Goal: Contribute content: Contribute content

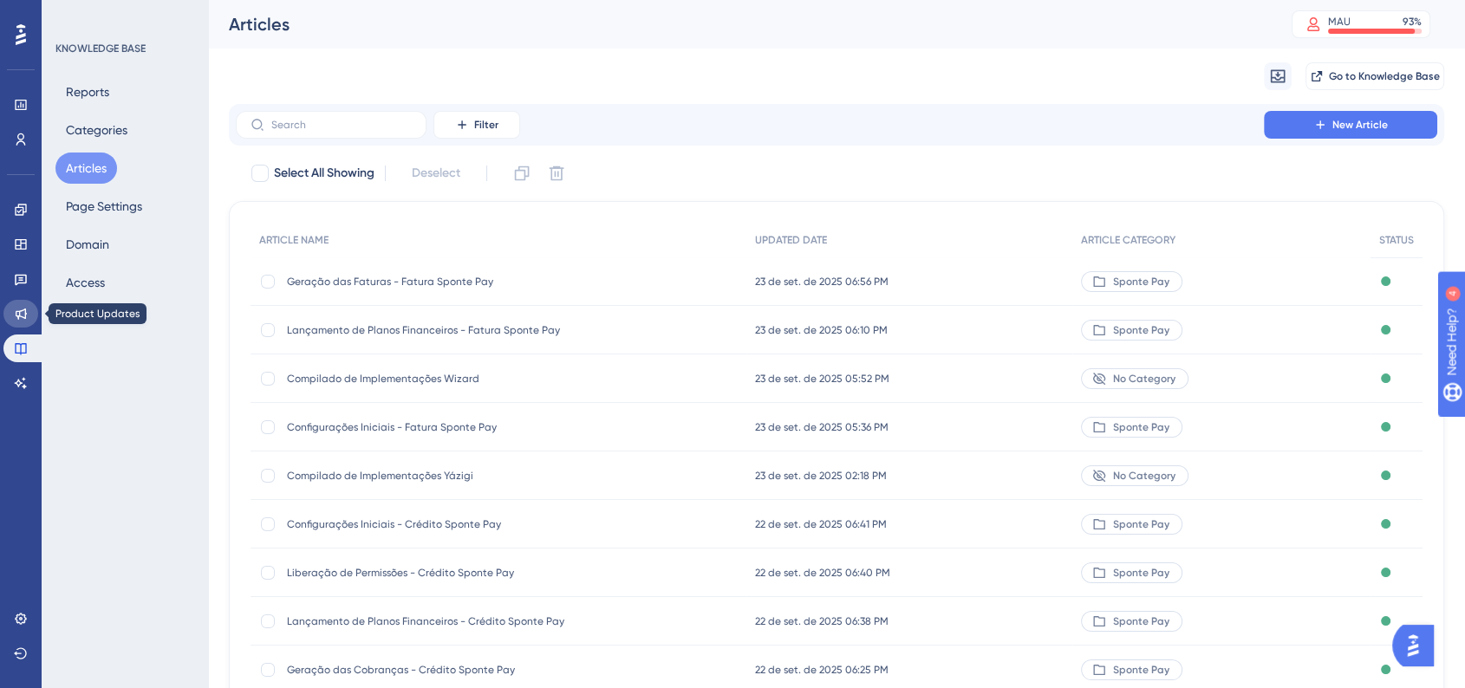
click at [17, 309] on icon at bounding box center [21, 314] width 14 height 14
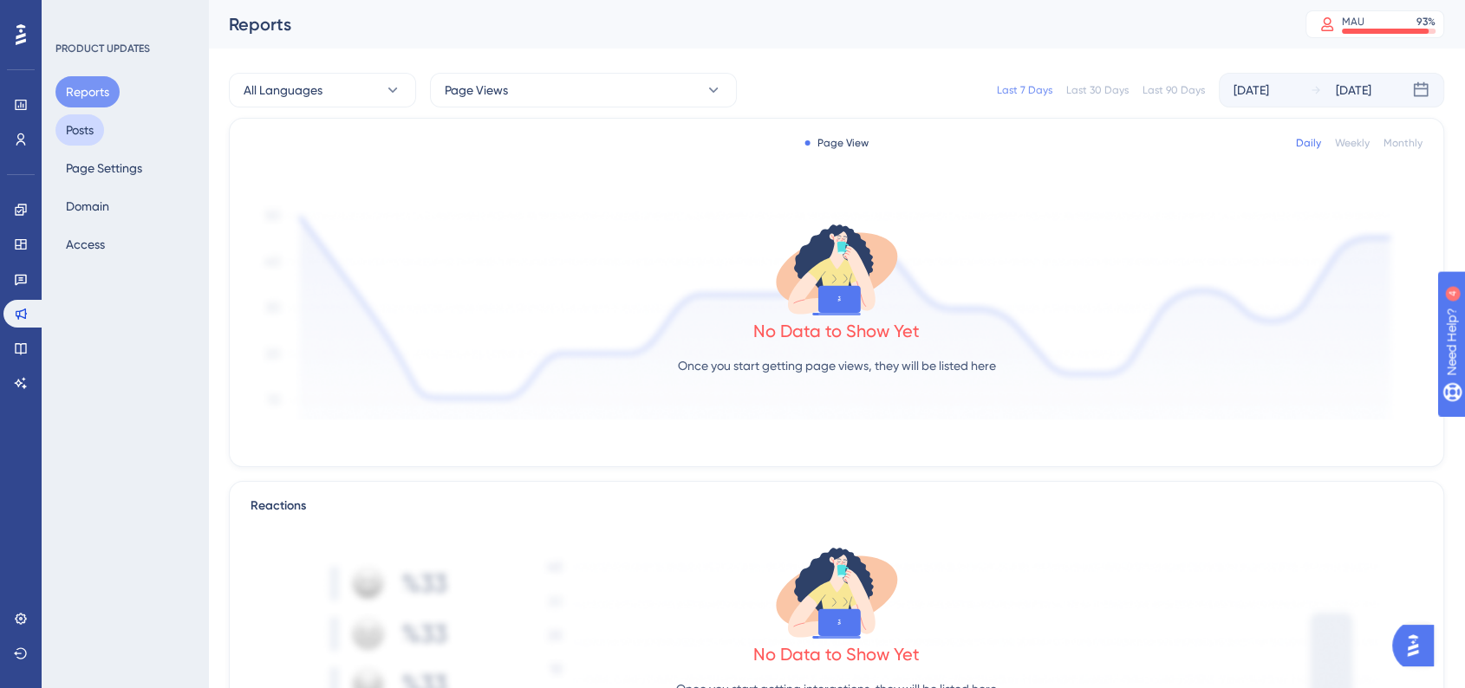
click at [85, 129] on button "Posts" at bounding box center [79, 129] width 49 height 31
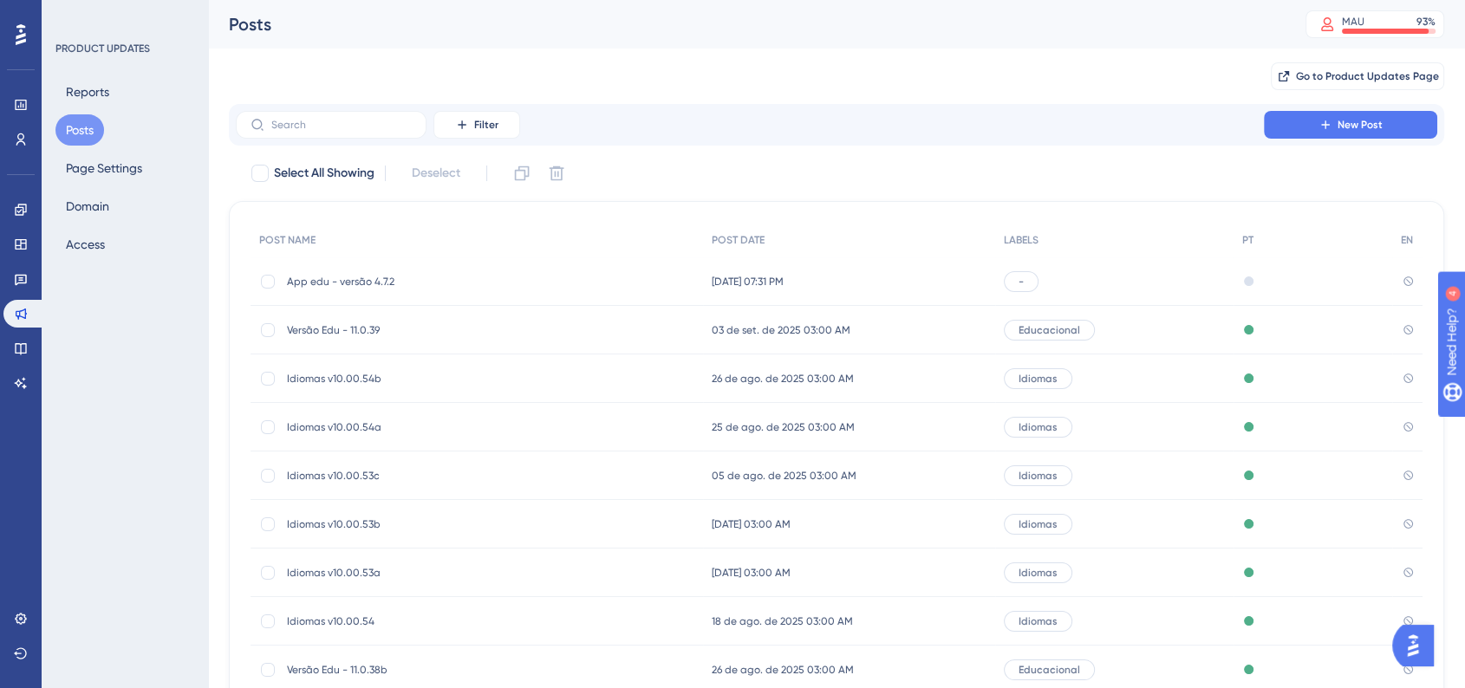
click at [592, 283] on div "App edu - versão 4.7.2 App edu - versão 4.7.2" at bounding box center [477, 281] width 452 height 49
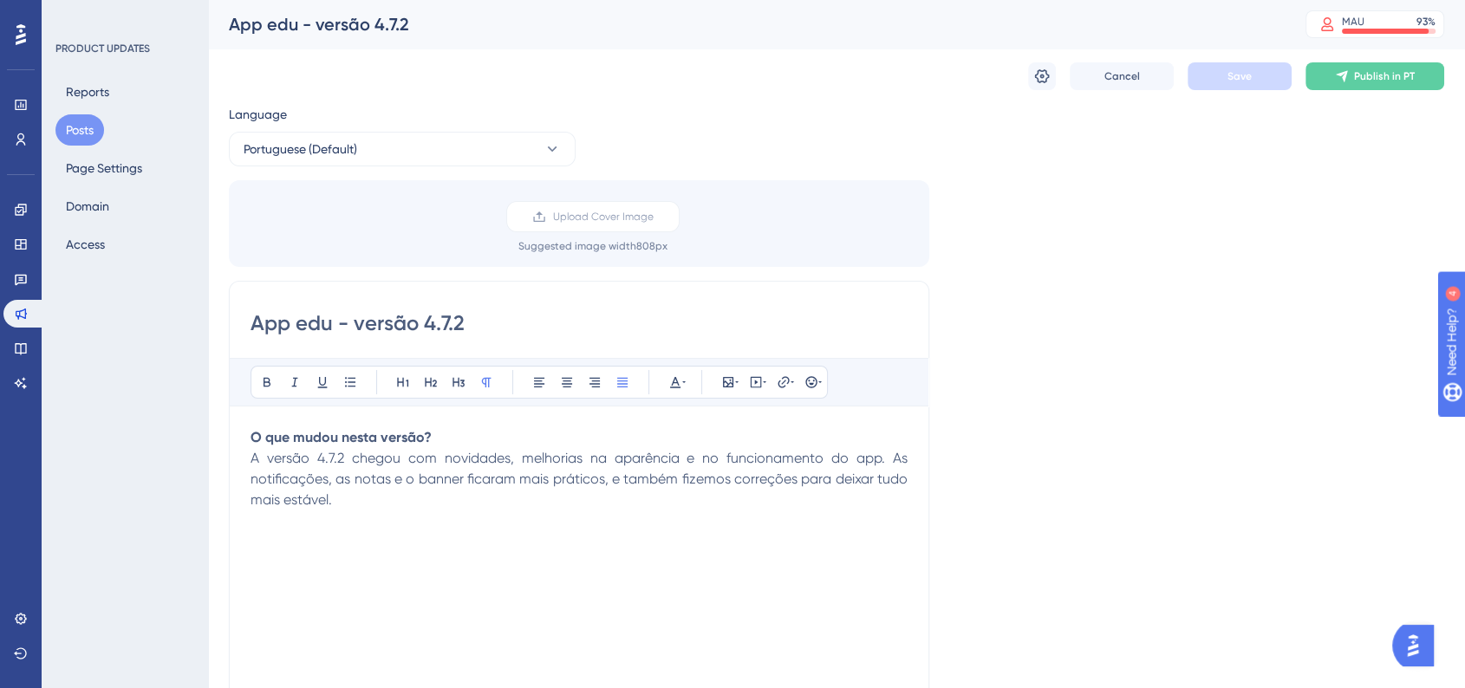
click at [81, 129] on button "Posts" at bounding box center [79, 129] width 49 height 31
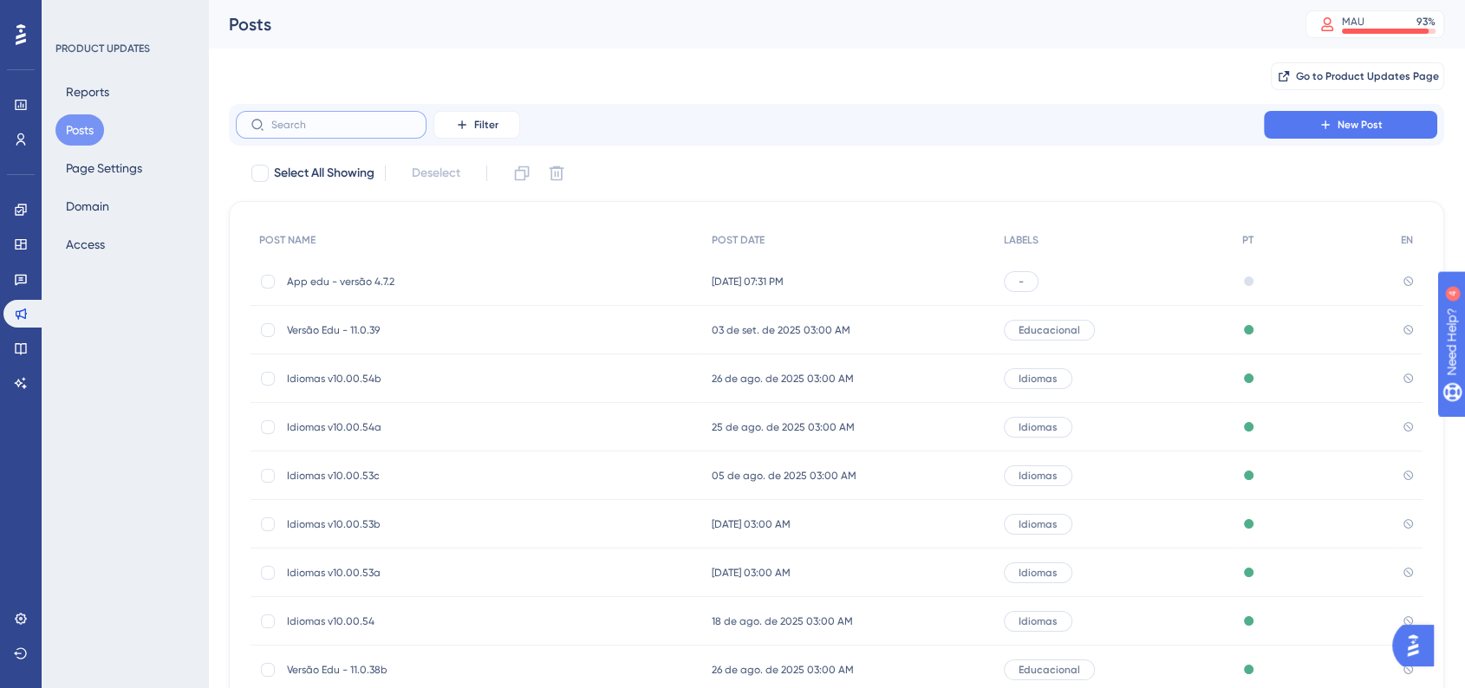
click at [390, 127] on input "text" at bounding box center [341, 125] width 140 height 12
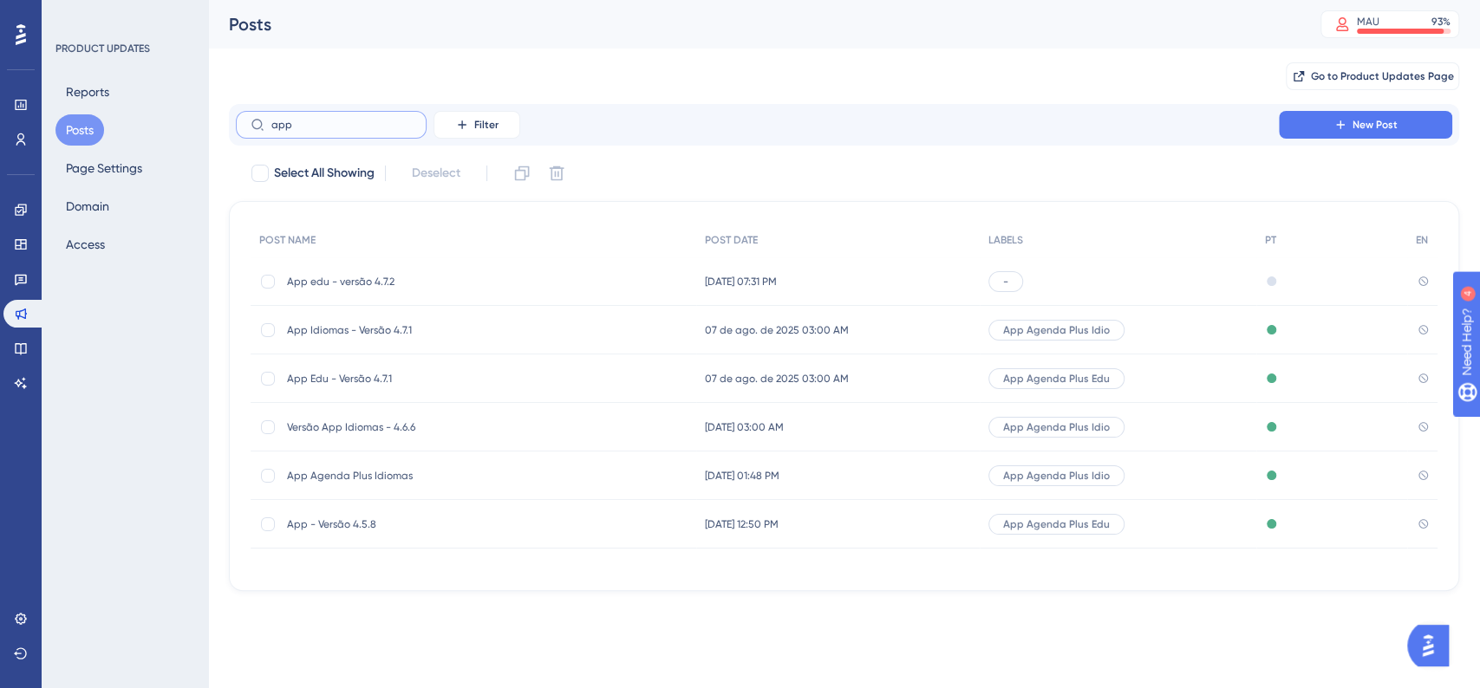
type input "app"
click at [452, 380] on span "App Edu - Versão 4.7.1" at bounding box center [425, 379] width 277 height 14
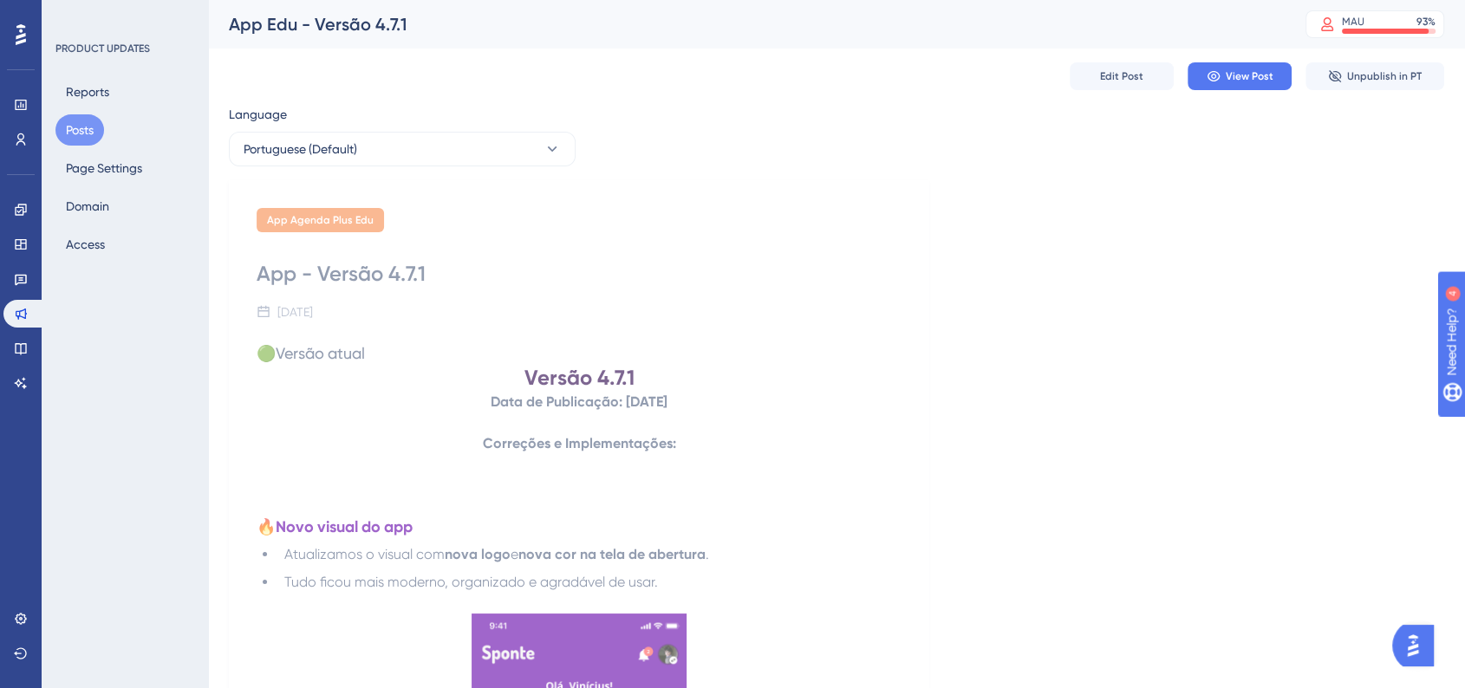
click at [101, 133] on button "Posts" at bounding box center [79, 129] width 49 height 31
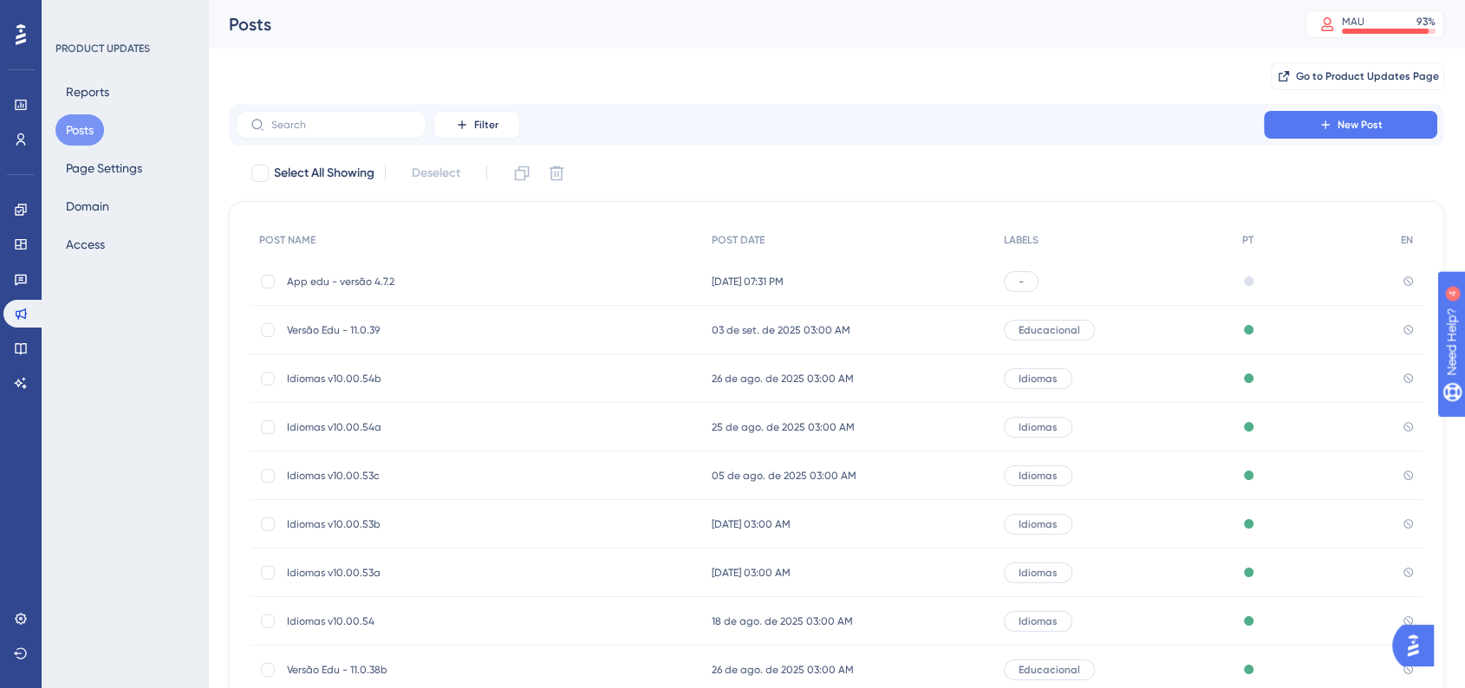
click at [510, 374] on span "Idiomas v10.00.54b" at bounding box center [425, 379] width 277 height 14
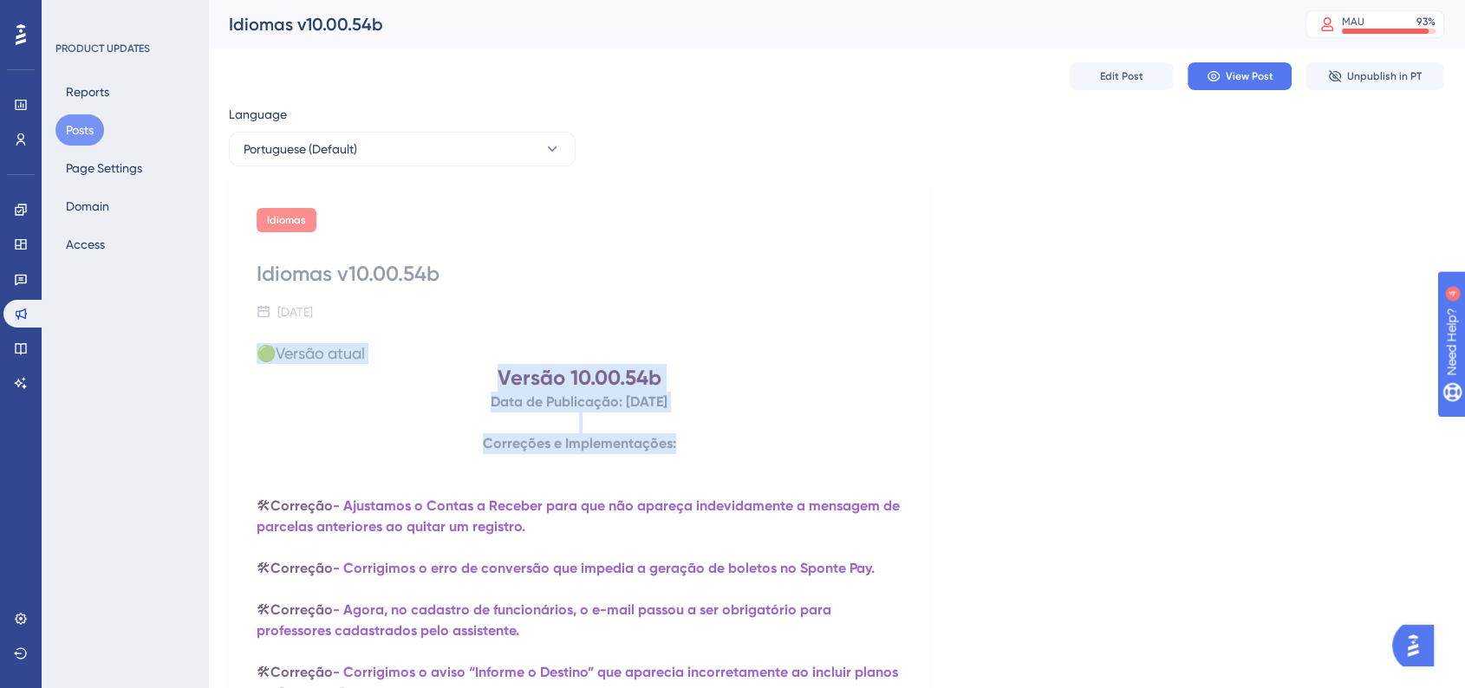
drag, startPoint x: 264, startPoint y: 354, endPoint x: 685, endPoint y: 435, distance: 429.1
click at [685, 435] on div "🟢Versão atual Versão 10.00.54b Data de Publicação: [DATE] Correções e Implement…" at bounding box center [579, 658] width 645 height 631
copy div "🟢Versão atual Versão 10.00.54b Data de Publicação: [DATE] Correções e Implement…"
click at [79, 137] on button "Posts" at bounding box center [79, 129] width 49 height 31
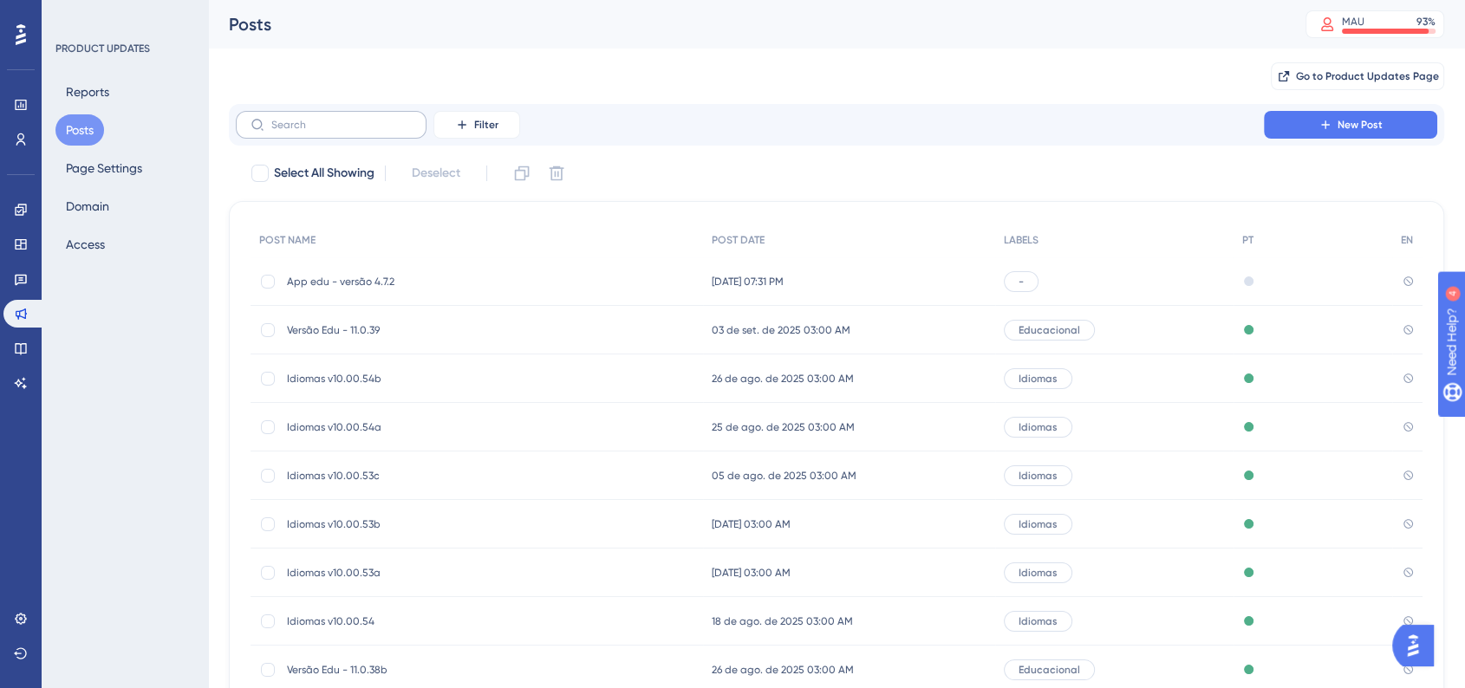
click at [361, 133] on label at bounding box center [331, 125] width 191 height 28
click at [361, 131] on input "text" at bounding box center [341, 125] width 140 height 12
type input "app"
click at [479, 290] on div "App edu - versão 4.7.2 App edu - versão 4.7.2" at bounding box center [425, 281] width 277 height 49
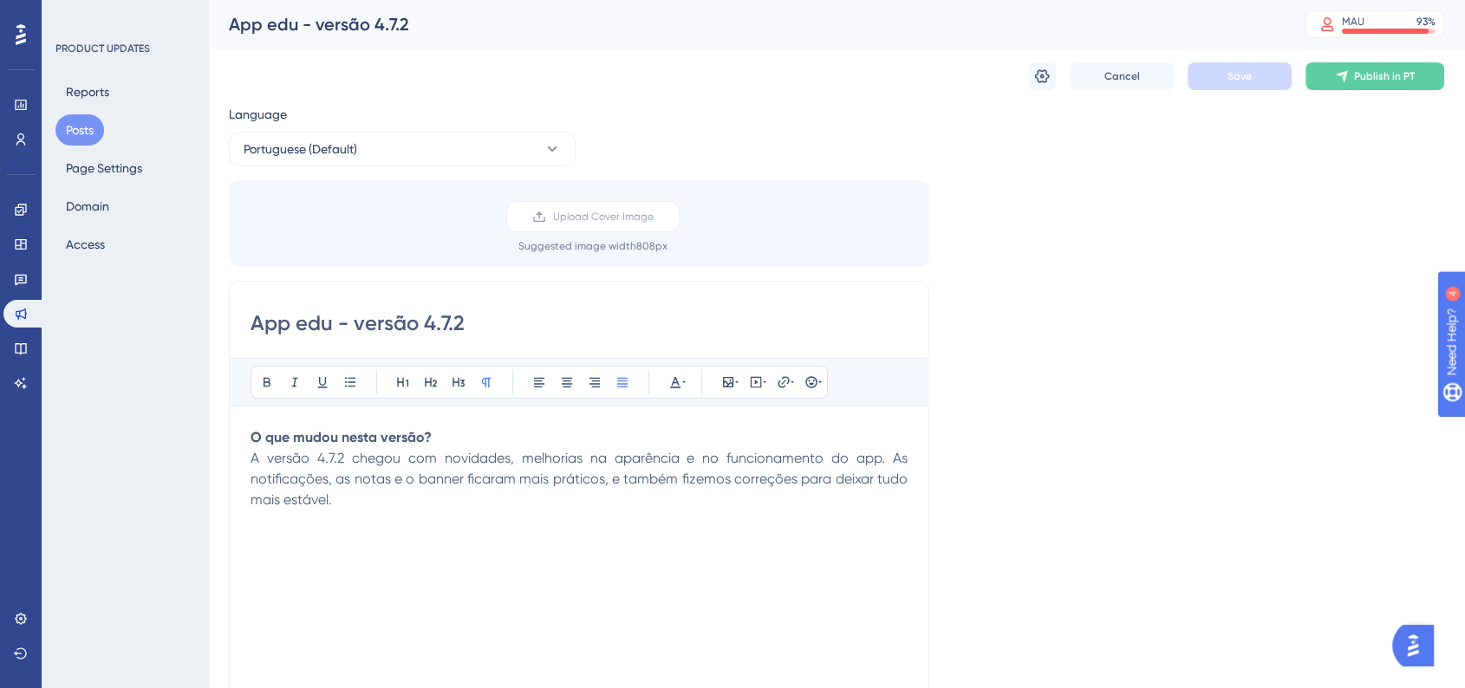
drag, startPoint x: 296, startPoint y: 320, endPoint x: 305, endPoint y: 322, distance: 9.9
click at [305, 322] on input "App edu - versão 4.7.2" at bounding box center [579, 323] width 657 height 28
click at [296, 328] on input "App Edu - versão 4.7.2" at bounding box center [579, 323] width 657 height 28
type input "App Sponte Agenda Plus - Edu - versão 4.7.2"
click at [1125, 362] on div "Language Portuguese (Default) Upload Cover Image Suggested image width 808 px A…" at bounding box center [836, 516] width 1215 height 824
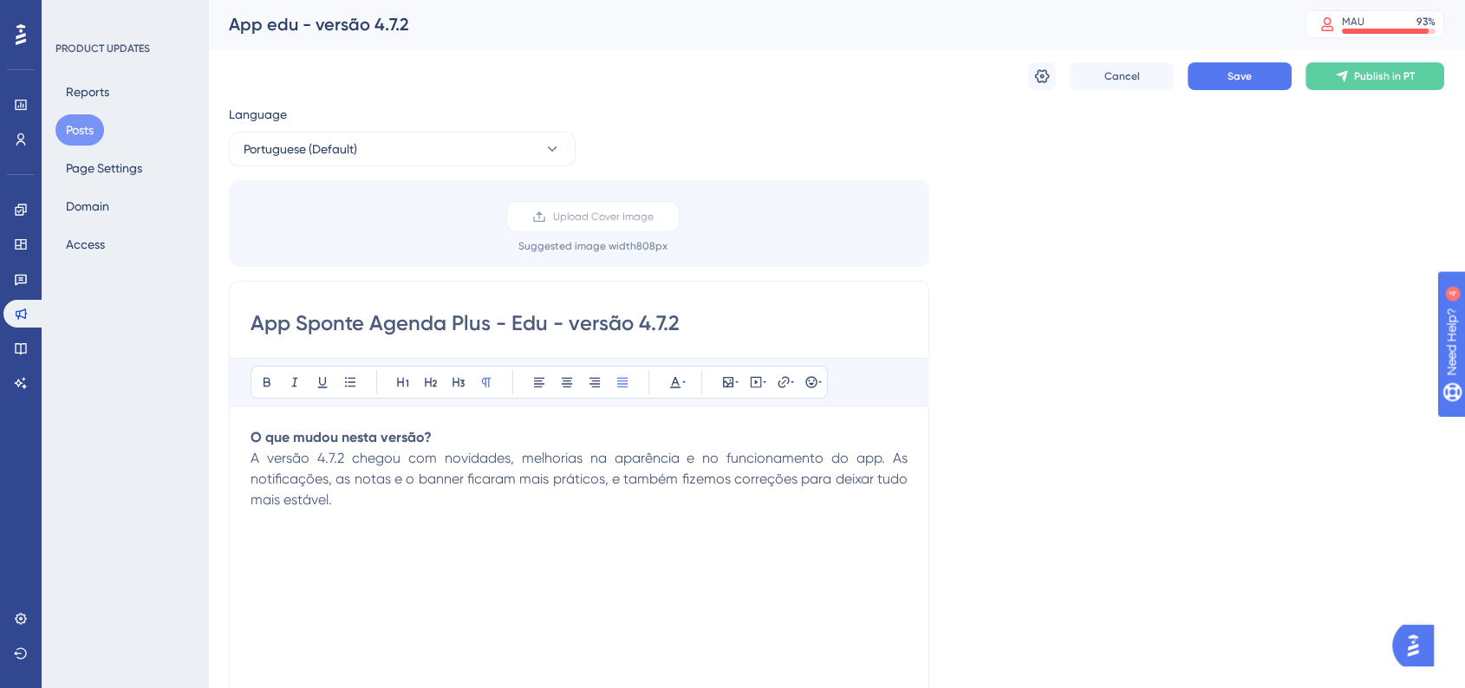
click at [377, 491] on p "O que mudou nesta versão? A versão 4.7.2 chegou com novidades, melhorias na apa…" at bounding box center [579, 468] width 657 height 83
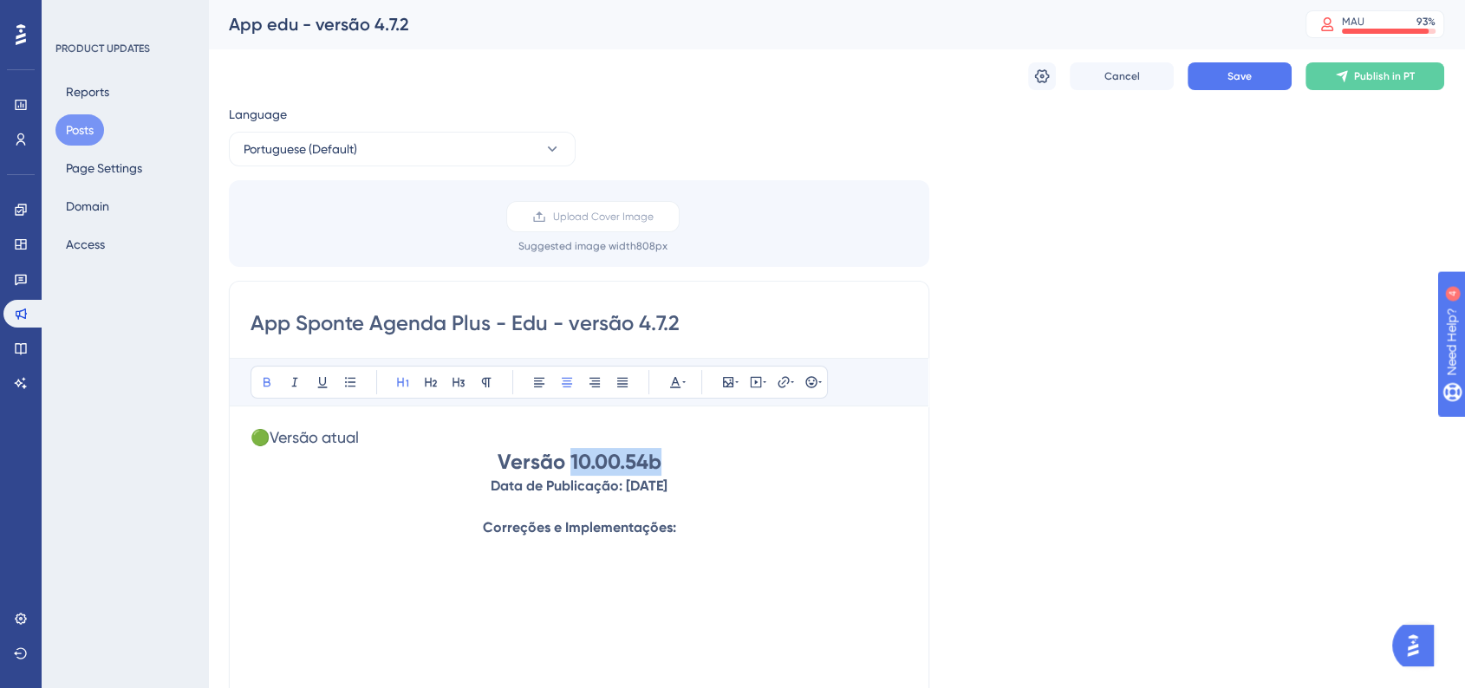
drag, startPoint x: 570, startPoint y: 458, endPoint x: 681, endPoint y: 459, distance: 111.8
click at [681, 459] on h1 "Versão 10.00.54b" at bounding box center [579, 462] width 657 height 28
click at [974, 486] on div "Language Portuguese (Default) Upload Cover Image Suggested image width 808 px A…" at bounding box center [836, 516] width 1215 height 824
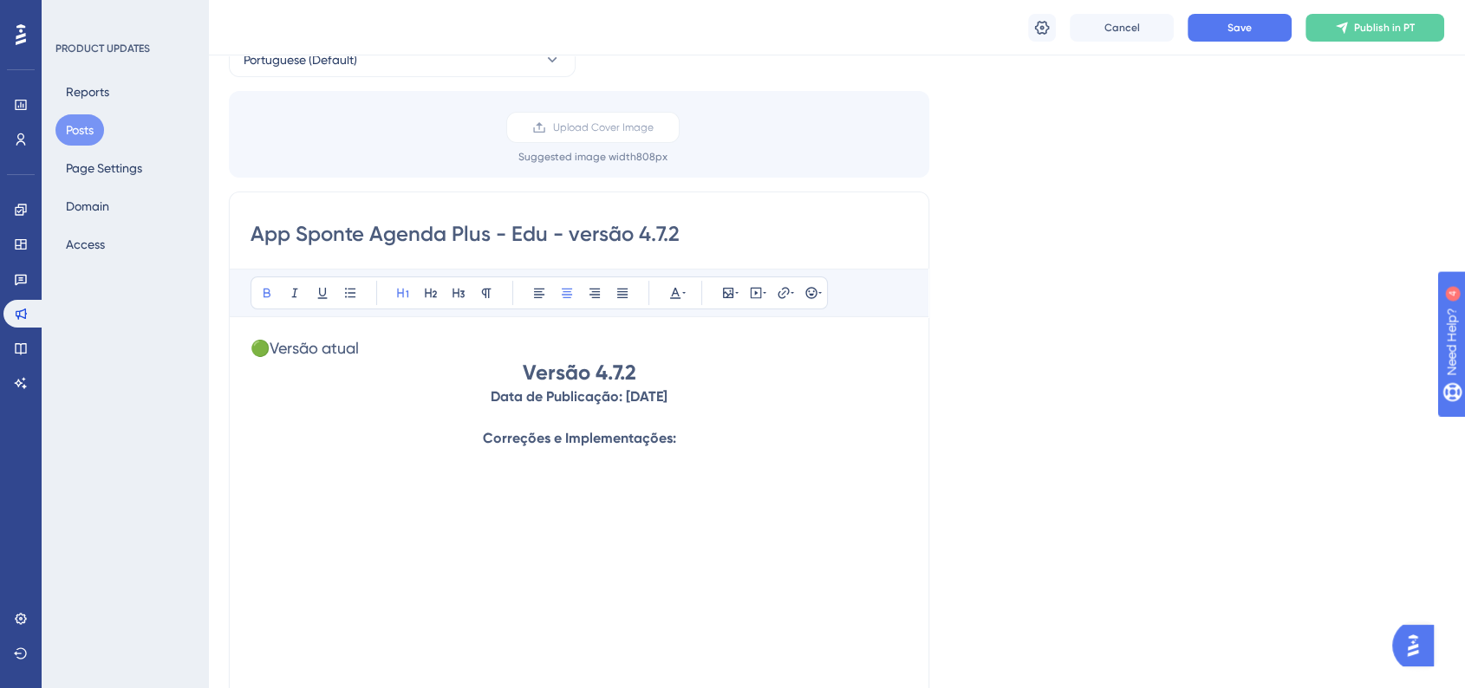
scroll to position [192, 0]
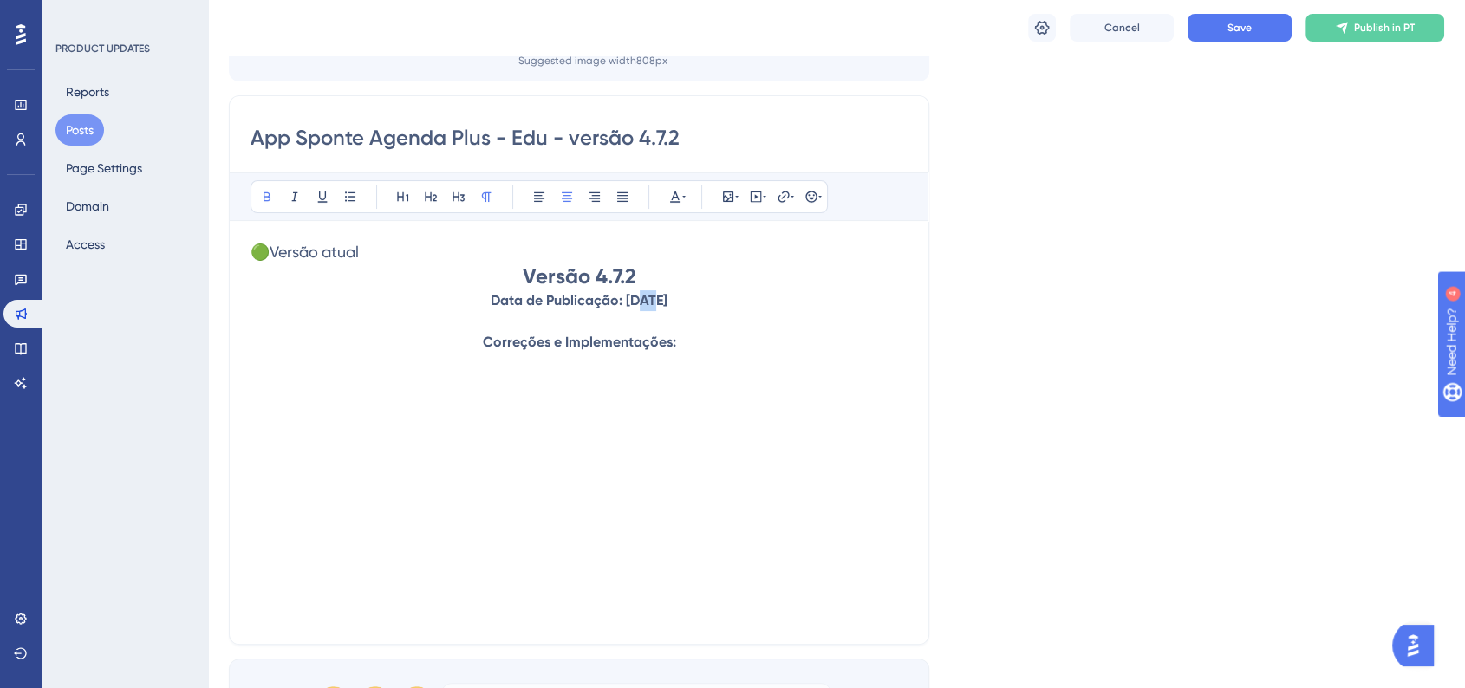
drag, startPoint x: 612, startPoint y: 299, endPoint x: 622, endPoint y: 300, distance: 9.6
click at [622, 300] on strong "Data de Publicação: [DATE]" at bounding box center [579, 300] width 177 height 16
click at [614, 302] on strong "Data de Publicação: [DATE]" at bounding box center [579, 300] width 177 height 16
click at [621, 300] on strong "Data de Publicação: [DATE]" at bounding box center [579, 300] width 177 height 16
click at [752, 359] on div "🟢Versão atual Versão 4.7.2 Data de Publicação: [DATE] Correções e Implementaçõe…" at bounding box center [579, 432] width 657 height 381
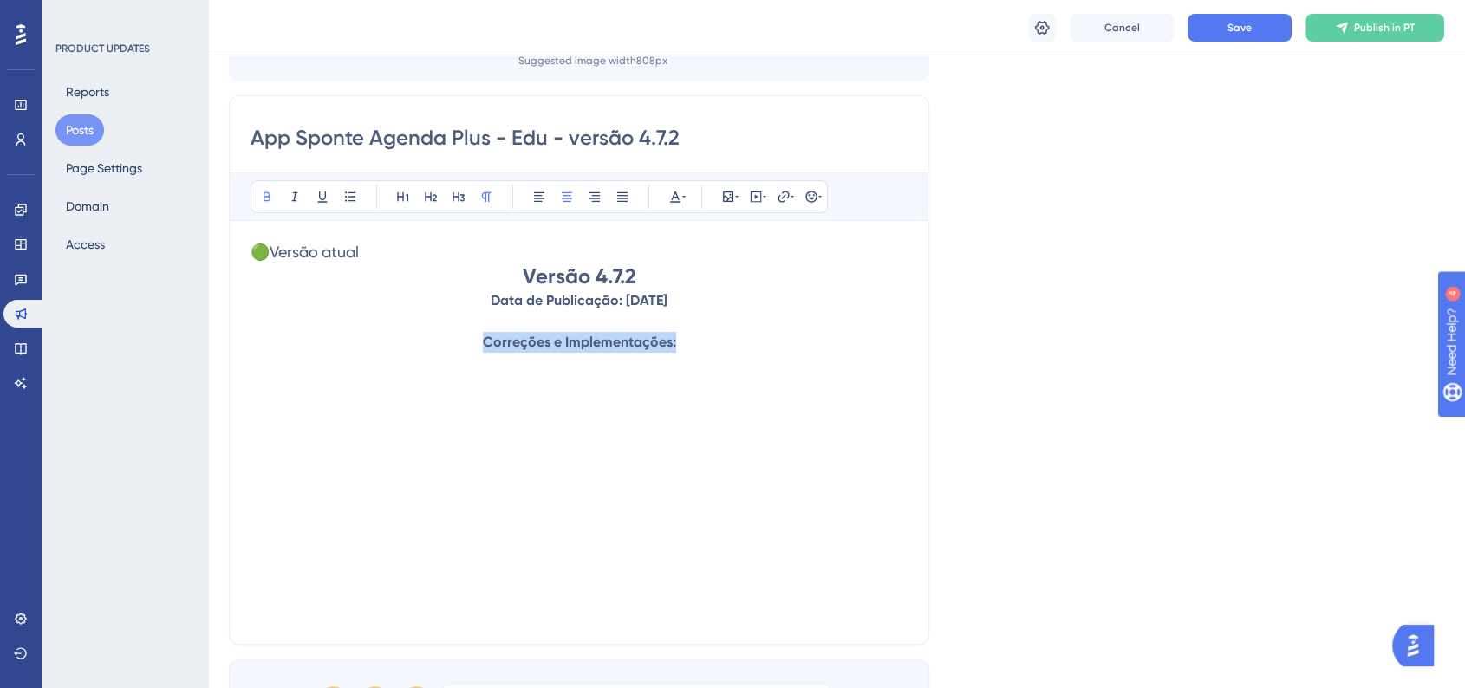
drag, startPoint x: 680, startPoint y: 342, endPoint x: 482, endPoint y: 335, distance: 197.8
click at [482, 335] on p "Correções e Implementações:" at bounding box center [579, 342] width 657 height 21
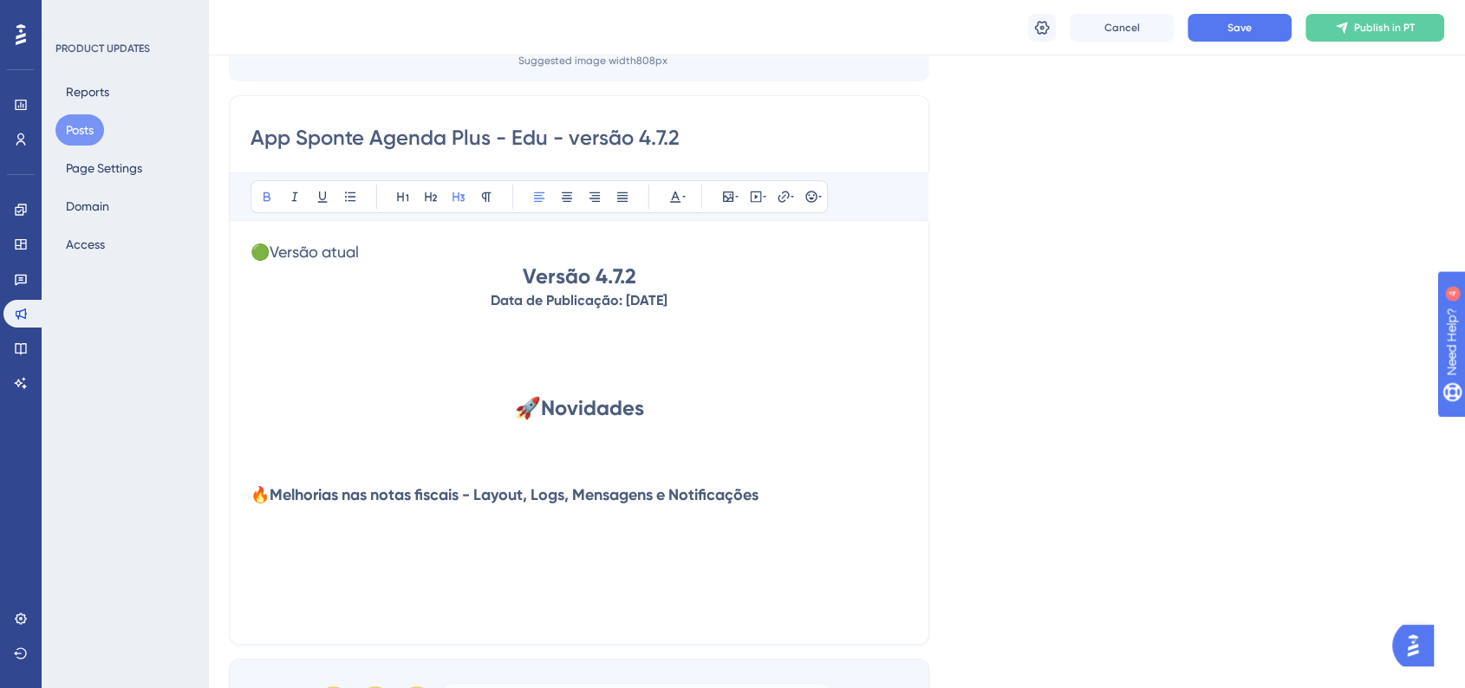
click at [491, 300] on strong "Data de Publicação: [DATE]" at bounding box center [579, 300] width 177 height 16
click at [816, 196] on icon at bounding box center [810, 196] width 11 height 11
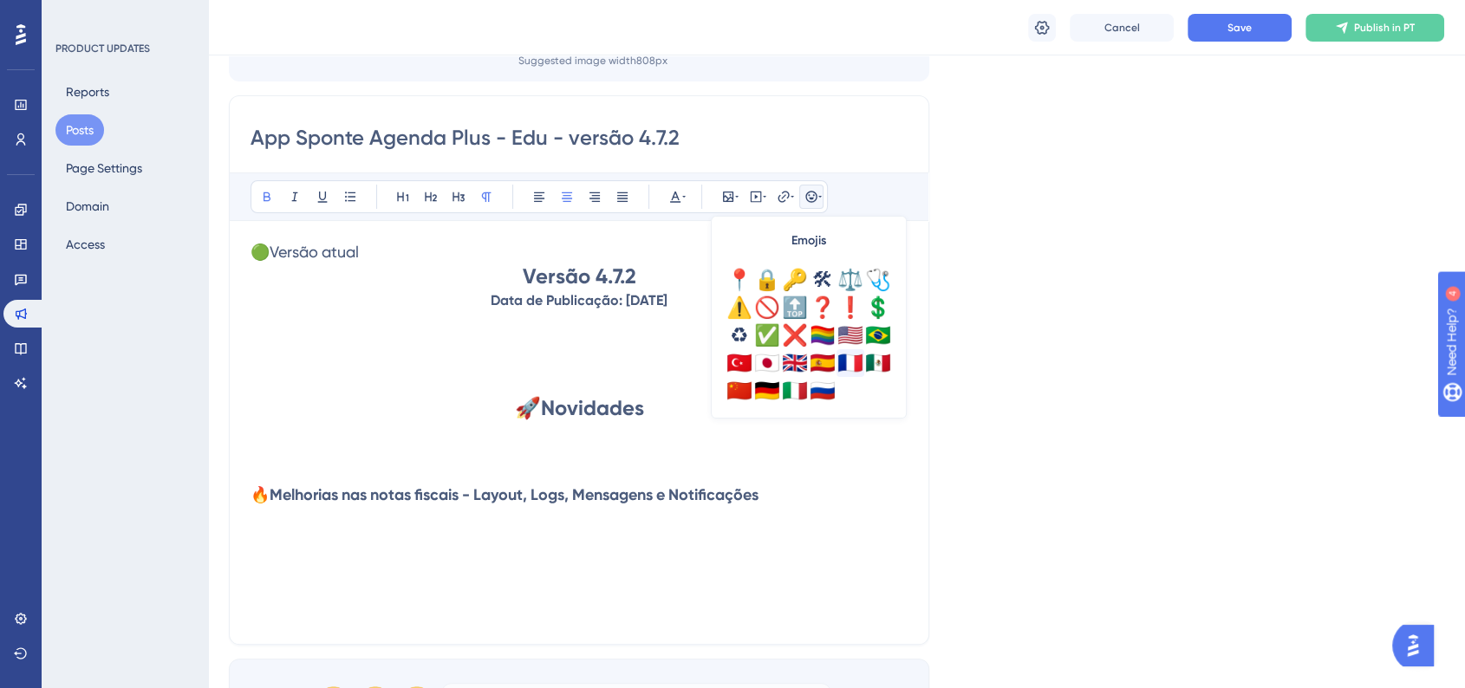
scroll to position [610, 0]
click at [1039, 353] on div "Language Portuguese (Default) Upload Cover Image Suggested image width 808 px A…" at bounding box center [836, 331] width 1215 height 824
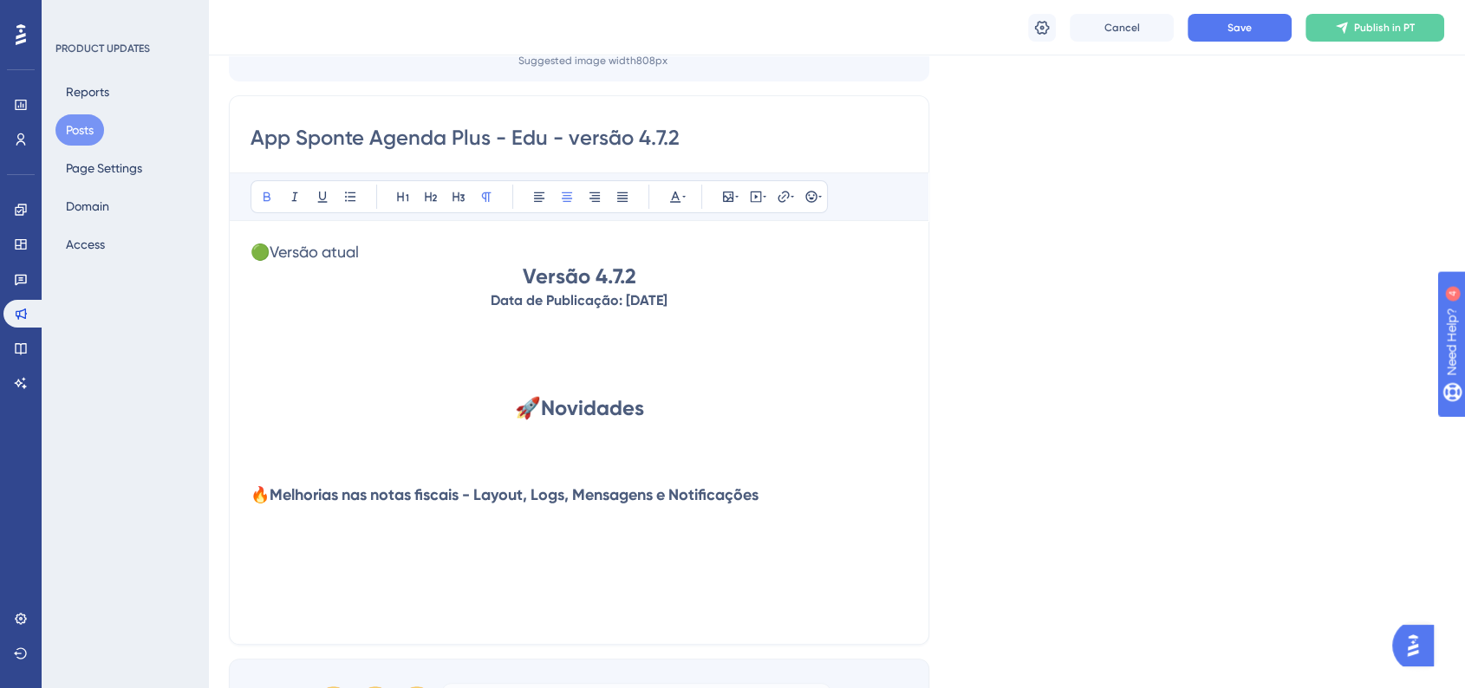
click at [491, 300] on strong "Data de Publicação: [DATE]" at bounding box center [579, 300] width 177 height 16
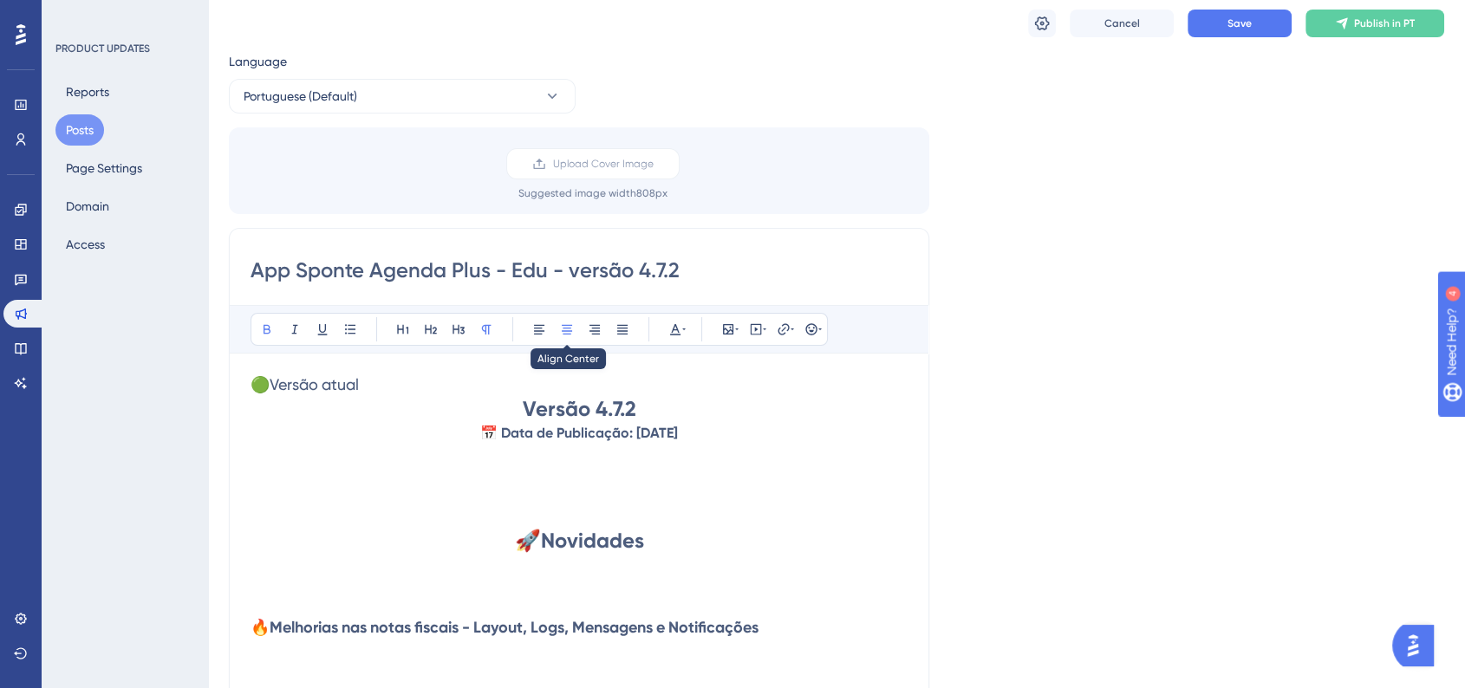
scroll to position [0, 0]
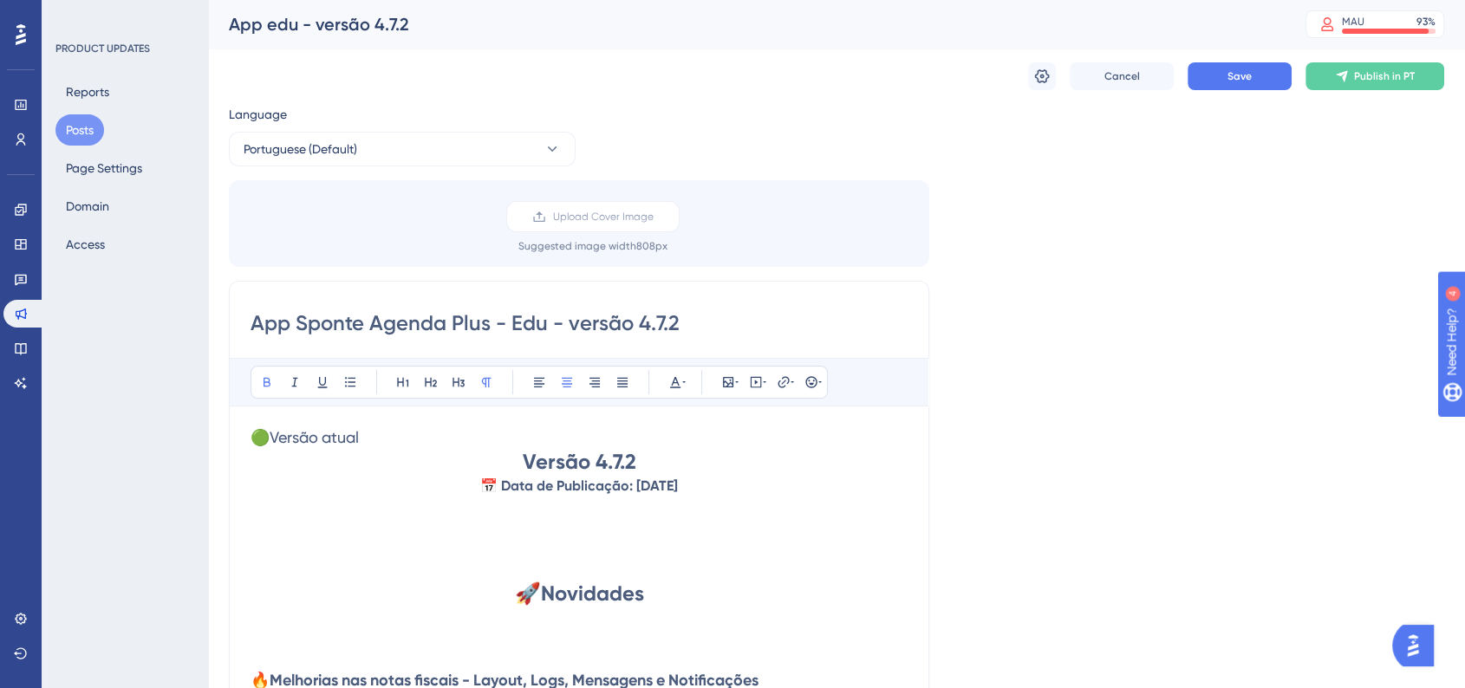
drag, startPoint x: 567, startPoint y: 370, endPoint x: 1156, endPoint y: 376, distance: 589.5
click at [1156, 376] on div "Language Portuguese (Default) Upload Cover Image Suggested image width 808 px A…" at bounding box center [836, 516] width 1215 height 824
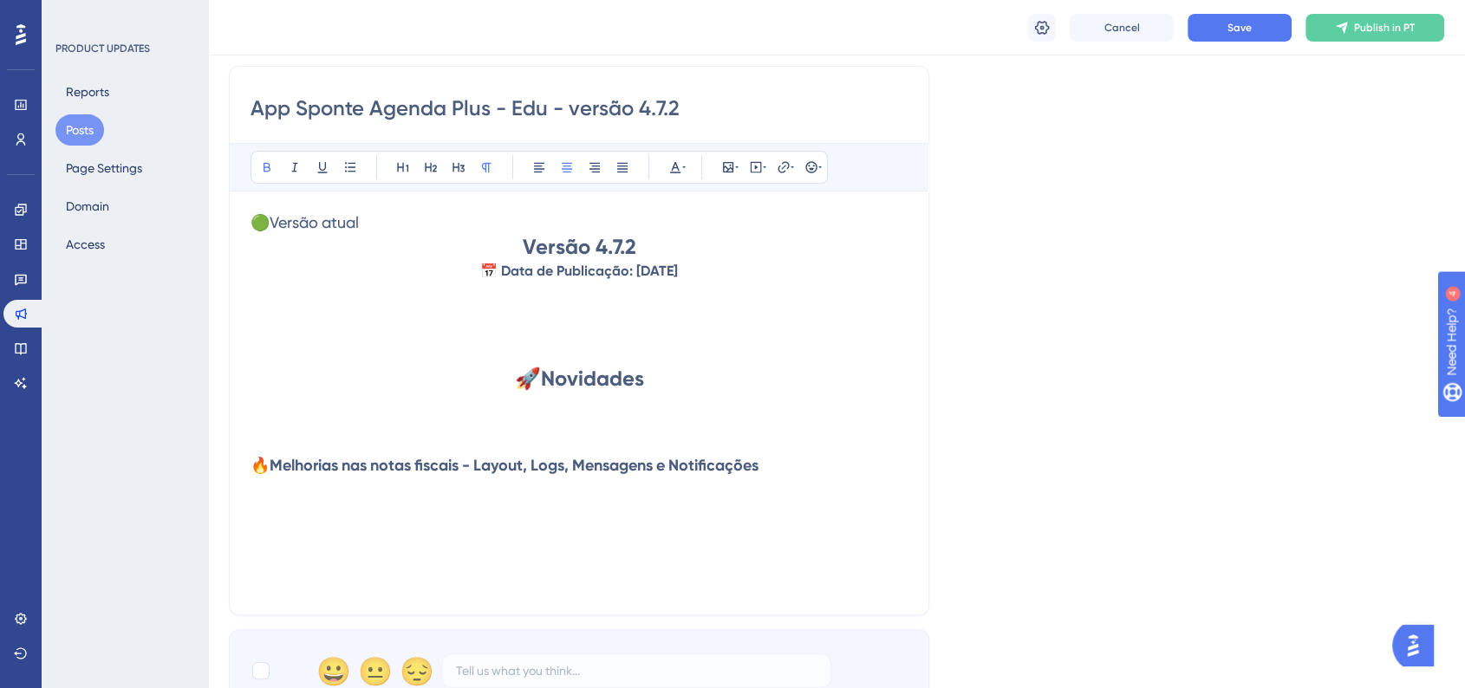
scroll to position [289, 0]
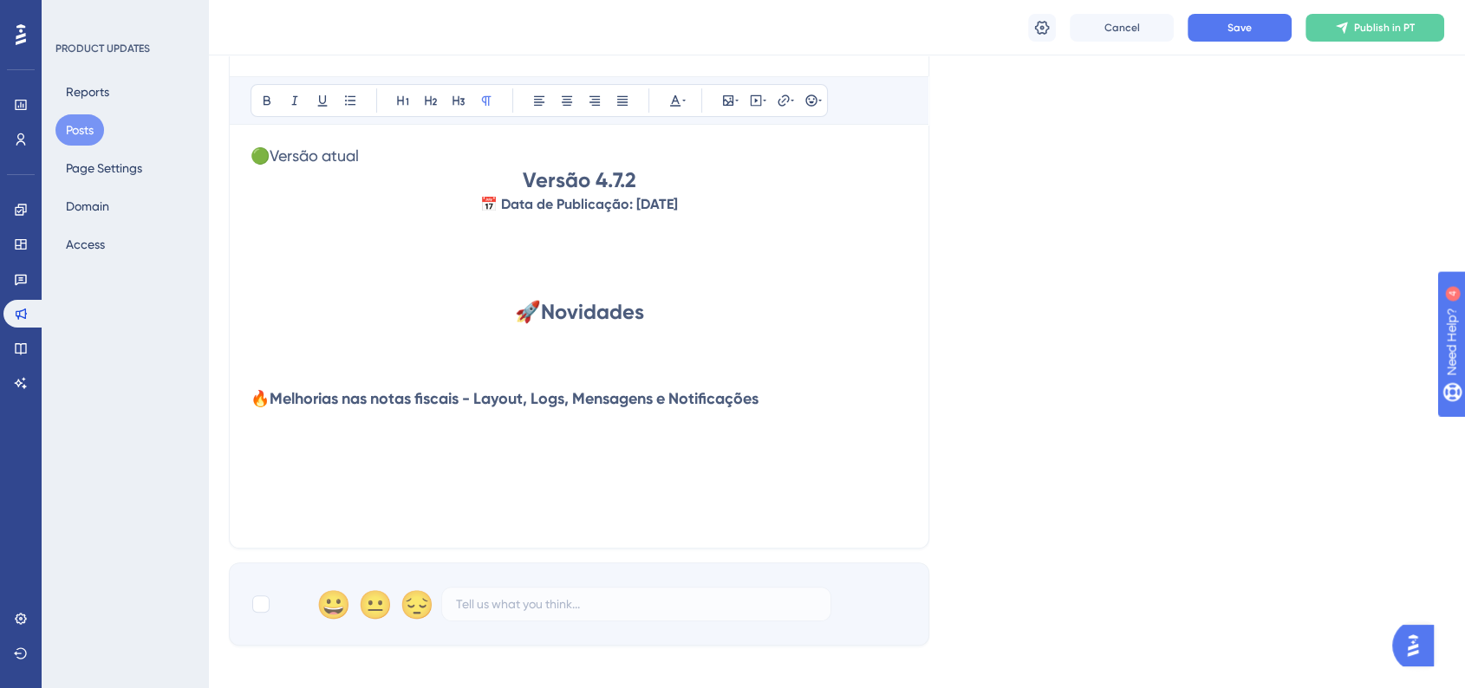
click at [277, 347] on p at bounding box center [579, 357] width 657 height 21
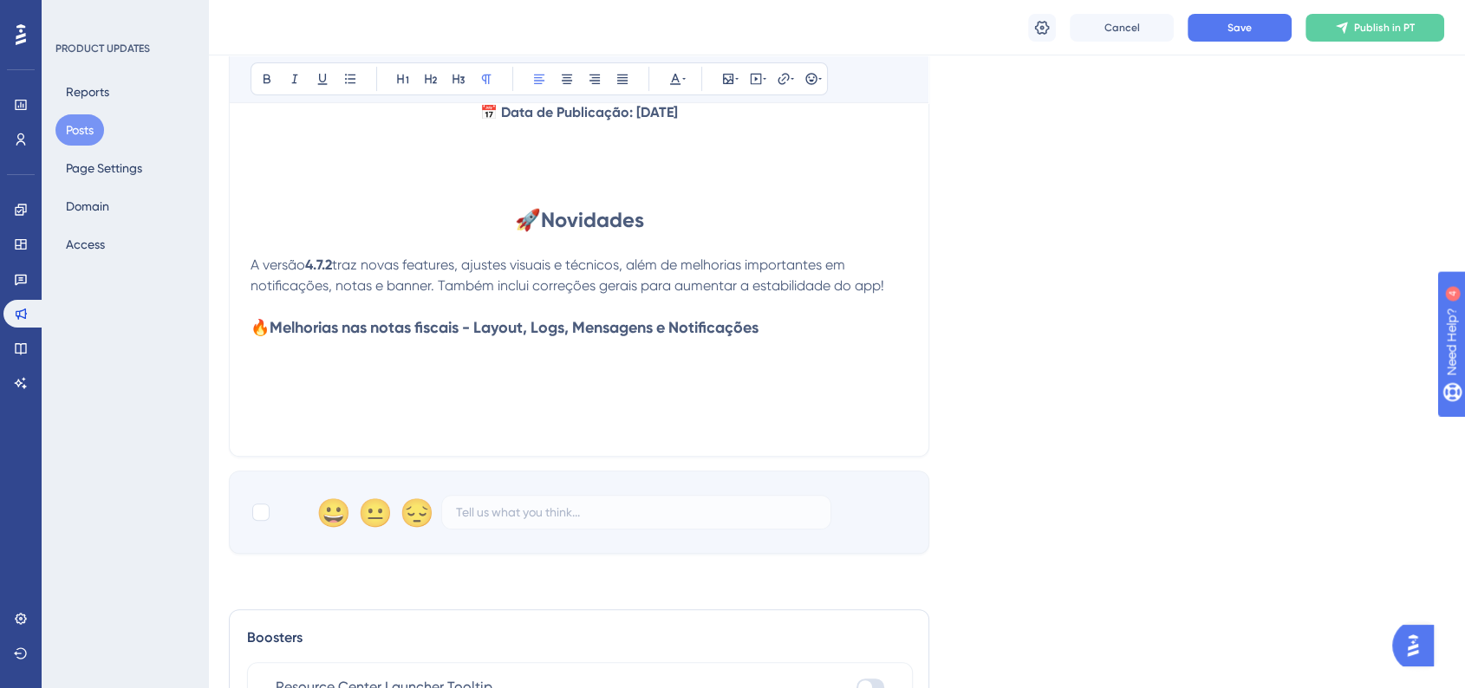
scroll to position [481, 0]
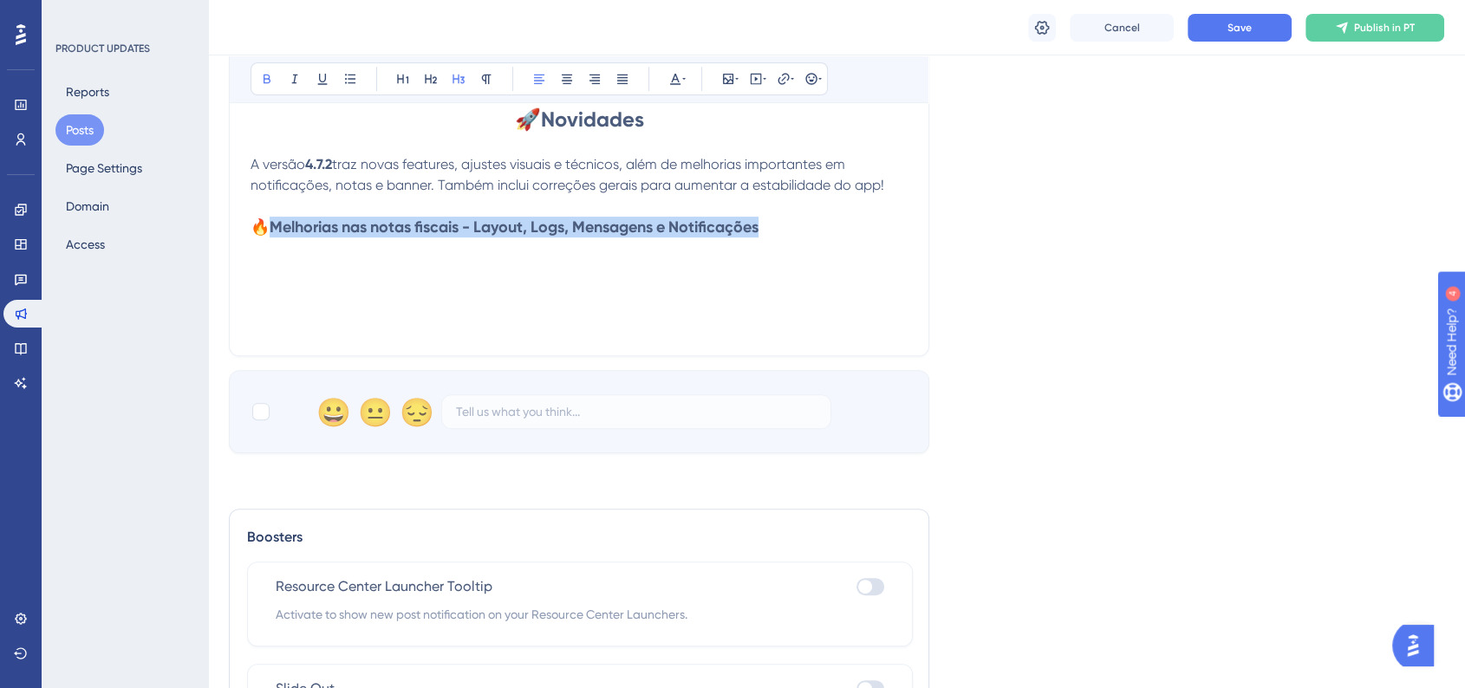
drag, startPoint x: 277, startPoint y: 231, endPoint x: 788, endPoint y: 231, distance: 511.4
click at [788, 231] on h3 "🔥Melhorias nas notas fiscais - Layout, Logs, Mensagens e Notificações" at bounding box center [579, 227] width 657 height 21
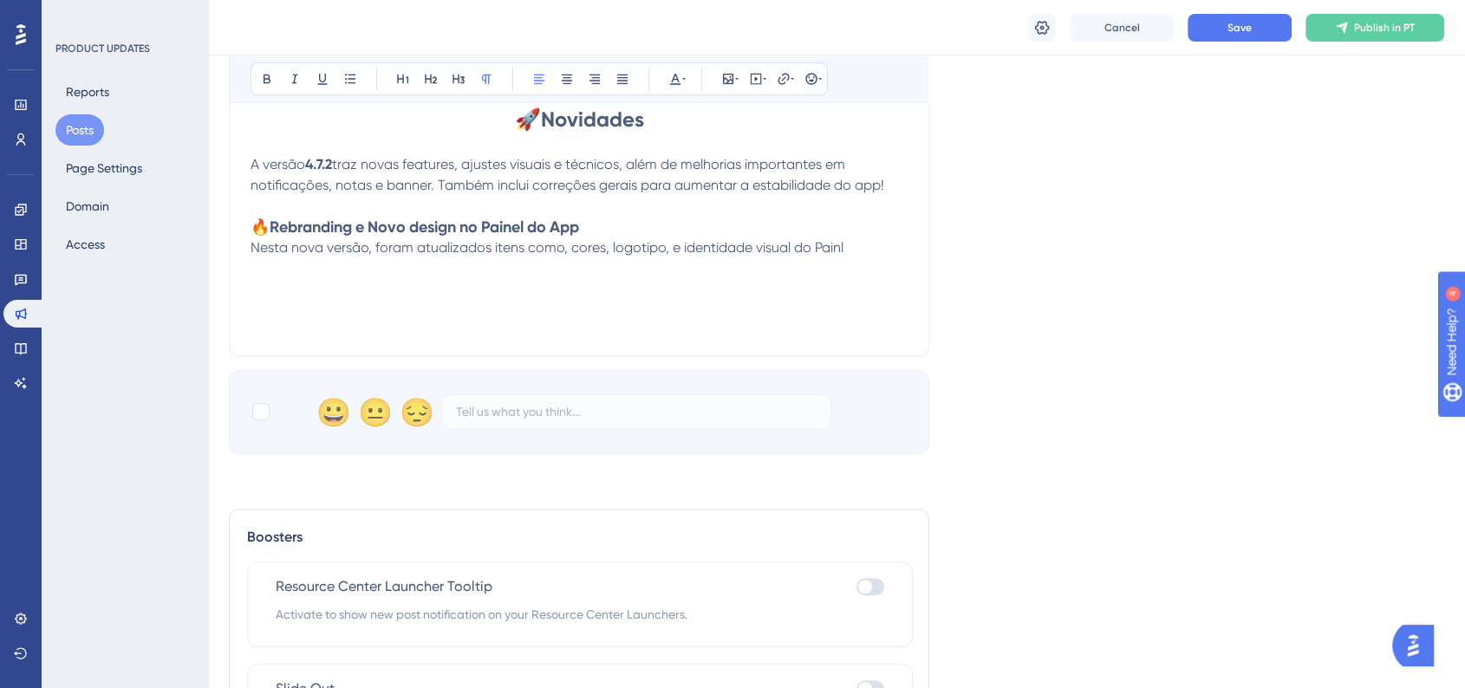
click at [256, 250] on span "Nesta nova versão, foram atualizados itens como, cores, logotipo, e identidade …" at bounding box center [547, 247] width 593 height 16
click at [253, 250] on span "Nesta nova versão, foram atualizados itens como, cores, logotipo, e identidade …" at bounding box center [547, 247] width 593 height 16
drag, startPoint x: 251, startPoint y: 252, endPoint x: 368, endPoint y: 251, distance: 117.0
click at [368, 251] on span "Nesta nova versão, foram atualizados itens como, cores, logotipo, e identidade …" at bounding box center [547, 247] width 593 height 16
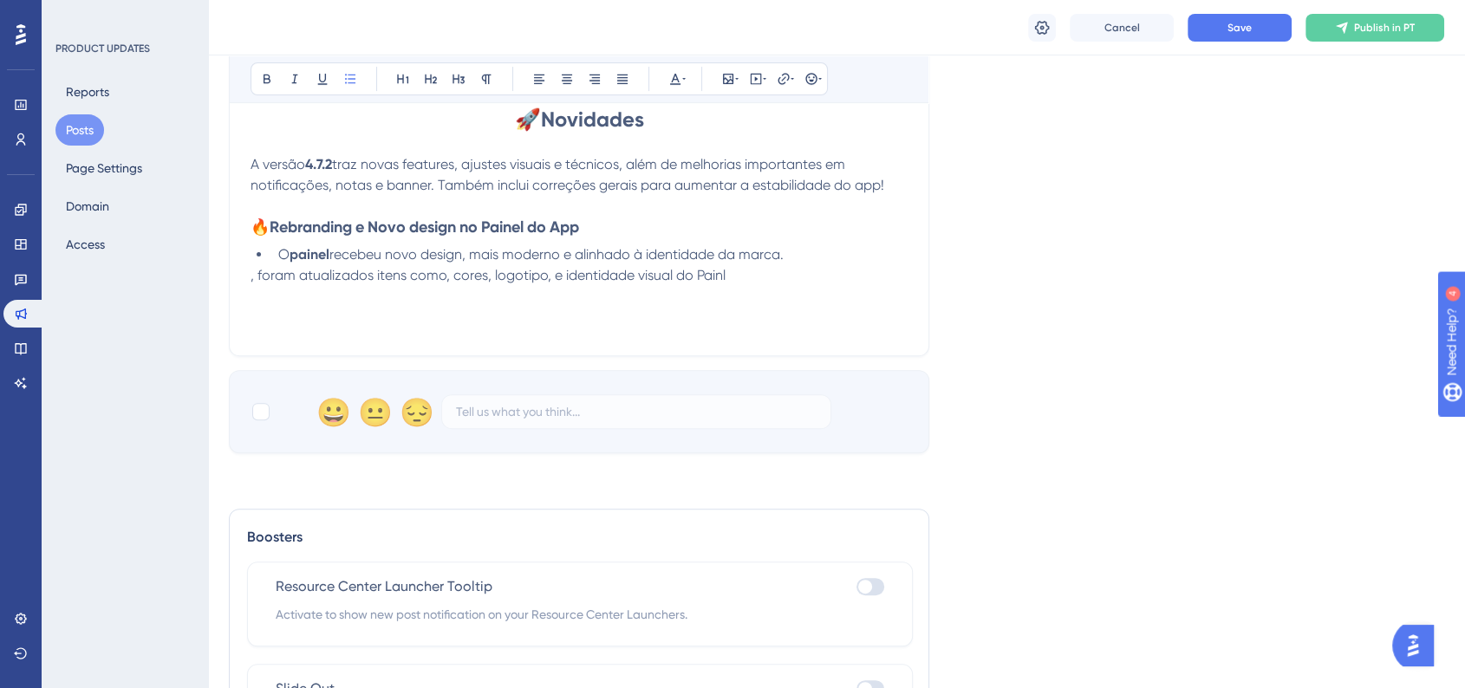
drag, startPoint x: 276, startPoint y: 258, endPoint x: 259, endPoint y: 258, distance: 16.5
click at [271, 258] on li "O painel recebeu novo design, mais moderno e alinhado à identidade da marca." at bounding box center [589, 254] width 636 height 21
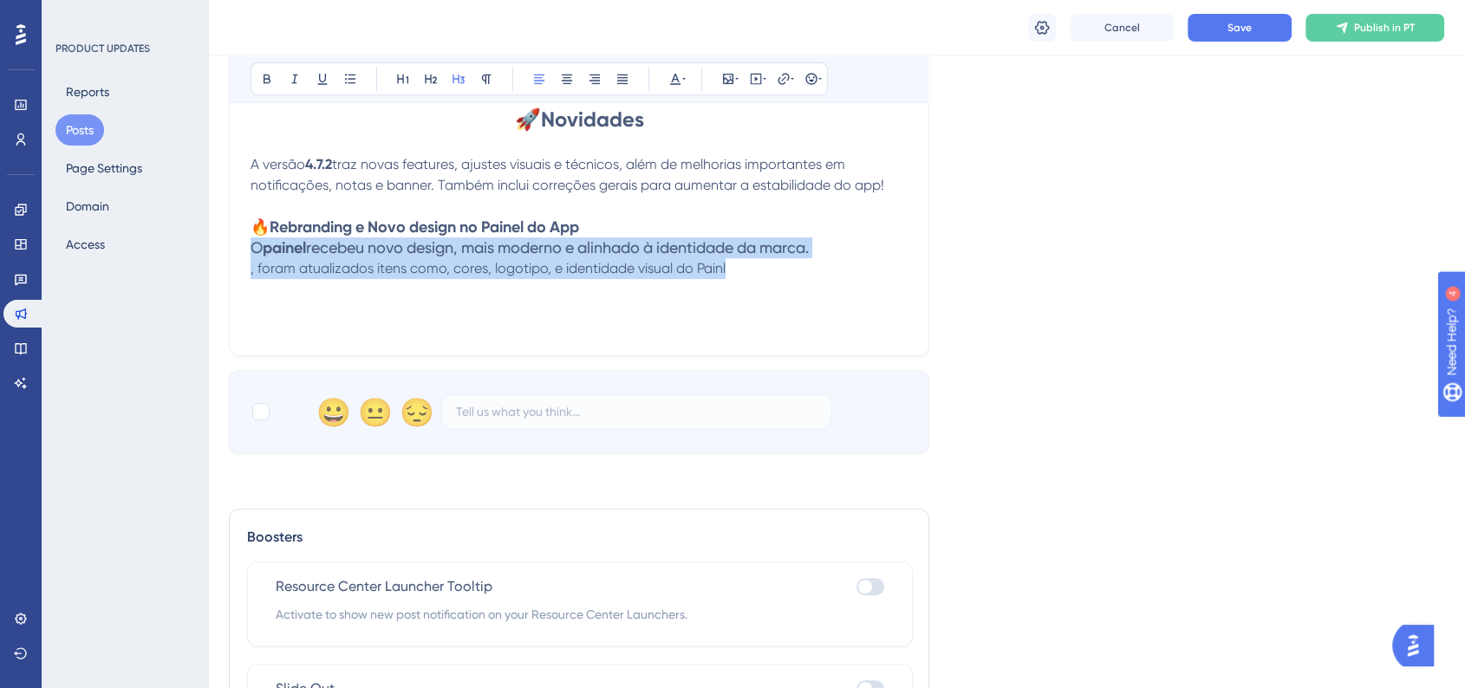
drag, startPoint x: 255, startPoint y: 251, endPoint x: 819, endPoint y: 266, distance: 564.5
click at [819, 266] on div "🟢Versão atual Versão 4.7.2 📅 Data de Publicação: [DATE] 🚀 Novidades A versão 4.…" at bounding box center [579, 143] width 657 height 381
click at [483, 80] on icon at bounding box center [487, 80] width 10 height 10
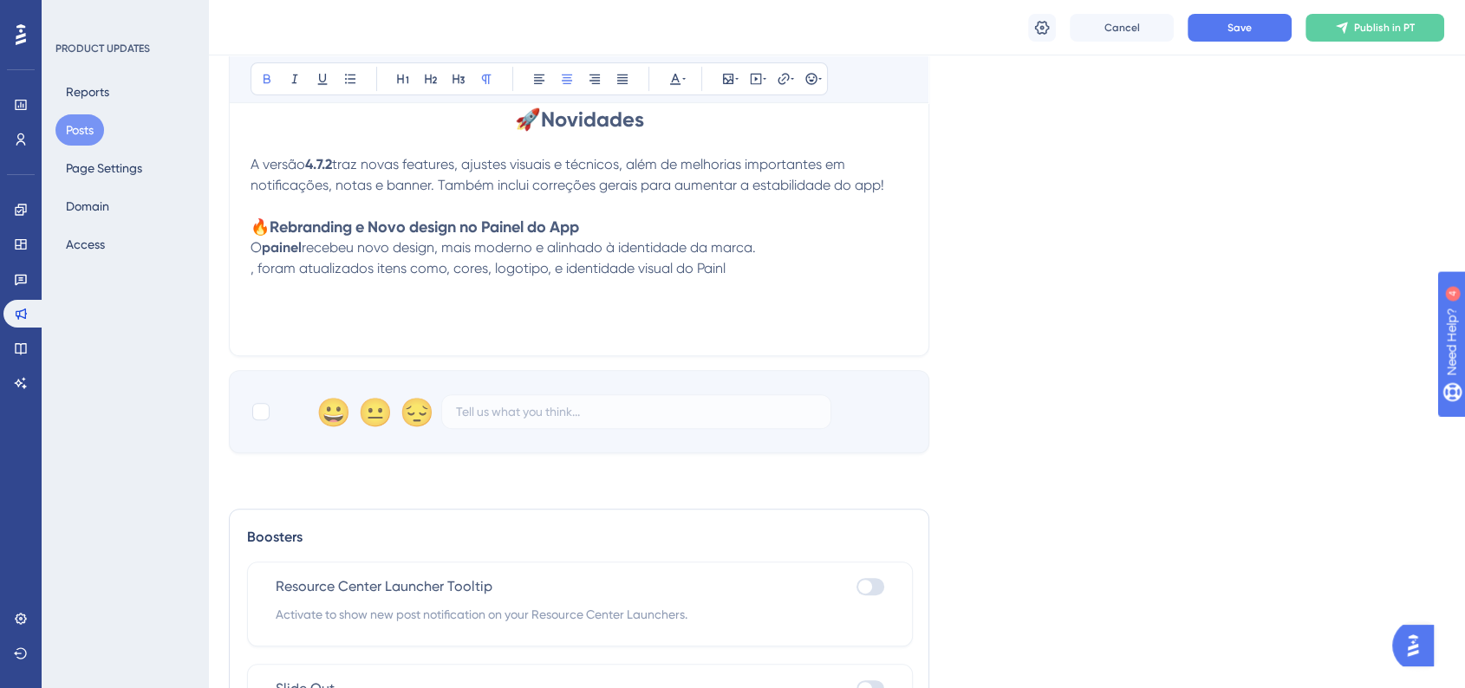
click at [397, 292] on p at bounding box center [579, 289] width 657 height 21
click at [251, 251] on span "O" at bounding box center [256, 247] width 11 height 16
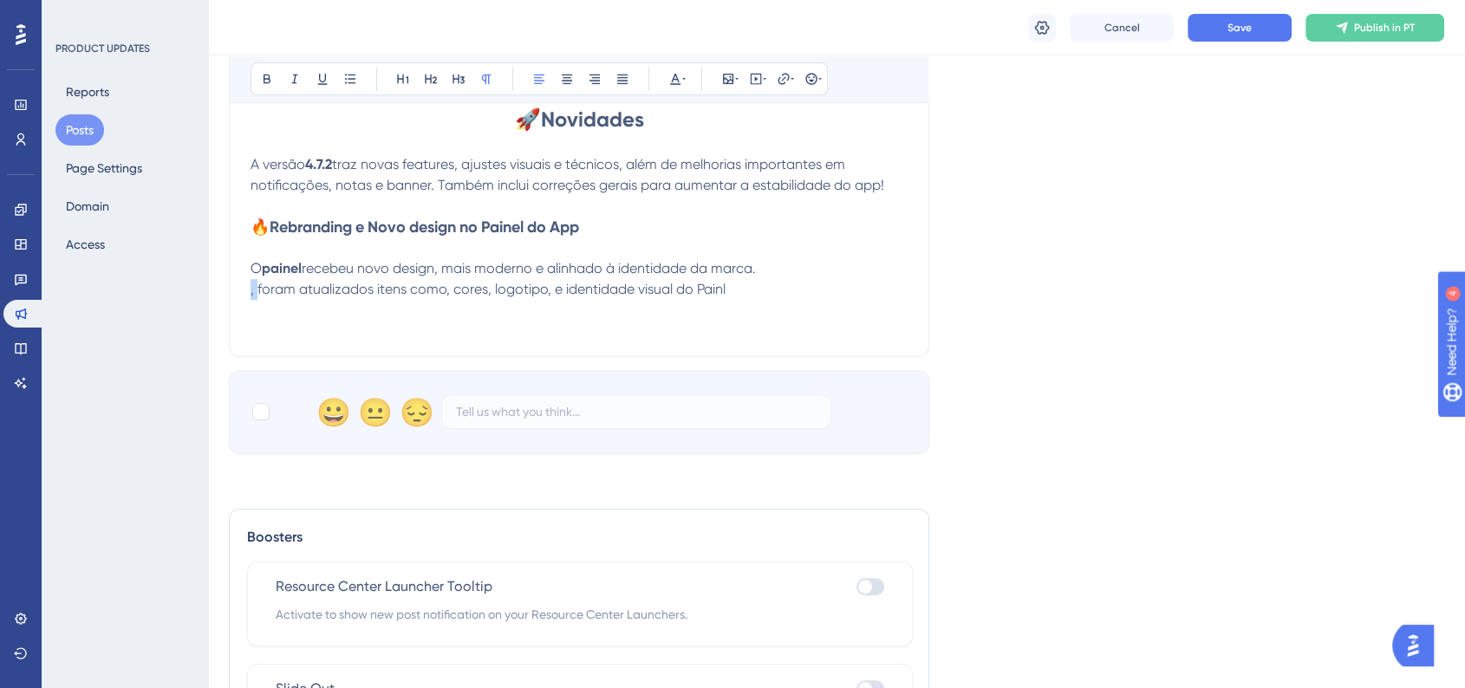
drag, startPoint x: 257, startPoint y: 291, endPoint x: 228, endPoint y: 294, distance: 29.6
click at [228, 294] on div "Performance Users Engagement Widgets Feedback Product Updates Knowledge Base AI…" at bounding box center [836, 164] width 1257 height 1290
click at [667, 270] on span "recebeu novo design, mais moderno e alinhado à idenforam atualizados itens como…" at bounding box center [567, 278] width 632 height 37
click at [649, 271] on span "recebeu novo design, mais moderno e alinhado à idenforam atualizados itens como…" at bounding box center [567, 278] width 632 height 37
click at [654, 272] on span "recebeu novo design, mais moderno e alinhado à idenforam atualizados itens como…" at bounding box center [567, 278] width 632 height 37
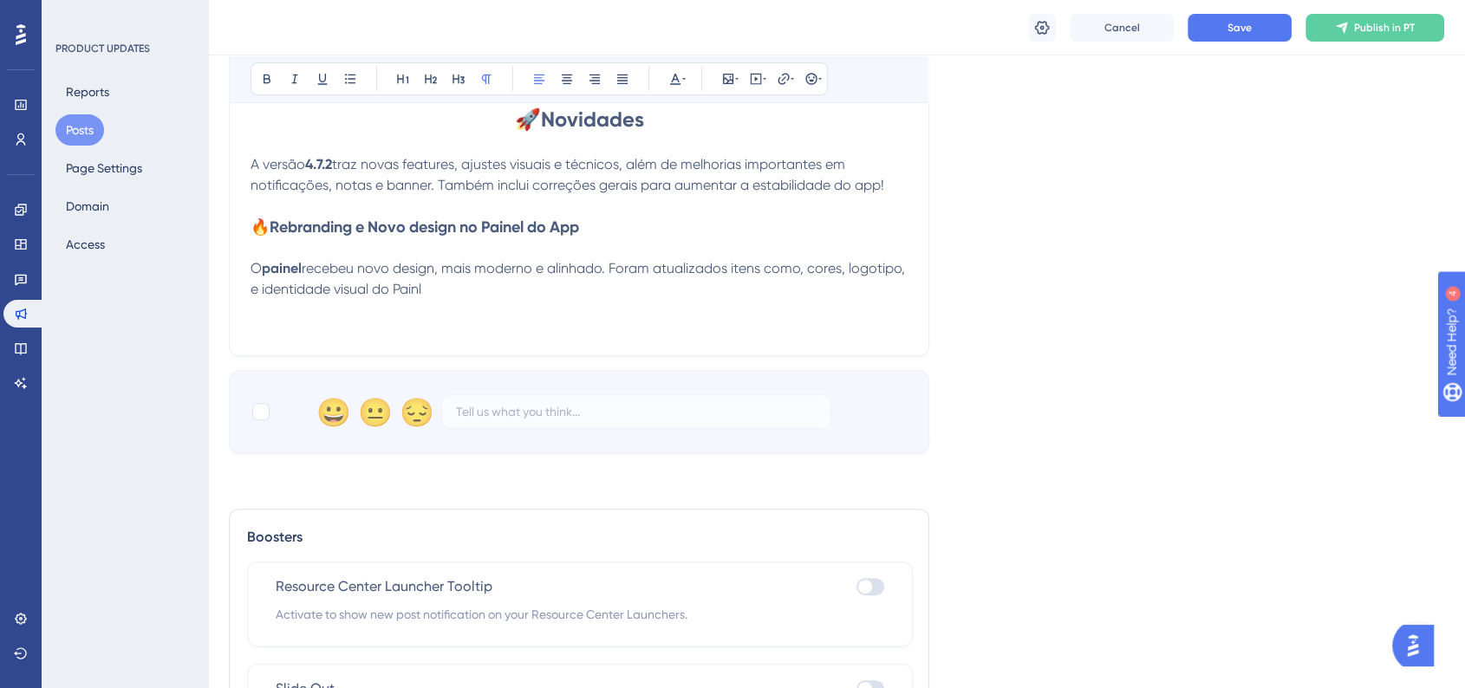
click at [635, 285] on p "O painel recebeu novo design, mais moderno e alinhado. Foram atualizados itens …" at bounding box center [579, 279] width 657 height 42
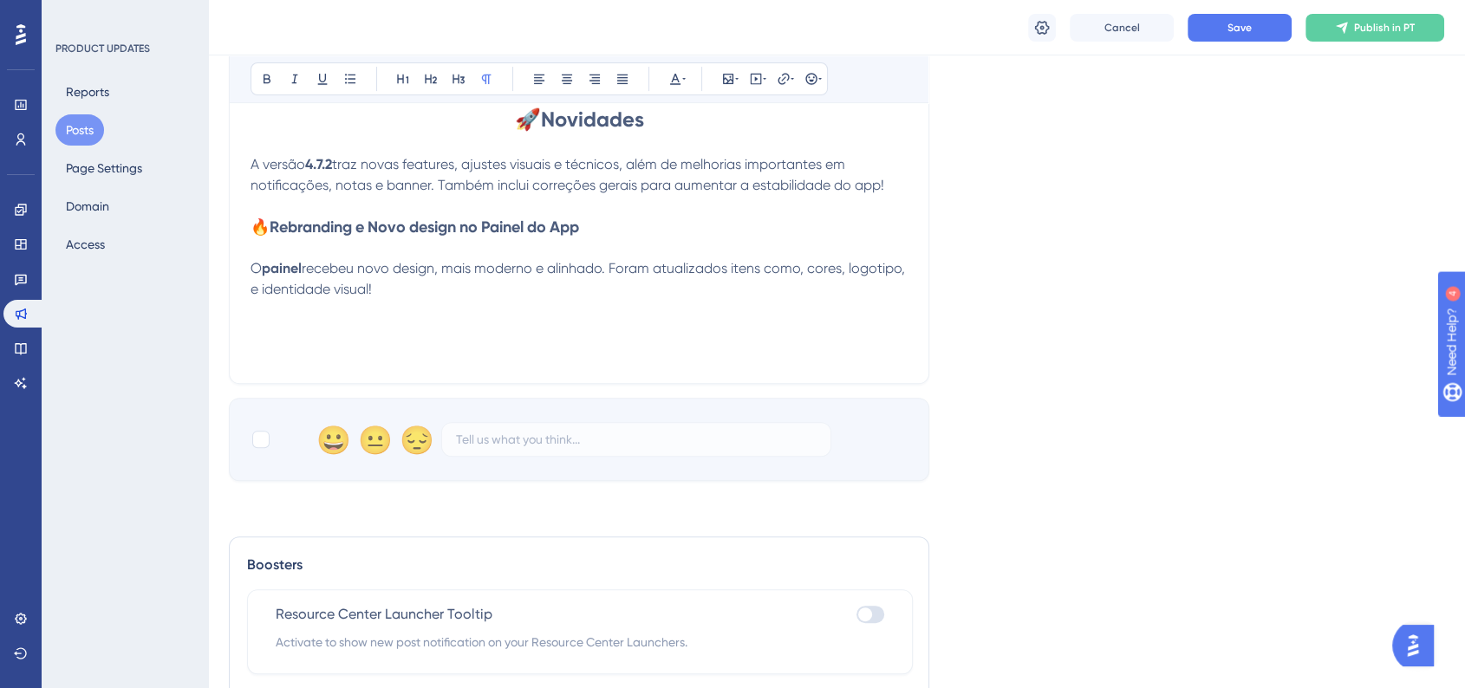
click at [280, 348] on p at bounding box center [579, 352] width 657 height 21
click at [312, 337] on p at bounding box center [579, 331] width 657 height 21
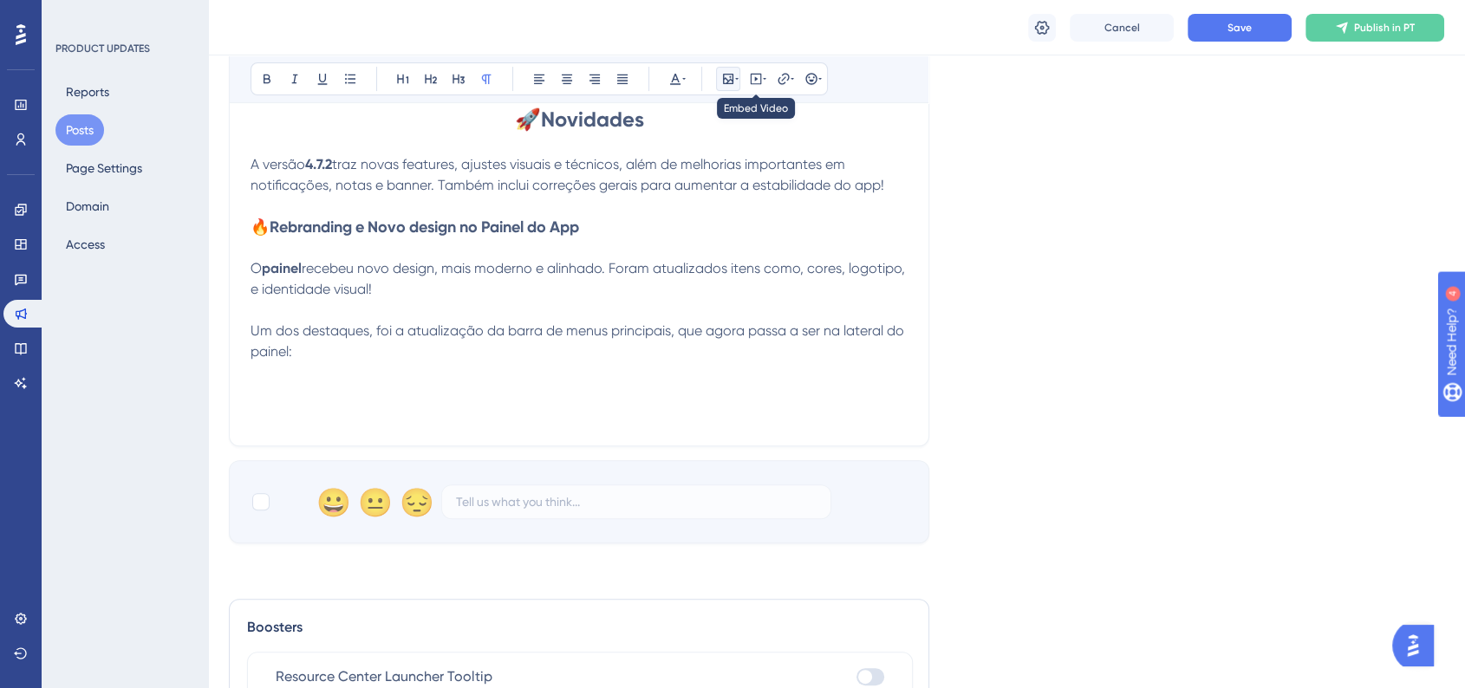
click at [729, 87] on button at bounding box center [728, 79] width 24 height 24
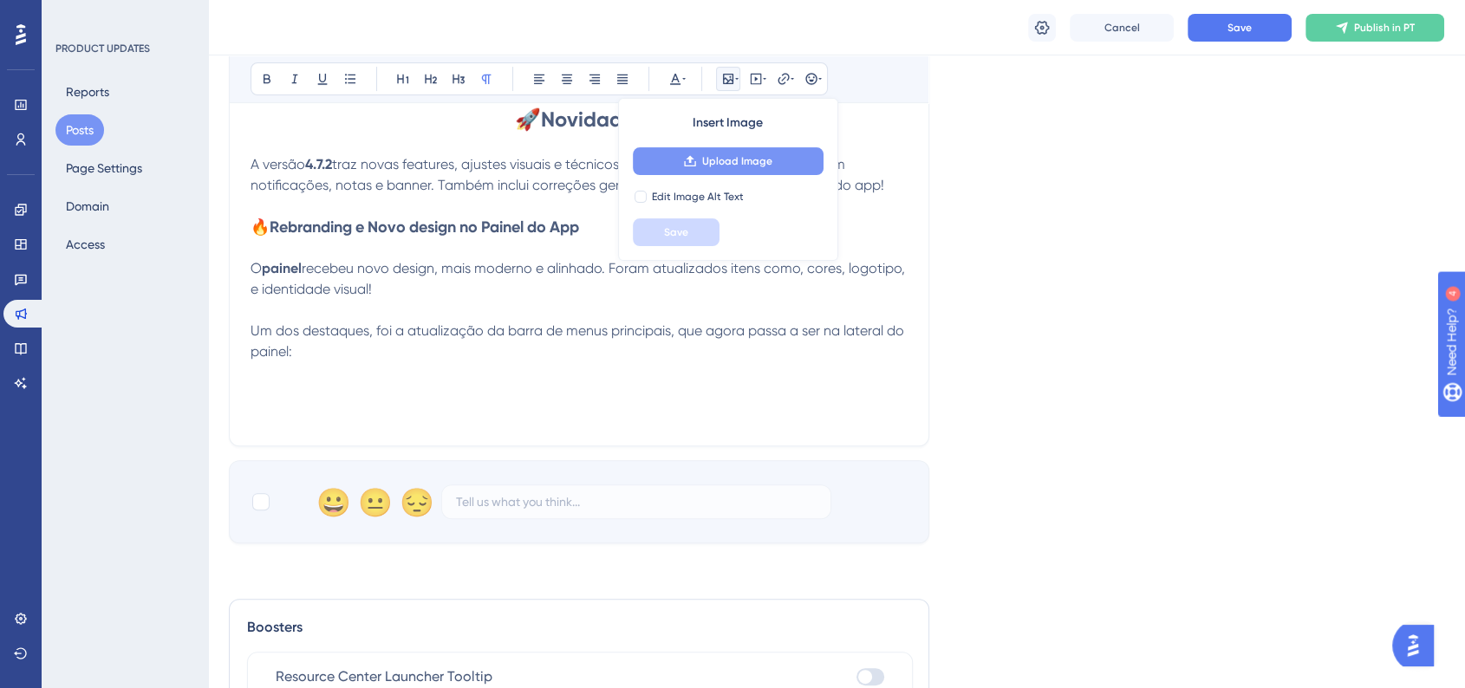
click at [703, 173] on button "Upload Image" at bounding box center [728, 161] width 191 height 28
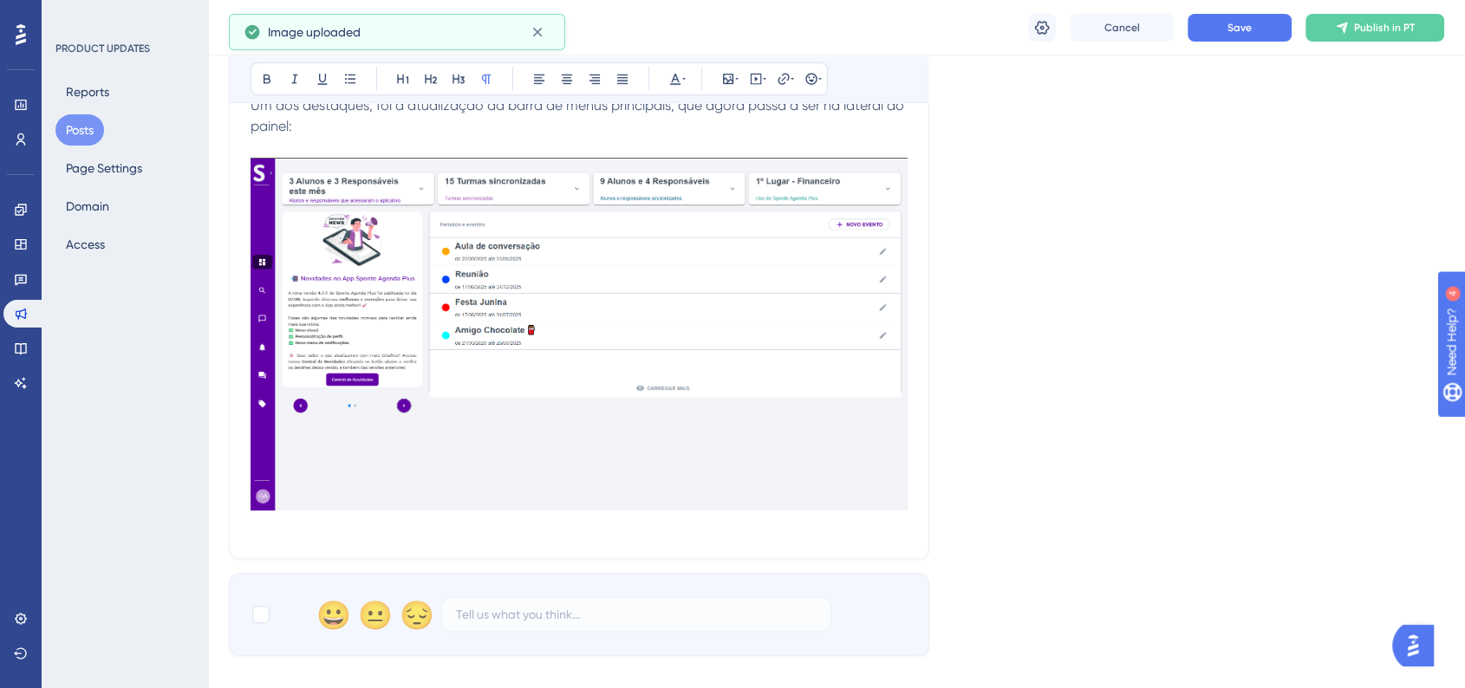
scroll to position [674, 0]
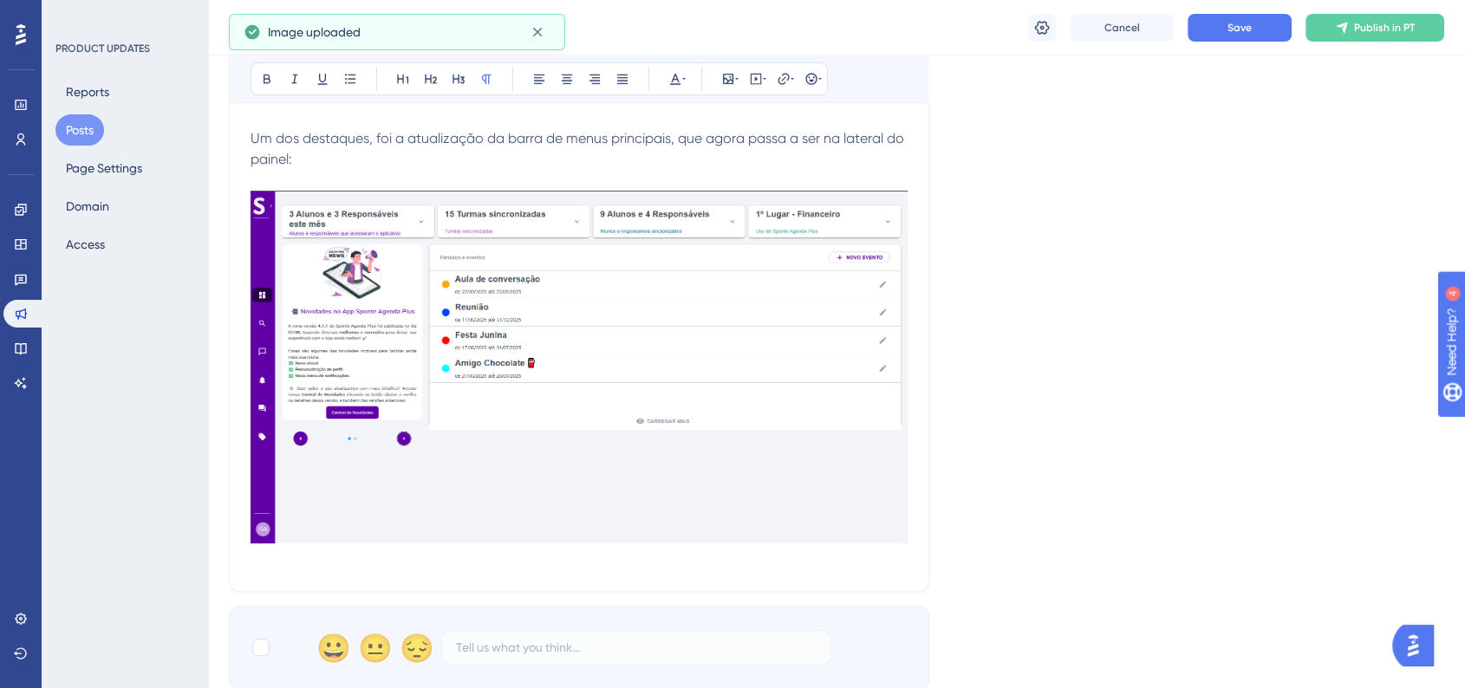
click at [674, 411] on img at bounding box center [579, 367] width 657 height 353
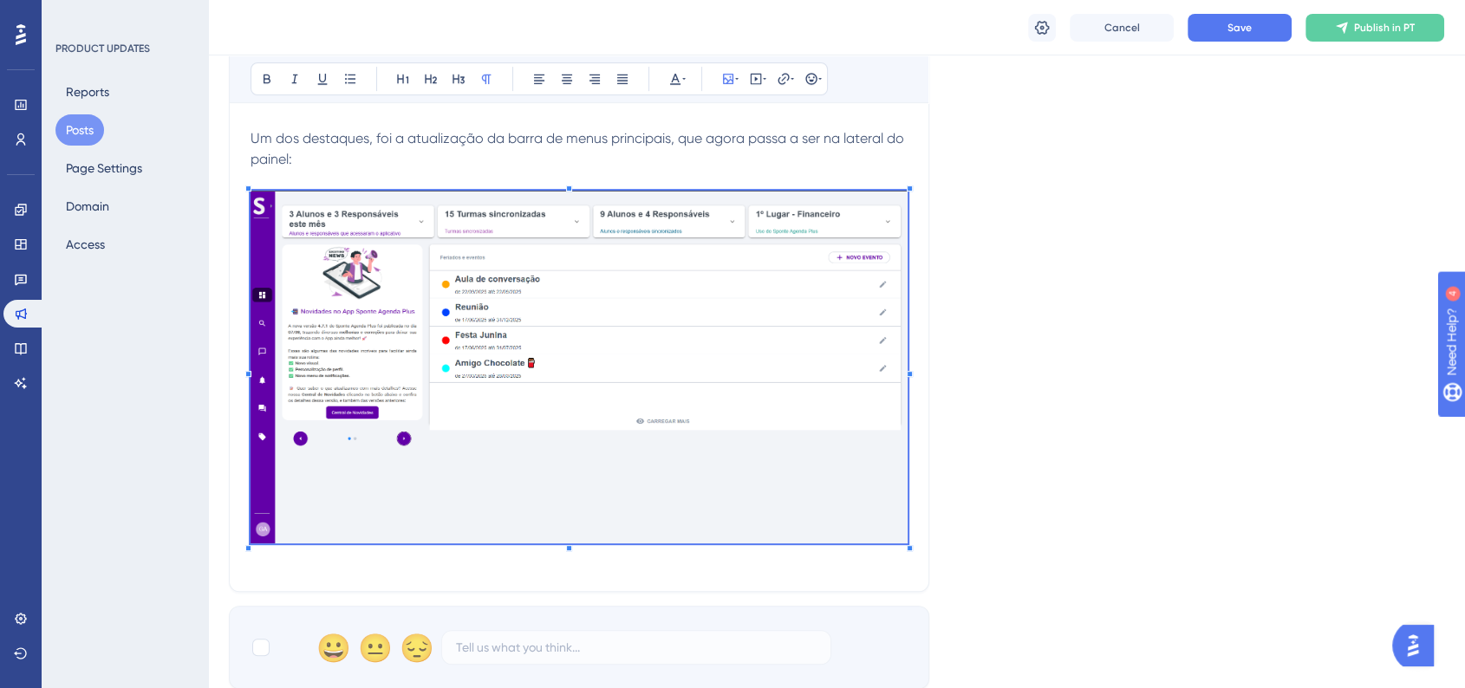
drag, startPoint x: 904, startPoint y: 541, endPoint x: 822, endPoint y: 487, distance: 98.3
click at [822, 487] on div "App Sponte Agenda Plus - Edu - versão 4.7.2 Bold Italic Underline Bullet Point …" at bounding box center [579, 103] width 700 height 978
click at [1008, 588] on div "Language Portuguese (Default) Upload Cover Image Suggested image width 808 px A…" at bounding box center [836, 63] width 1215 height 1252
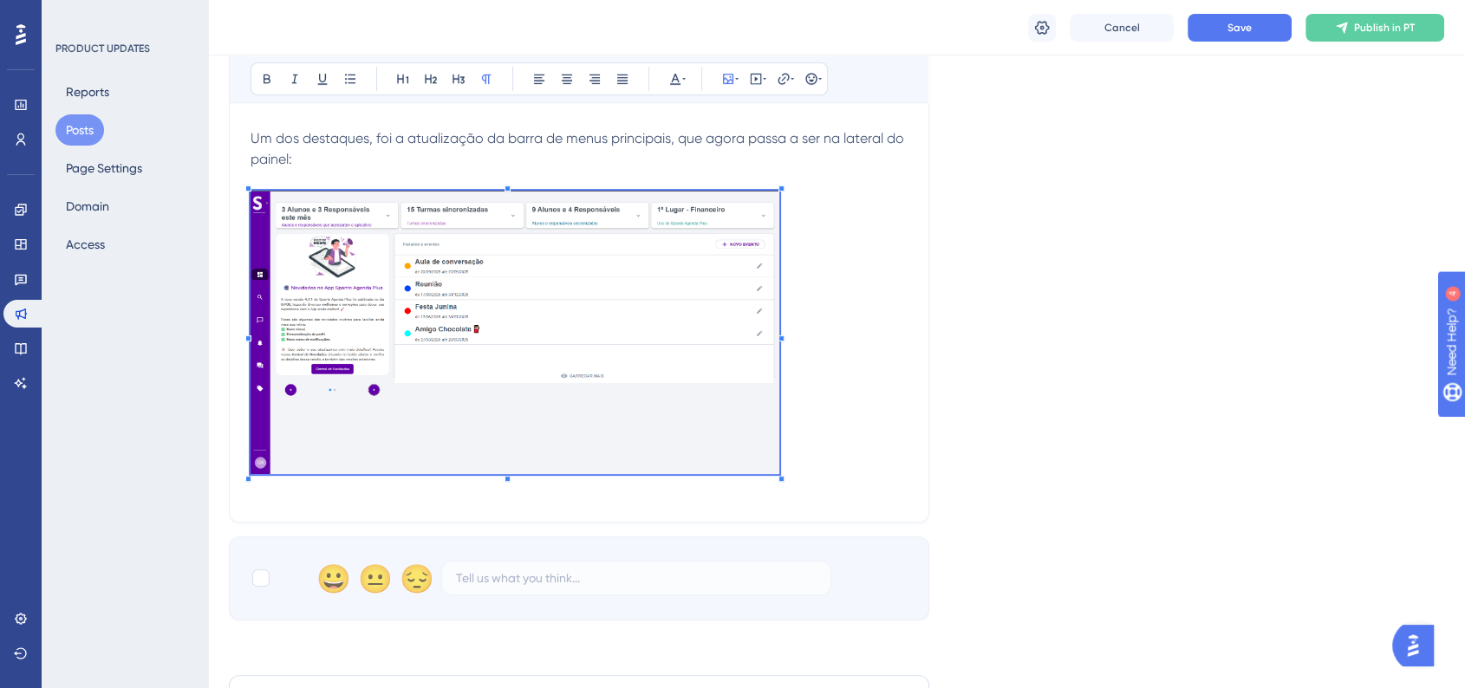
click at [777, 469] on p at bounding box center [579, 336] width 657 height 290
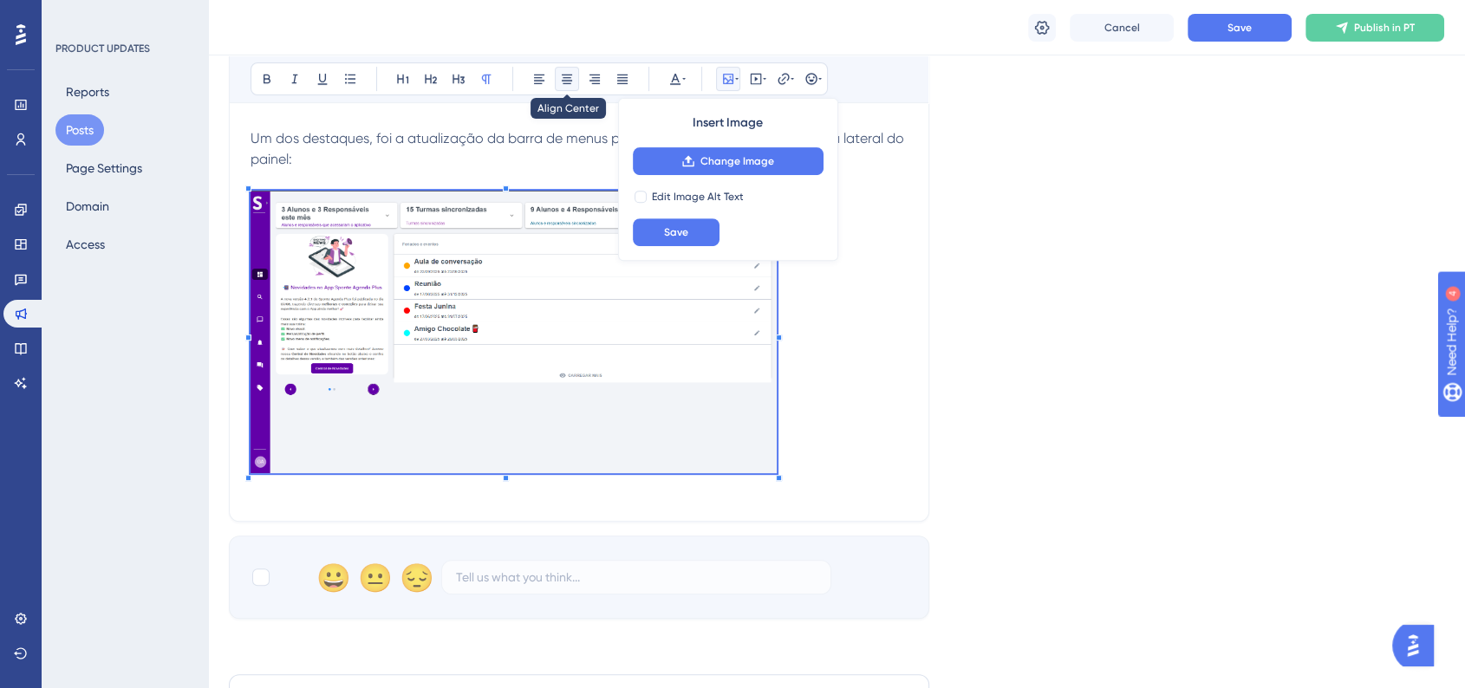
click at [562, 81] on icon at bounding box center [567, 79] width 14 height 14
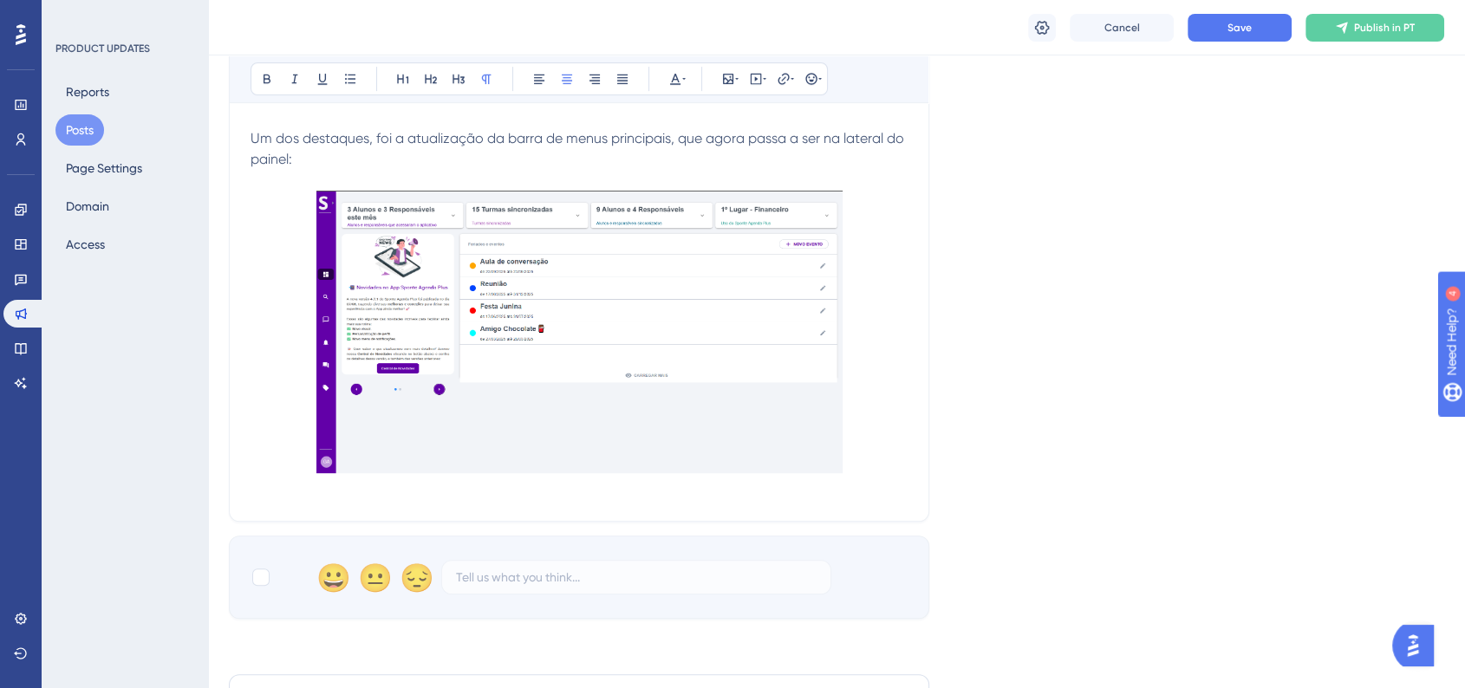
click at [860, 413] on p at bounding box center [579, 335] width 657 height 289
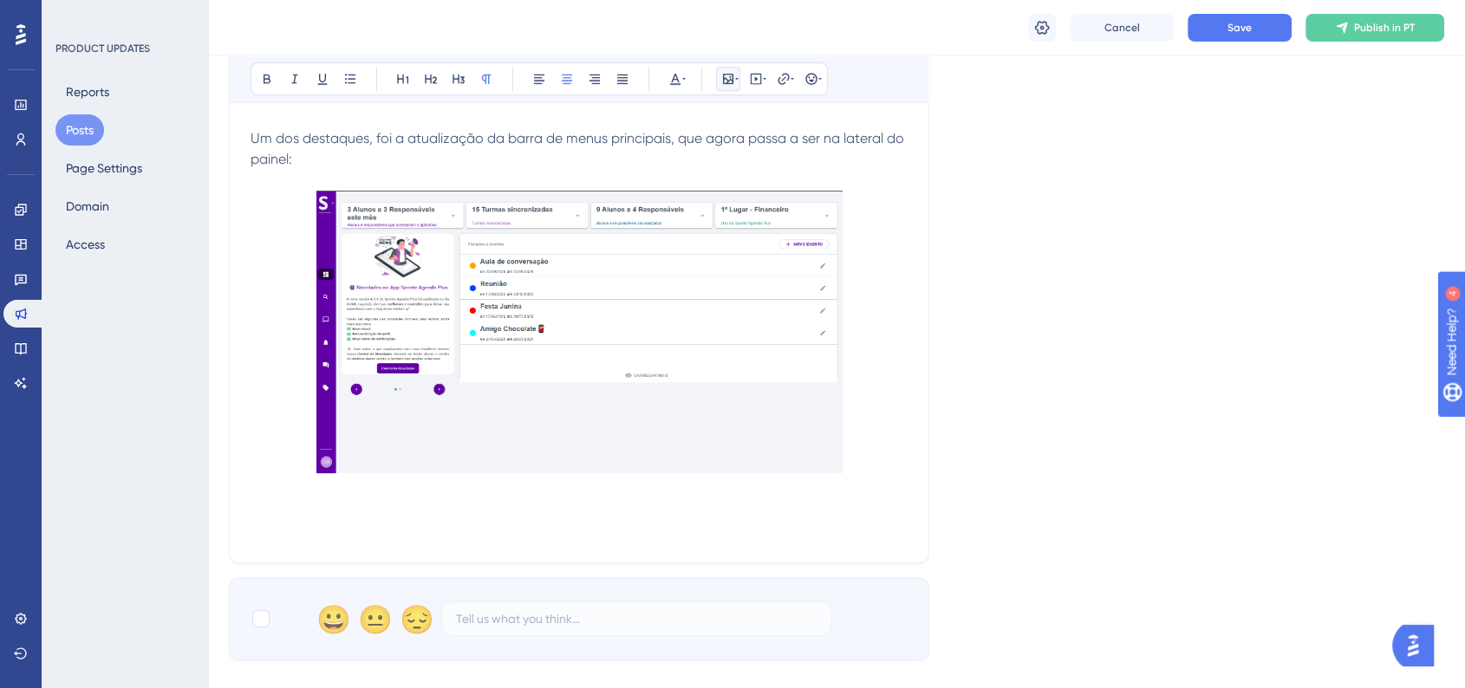
click at [724, 85] on icon at bounding box center [728, 79] width 14 height 14
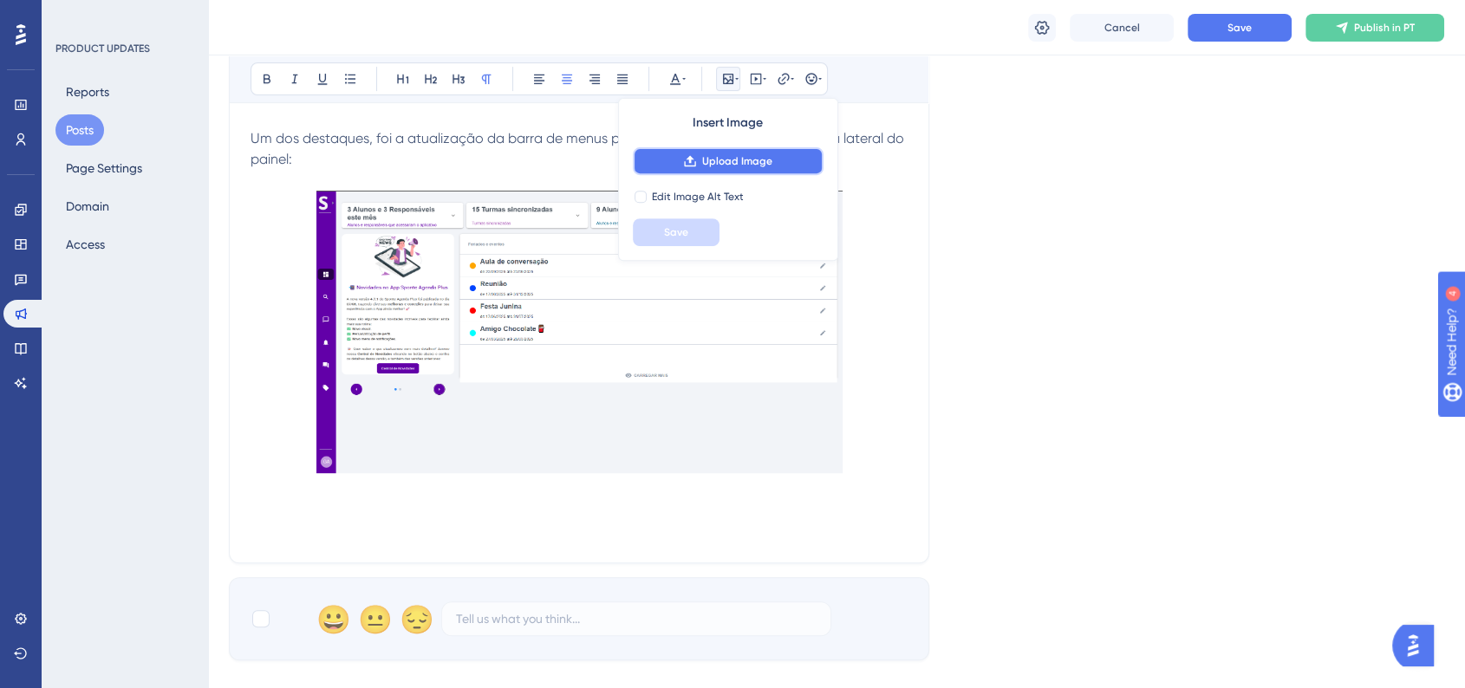
click at [728, 167] on span "Upload Image" at bounding box center [737, 161] width 70 height 14
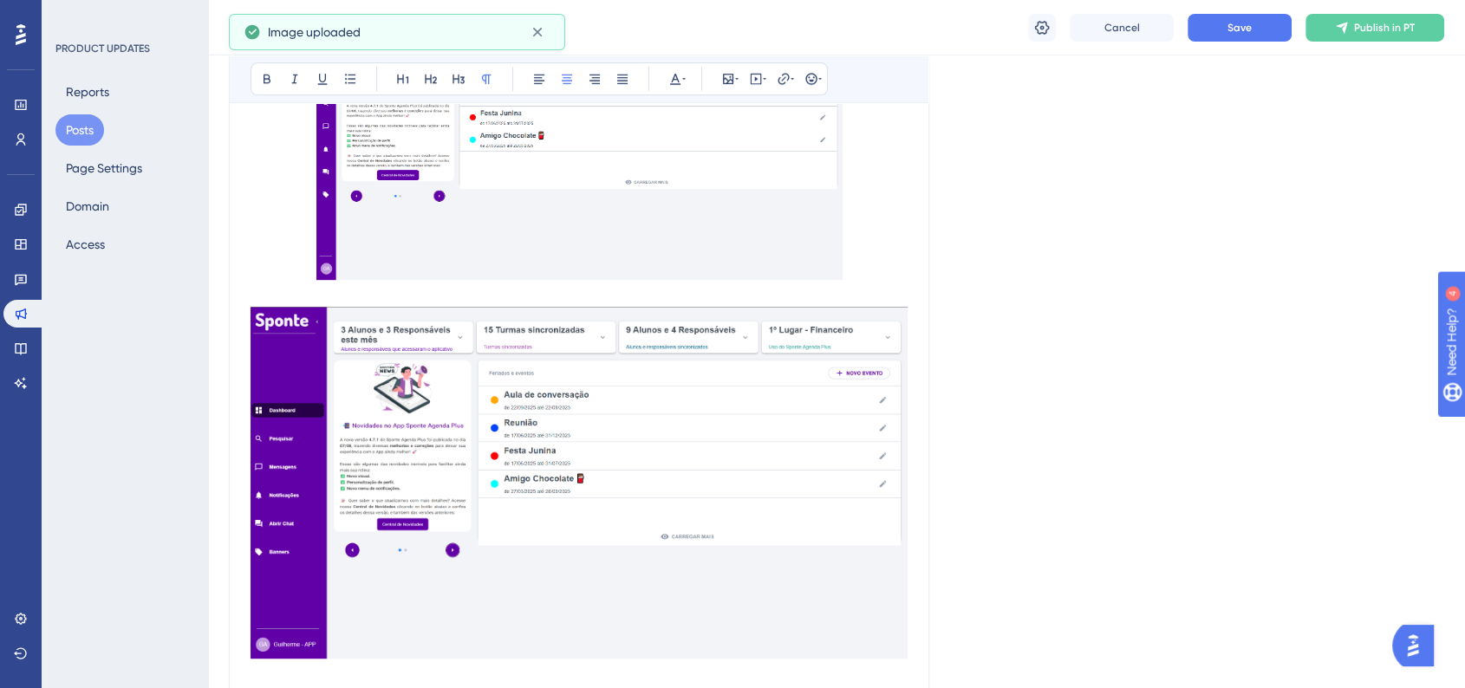
click at [773, 479] on img at bounding box center [579, 483] width 657 height 353
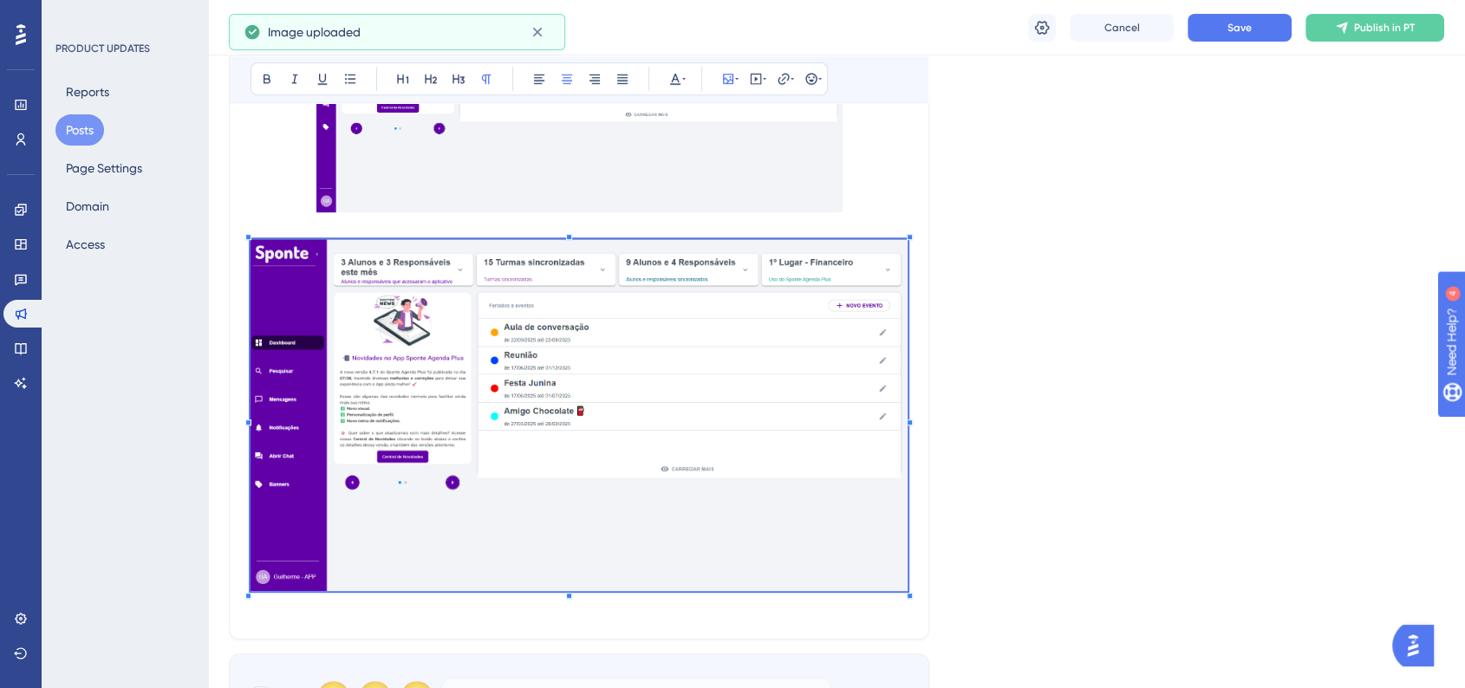
scroll to position [963, 0]
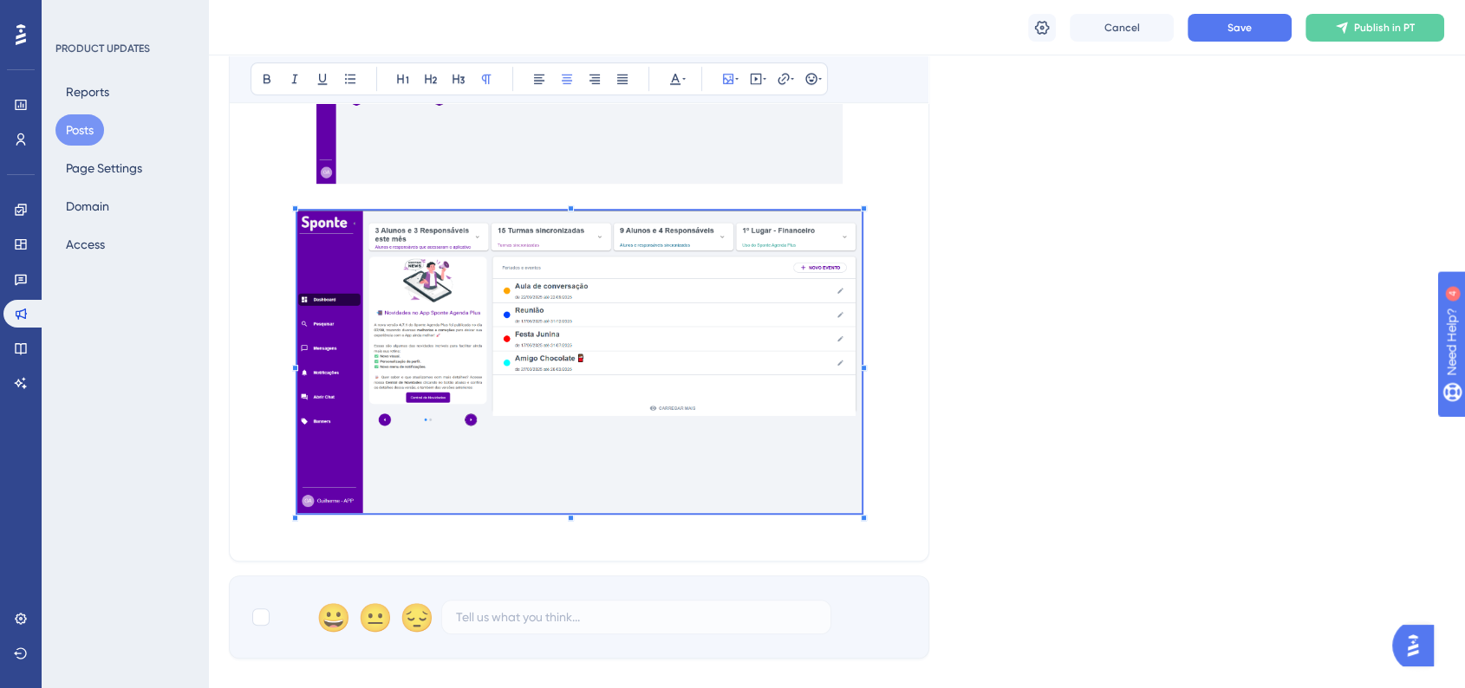
click at [816, 439] on span at bounding box center [579, 365] width 564 height 309
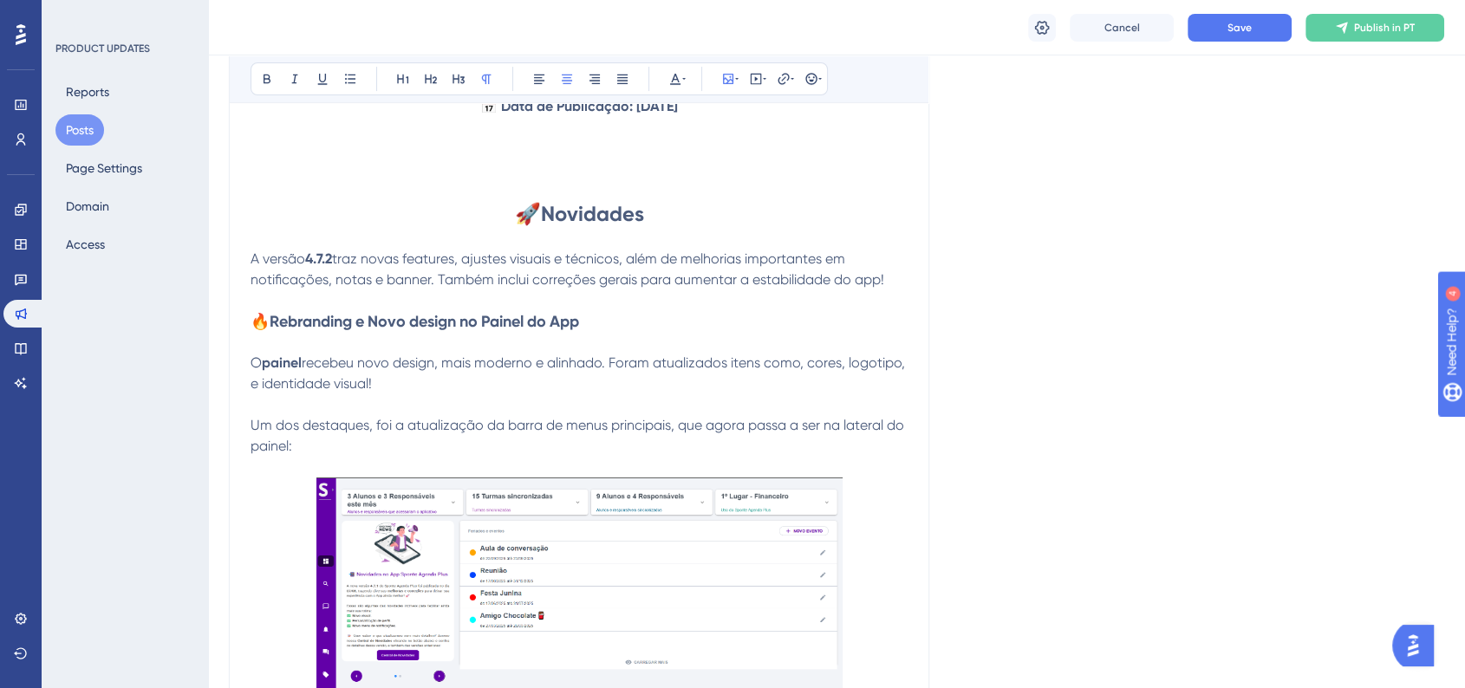
scroll to position [289, 0]
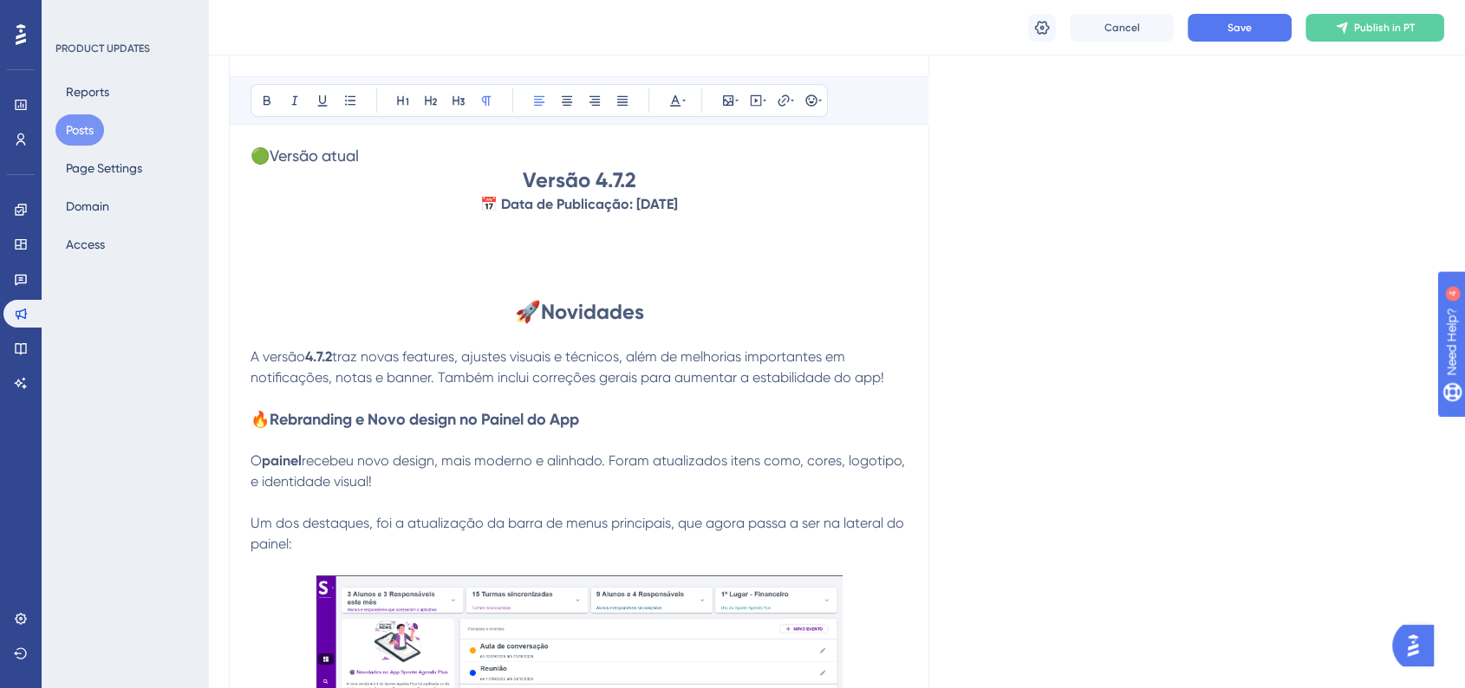
click at [457, 482] on p "O painel recebeu novo design, mais moderno e alinhado. Foram atualizados itens …" at bounding box center [579, 472] width 657 height 42
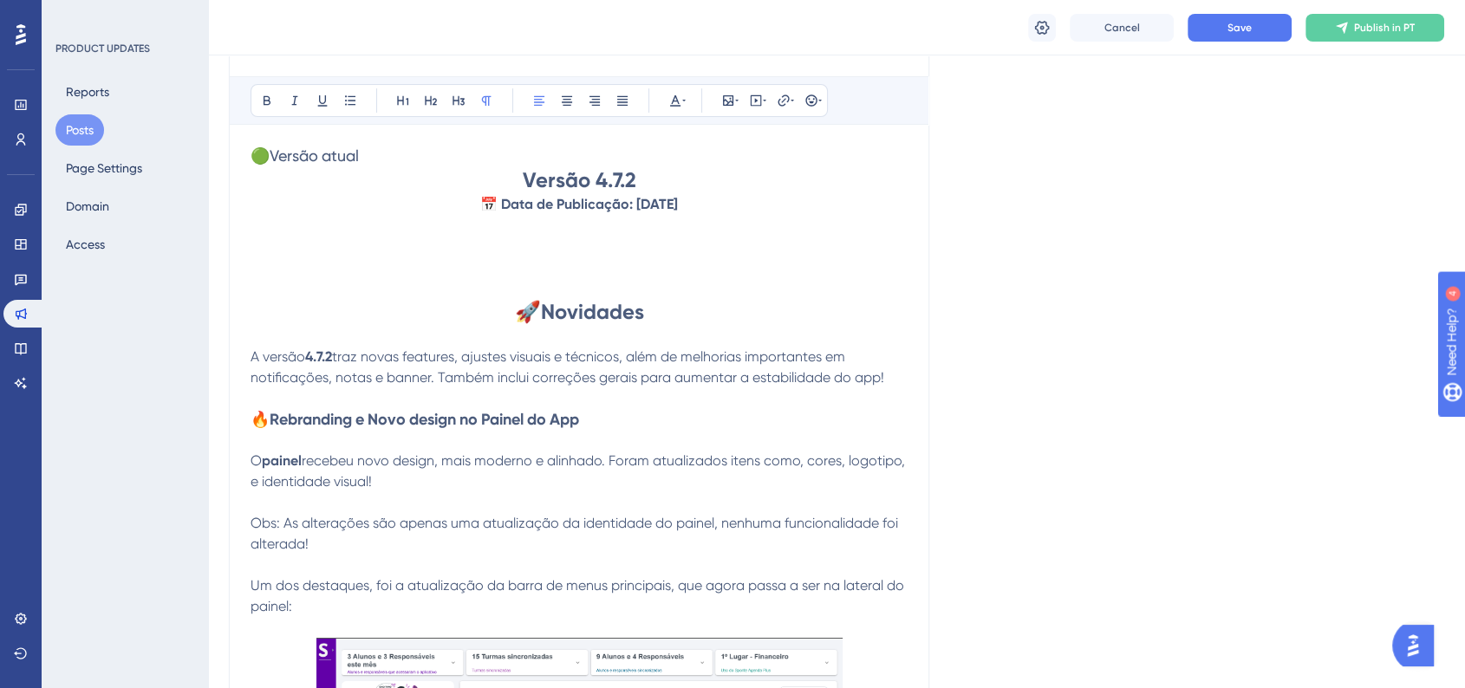
click at [251, 525] on span "Obs: As alterações são apenas uma atualização da identidade do painel, nenhuma …" at bounding box center [576, 533] width 651 height 37
click at [814, 106] on icon at bounding box center [811, 101] width 14 height 14
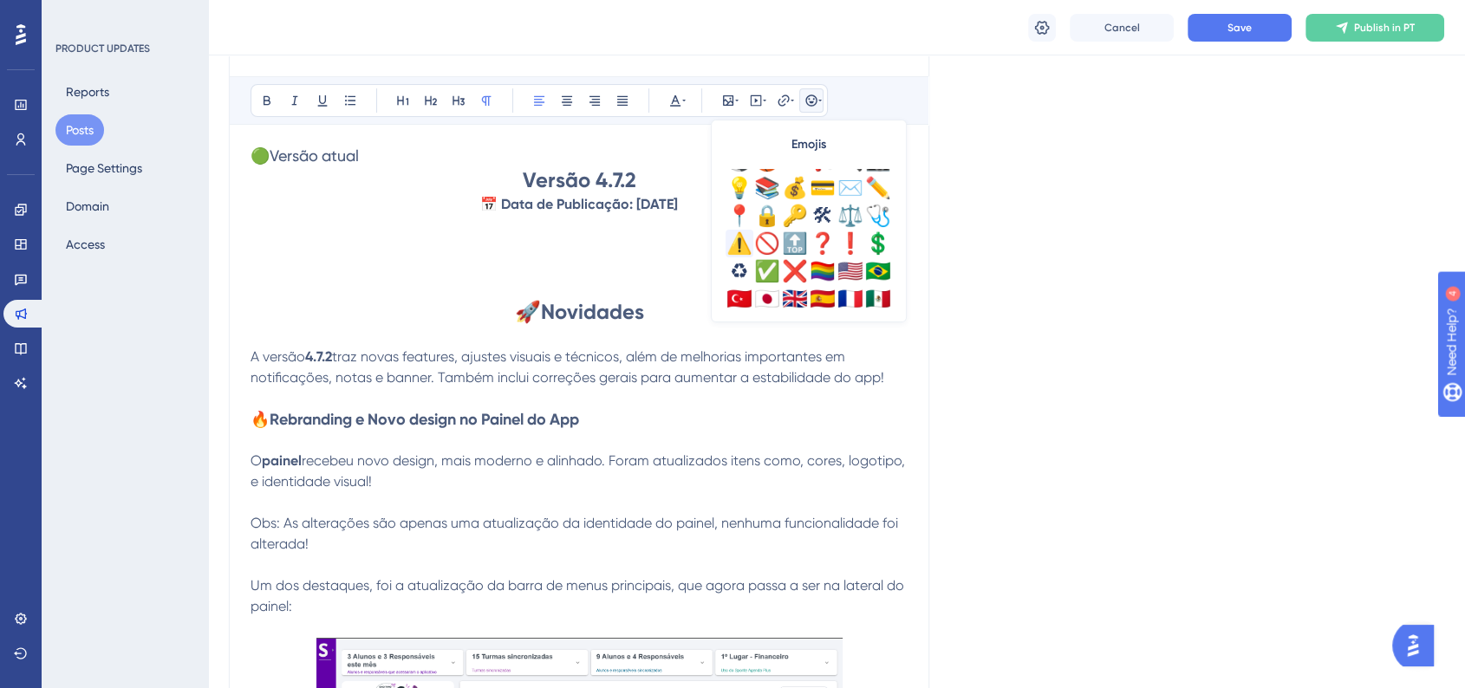
scroll to position [610, 0]
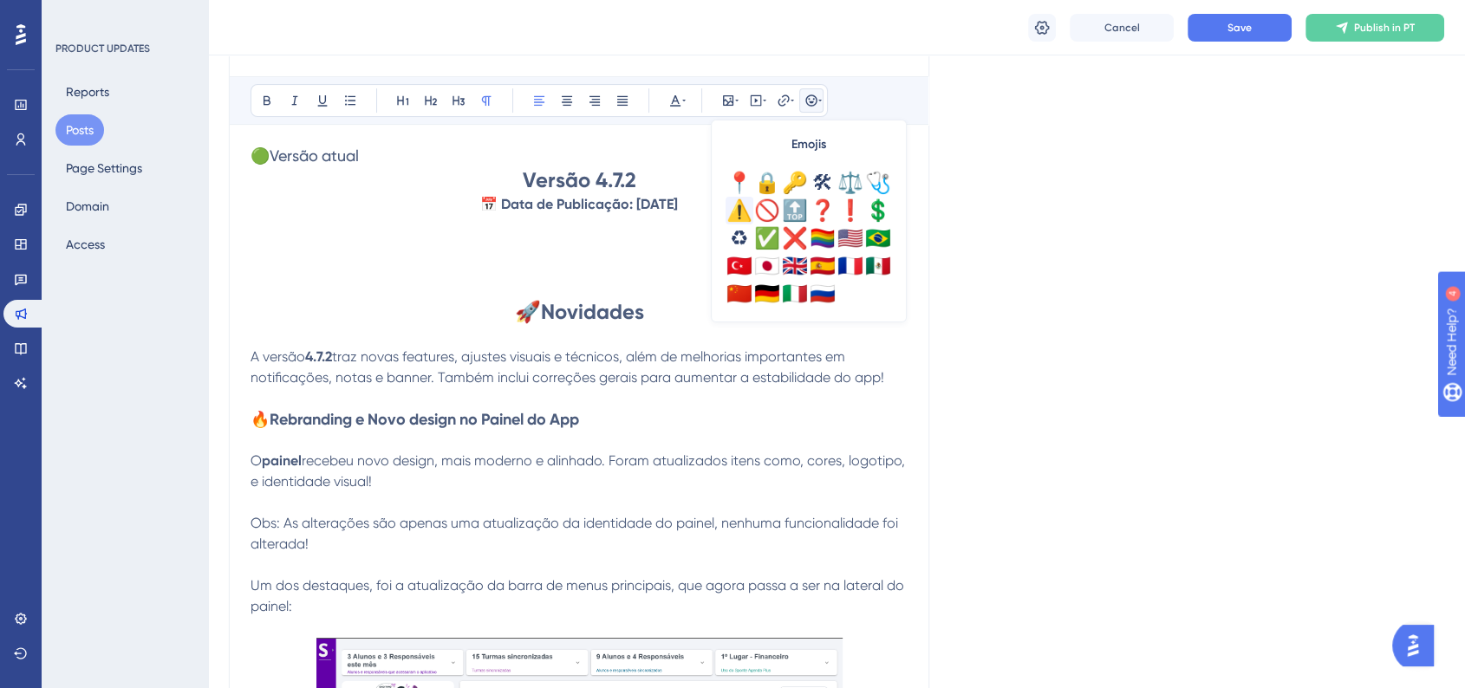
click at [727, 210] on div "⚠️" at bounding box center [740, 211] width 28 height 28
click at [1040, 364] on div "Language Portuguese (Default) Upload Cover Image Suggested image width 808 px A…" at bounding box center [836, 608] width 1215 height 1573
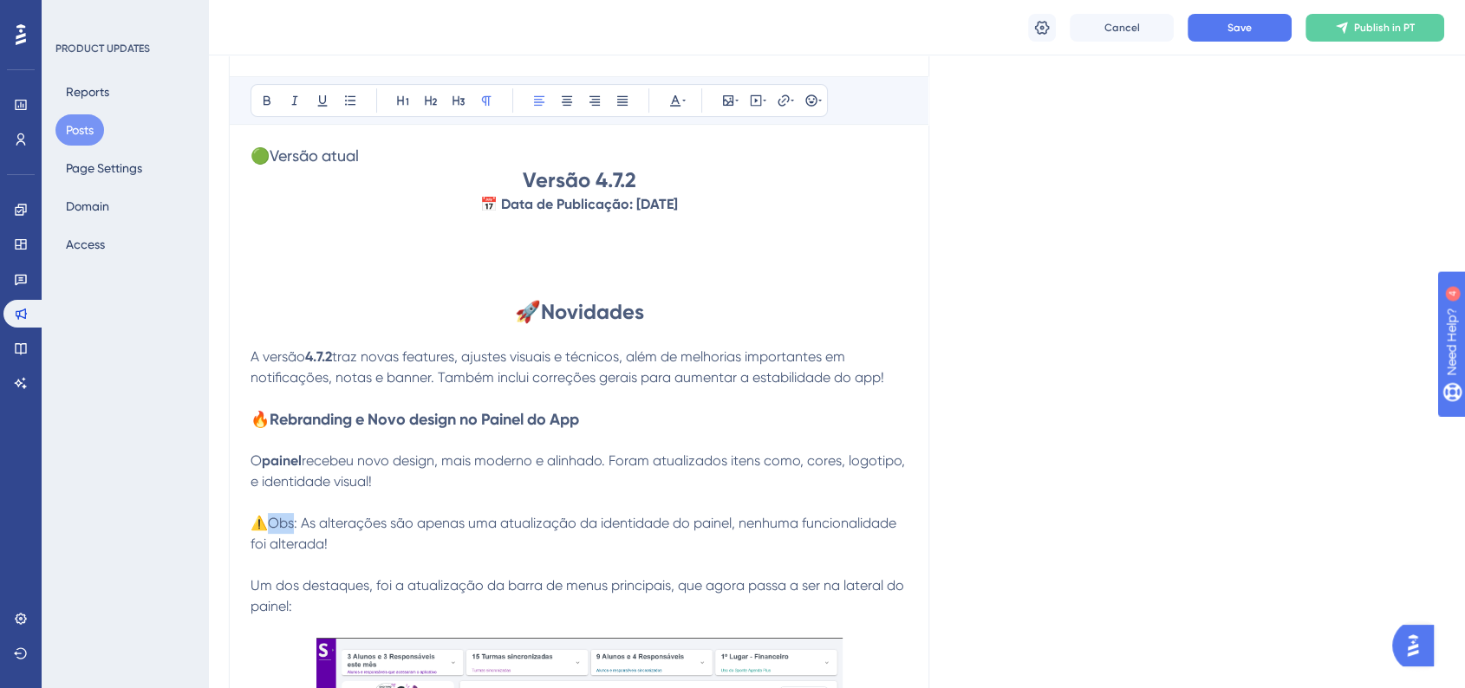
drag, startPoint x: 272, startPoint y: 524, endPoint x: 296, endPoint y: 526, distance: 24.4
click at [296, 526] on span "⚠️Obs: As alterações são apenas uma atualização da identidade do painel, nenhum…" at bounding box center [575, 533] width 649 height 37
click at [257, 102] on button at bounding box center [267, 100] width 24 height 24
click at [680, 108] on button at bounding box center [675, 100] width 24 height 24
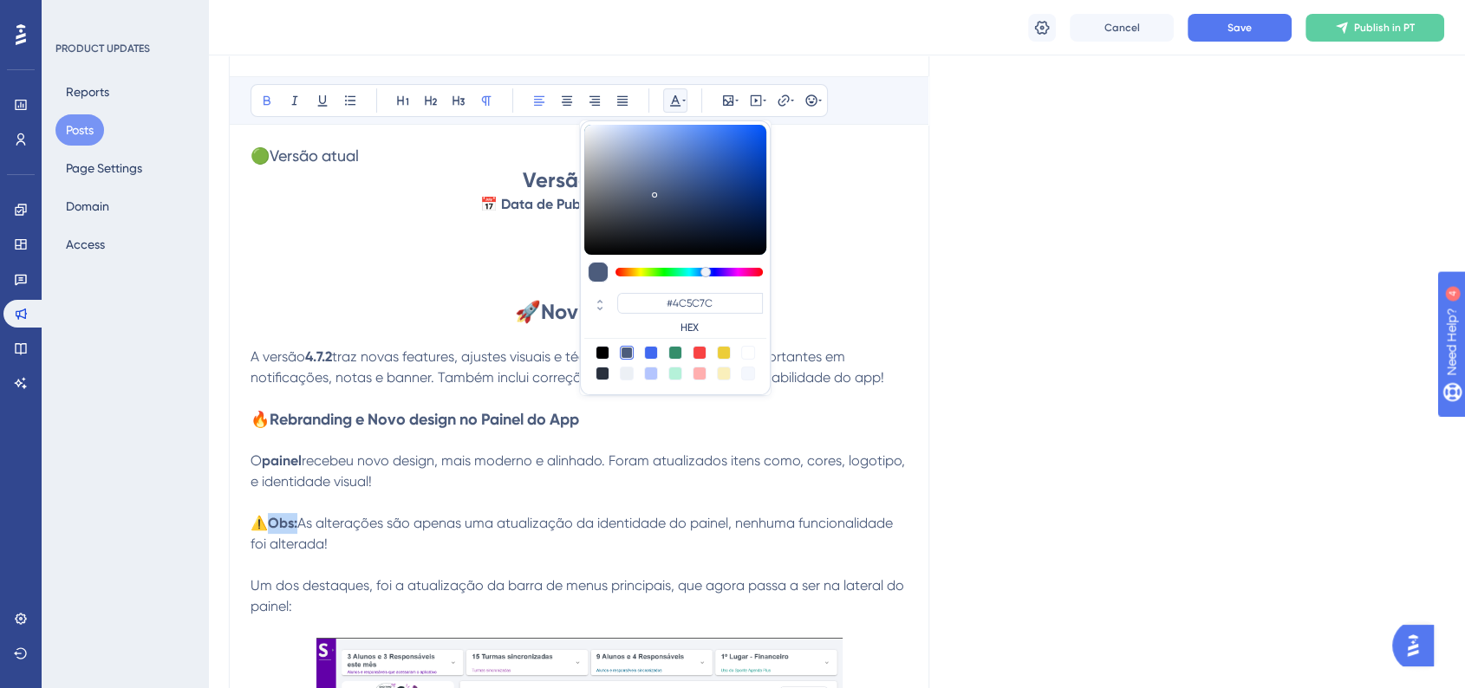
click at [702, 355] on div at bounding box center [700, 353] width 14 height 14
type input "#F84343"
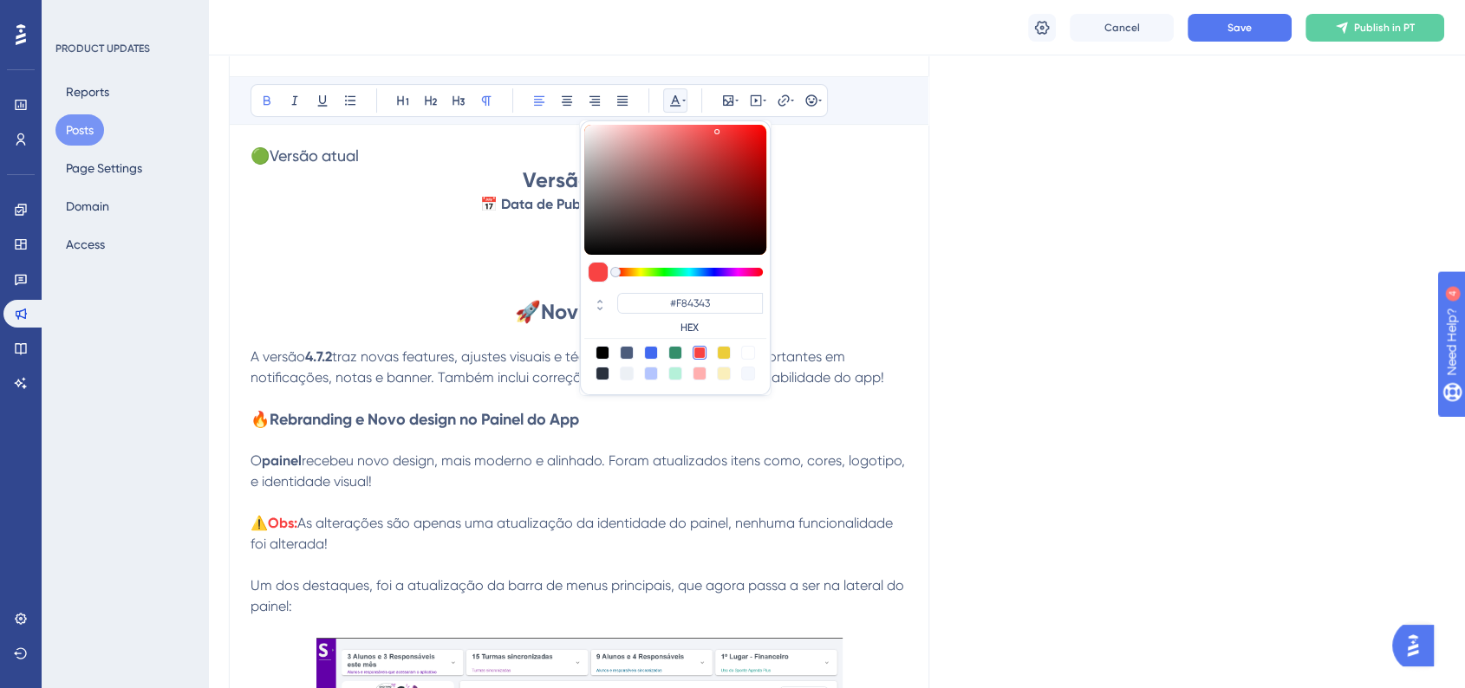
click at [1016, 442] on div "Language Portuguese (Default) Upload Cover Image Suggested image width 808 px A…" at bounding box center [836, 608] width 1215 height 1573
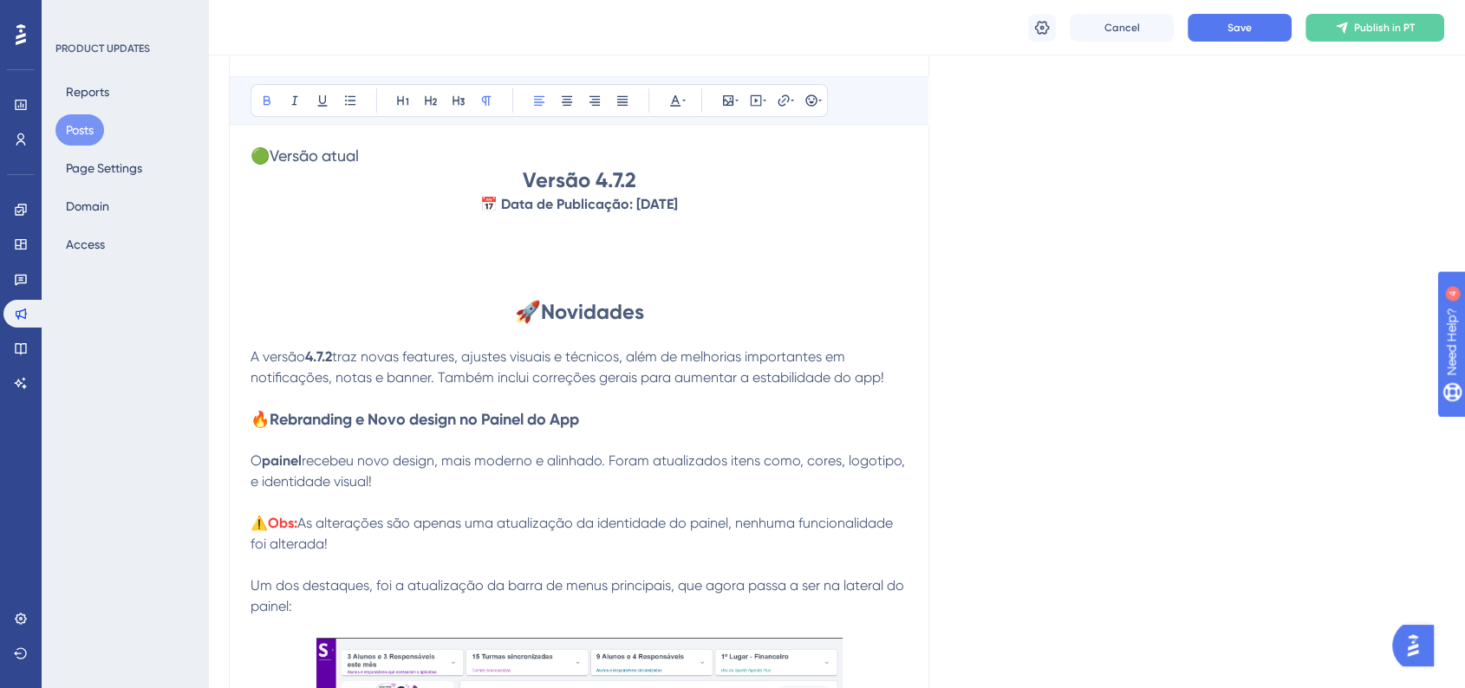
click at [582, 572] on p at bounding box center [579, 565] width 657 height 21
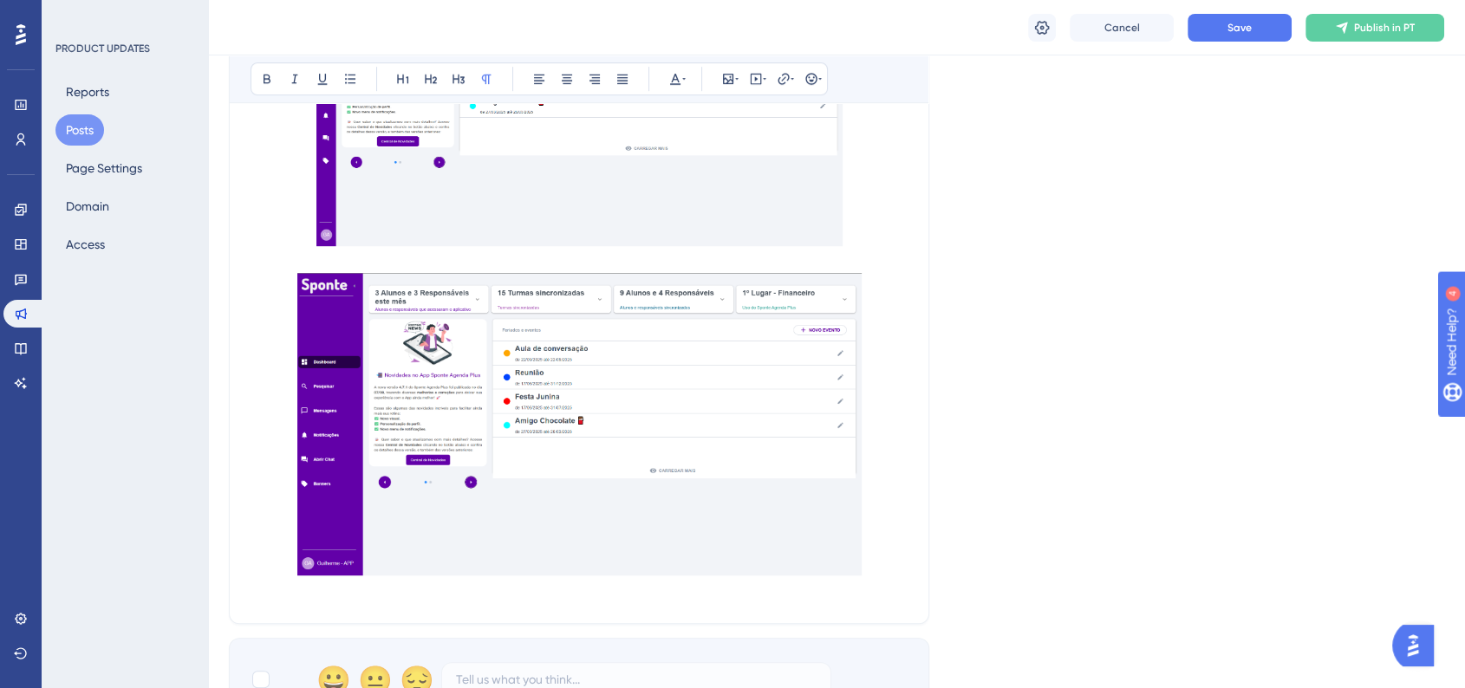
scroll to position [1156, 0]
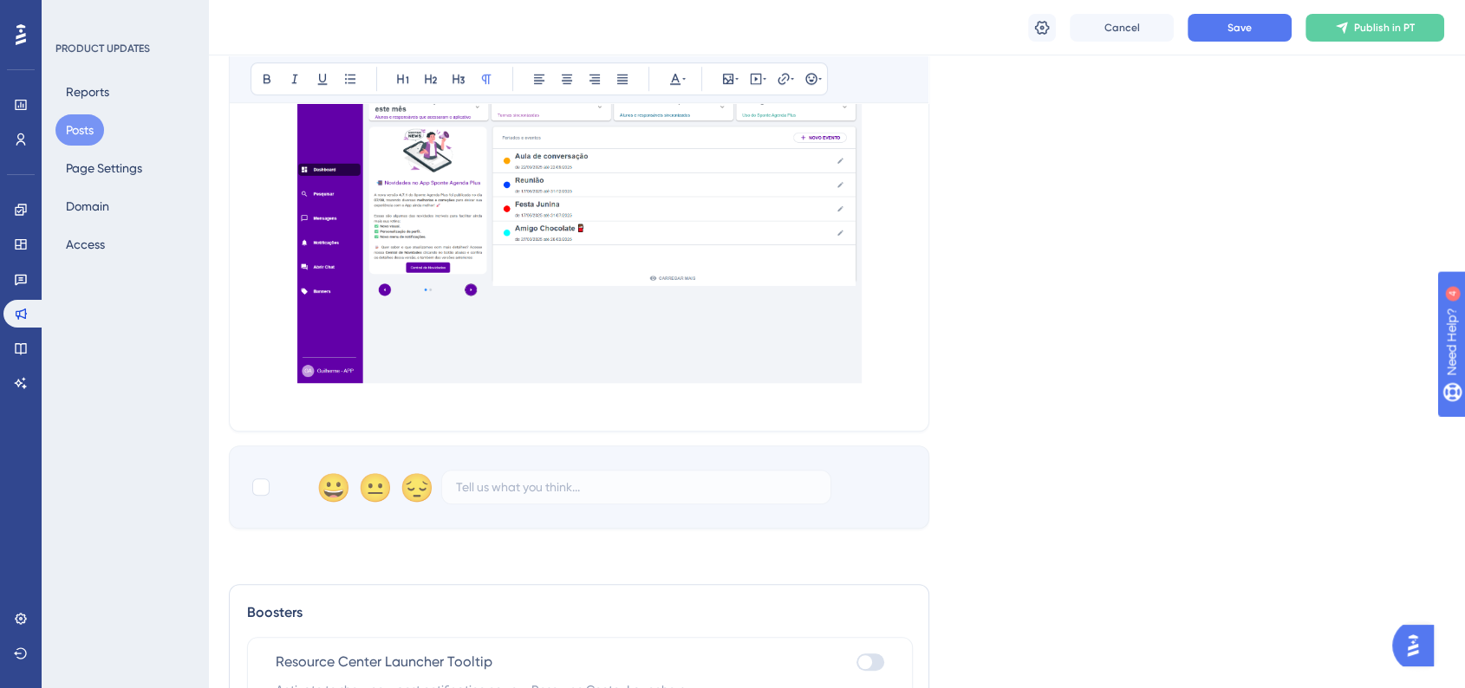
click at [897, 357] on p at bounding box center [579, 235] width 657 height 309
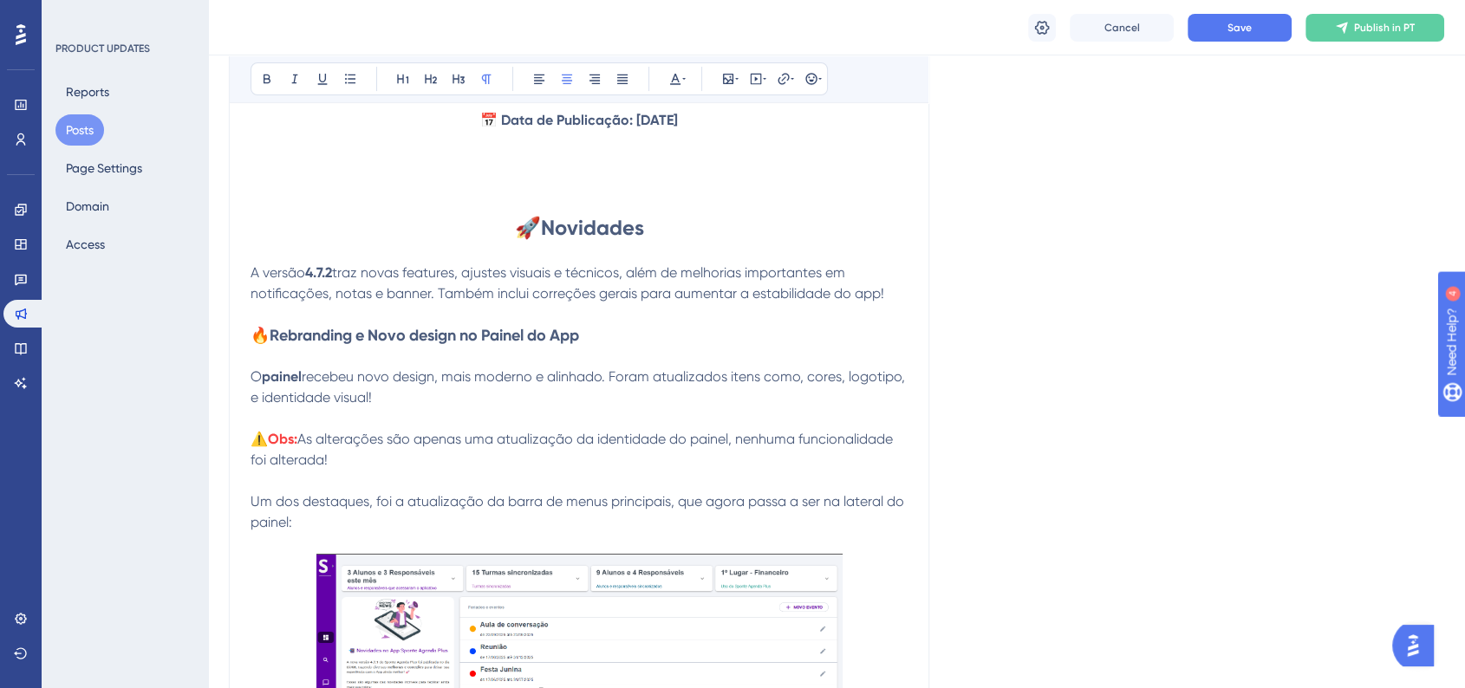
scroll to position [289, 0]
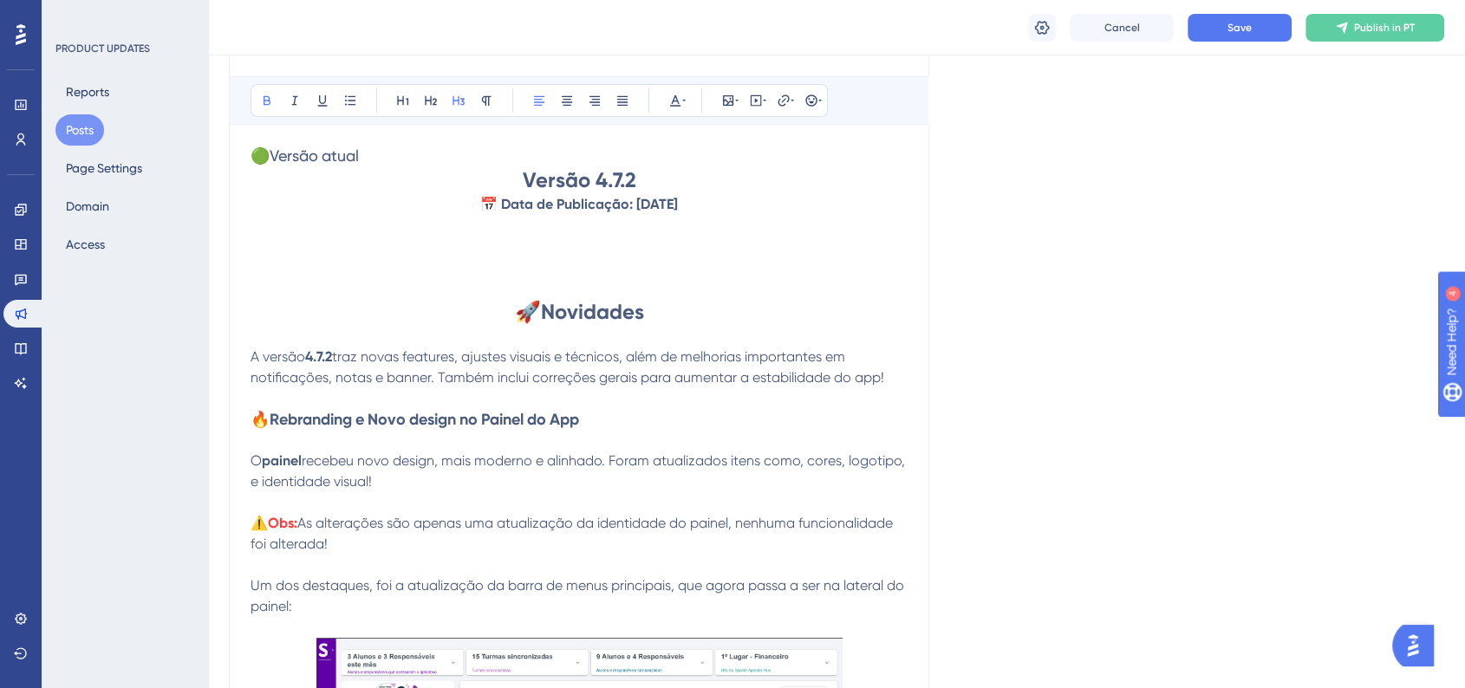
click at [377, 415] on strong "🔥Rebranding e Novo design no Painel do App" at bounding box center [415, 419] width 329 height 19
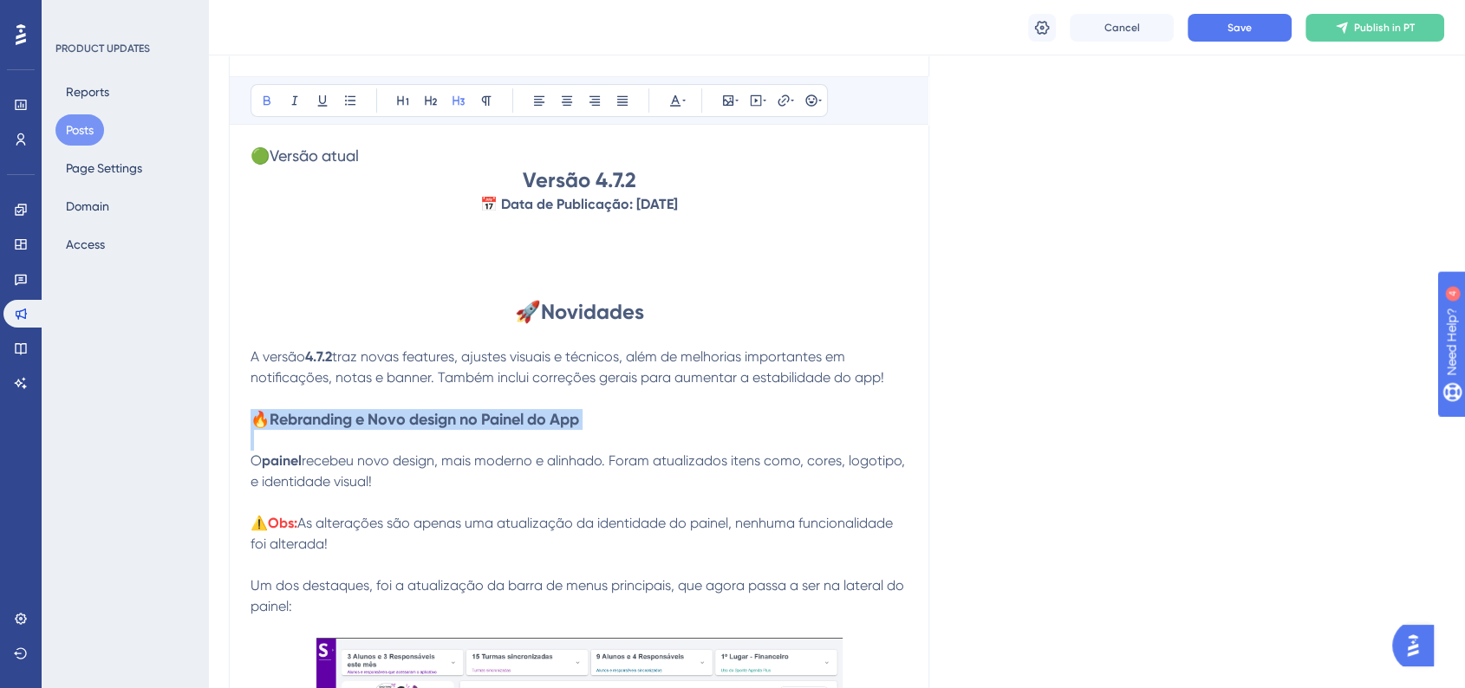
click at [377, 415] on strong "🔥Rebranding e Novo design no Painel do App" at bounding box center [415, 419] width 329 height 19
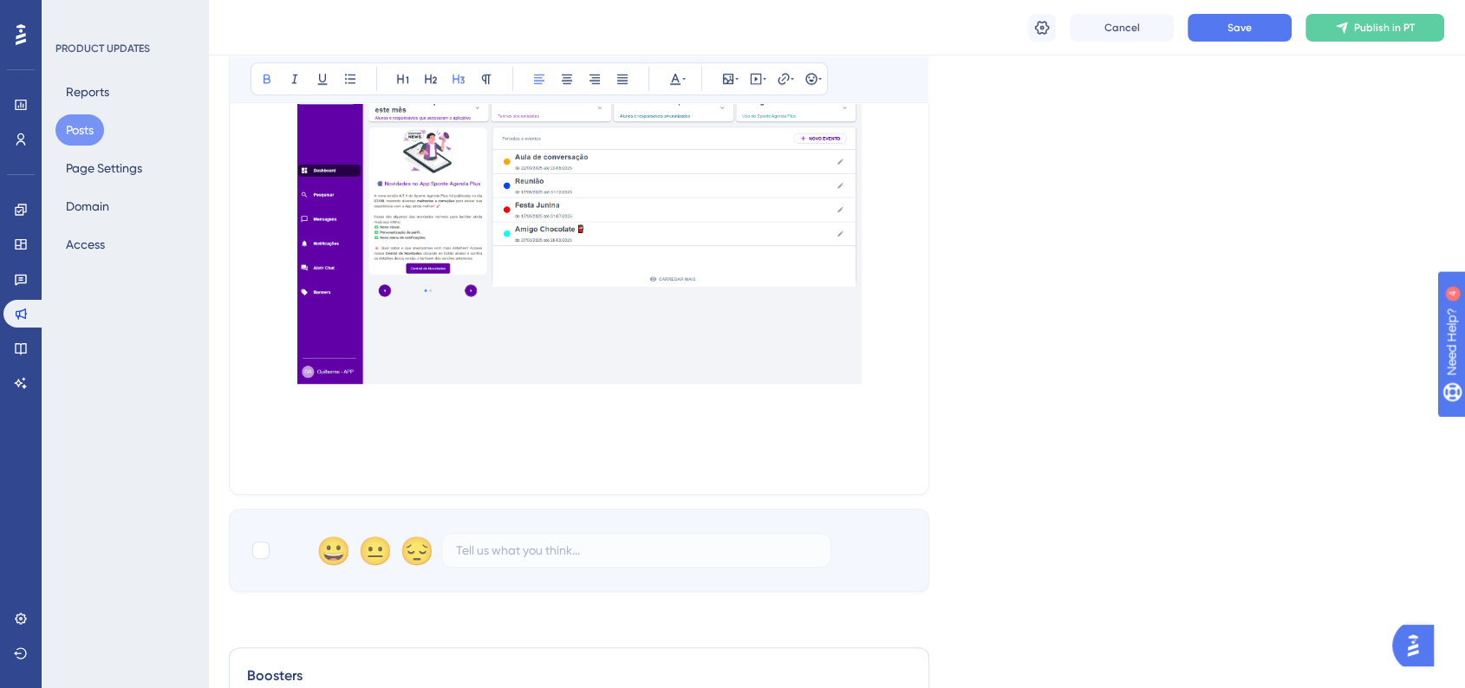
scroll to position [1156, 0]
click at [288, 452] on p at bounding box center [579, 462] width 657 height 21
drag, startPoint x: 277, startPoint y: 465, endPoint x: 628, endPoint y: 466, distance: 351.1
click at [628, 466] on h3 "🔥Rebranding e Novo design no Painel do App" at bounding box center [579, 462] width 657 height 21
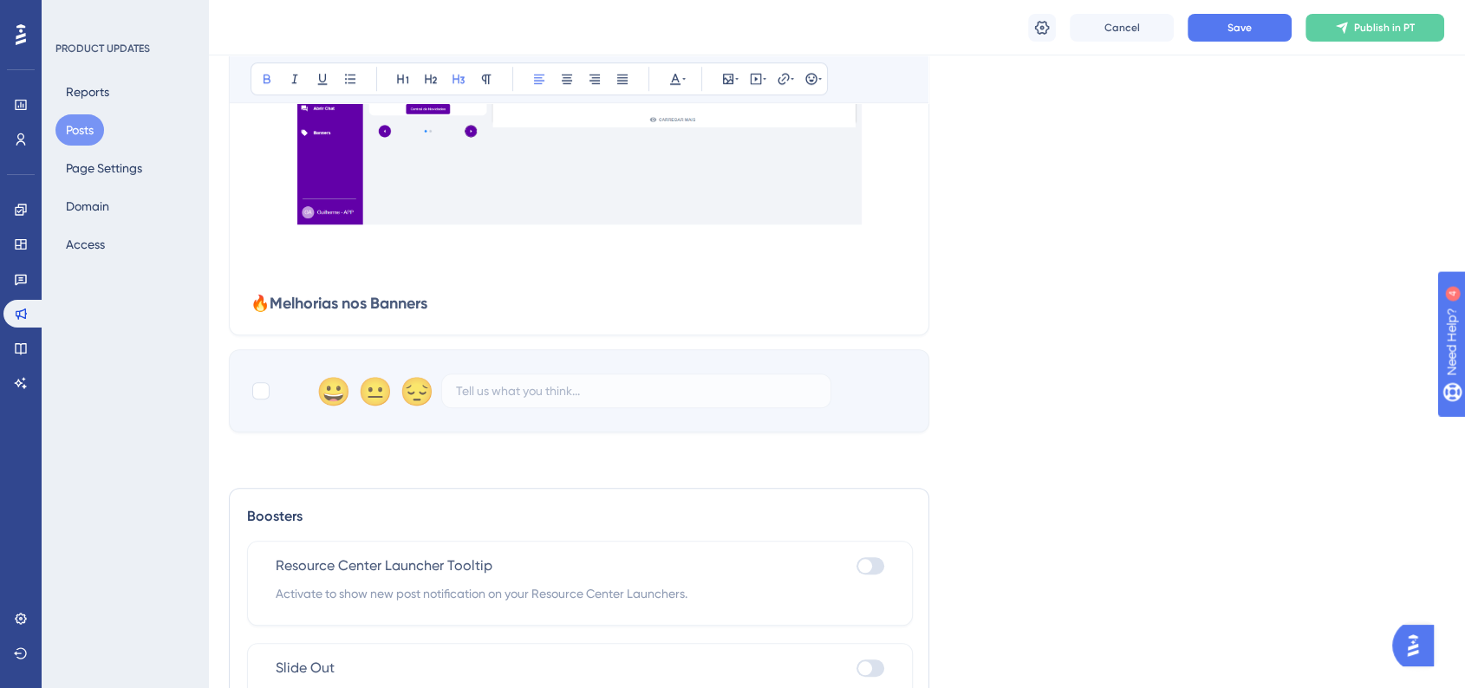
scroll to position [1348, 0]
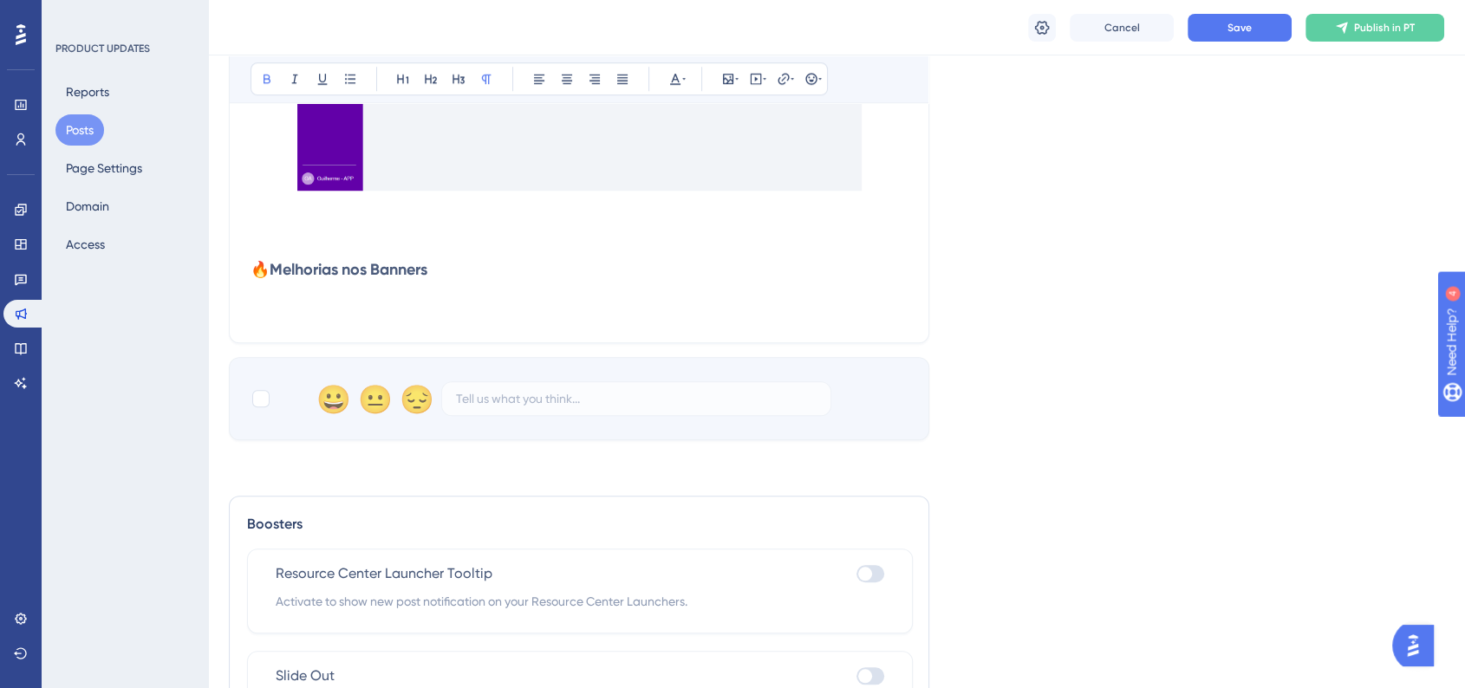
click at [277, 307] on p at bounding box center [579, 311] width 657 height 21
click at [272, 294] on p at bounding box center [579, 290] width 657 height 21
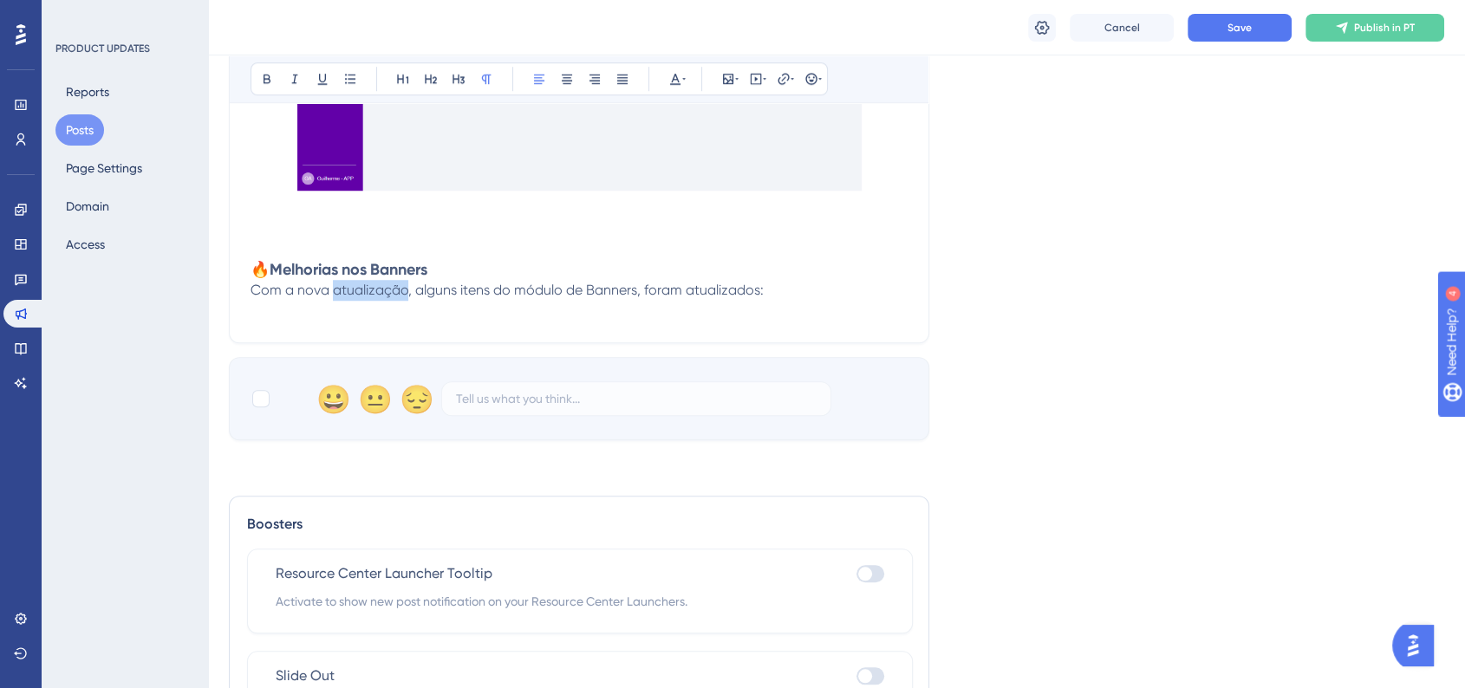
drag, startPoint x: 337, startPoint y: 291, endPoint x: 403, endPoint y: 296, distance: 66.1
click at [403, 296] on span "Com a nova atualização, alguns itens do módulo de Banners, foram atualizados:" at bounding box center [507, 290] width 513 height 16
click at [797, 285] on p "Com a nova versão, alguns itens do módulo de Banners, foram atualizados:" at bounding box center [579, 290] width 657 height 21
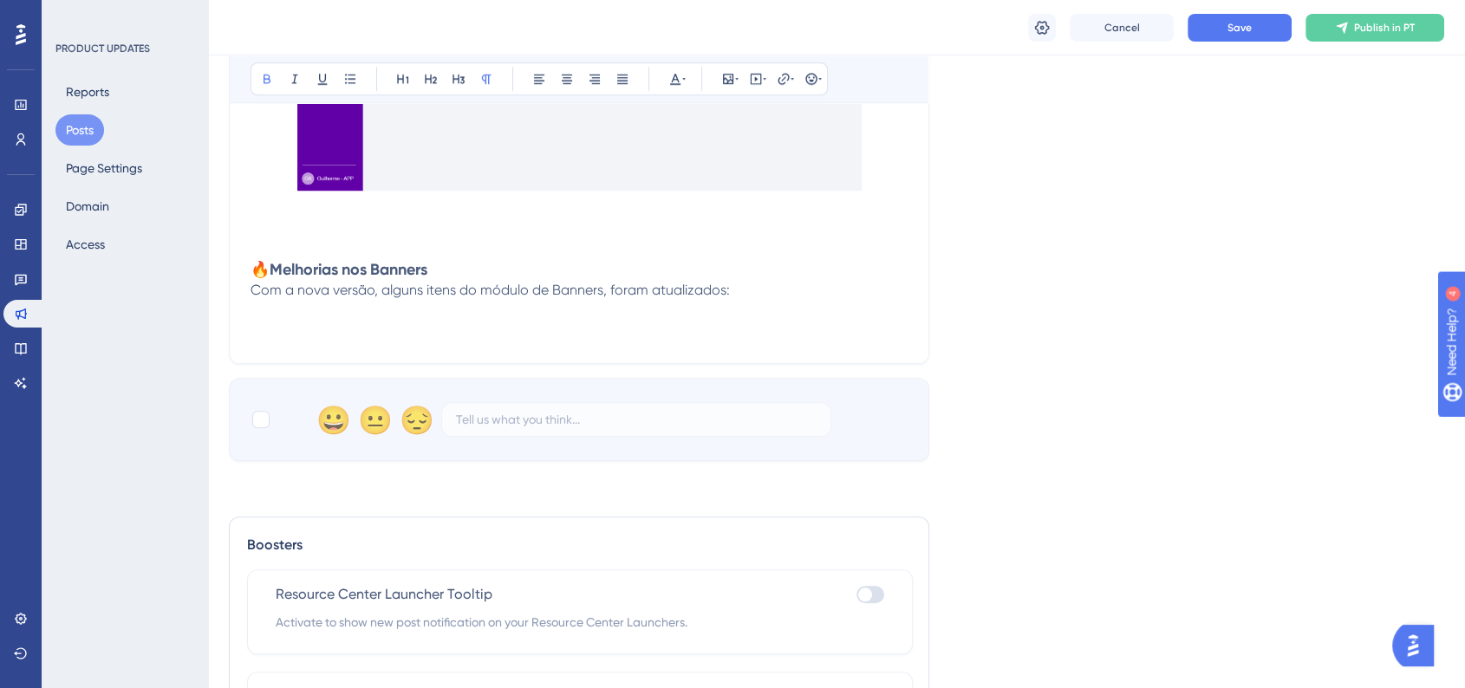
click at [270, 322] on p at bounding box center [579, 332] width 657 height 21
click at [266, 316] on p at bounding box center [579, 311] width 657 height 21
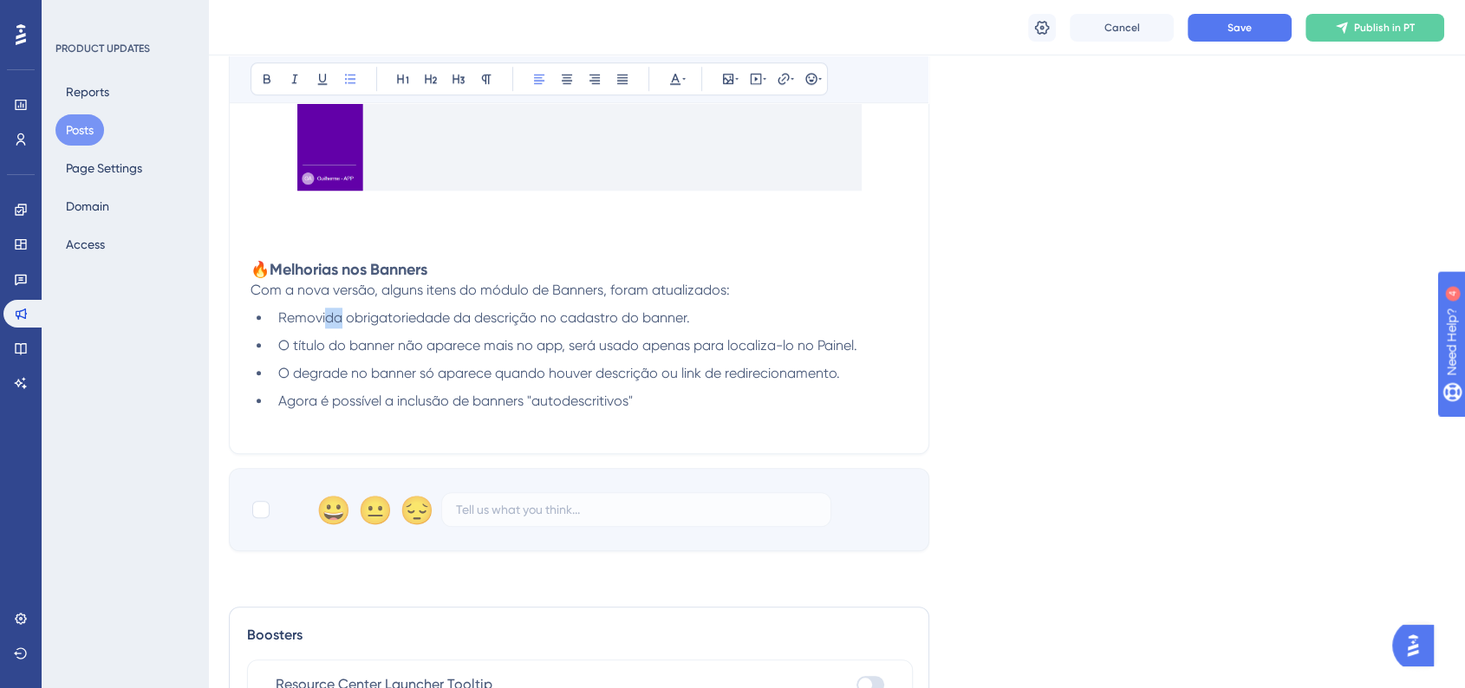
drag, startPoint x: 322, startPoint y: 321, endPoint x: 339, endPoint y: 321, distance: 16.5
click at [339, 321] on span "Removida obrigatoriedade da descrição no cadastro do banner." at bounding box center [484, 317] width 412 height 16
click at [451, 265] on h3 "🔥Melhorias nos Banners" at bounding box center [579, 269] width 657 height 21
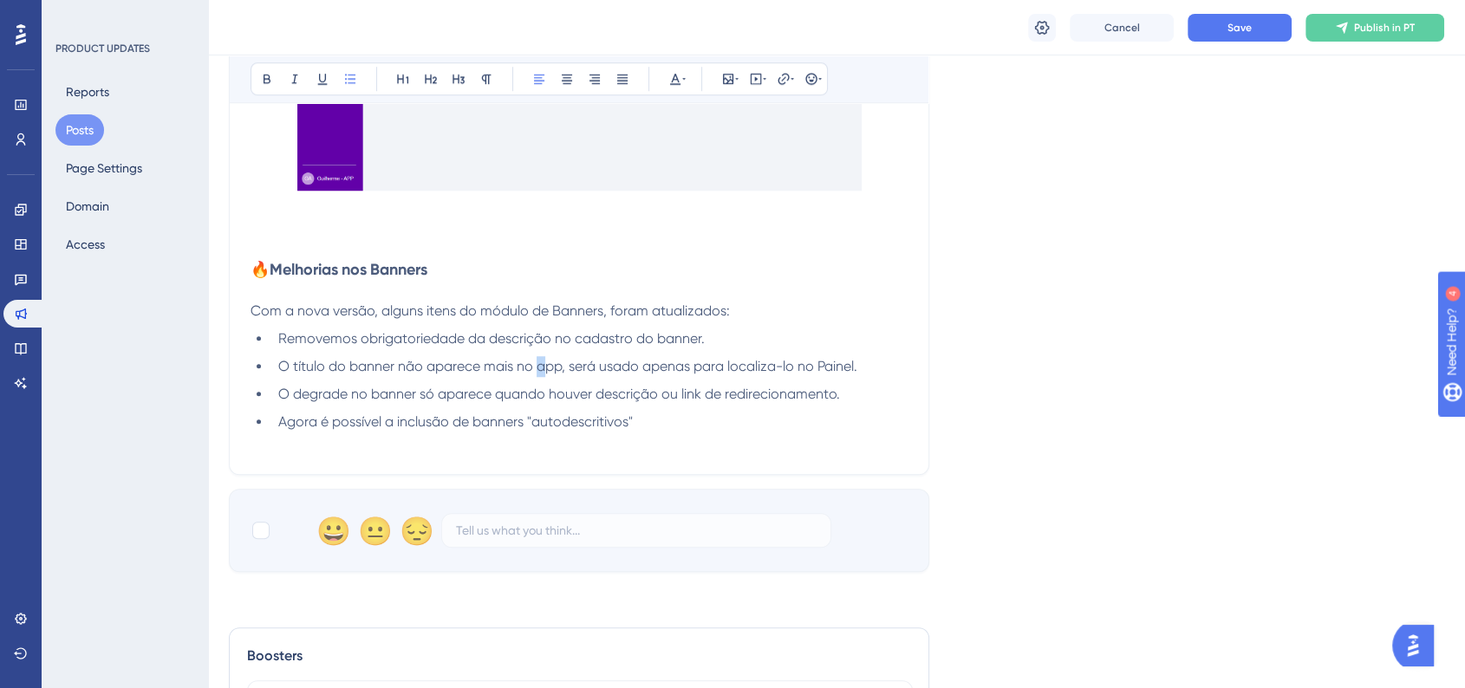
click at [545, 369] on span "O título do banner não aparece mais no app, será usado apenas para localiza-lo …" at bounding box center [567, 366] width 579 height 16
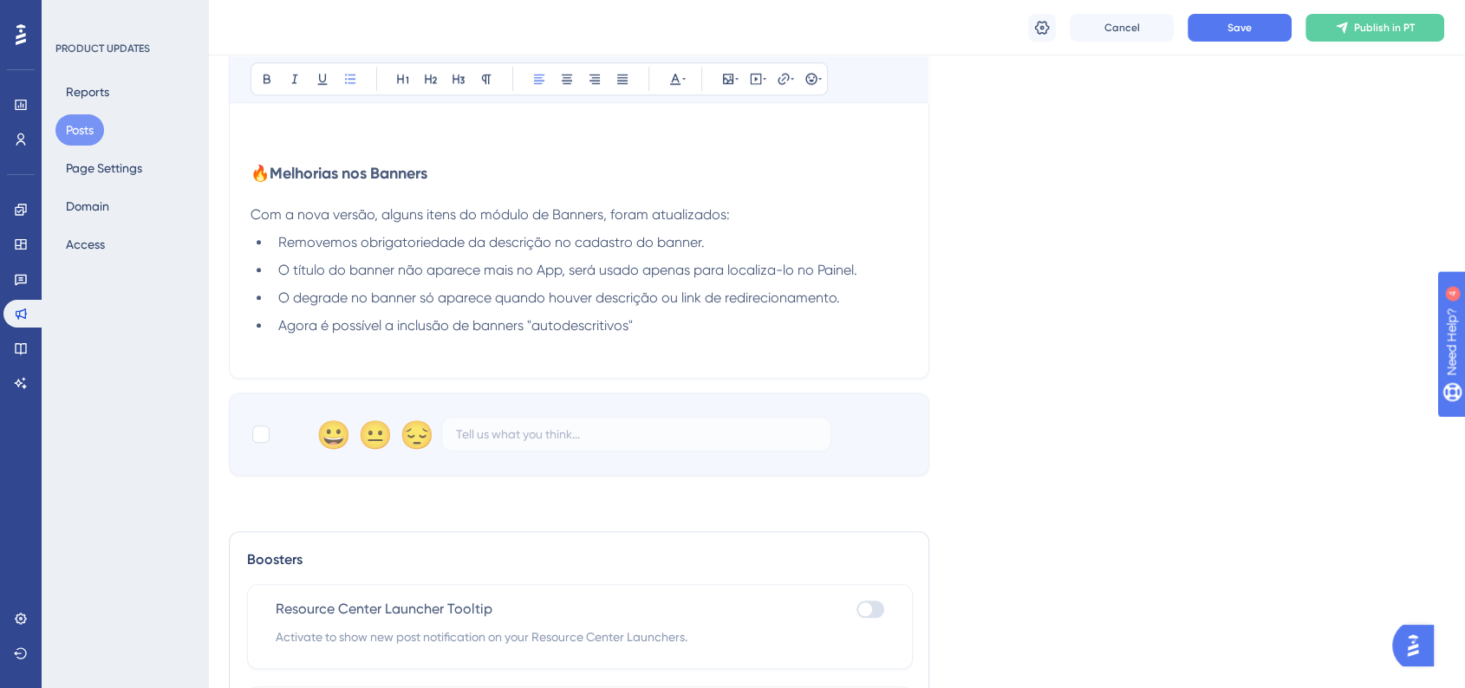
click at [563, 335] on li "Agora é possível a inclusão de banners "autodescritivos"" at bounding box center [589, 326] width 636 height 21
click at [576, 328] on span "Agora é possível a inclusão de banners "autodescritivos"" at bounding box center [455, 325] width 355 height 16
click at [577, 328] on span "Agora é possível a inclusão de banners "autodescritivos"" at bounding box center [455, 325] width 355 height 16
click at [658, 334] on li "Agora é possível a inclusão de banners "autodescritivos"" at bounding box center [589, 326] width 636 height 21
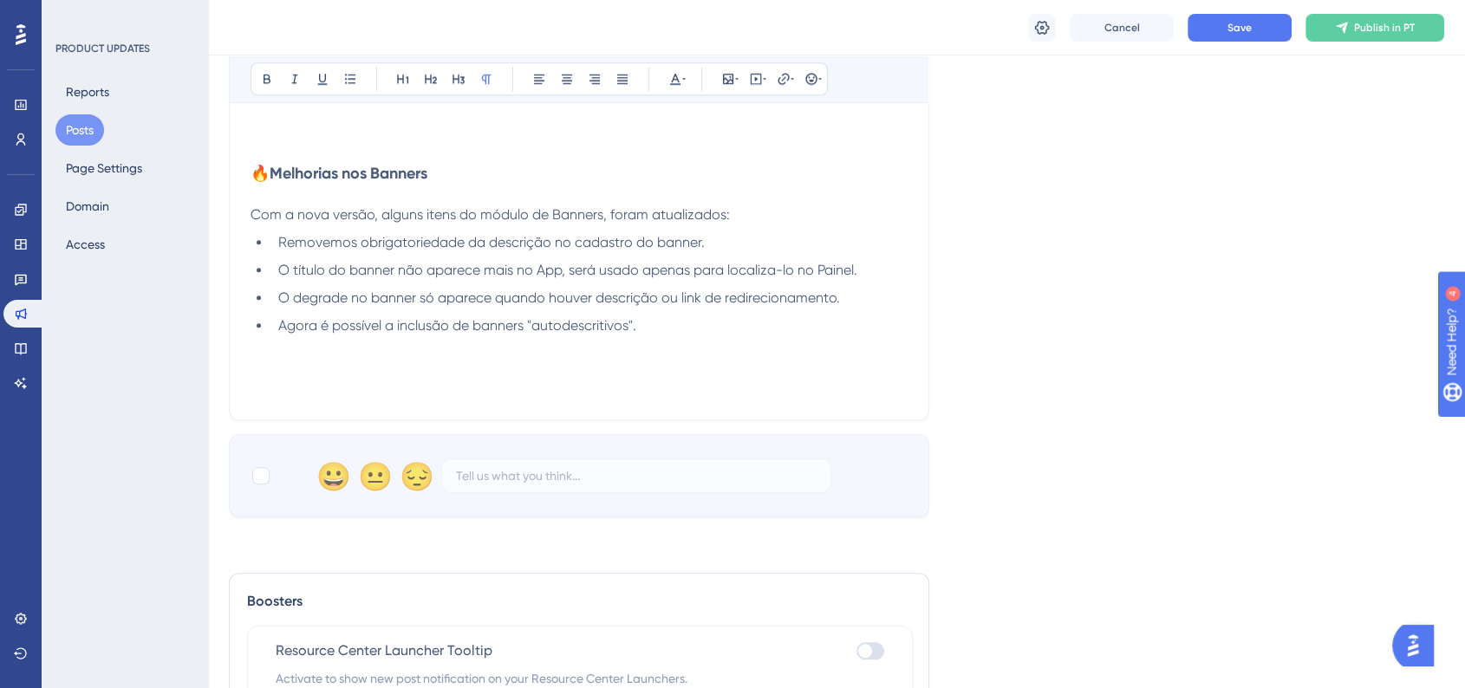
click at [251, 368] on p at bounding box center [579, 367] width 657 height 21
drag, startPoint x: 248, startPoint y: 397, endPoint x: 257, endPoint y: 397, distance: 9.5
click at [262, 397] on p at bounding box center [579, 388] width 657 height 21
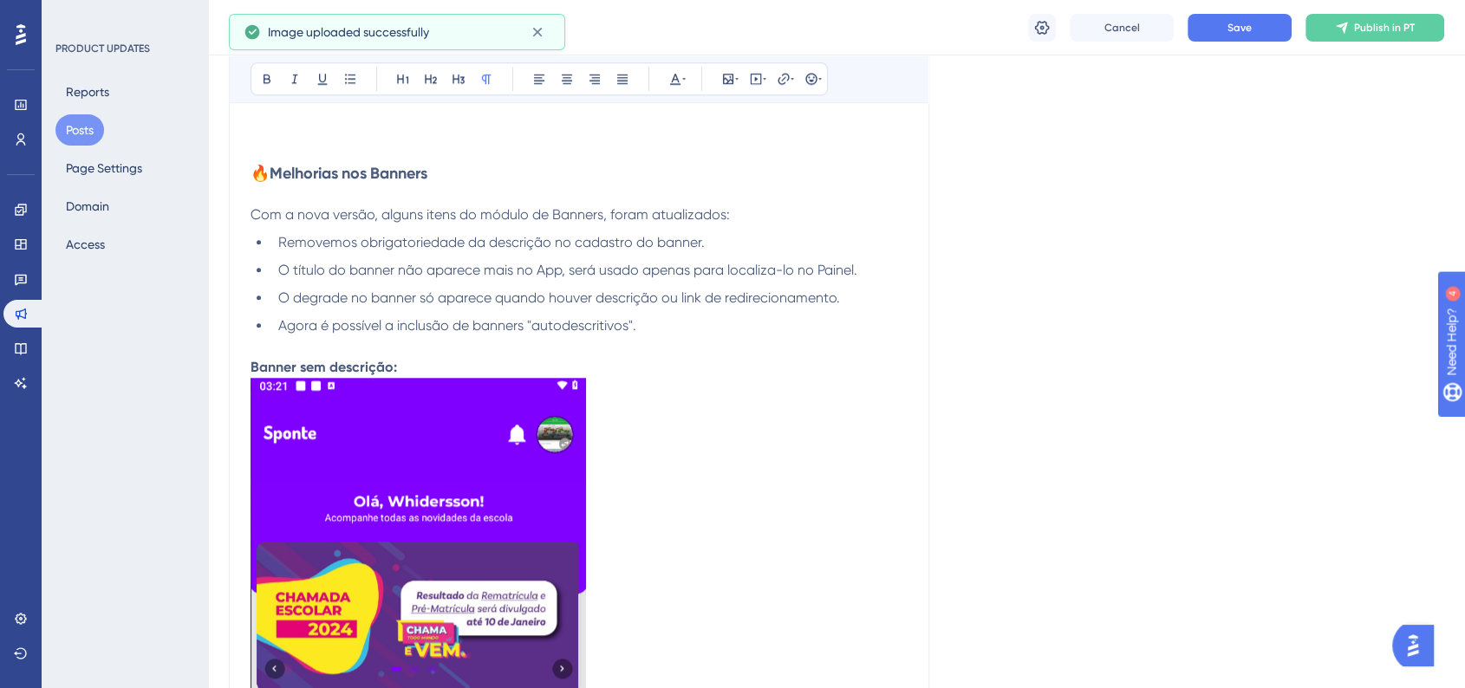
click at [416, 364] on p "Banner sem descrição:" at bounding box center [579, 367] width 657 height 21
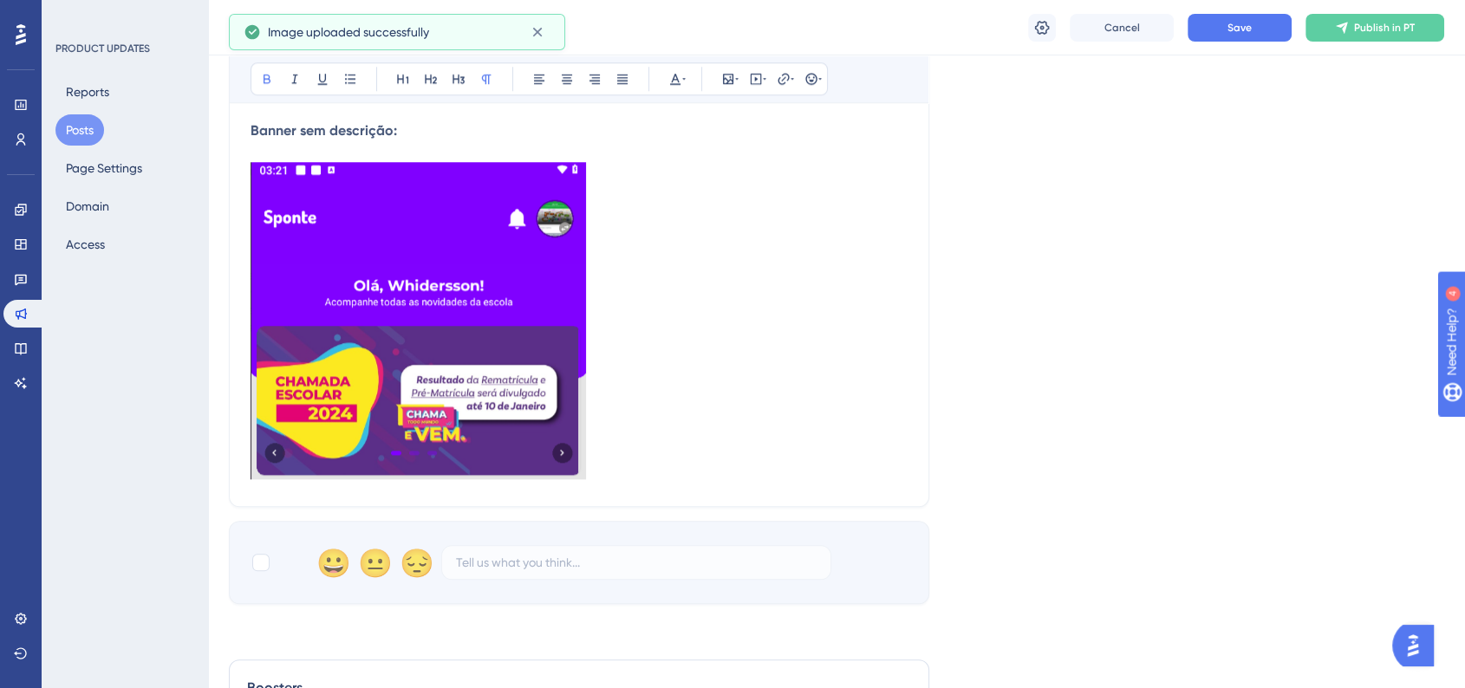
scroll to position [1637, 0]
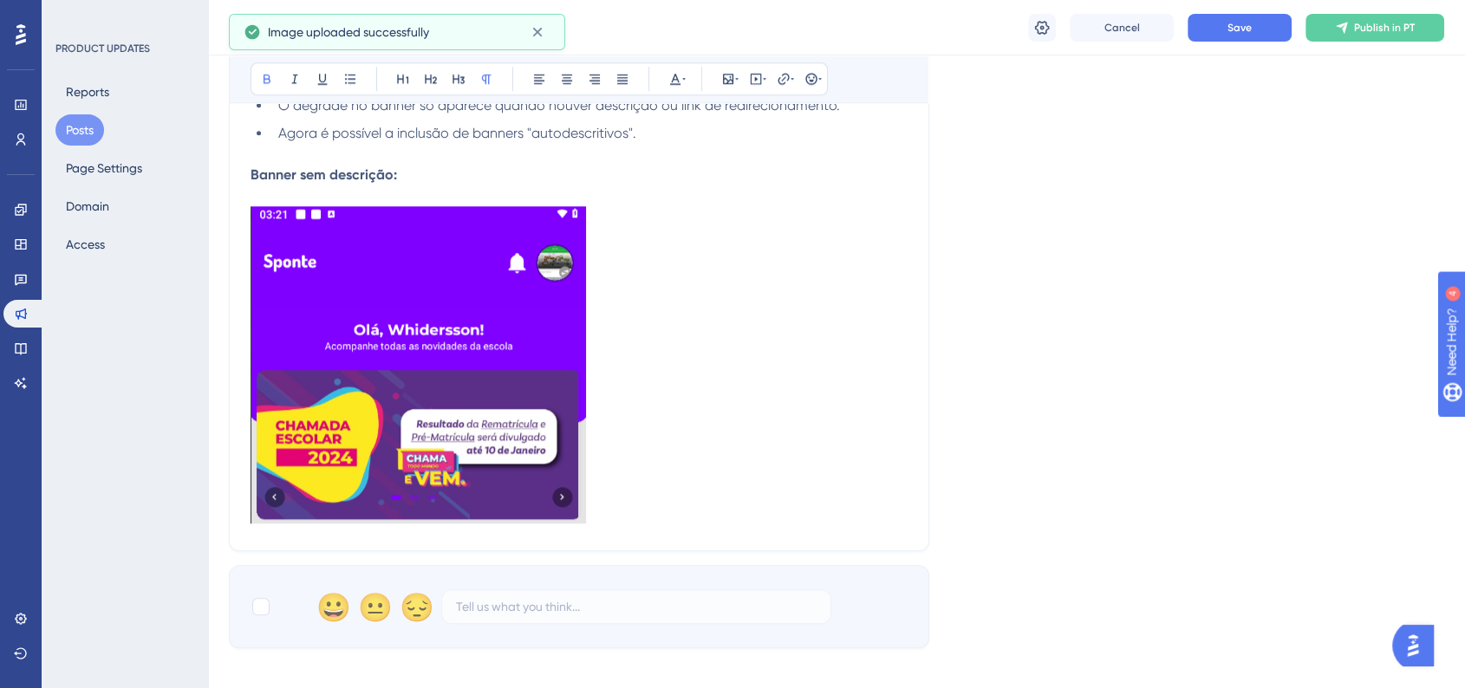
click at [492, 446] on img at bounding box center [418, 364] width 335 height 317
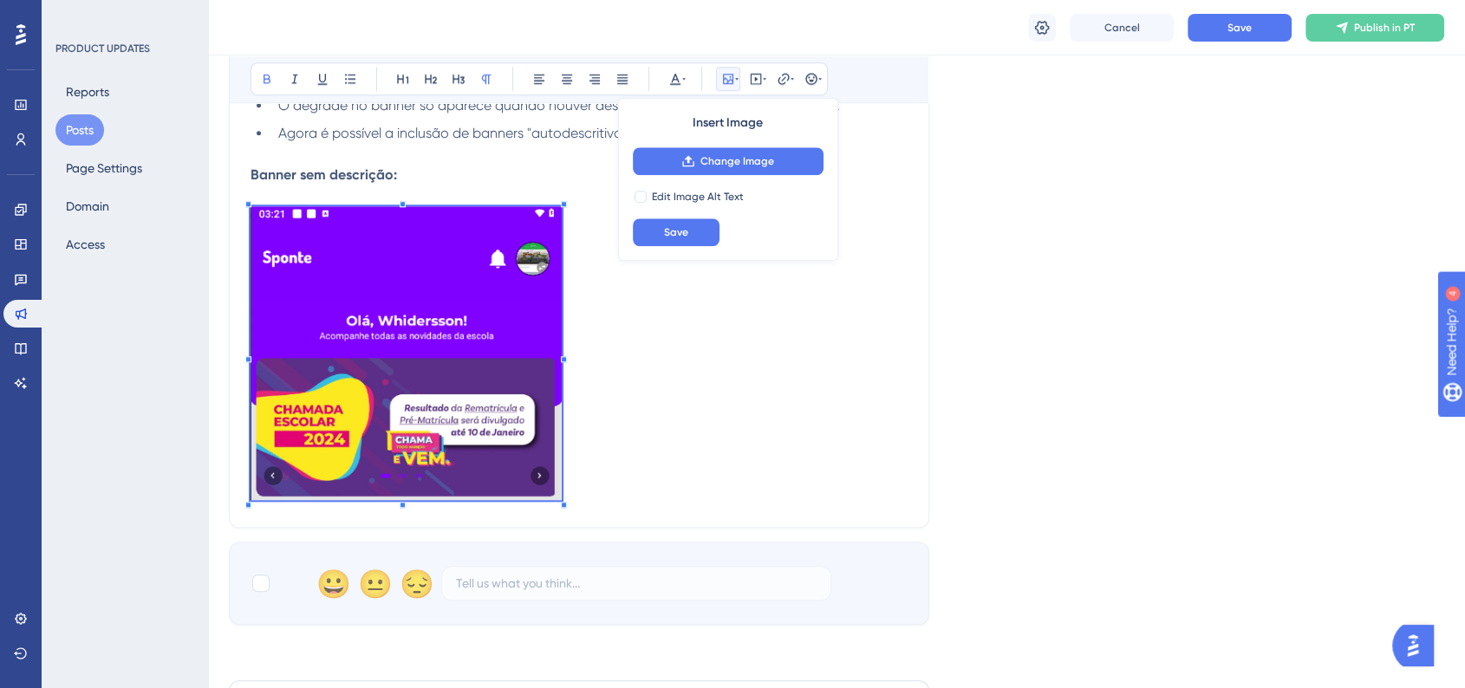
click at [561, 459] on span at bounding box center [406, 356] width 311 height 301
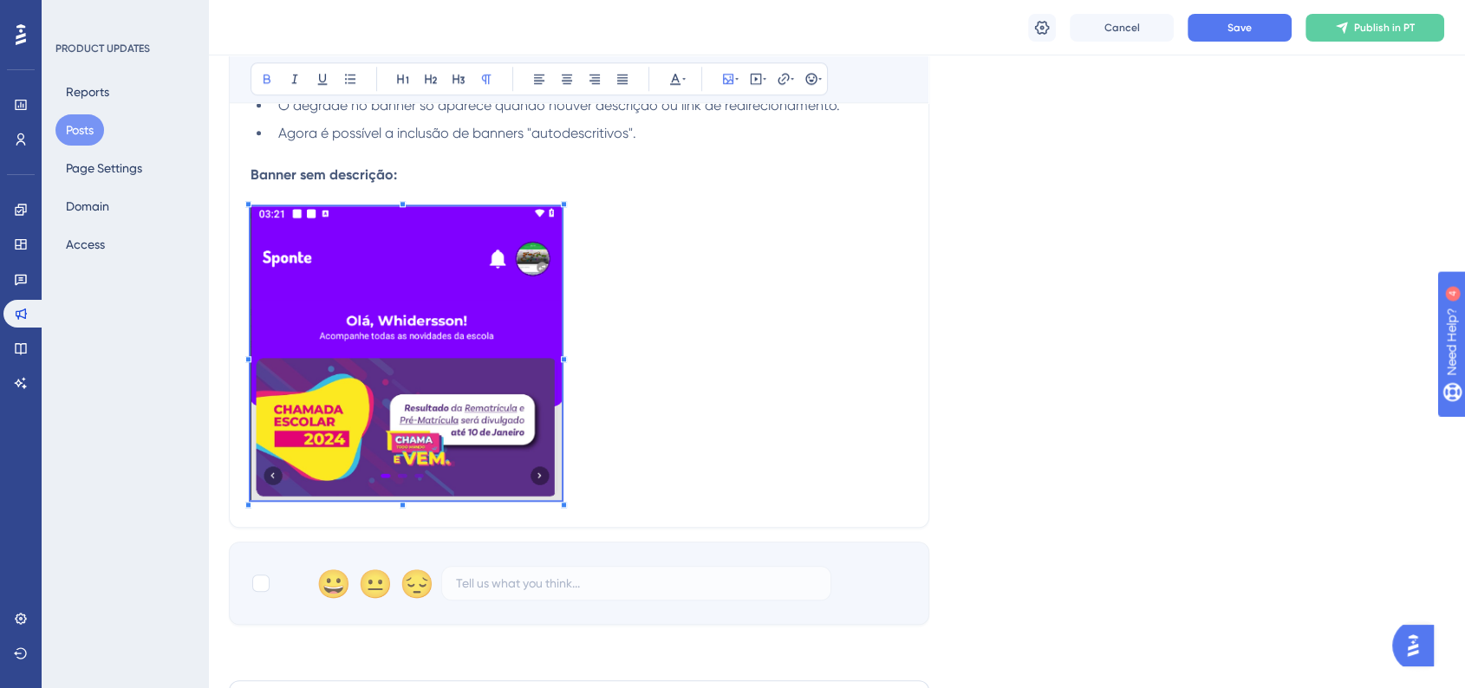
click at [651, 405] on p at bounding box center [579, 356] width 657 height 301
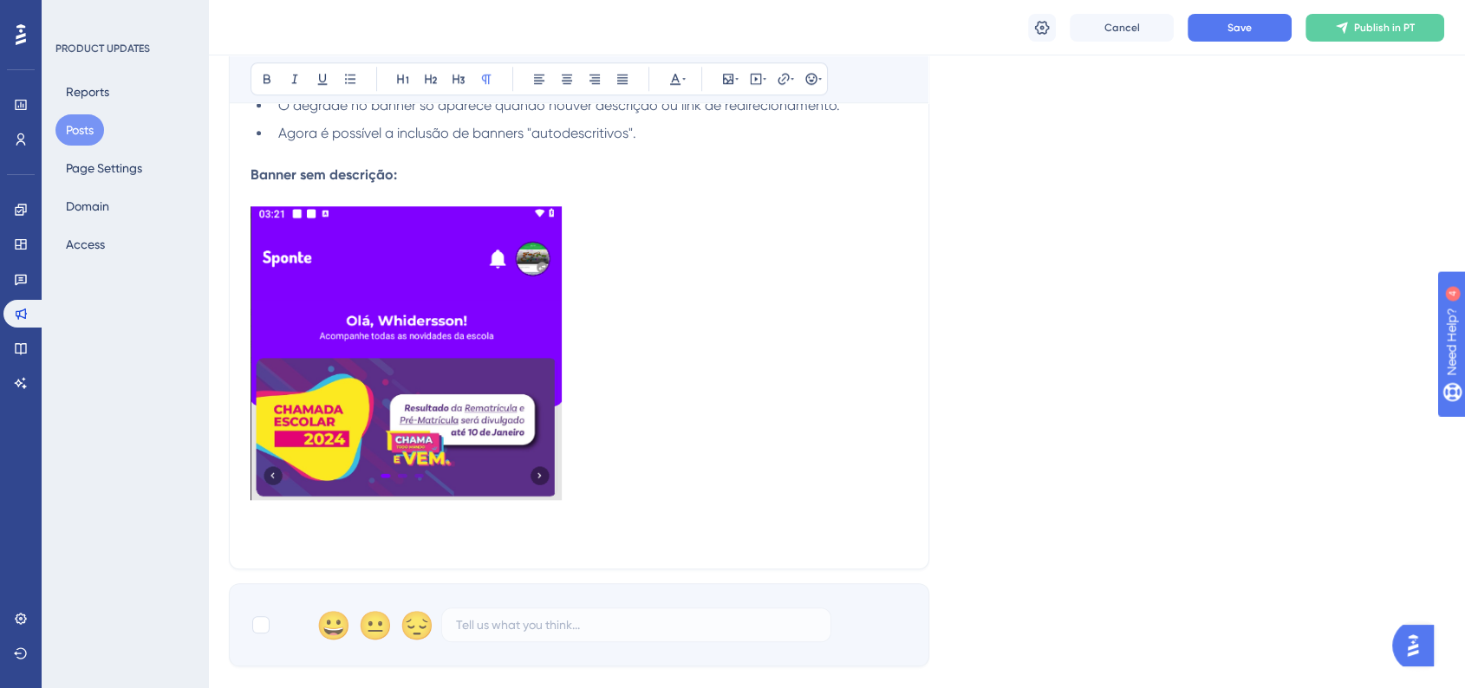
click at [287, 533] on p at bounding box center [579, 537] width 657 height 21
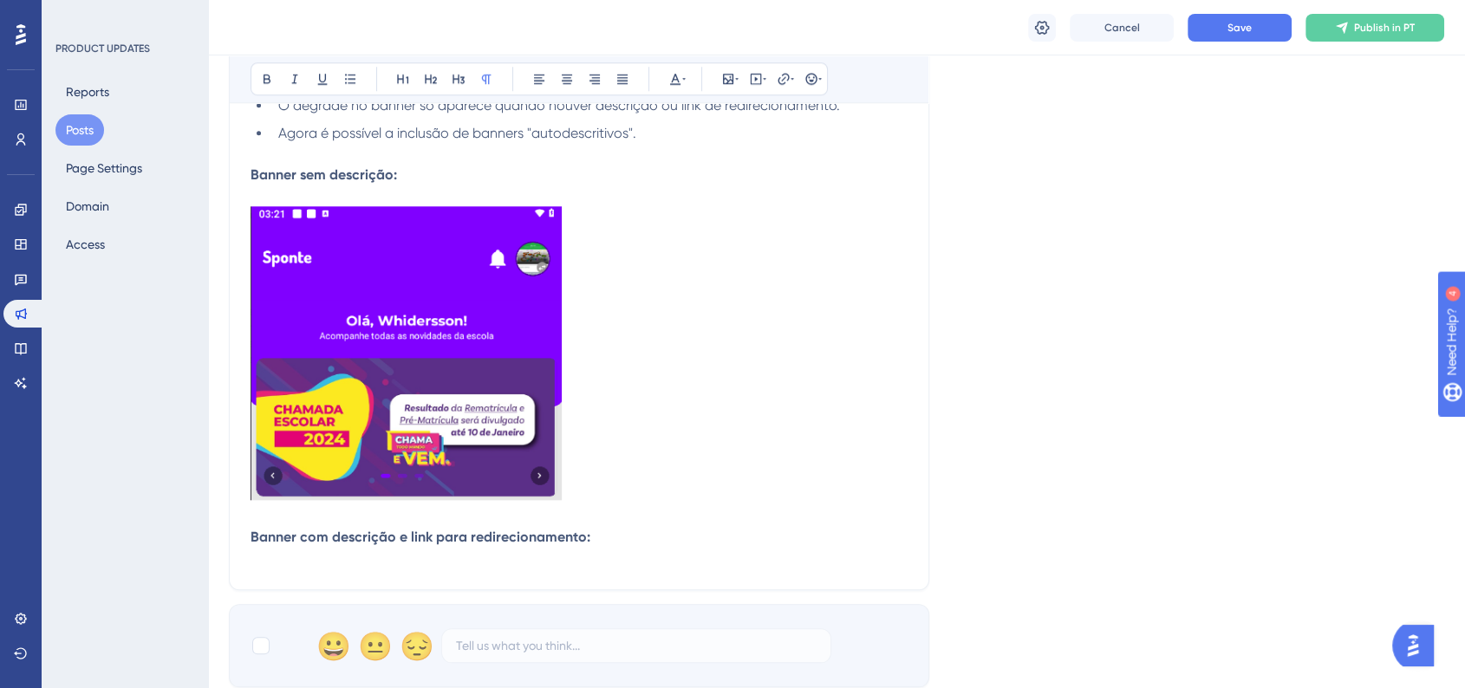
click at [287, 532] on strong "Banner com descrição e link para redirecionamento:" at bounding box center [421, 537] width 340 height 16
click at [374, 538] on strong "Banner com descrição e link para redirecionamento:" at bounding box center [421, 537] width 340 height 16
click at [374, 539] on strong "Banner com descrição e link para redirecionamento:" at bounding box center [421, 537] width 340 height 16
click at [374, 540] on strong "Banner com descrição e link para redirecionamento:" at bounding box center [421, 537] width 340 height 16
click at [536, 72] on icon at bounding box center [539, 79] width 14 height 14
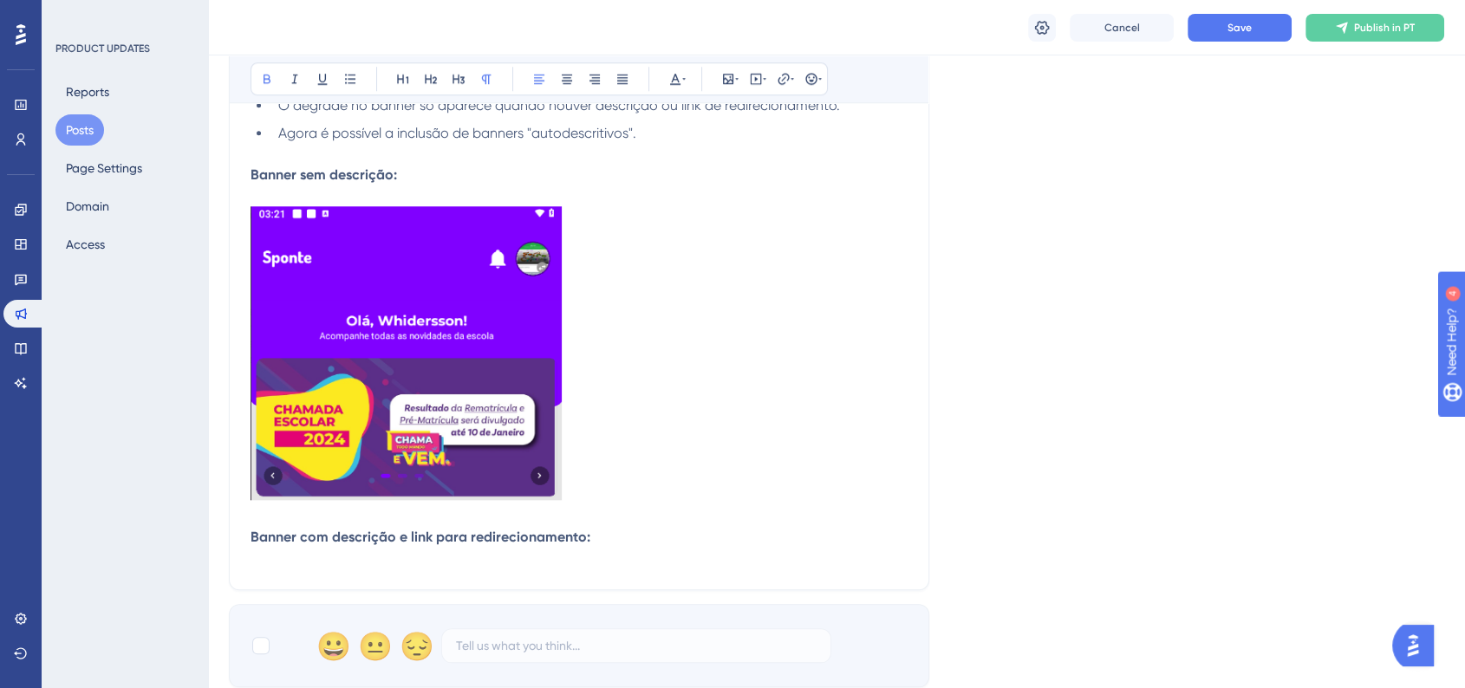
click at [329, 529] on p "Banner com descrição e link para redirecionamento:" at bounding box center [579, 537] width 657 height 21
drag, startPoint x: 289, startPoint y: 536, endPoint x: 226, endPoint y: 537, distance: 62.4
click at [612, 538] on p "Banner com descrição e link para redirecionamento:" at bounding box center [579, 537] width 657 height 21
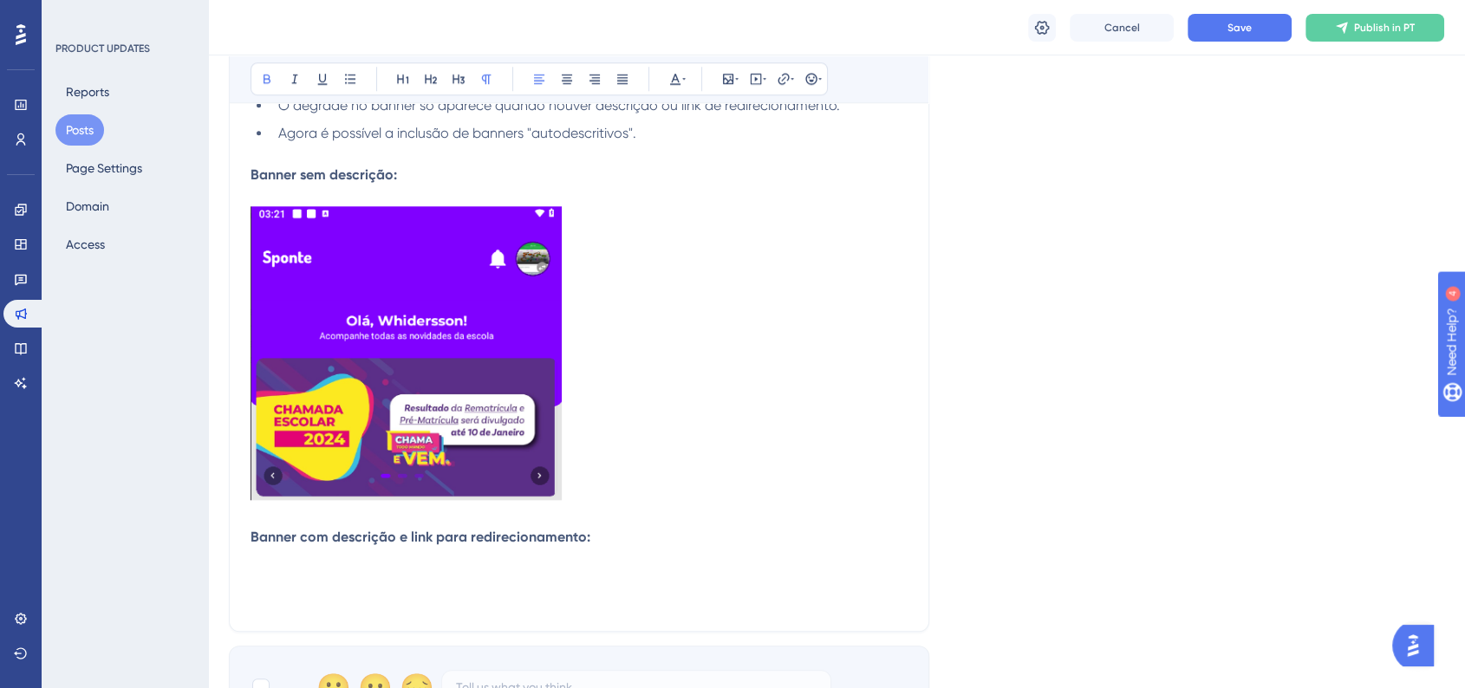
click at [253, 568] on p at bounding box center [579, 558] width 657 height 21
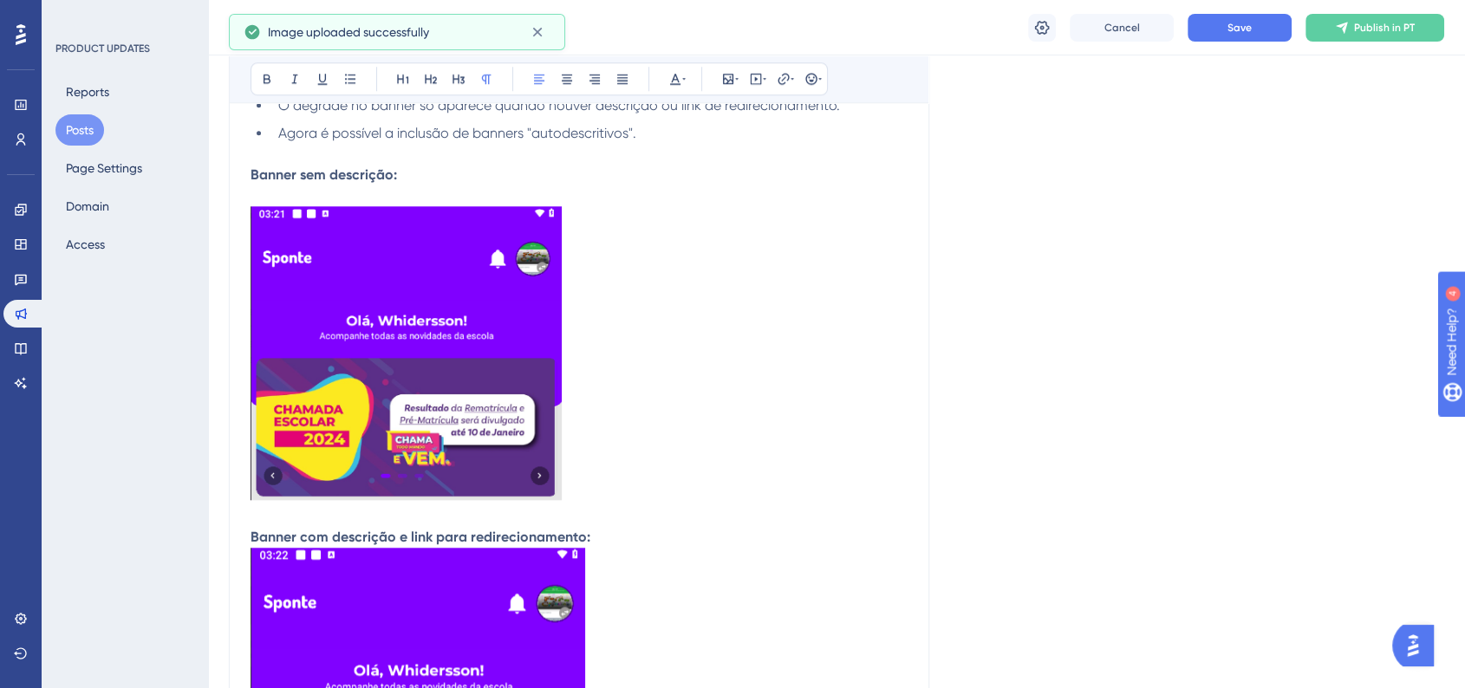
click at [602, 529] on p "Banner com descrição e link para redirecionamento:" at bounding box center [579, 537] width 657 height 21
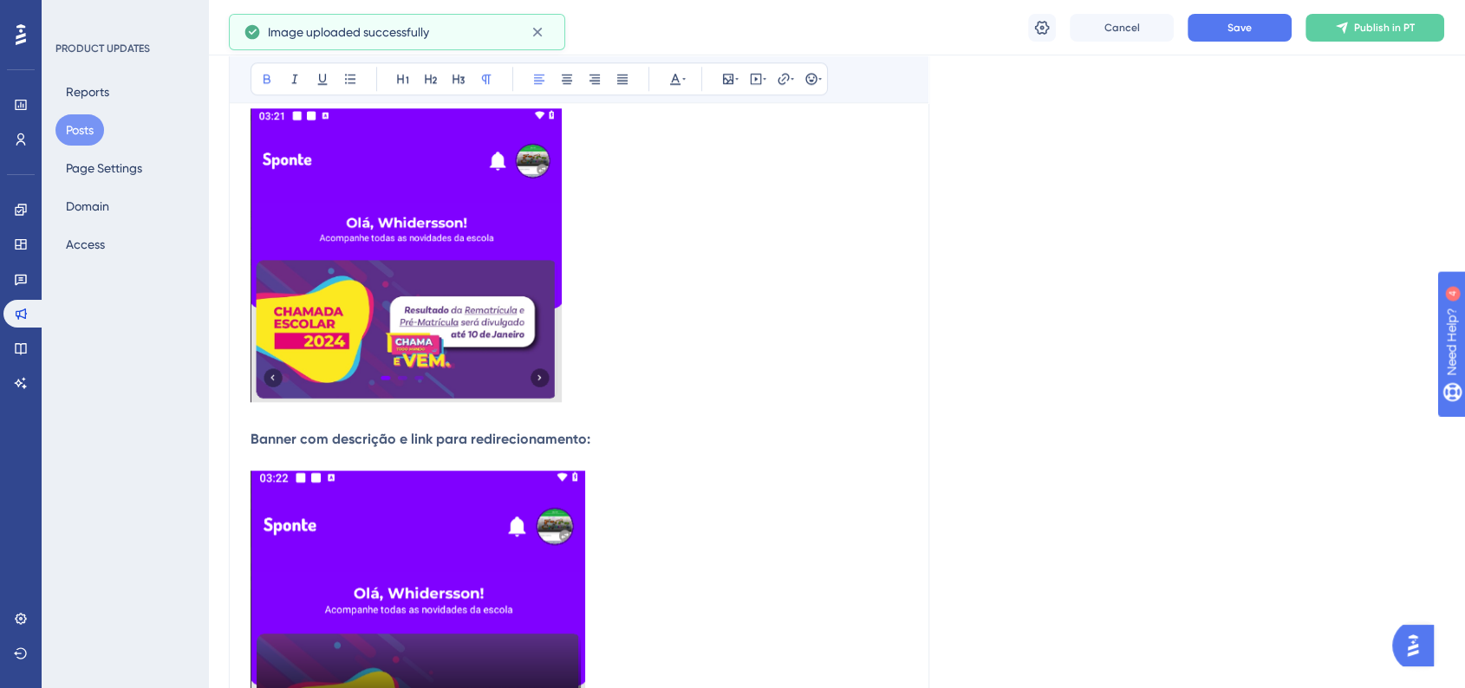
scroll to position [1926, 0]
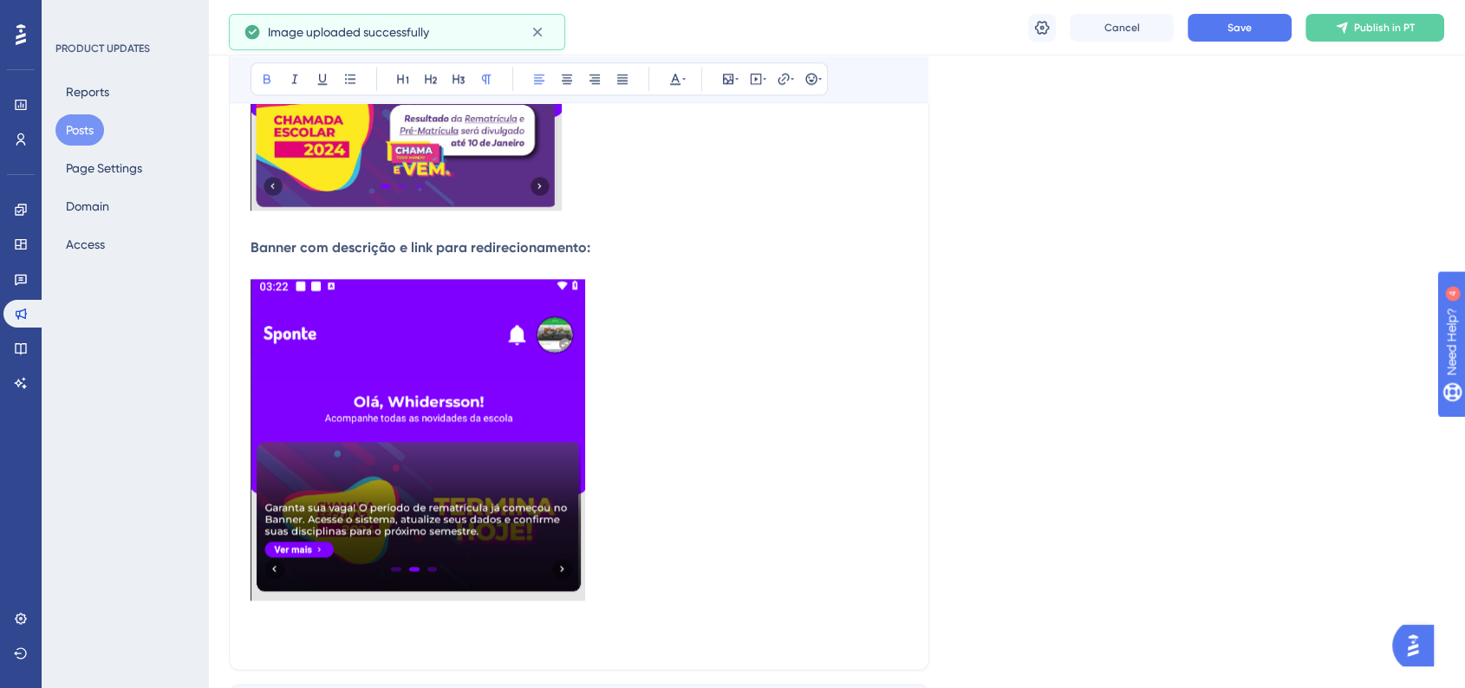
click at [534, 528] on img at bounding box center [418, 440] width 335 height 322
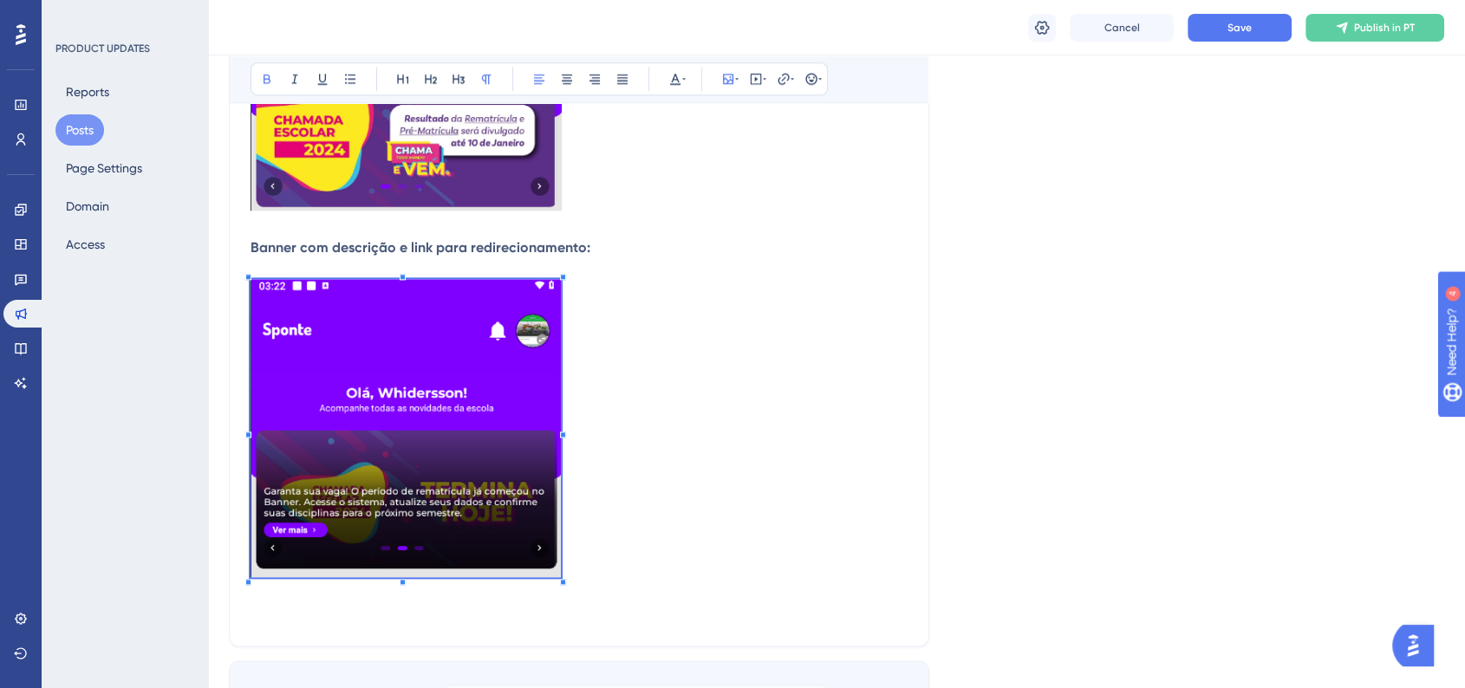
drag, startPoint x: 1033, startPoint y: 489, endPoint x: 967, endPoint y: 443, distance: 81.0
click at [631, 338] on p at bounding box center [579, 431] width 657 height 304
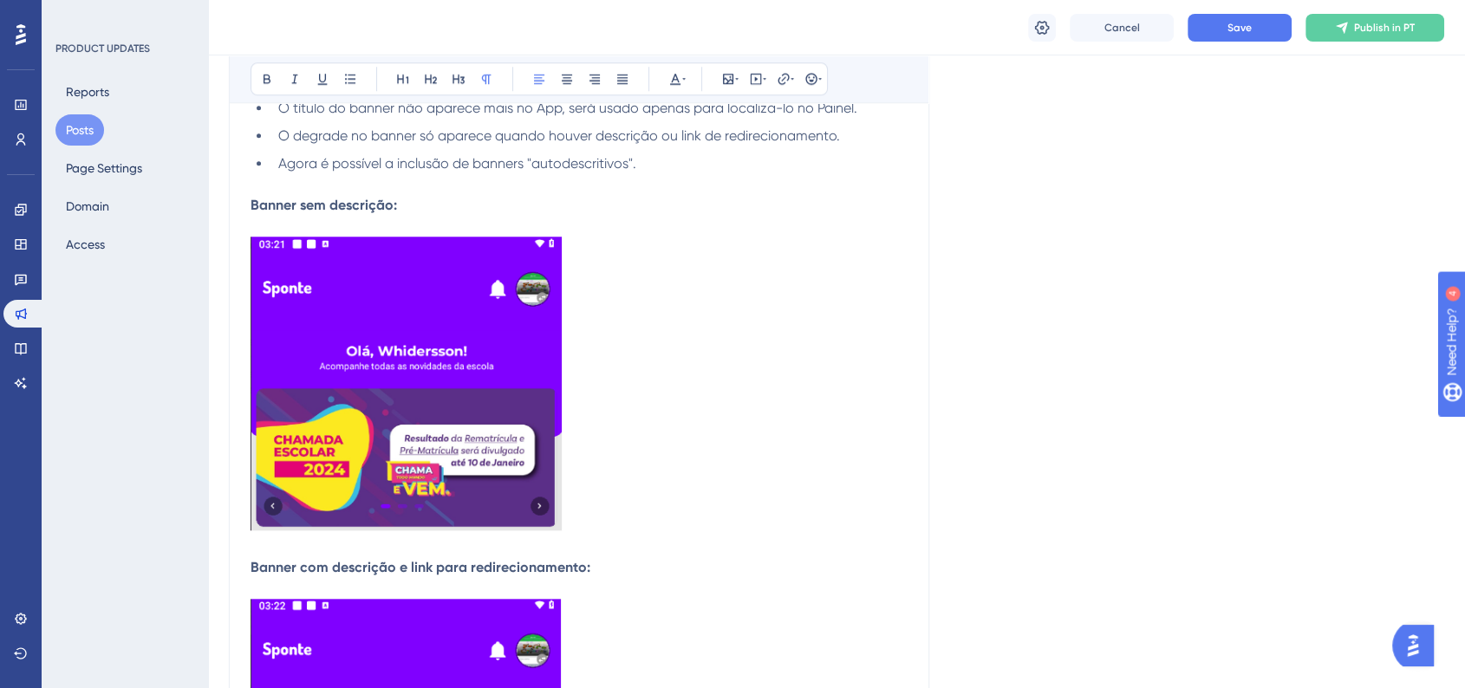
scroll to position [1348, 0]
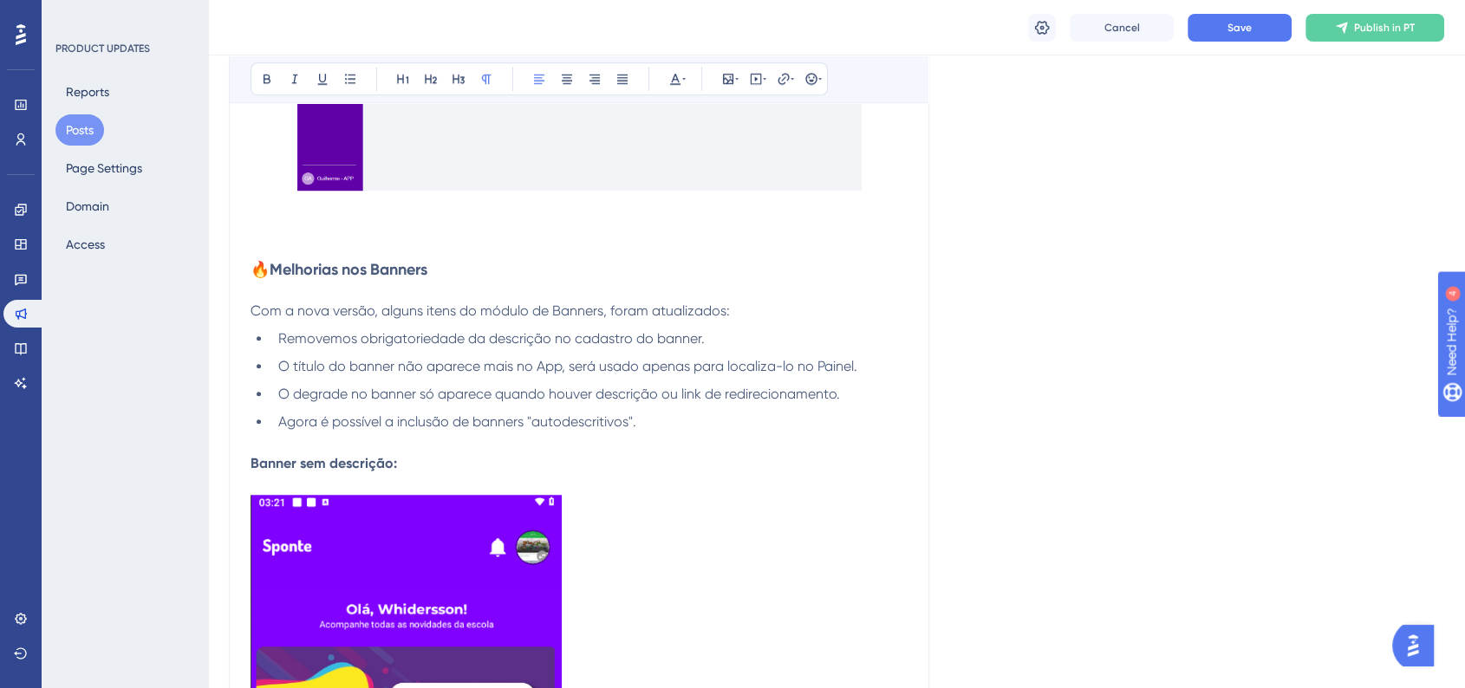
click at [308, 268] on strong "🔥Melhorias nos Banners" at bounding box center [339, 269] width 177 height 19
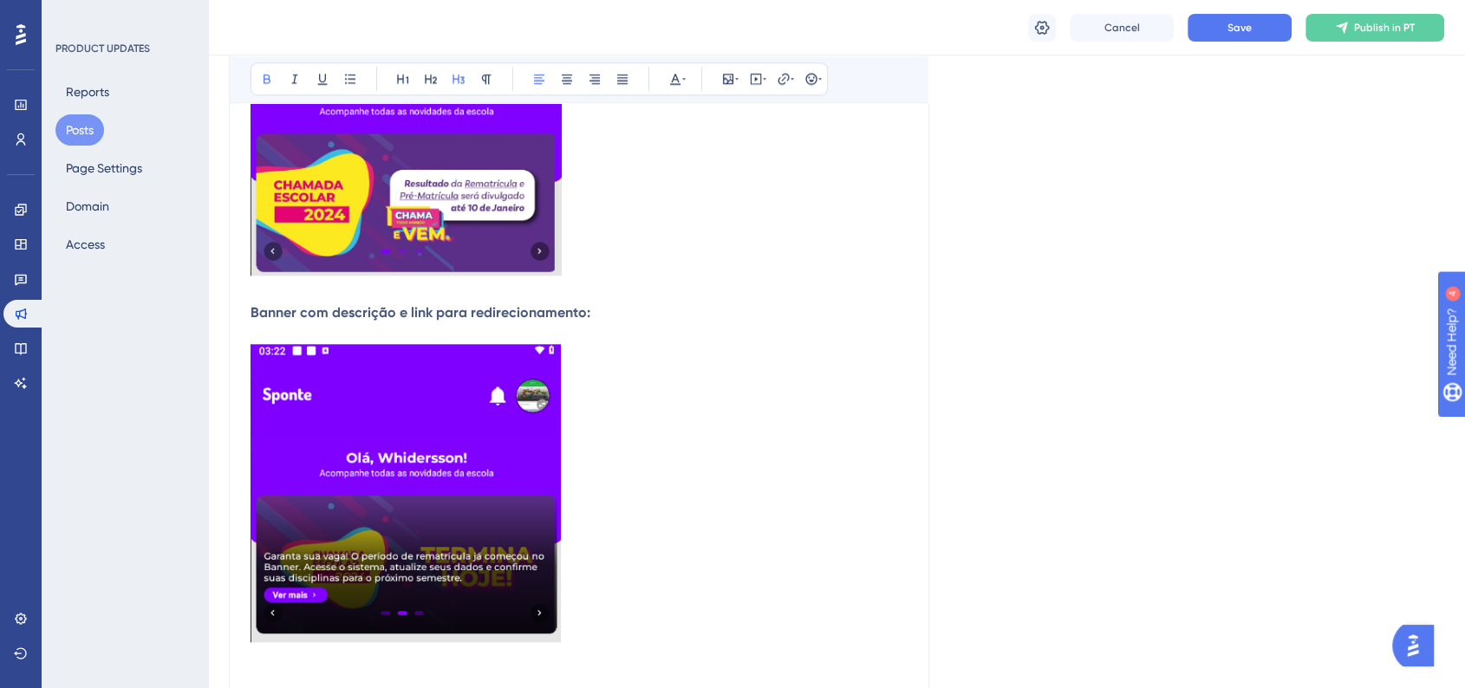
scroll to position [2022, 0]
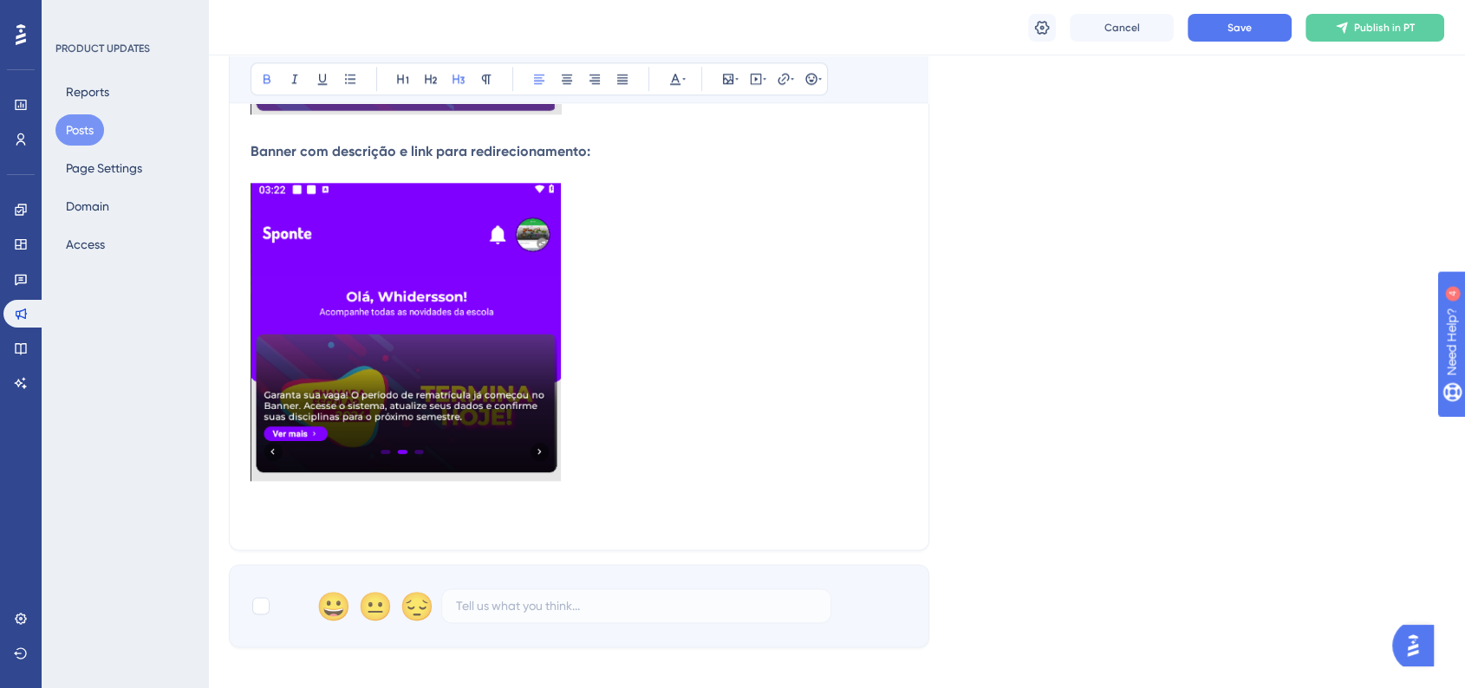
click at [270, 512] on p at bounding box center [579, 518] width 657 height 21
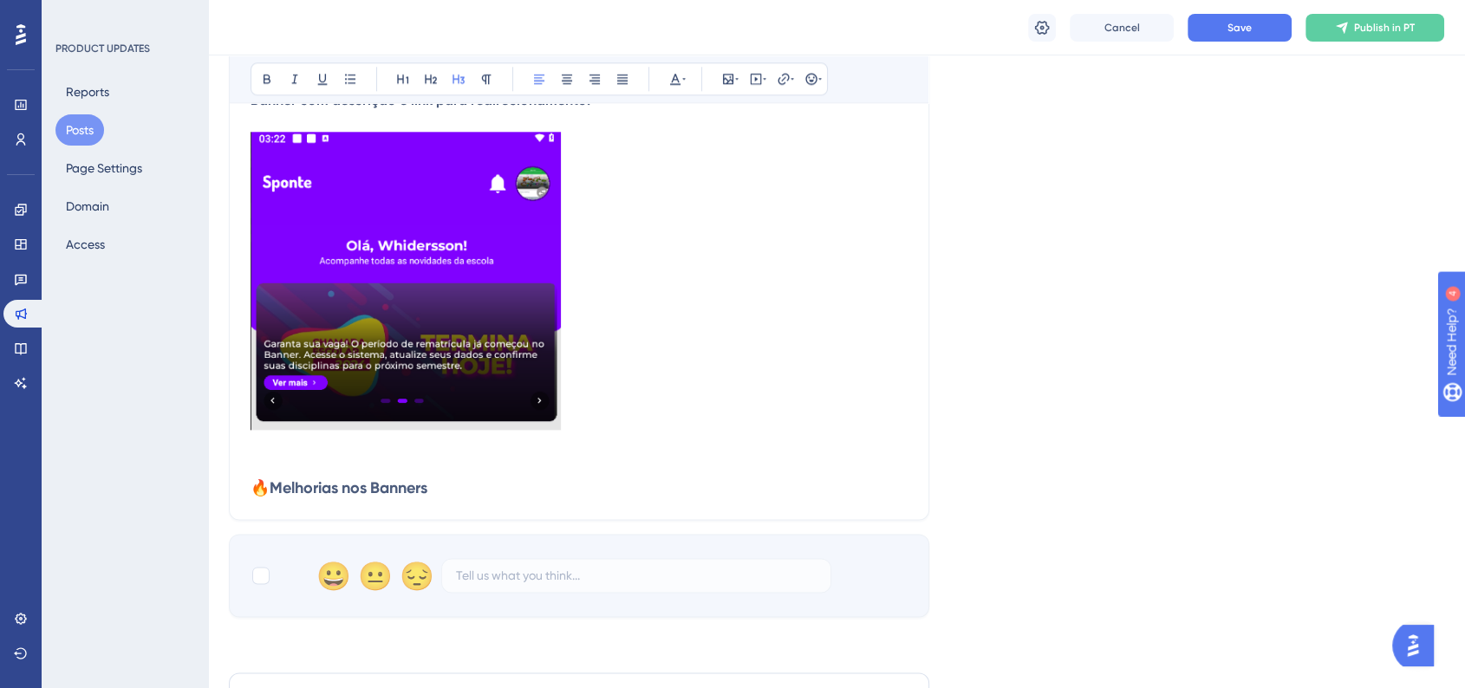
scroll to position [2119, 0]
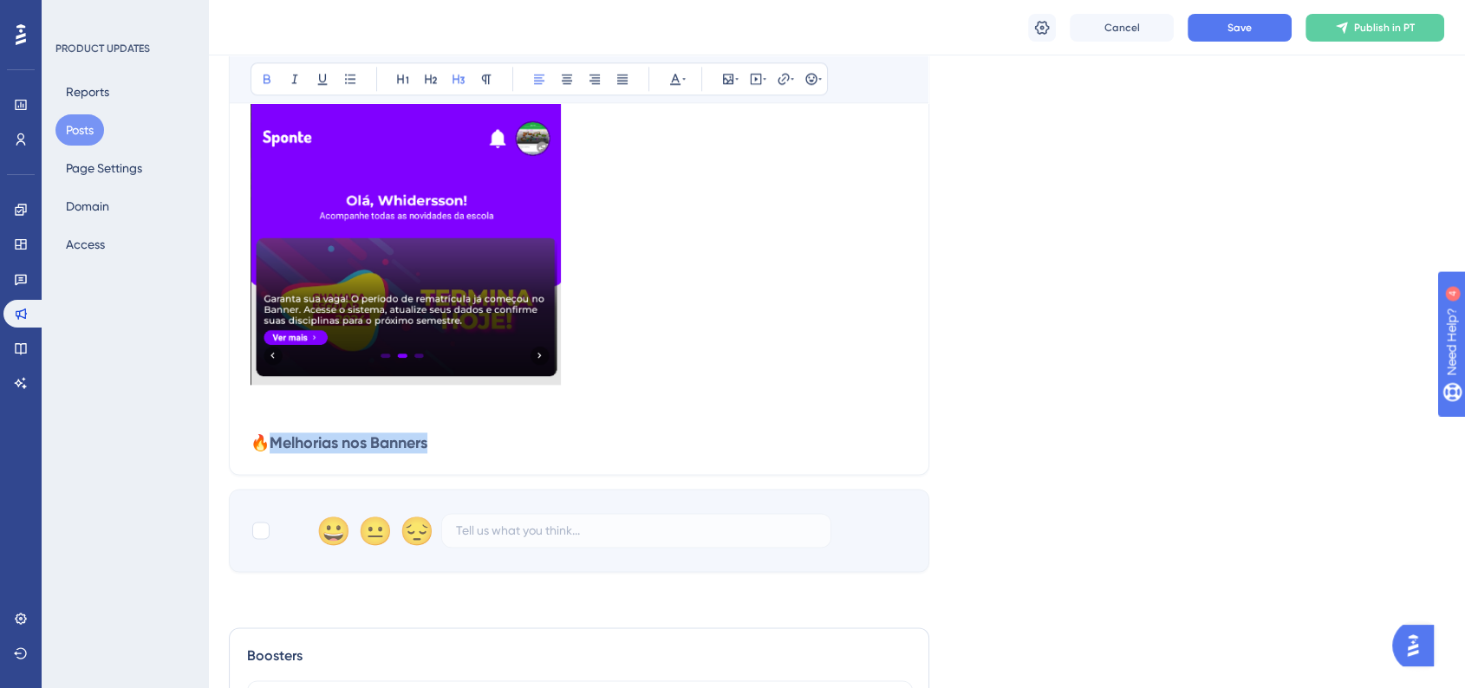
drag, startPoint x: 377, startPoint y: 446, endPoint x: 518, endPoint y: 446, distance: 140.4
click at [518, 446] on h3 "🔥Melhorias nos Banners" at bounding box center [579, 443] width 657 height 21
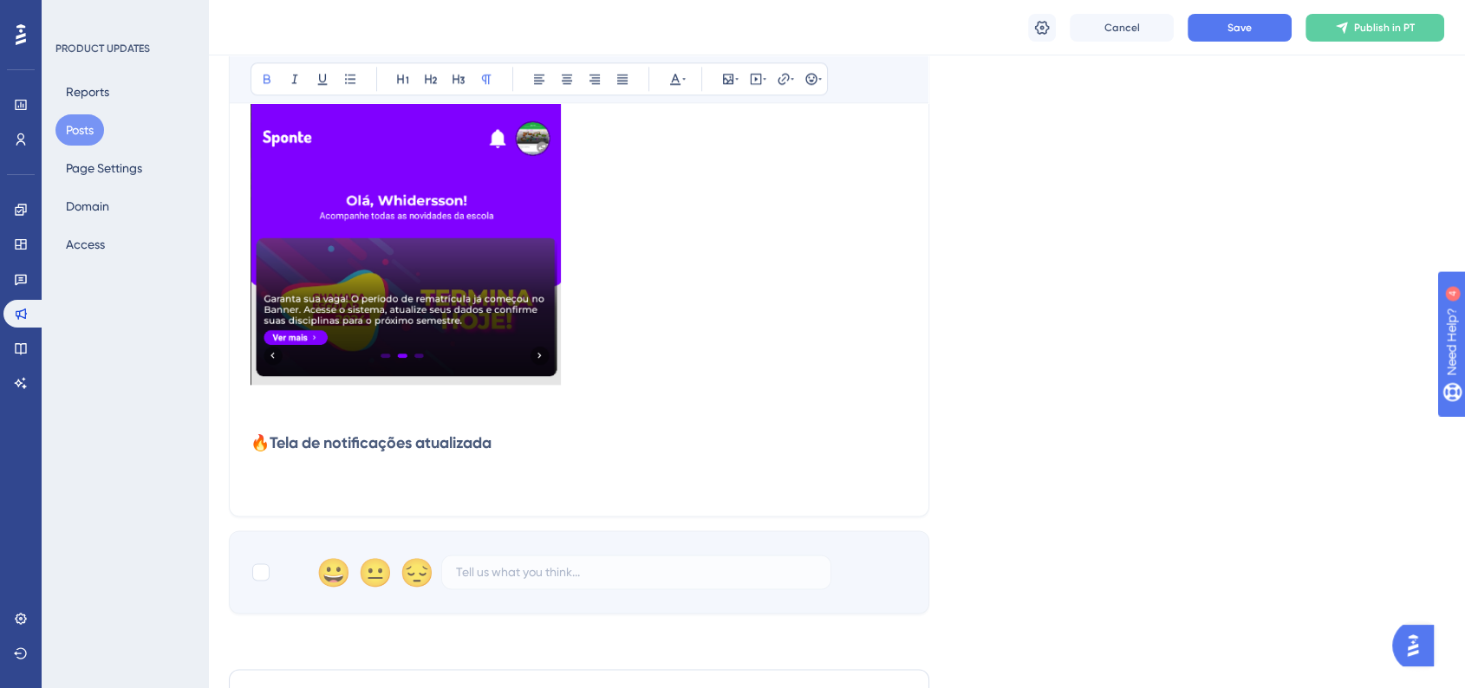
click at [286, 480] on p at bounding box center [579, 484] width 657 height 21
click at [271, 477] on p at bounding box center [579, 484] width 657 height 21
click at [268, 473] on p at bounding box center [579, 463] width 657 height 21
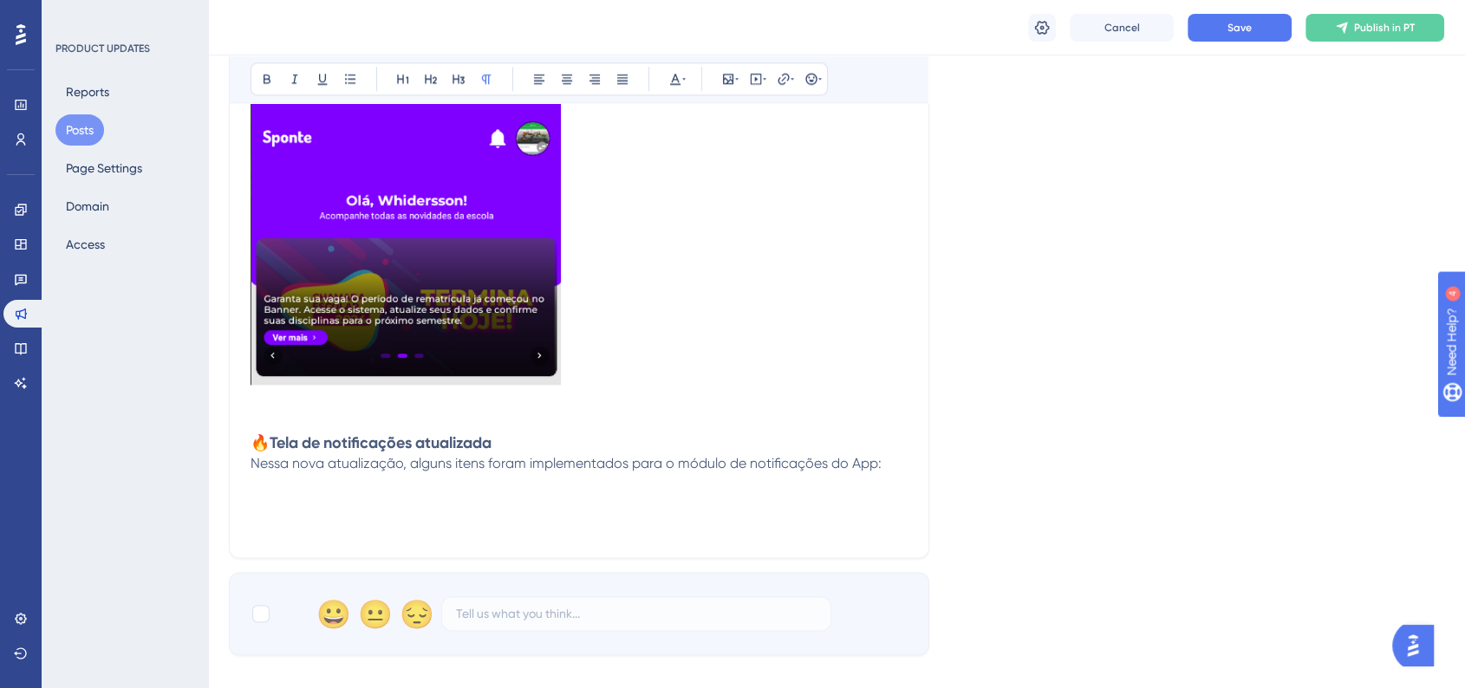
click at [274, 503] on p at bounding box center [579, 505] width 657 height 21
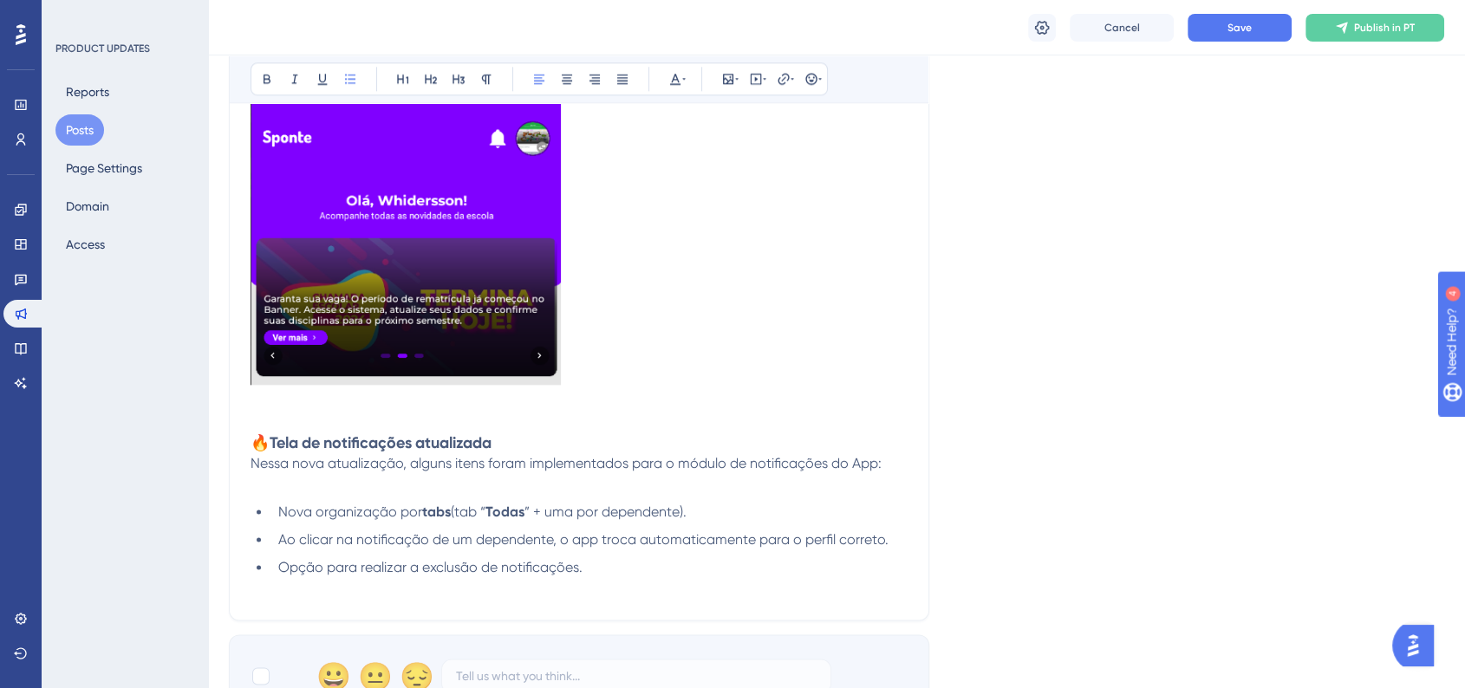
click at [254, 493] on p at bounding box center [579, 484] width 657 height 21
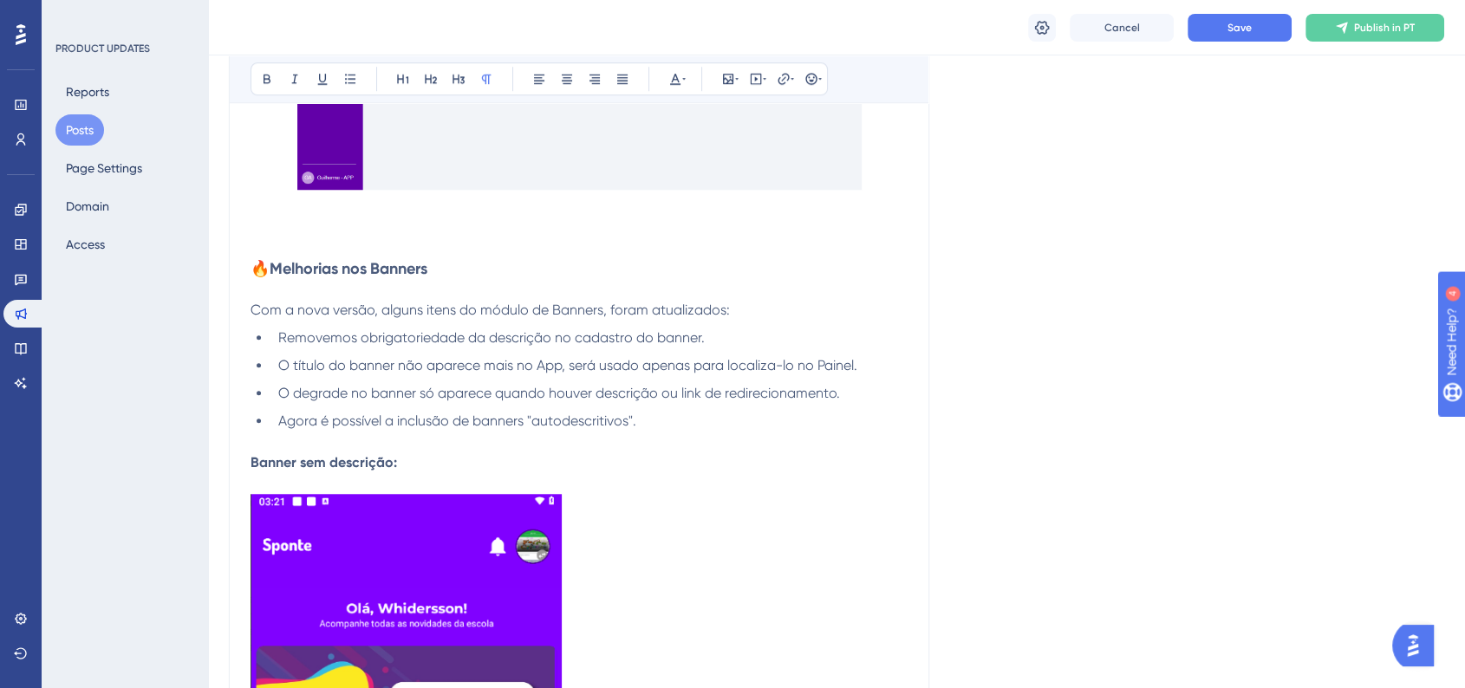
scroll to position [1348, 0]
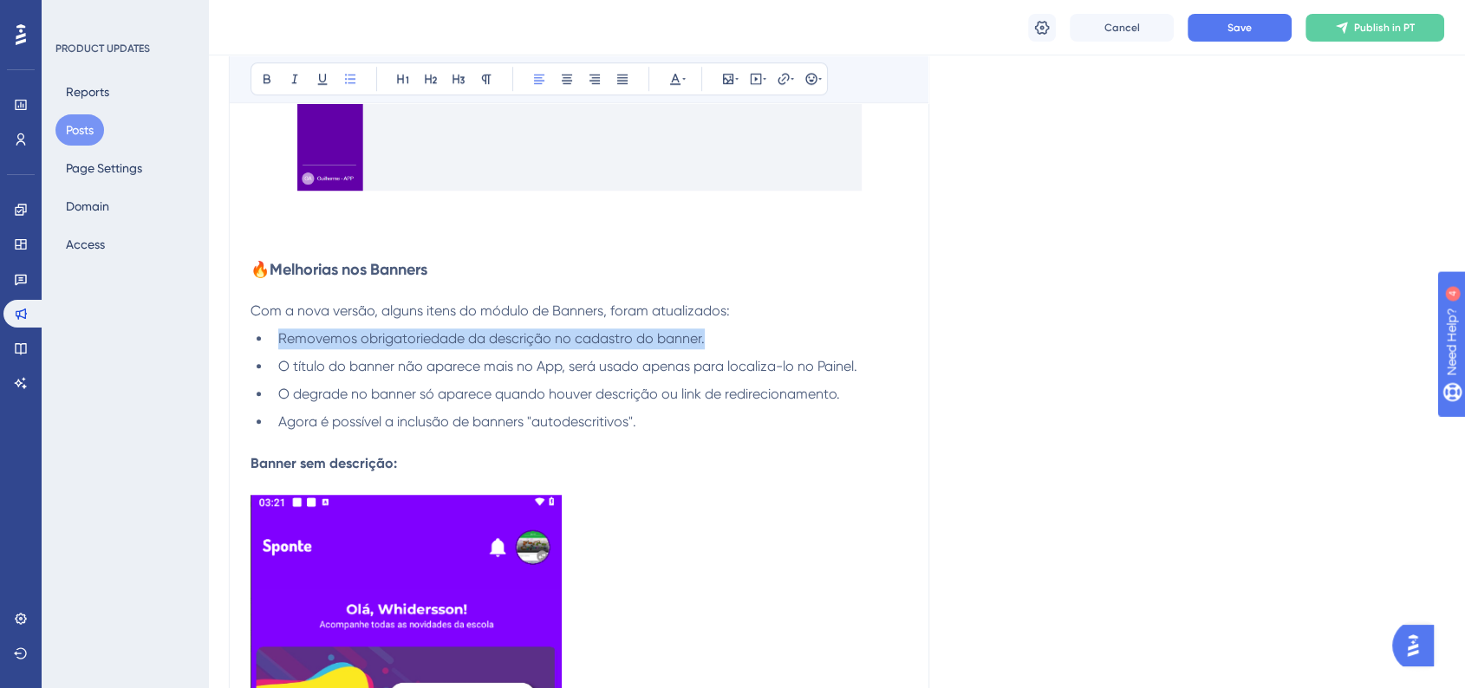
drag, startPoint x: 279, startPoint y: 343, endPoint x: 714, endPoint y: 338, distance: 435.2
click at [714, 338] on li "Removemos obrigatoriedade da descrição no cadastro do banner." at bounding box center [589, 339] width 636 height 21
click at [270, 83] on icon at bounding box center [267, 79] width 14 height 14
click at [395, 332] on strong "Removemos obrigatoriedade da descrição no cadastro do banner." at bounding box center [495, 338] width 434 height 16
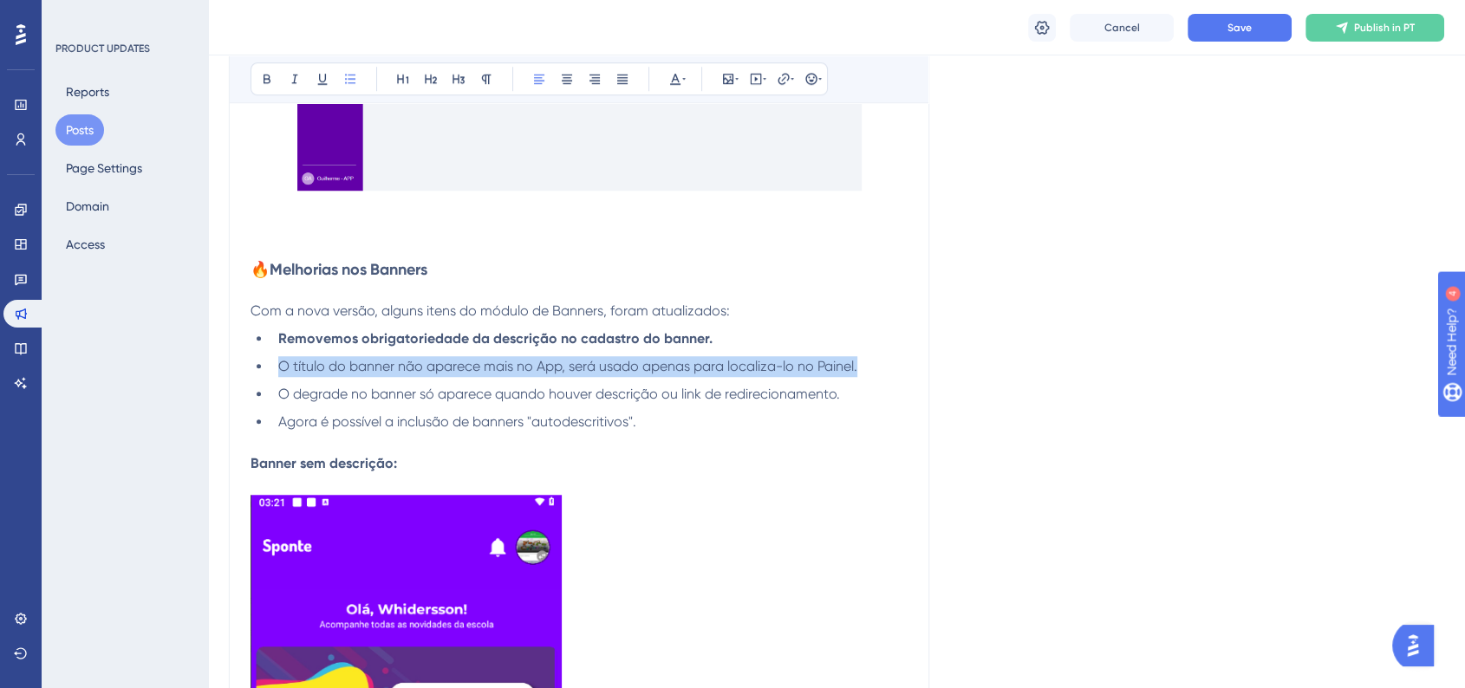
drag, startPoint x: 279, startPoint y: 366, endPoint x: 893, endPoint y: 366, distance: 613.7
click at [893, 366] on li "O título do banner não aparece mais no App, será usado apenas para localiza-lo …" at bounding box center [589, 366] width 636 height 21
click at [267, 80] on icon at bounding box center [267, 79] width 14 height 14
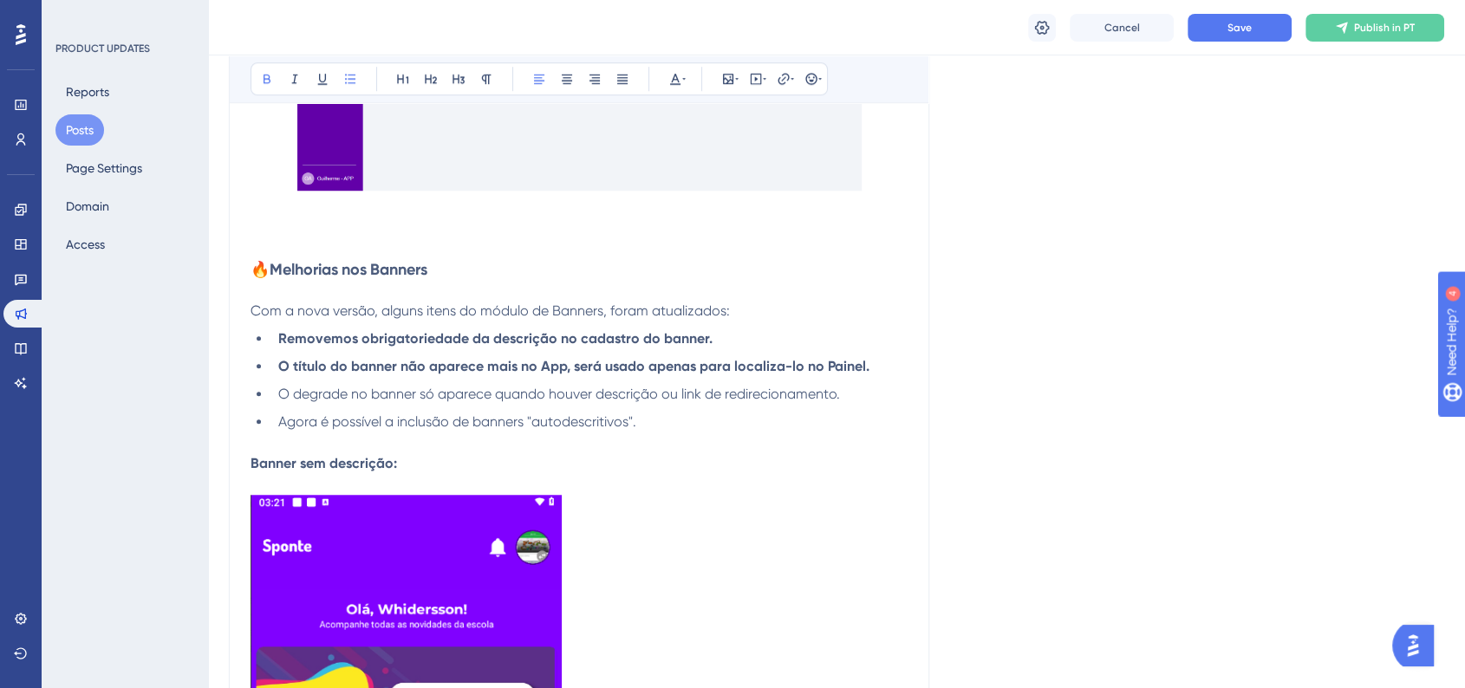
click at [361, 341] on strong "Removemos obrigatoriedade da descrição no cadastro do banner." at bounding box center [495, 338] width 434 height 16
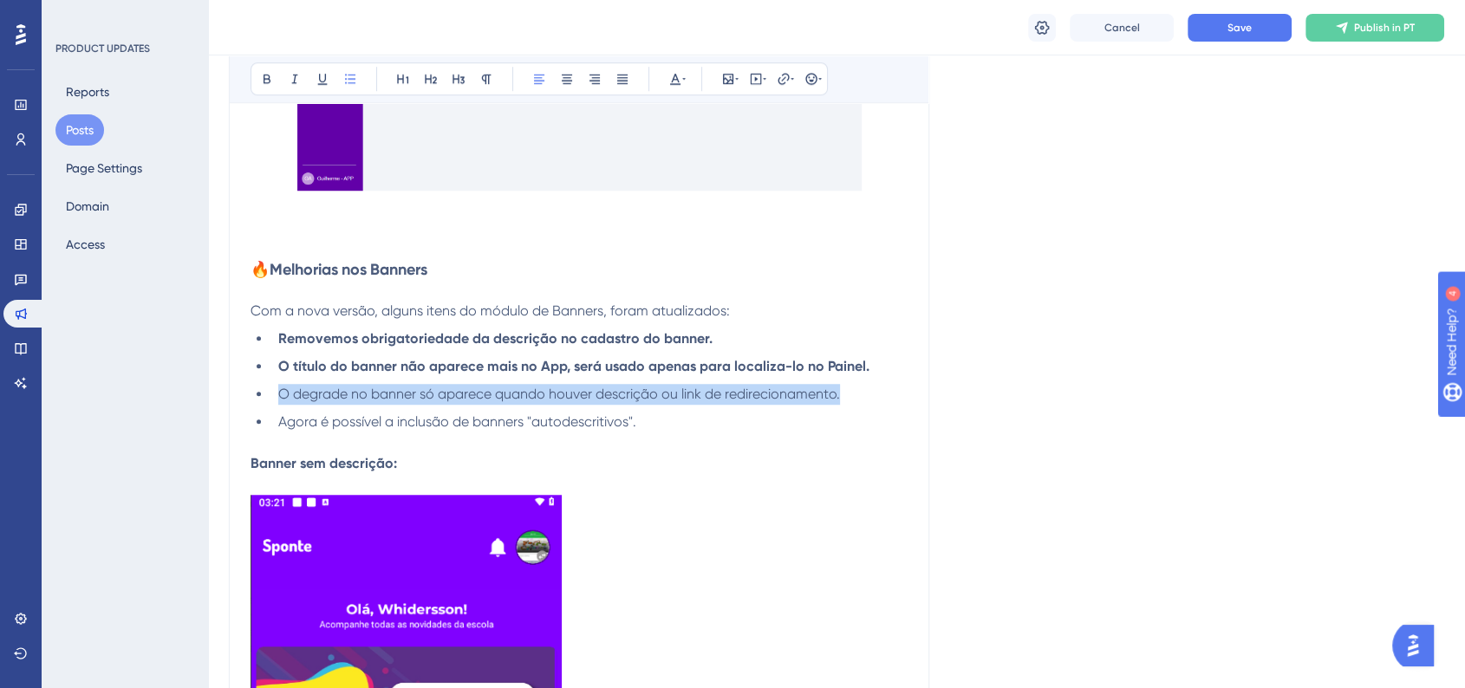
drag, startPoint x: 280, startPoint y: 395, endPoint x: 861, endPoint y: 396, distance: 580.8
click at [861, 396] on li "O degrade no banner só aparece quando houver descrição ou link de redirecioname…" at bounding box center [589, 394] width 636 height 21
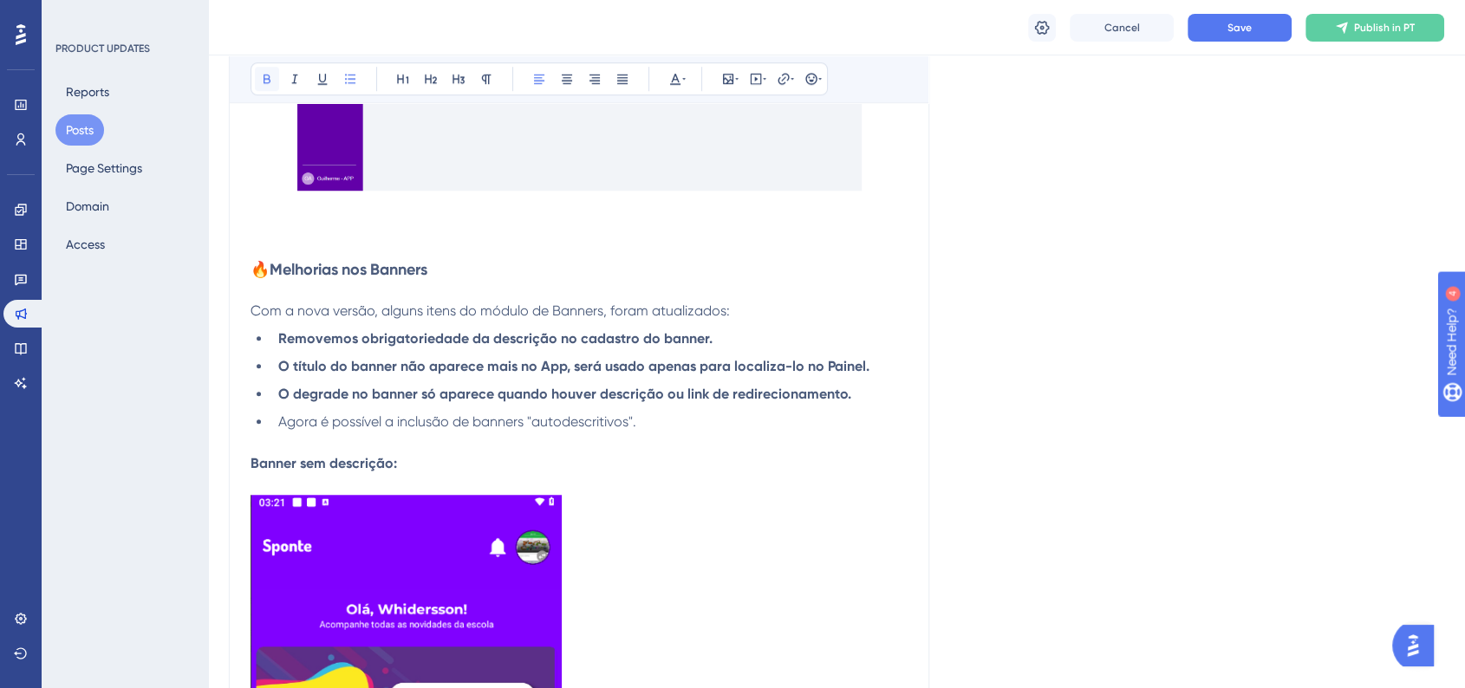
click at [266, 78] on icon at bounding box center [267, 79] width 14 height 14
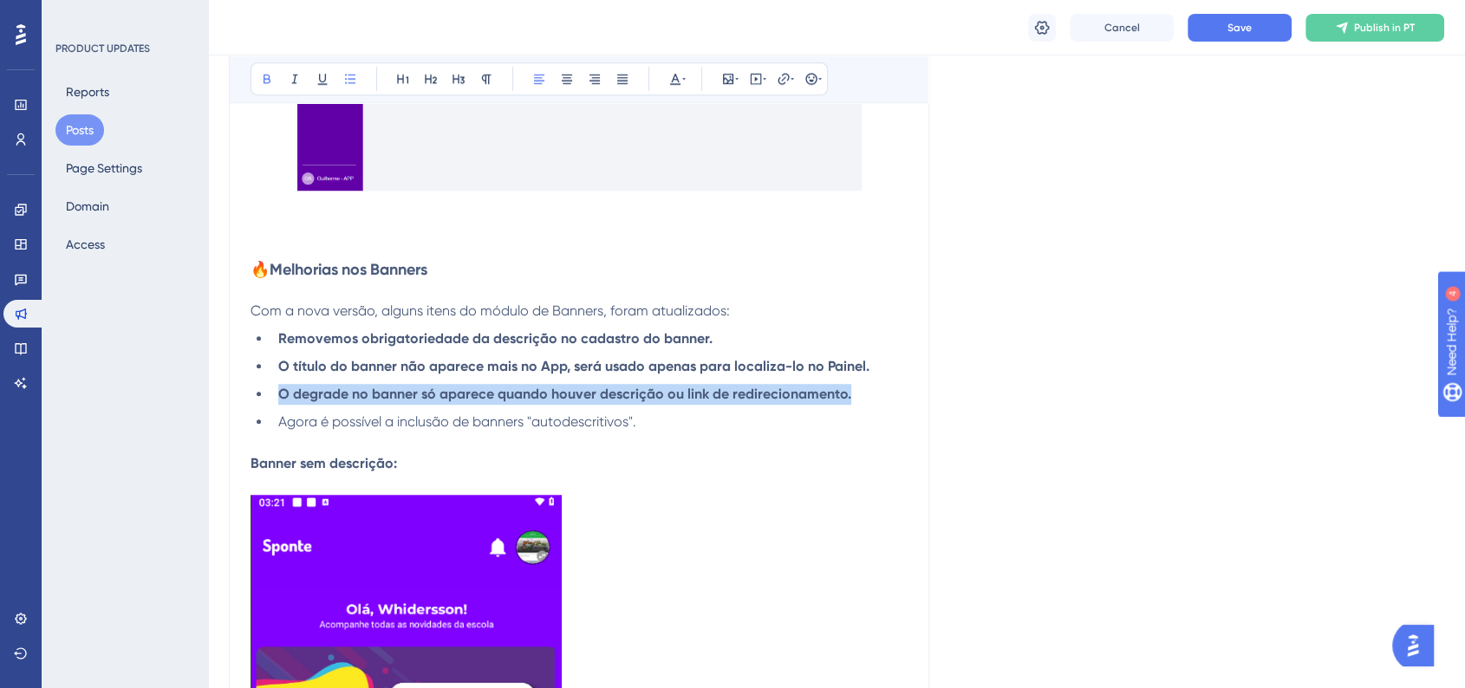
click at [387, 314] on span "Com a nova versão, alguns itens do módulo de Banners, foram atualizados:" at bounding box center [490, 311] width 479 height 16
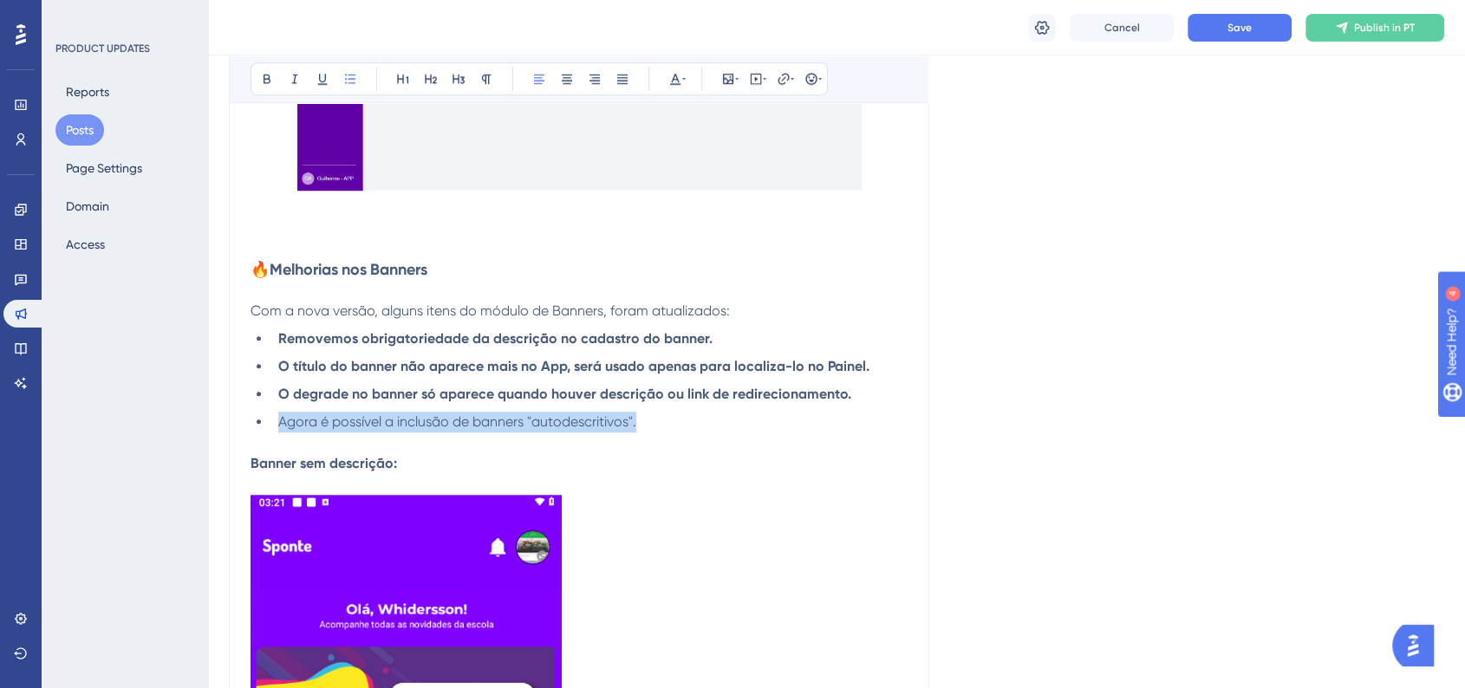
drag, startPoint x: 285, startPoint y: 425, endPoint x: 694, endPoint y: 425, distance: 409.1
click at [694, 425] on li "Agora é possível a inclusão de banners "autodescritivos"." at bounding box center [589, 422] width 636 height 21
click at [264, 77] on icon at bounding box center [267, 80] width 7 height 10
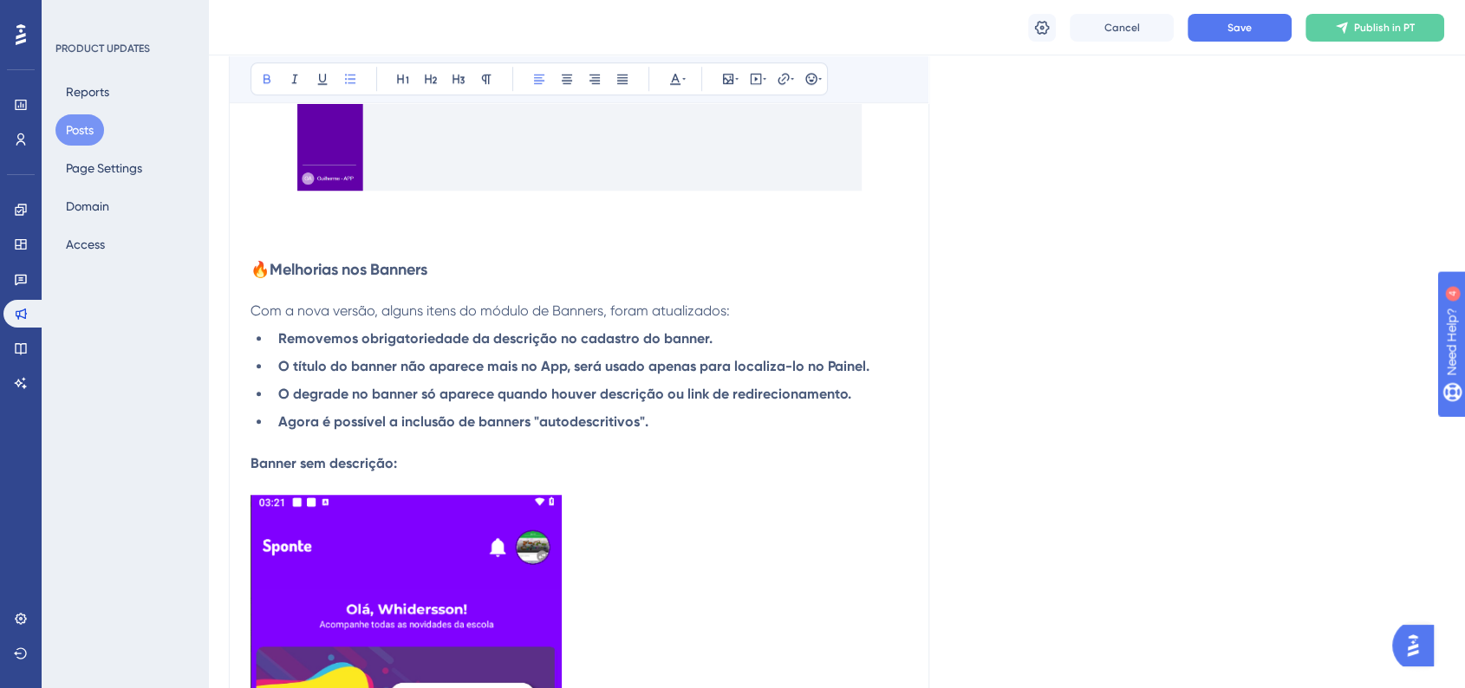
click at [1006, 433] on div "Language Portuguese (Default) Upload Cover Image Suggested image width 808 px A…" at bounding box center [836, 125] width 1215 height 2725
click at [573, 433] on li "Agora é possível a inclusão de banners "autodescritivos"." at bounding box center [589, 422] width 636 height 21
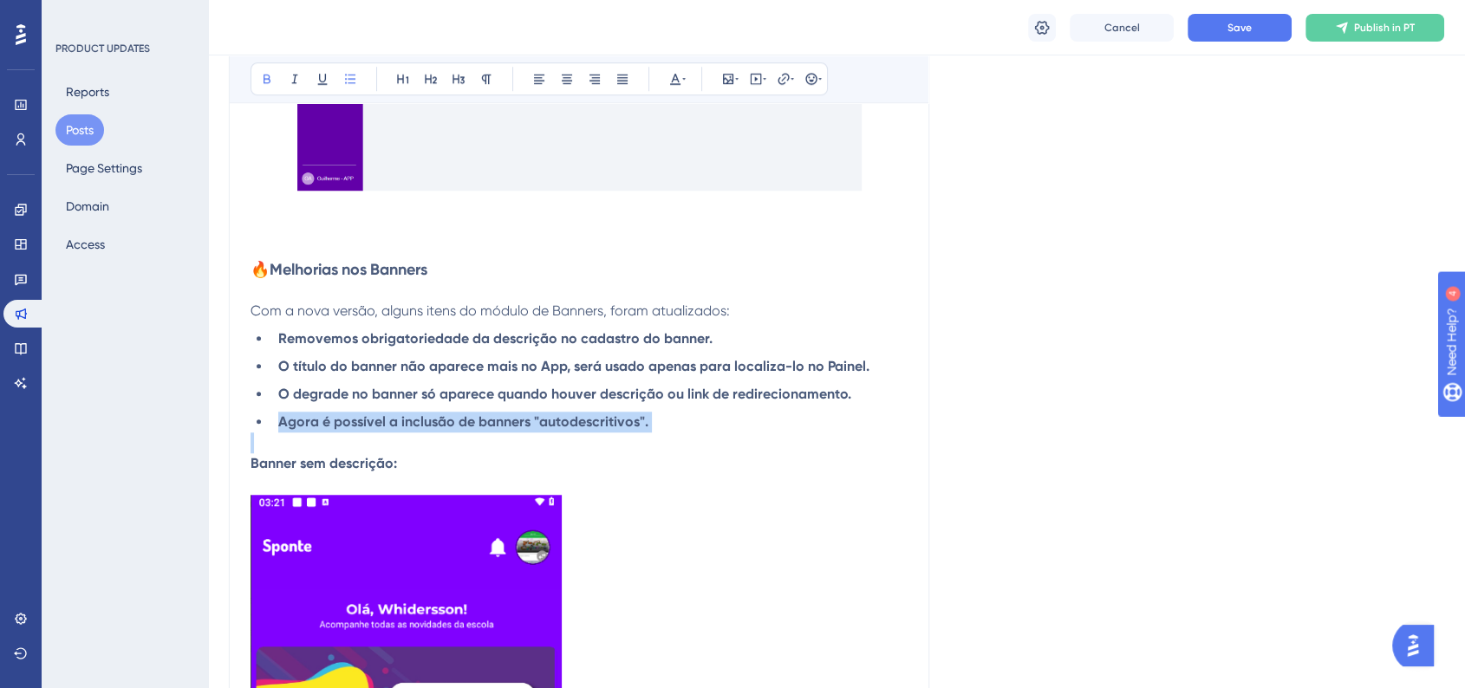
click at [573, 433] on li "Agora é possível a inclusão de banners "autodescritivos"." at bounding box center [589, 422] width 636 height 21
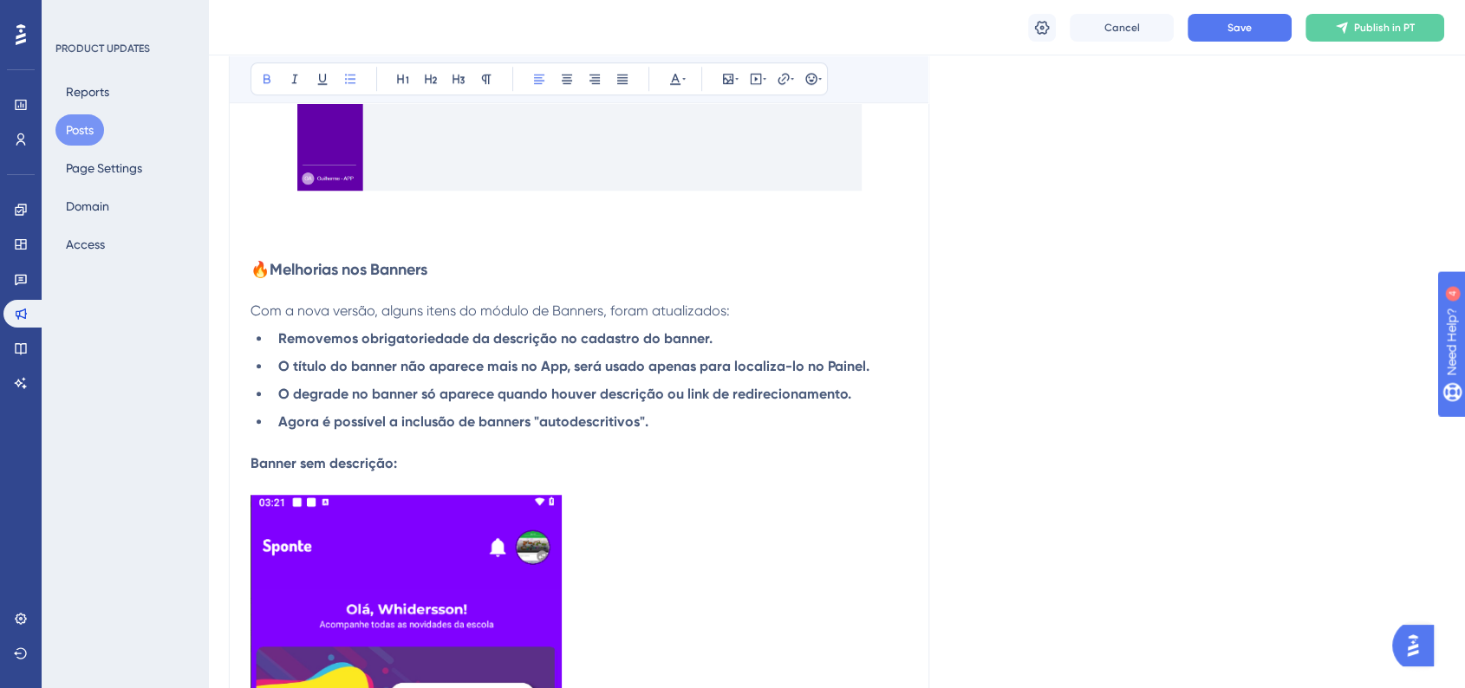
click at [576, 430] on strong "Agora é possível a inclusão de banners "autodescritivos"." at bounding box center [463, 421] width 370 height 16
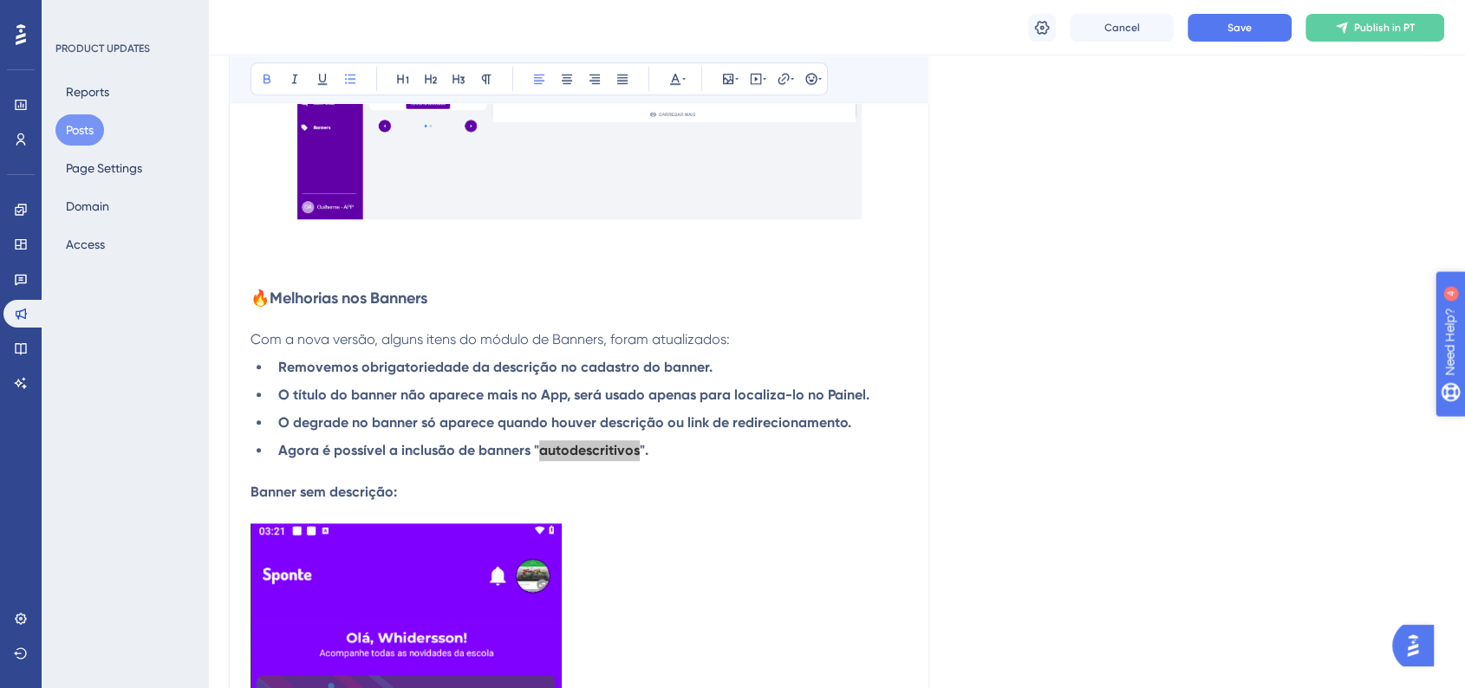
scroll to position [1540, 0]
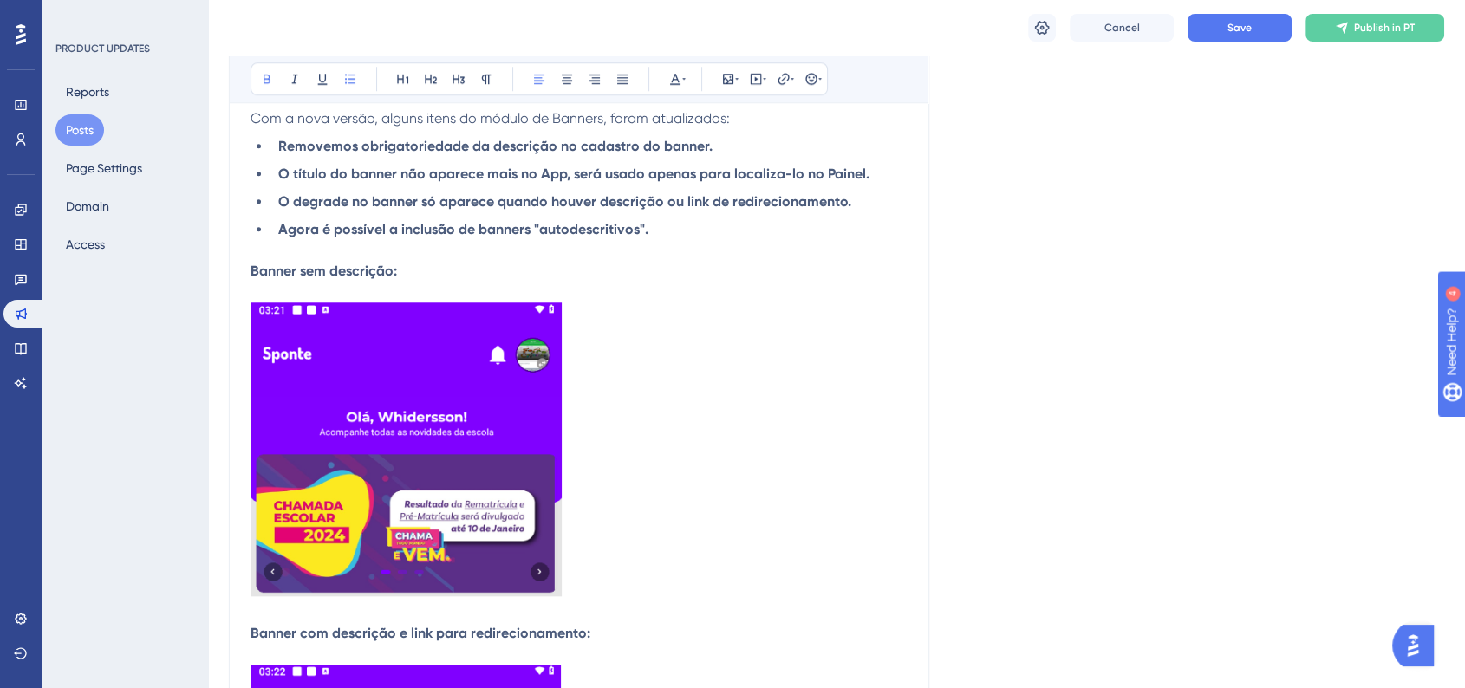
click at [708, 389] on p at bounding box center [579, 453] width 657 height 301
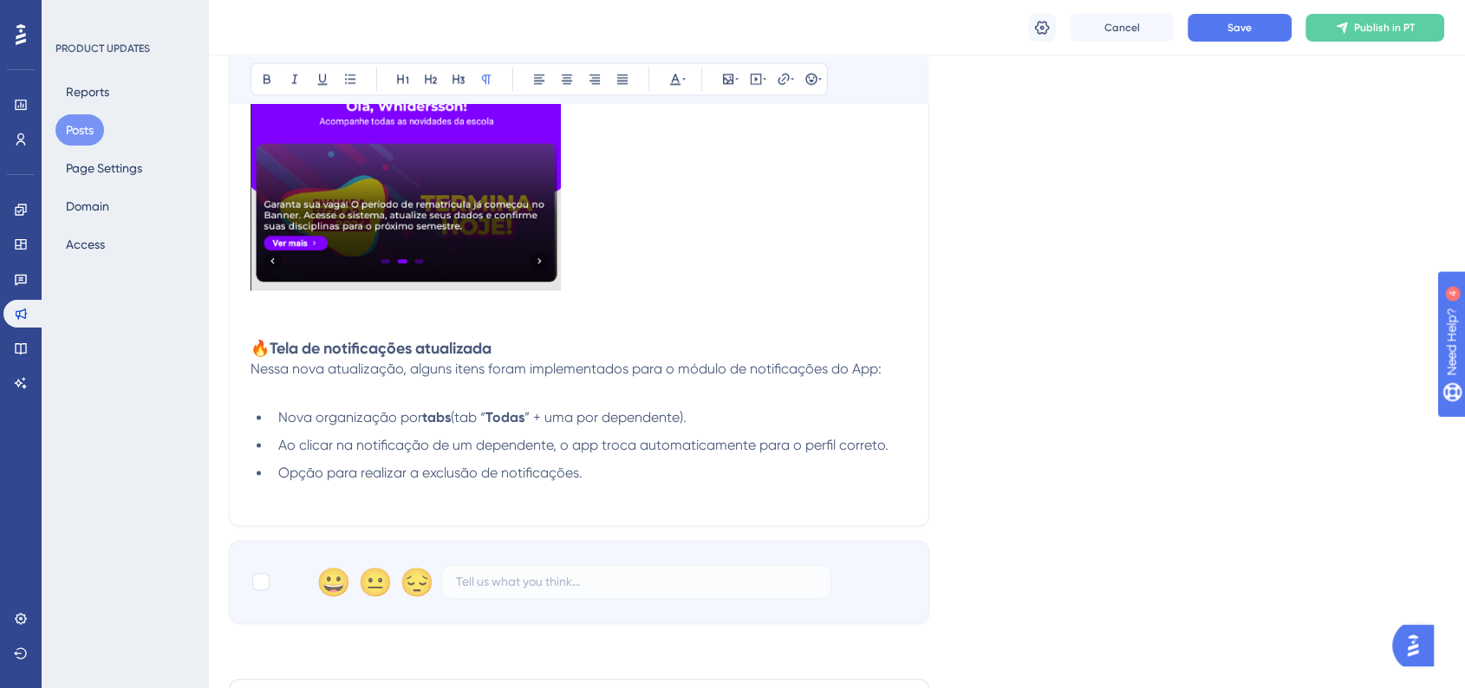
scroll to position [2215, 0]
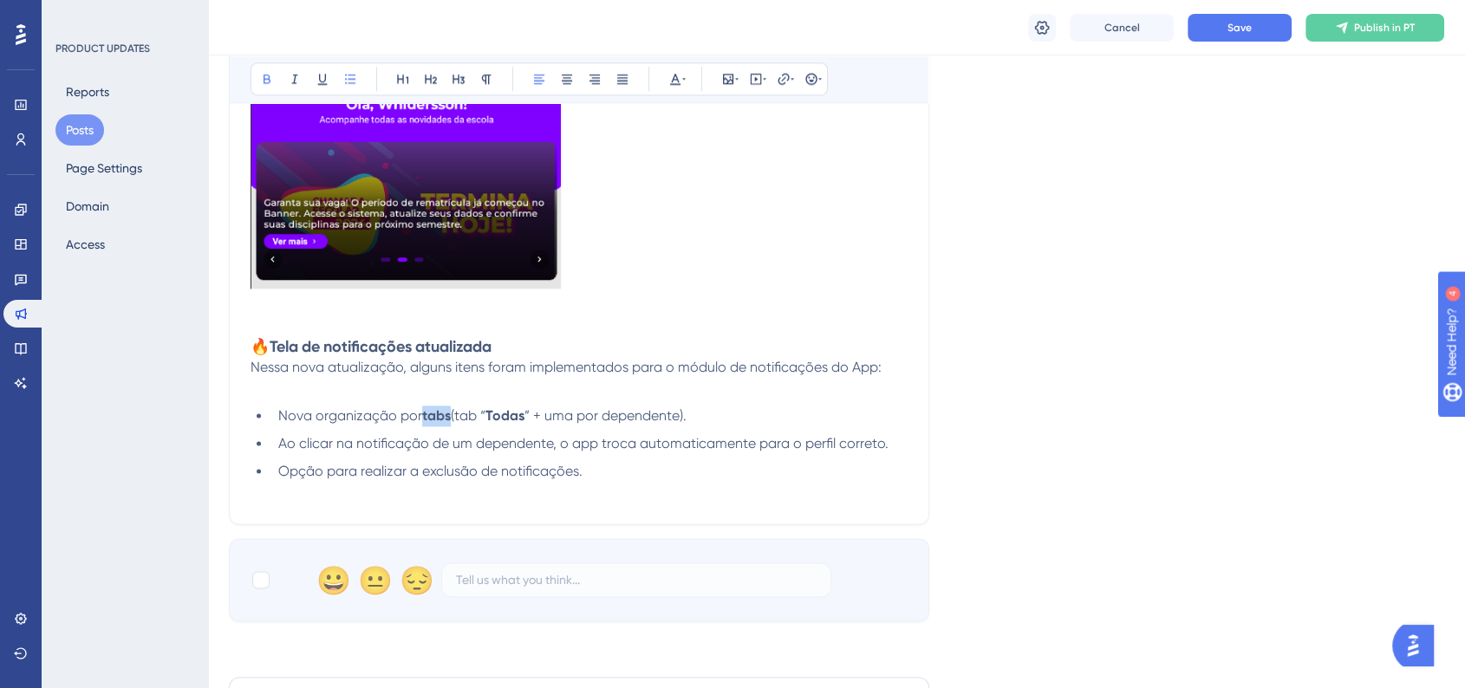
drag, startPoint x: 424, startPoint y: 424, endPoint x: 451, endPoint y: 422, distance: 26.9
click at [451, 422] on strong "tabs" at bounding box center [436, 415] width 29 height 16
drag, startPoint x: 502, startPoint y: 423, endPoint x: 481, endPoint y: 421, distance: 20.9
click at [481, 421] on span "(tab “" at bounding box center [488, 415] width 35 height 16
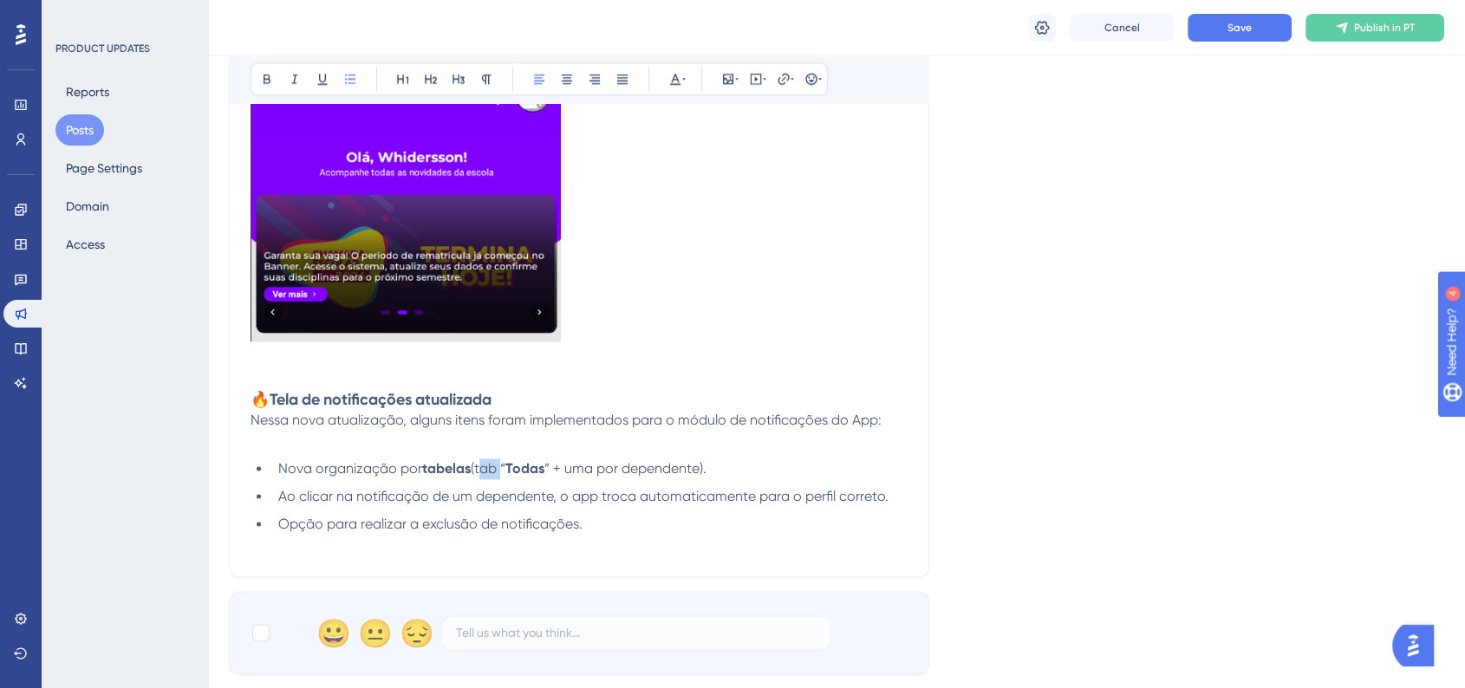
scroll to position [2119, 0]
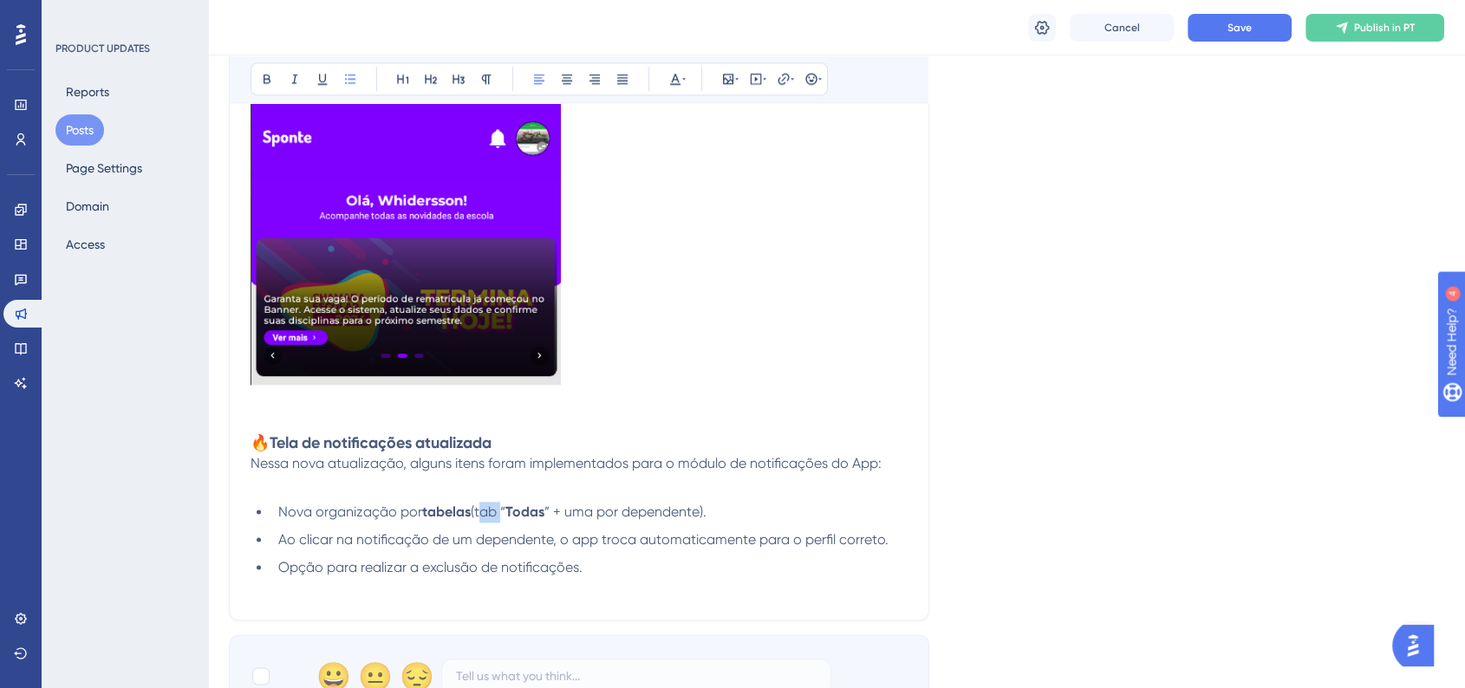
click at [505, 518] on span "(tab “" at bounding box center [488, 512] width 35 height 16
drag, startPoint x: 502, startPoint y: 518, endPoint x: 481, endPoint y: 520, distance: 21.0
click at [481, 520] on span "(tab “" at bounding box center [488, 512] width 35 height 16
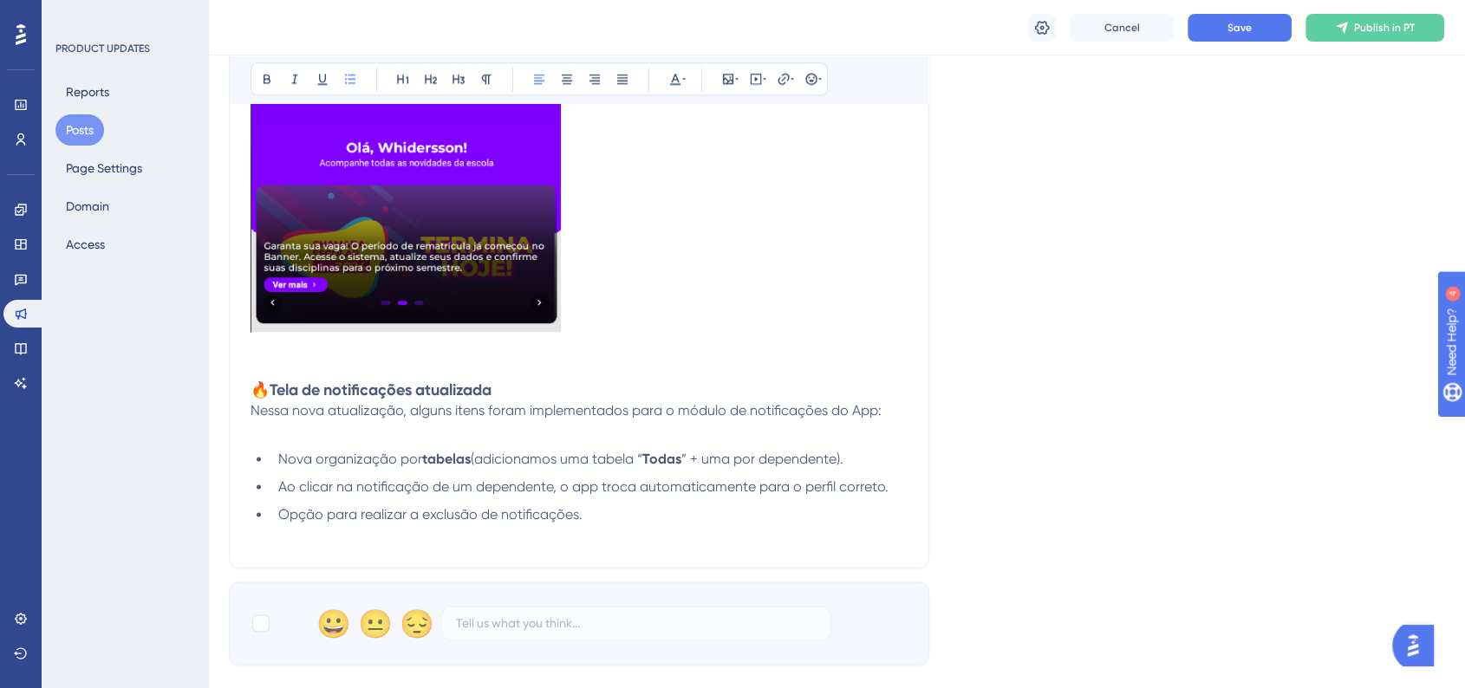
scroll to position [2215, 0]
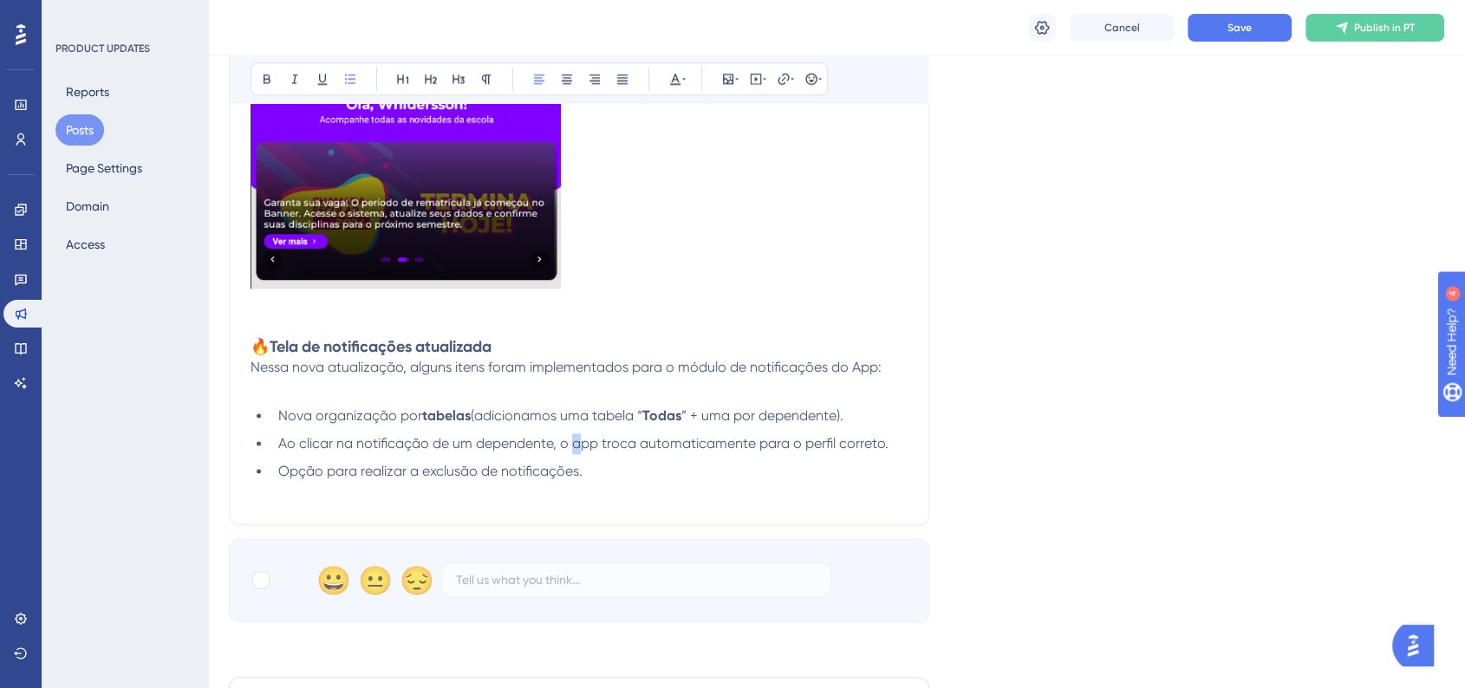
click at [578, 449] on span "Ao clicar na notificação de um dependente, o app troca automaticamente para o p…" at bounding box center [583, 443] width 610 height 16
click at [673, 482] on li "Opção para realizar a exclusão de notificações." at bounding box center [589, 471] width 636 height 21
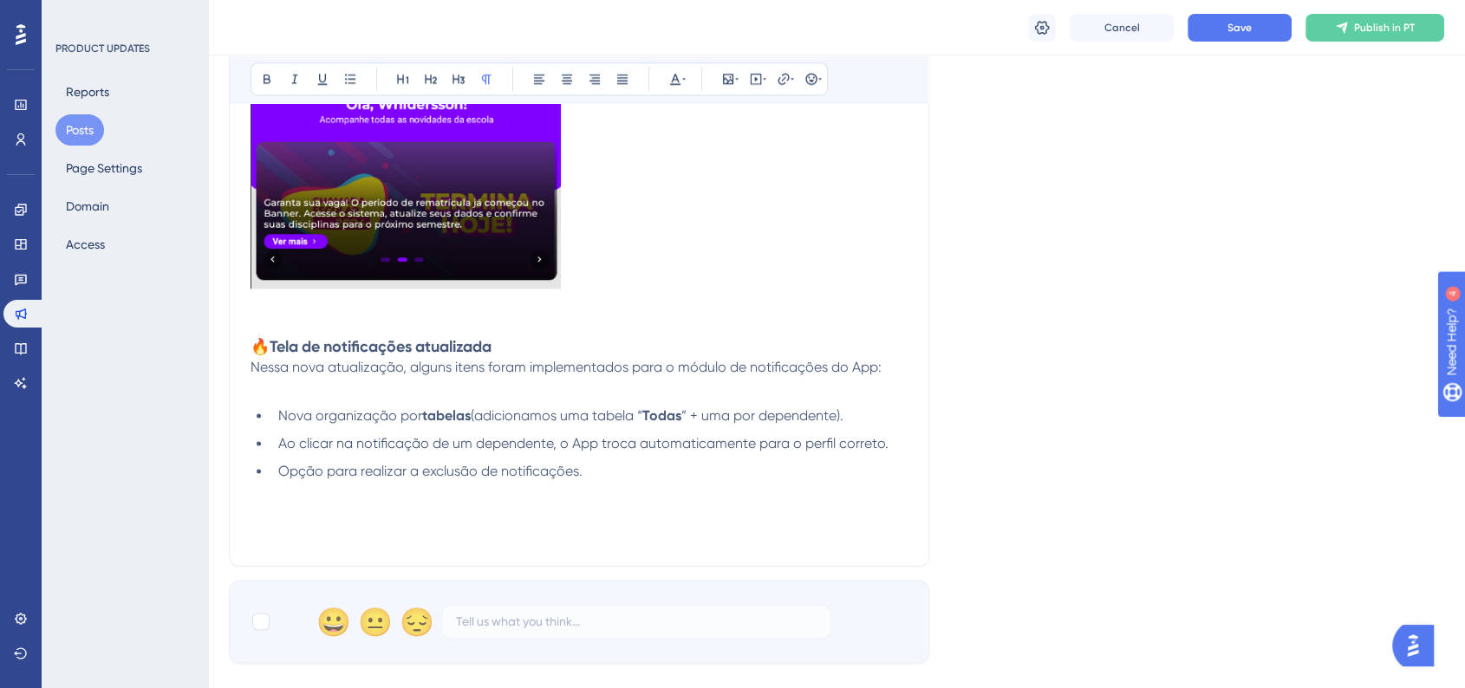
click at [251, 524] on p at bounding box center [579, 513] width 657 height 21
click at [348, 521] on strong "Divisão por tabs:" at bounding box center [305, 513] width 109 height 16
click at [416, 515] on p "Divisão por tabelas:" at bounding box center [579, 513] width 657 height 21
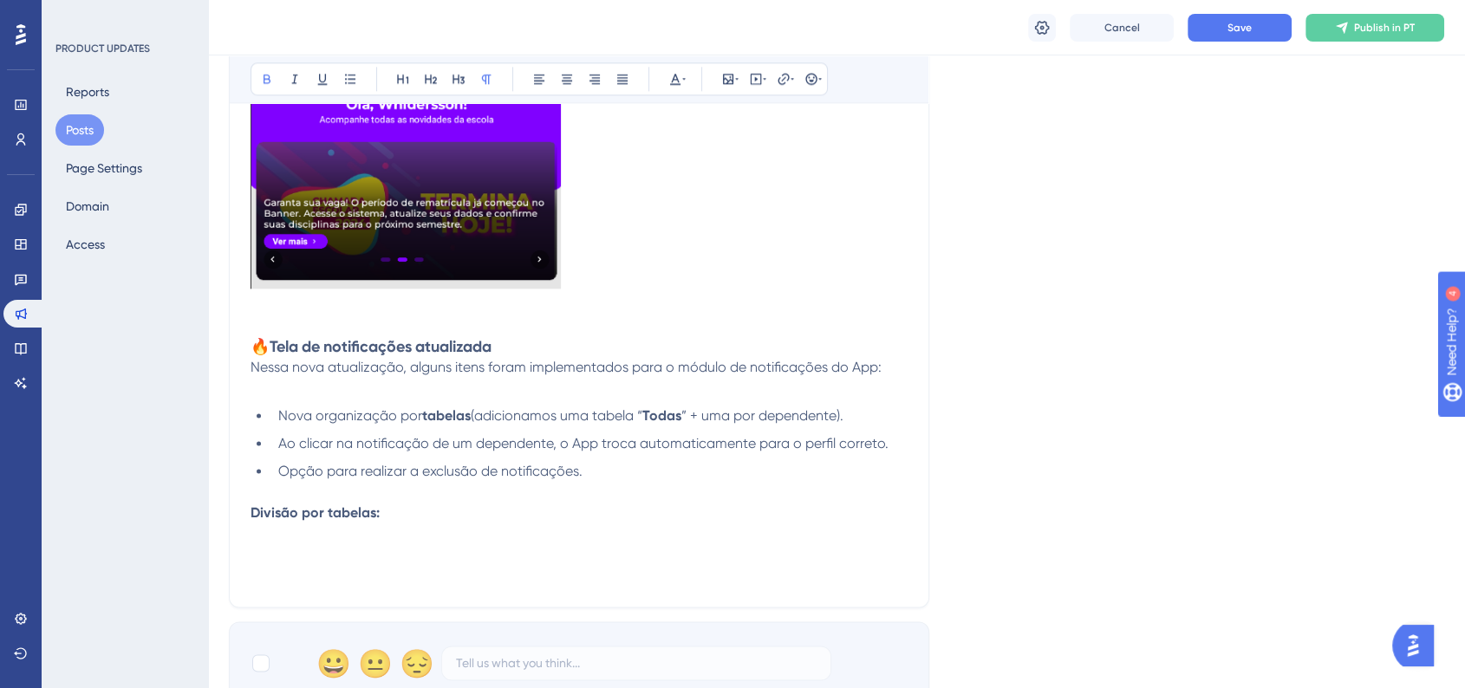
click at [289, 561] on p at bounding box center [579, 554] width 657 height 21
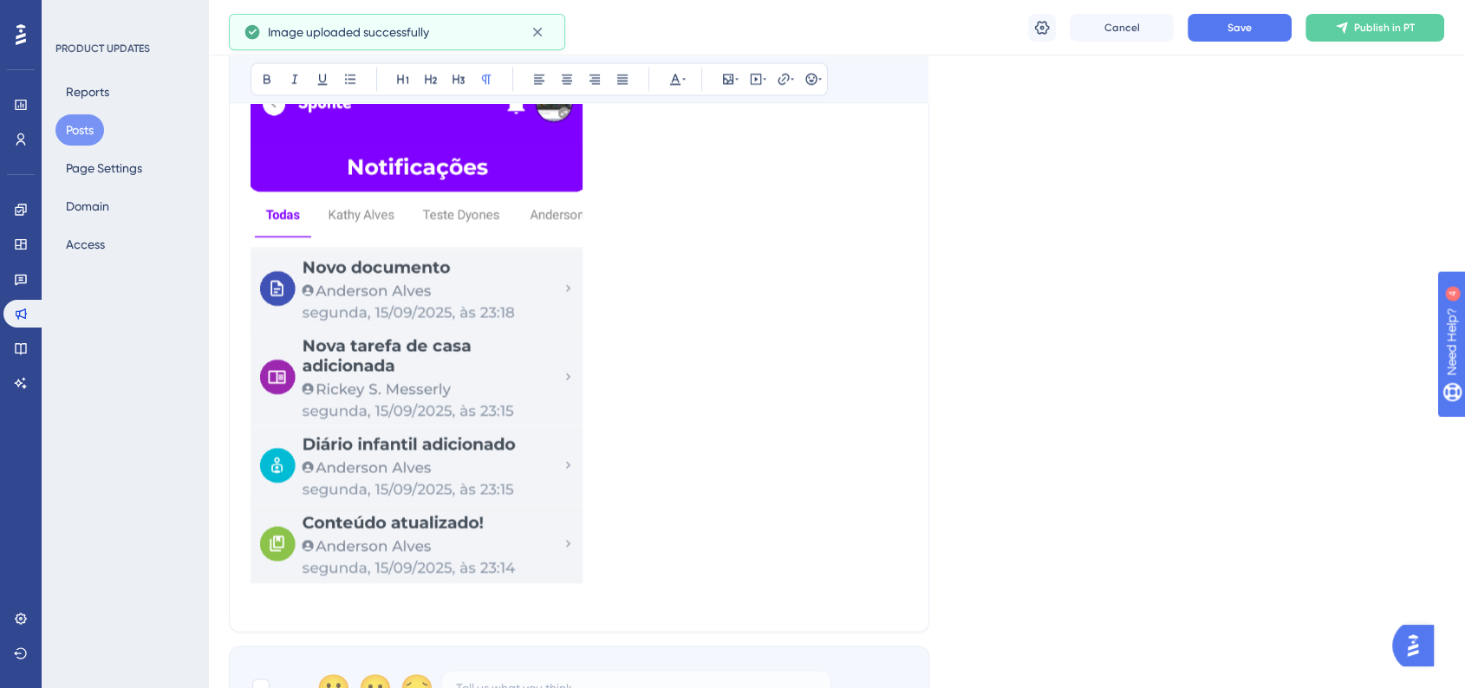
scroll to position [2793, 0]
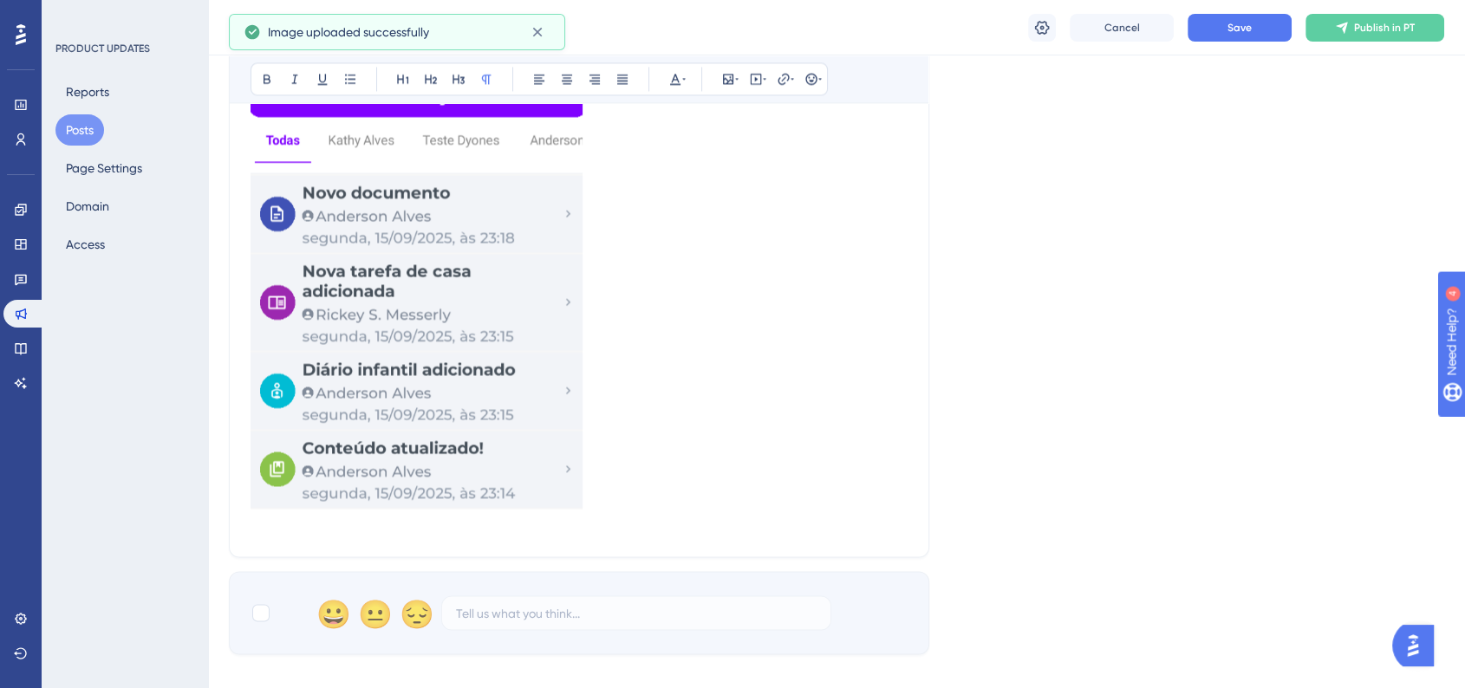
click at [427, 459] on img at bounding box center [417, 237] width 332 height 543
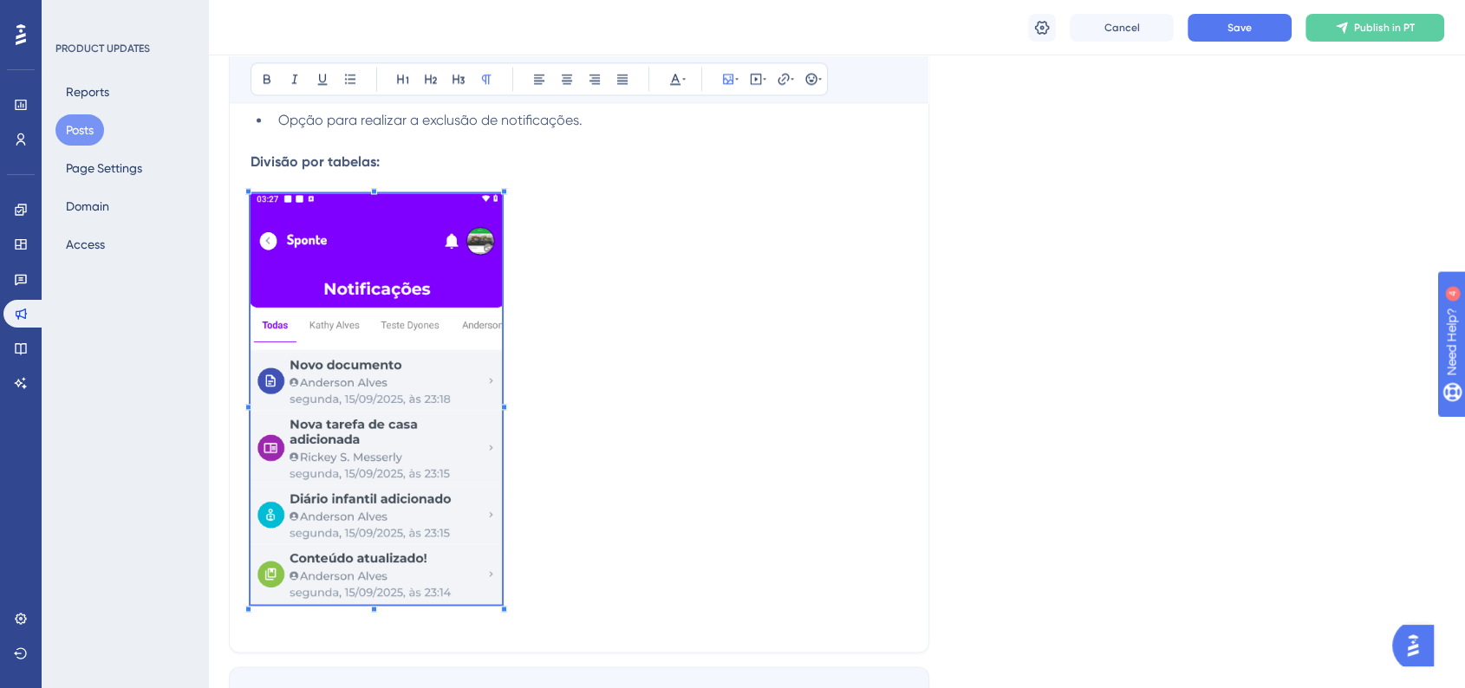
scroll to position [2601, 0]
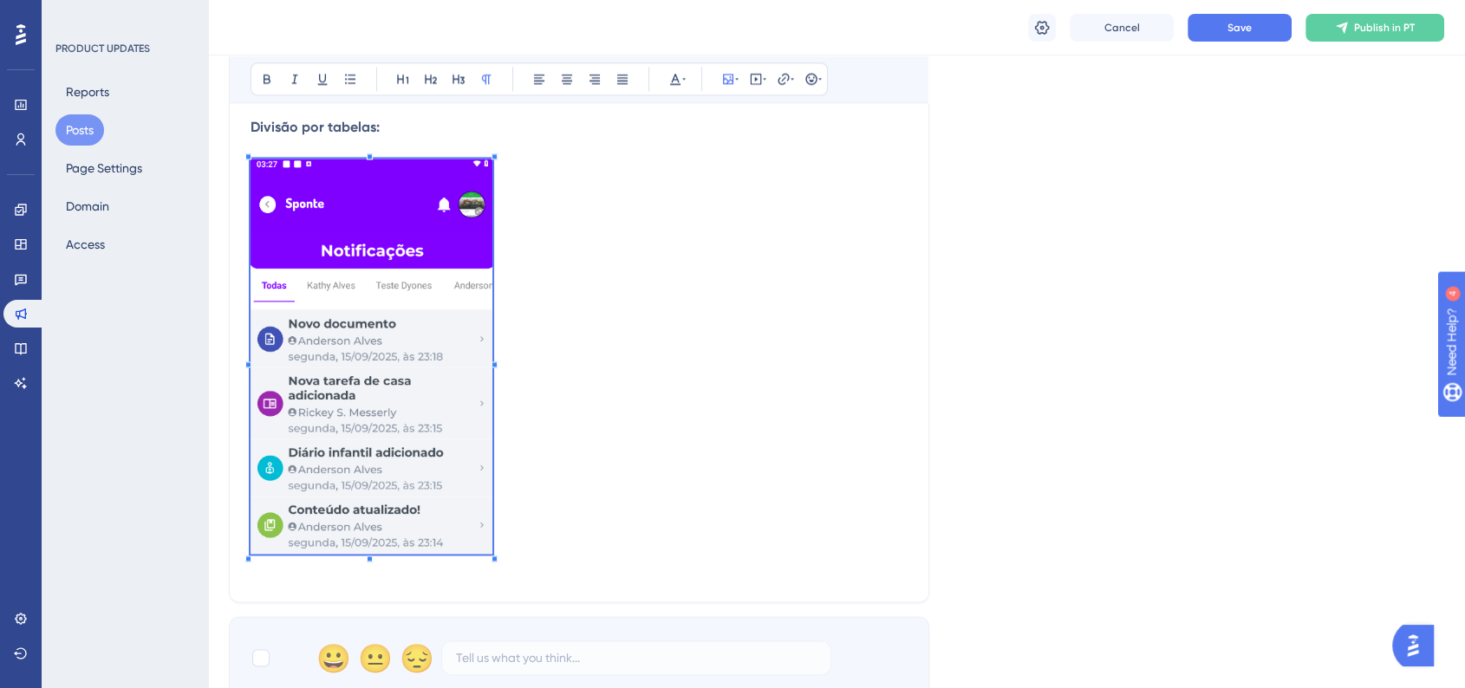
click at [492, 537] on p at bounding box center [579, 359] width 657 height 401
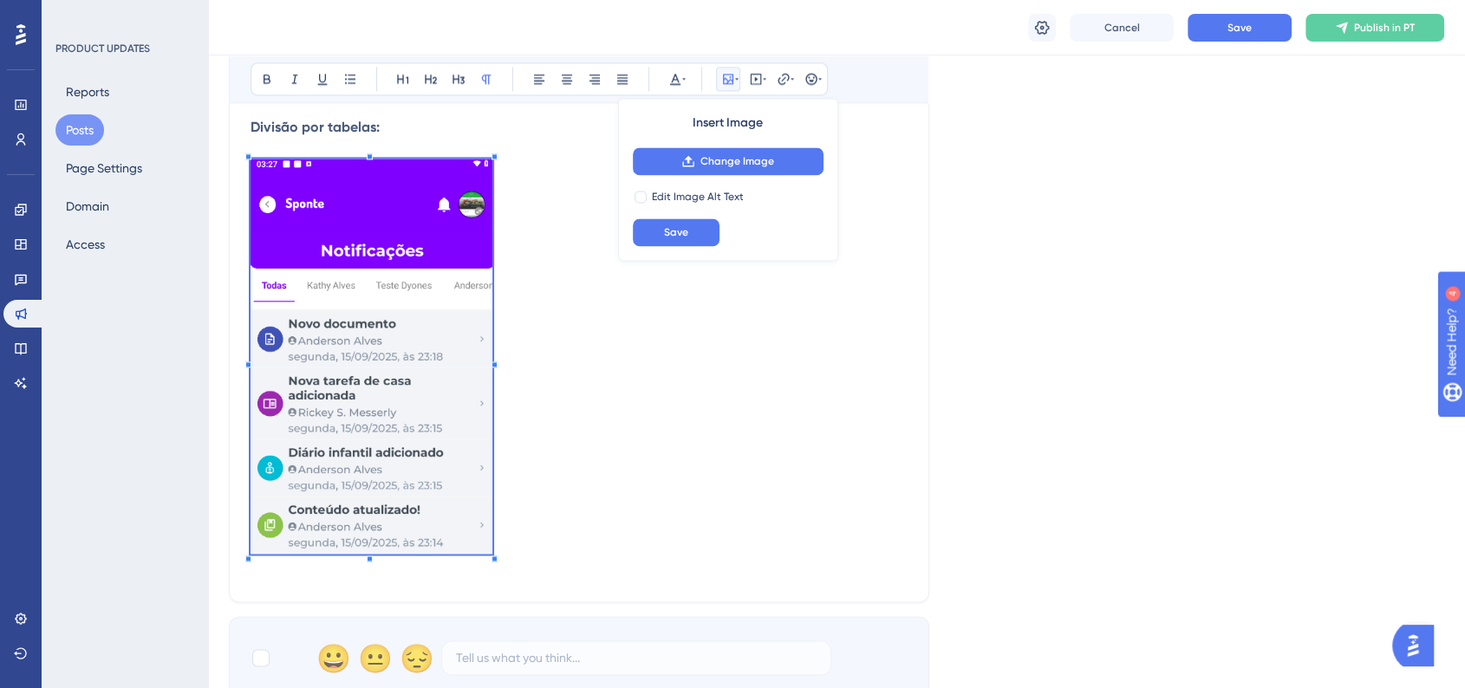
click at [559, 531] on p at bounding box center [579, 359] width 657 height 401
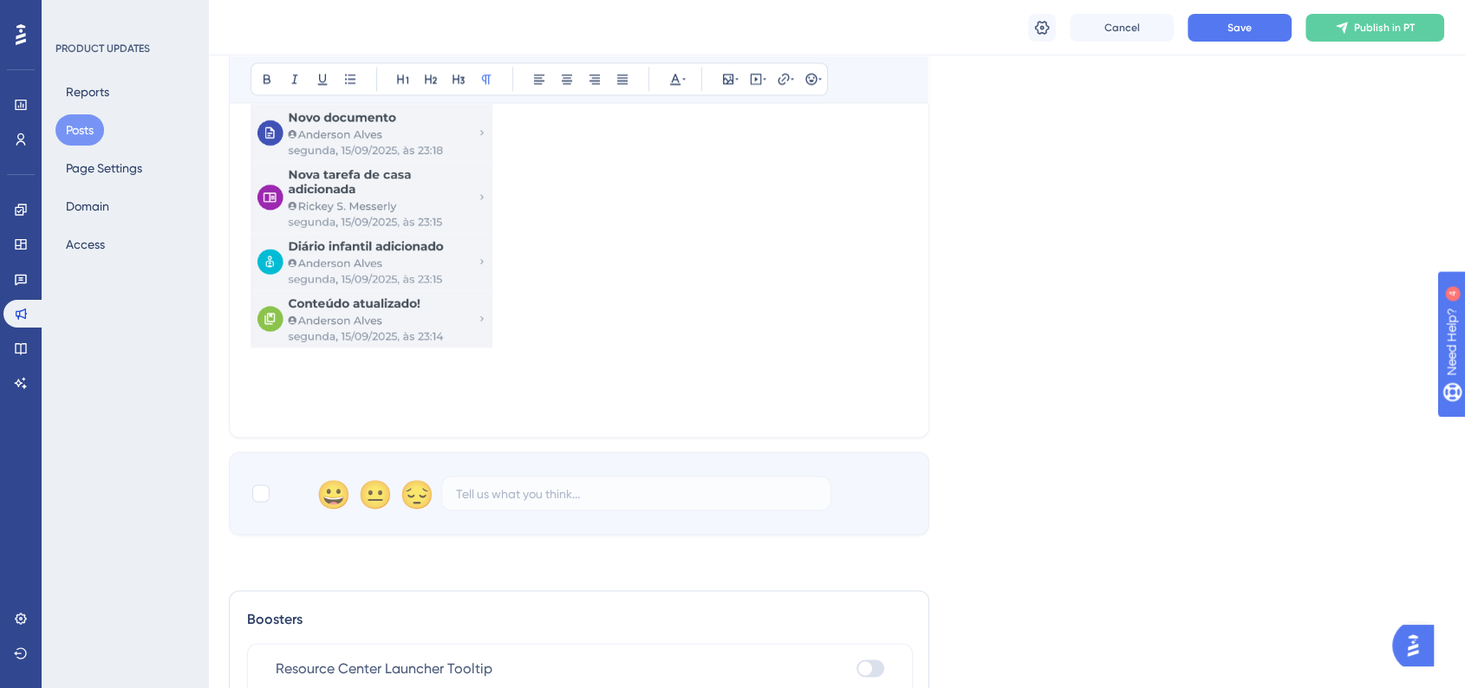
scroll to position [2889, 0]
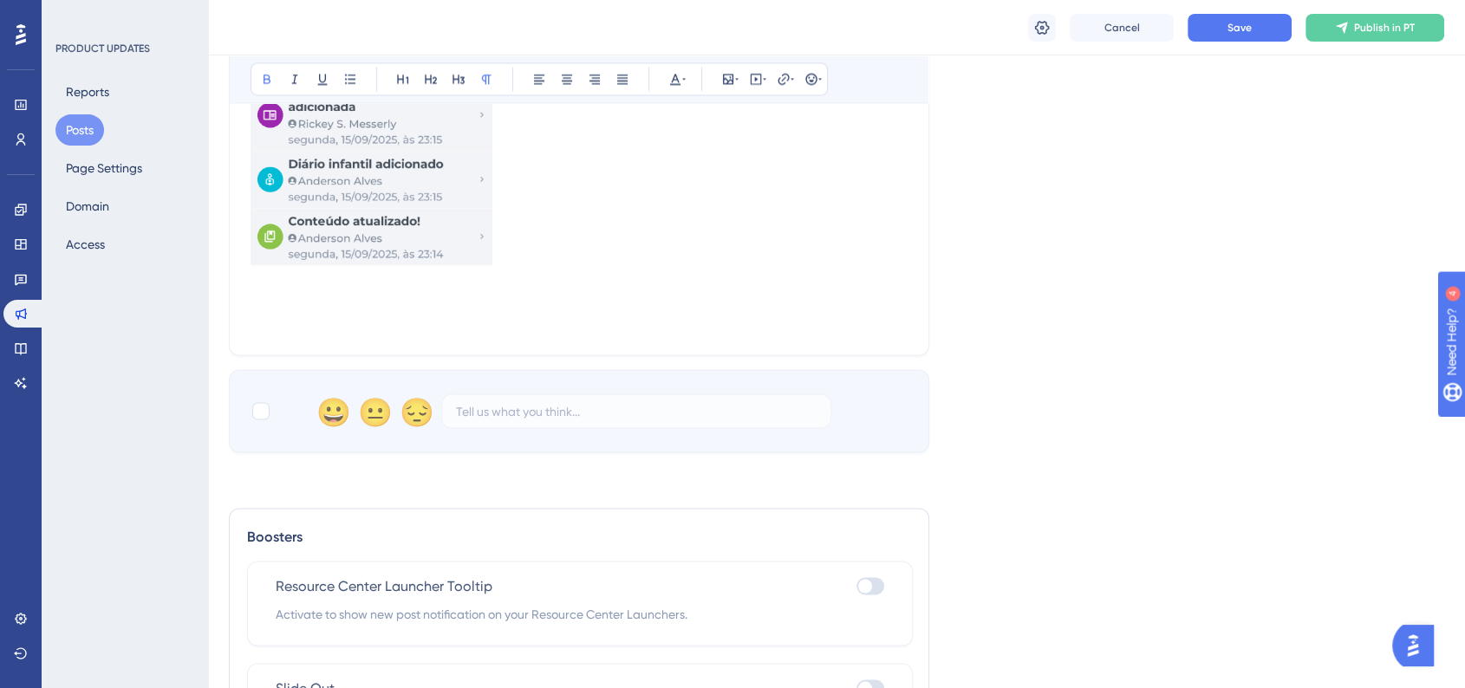
click at [300, 317] on p at bounding box center [579, 323] width 657 height 21
click at [271, 310] on p at bounding box center [579, 302] width 657 height 21
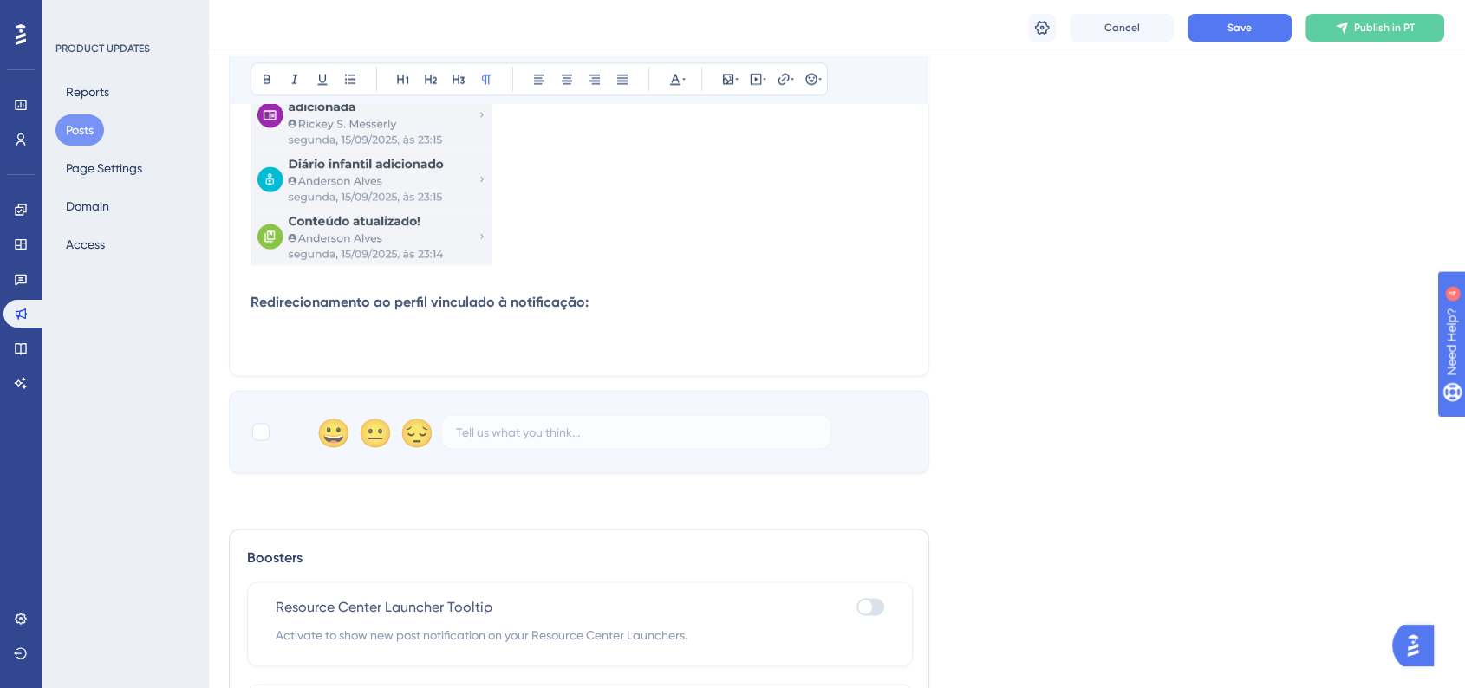
click at [263, 334] on p at bounding box center [579, 323] width 657 height 21
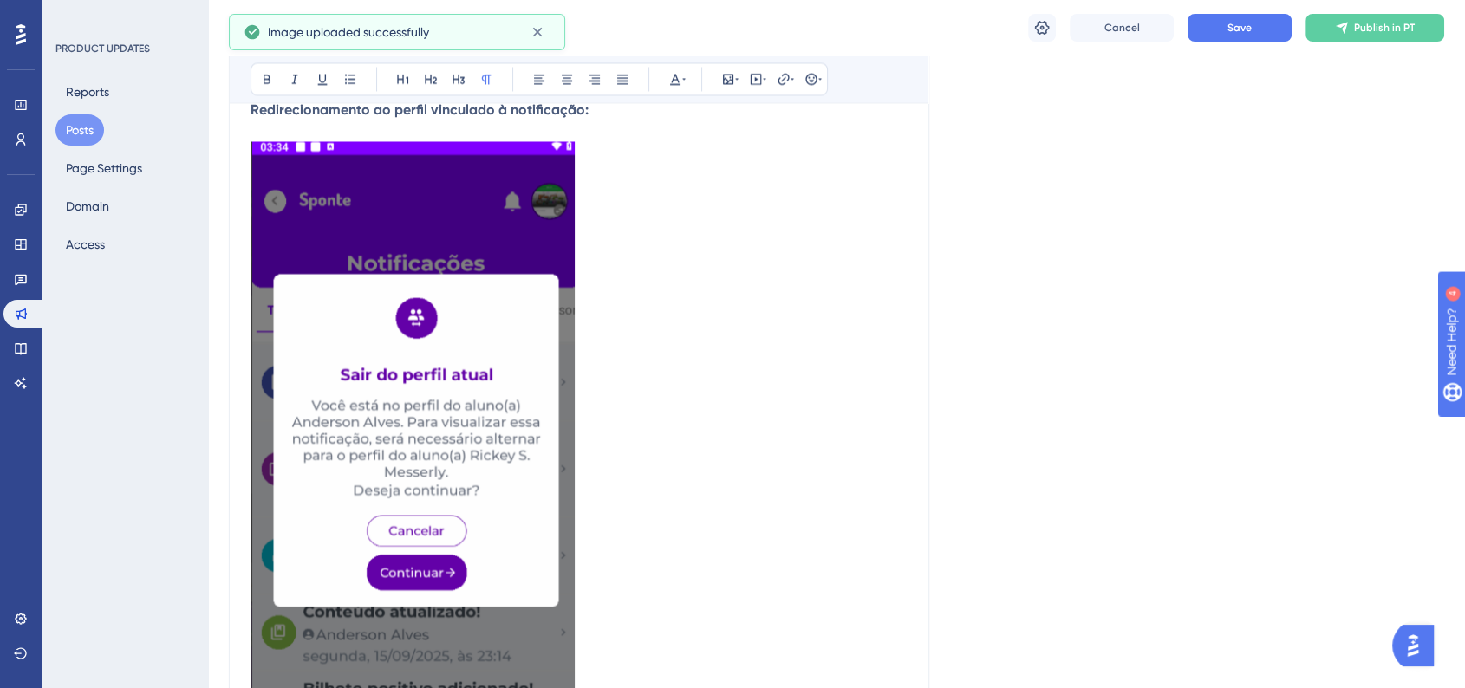
click at [492, 505] on img at bounding box center [413, 430] width 324 height 578
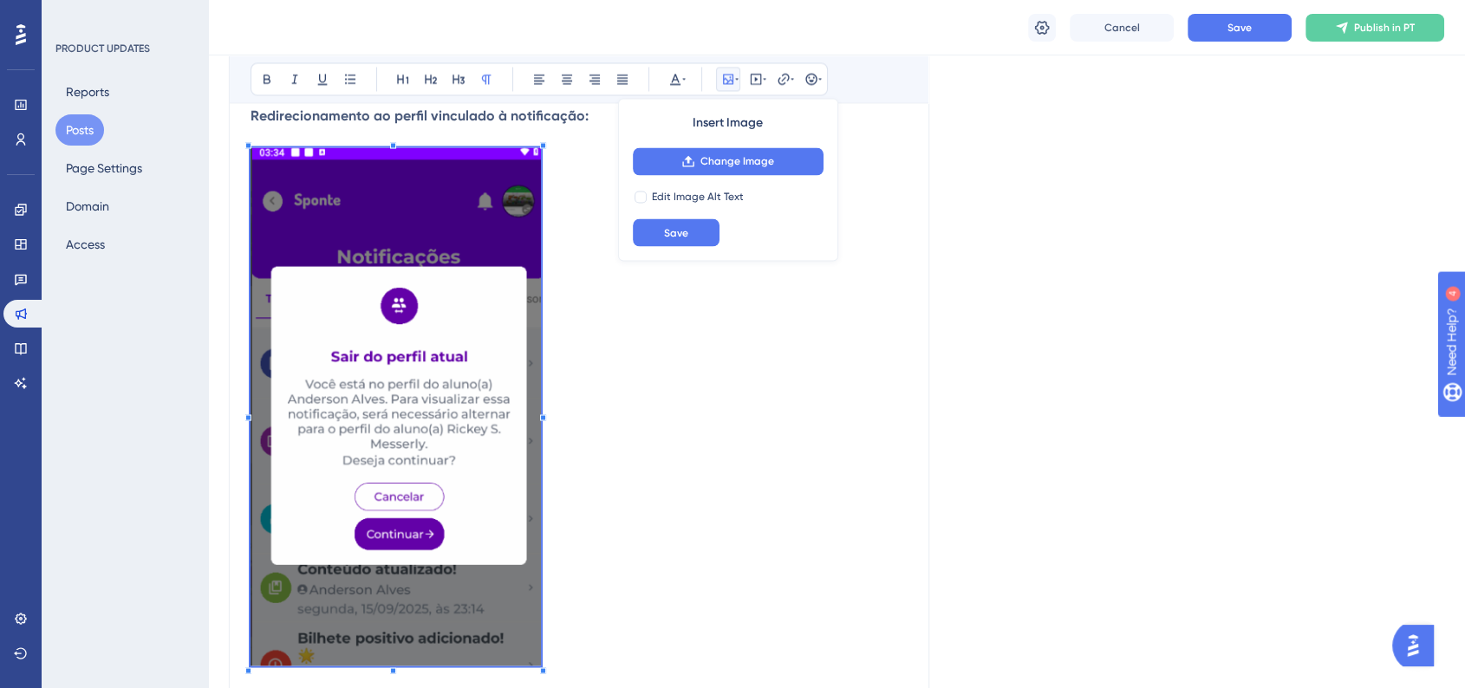
scroll to position [2985, 0]
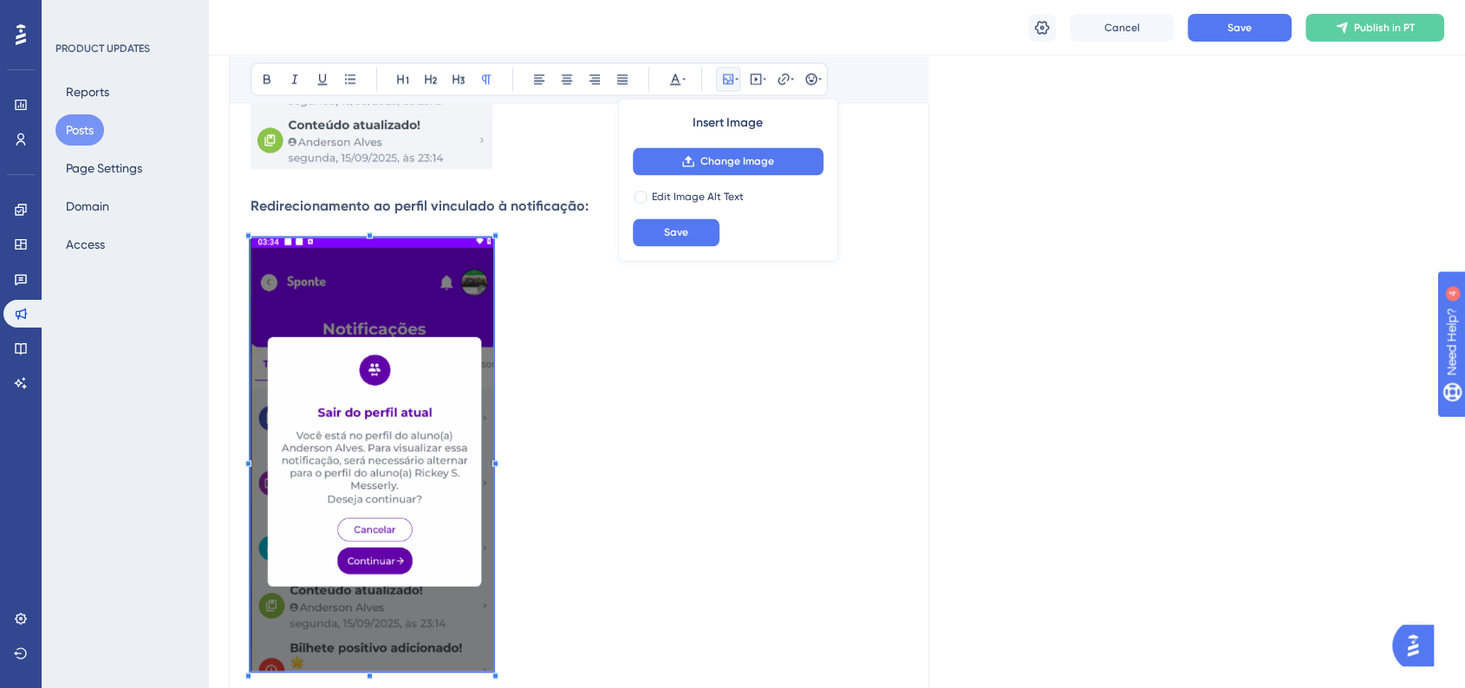
click at [492, 528] on p at bounding box center [579, 457] width 657 height 439
click at [547, 543] on p at bounding box center [579, 457] width 657 height 439
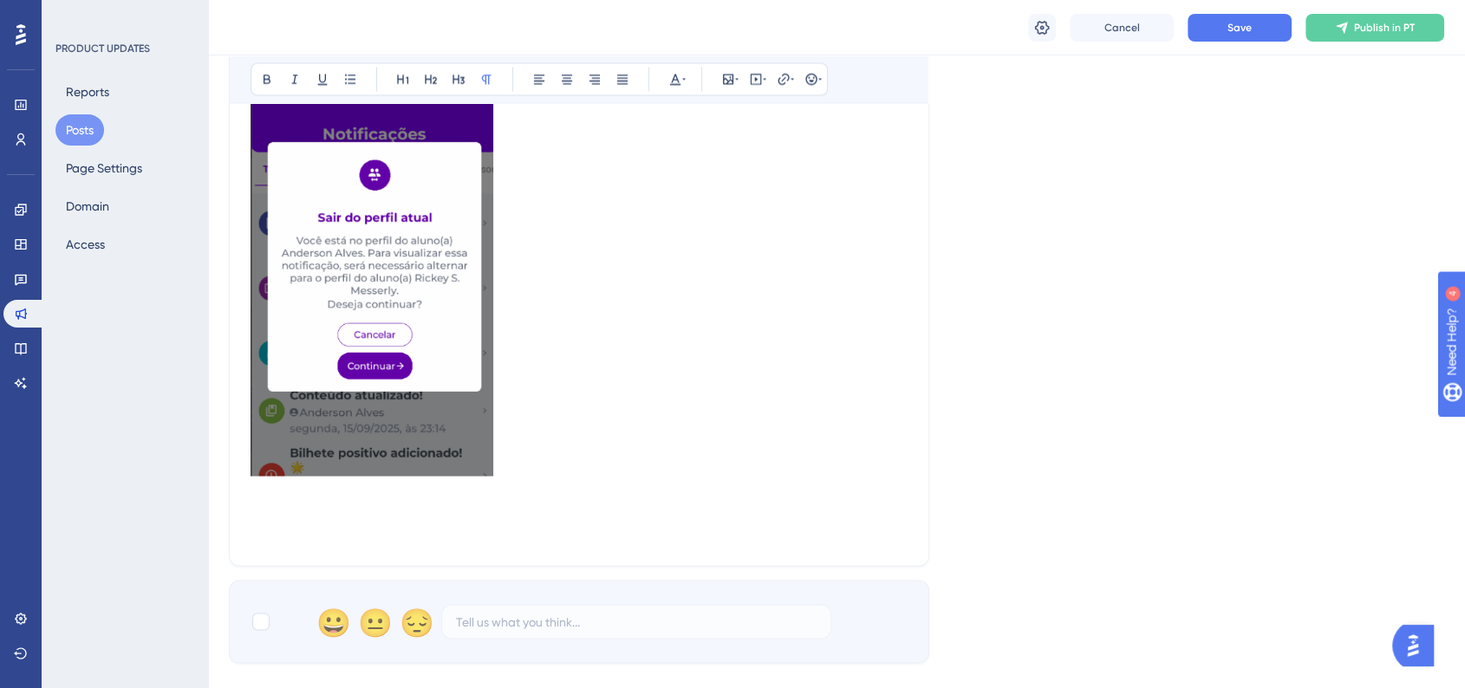
scroll to position [3293, 0]
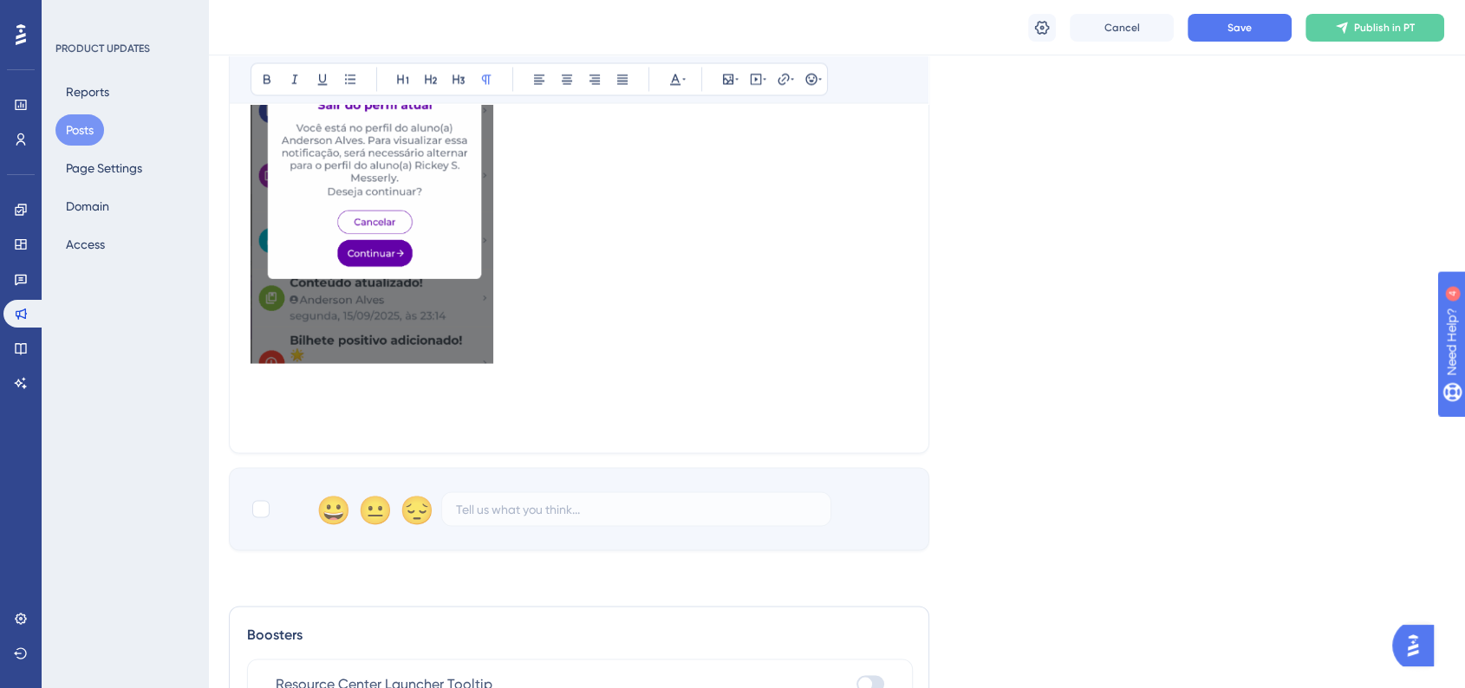
click at [265, 407] on p at bounding box center [579, 400] width 657 height 21
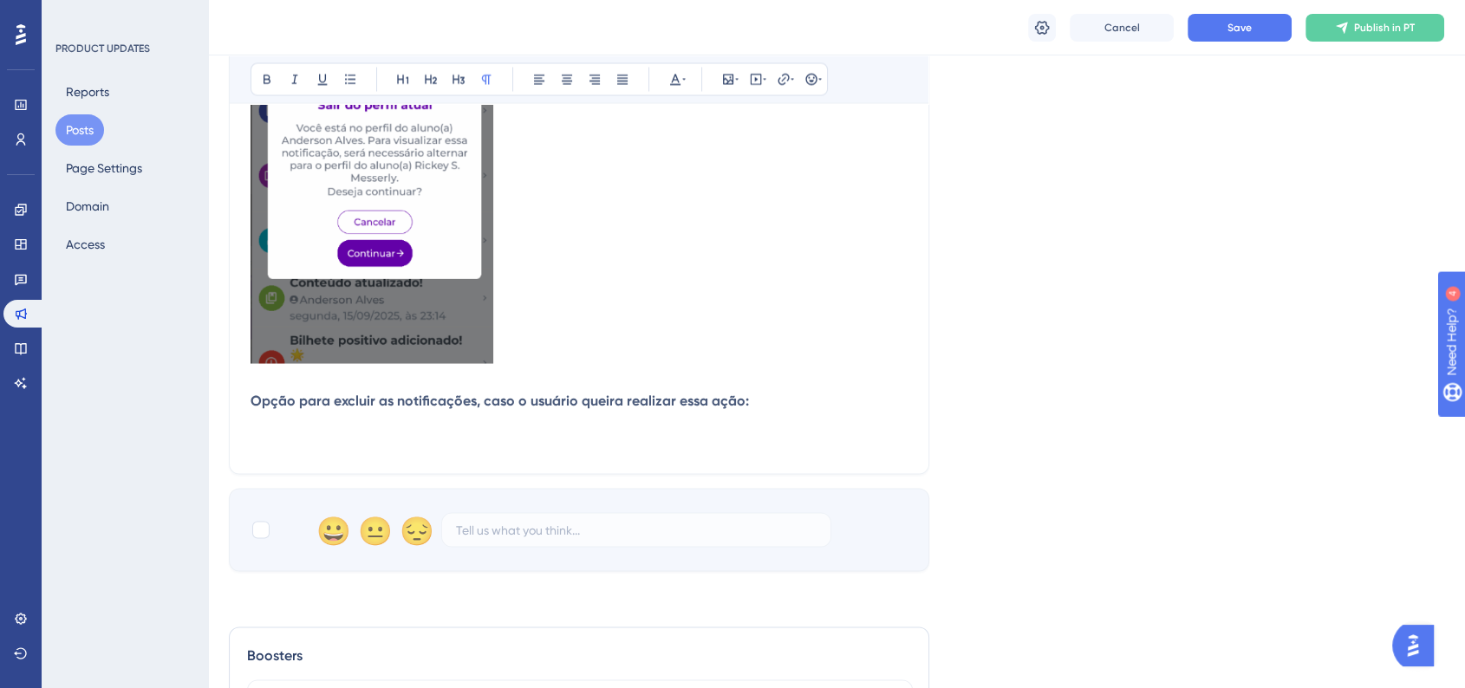
click at [357, 405] on strong "Opção para excluir as notificações, caso o usuário queira realizar essa ação:" at bounding box center [500, 400] width 498 height 16
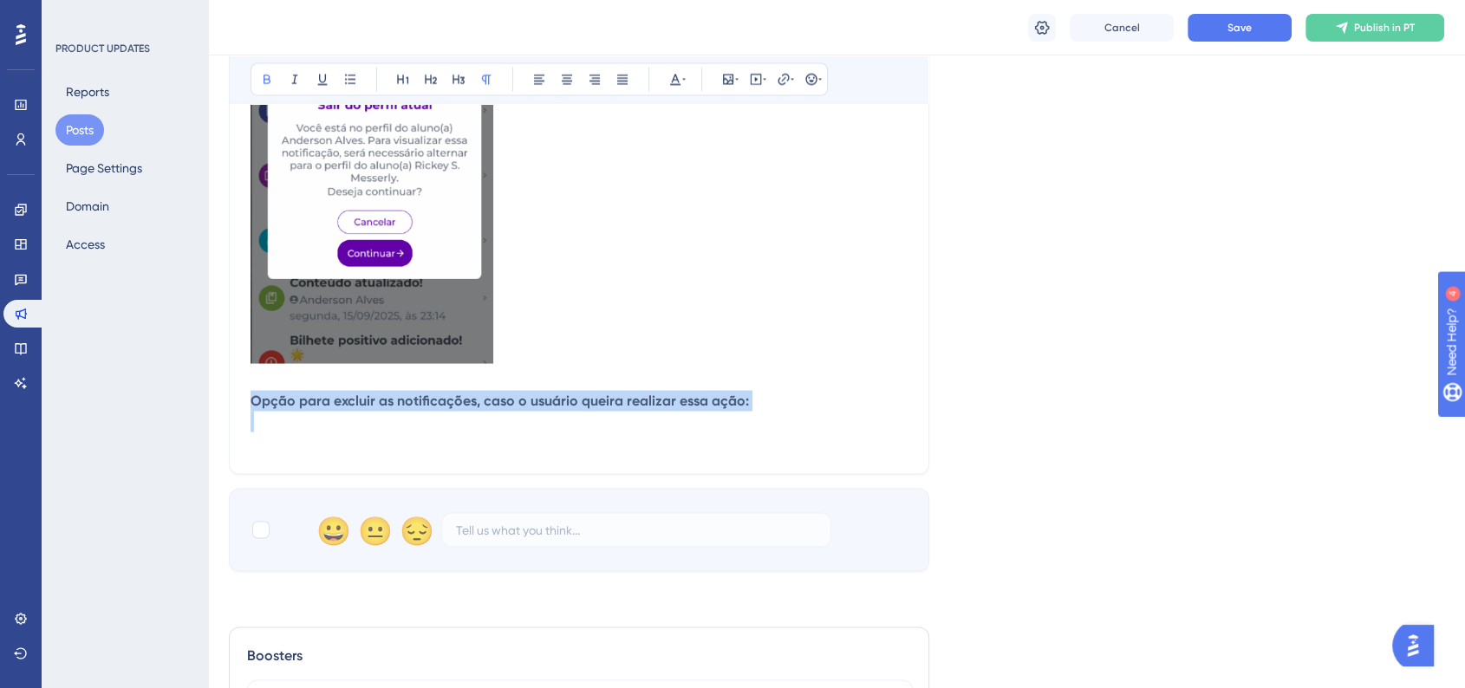
click at [357, 405] on strong "Opção para excluir as notificações, caso o usuário queira realizar essa ação:" at bounding box center [500, 400] width 498 height 16
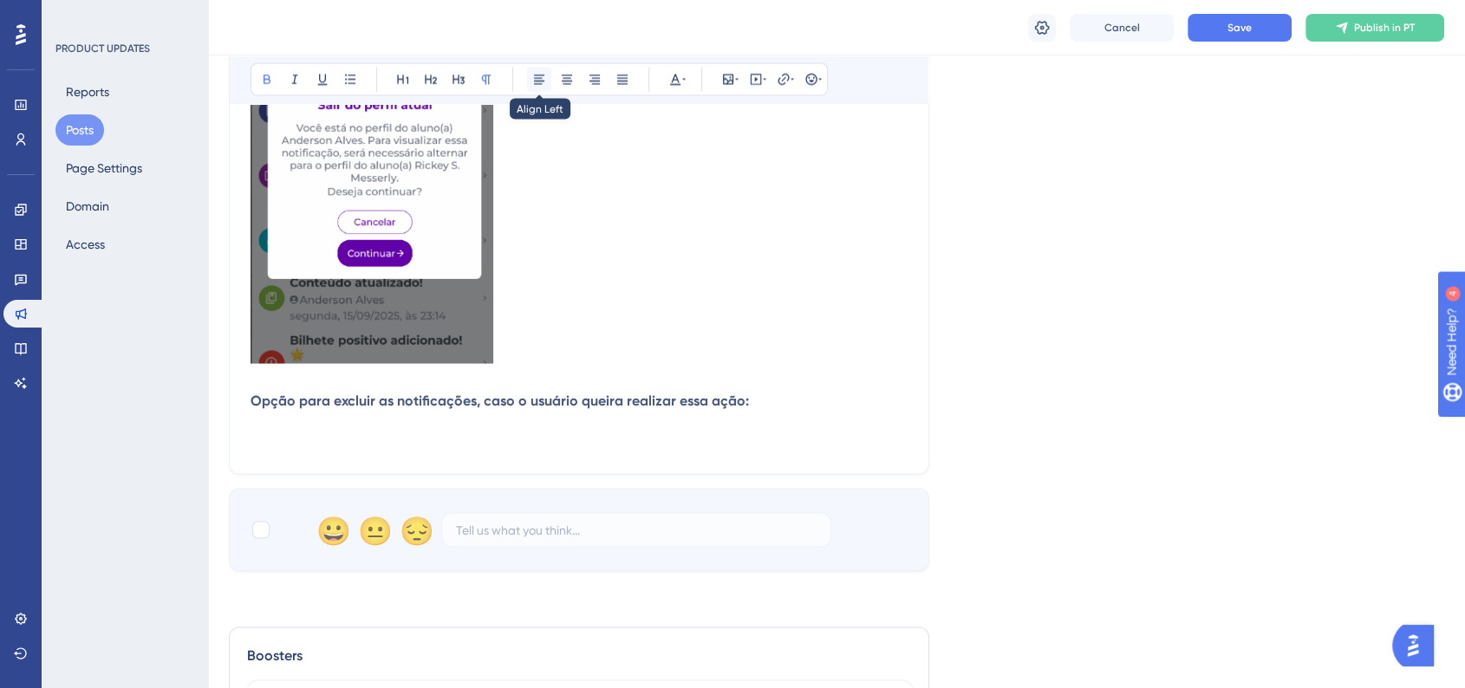
click at [542, 85] on button at bounding box center [539, 79] width 24 height 24
click at [323, 386] on p at bounding box center [579, 379] width 657 height 21
drag, startPoint x: 323, startPoint y: 400, endPoint x: 239, endPoint y: 400, distance: 84.1
click at [251, 403] on strong "Opção para excluir as notificações, caso o usuário queira realizar essa ação:" at bounding box center [500, 400] width 498 height 16
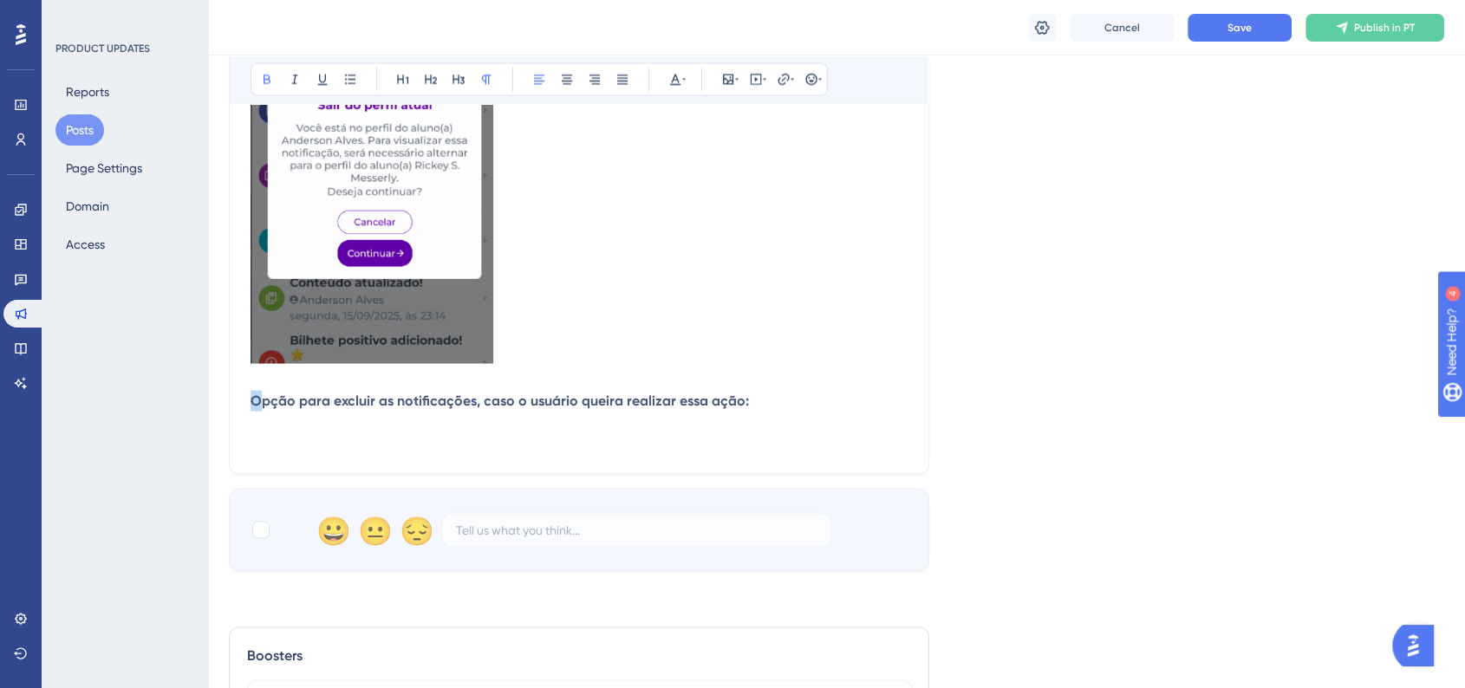
drag, startPoint x: 252, startPoint y: 403, endPoint x: 241, endPoint y: 405, distance: 11.4
drag, startPoint x: 514, startPoint y: 407, endPoint x: 615, endPoint y: 407, distance: 101.4
click at [615, 407] on strong "Opção para excluir as notificações, caso o usuário queira realizar essa ação:" at bounding box center [500, 400] width 498 height 16
click at [753, 407] on p "Opção para excluir as notificações, caso seja necessário realizar essa ação:" at bounding box center [579, 400] width 657 height 21
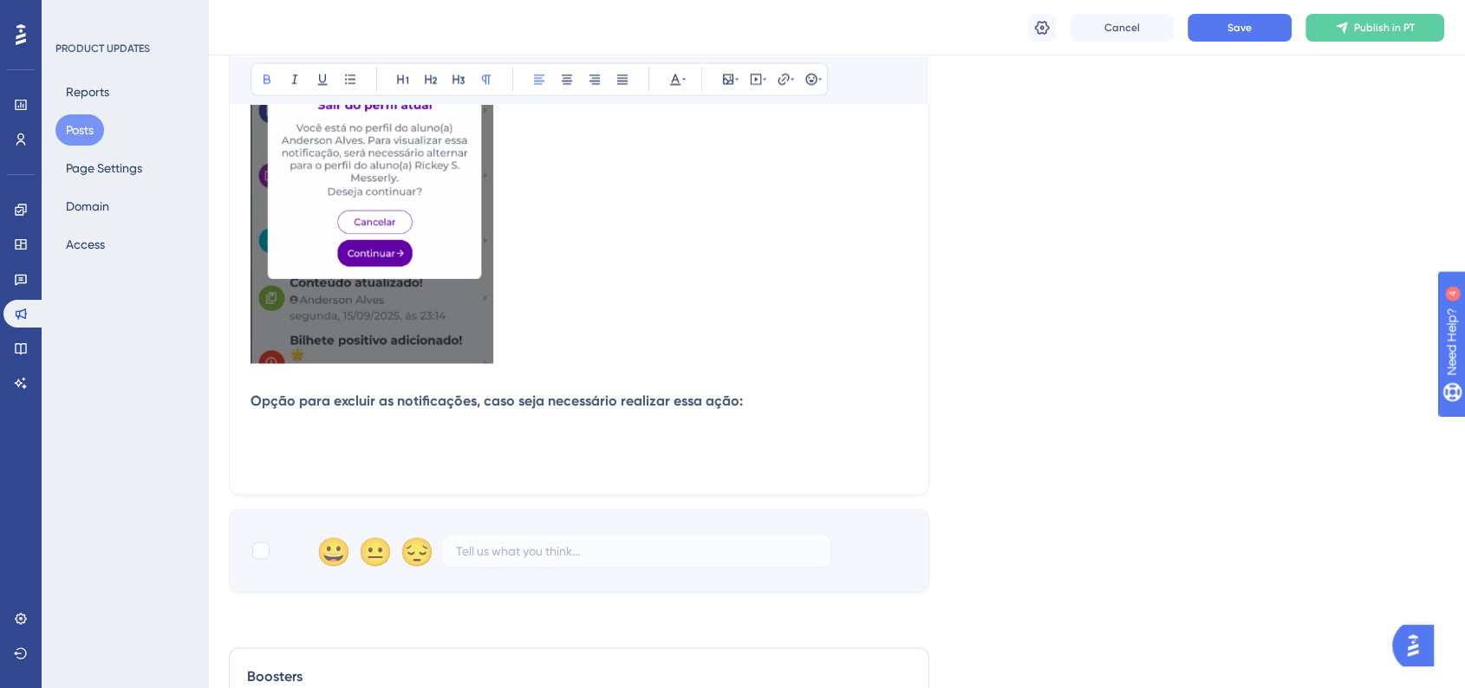
click at [264, 437] on p at bounding box center [579, 442] width 657 height 21
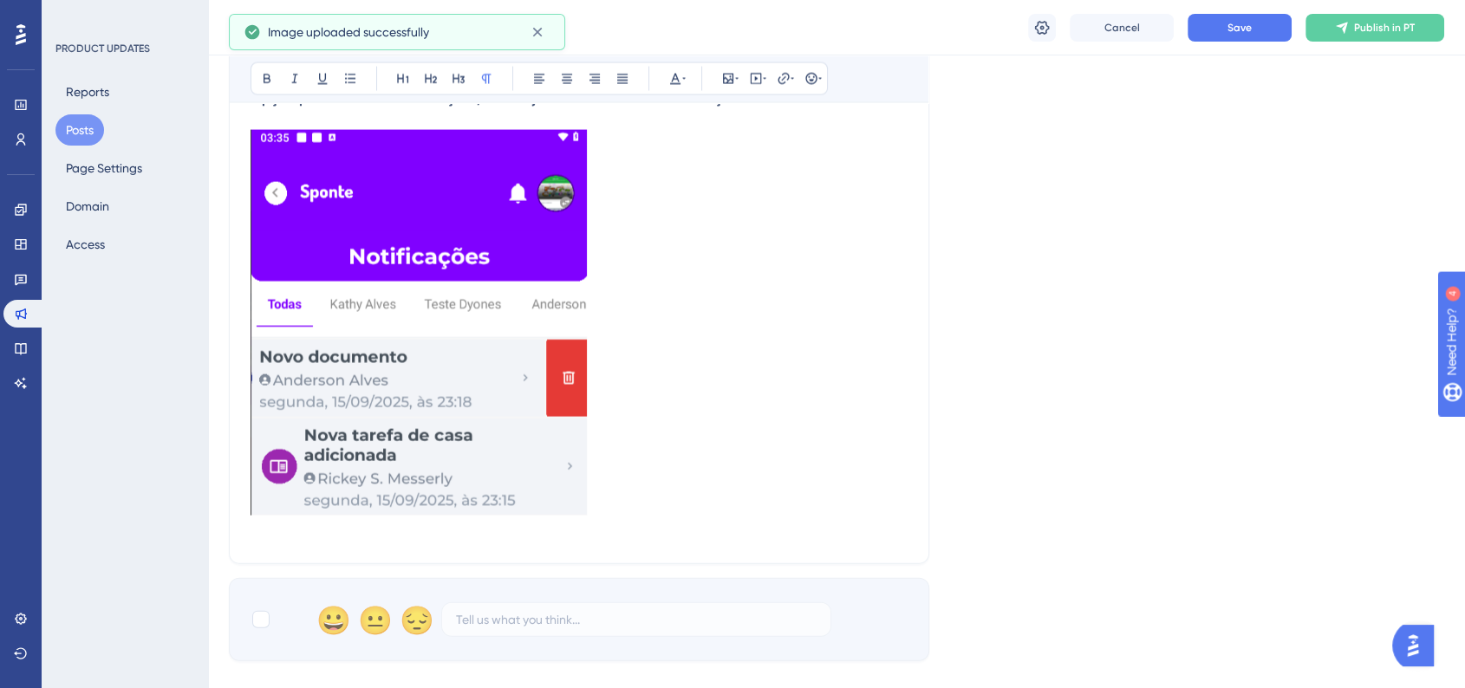
scroll to position [3678, 0]
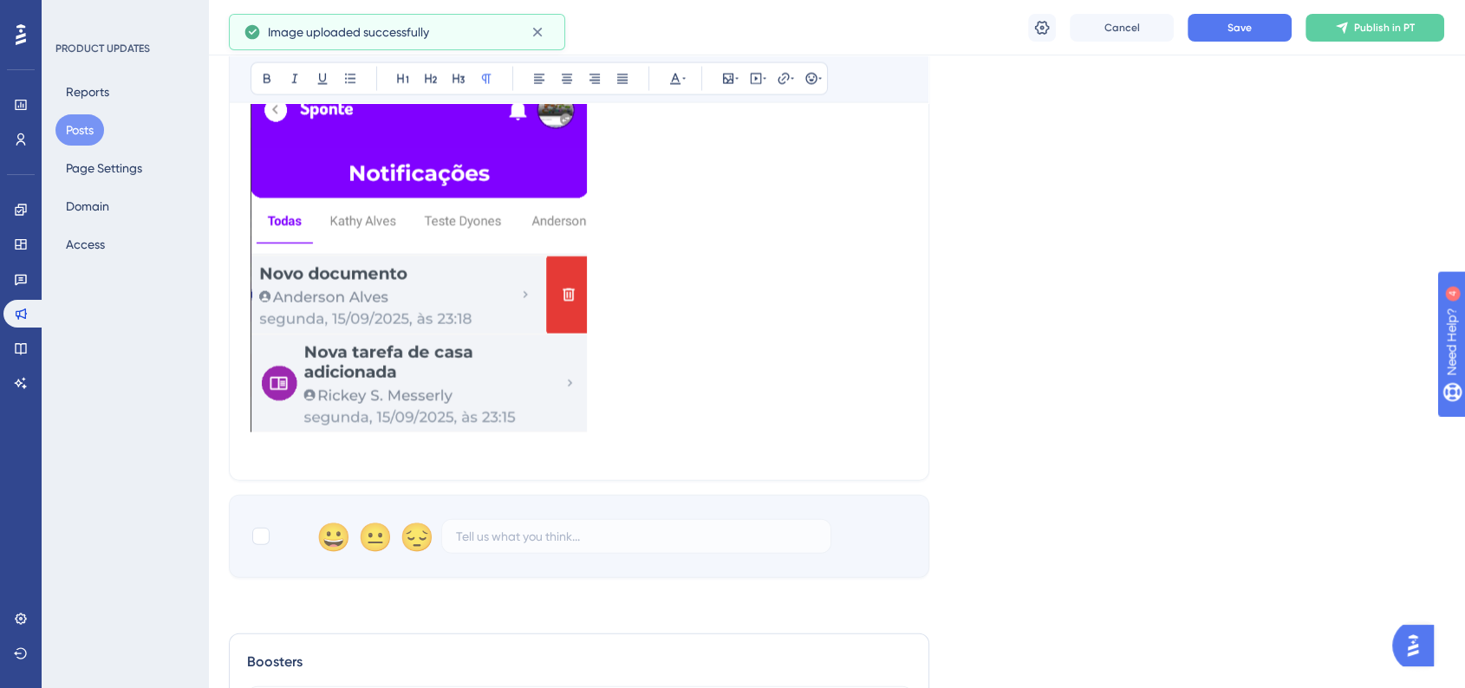
click at [531, 393] on img at bounding box center [419, 240] width 336 height 386
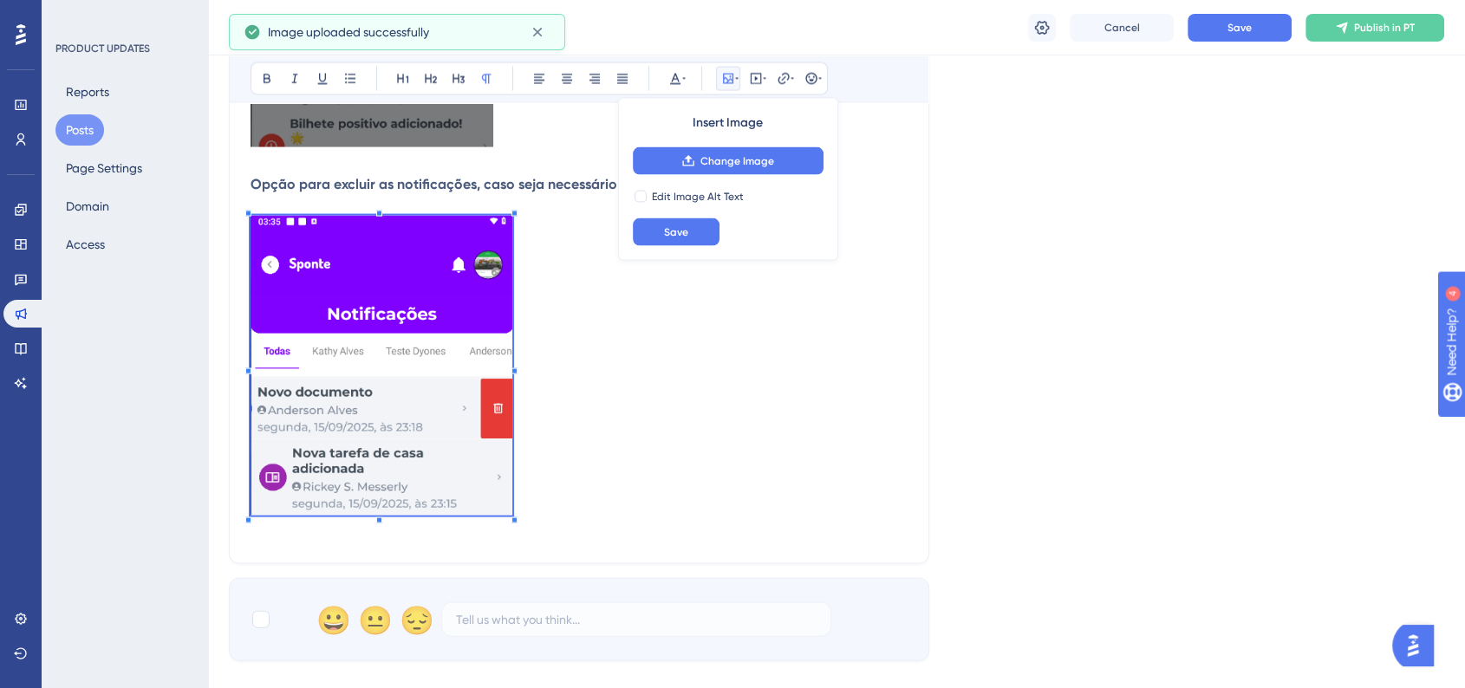
scroll to position [3486, 0]
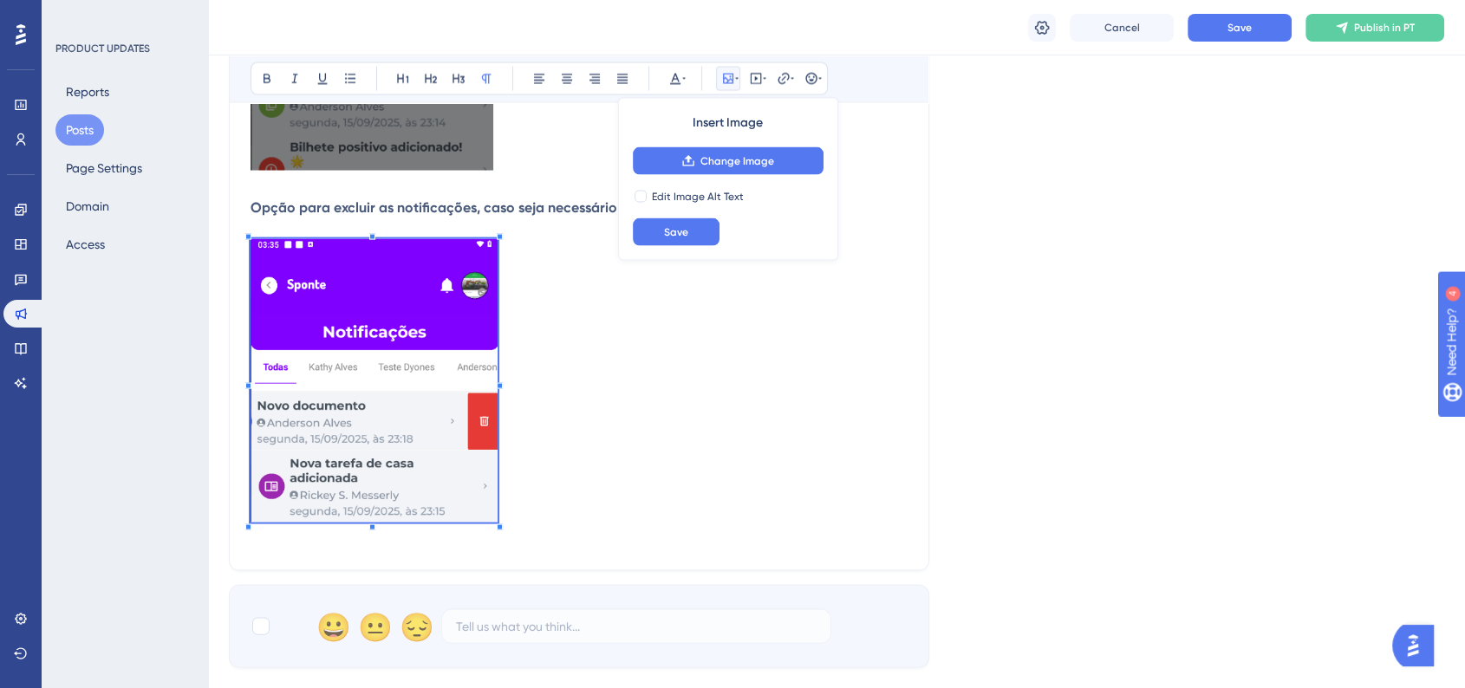
click at [500, 402] on p at bounding box center [579, 384] width 657 height 290
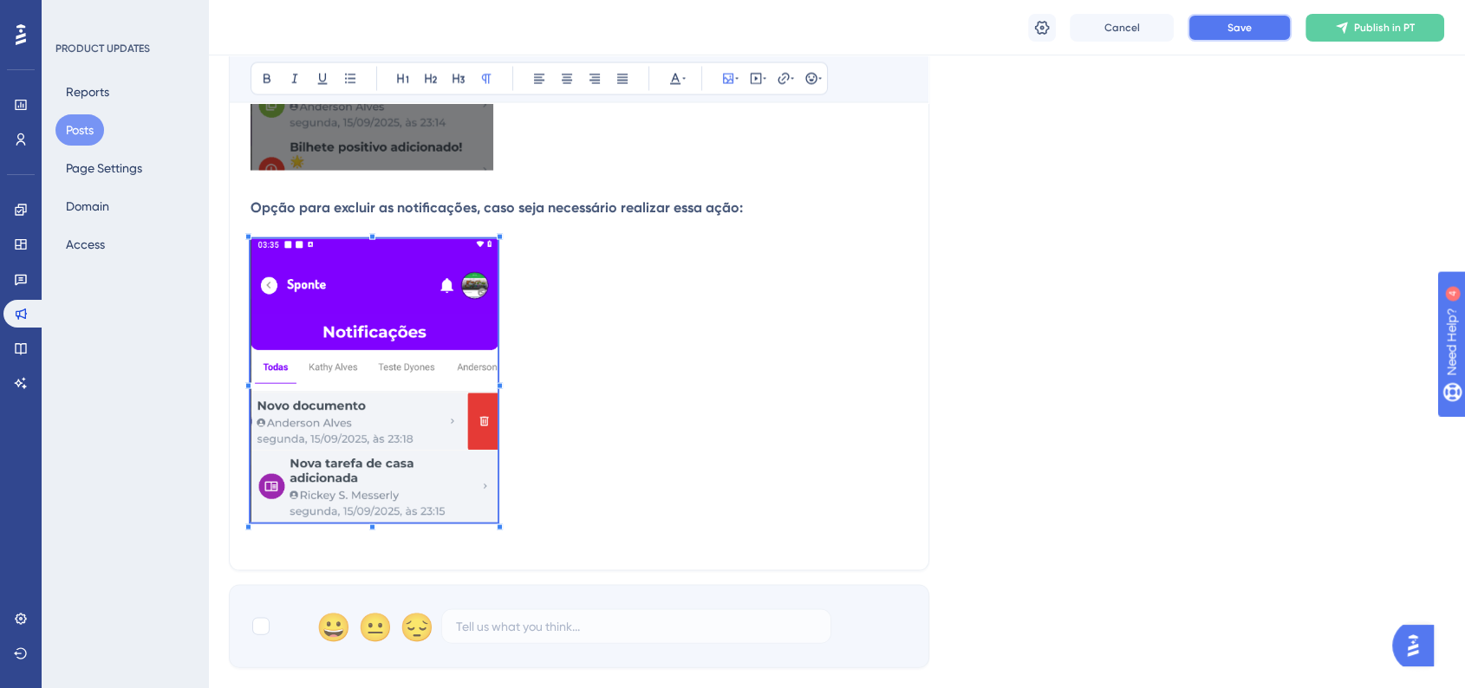
click at [1248, 30] on span "Save" at bounding box center [1239, 28] width 24 height 14
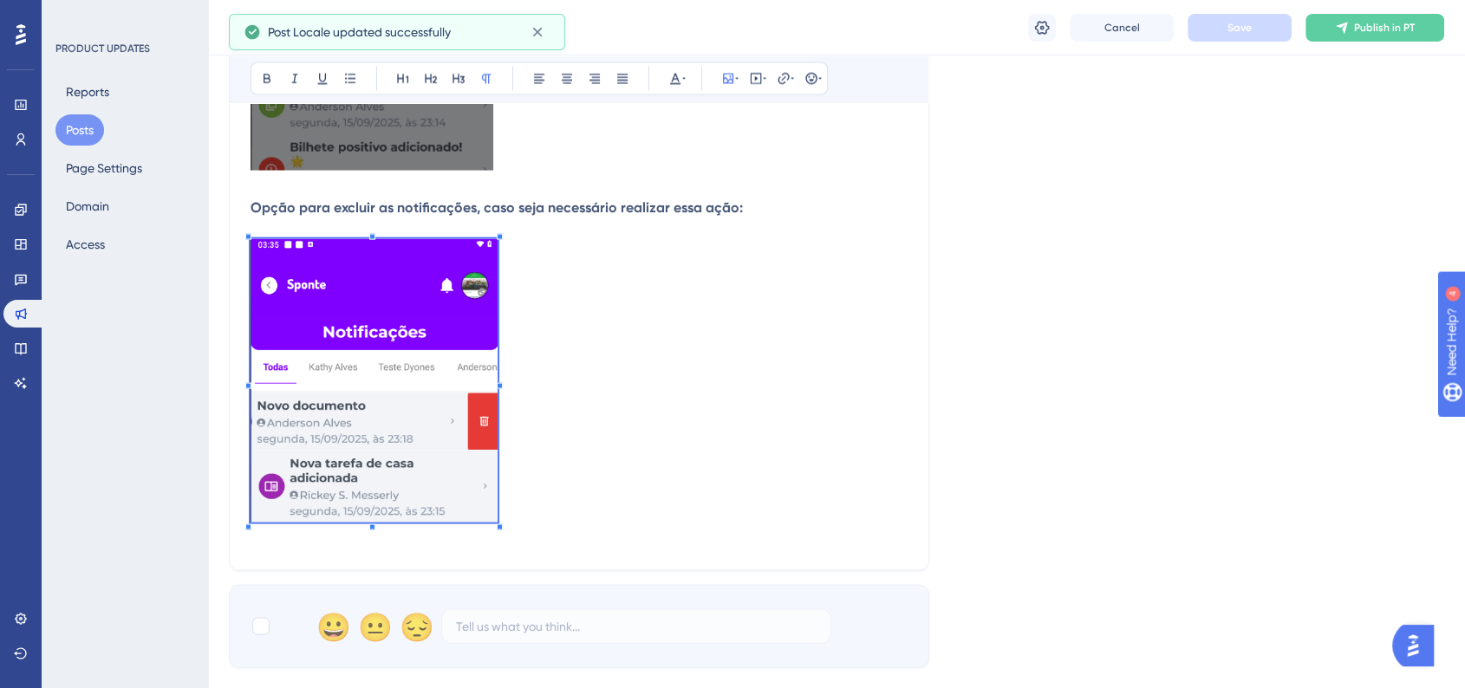
click at [1325, 46] on div "Cancel Save Publish in PT" at bounding box center [836, 27] width 1257 height 55
click at [1331, 42] on div "Cancel Save Publish in PT" at bounding box center [836, 27] width 1257 height 55
click at [1336, 36] on button "Publish in PT" at bounding box center [1374, 28] width 139 height 28
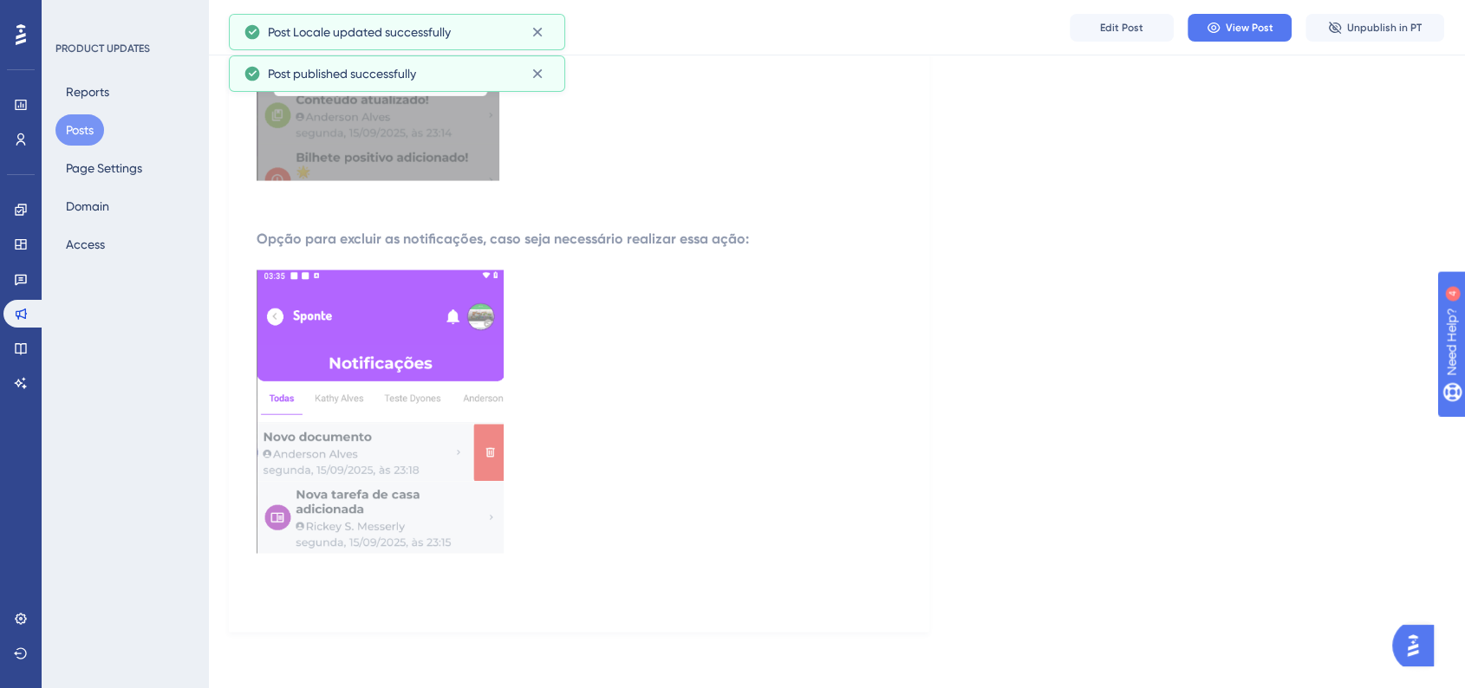
scroll to position [3476, 0]
click at [1151, 28] on button "Edit Post" at bounding box center [1122, 28] width 104 height 28
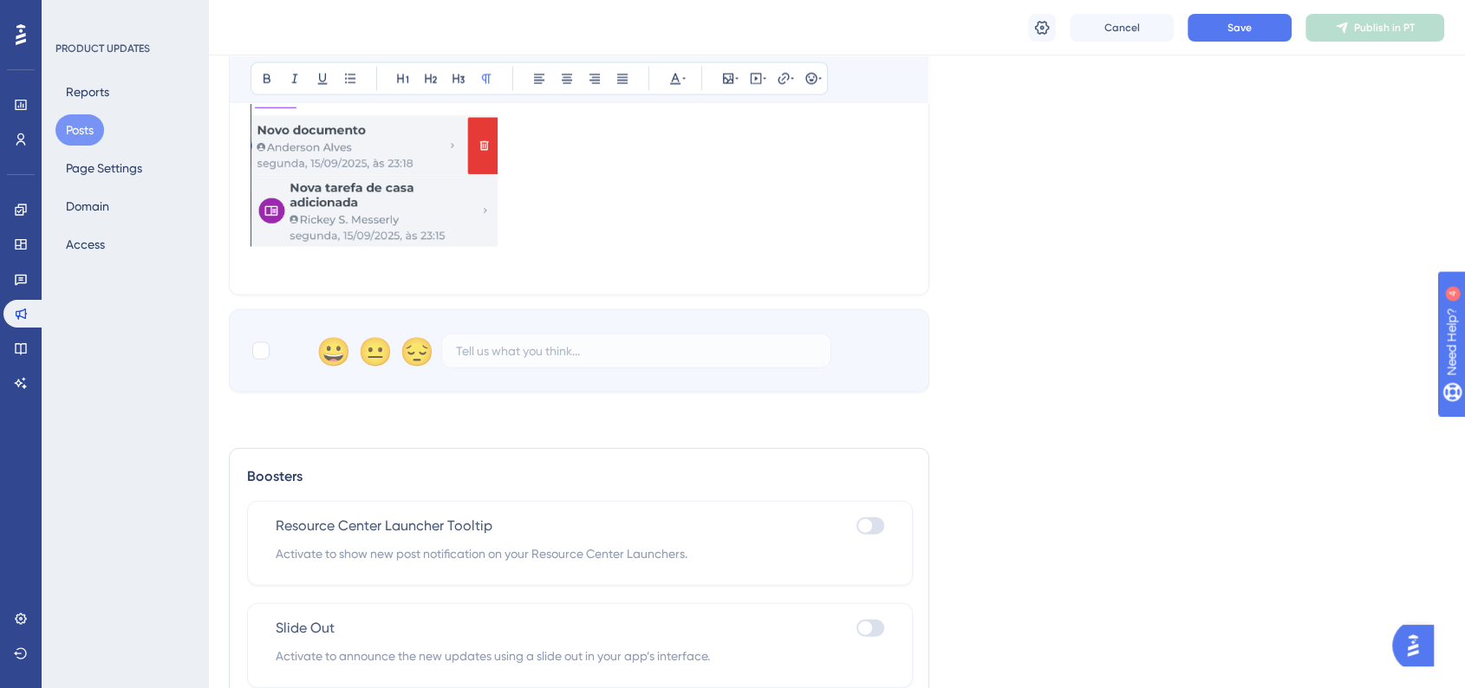
scroll to position [3757, 0]
click at [294, 277] on p at bounding box center [579, 267] width 657 height 21
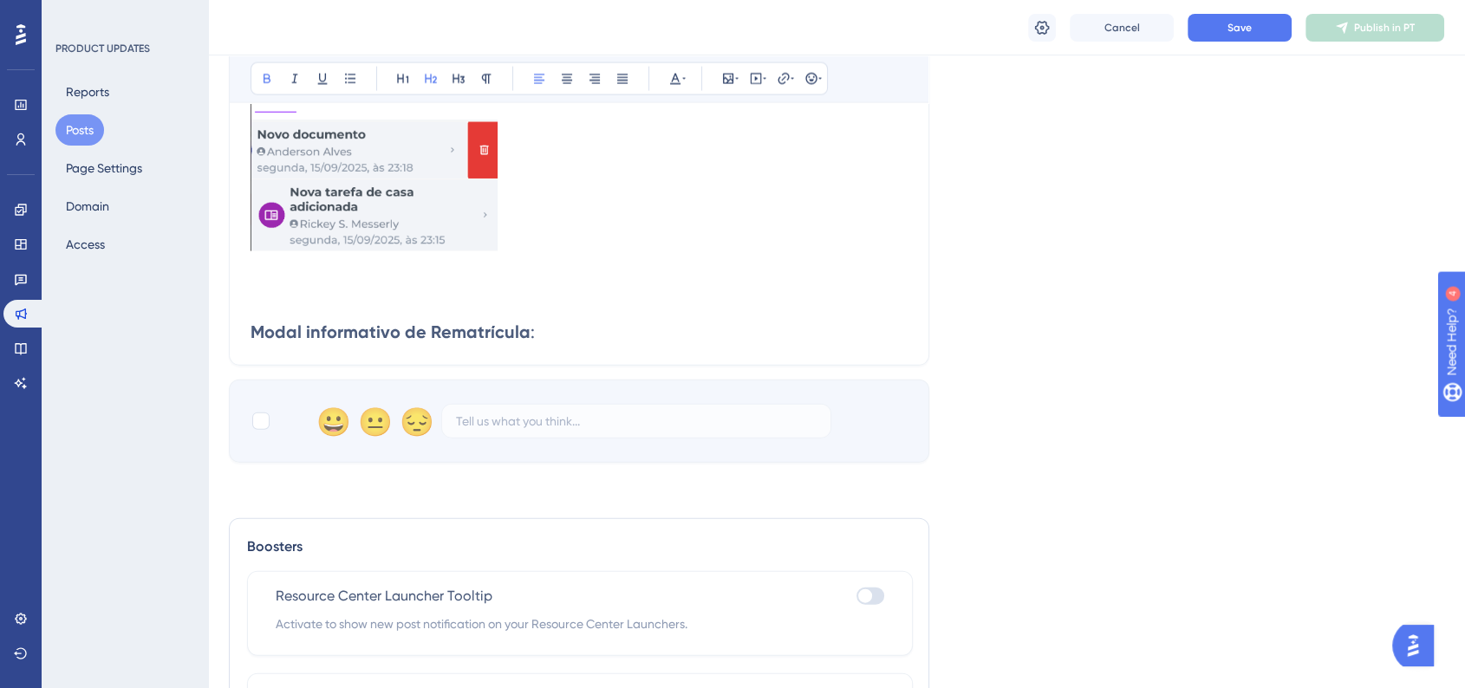
click at [255, 340] on strong "Modal informativo de Rematrícula" at bounding box center [391, 332] width 280 height 21
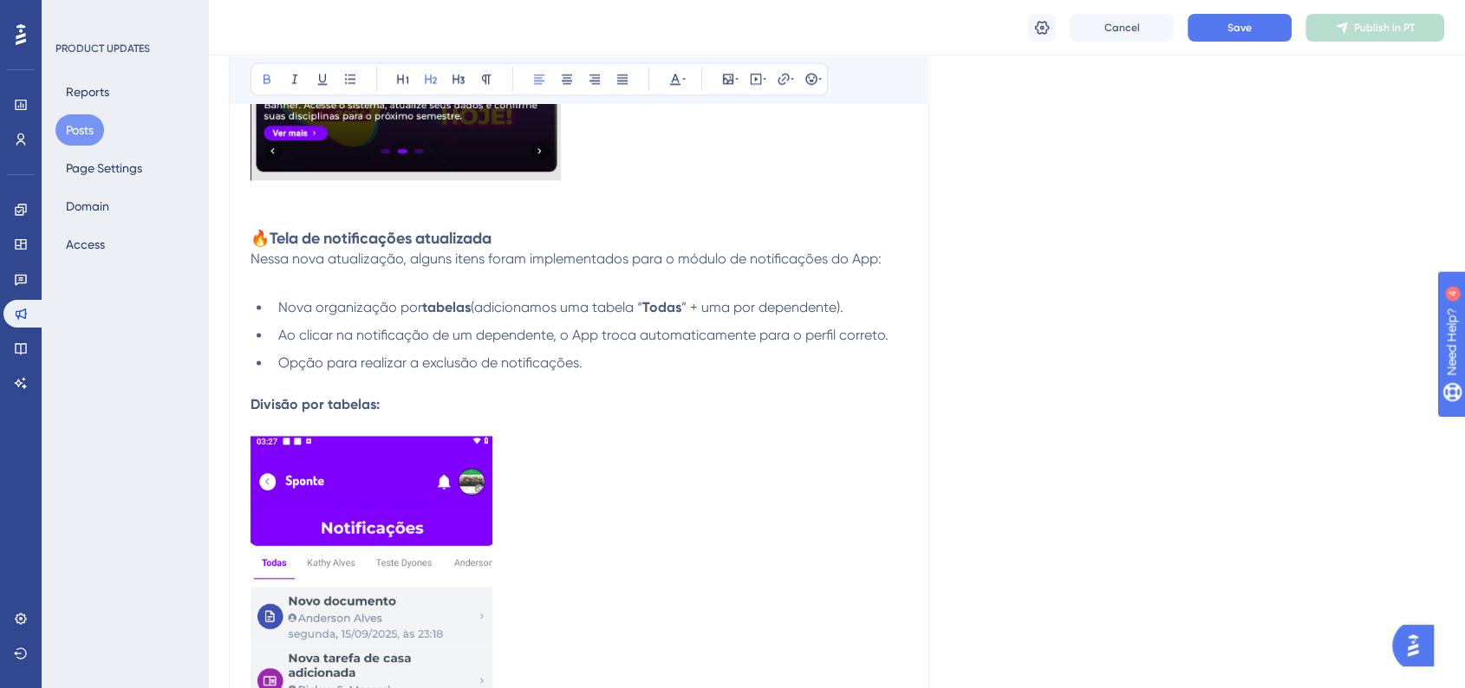
scroll to position [2312, 0]
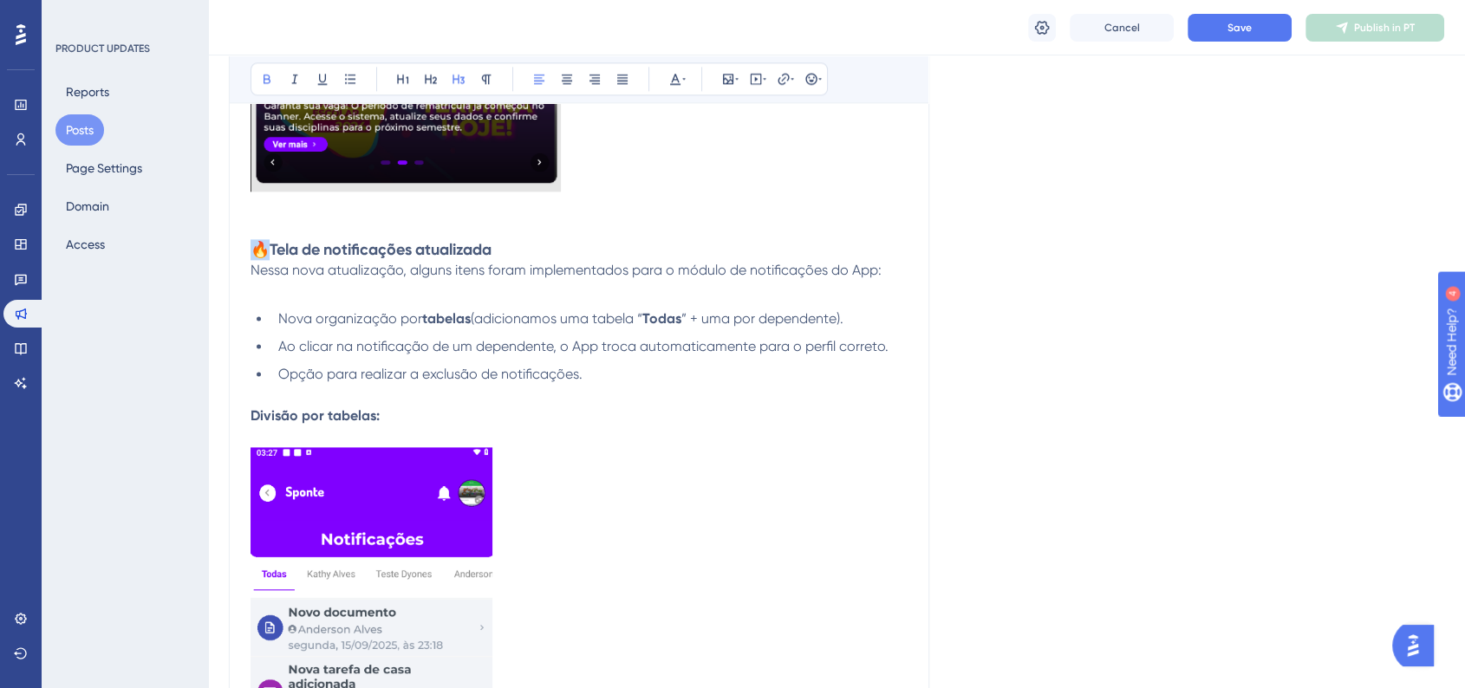
drag, startPoint x: 257, startPoint y: 257, endPoint x: 267, endPoint y: 257, distance: 10.4
click at [267, 256] on strong "🔥Tela de notificações atualizada" at bounding box center [371, 249] width 241 height 19
copy strong "🔥T"
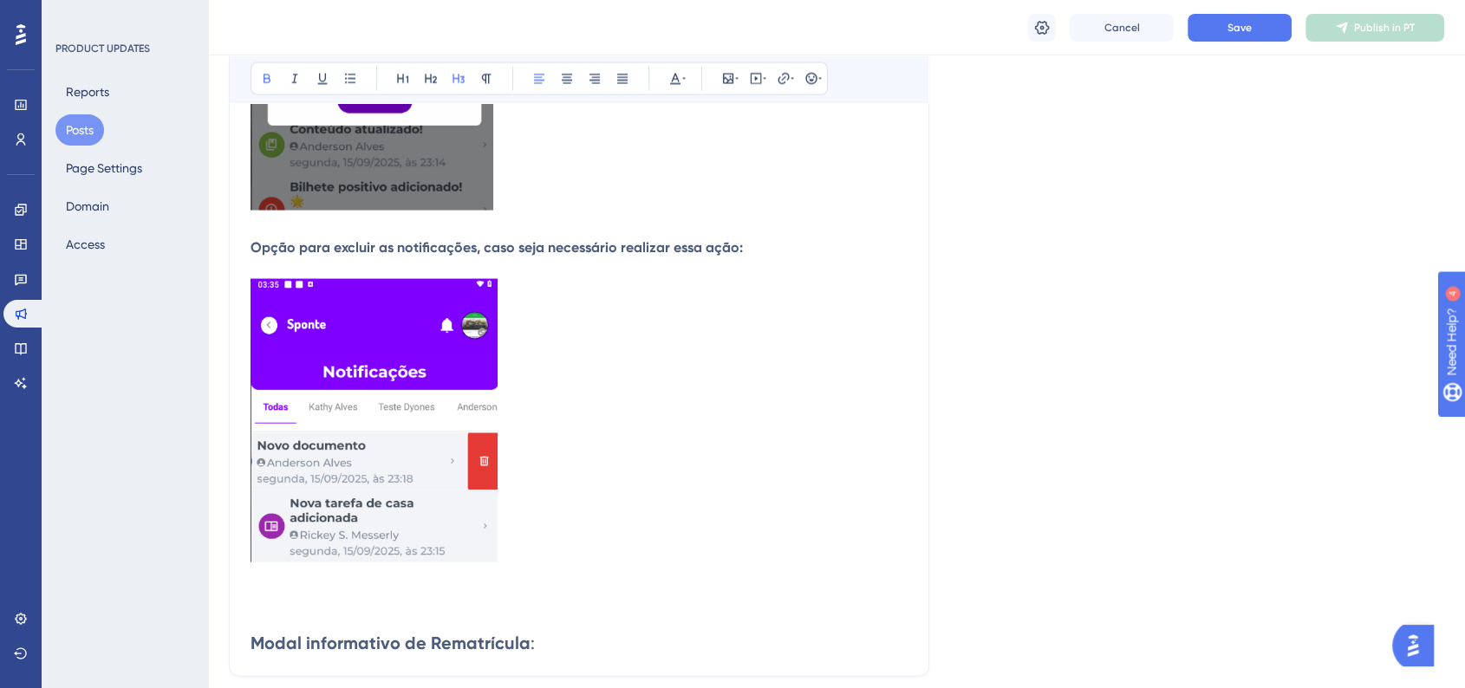
scroll to position [3661, 0]
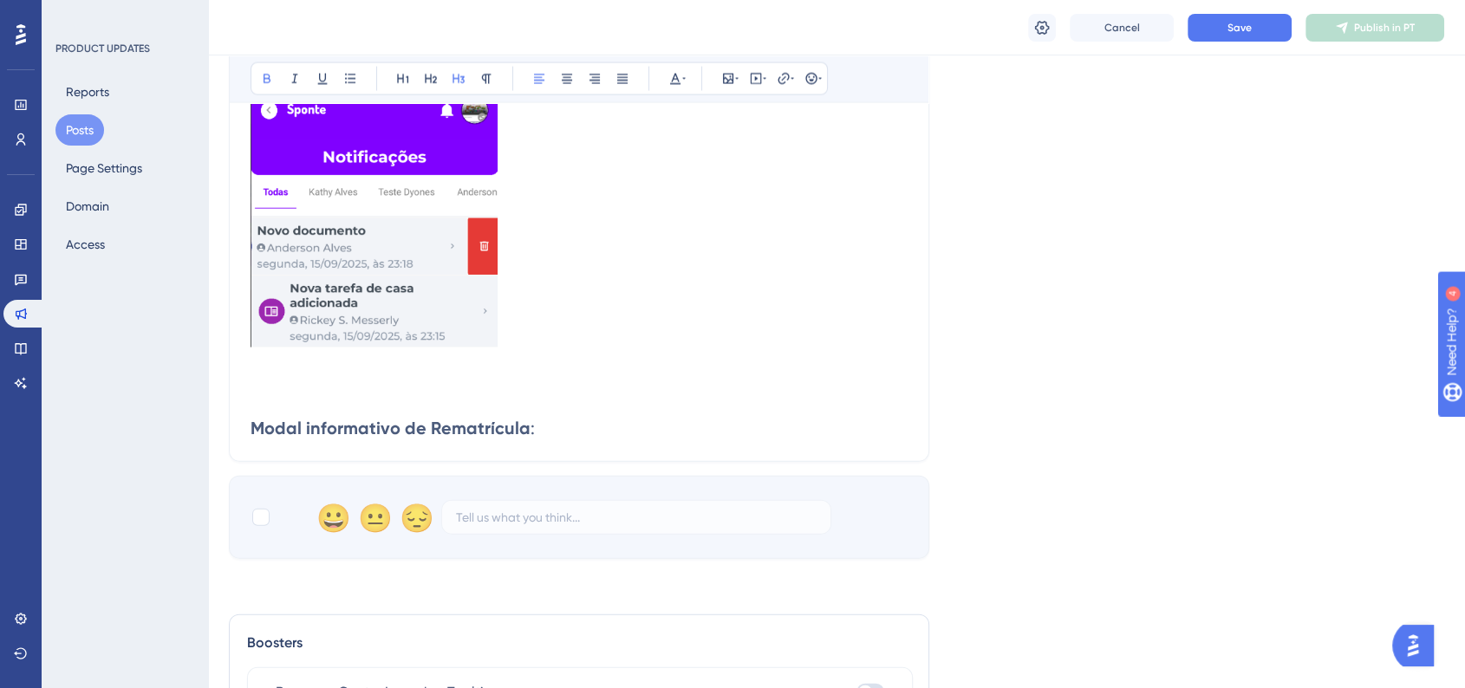
click at [251, 434] on strong "Modal informativo de Rematrícula" at bounding box center [391, 428] width 280 height 21
click at [251, 439] on strong "Modal informativo de Rematrícula" at bounding box center [391, 428] width 280 height 21
click at [805, 78] on icon at bounding box center [810, 78] width 11 height 11
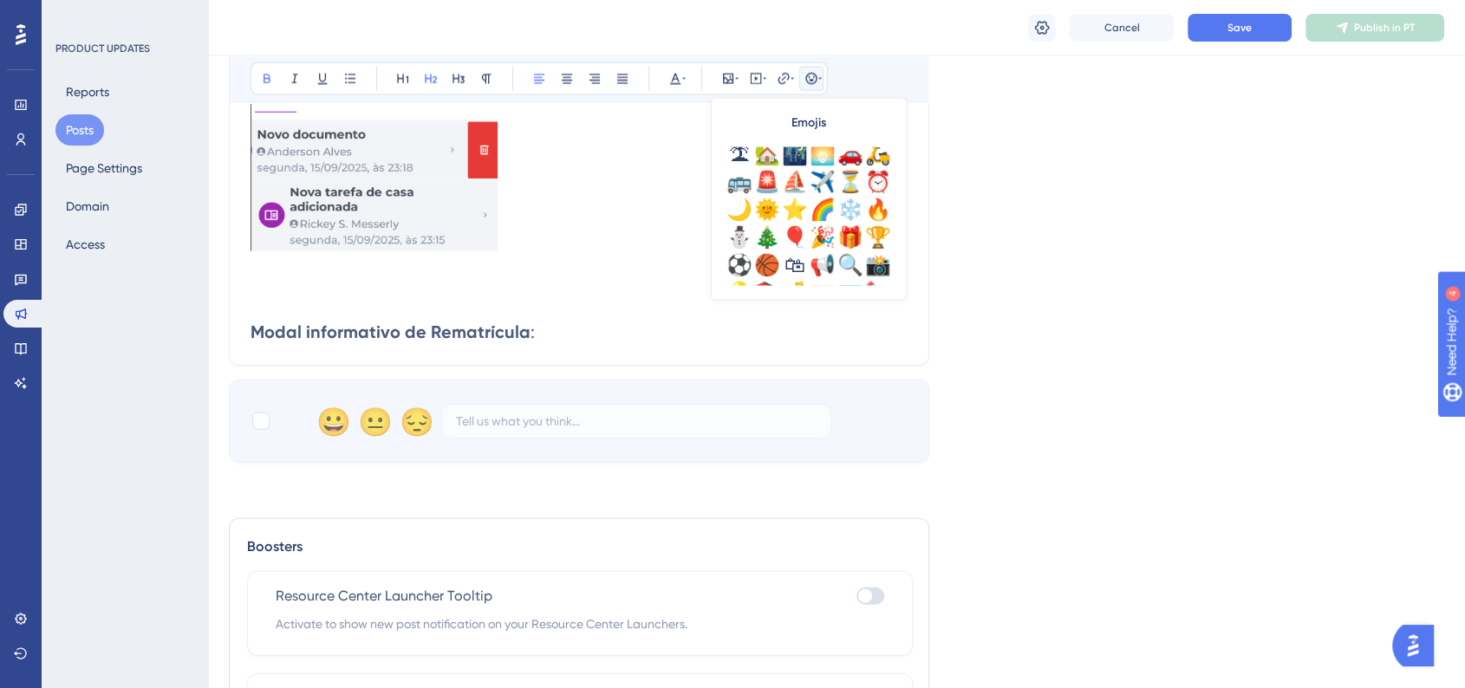
scroll to position [417, 0]
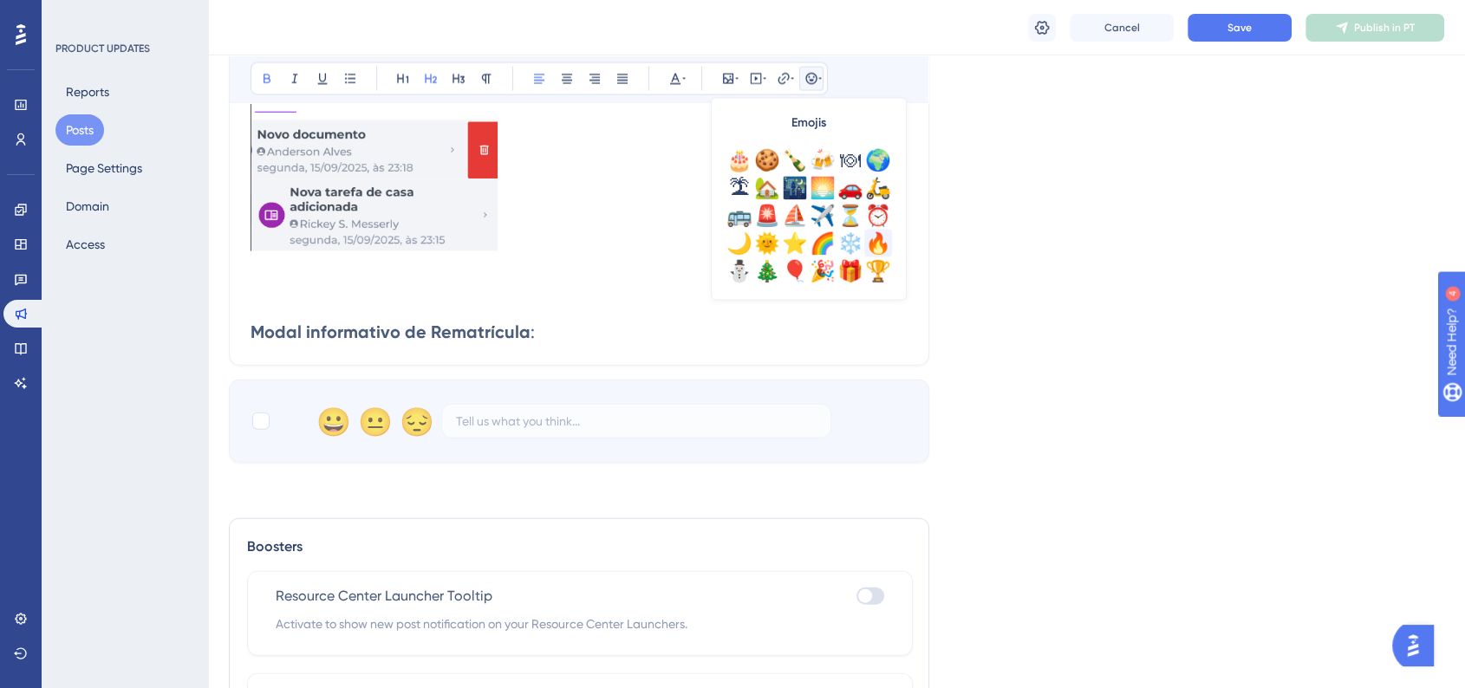
click at [882, 245] on div "🔥" at bounding box center [878, 244] width 28 height 28
click at [497, 342] on strong "Modal informativo de Rematrícula" at bounding box center [412, 332] width 280 height 21
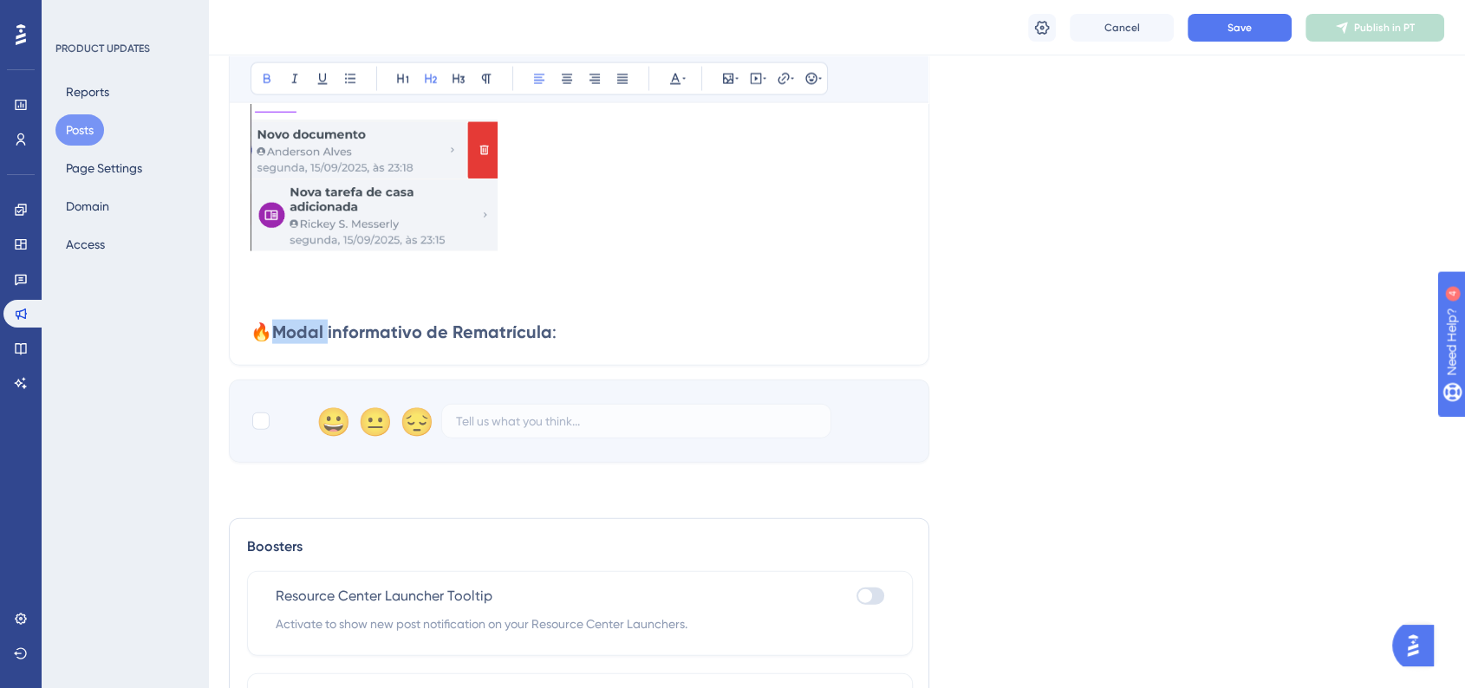
drag, startPoint x: 329, startPoint y: 336, endPoint x: 281, endPoint y: 340, distance: 48.7
click at [281, 340] on strong "Modal informativo de Rematrícula" at bounding box center [412, 332] width 280 height 21
click at [362, 335] on strong "Informativo de Rematrícula" at bounding box center [384, 332] width 225 height 21
click at [538, 337] on h2 "🔥 Informativos de Rematrícula :" at bounding box center [579, 332] width 657 height 24
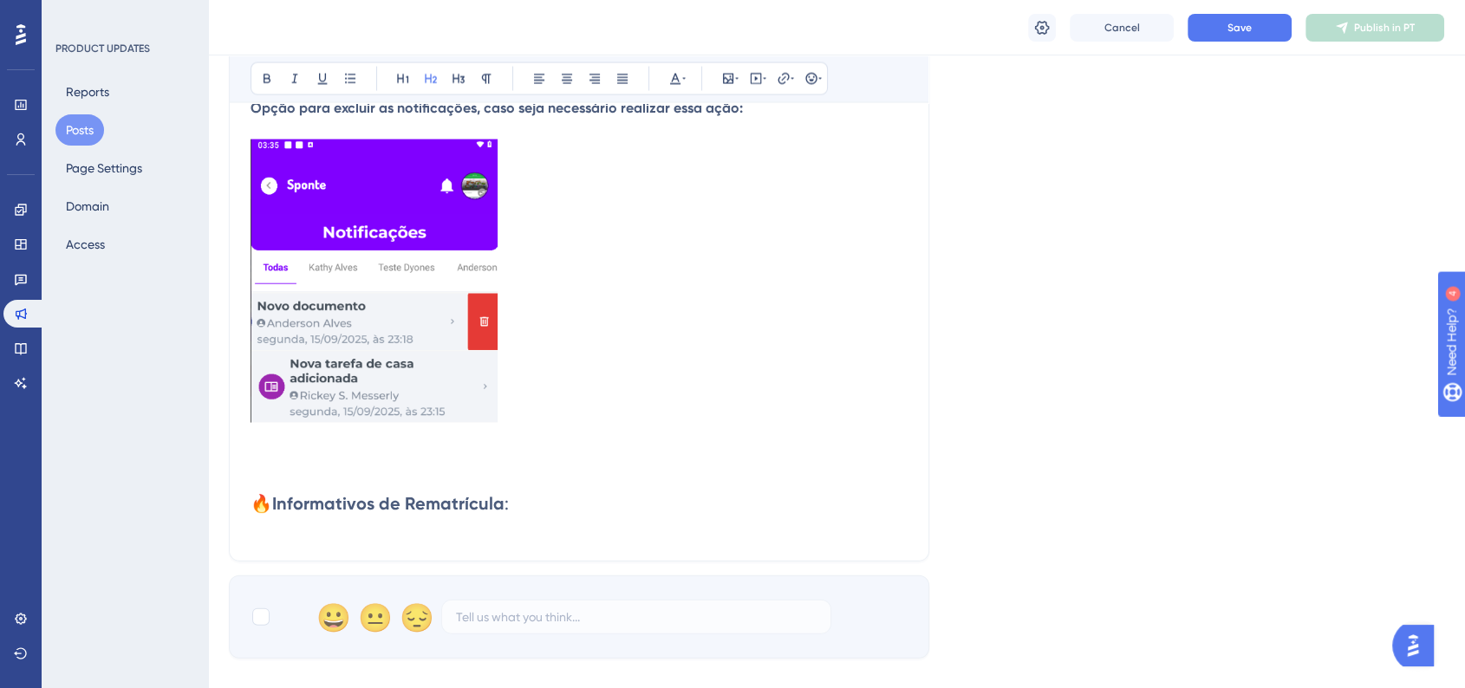
scroll to position [3757, 0]
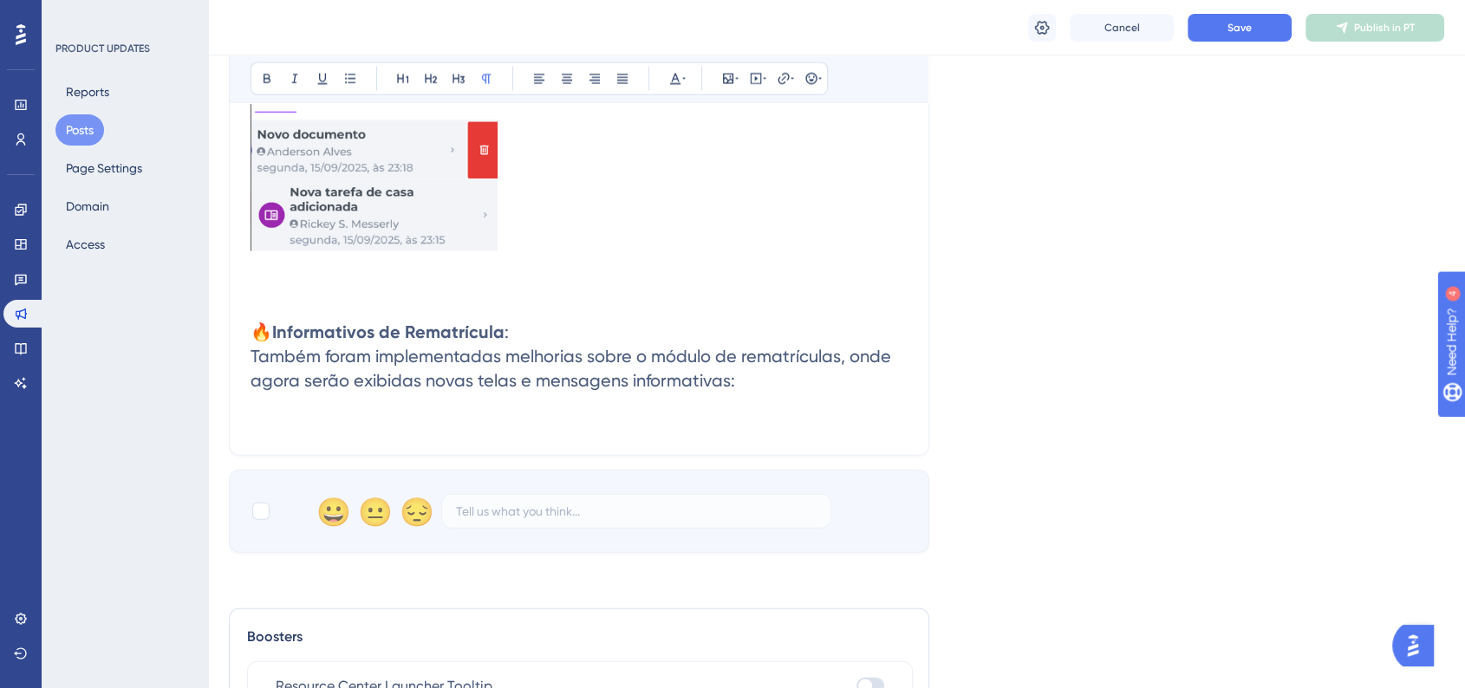
click at [255, 422] on p at bounding box center [579, 423] width 657 height 21
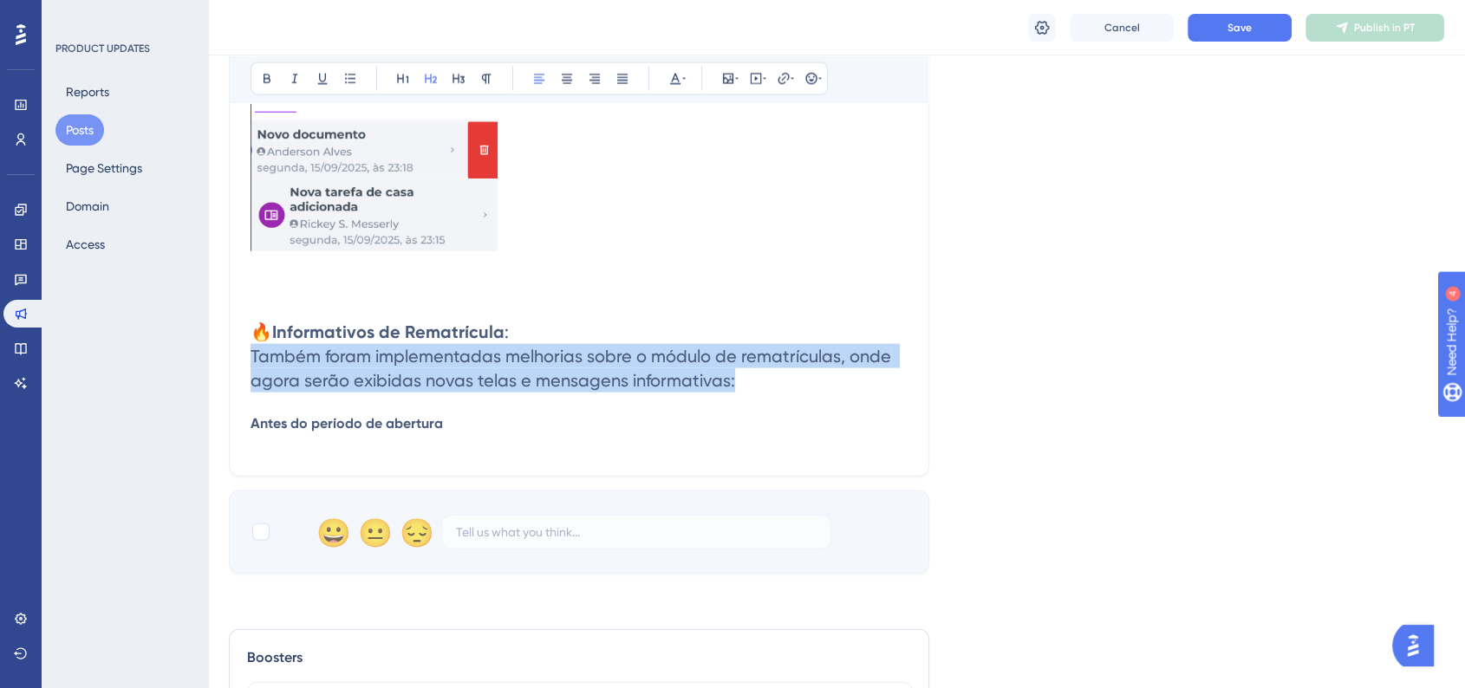
drag, startPoint x: 740, startPoint y: 394, endPoint x: 254, endPoint y: 366, distance: 487.1
click at [254, 366] on h2 "Também foram implementadas melhorias sobre o módulo de rematrículas, onde agora…" at bounding box center [579, 368] width 657 height 49
click at [482, 81] on icon at bounding box center [486, 79] width 14 height 14
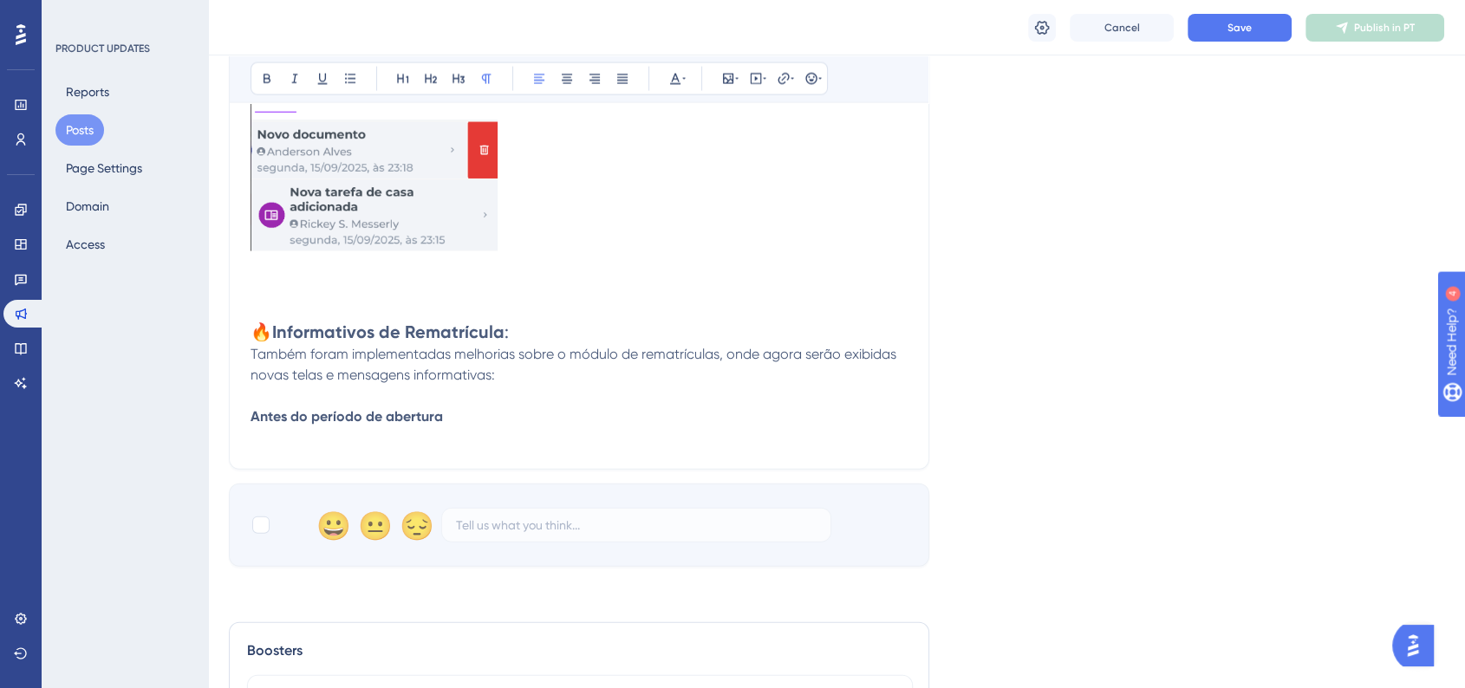
click at [544, 339] on h2 "🔥 Informativos de Rematrícula :" at bounding box center [579, 332] width 657 height 24
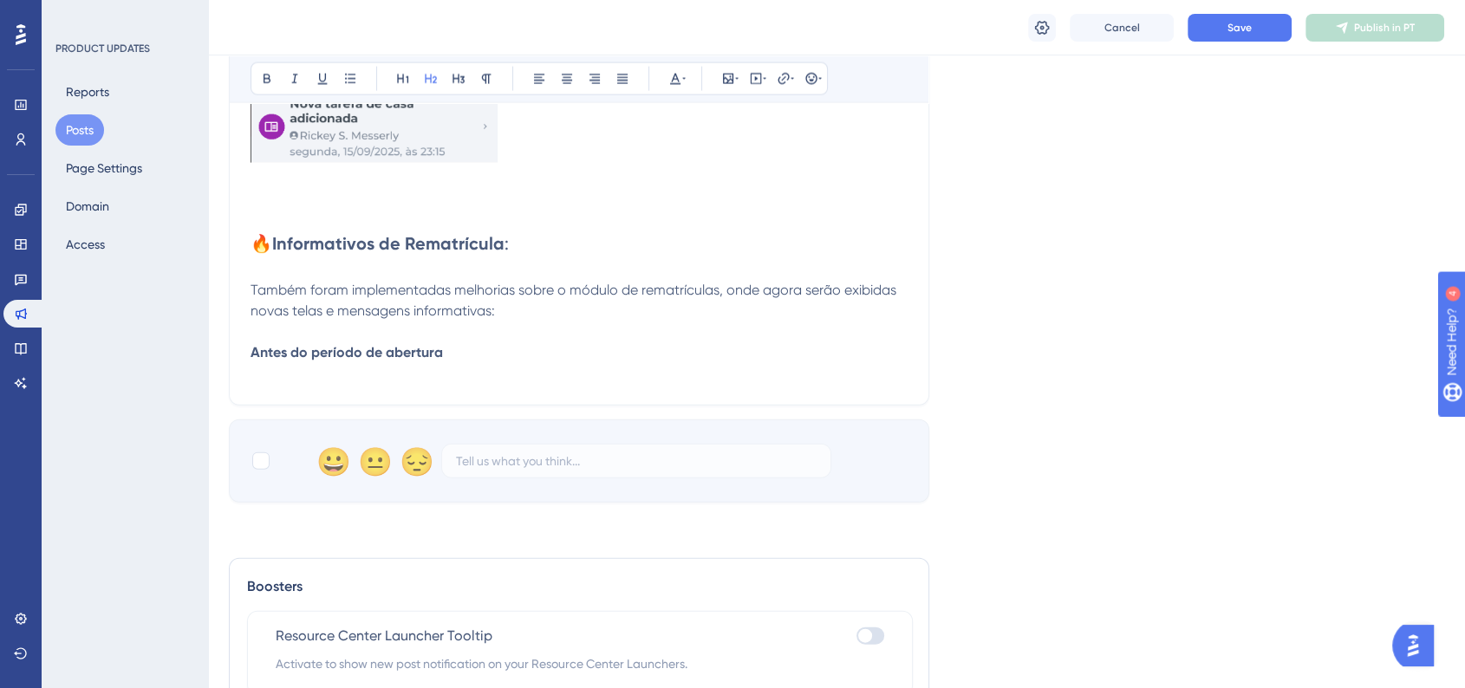
scroll to position [3853, 0]
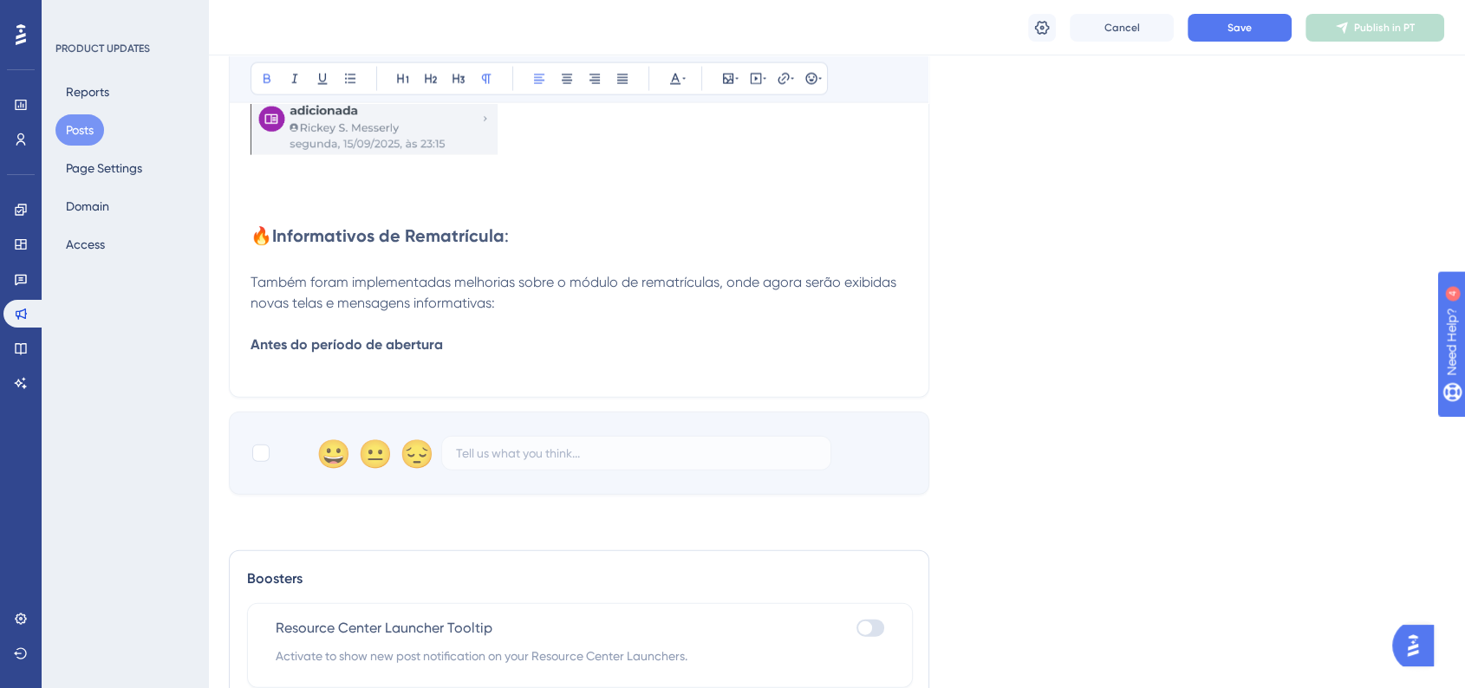
click at [468, 357] on p "Antes do período de abertura" at bounding box center [579, 356] width 657 height 42
click at [318, 376] on p "Antes do período de abertura:" at bounding box center [579, 356] width 657 height 42
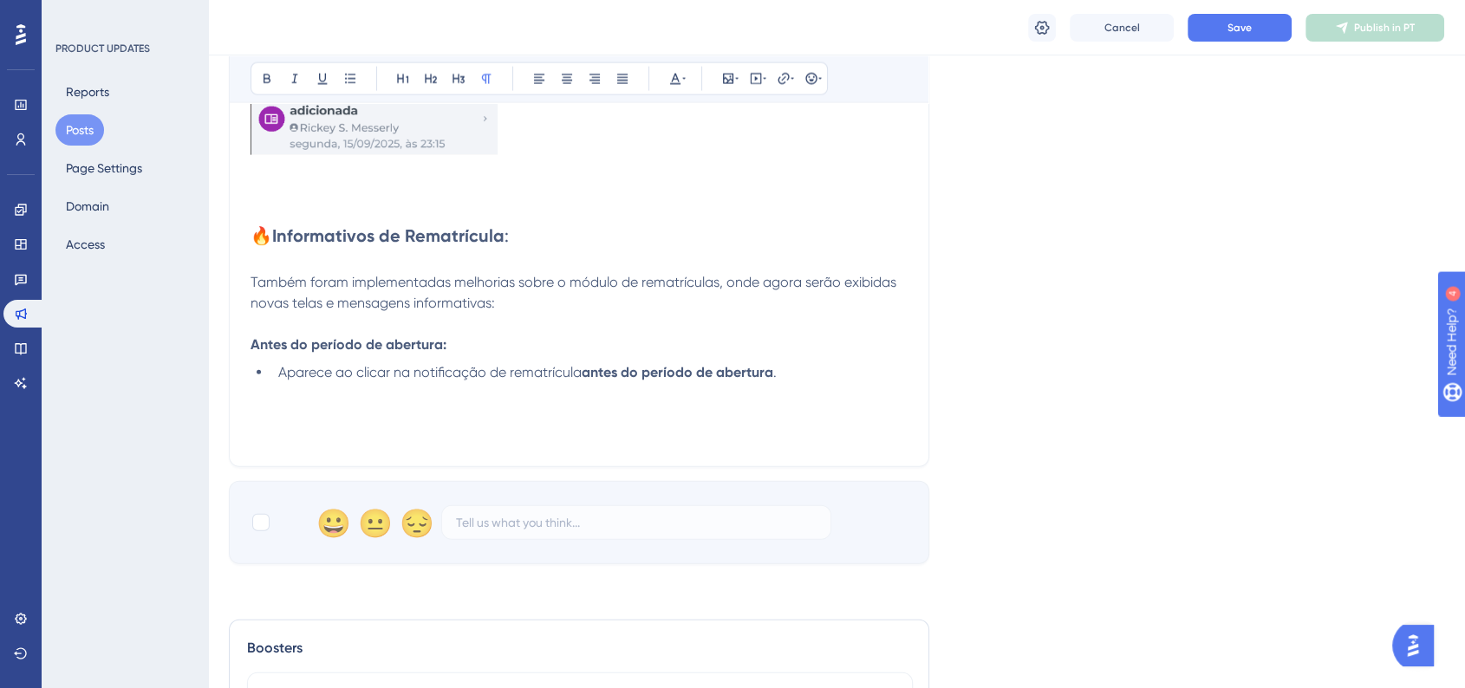
drag, startPoint x: 305, startPoint y: 407, endPoint x: 298, endPoint y: 419, distance: 14.0
click at [304, 404] on p at bounding box center [579, 393] width 657 height 21
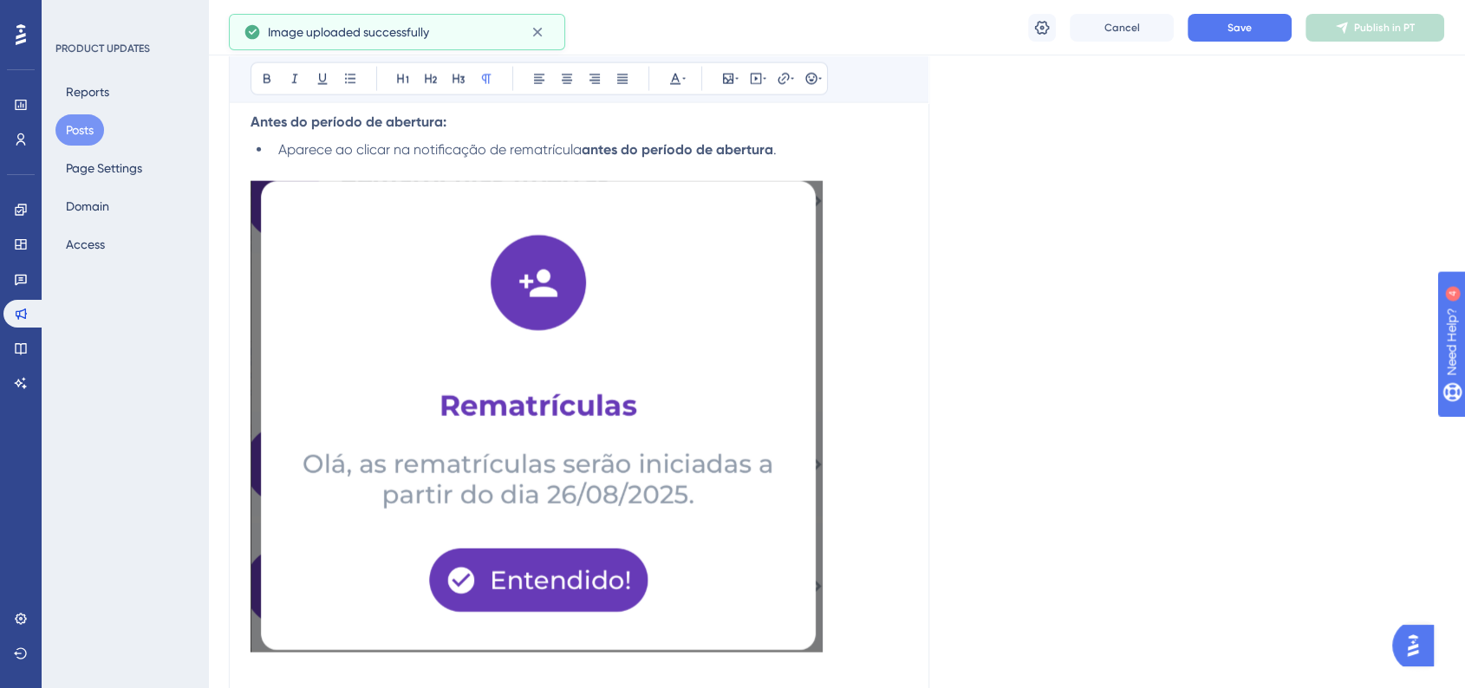
scroll to position [4142, 0]
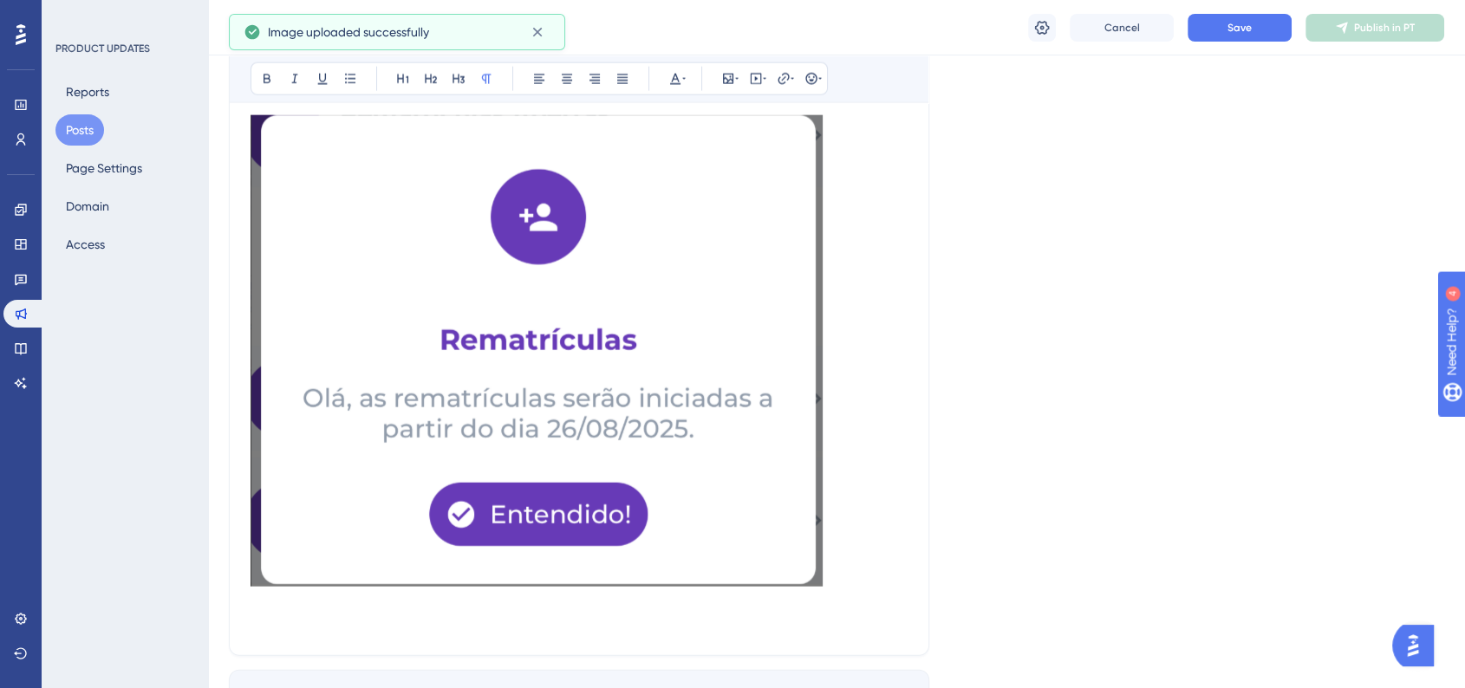
click at [555, 406] on img at bounding box center [537, 351] width 572 height 472
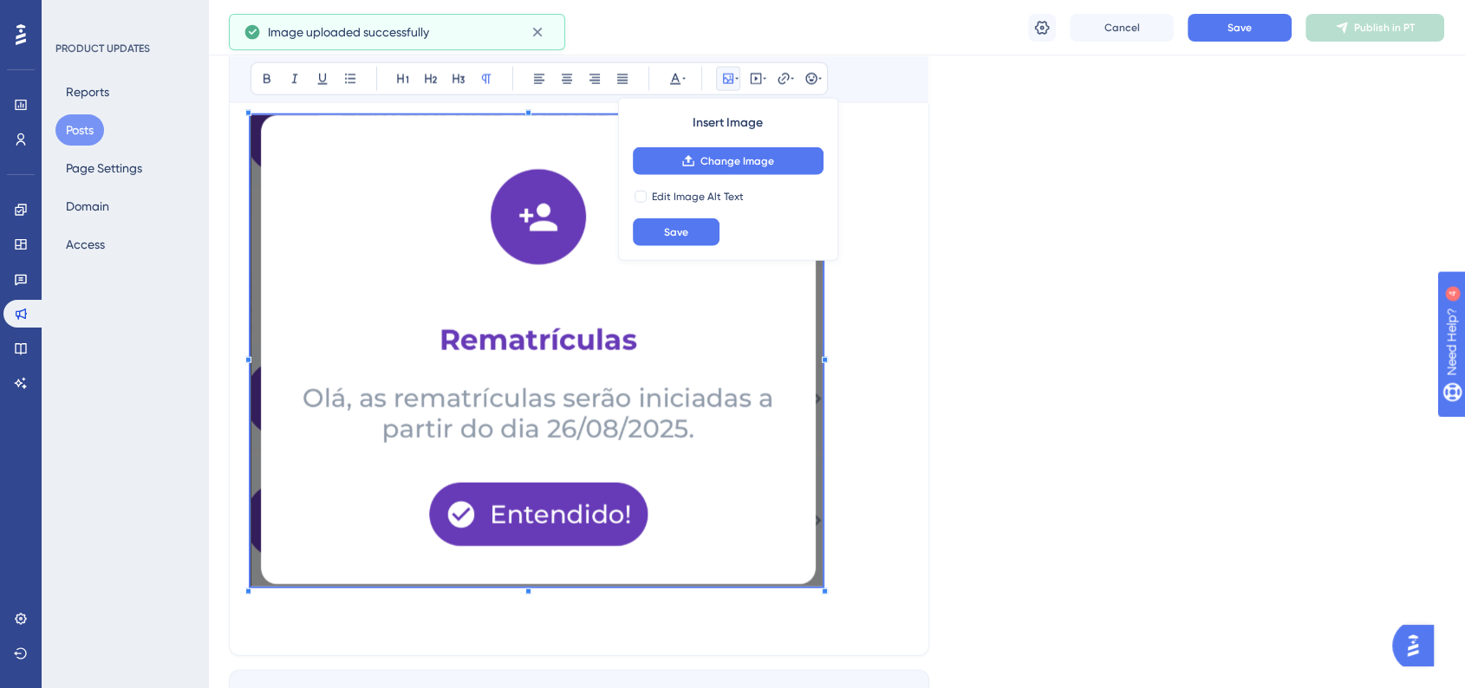
click at [824, 594] on div at bounding box center [825, 592] width 6 height 6
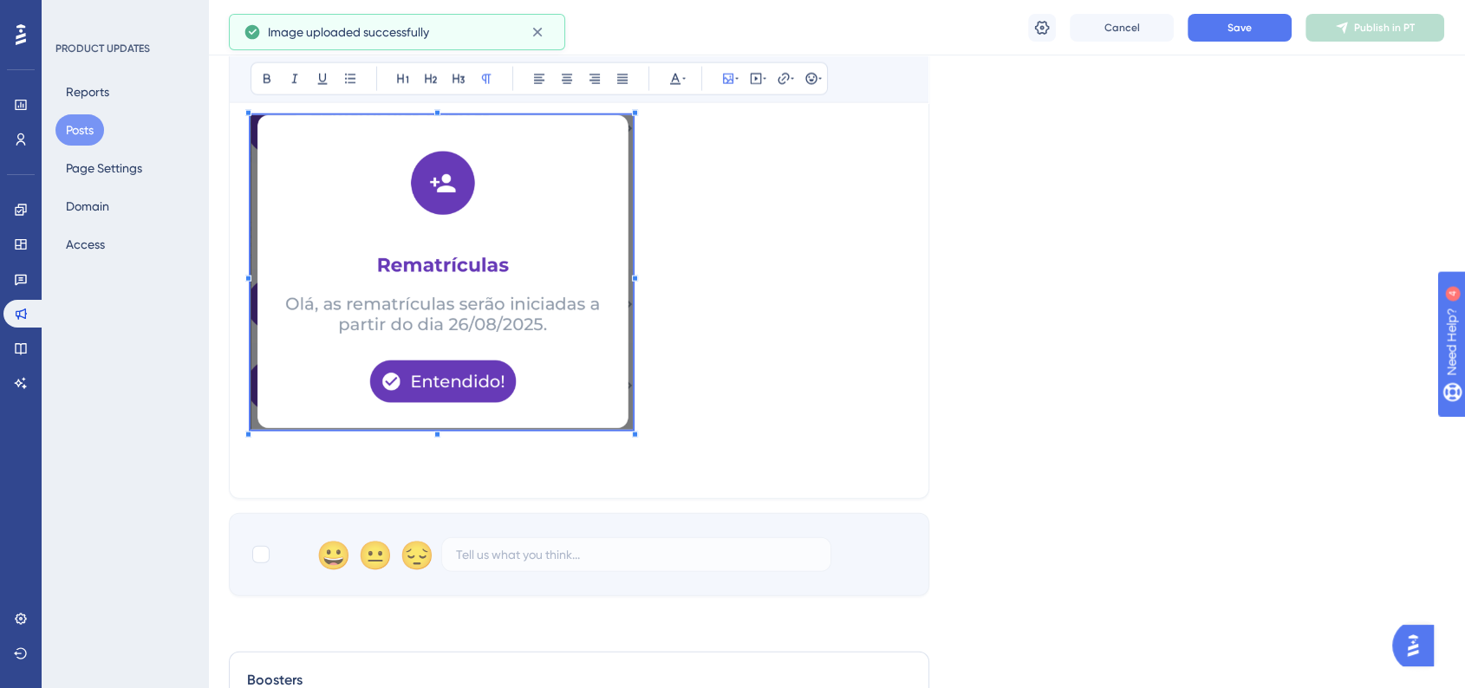
click at [635, 383] on p at bounding box center [579, 275] width 657 height 321
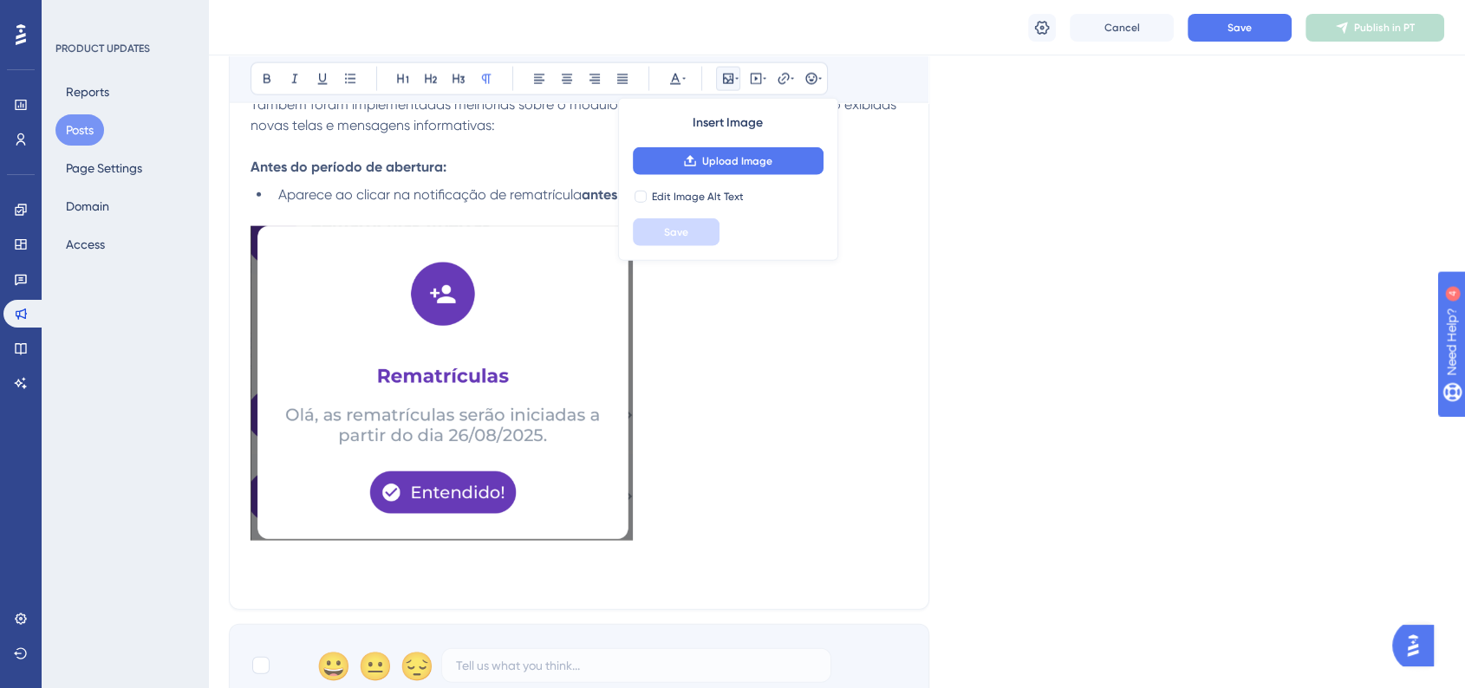
scroll to position [3949, 0]
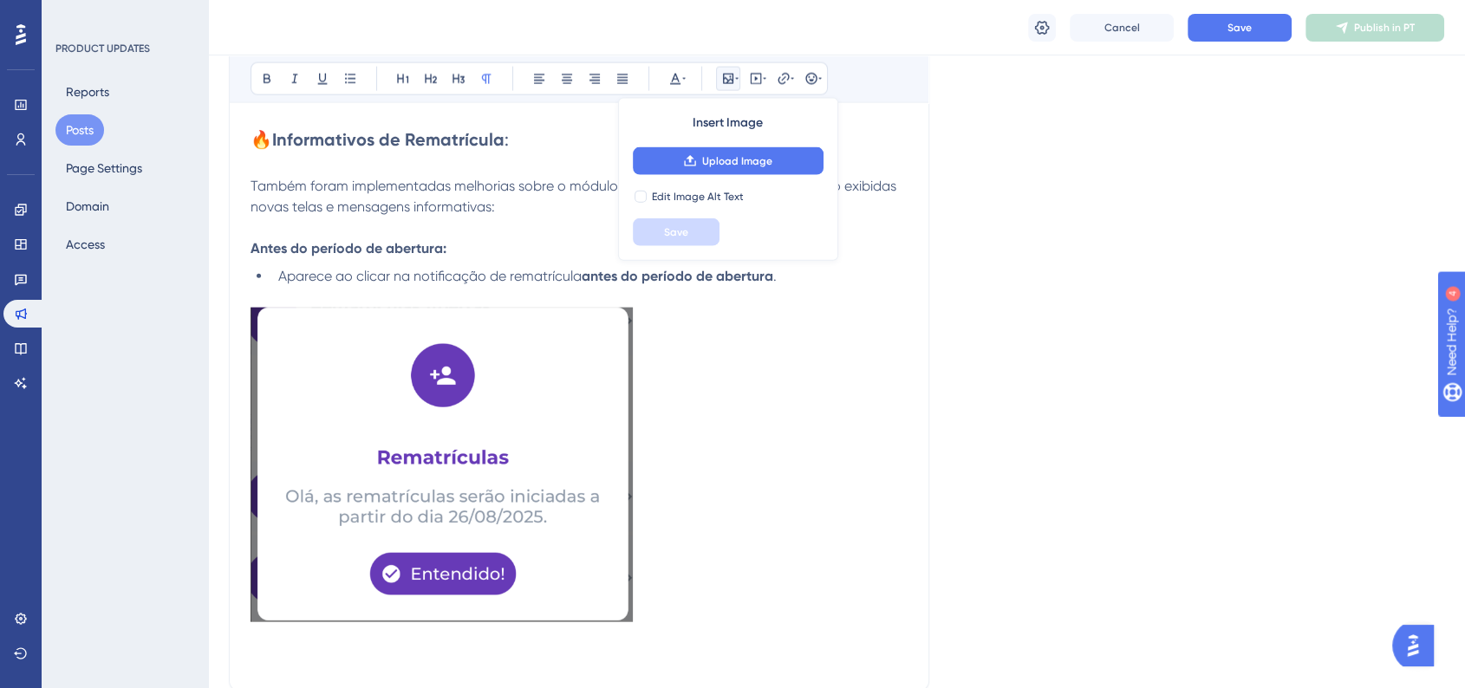
click at [583, 574] on img at bounding box center [442, 465] width 382 height 315
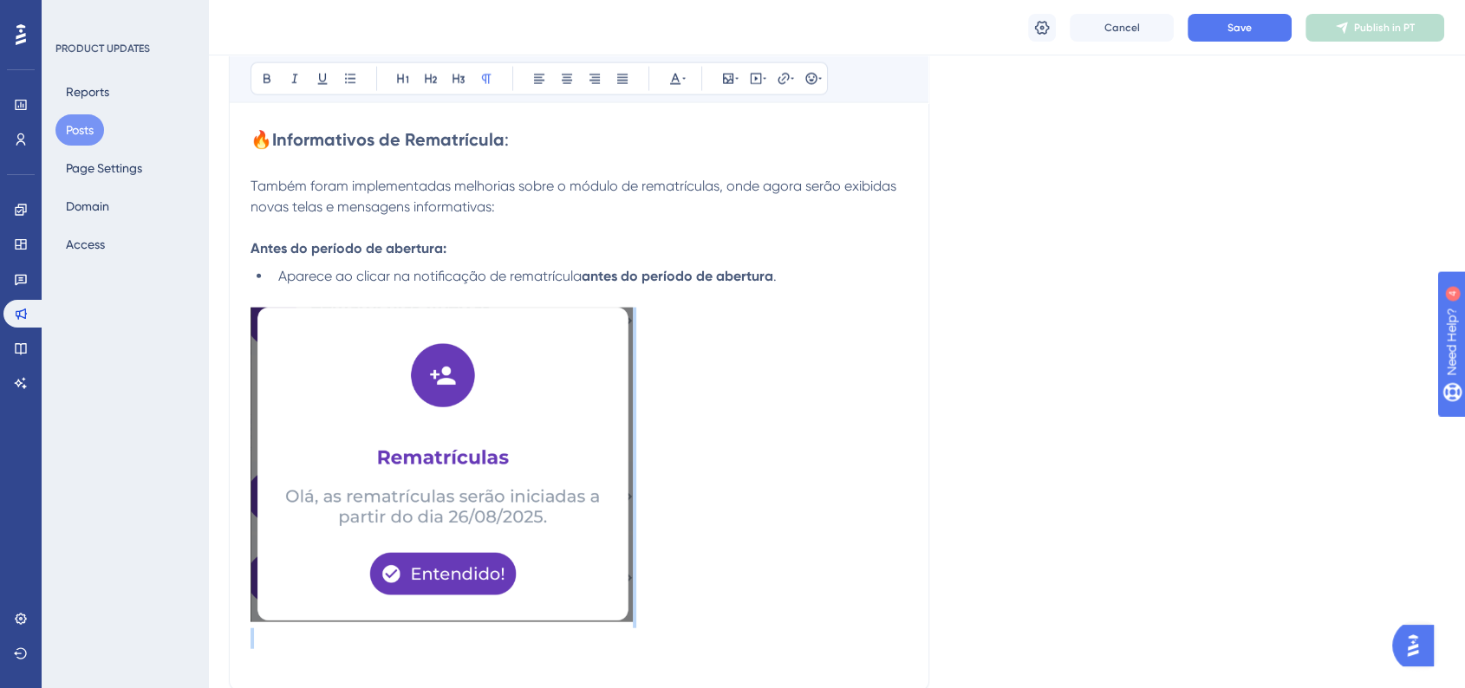
drag, startPoint x: 636, startPoint y: 634, endPoint x: 626, endPoint y: 609, distance: 26.4
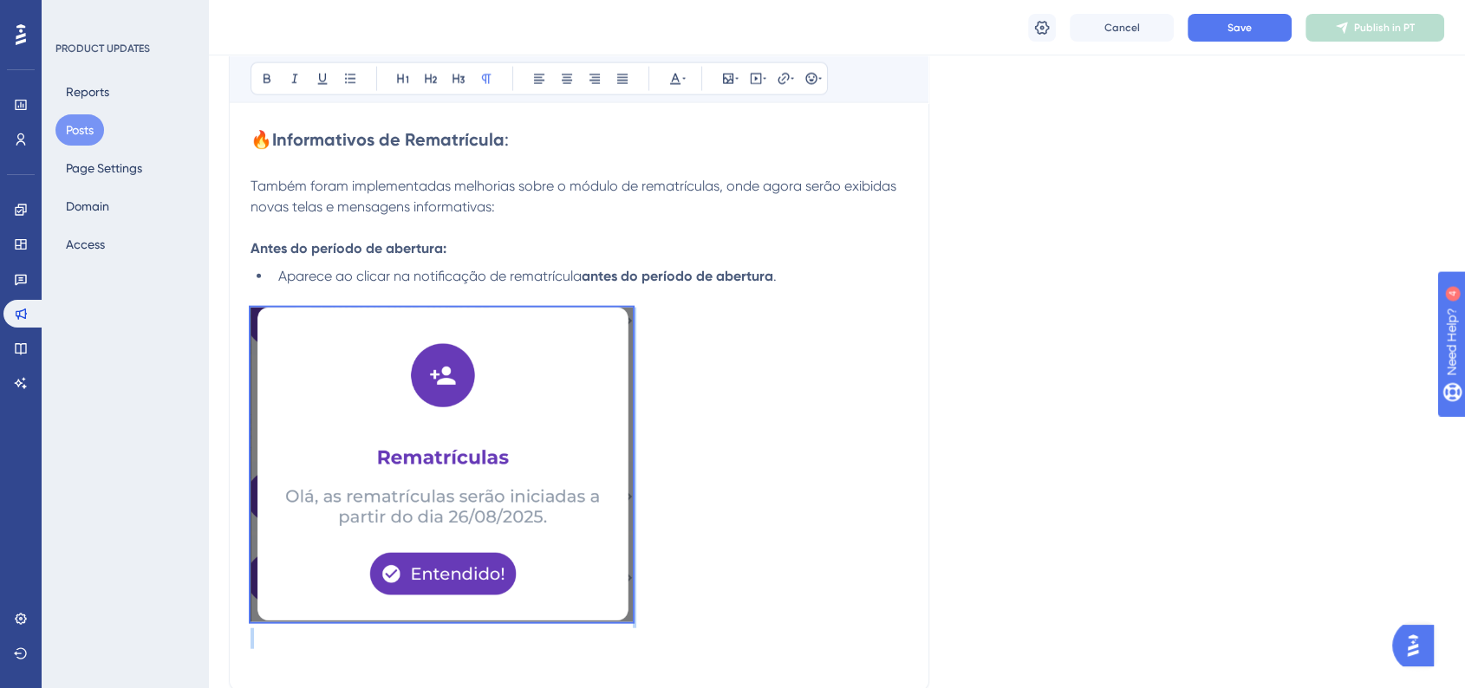
click at [615, 610] on img at bounding box center [442, 465] width 382 height 315
click at [683, 628] on p at bounding box center [579, 468] width 657 height 321
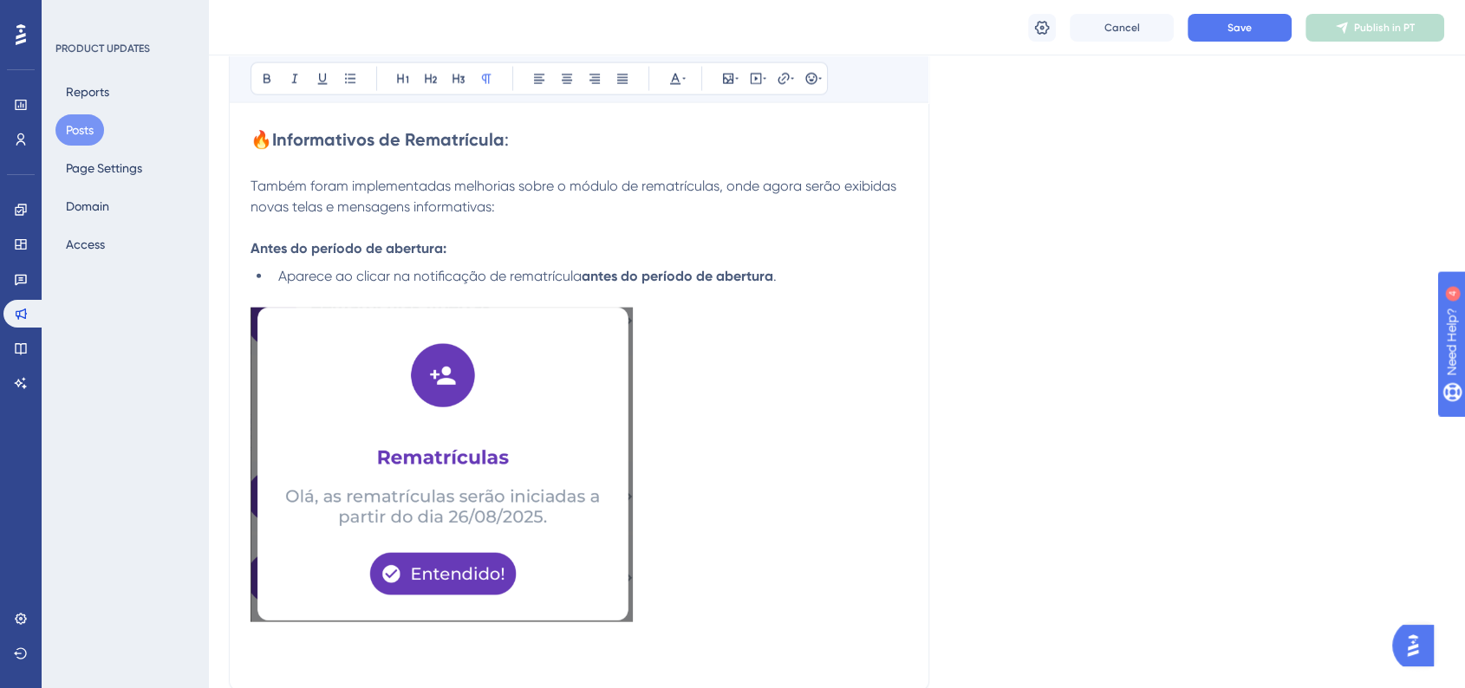
click at [612, 612] on img at bounding box center [442, 465] width 382 height 315
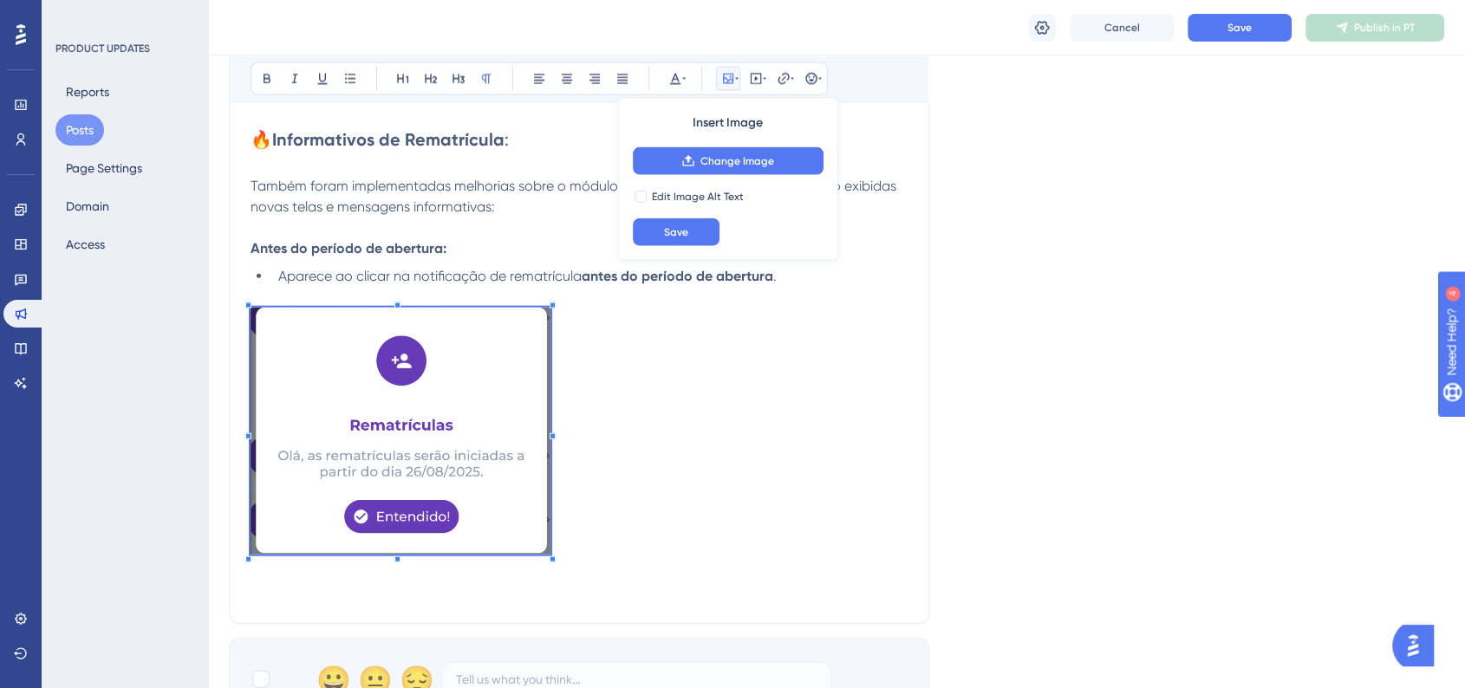
click at [550, 529] on p at bounding box center [579, 434] width 657 height 253
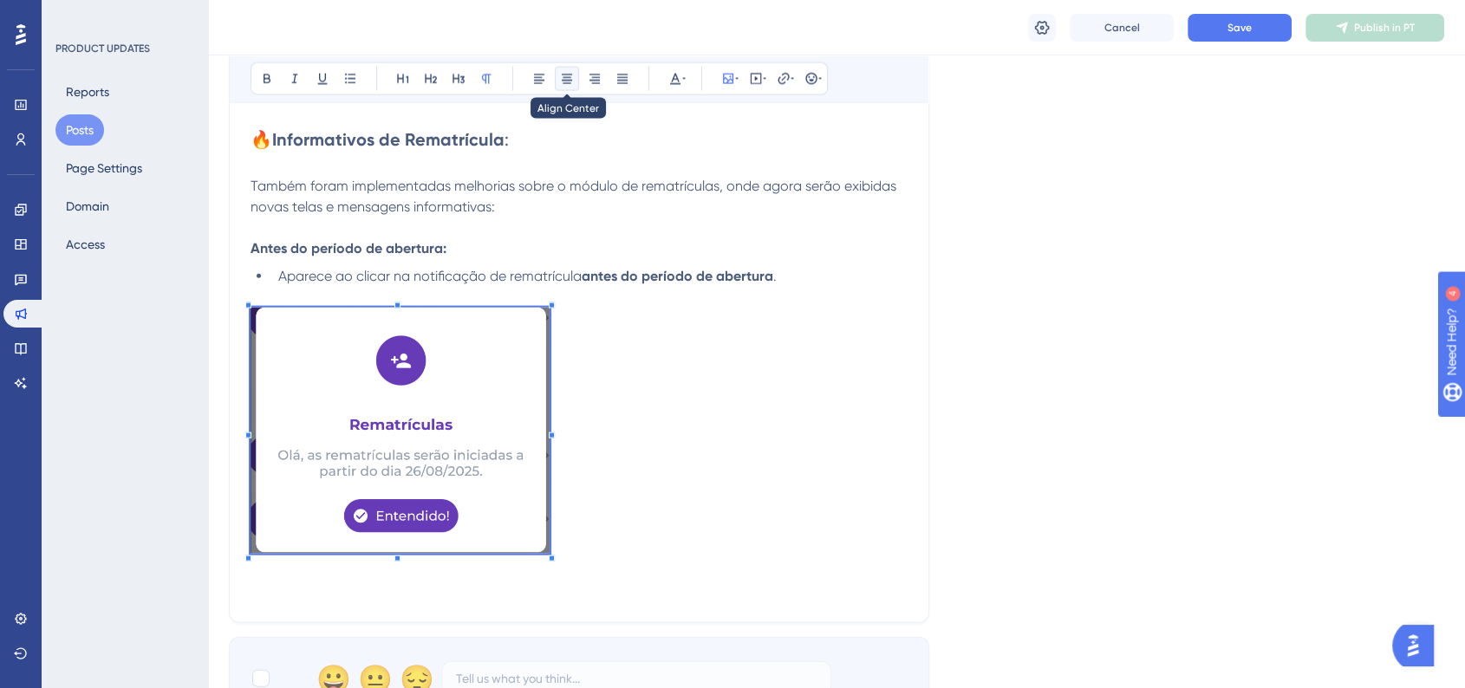
click at [562, 84] on icon at bounding box center [567, 79] width 14 height 14
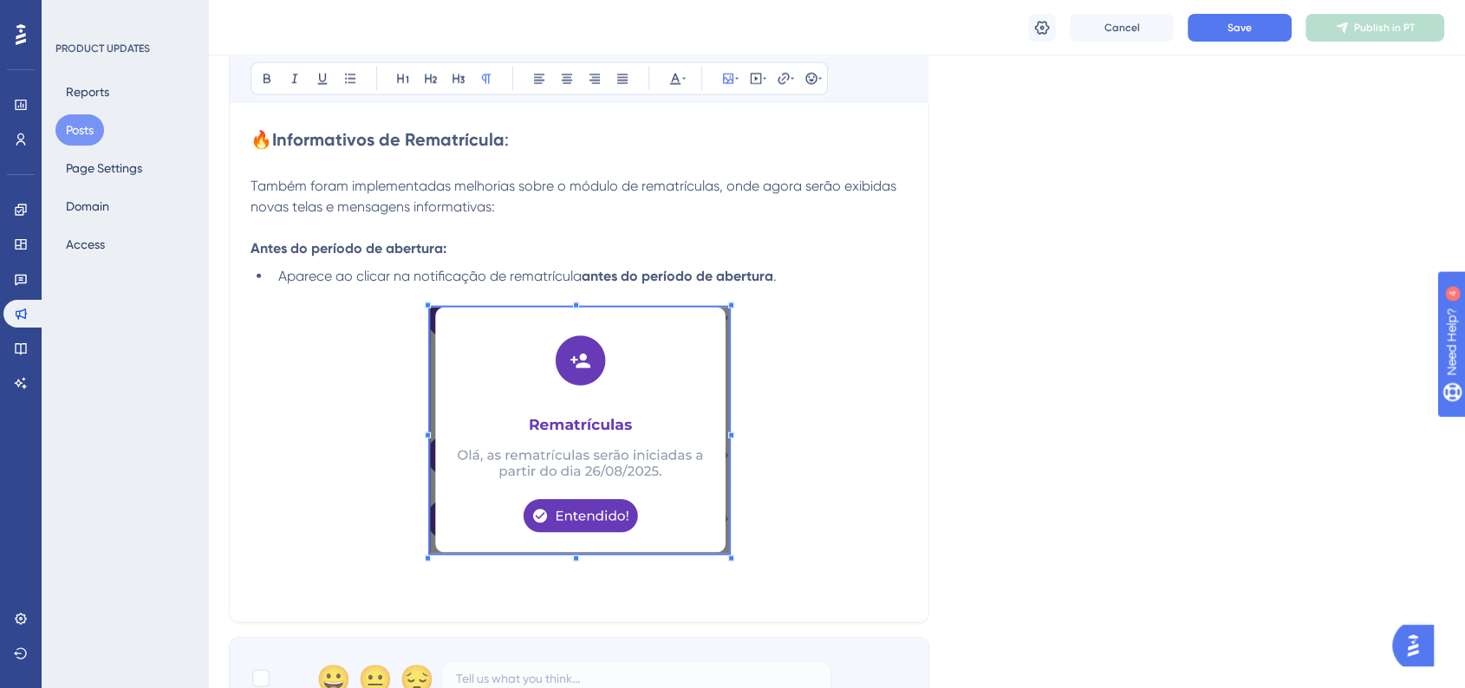
click at [852, 518] on p at bounding box center [579, 434] width 657 height 252
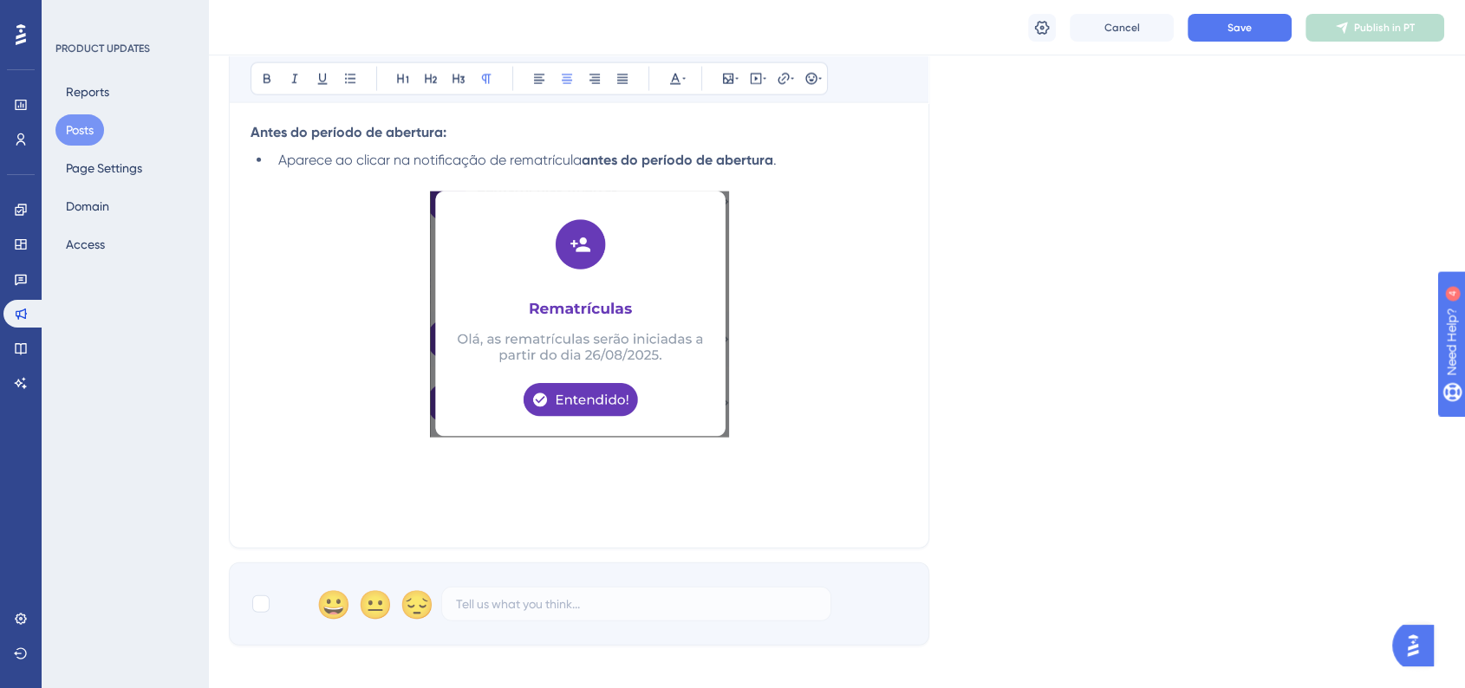
scroll to position [4142, 0]
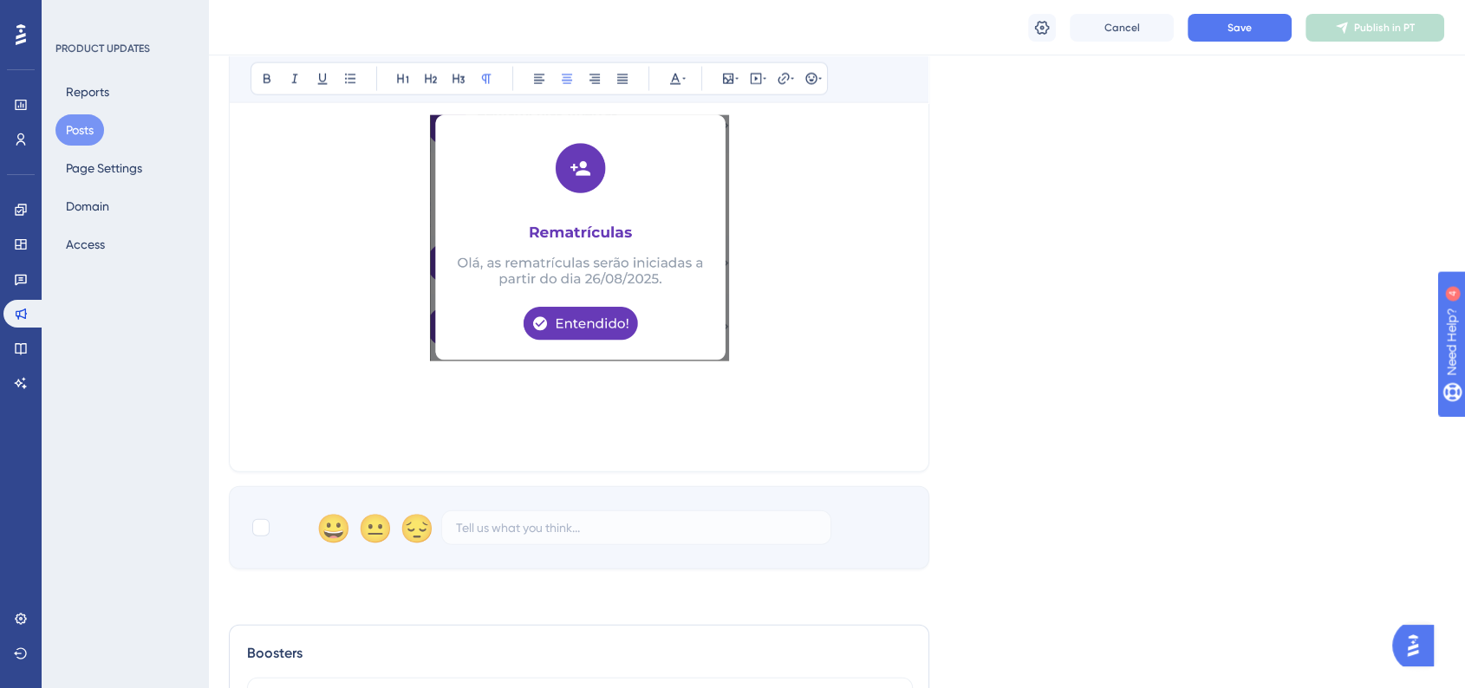
click at [277, 415] on p at bounding box center [579, 419] width 657 height 21
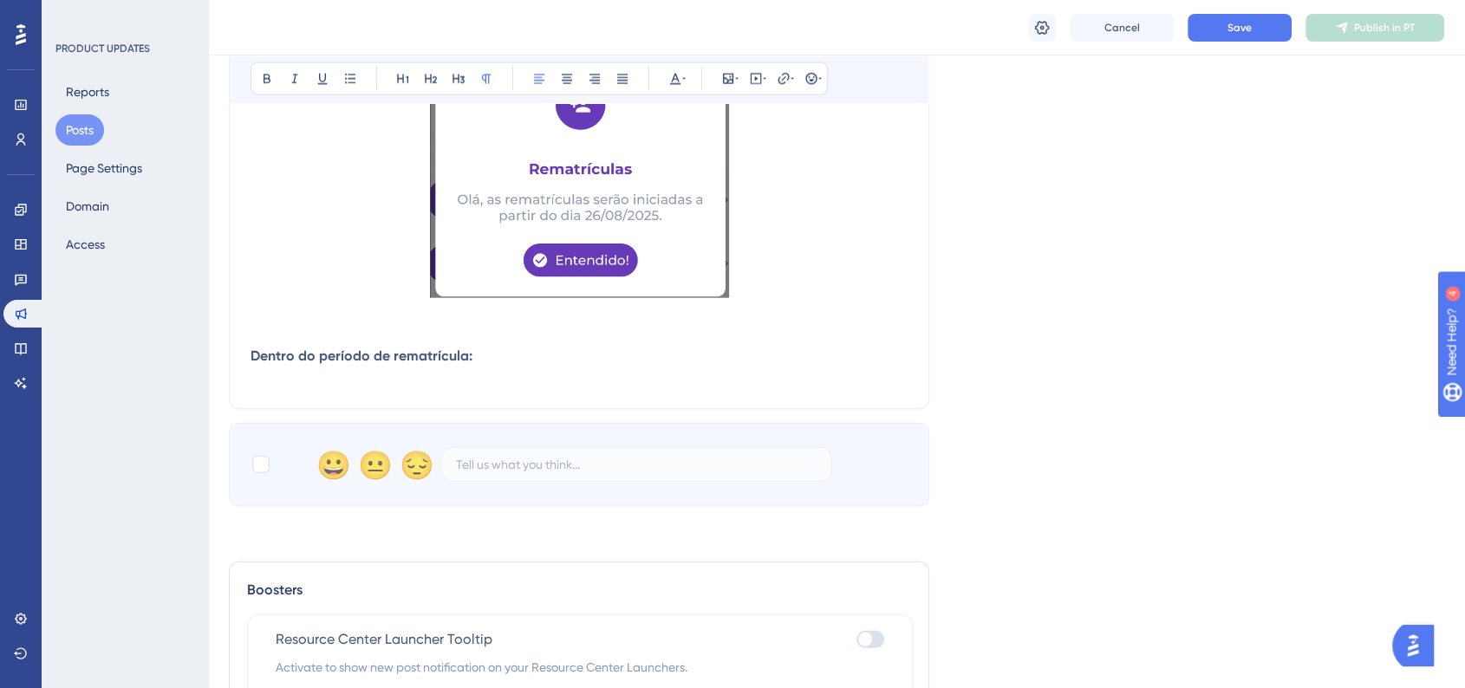
scroll to position [4334, 0]
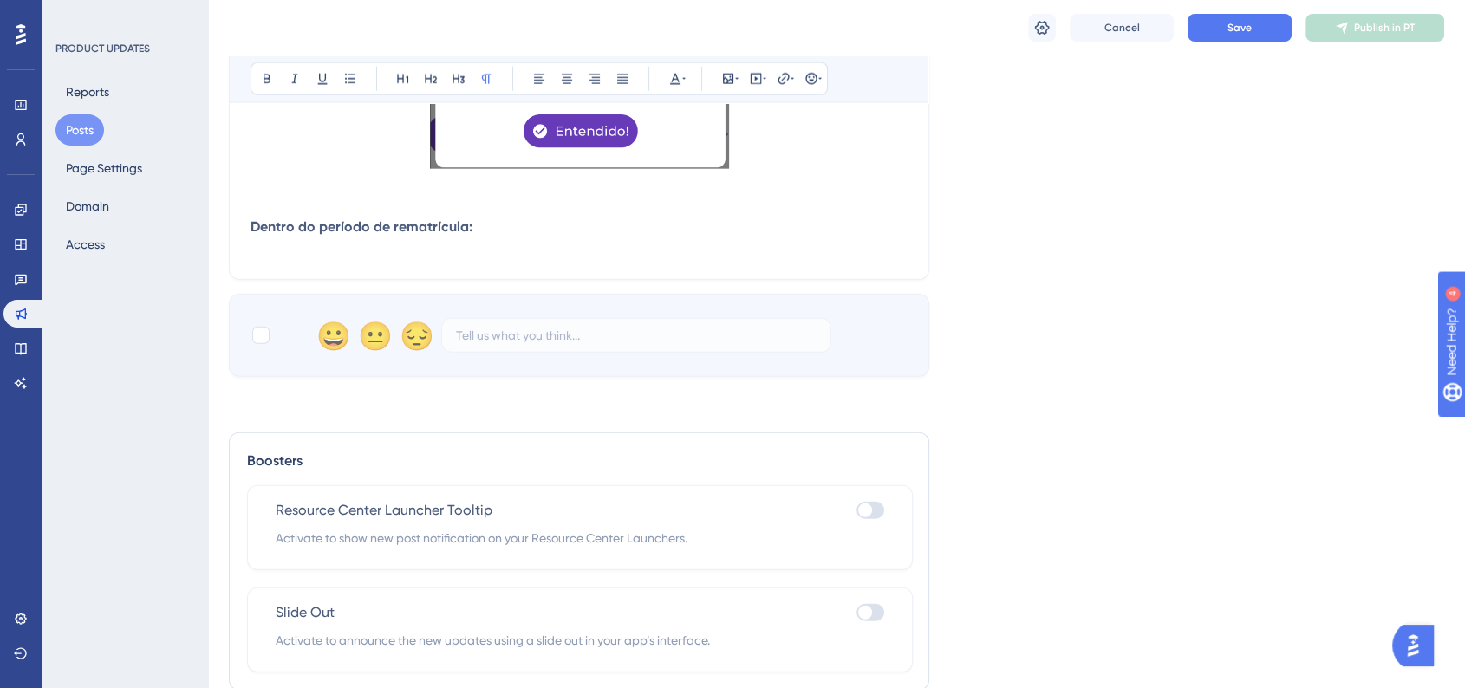
click at [553, 248] on p at bounding box center [579, 248] width 657 height 21
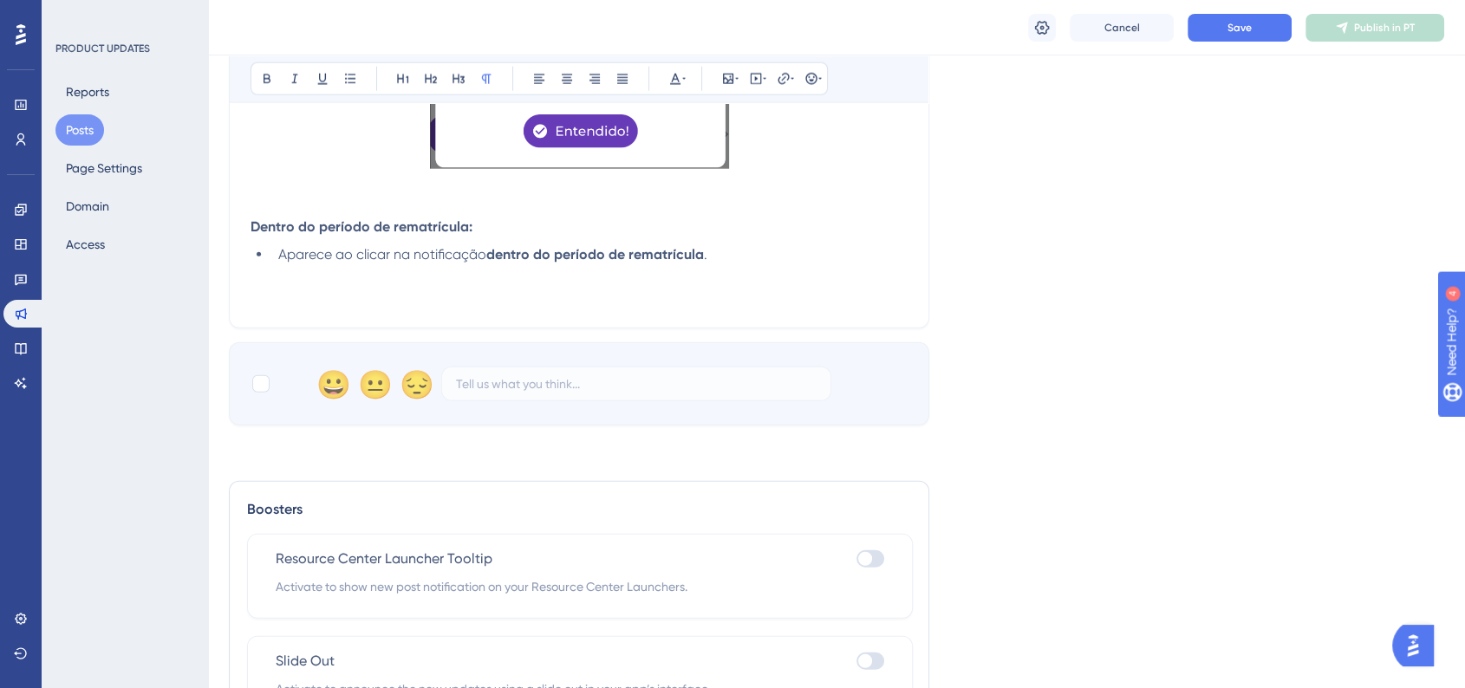
click at [280, 296] on p at bounding box center [579, 296] width 657 height 21
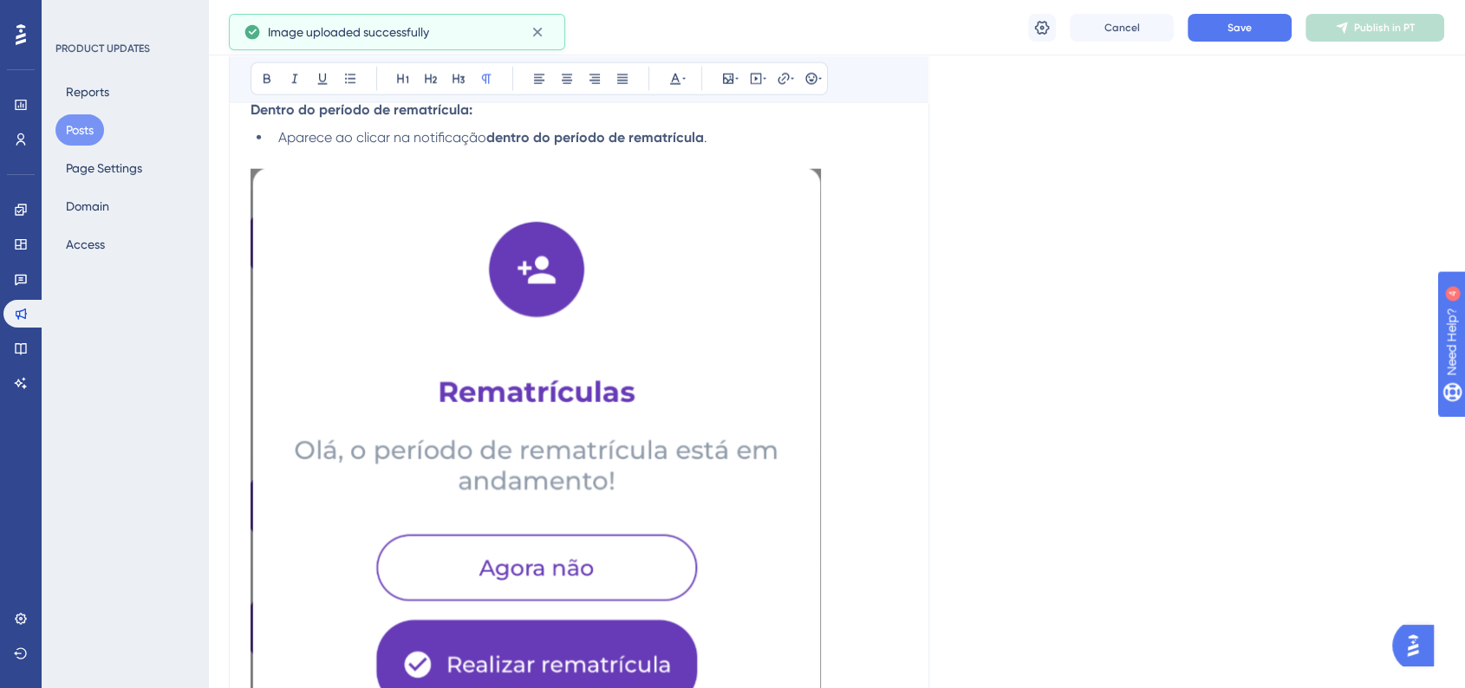
scroll to position [4528, 0]
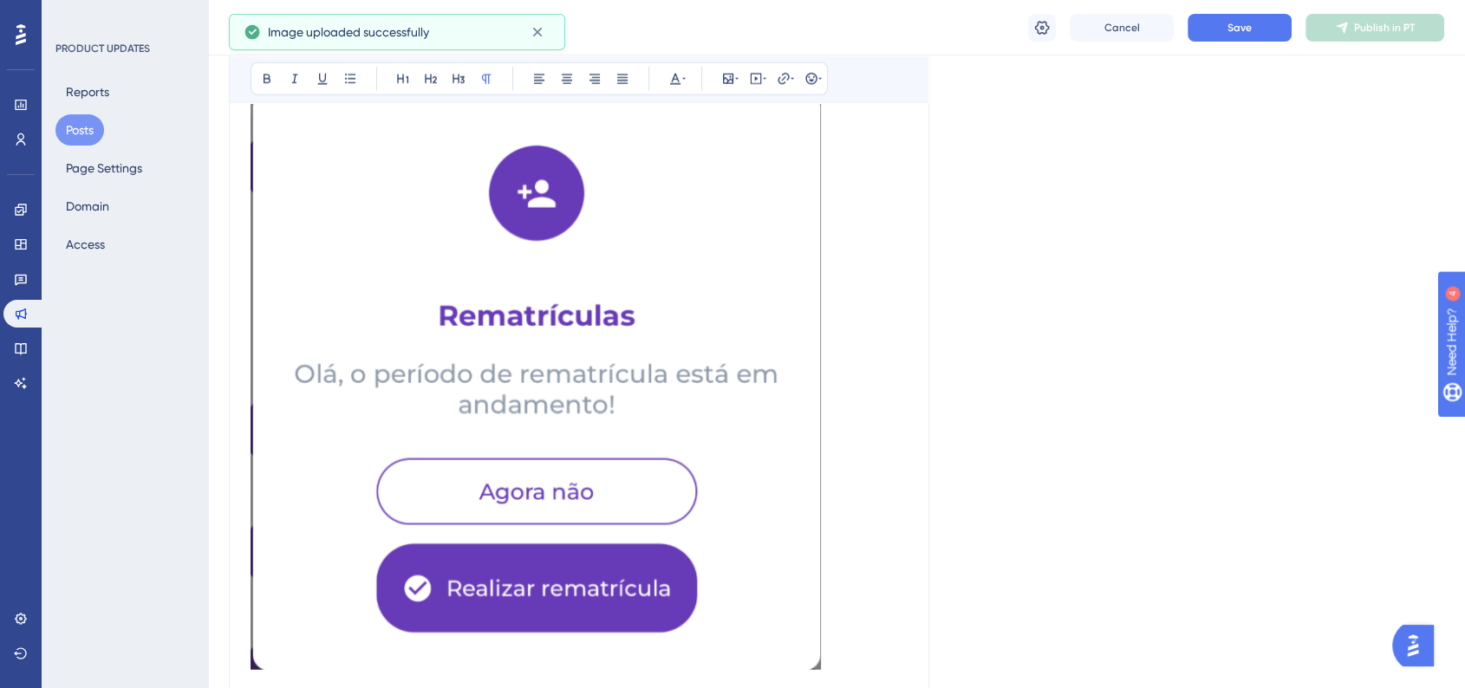
click at [574, 383] on img at bounding box center [536, 381] width 570 height 577
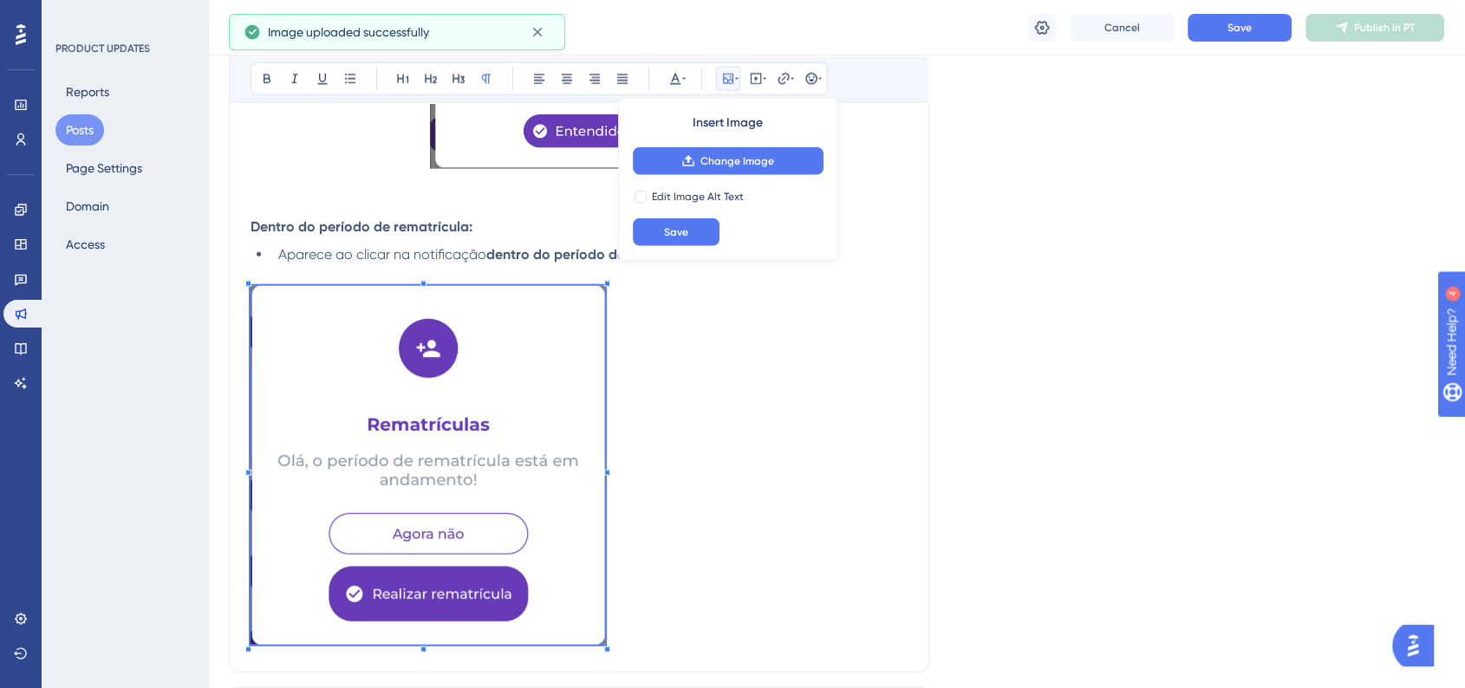
scroll to position [4238, 0]
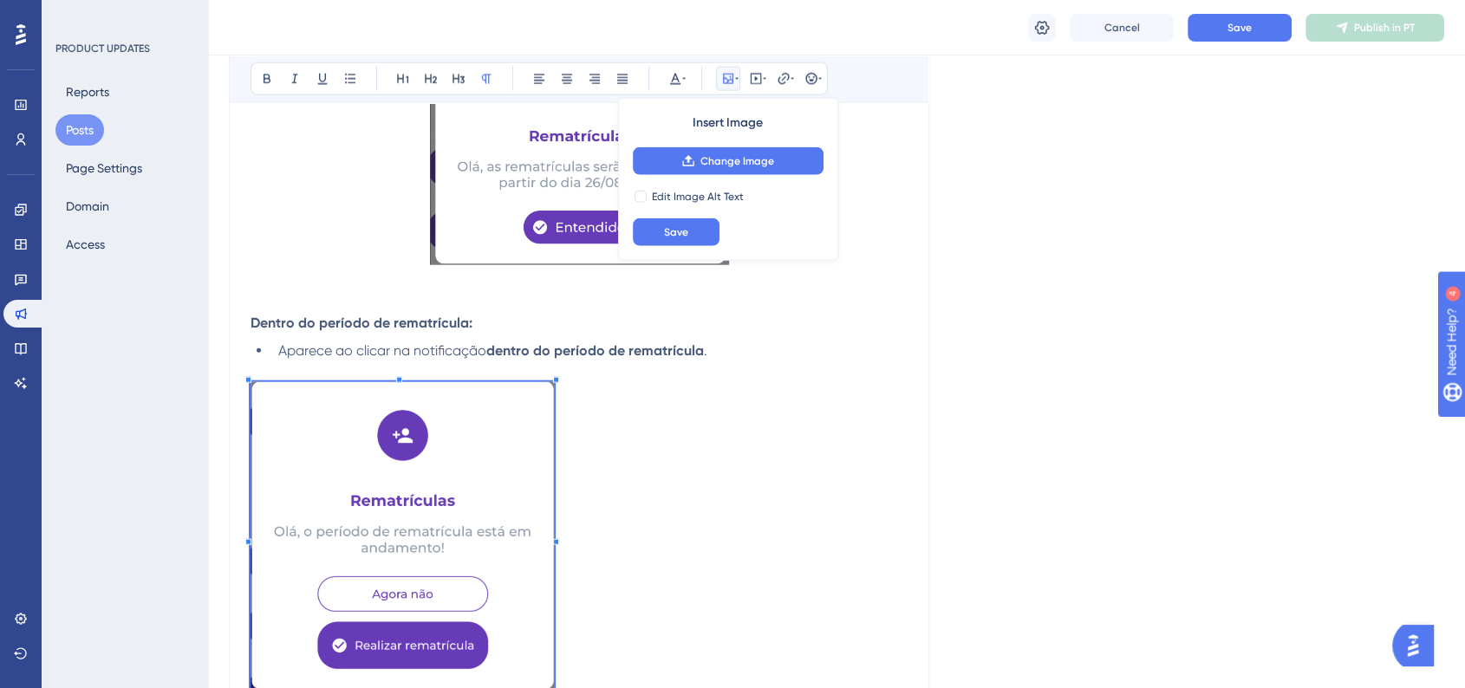
click at [556, 528] on p at bounding box center [579, 538] width 657 height 313
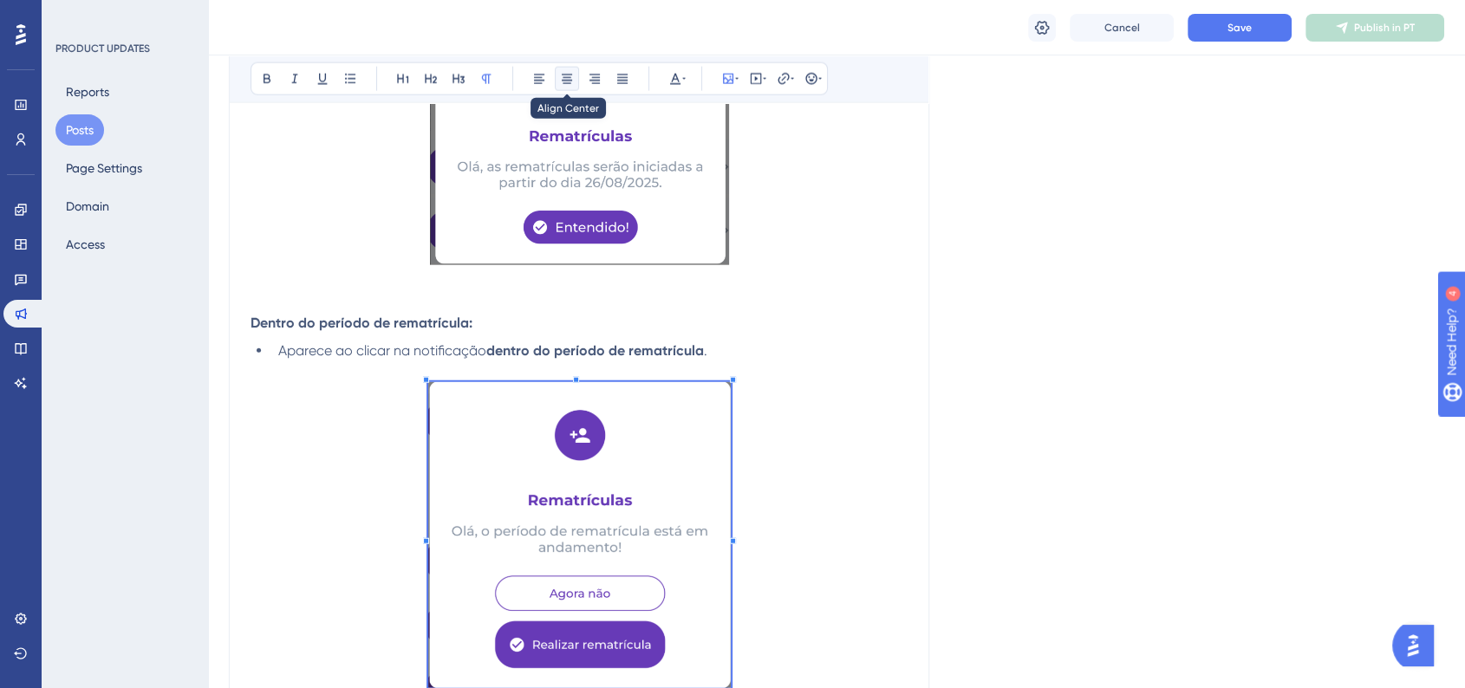
click at [573, 89] on button at bounding box center [567, 79] width 24 height 24
click at [843, 320] on p "Dentro do período de rematrícula:" at bounding box center [579, 323] width 657 height 21
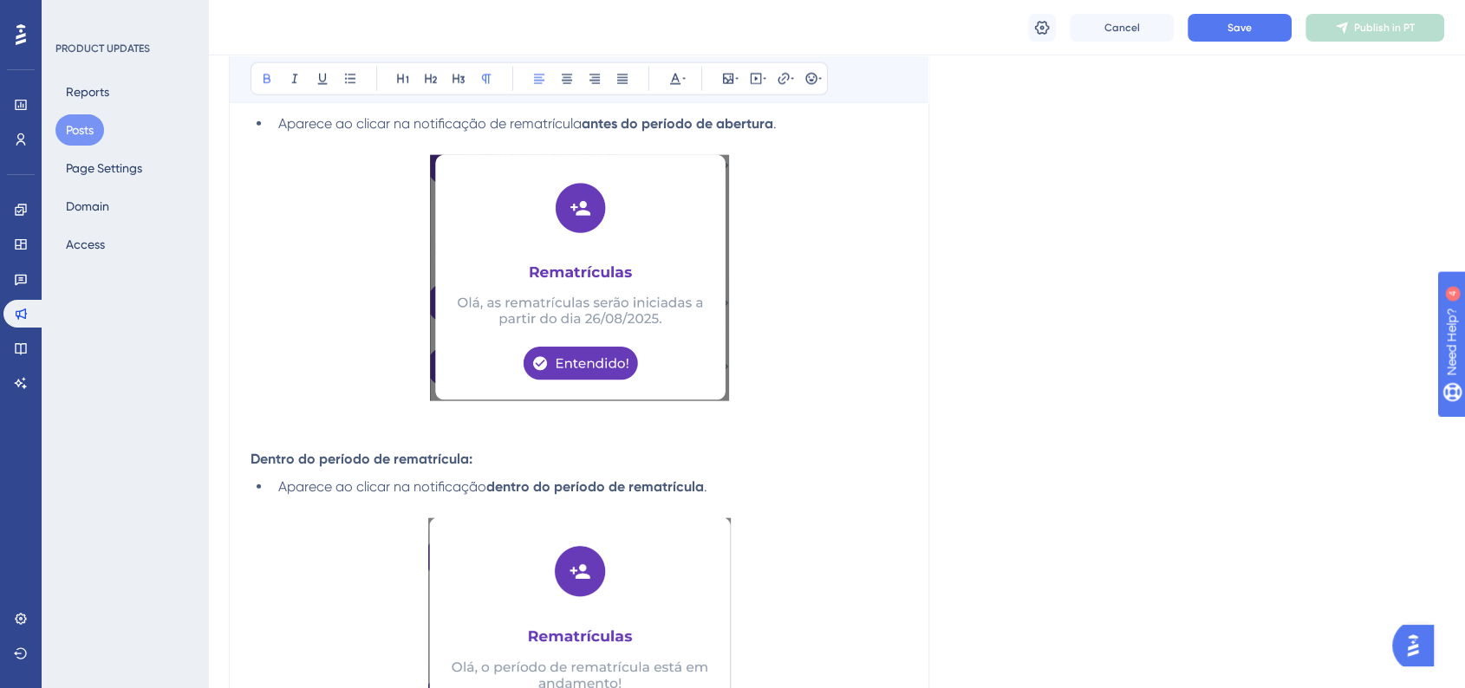
scroll to position [4334, 0]
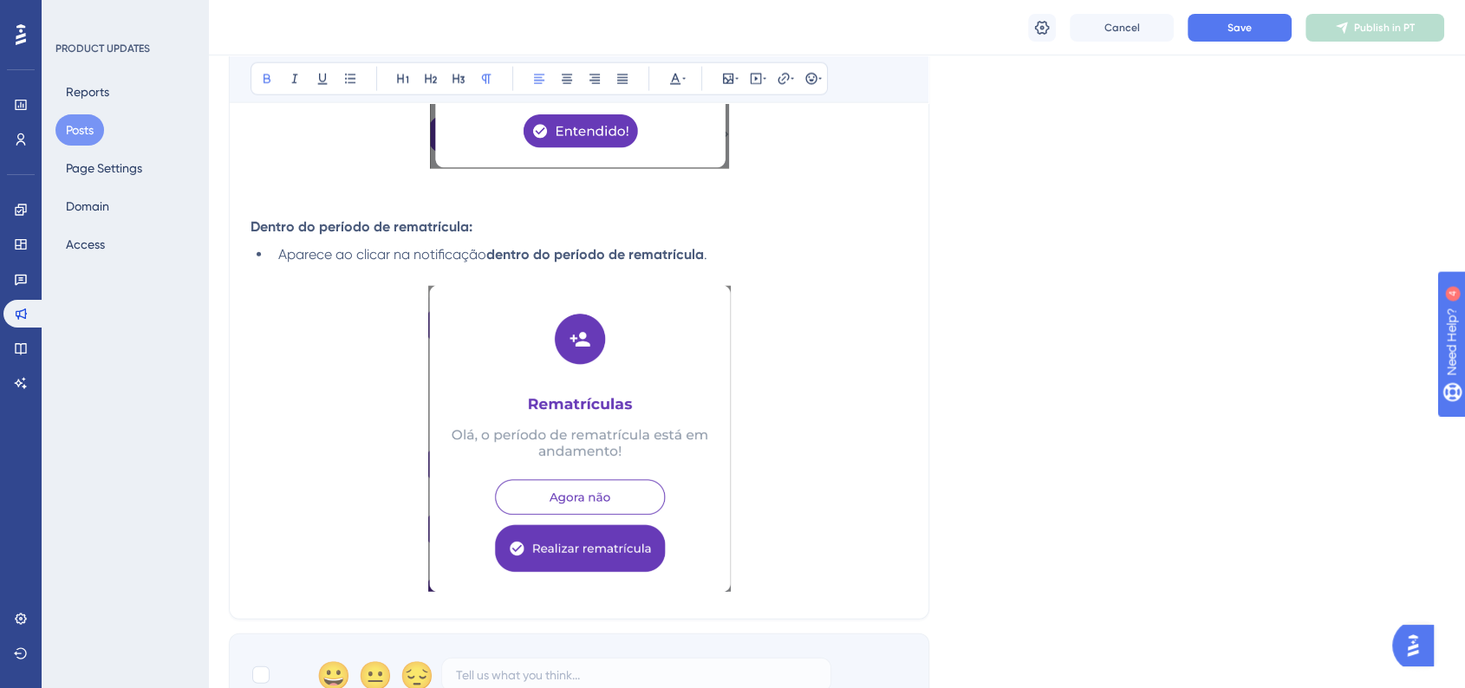
click at [817, 485] on p at bounding box center [579, 442] width 657 height 312
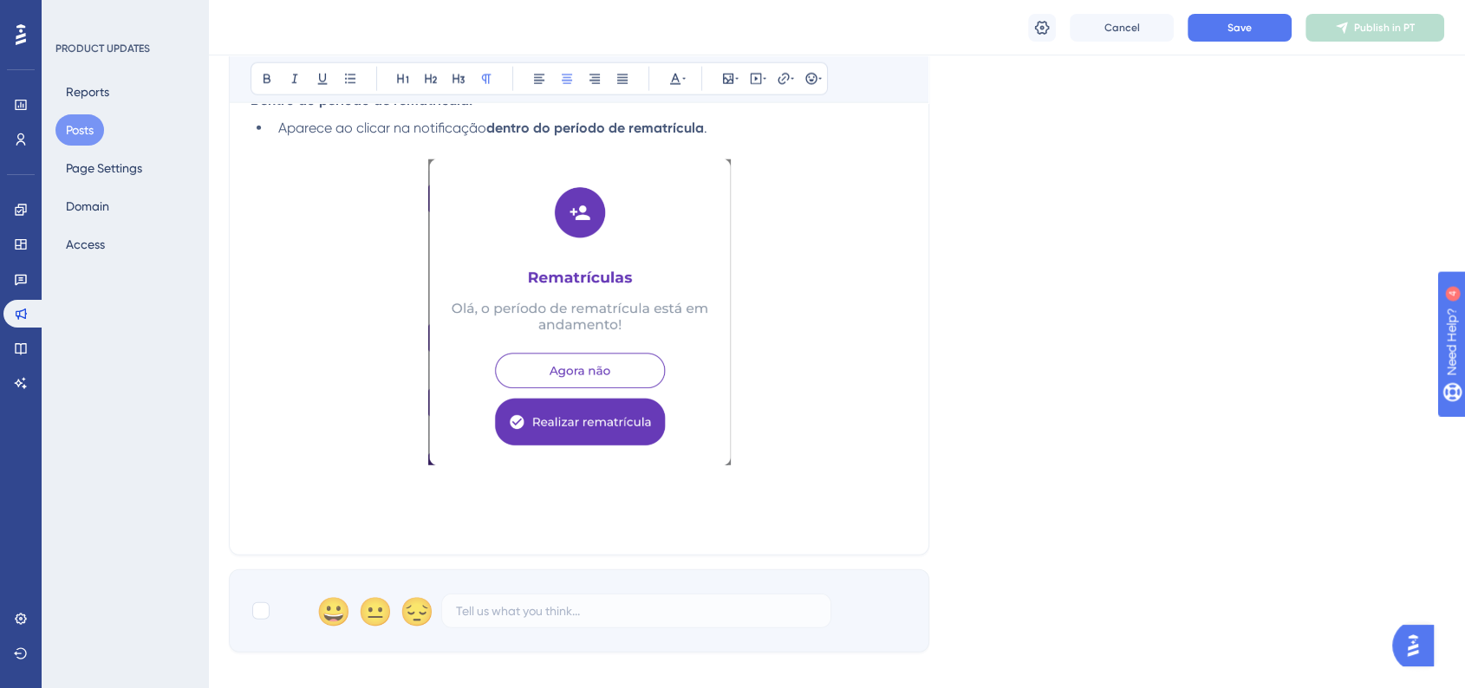
scroll to position [4624, 0]
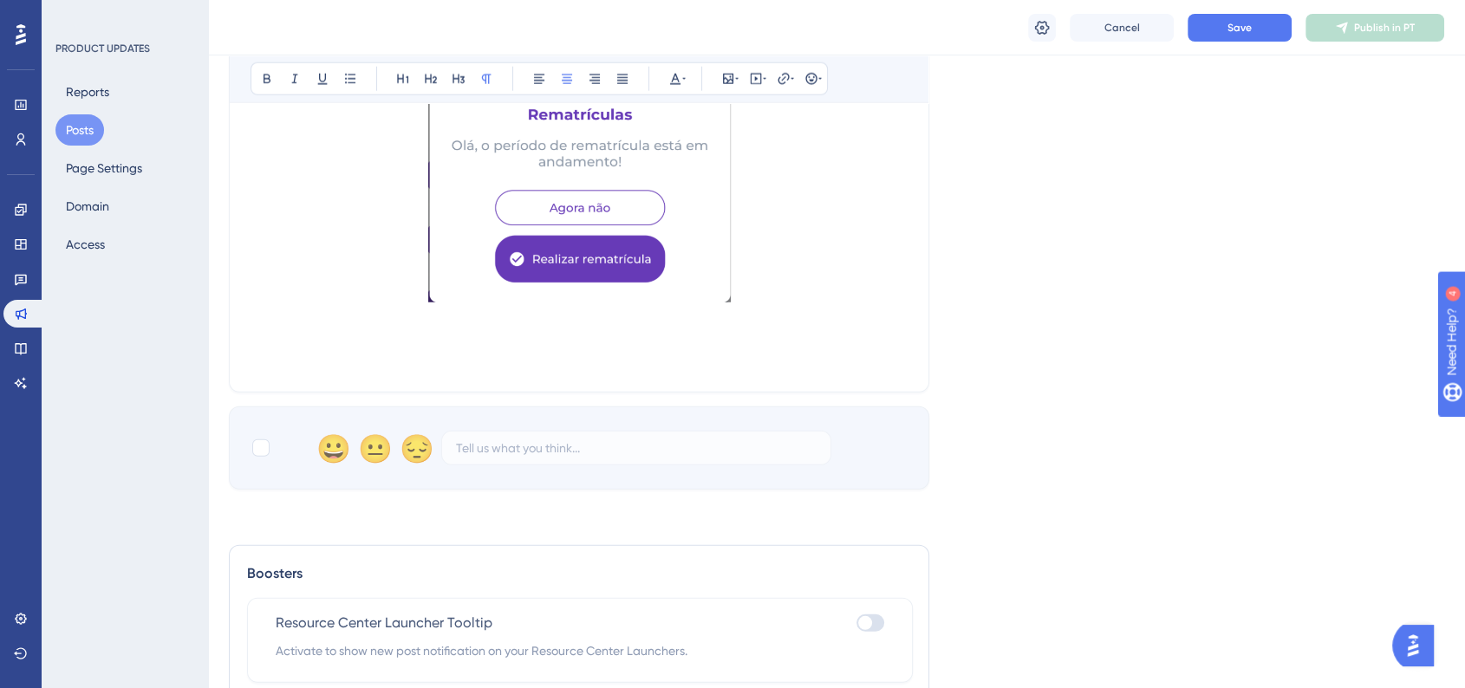
click at [290, 360] on p at bounding box center [579, 360] width 657 height 21
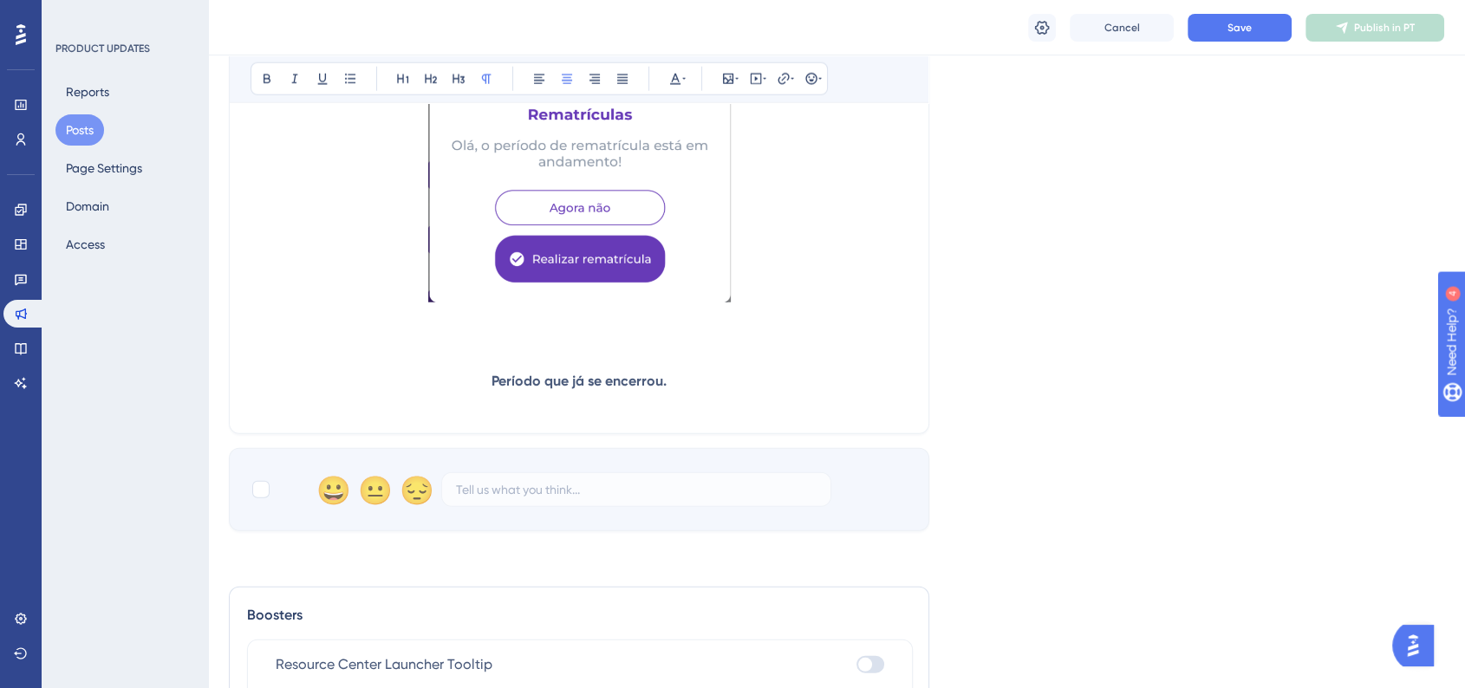
click at [562, 389] on strong "Período que já se encerrou." at bounding box center [578, 381] width 175 height 16
click at [549, 74] on button at bounding box center [539, 79] width 24 height 24
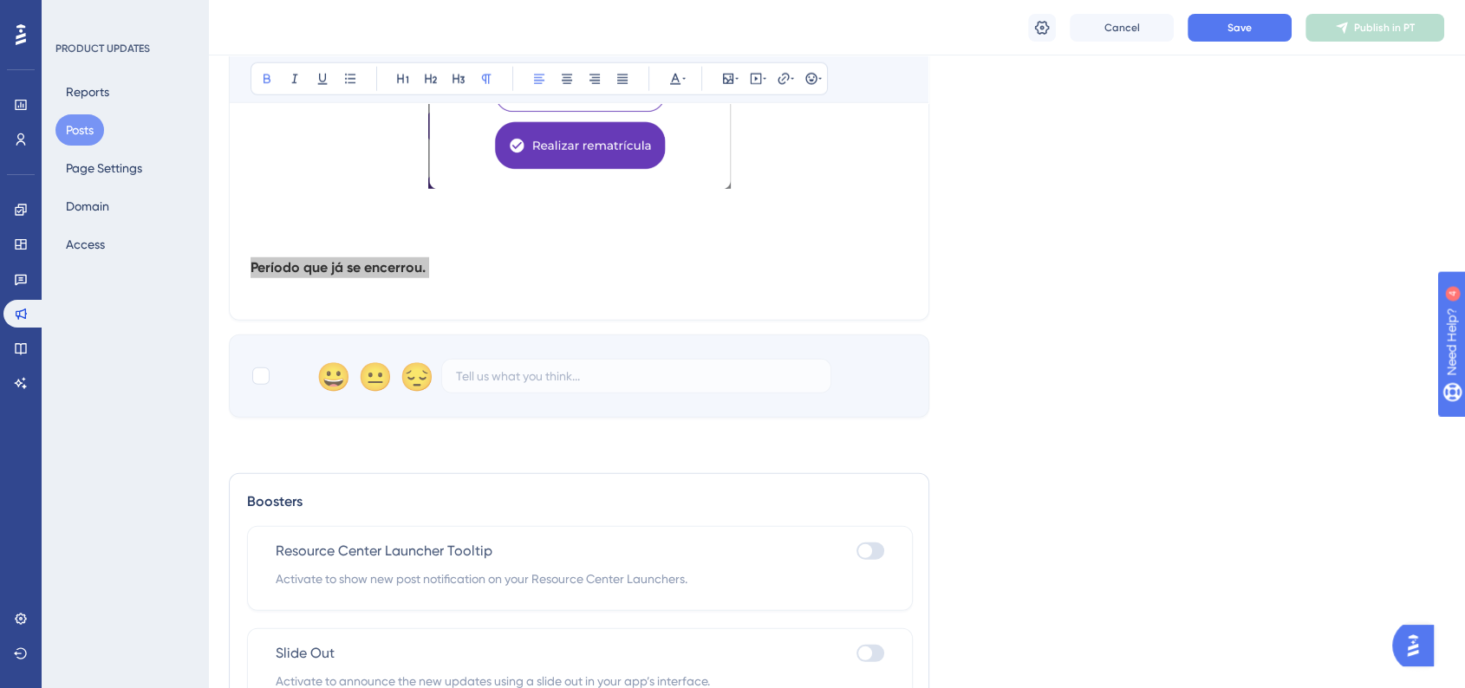
scroll to position [4816, 0]
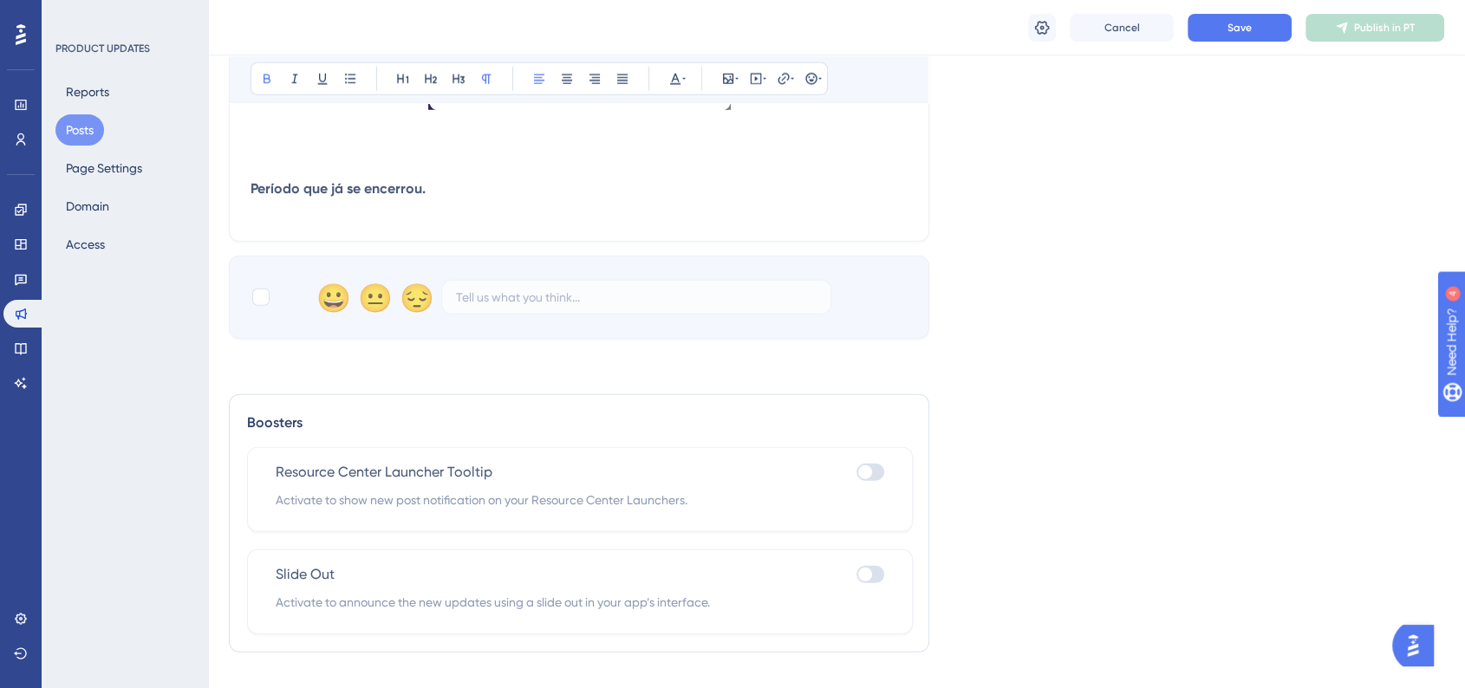
click at [467, 219] on p "Período que já se encerrou." at bounding box center [579, 200] width 657 height 42
click at [306, 218] on span "Aparece ao clicar na notificação no" at bounding box center [365, 209] width 228 height 16
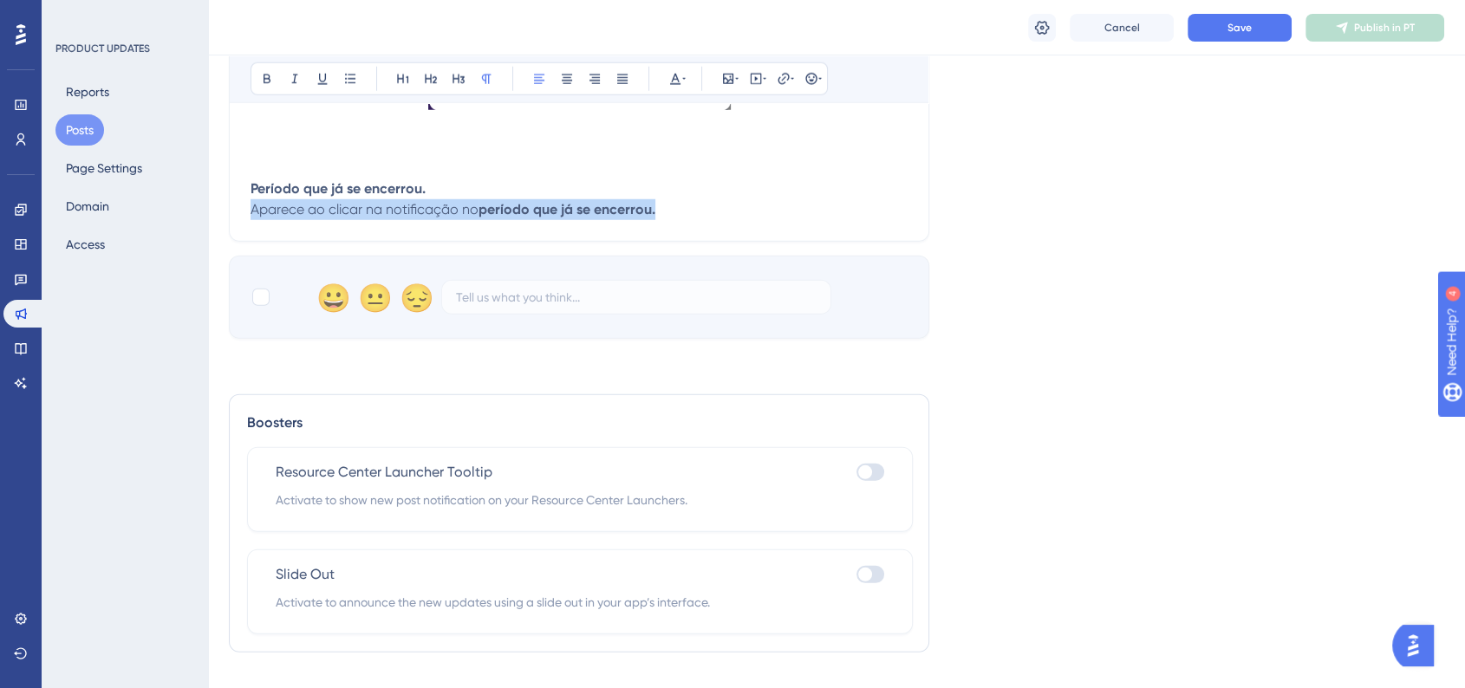
click at [306, 218] on span "Aparece ao clicar na notificação no" at bounding box center [365, 209] width 228 height 16
click at [438, 218] on span "Aparece ao clicar na notificação no" at bounding box center [365, 209] width 228 height 16
click at [503, 218] on strong "período que já se encerrou." at bounding box center [566, 209] width 177 height 16
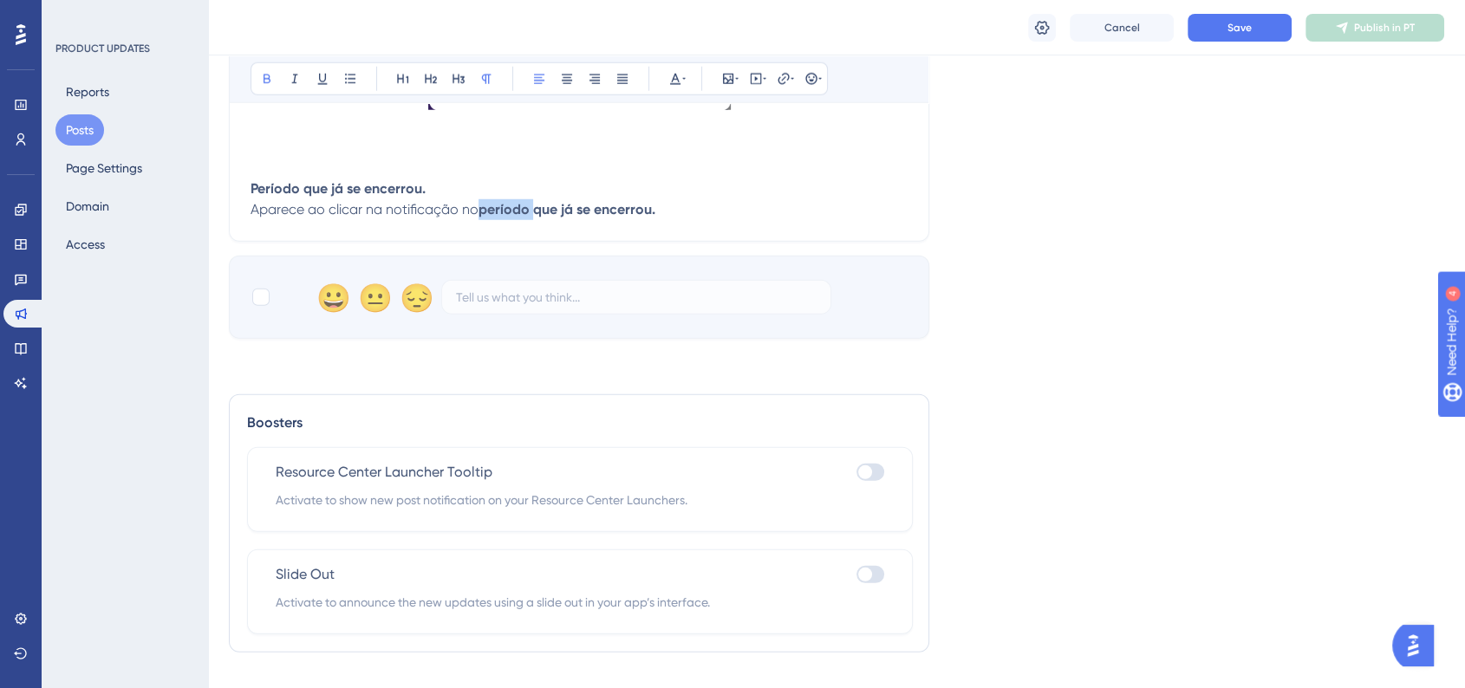
click at [503, 218] on strong "período que já se encerrou." at bounding box center [566, 209] width 177 height 16
click at [355, 87] on button at bounding box center [350, 79] width 24 height 24
click at [414, 217] on span "Aparece ao clicar na notificação no" at bounding box center [365, 209] width 228 height 16
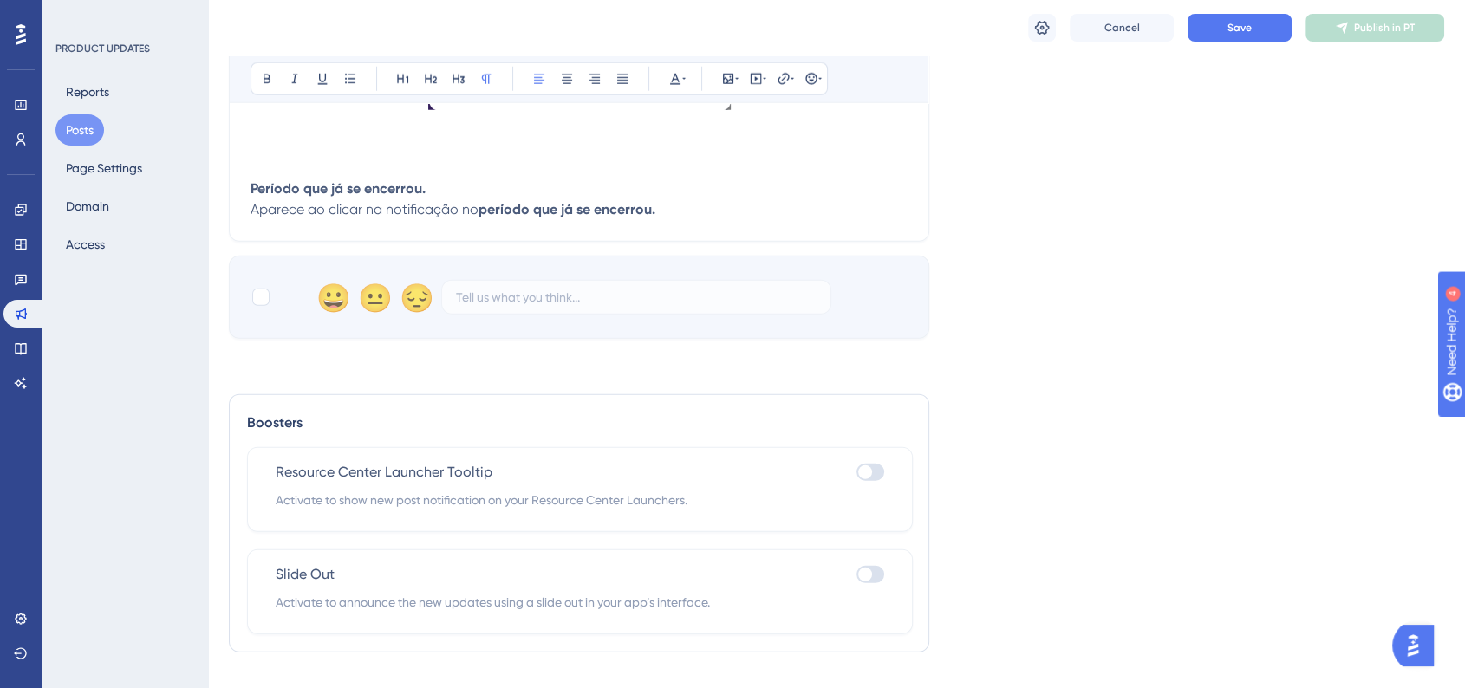
click at [251, 218] on span "Aparece ao clicar na notificação no" at bounding box center [365, 209] width 228 height 16
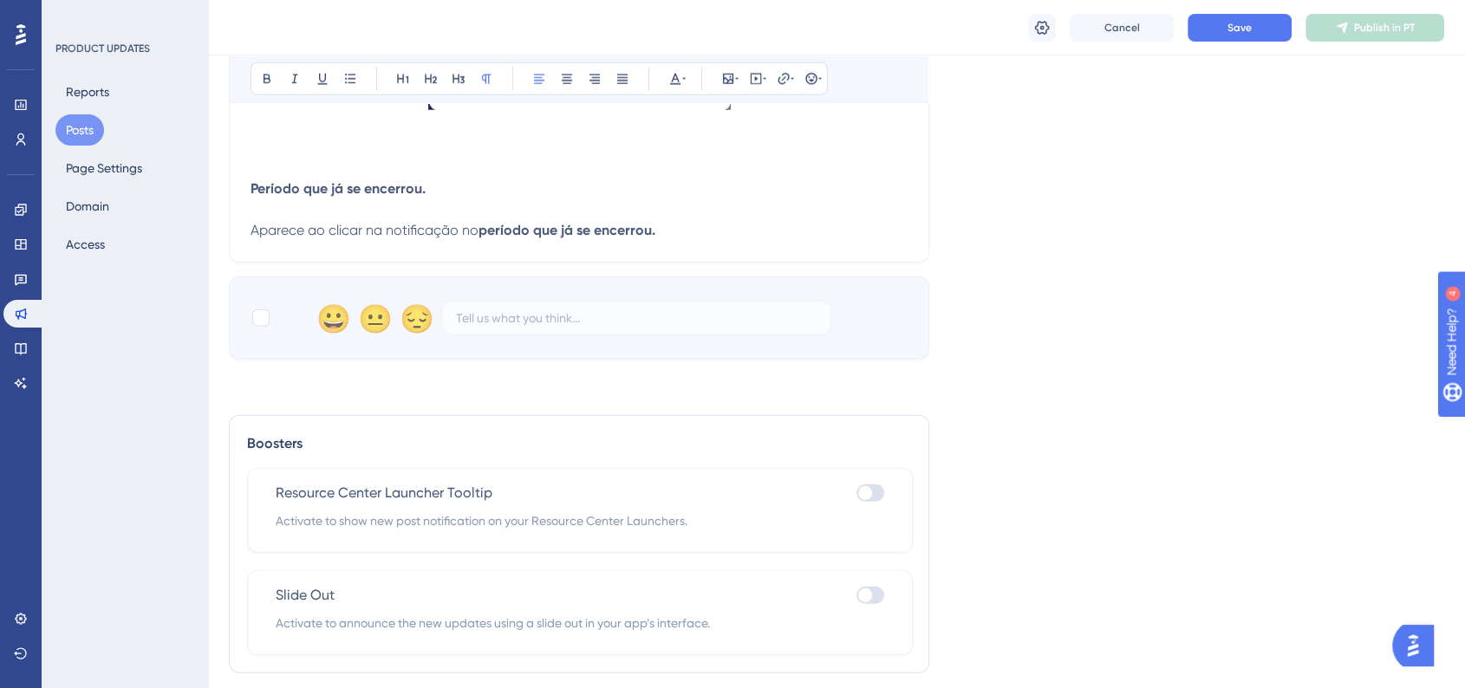
click at [409, 238] on span "Aparece ao clicar na notificação no" at bounding box center [365, 230] width 228 height 16
click at [343, 75] on icon at bounding box center [350, 79] width 14 height 14
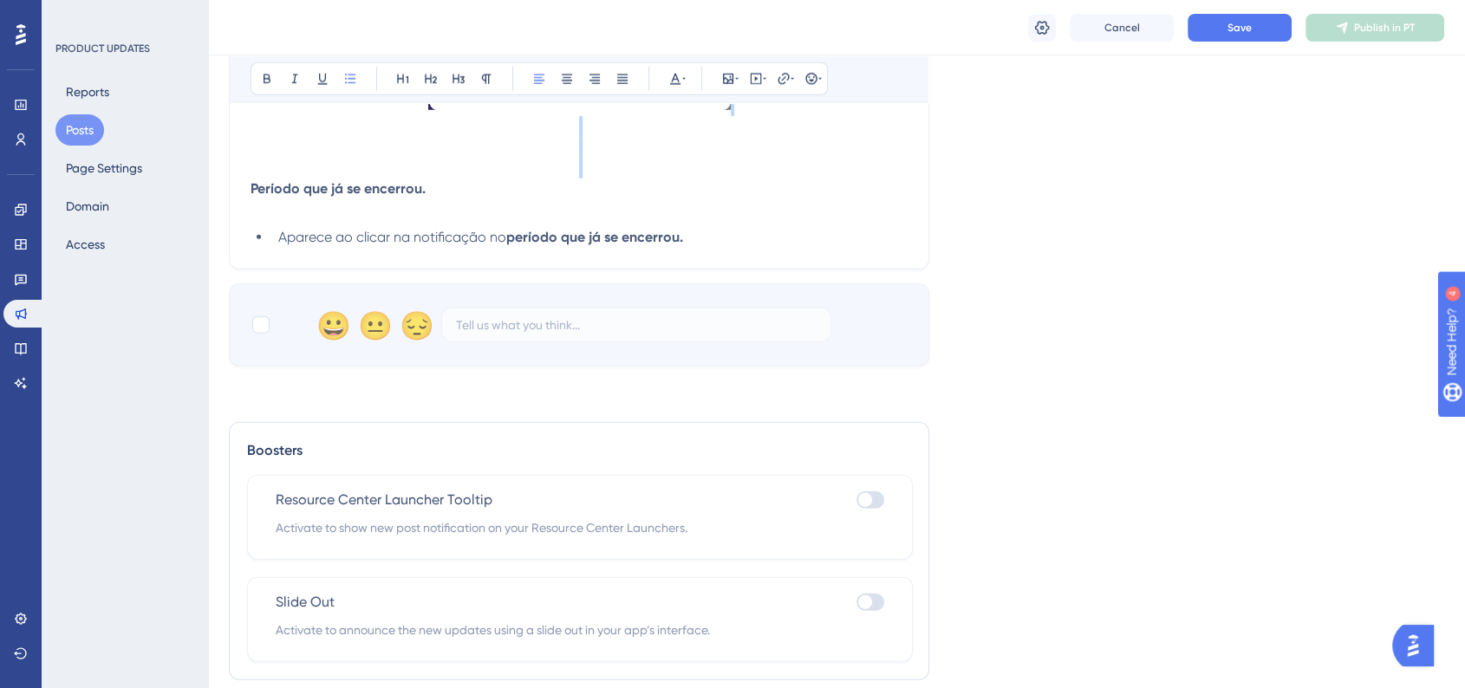
click at [255, 241] on ul "Aparece ao clicar na notificação no período que já se encerrou." at bounding box center [579, 237] width 657 height 21
click at [267, 220] on p "Período que já se encerrou." at bounding box center [579, 200] width 657 height 42
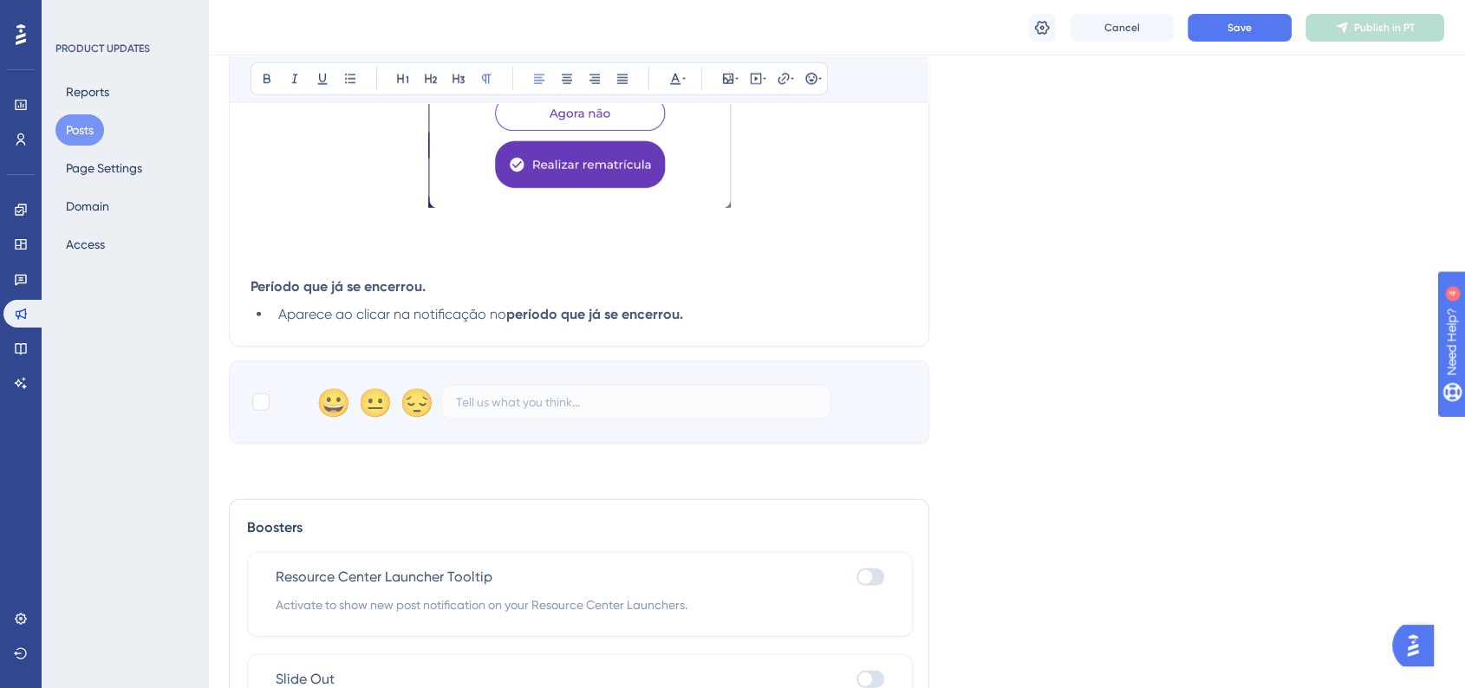
scroll to position [4720, 0]
click at [704, 321] on li "Aparece ao clicar na notificação no período que já se encerrou." at bounding box center [589, 313] width 636 height 21
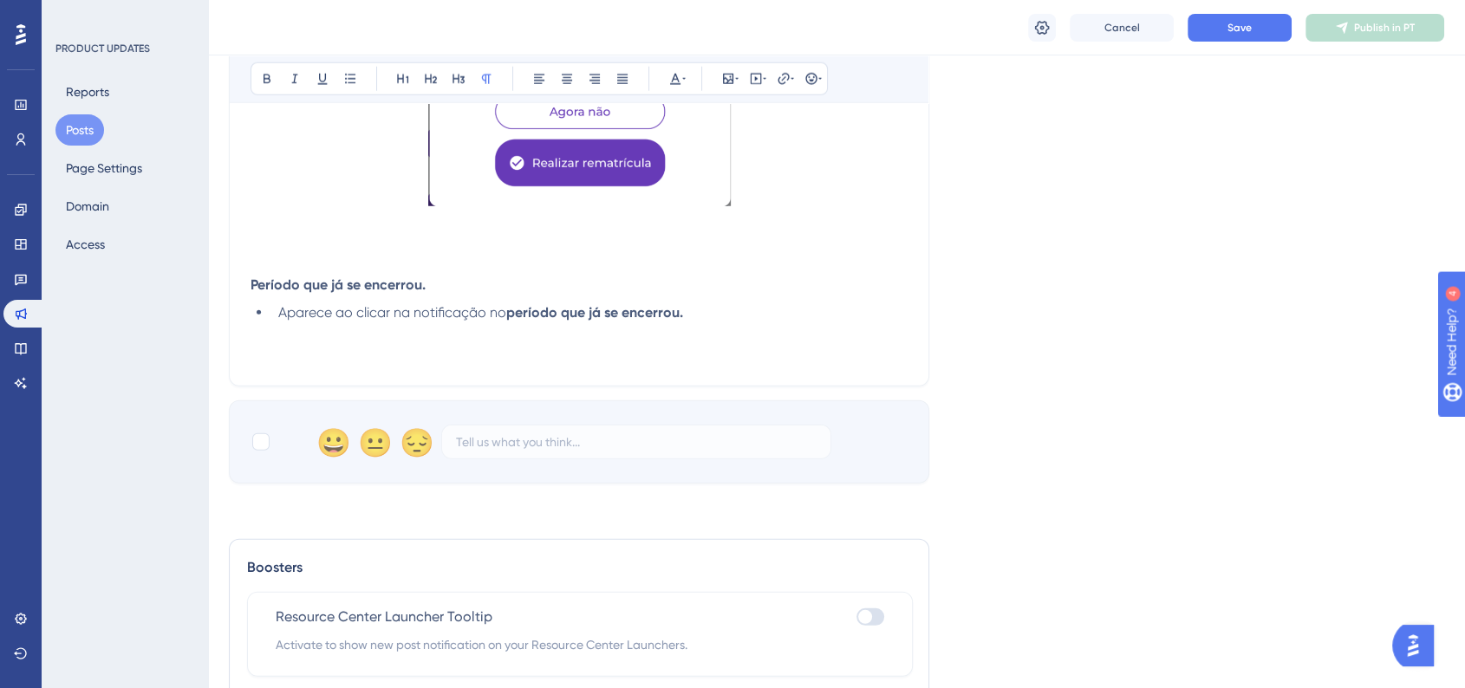
click at [303, 365] on p at bounding box center [579, 354] width 657 height 21
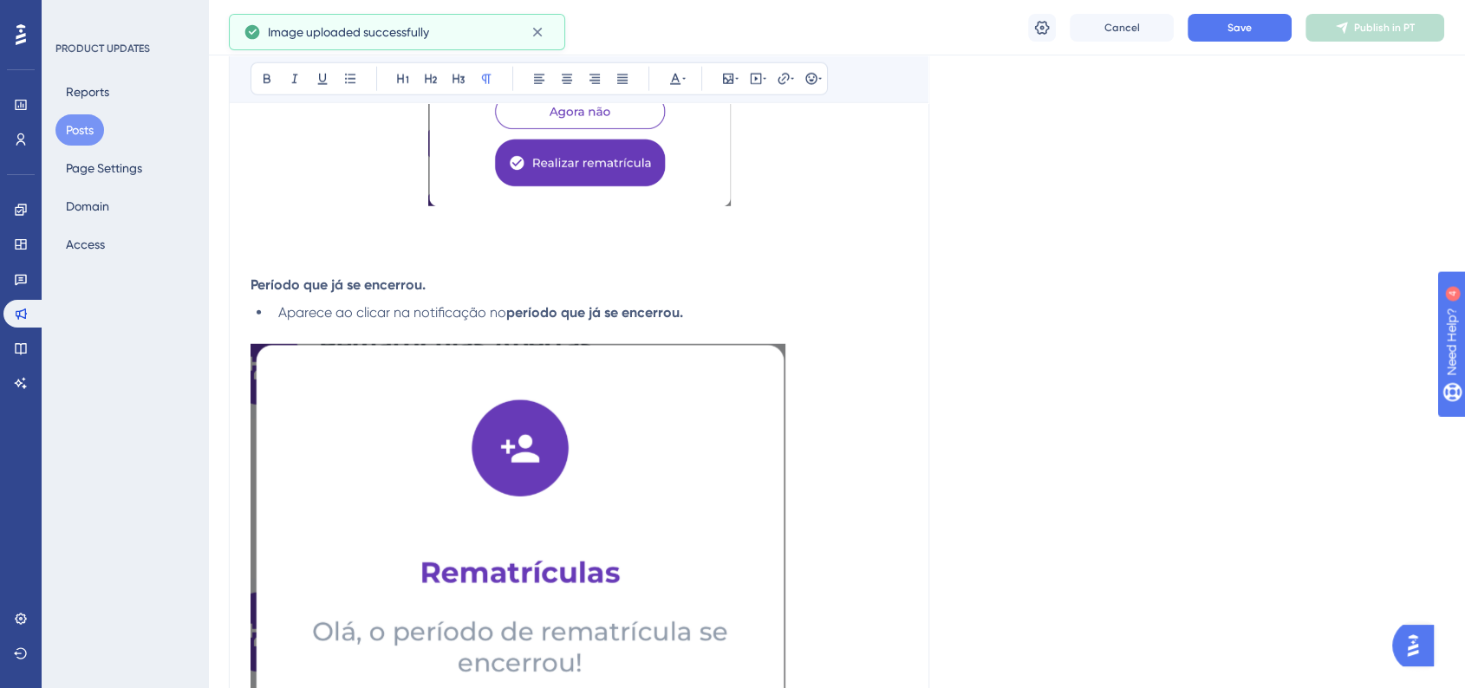
scroll to position [5009, 0]
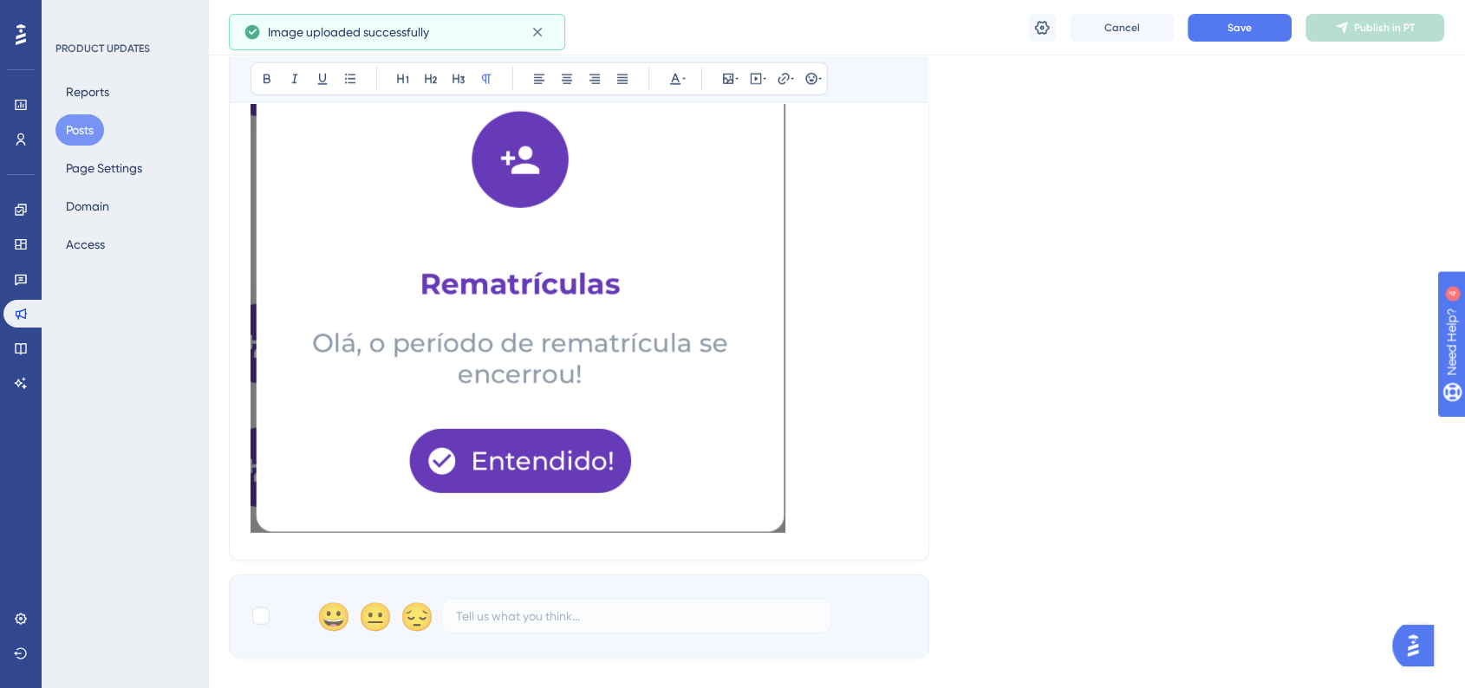
click at [596, 380] on img at bounding box center [518, 294] width 535 height 478
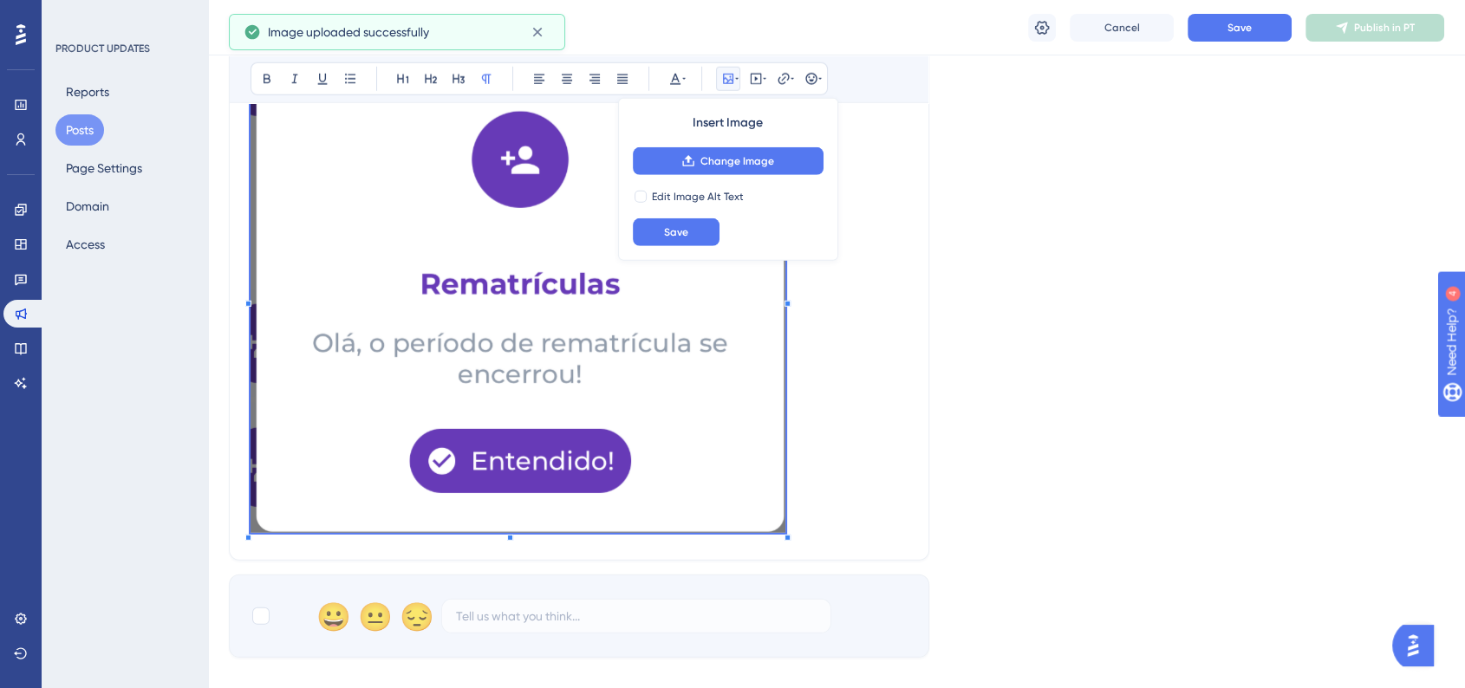
click at [784, 539] on div at bounding box center [518, 297] width 535 height 484
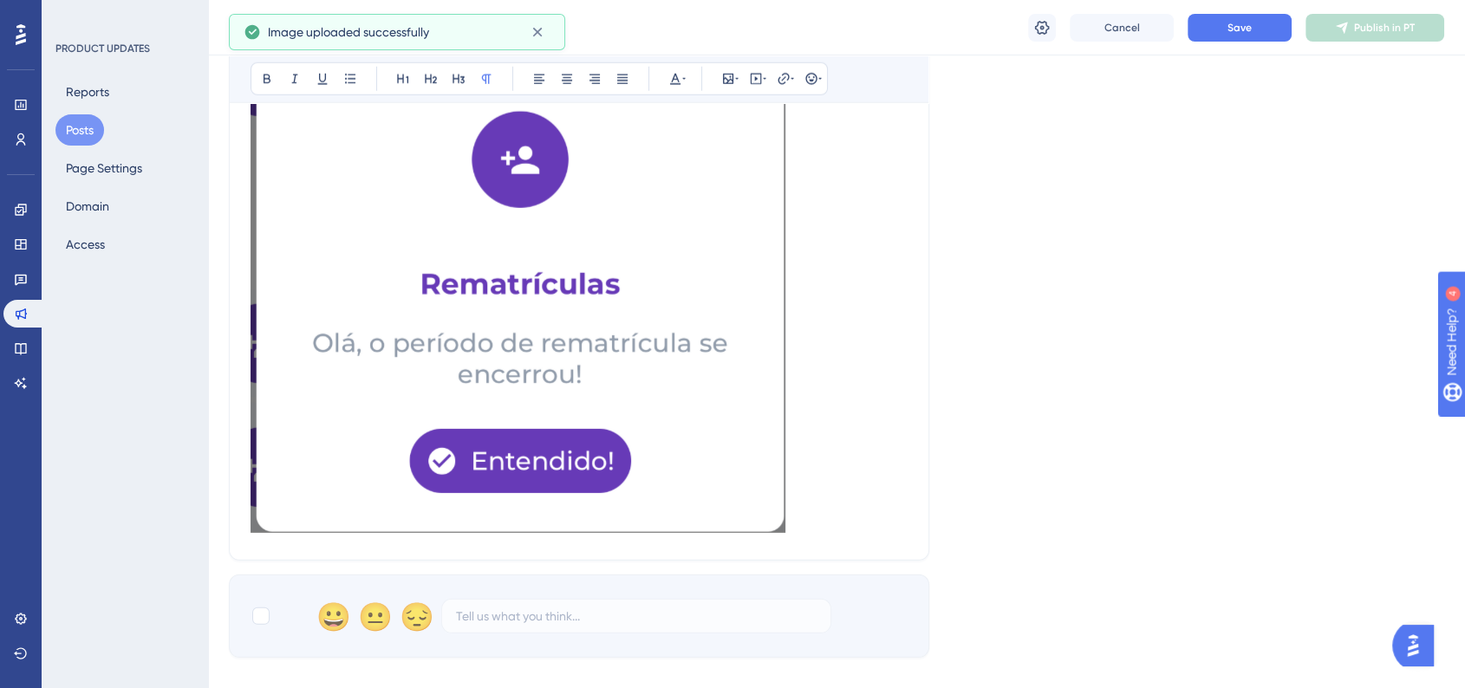
click at [749, 511] on img at bounding box center [518, 294] width 535 height 478
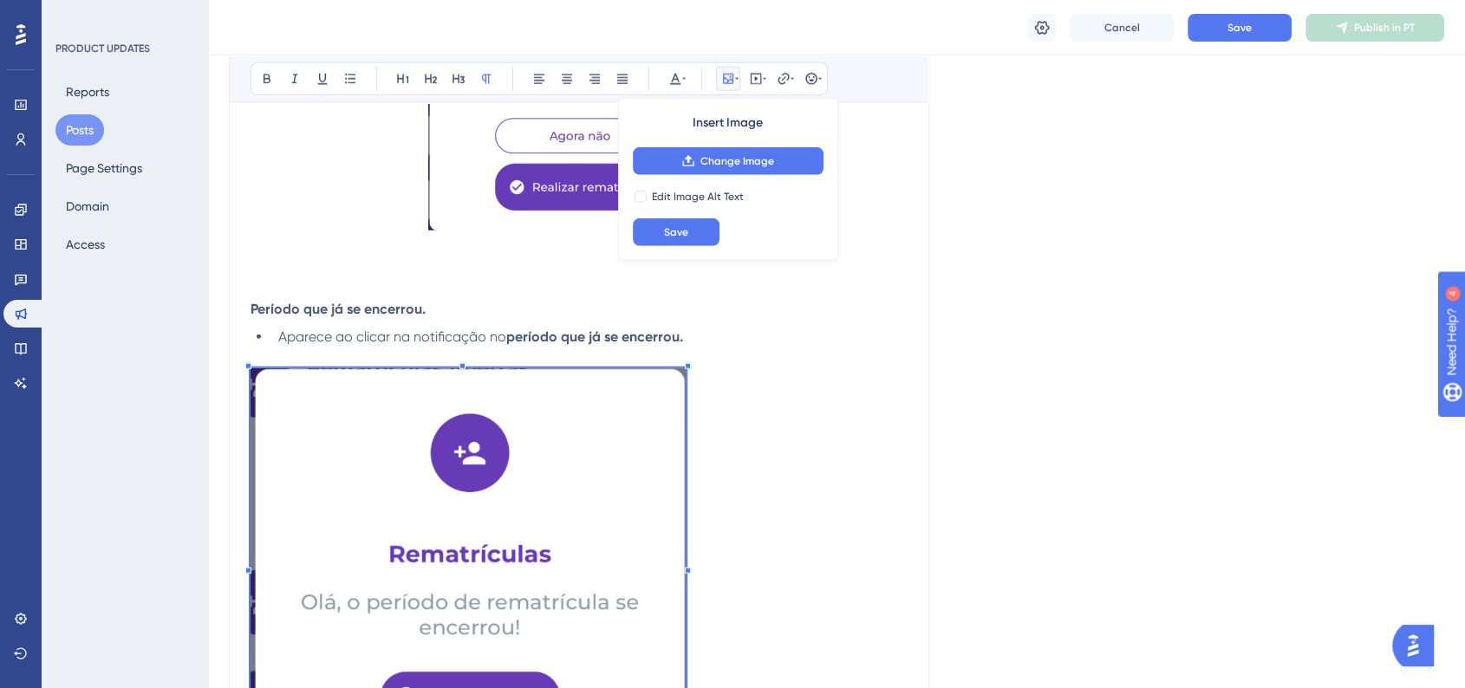
scroll to position [4624, 0]
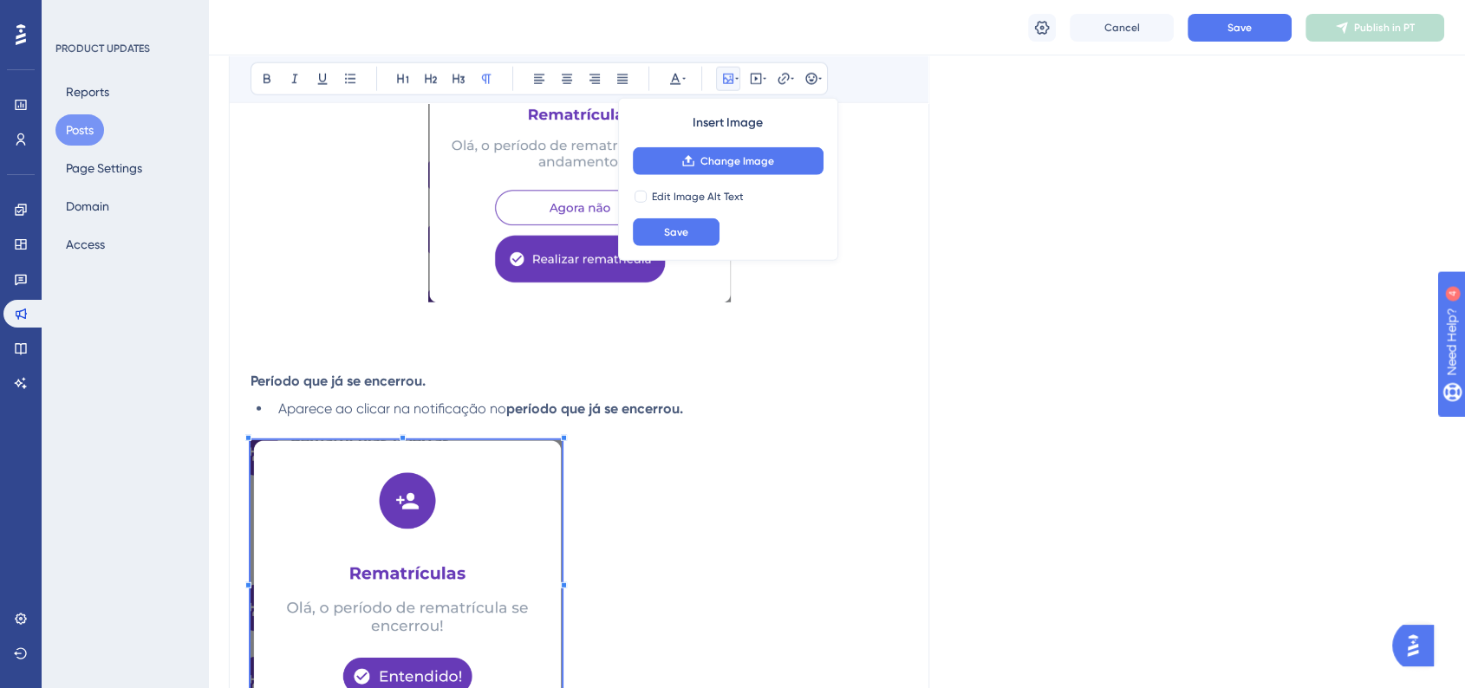
click at [562, 463] on p at bounding box center [579, 582] width 657 height 284
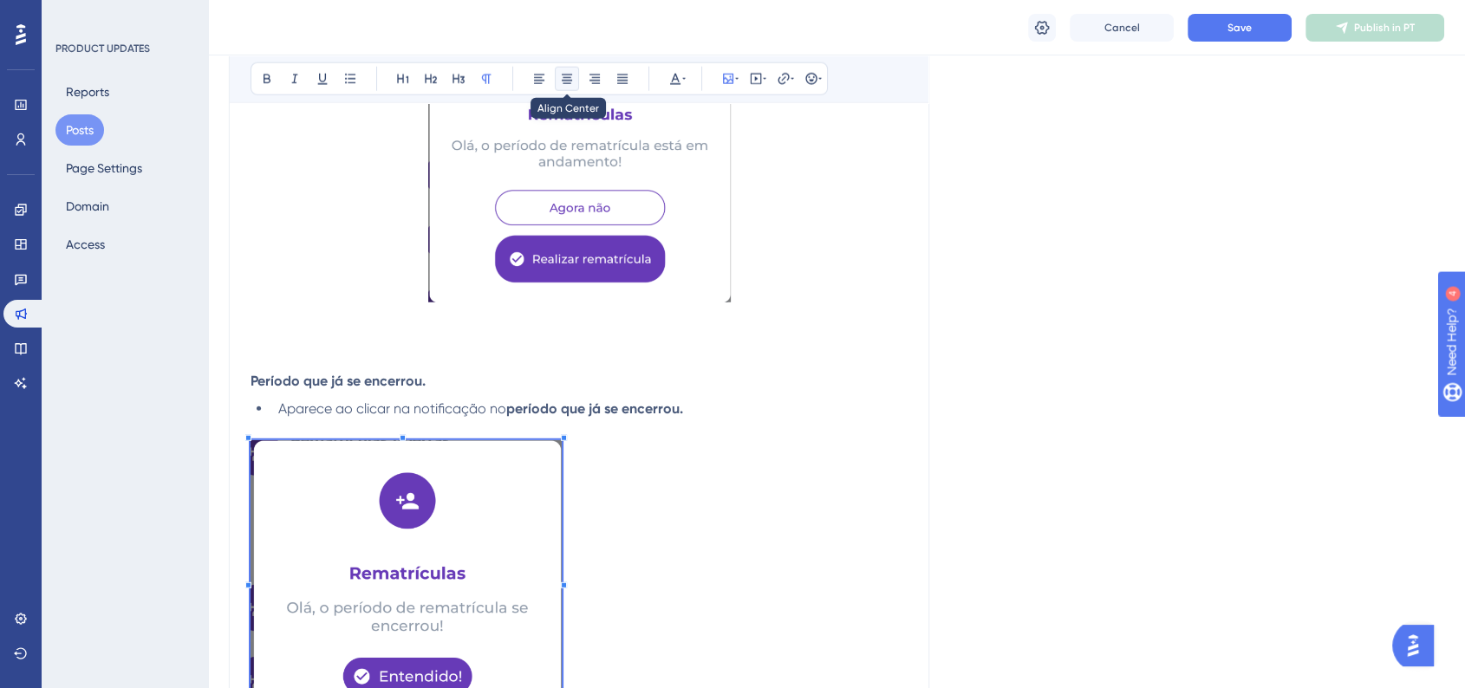
click at [574, 84] on button at bounding box center [567, 79] width 24 height 24
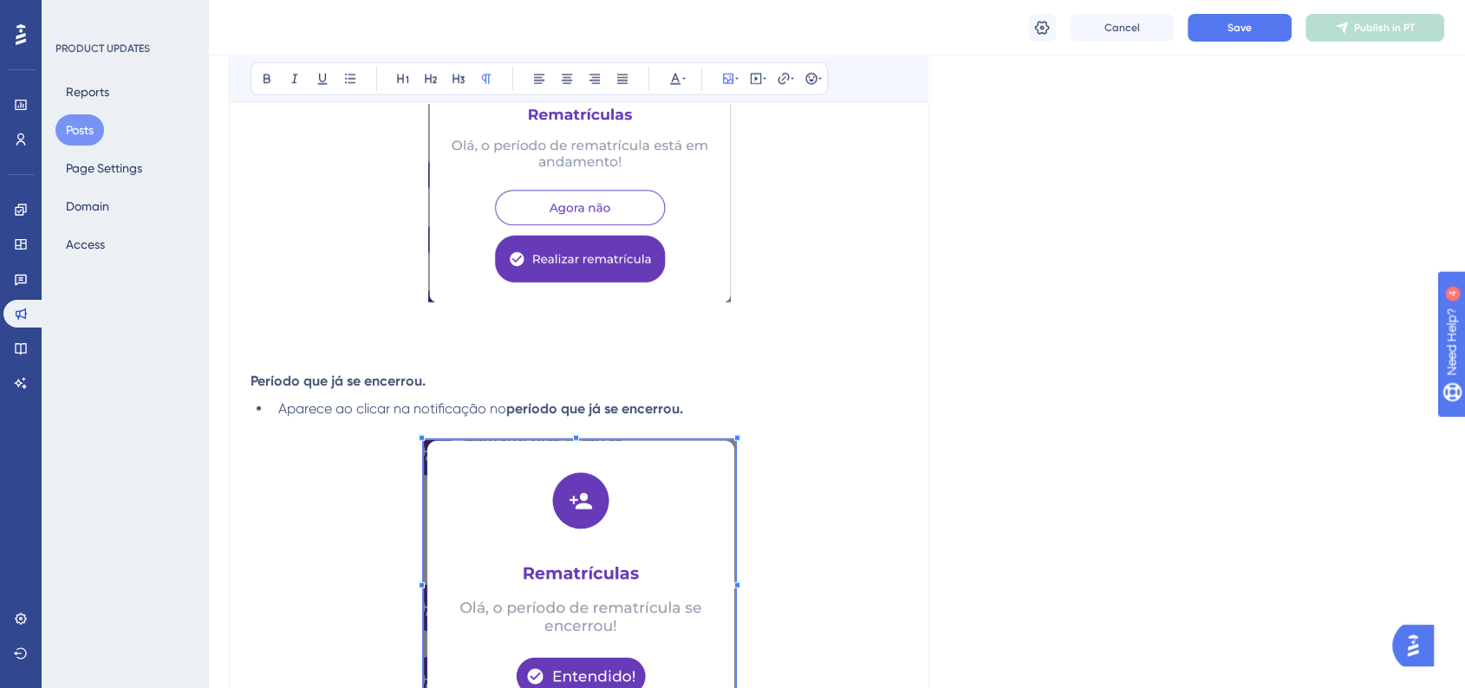
click at [862, 290] on p at bounding box center [579, 153] width 657 height 312
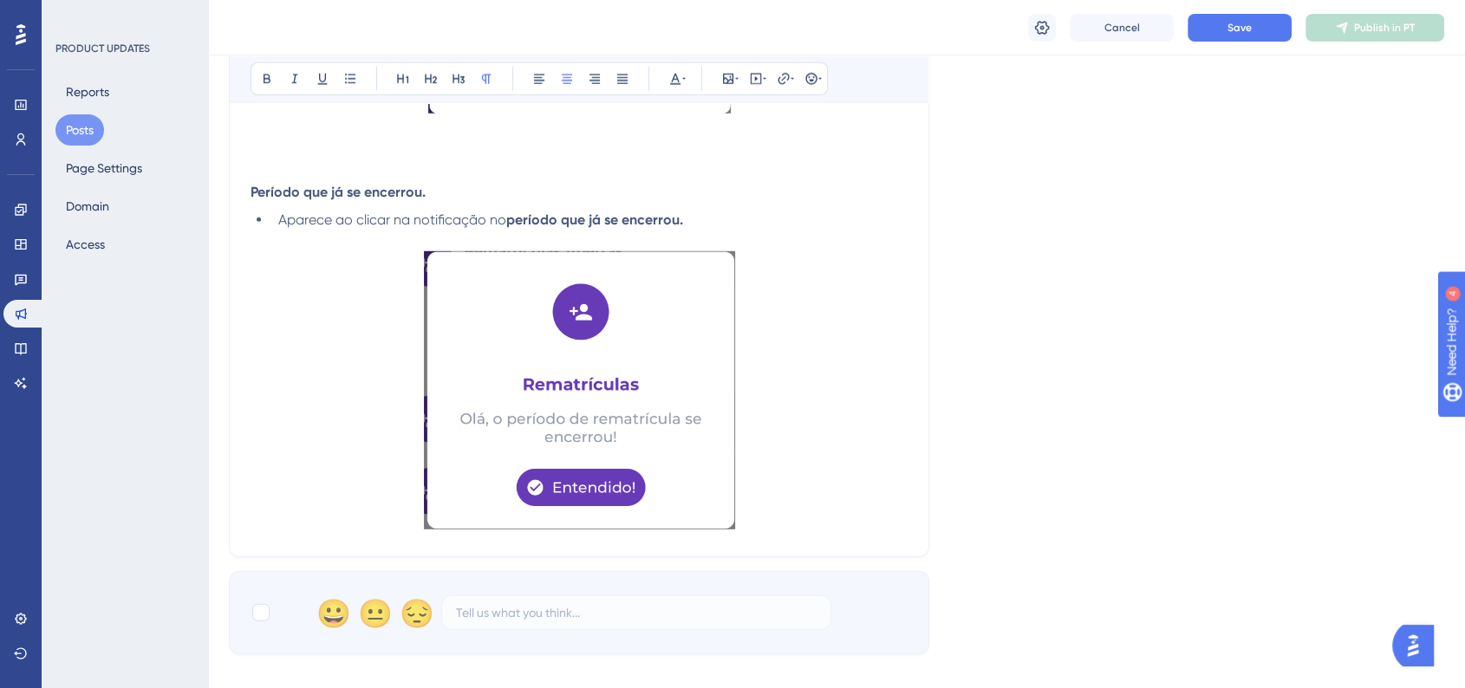
scroll to position [4912, 0]
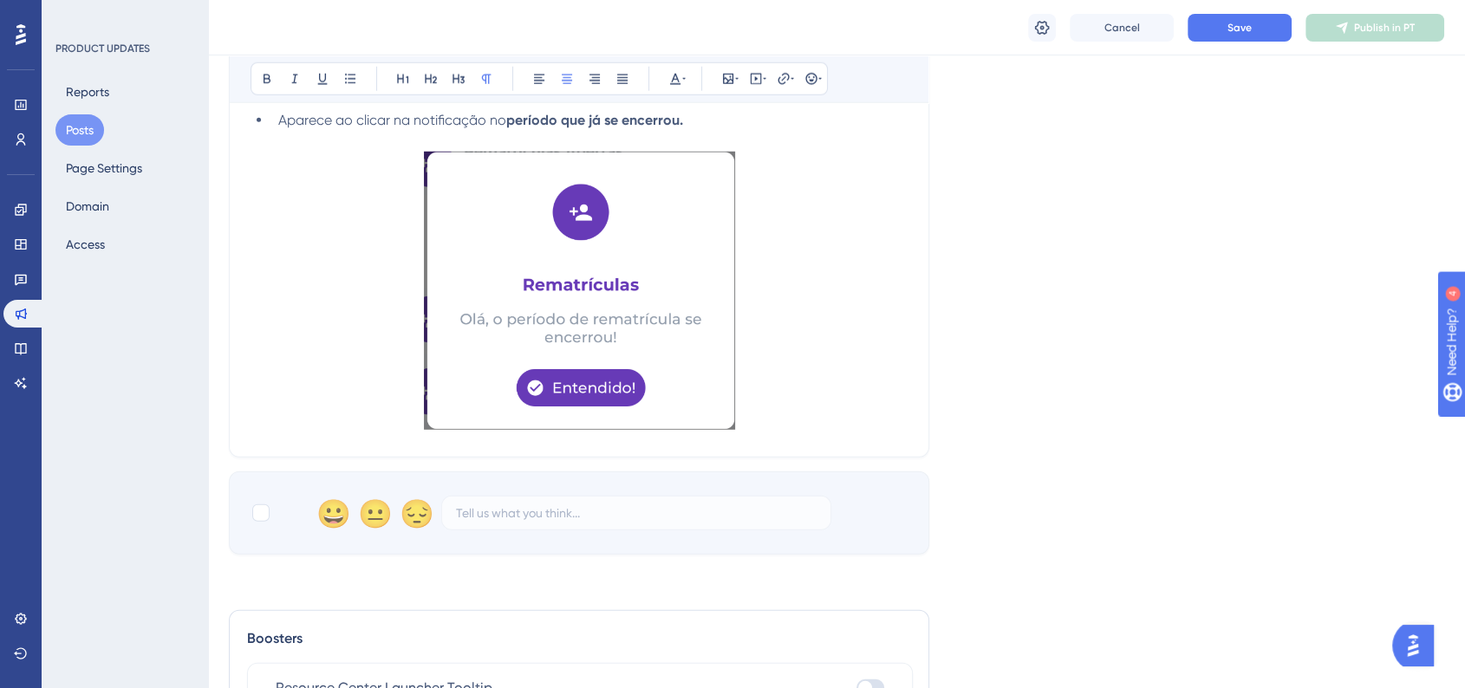
click at [874, 404] on p at bounding box center [579, 294] width 657 height 284
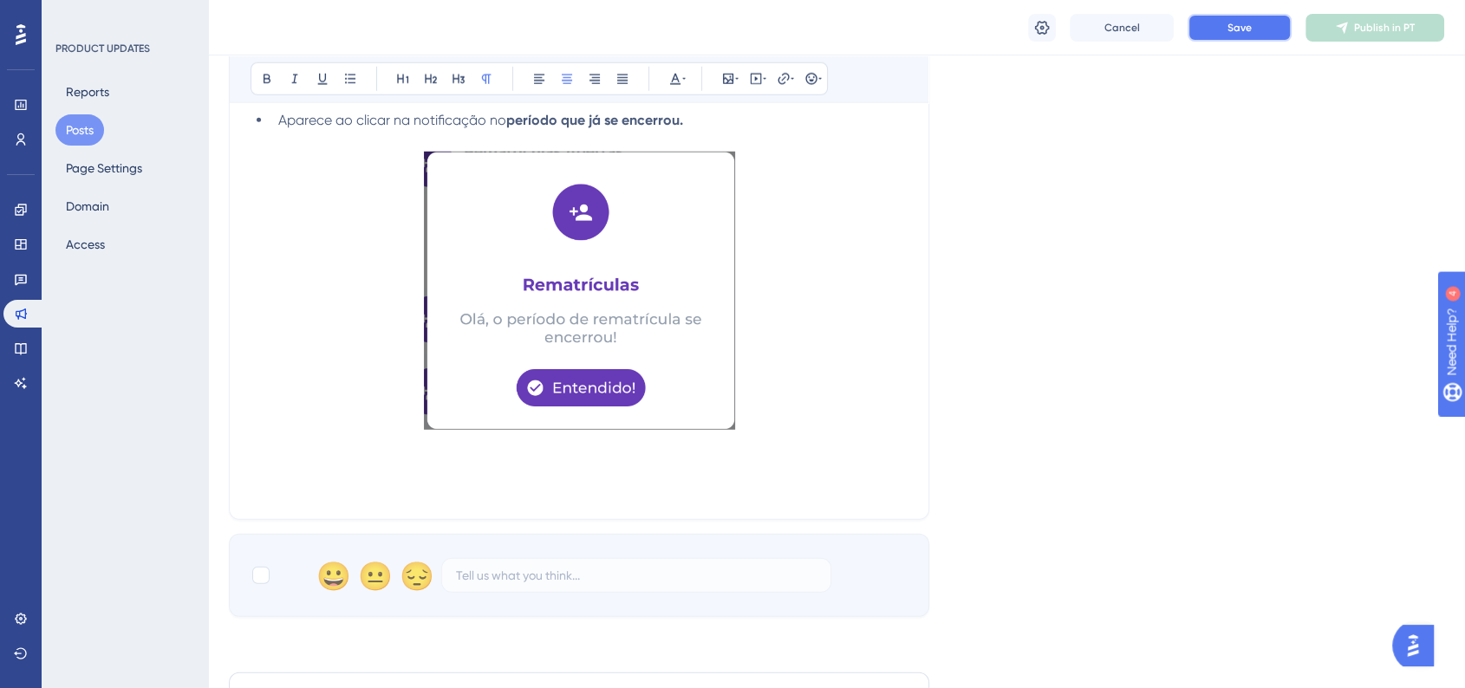
click at [1222, 20] on button "Save" at bounding box center [1240, 28] width 104 height 28
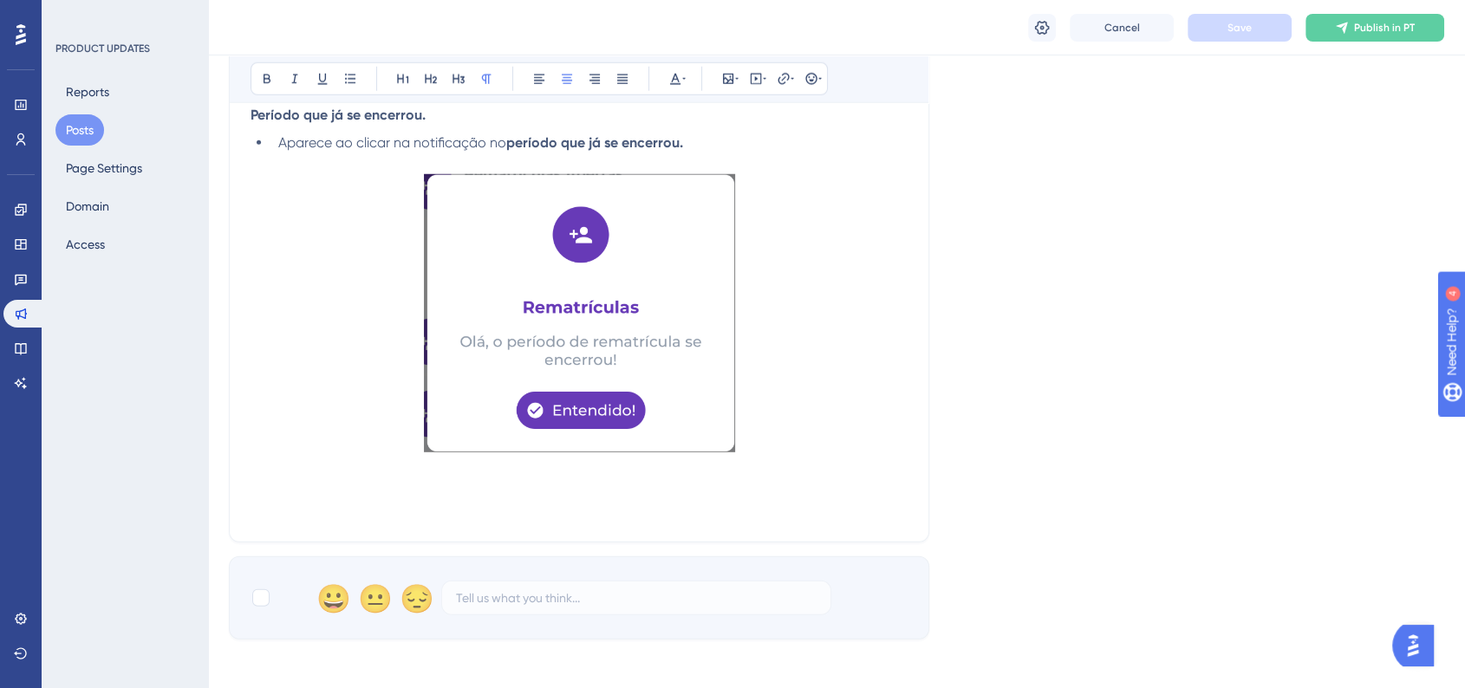
scroll to position [5201, 0]
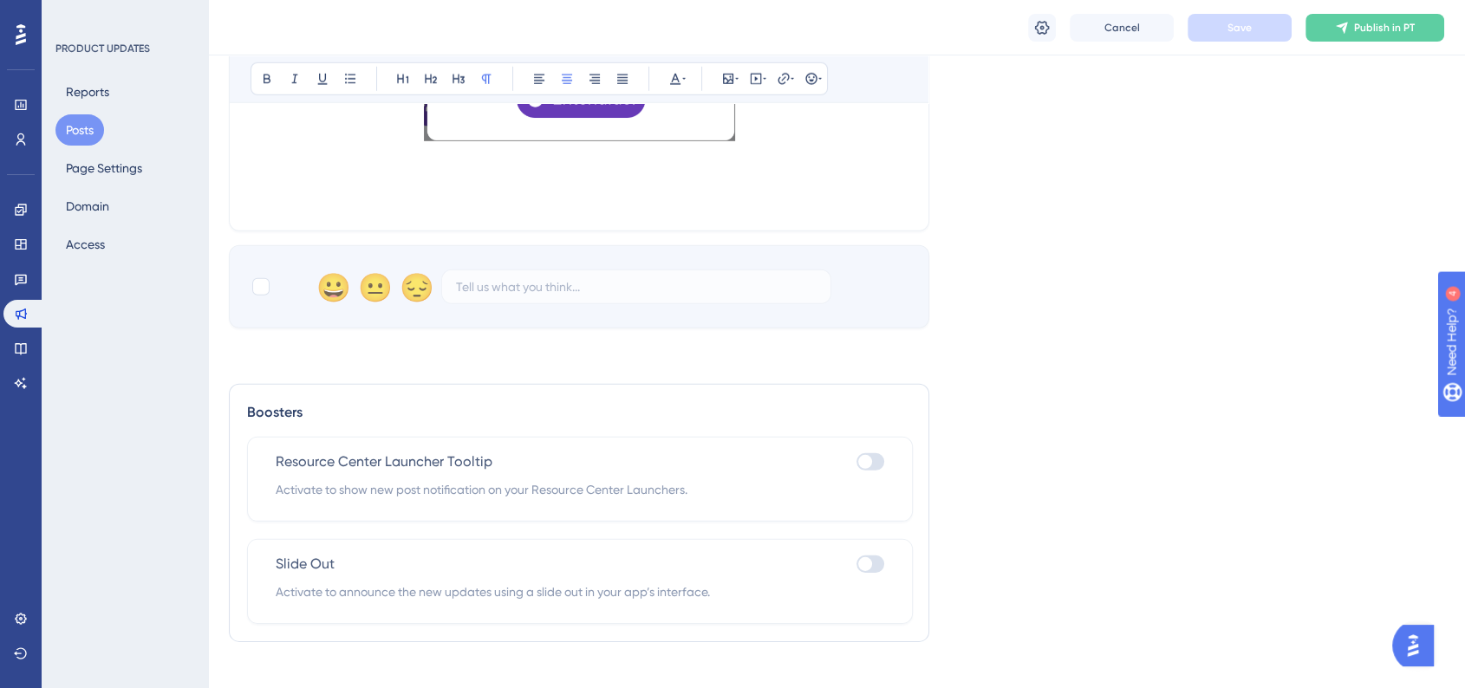
click at [277, 210] on p at bounding box center [579, 199] width 657 height 21
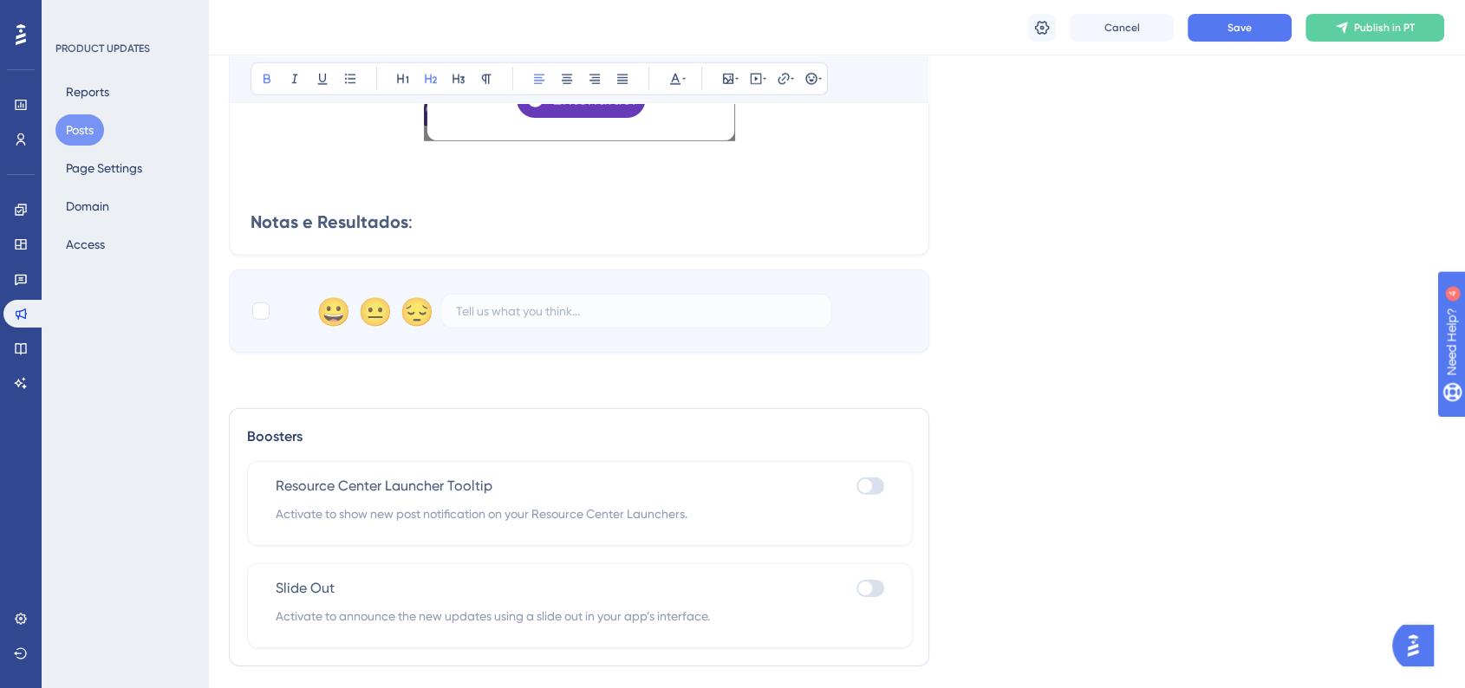
click at [252, 220] on strong "Notas e Resultados" at bounding box center [330, 222] width 158 height 21
click at [830, 78] on div "Bold Italic Underline Bullet Point Heading 1 Heading 2 Heading 3 Normal Align L…" at bounding box center [579, 79] width 699 height 49
click at [820, 80] on icon at bounding box center [819, 79] width 3 height 14
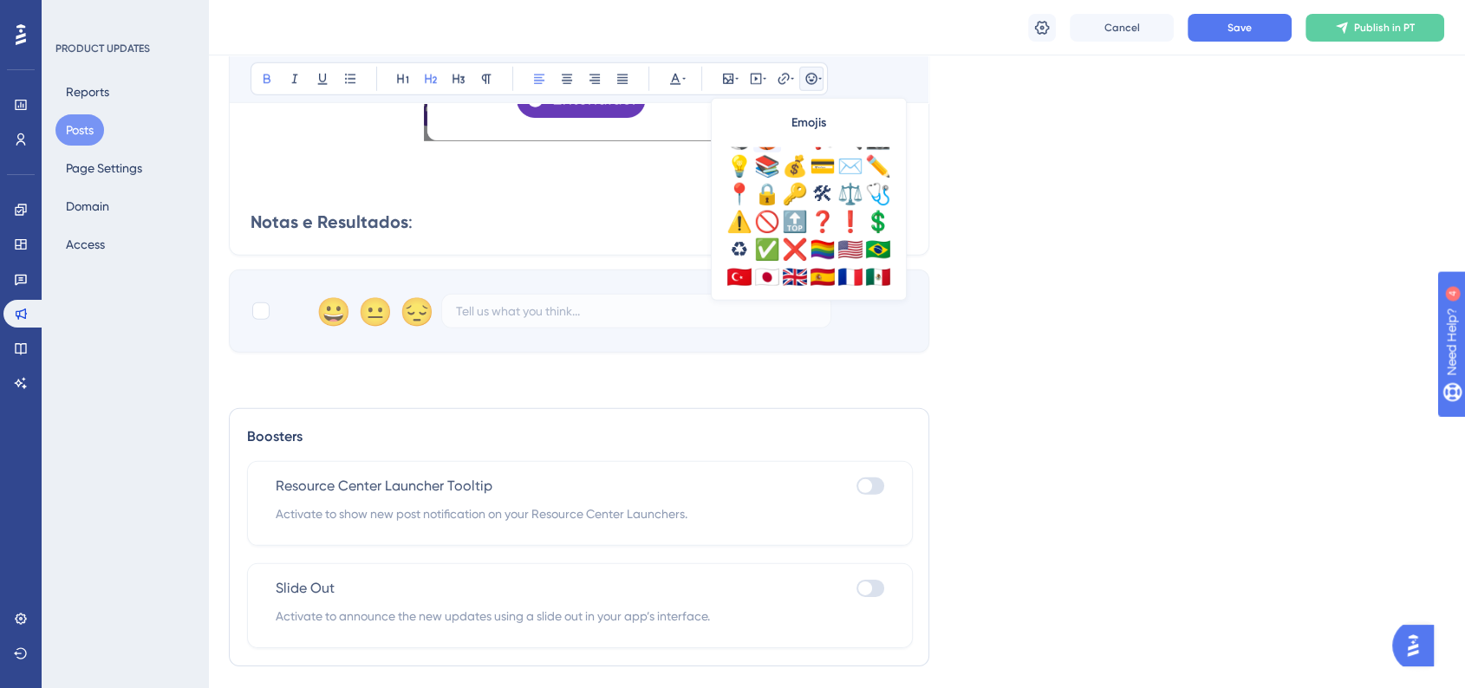
scroll to position [481, 0]
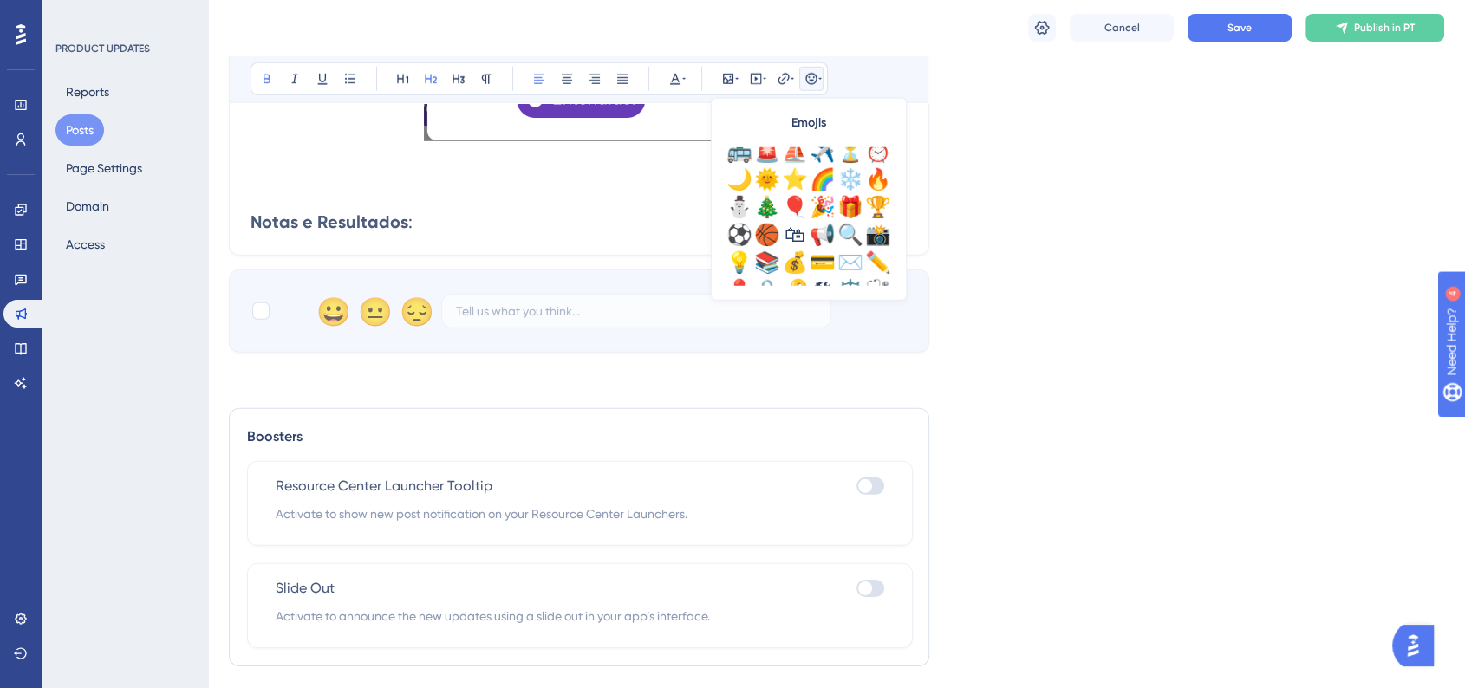
click at [894, 178] on div "😀 😆 😅 😂 😉 😊 😇 😍 🤩 😊 😝 🤗 🤔 😑 😏 🙄 😬 😔 😷 😵 🤯 🥳 😎 🤓 🙁 😳 🥺 😓 😱 😭 😤 😠 ☠️ 🤡 👻 👽 🤖 😸 😻 …" at bounding box center [809, 216] width 180 height 139
click at [889, 178] on div "🔥" at bounding box center [878, 180] width 28 height 28
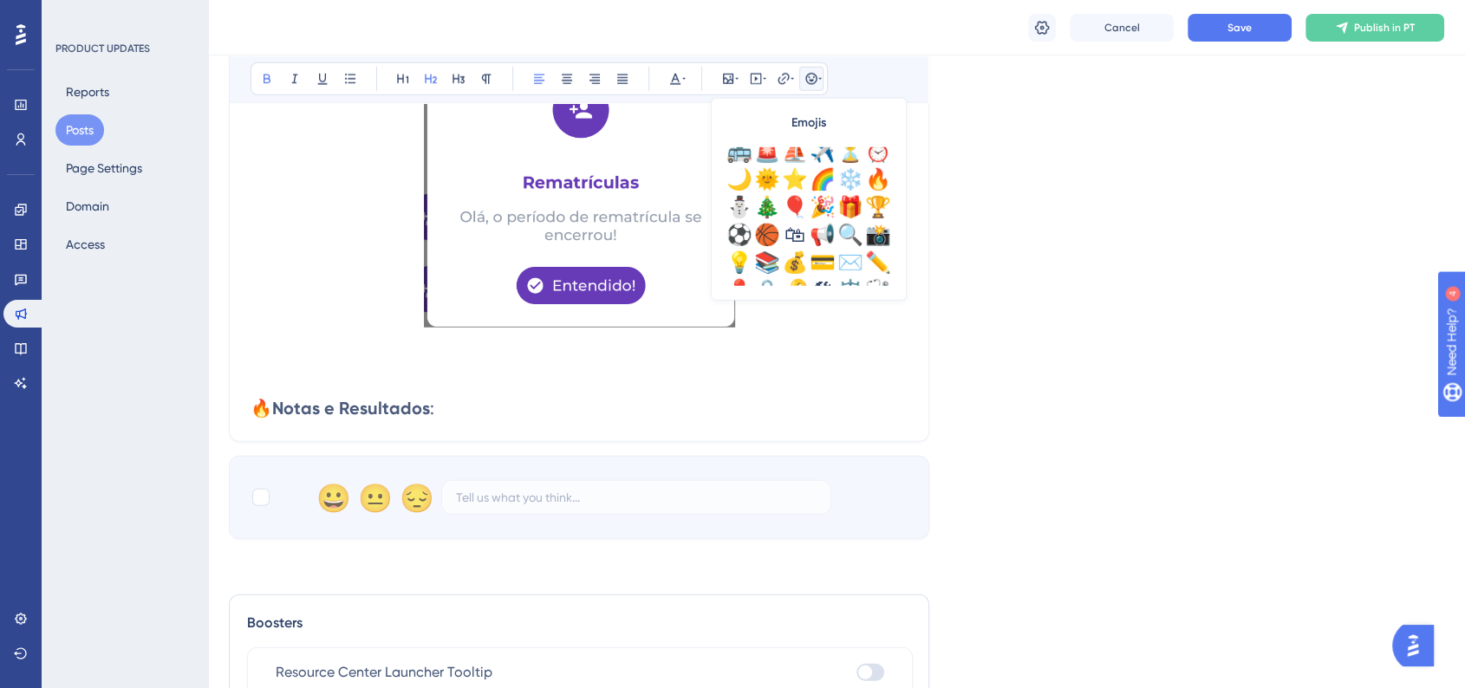
scroll to position [5009, 0]
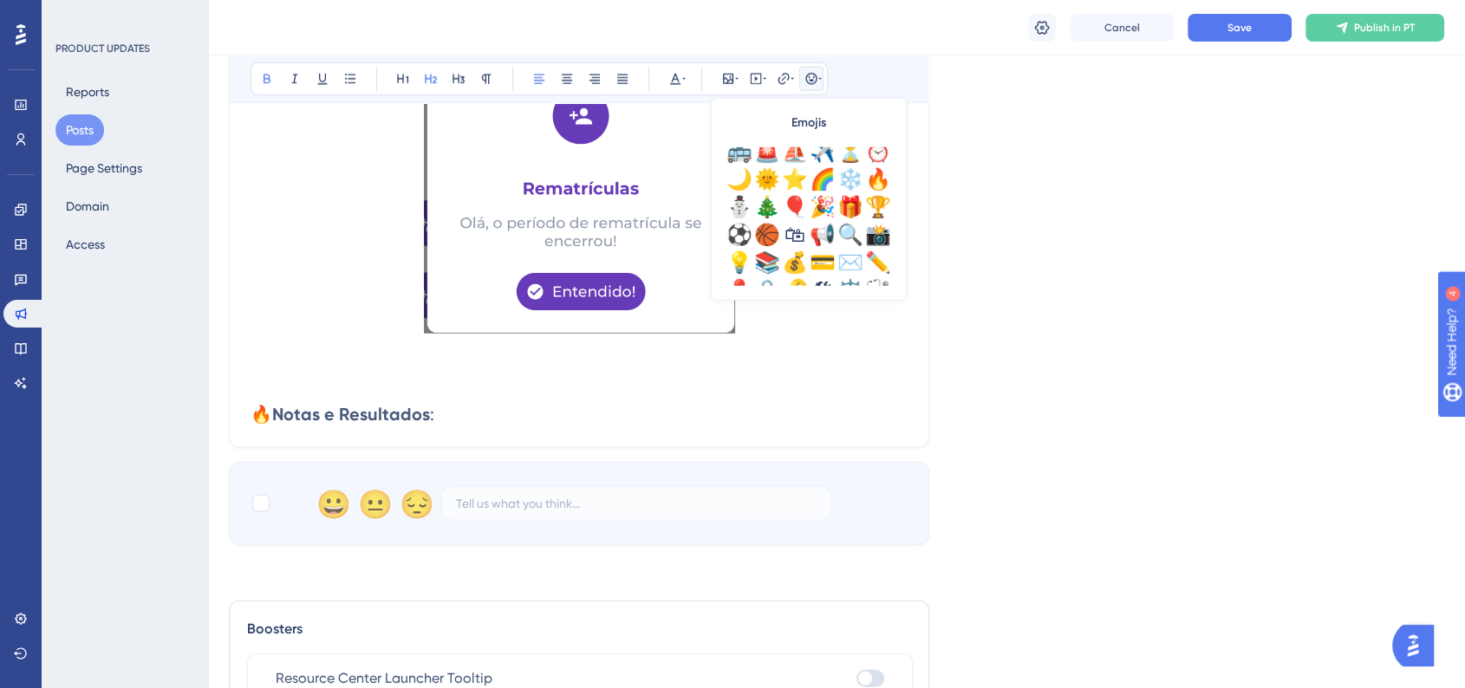
click at [537, 413] on h2 "🔥 Notas e Resultados :" at bounding box center [579, 414] width 657 height 24
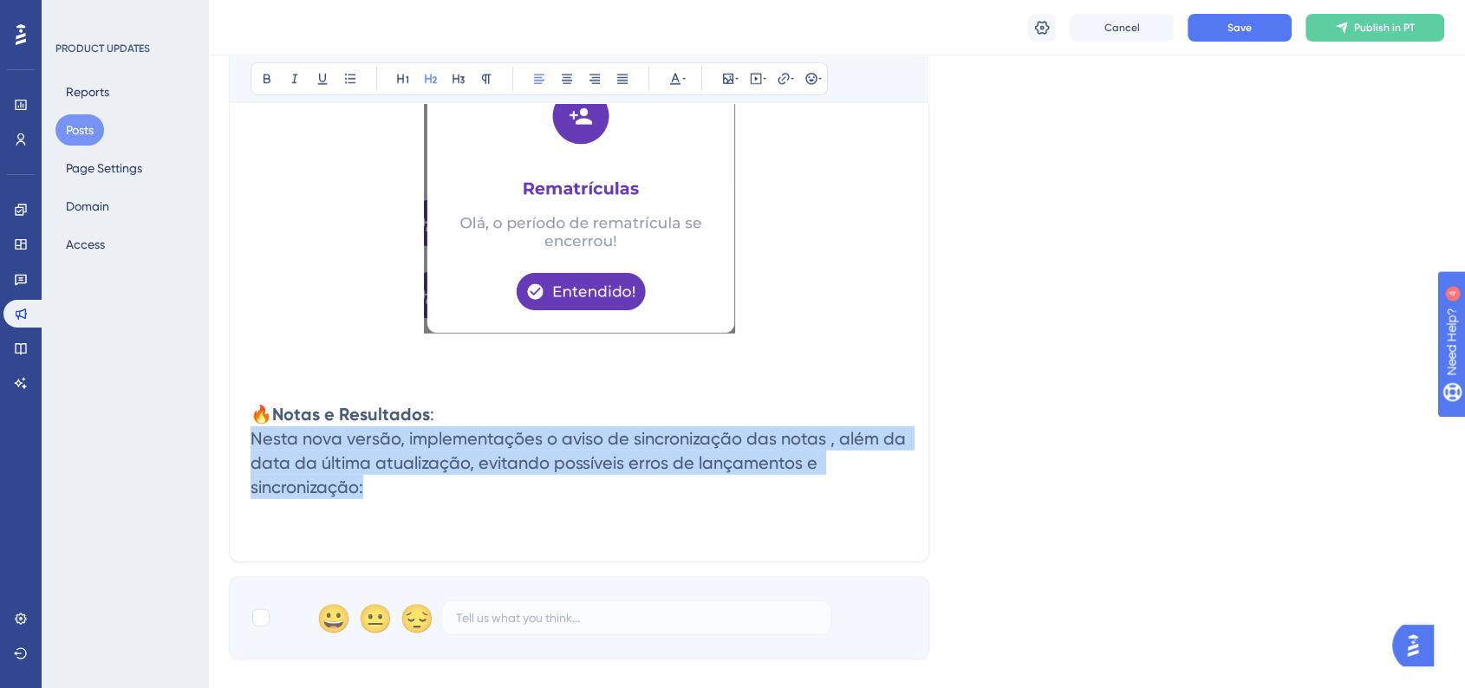
drag, startPoint x: 366, startPoint y: 494, endPoint x: 251, endPoint y: 452, distance: 122.6
click at [251, 452] on h2 "Nesta nova versão, implementações o aviso de sincronização das notas , além da …" at bounding box center [579, 462] width 657 height 73
click at [478, 75] on button at bounding box center [486, 79] width 24 height 24
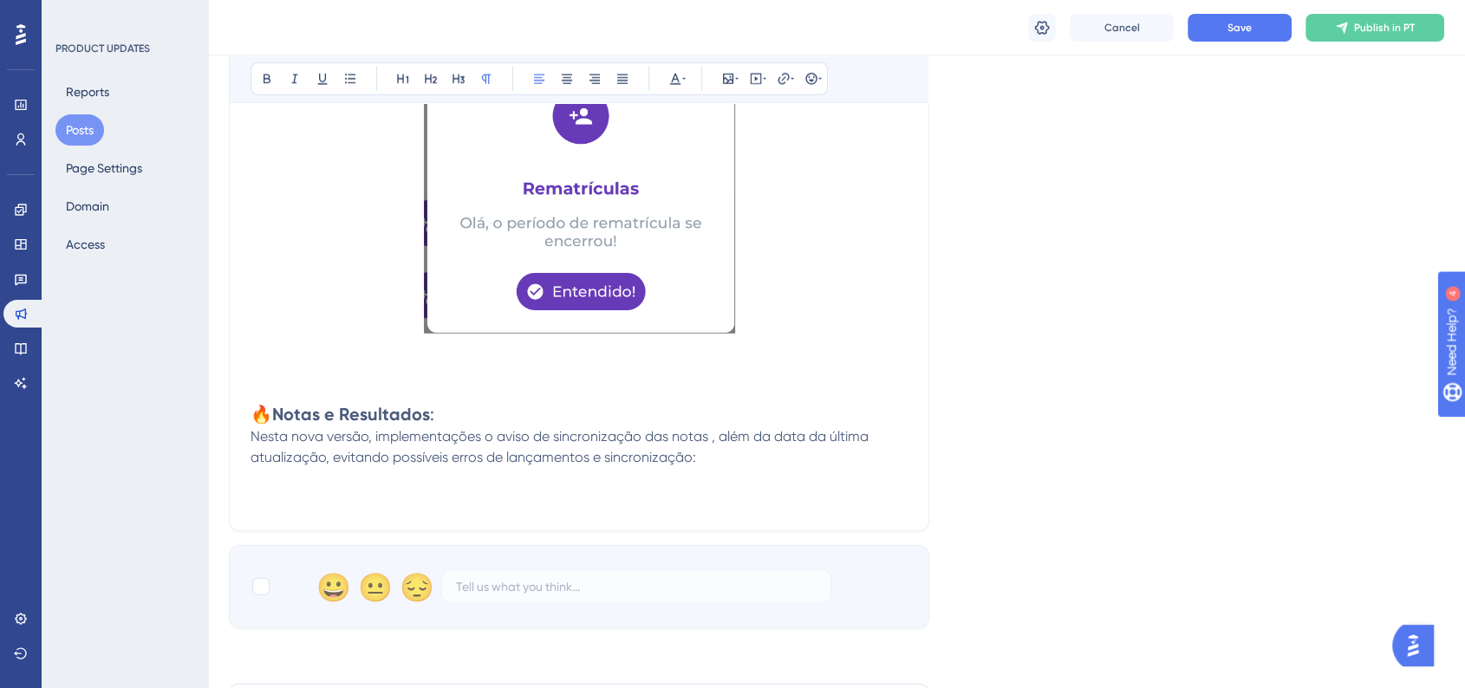
click at [491, 459] on span "Nesta nova versão, implementações o aviso de sincronização das notas , além da …" at bounding box center [562, 446] width 622 height 37
click at [732, 467] on p "Nesta nova versão, implementações o aviso de sincronização das notas , além da …" at bounding box center [579, 447] width 657 height 42
drag, startPoint x: 478, startPoint y: 447, endPoint x: 450, endPoint y: 450, distance: 27.9
click at [450, 450] on span "Nesta nova versão, implementações o aviso de sincronização das notas , além da …" at bounding box center [562, 446] width 622 height 37
click at [771, 468] on p "Nesta nova versão, implementamos o aviso de sincronização das notas , além da d…" at bounding box center [579, 447] width 657 height 42
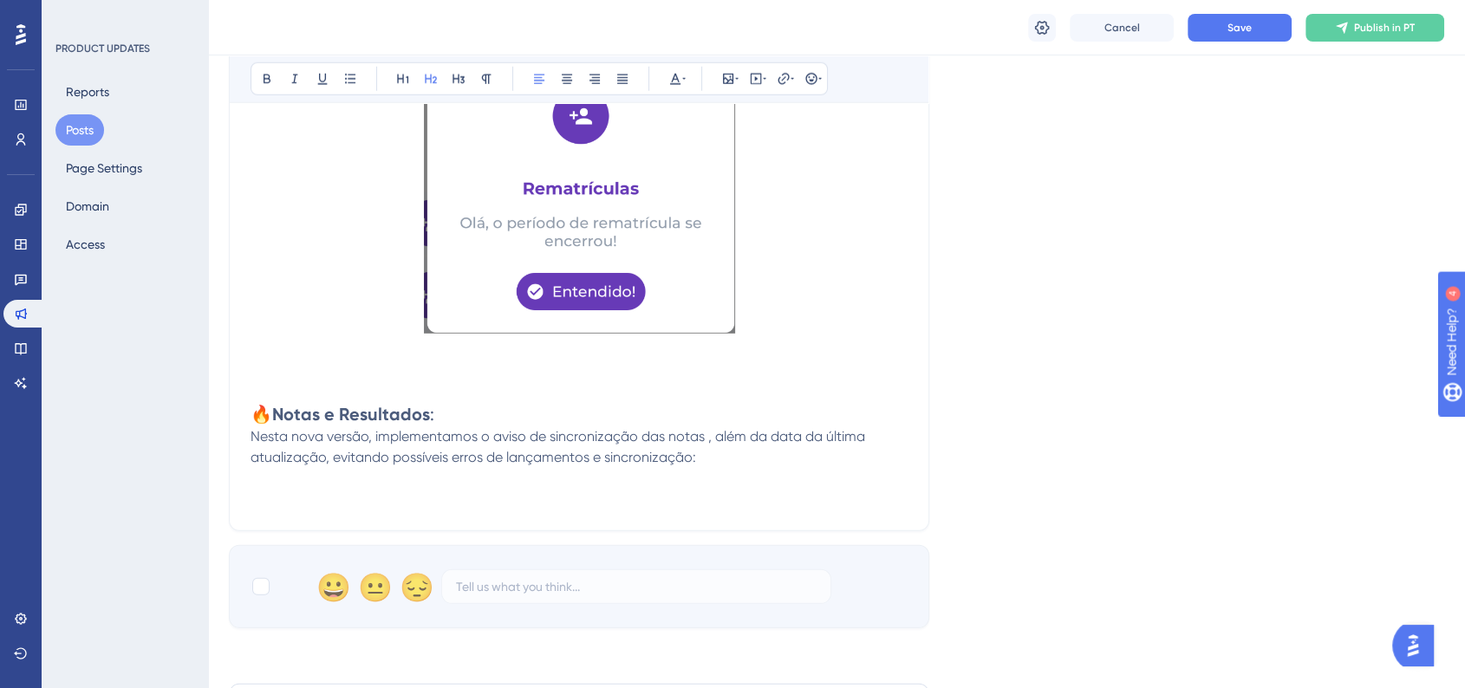
click at [619, 419] on h2 "🔥 Notas e Resultados :" at bounding box center [579, 414] width 657 height 24
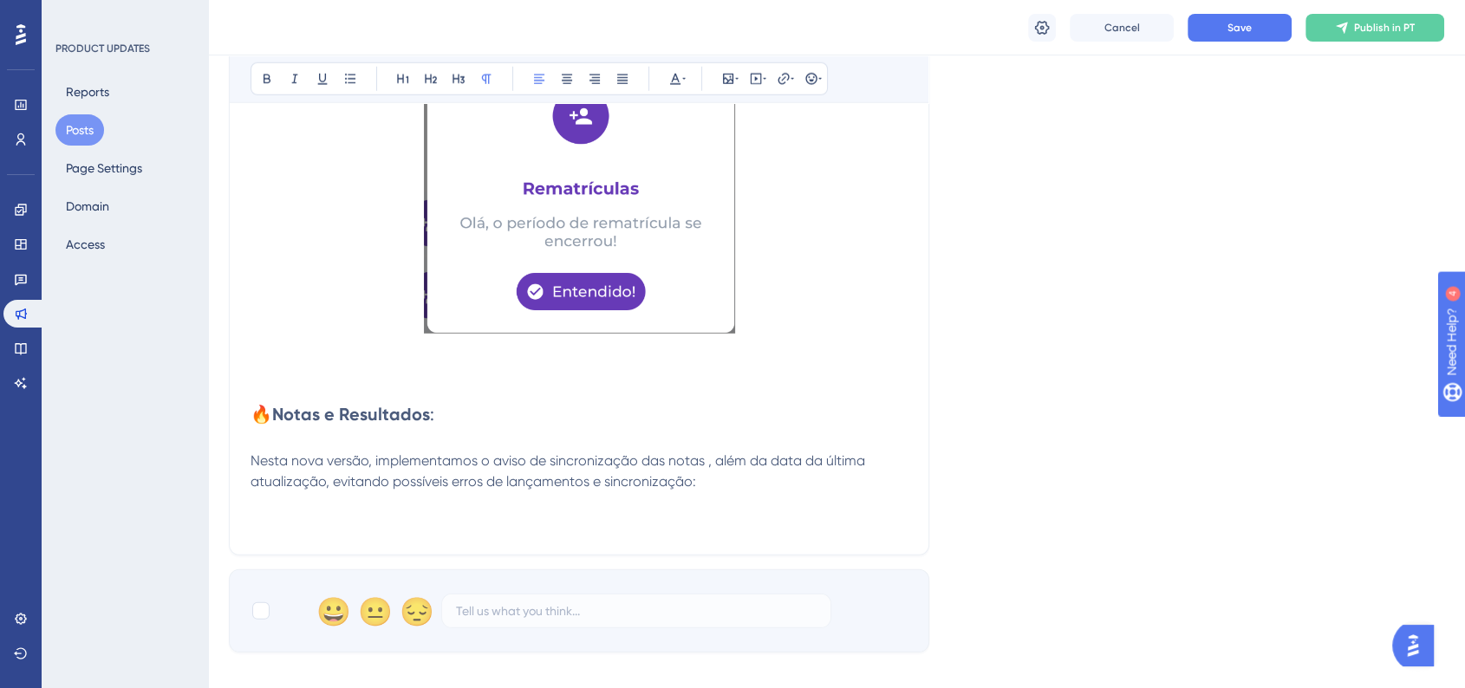
click at [724, 492] on p "Nesta nova versão, implementamos o aviso de sincronização das notas , além da d…" at bounding box center [579, 472] width 657 height 42
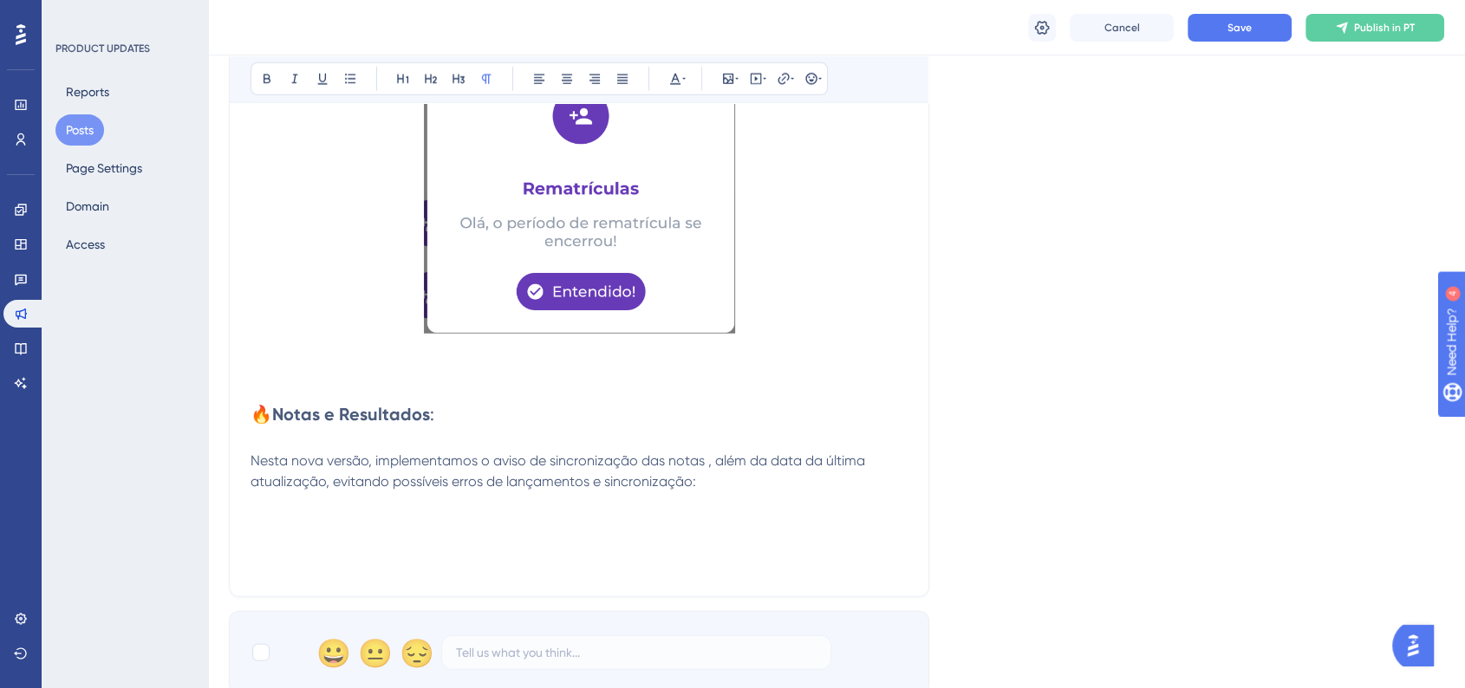
click at [367, 534] on p at bounding box center [579, 523] width 657 height 21
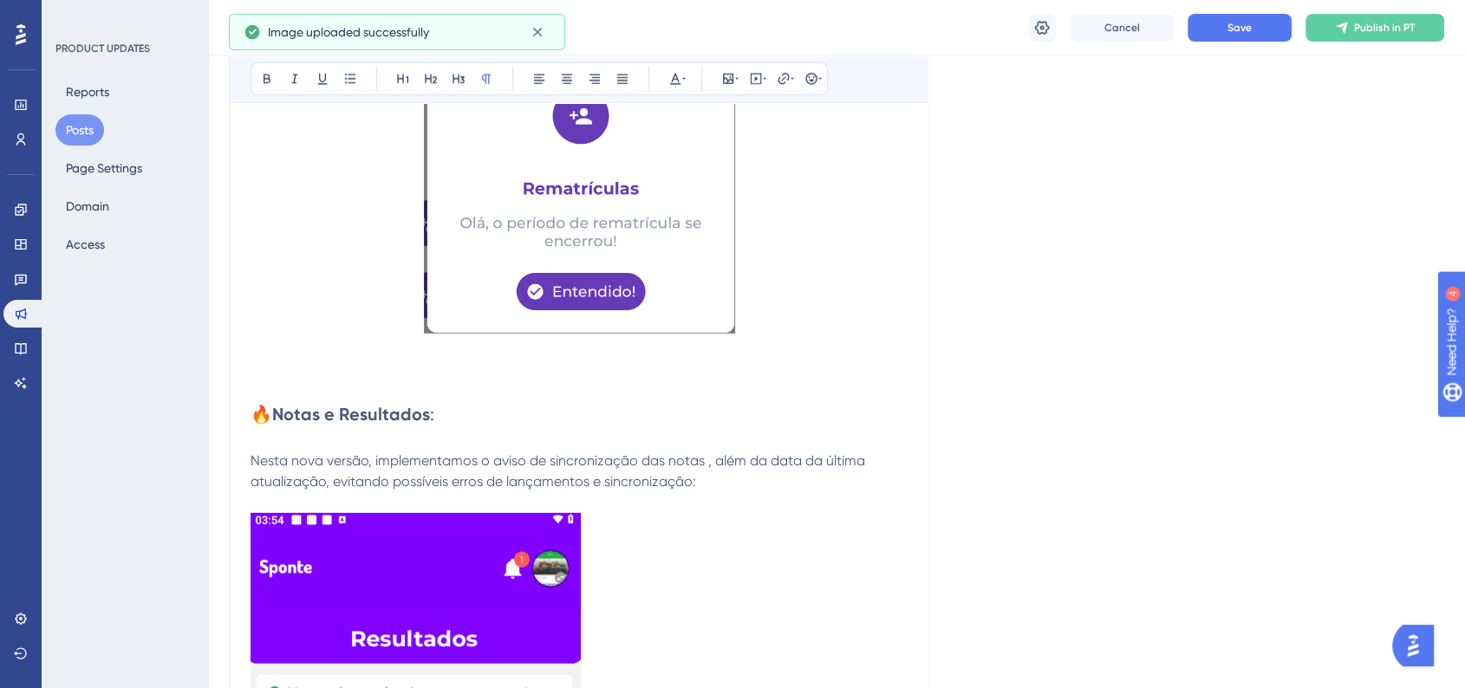
scroll to position [5201, 0]
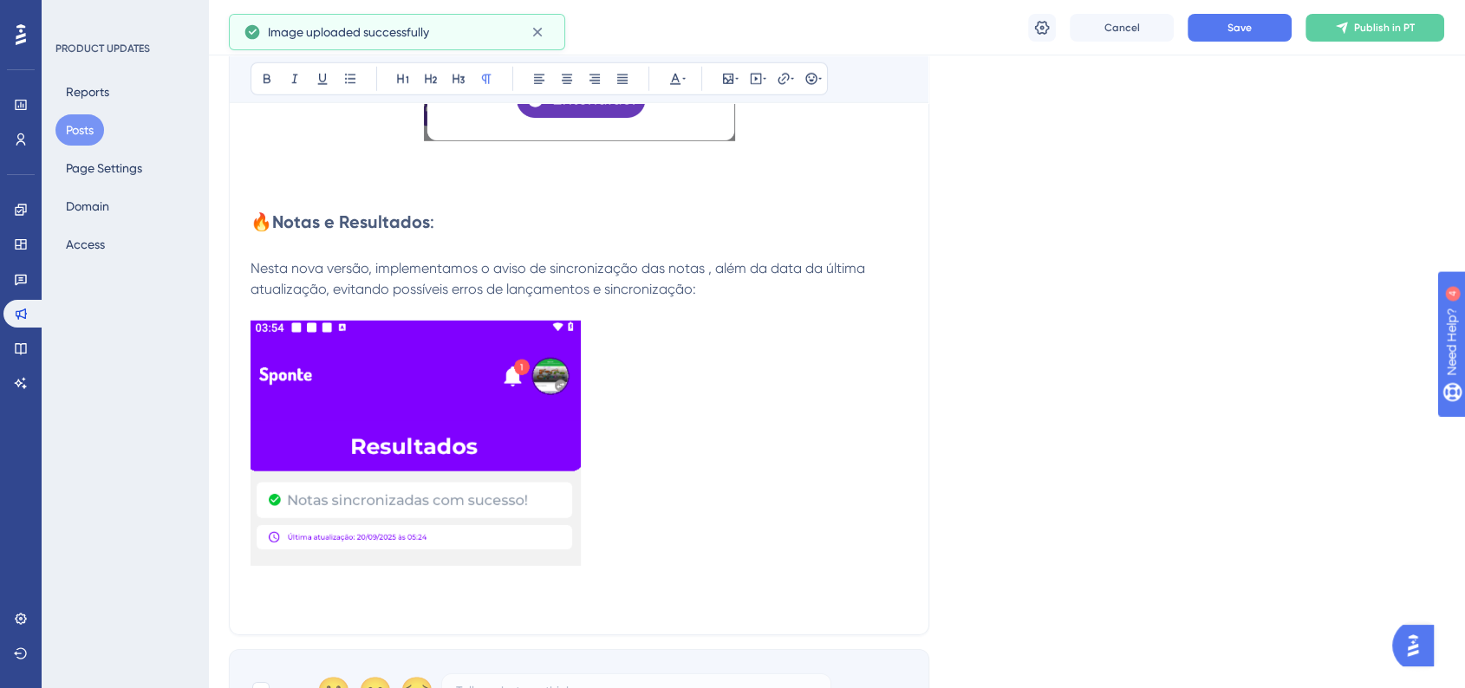
click at [416, 507] on img at bounding box center [416, 443] width 330 height 245
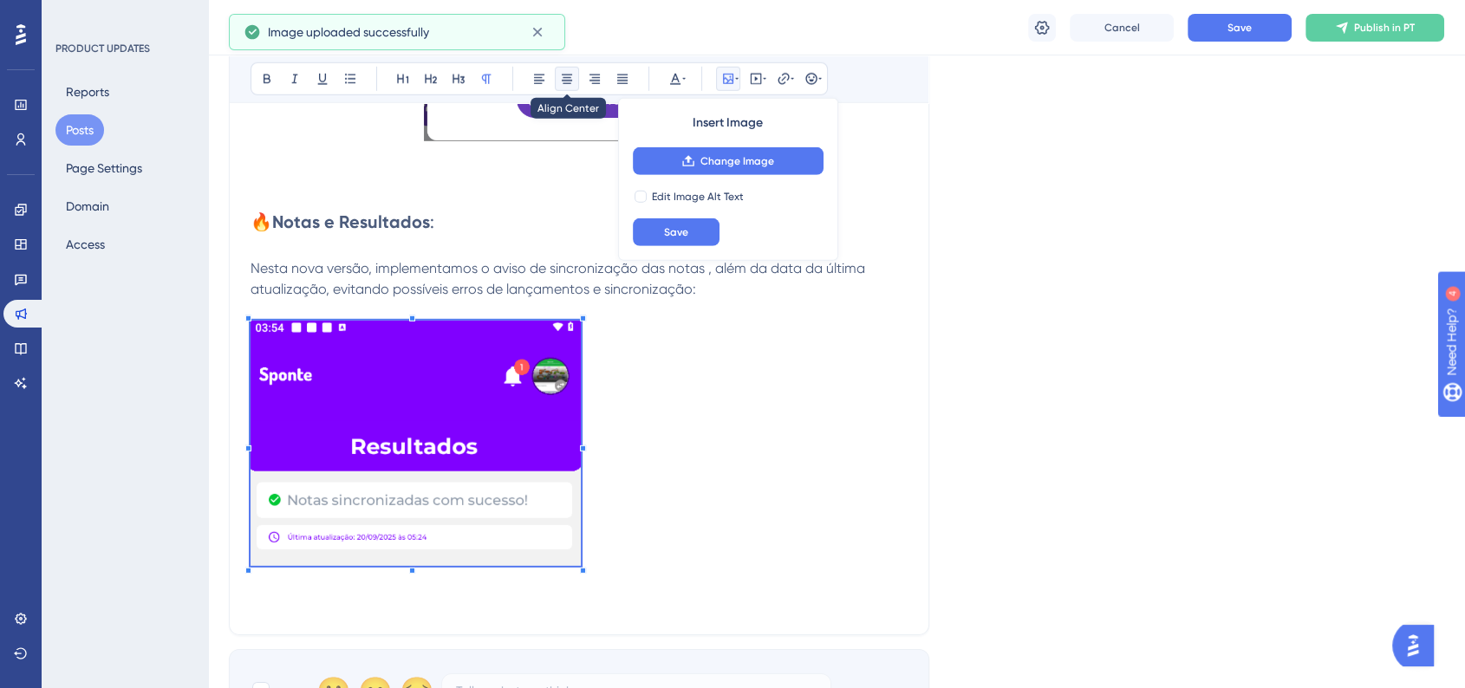
click at [570, 85] on button at bounding box center [567, 79] width 24 height 24
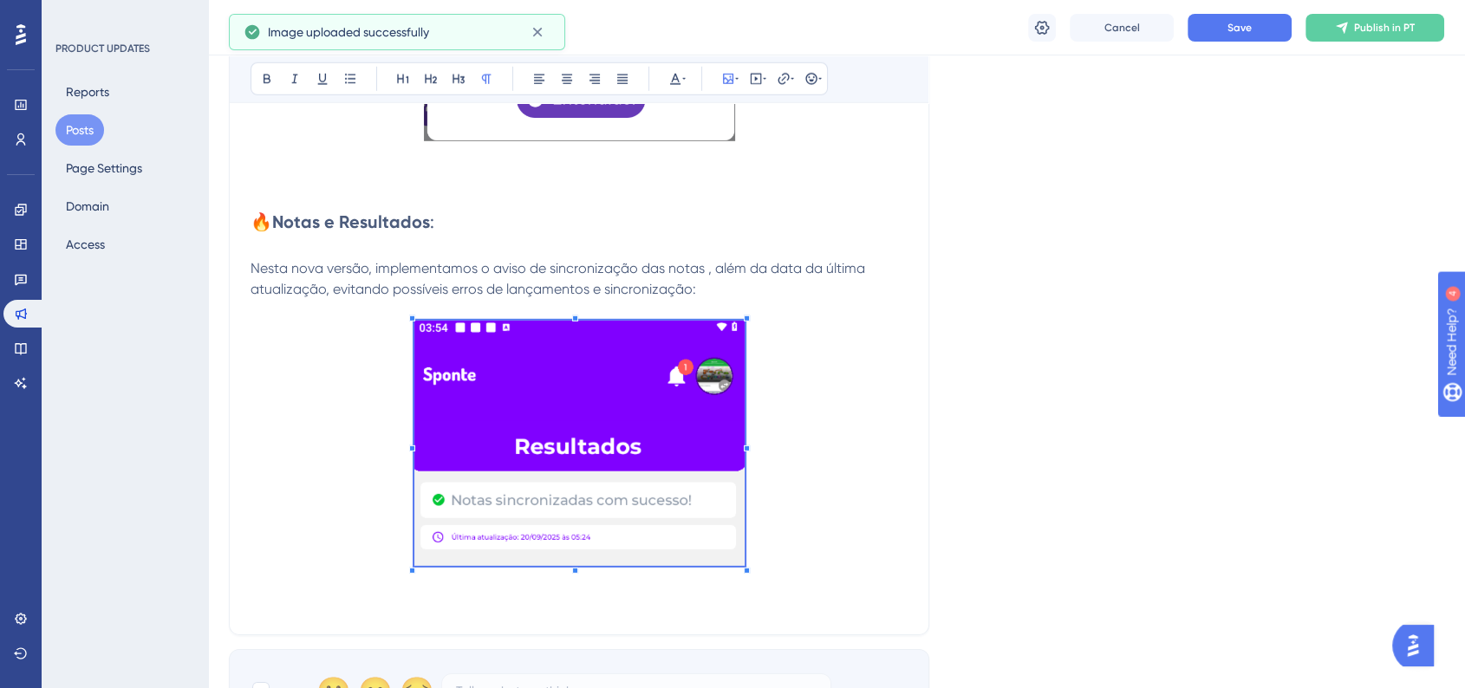
click at [825, 472] on p at bounding box center [579, 446] width 657 height 251
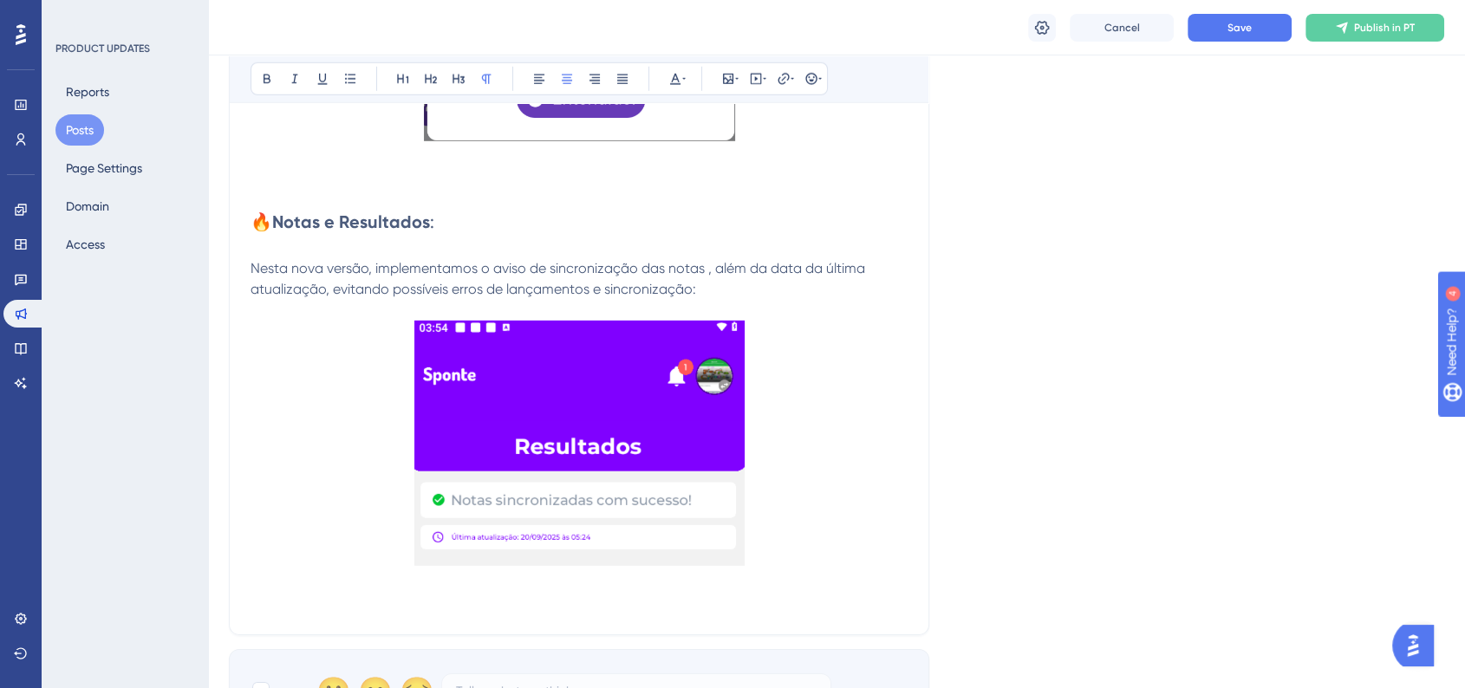
click at [782, 463] on p at bounding box center [579, 446] width 657 height 251
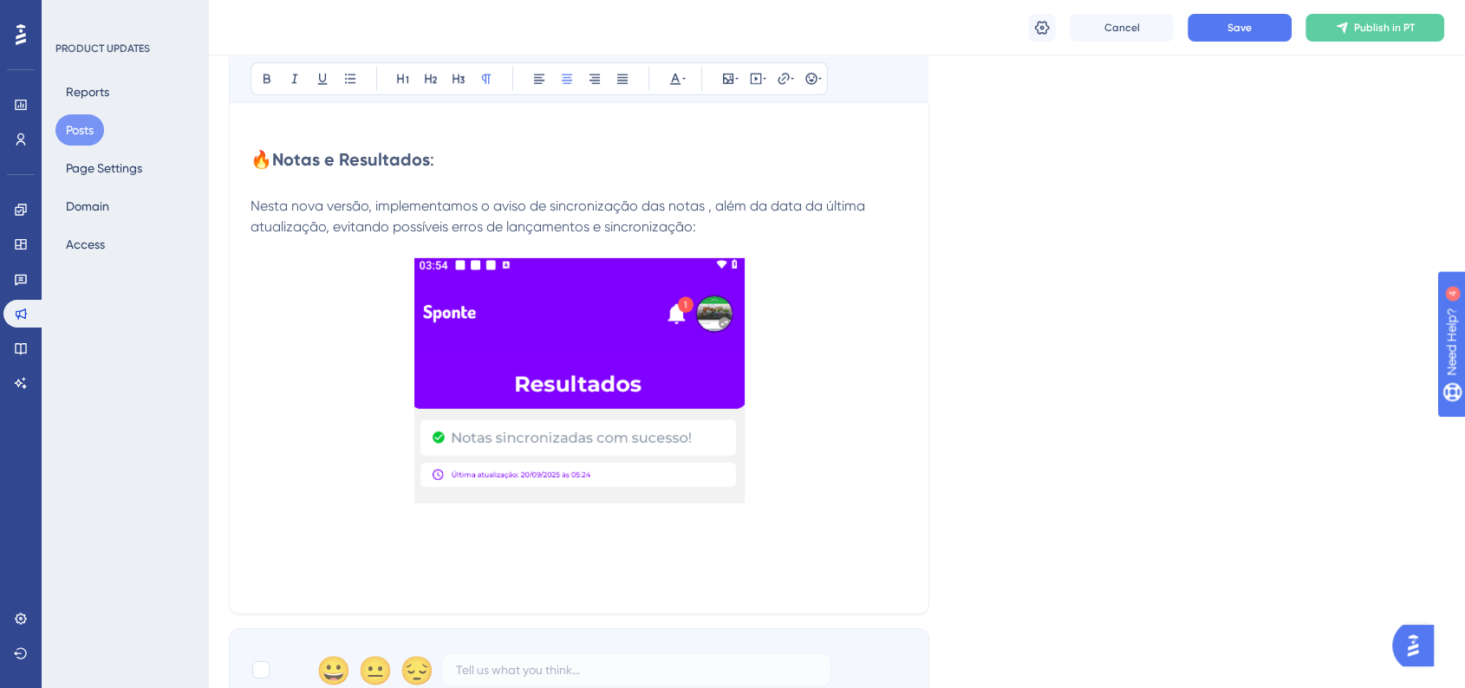
scroll to position [5298, 0]
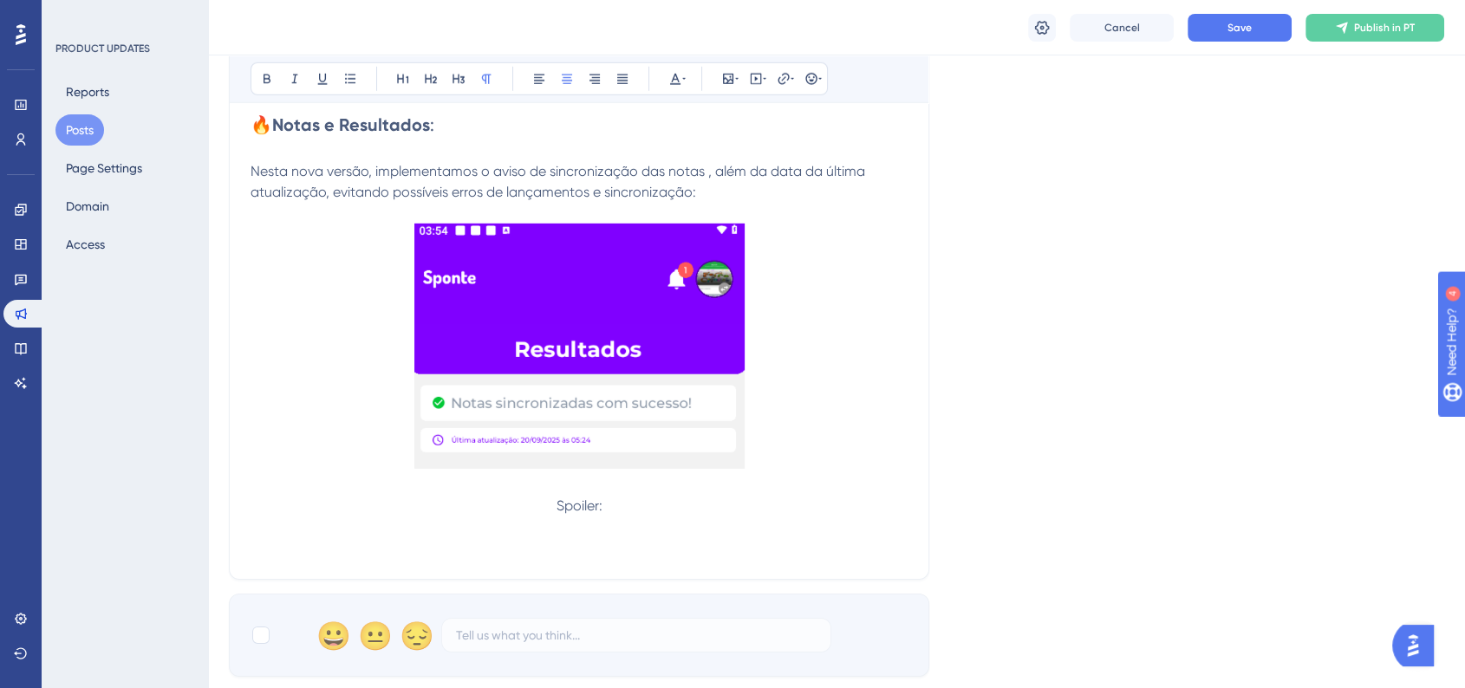
click at [541, 516] on p "Spoiler:" at bounding box center [579, 506] width 657 height 21
click at [821, 80] on icon at bounding box center [819, 79] width 3 height 14
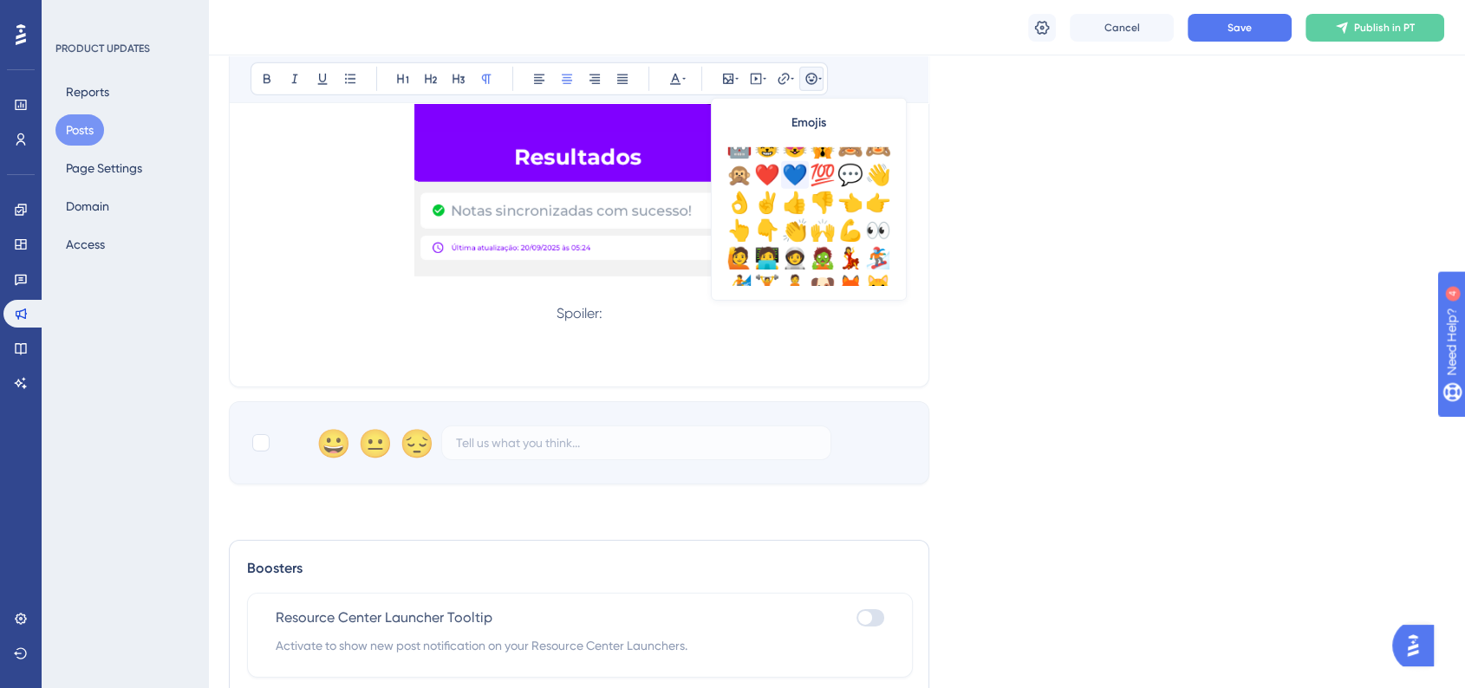
scroll to position [192, 0]
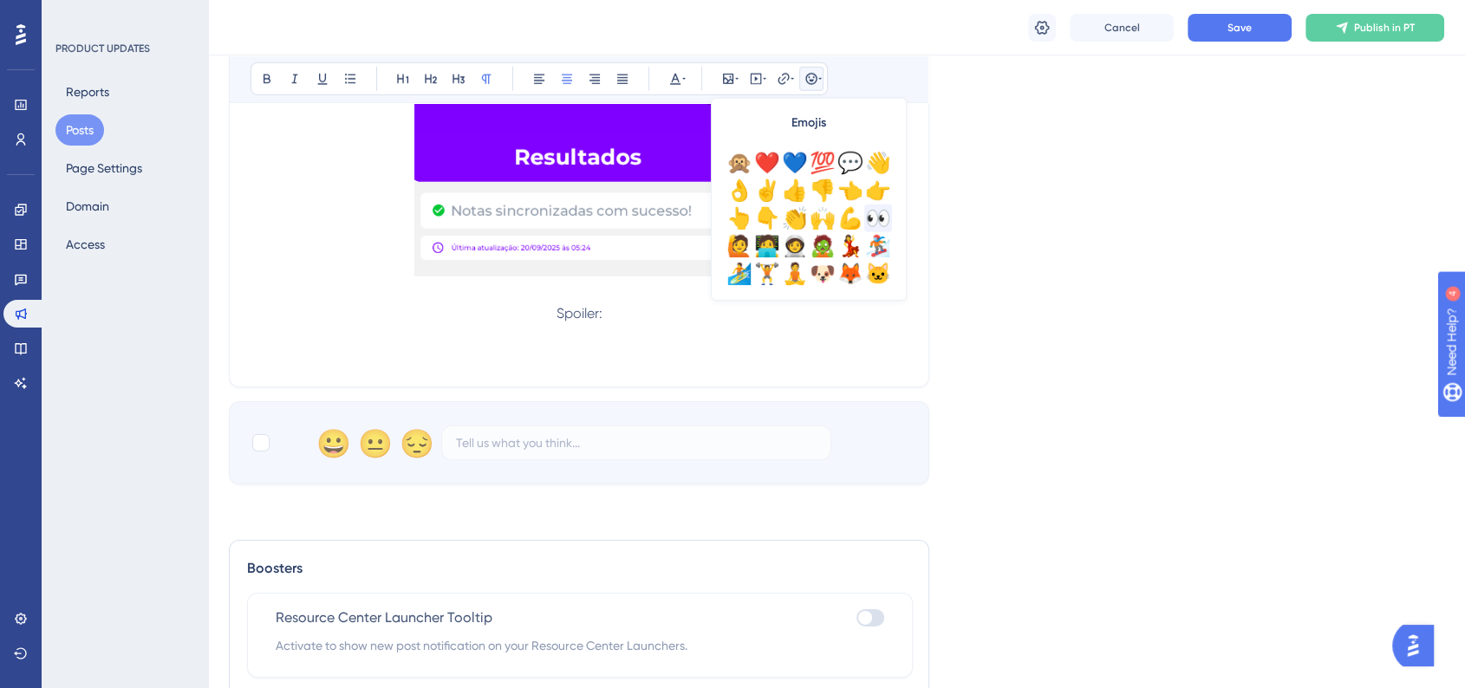
click at [876, 212] on div "👀" at bounding box center [878, 219] width 28 height 28
click at [652, 324] on p "👀Spoiler:" at bounding box center [579, 313] width 657 height 21
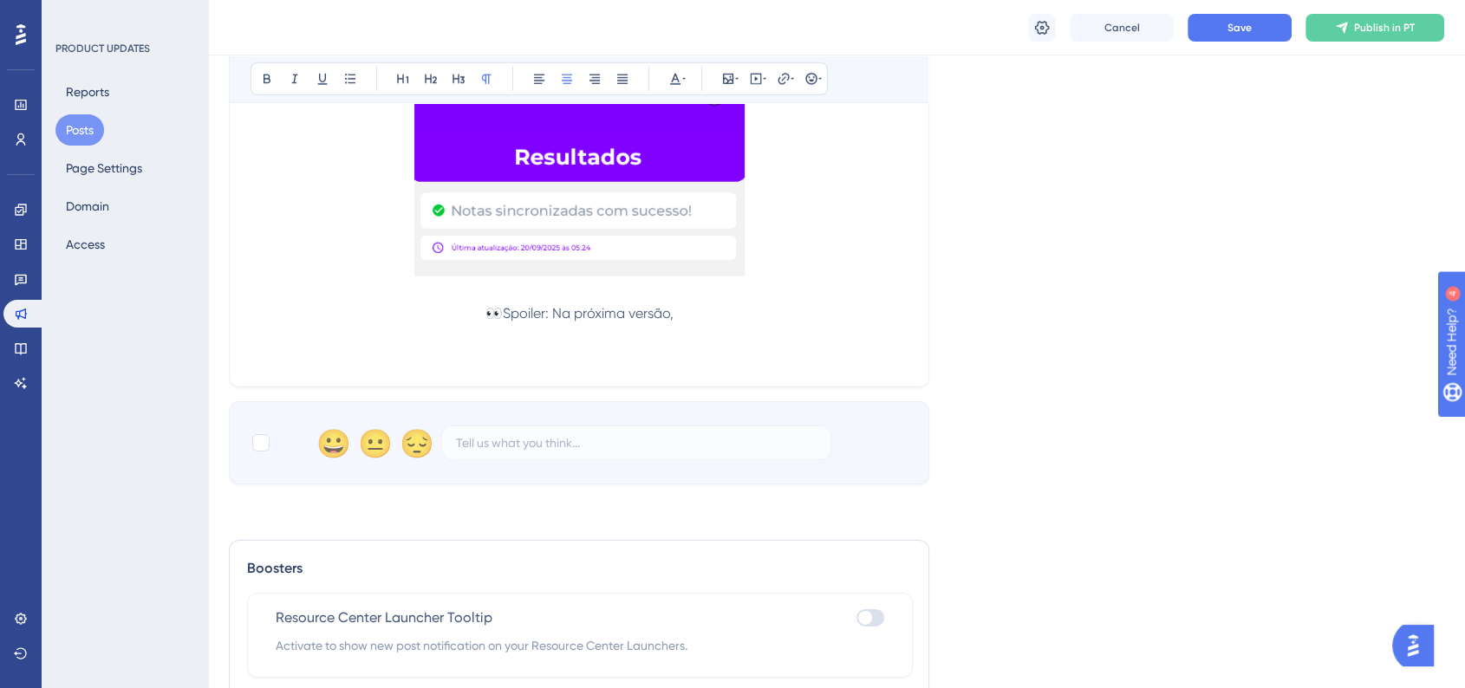
click at [719, 314] on p "👀Spoiler: Na próxima versão," at bounding box center [579, 313] width 657 height 21
click at [694, 324] on p "👀Spoiler: Na próxima versão," at bounding box center [579, 313] width 657 height 21
drag, startPoint x: 711, startPoint y: 328, endPoint x: 482, endPoint y: 325, distance: 228.9
click at [482, 324] on p "👀Spoiler: Na próxima versão," at bounding box center [579, 313] width 657 height 21
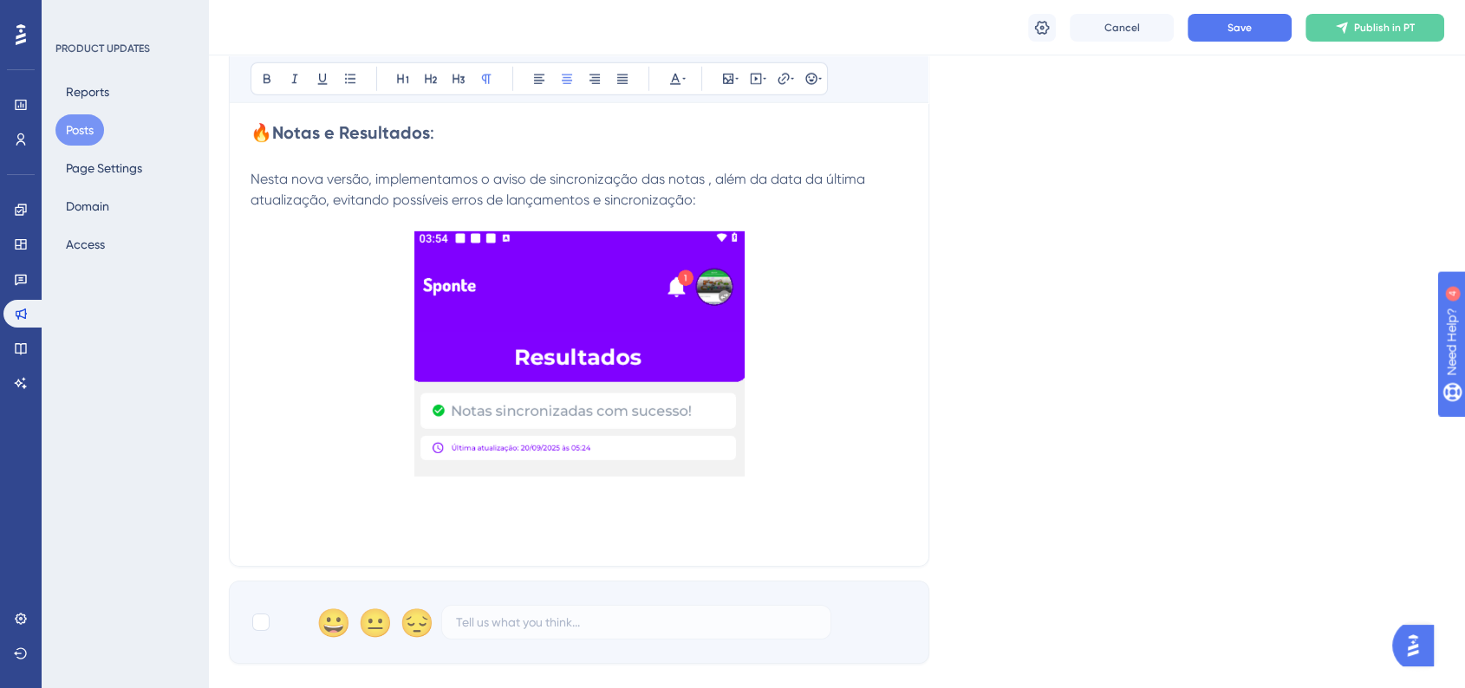
scroll to position [5201, 0]
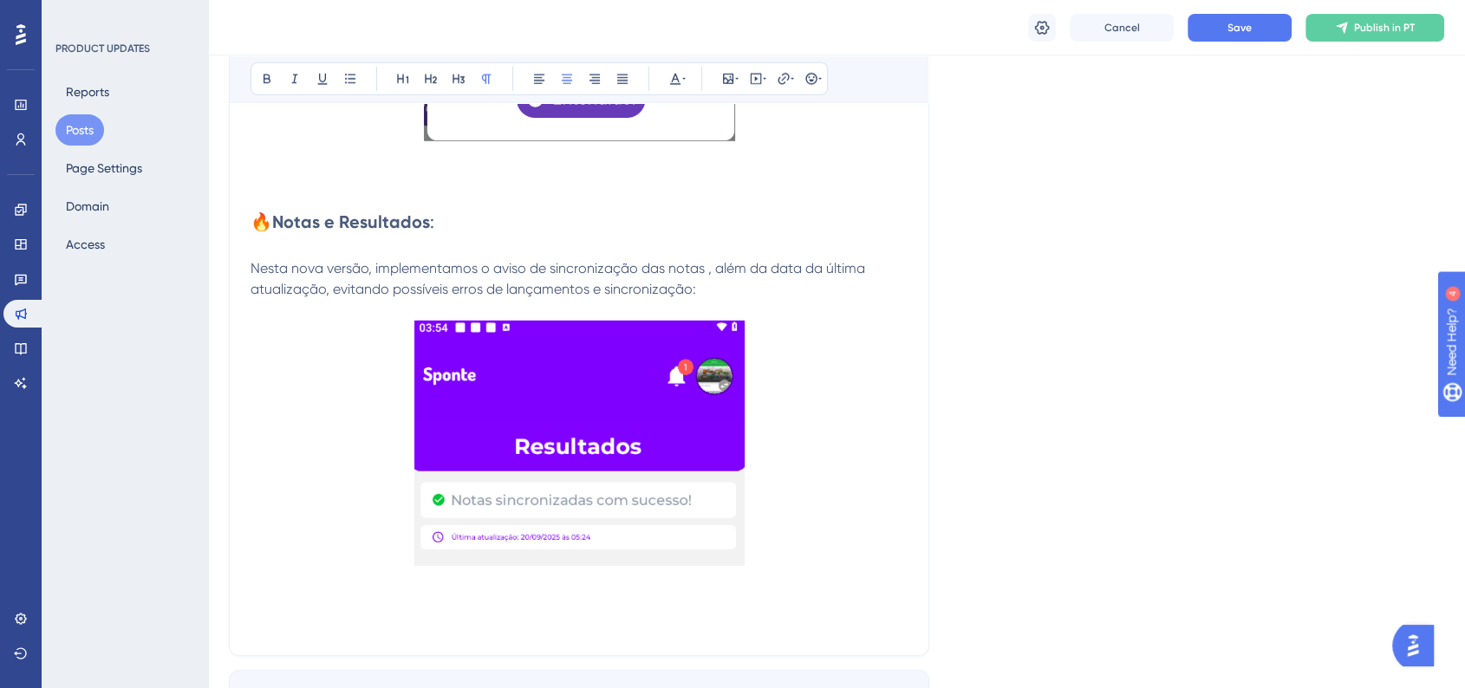
click at [706, 281] on span "Nesta nova versão, implementamos o aviso de sincronização das notas , além da d…" at bounding box center [560, 278] width 618 height 37
click at [692, 297] on span "Nesta nova versão, implementamos o aviso de sincronização das notas, além da da…" at bounding box center [558, 278] width 615 height 37
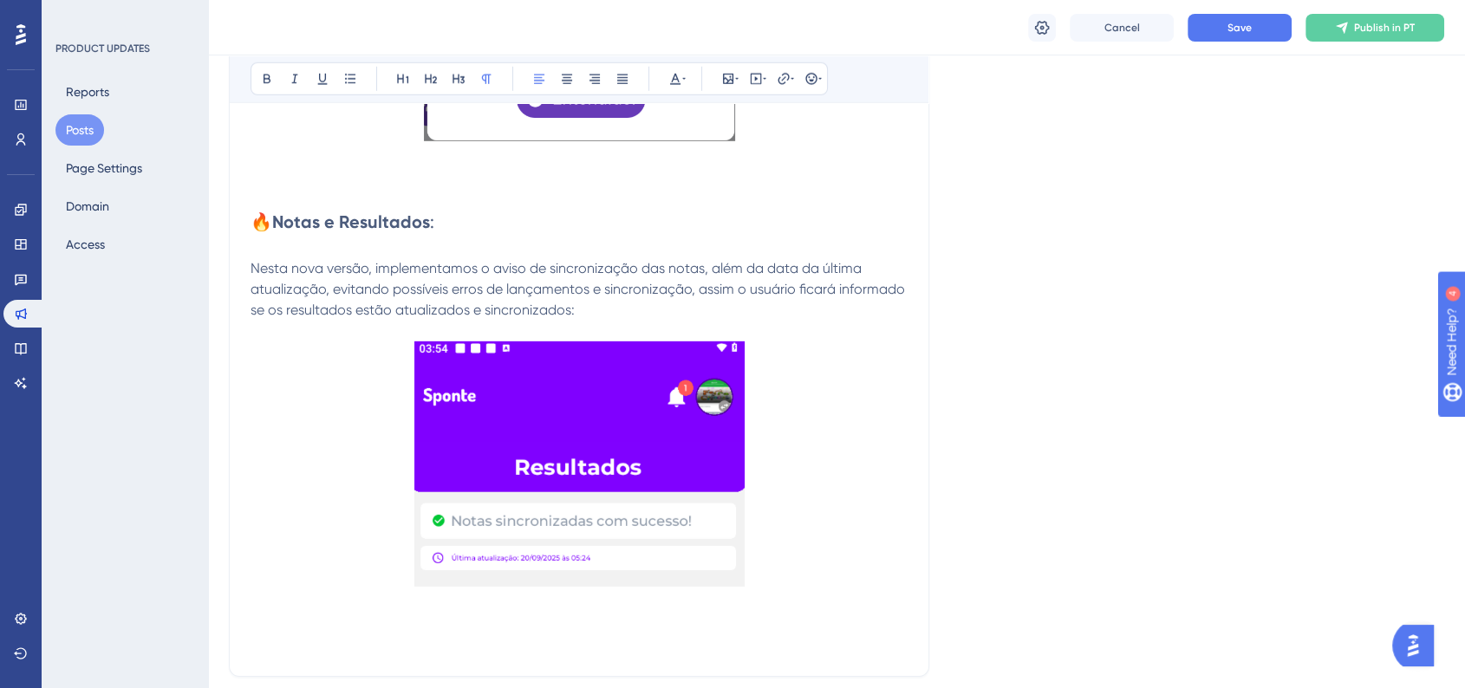
click at [825, 436] on p at bounding box center [579, 467] width 657 height 251
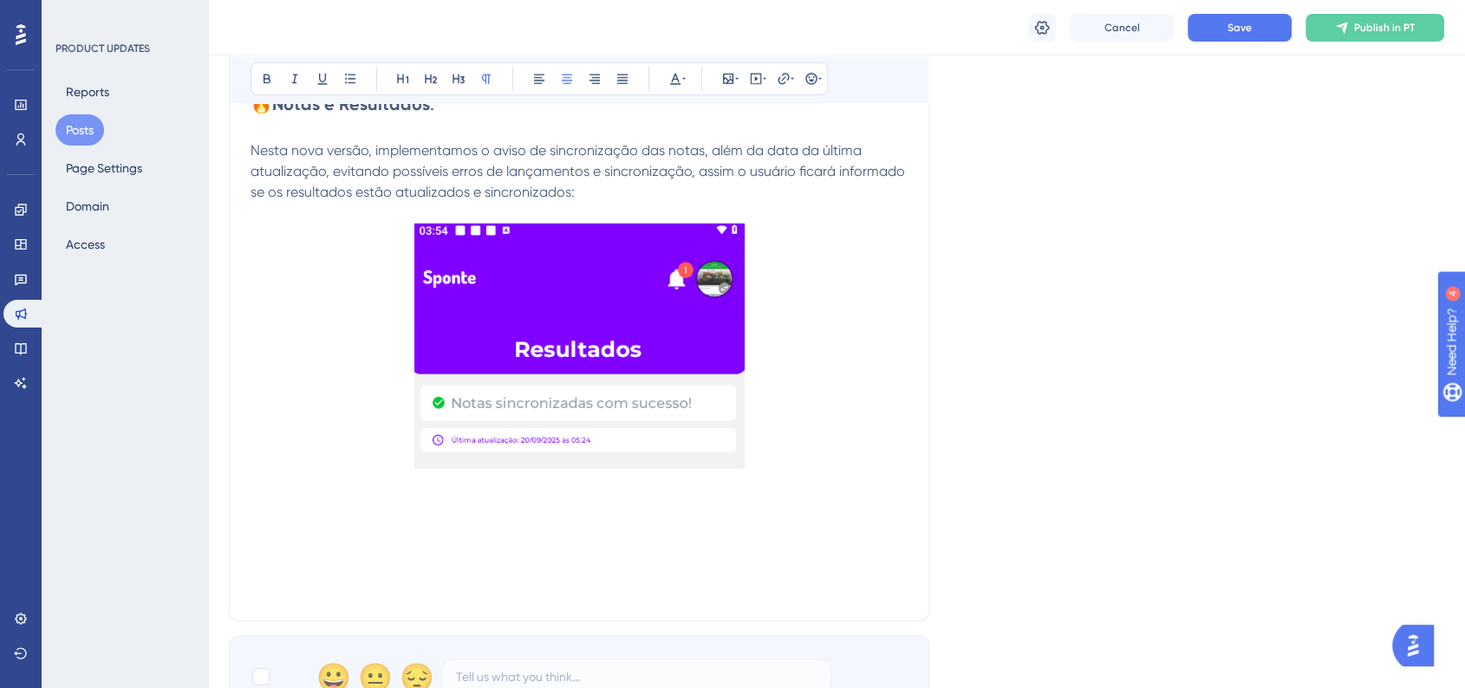
scroll to position [5394, 0]
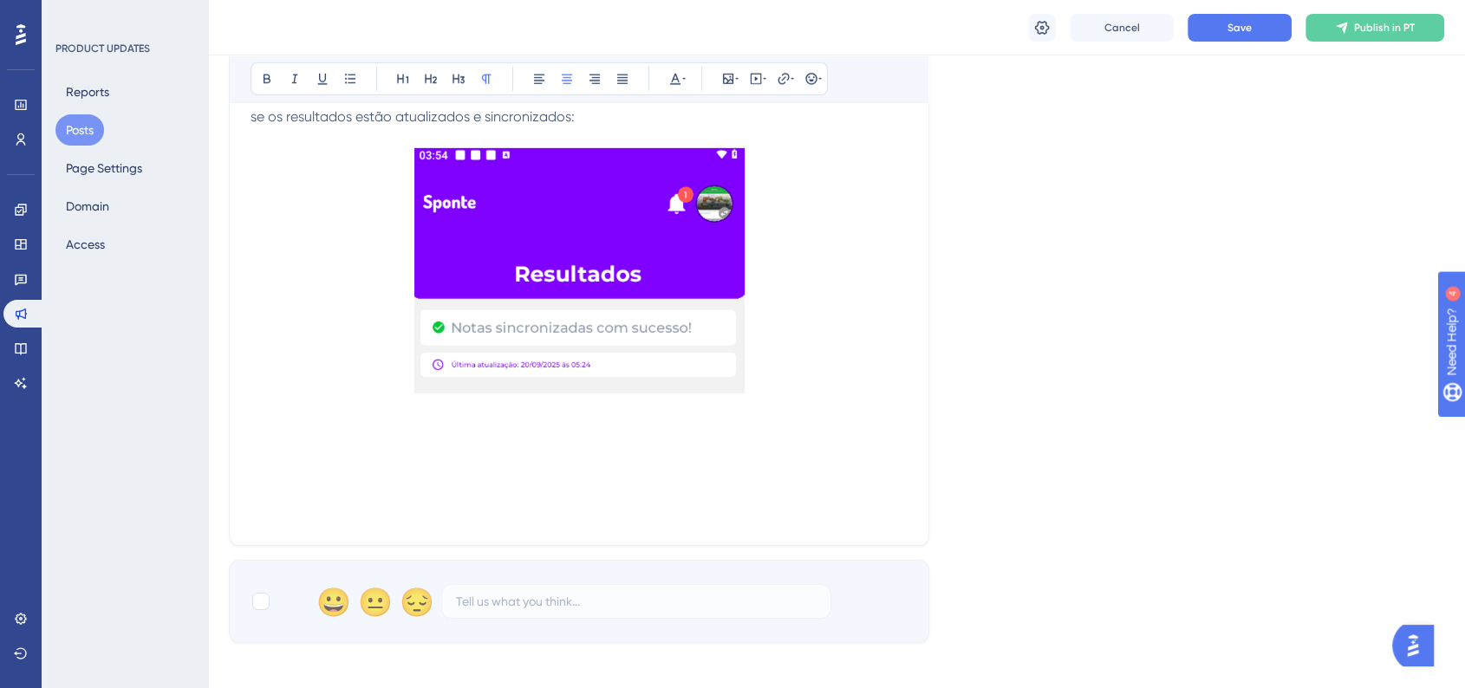
click at [358, 472] on p at bounding box center [579, 472] width 657 height 21
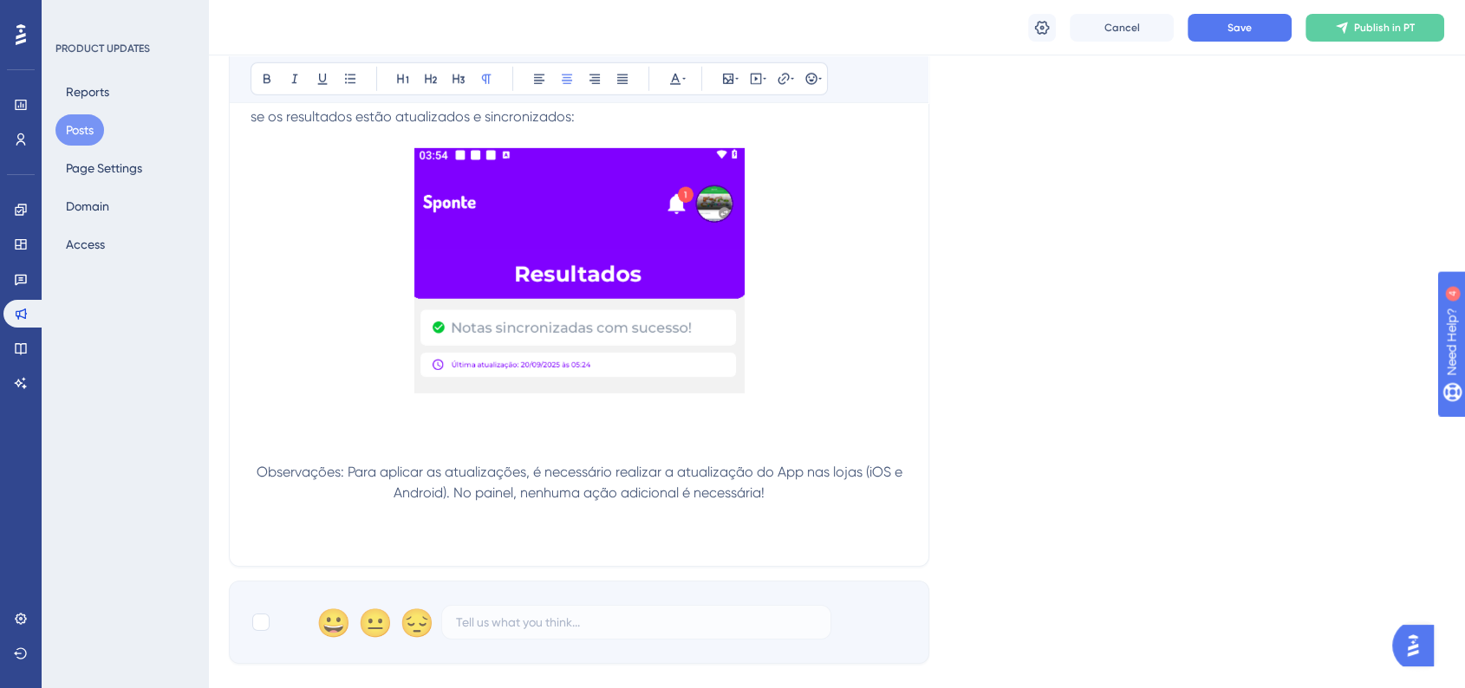
click at [257, 481] on span "Observações: Para aplicar as atualizações, é necessário realizar a atualização …" at bounding box center [581, 482] width 649 height 37
click at [804, 76] on button at bounding box center [811, 79] width 24 height 24
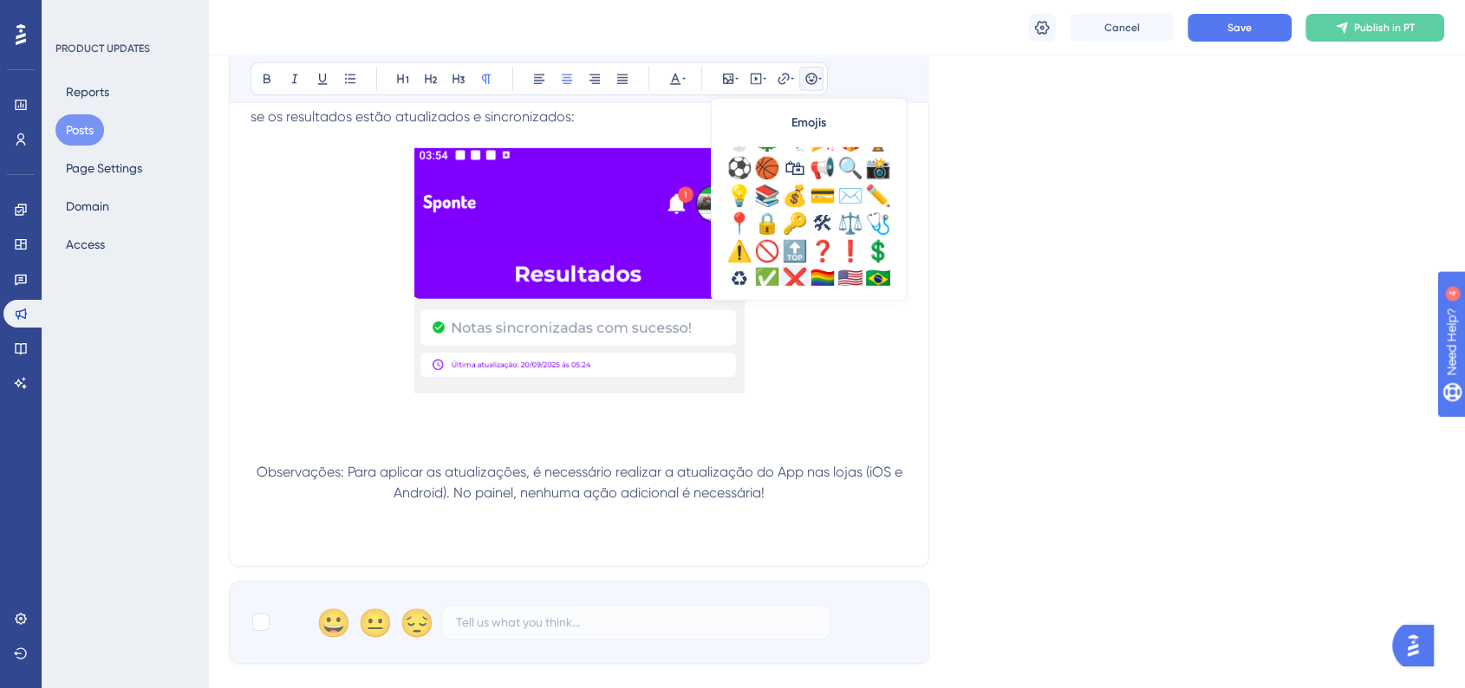
scroll to position [577, 0]
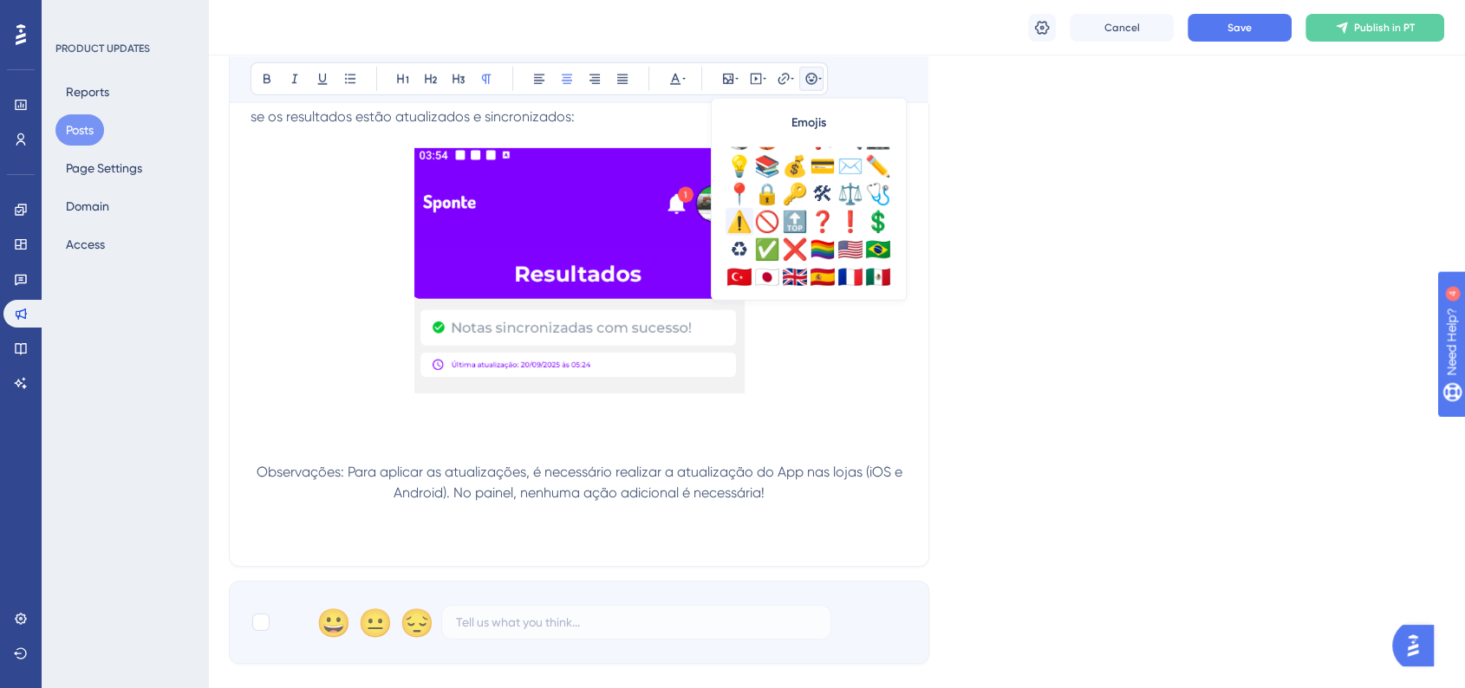
click at [742, 229] on div "⚠️" at bounding box center [740, 222] width 28 height 28
click at [302, 533] on p at bounding box center [579, 534] width 657 height 21
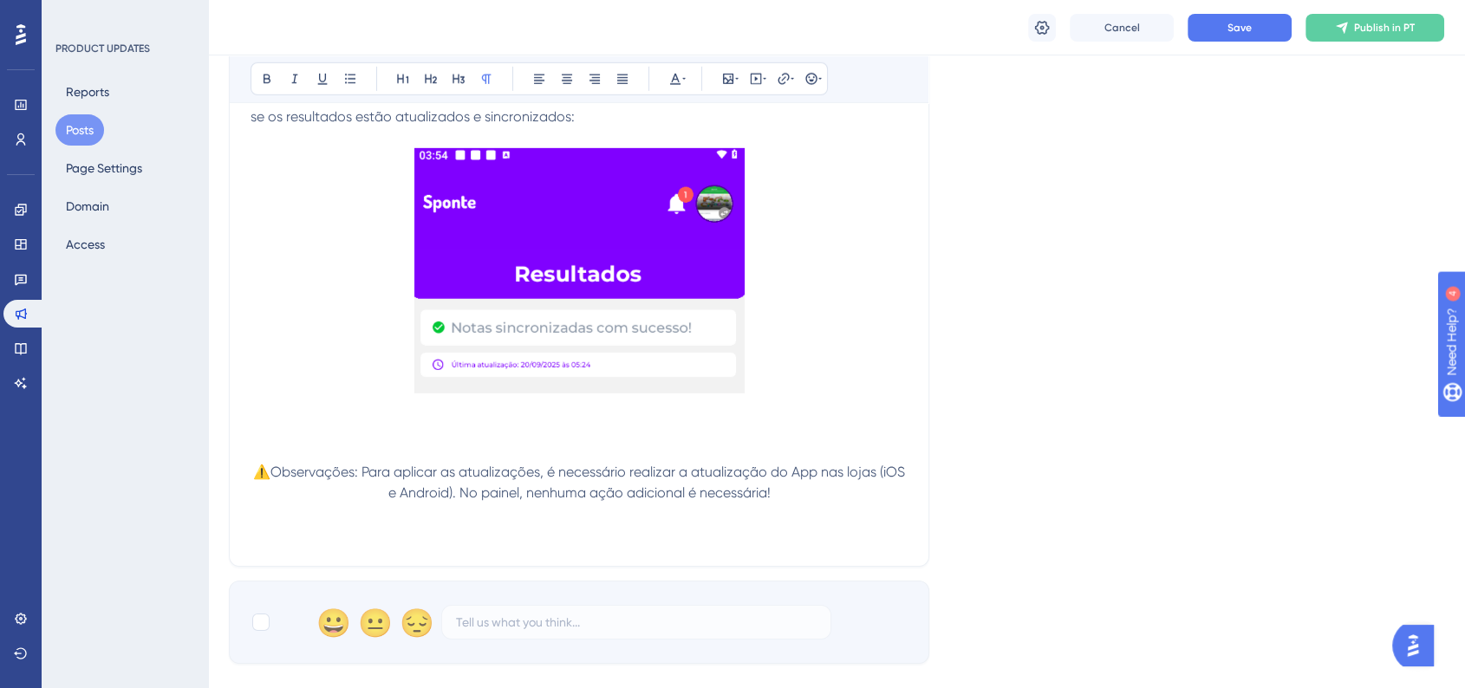
click at [358, 545] on p at bounding box center [579, 534] width 657 height 21
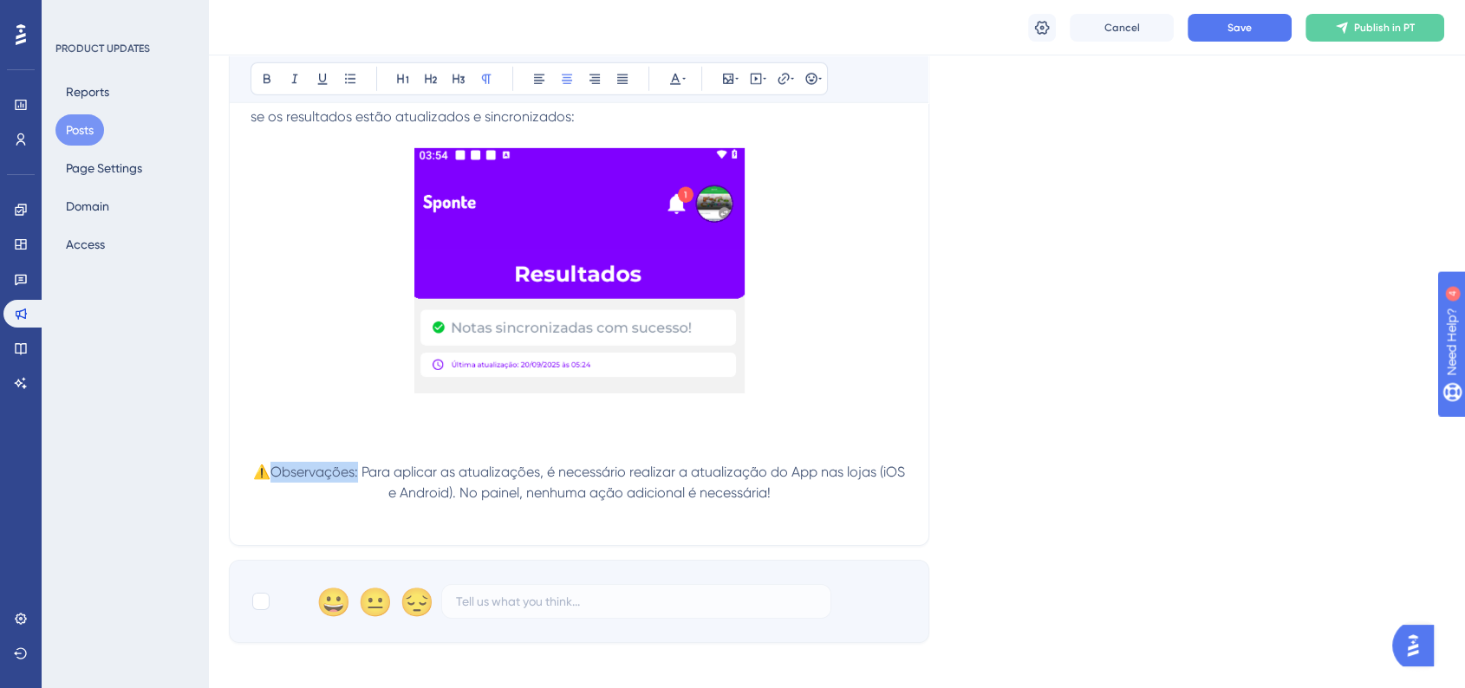
drag, startPoint x: 273, startPoint y: 480, endPoint x: 355, endPoint y: 484, distance: 82.4
click at [355, 484] on span "⚠️Observações: Para aplicar as atualizações, é necessário realizar a atualizaçã…" at bounding box center [580, 482] width 655 height 37
click at [673, 81] on icon at bounding box center [675, 79] width 10 height 11
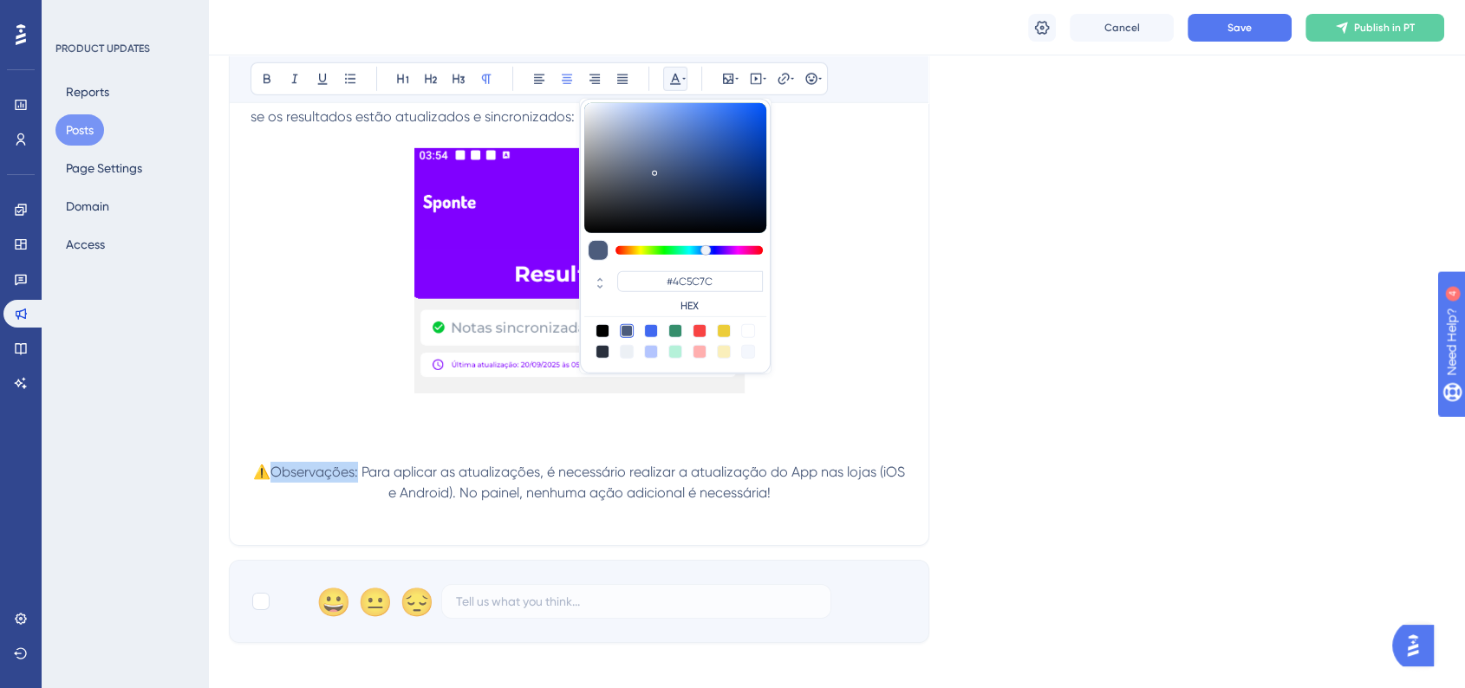
click at [699, 331] on div at bounding box center [700, 331] width 14 height 14
type input "#F84343"
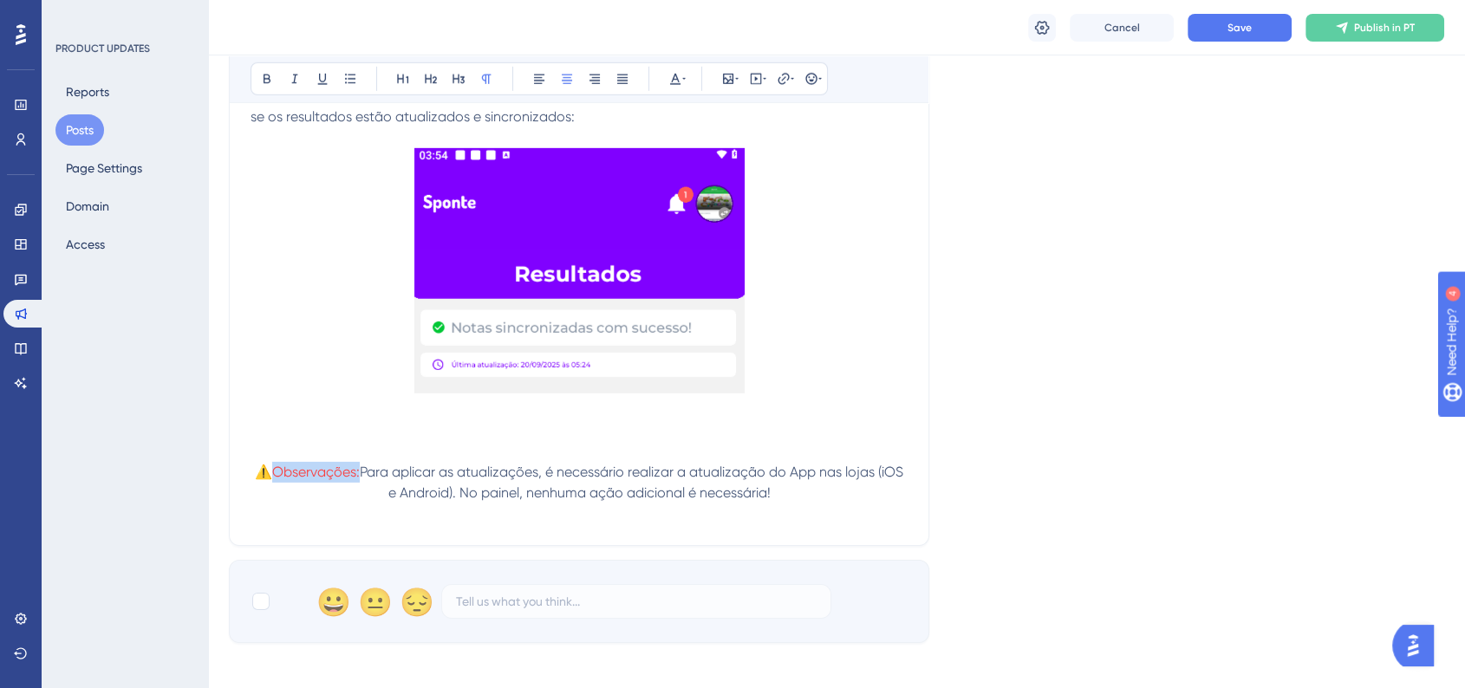
drag, startPoint x: 270, startPoint y: 483, endPoint x: 357, endPoint y: 480, distance: 86.7
click at [357, 480] on p "⚠️ Observações: Para aplicar as atualizações, é necessário realizar a atualizaç…" at bounding box center [579, 483] width 657 height 42
click at [274, 81] on button at bounding box center [267, 79] width 24 height 24
click at [262, 609] on div at bounding box center [260, 601] width 17 height 17
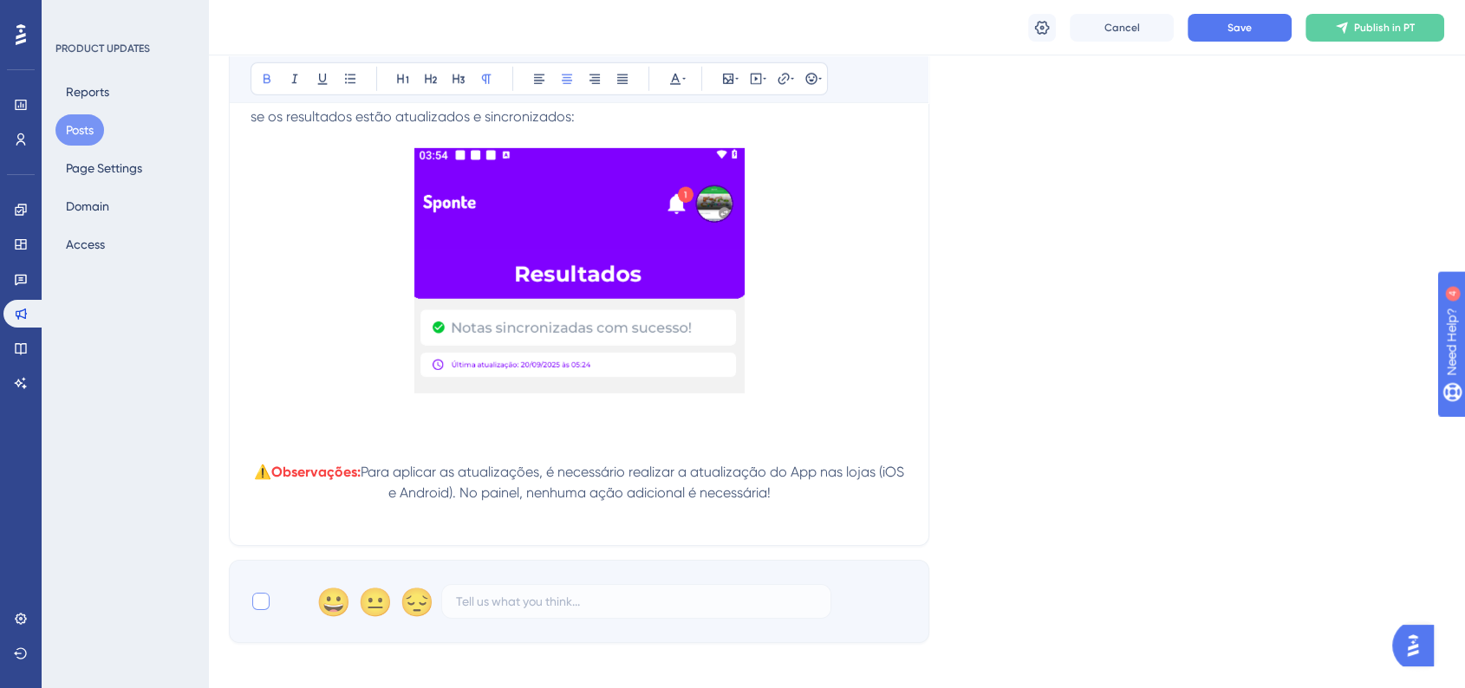
checkbox input "true"
click at [1248, 38] on button "Save" at bounding box center [1240, 28] width 104 height 28
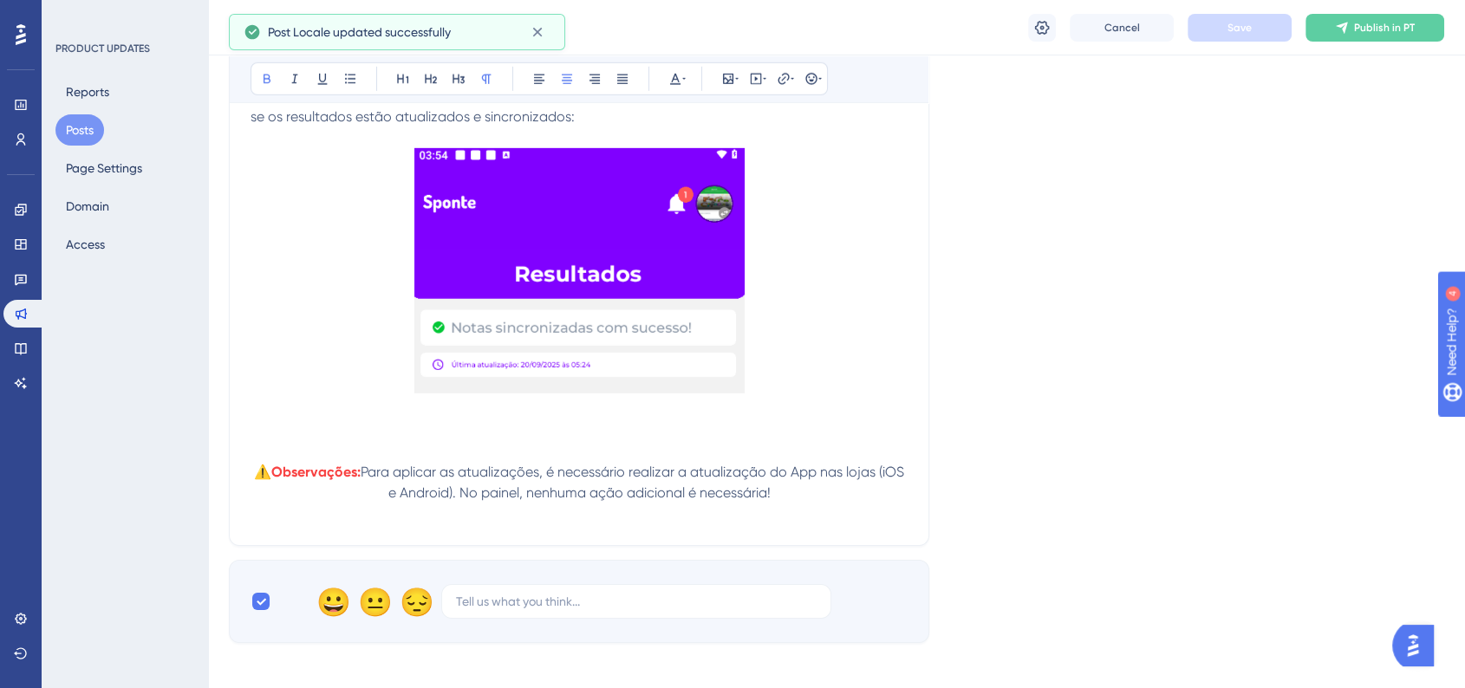
click at [858, 518] on p at bounding box center [579, 514] width 657 height 21
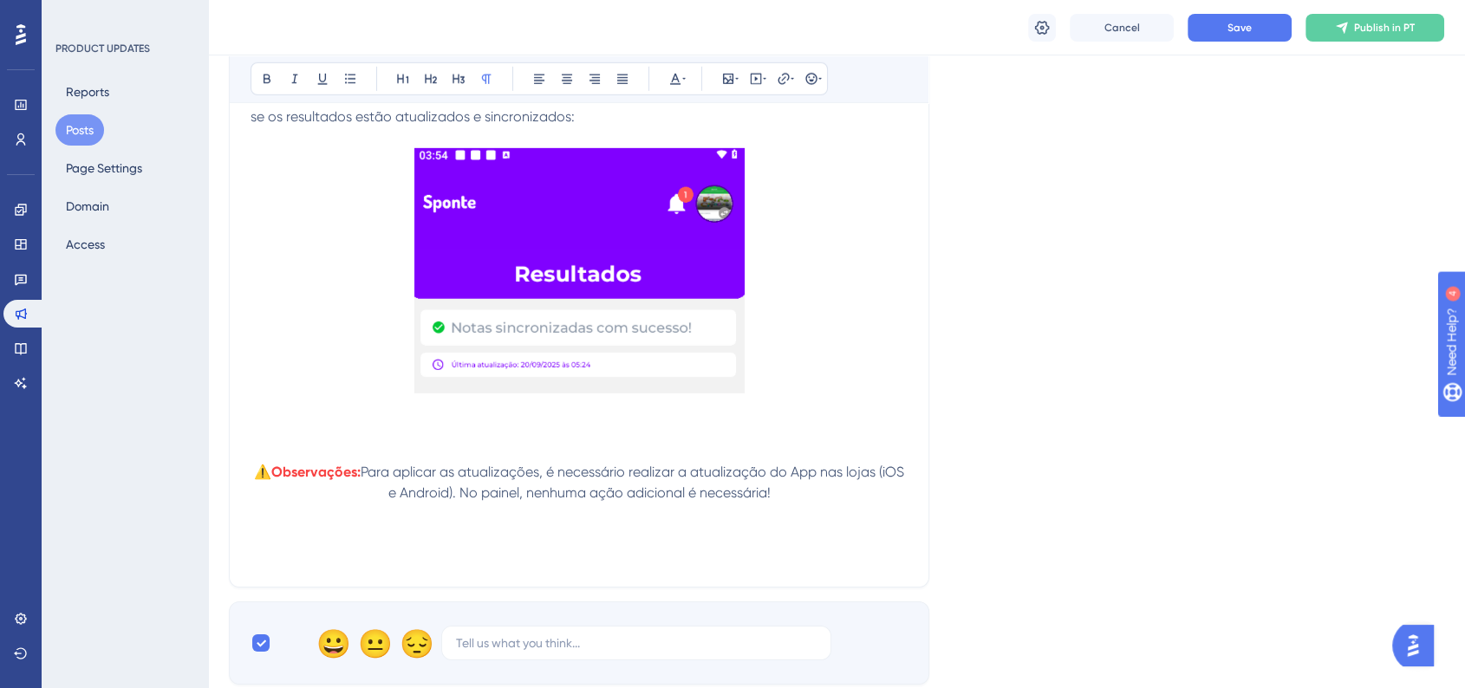
click at [402, 566] on p at bounding box center [579, 555] width 657 height 21
click at [253, 562] on span "Em breve novas atualizações no painel!" at bounding box center [376, 555] width 250 height 16
drag, startPoint x: 251, startPoint y: 563, endPoint x: 739, endPoint y: 562, distance: 488.0
click at [739, 562] on p "Fique ligado! Em breve novas atualizações no painel!" at bounding box center [579, 555] width 657 height 21
click at [562, 72] on icon at bounding box center [567, 79] width 14 height 14
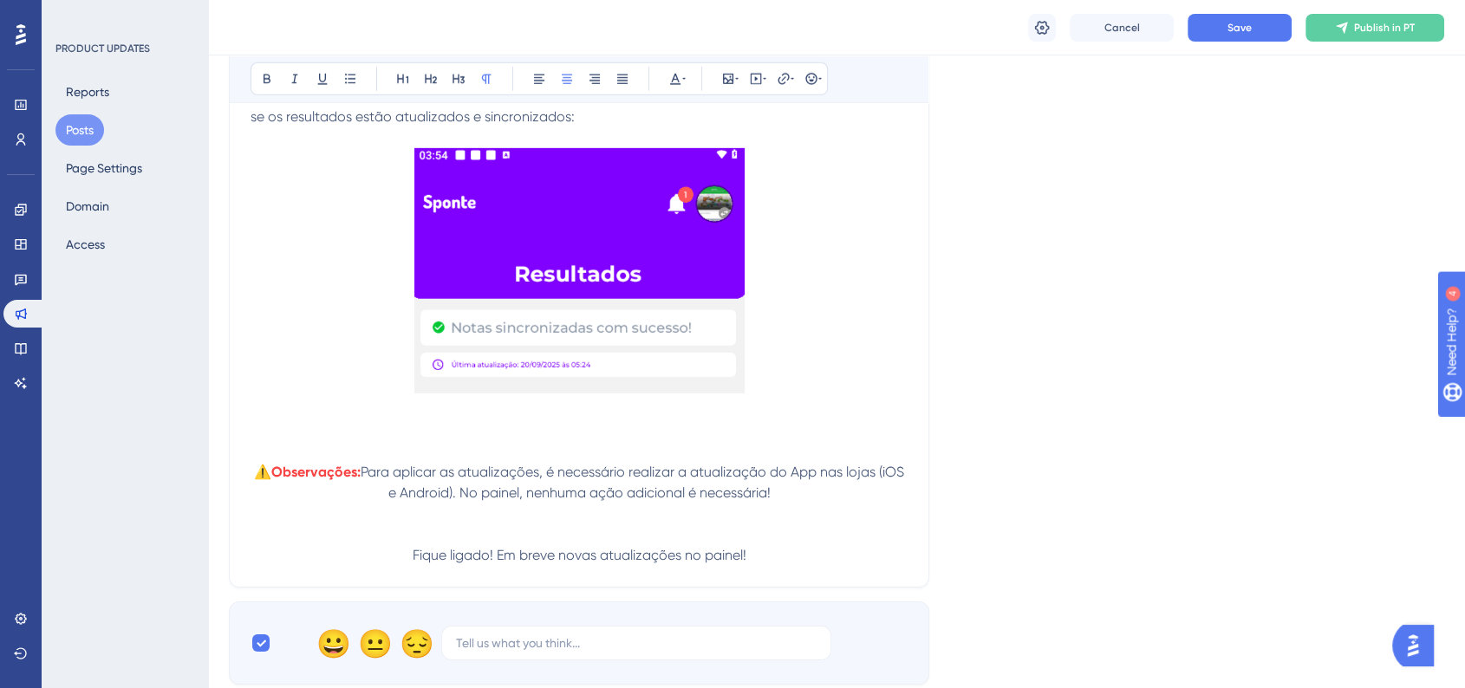
click at [576, 563] on span "Fique ligado! Em breve novas atualizações no painel!" at bounding box center [580, 555] width 334 height 16
click at [555, 561] on span "Fique ligado! Em breve novas atualizações no painel!" at bounding box center [580, 555] width 334 height 16
drag, startPoint x: 732, startPoint y: 563, endPoint x: 770, endPoint y: 563, distance: 38.2
click at [770, 563] on span "Fique ligado! Em breve teremos novas atualizações no painel!" at bounding box center [579, 555] width 389 height 16
click at [325, 559] on span "Fique ligado! Em breve teremos novas atualizações no App Sponte Agenda Plus!" at bounding box center [579, 555] width 508 height 16
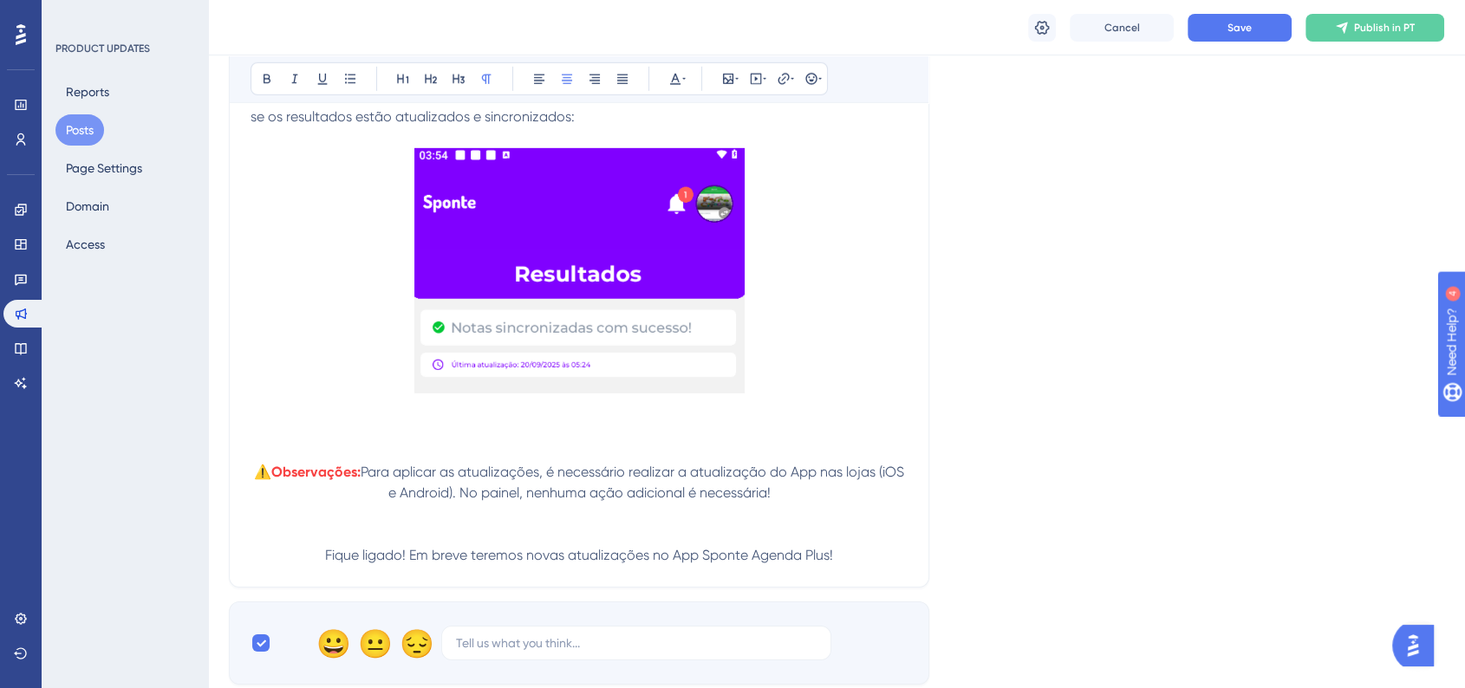
click at [827, 70] on div "Bold Italic Underline Bullet Point Heading 1 Heading 2 Heading 3 Normal Align L…" at bounding box center [579, 79] width 699 height 49
click at [824, 74] on div "Bold Italic Underline Bullet Point Heading 1 Heading 2 Heading 3 Normal Align L…" at bounding box center [539, 78] width 577 height 33
click at [818, 81] on icon at bounding box center [819, 79] width 3 height 14
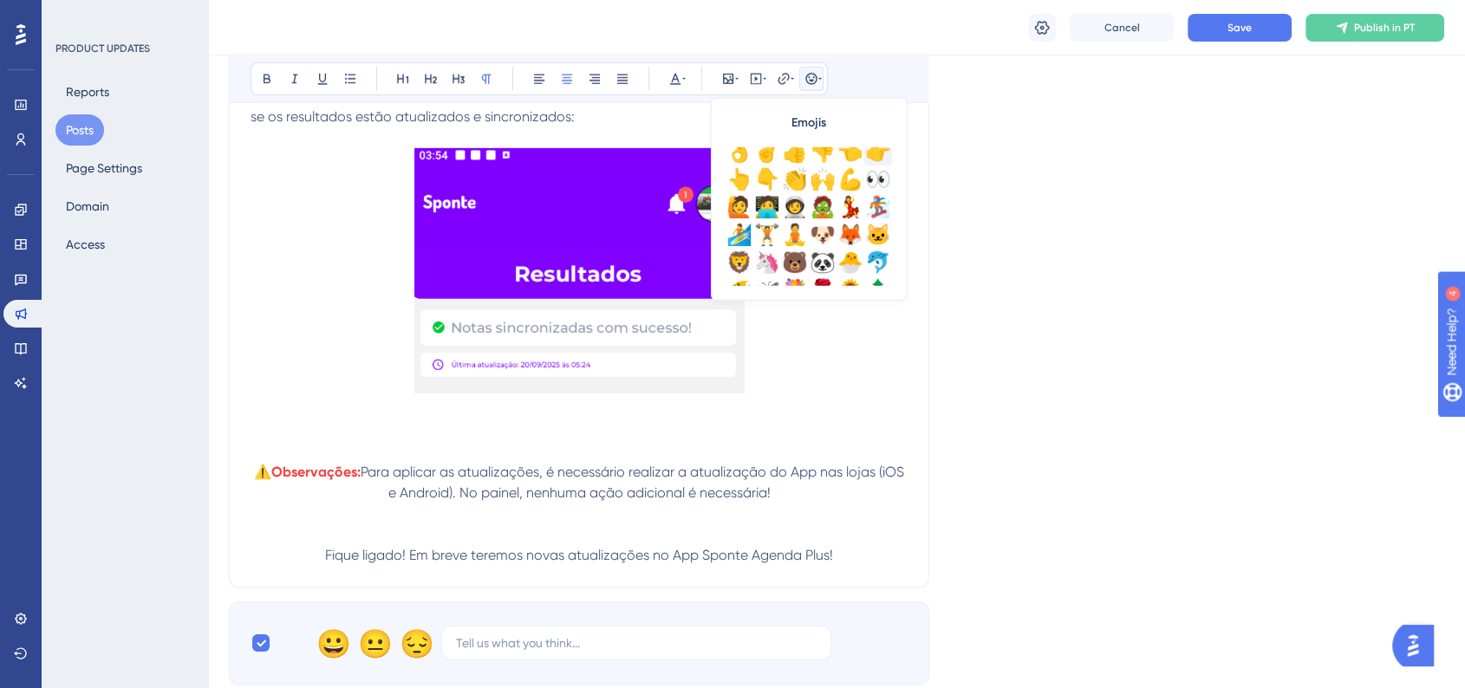
scroll to position [128, 0]
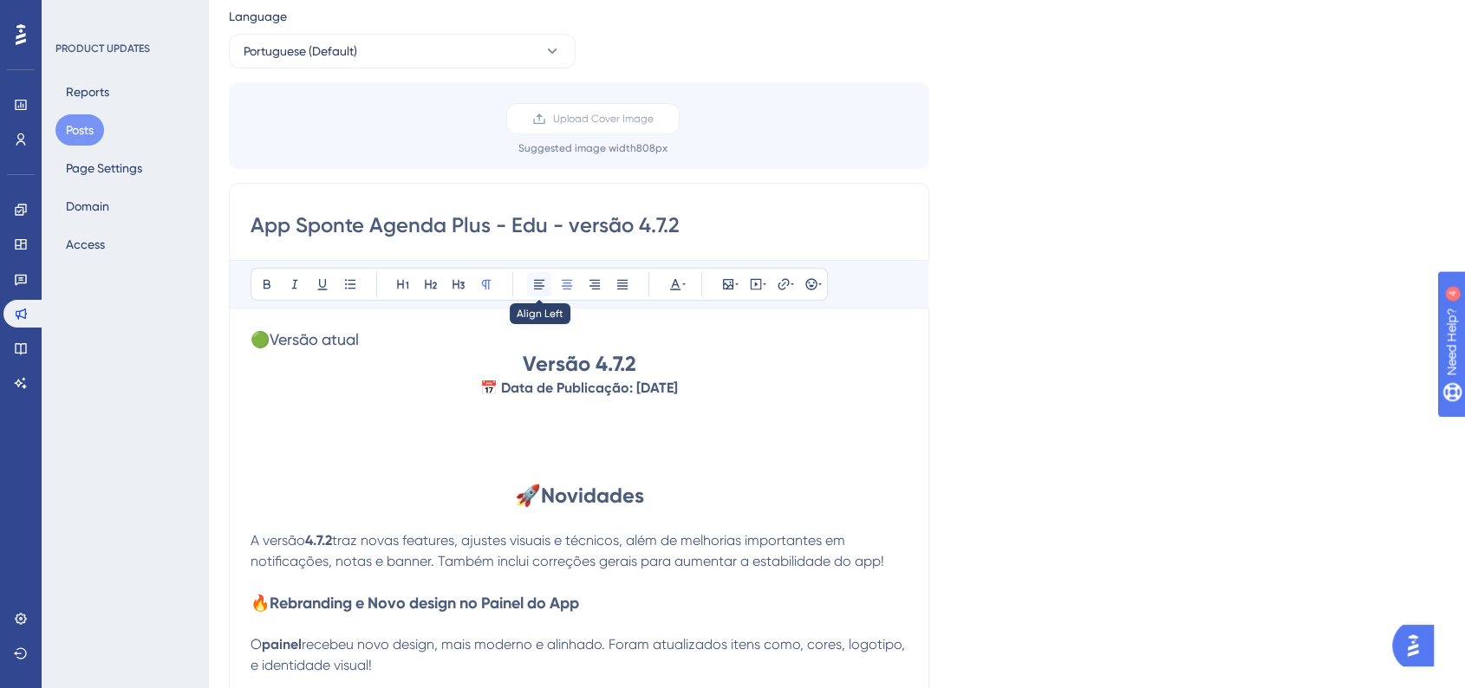
scroll to position [0, 0]
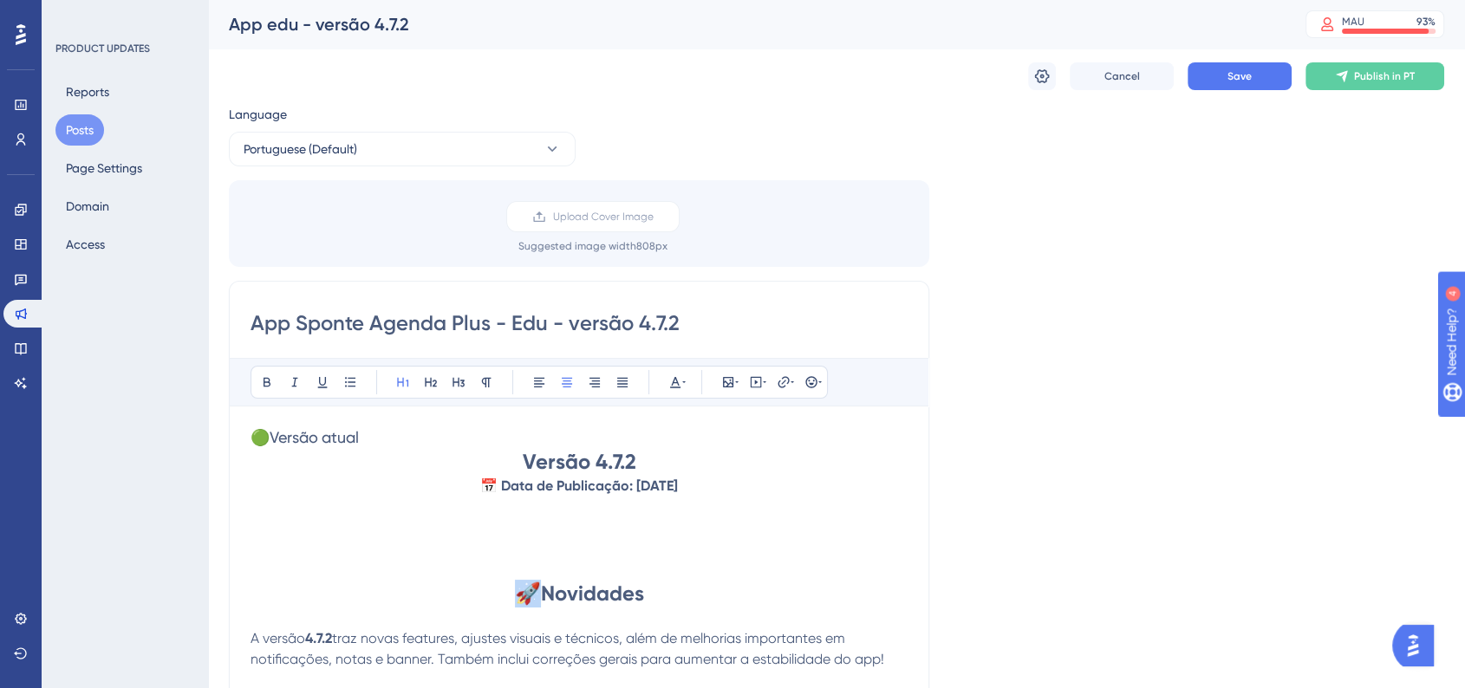
click at [525, 596] on span "🚀" at bounding box center [528, 594] width 26 height 24
copy span "🚀"
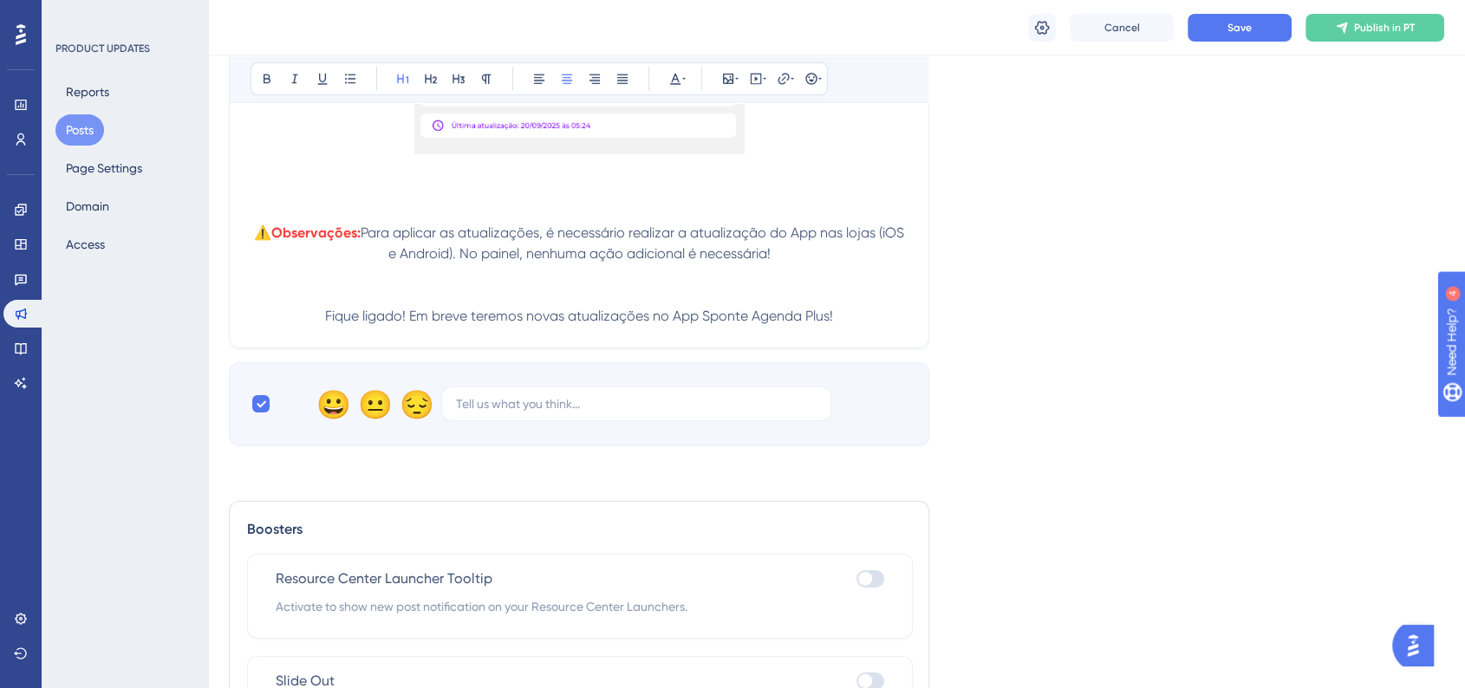
scroll to position [5589, 0]
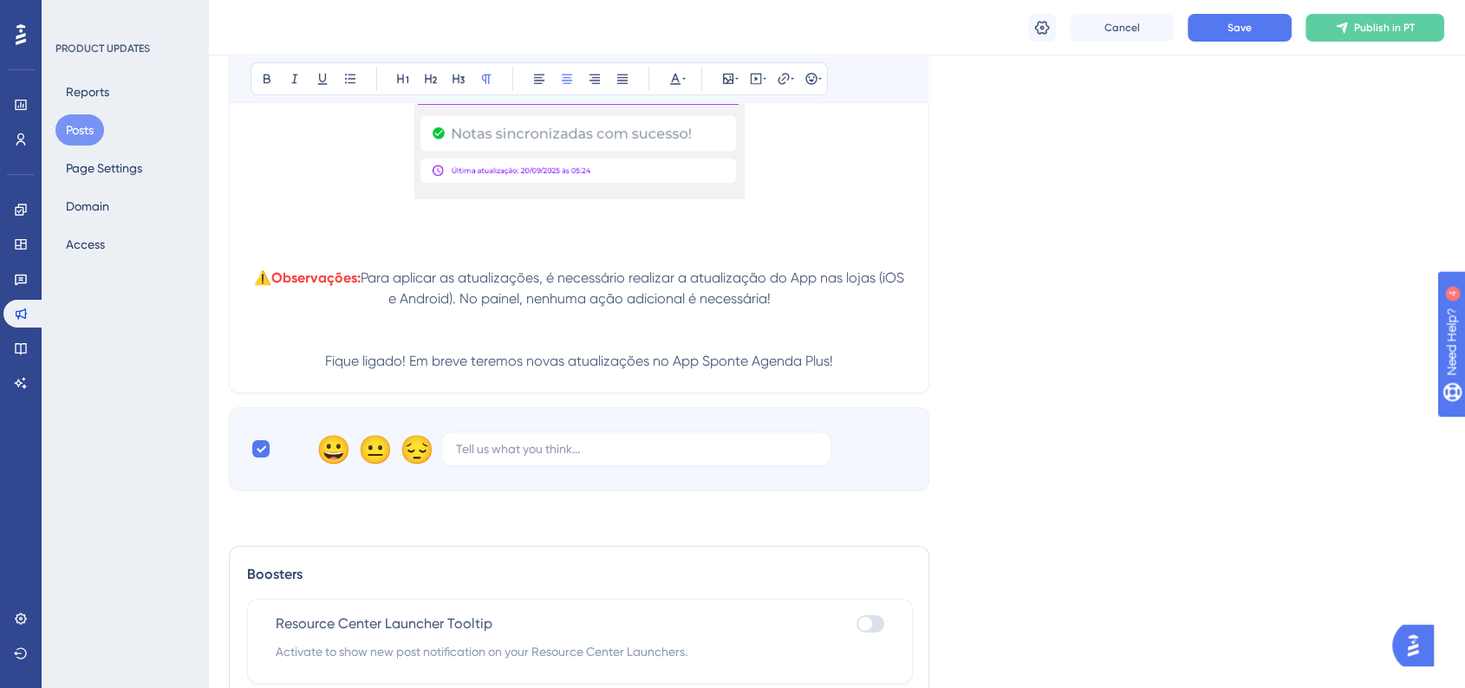
click at [316, 368] on p "Fique ligado! Em breve teremos novas atualizações no App Sponte Agenda Plus!" at bounding box center [579, 361] width 657 height 21
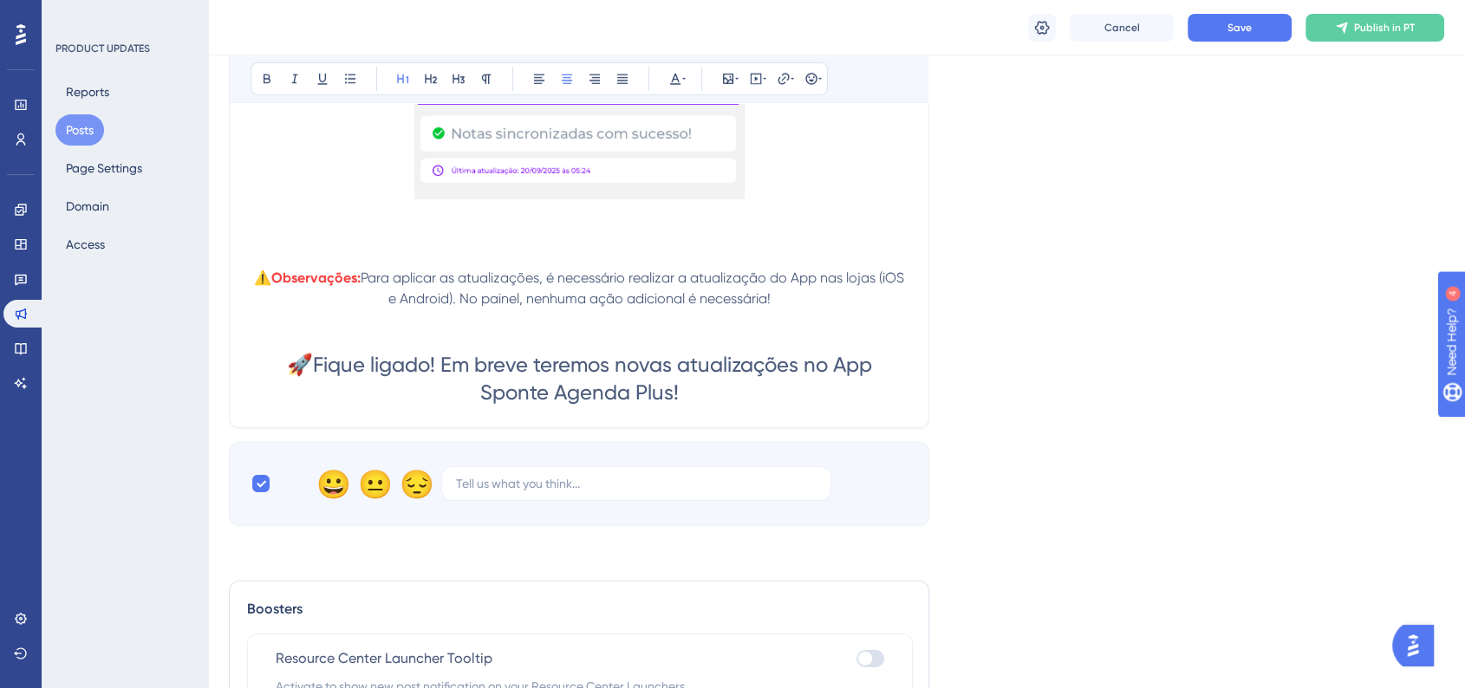
click at [673, 404] on span "🚀Fique ligado! Em breve teremos novas atualizações no App Sponte Agenda Plus!" at bounding box center [582, 379] width 590 height 52
drag, startPoint x: 680, startPoint y: 403, endPoint x: 269, endPoint y: 357, distance: 414.3
click at [435, 86] on button at bounding box center [431, 79] width 24 height 24
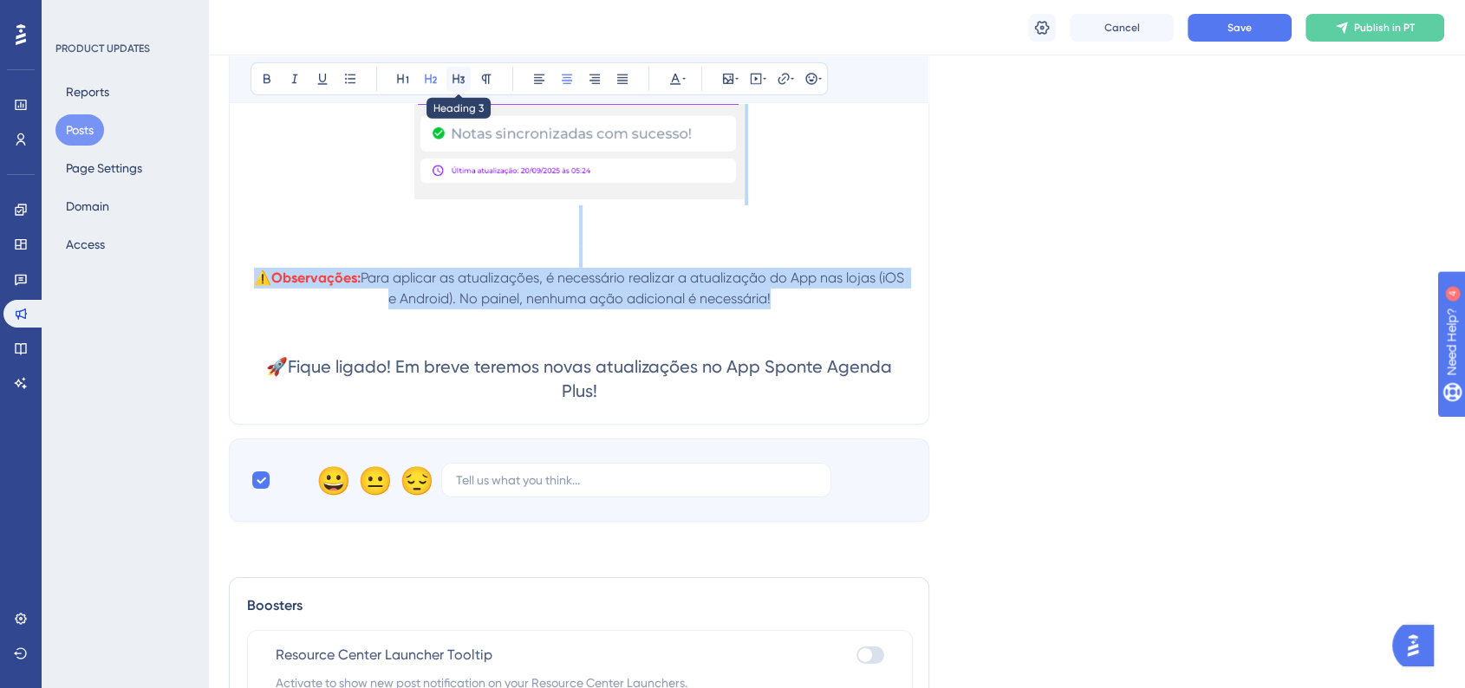
click at [462, 83] on icon at bounding box center [458, 80] width 12 height 10
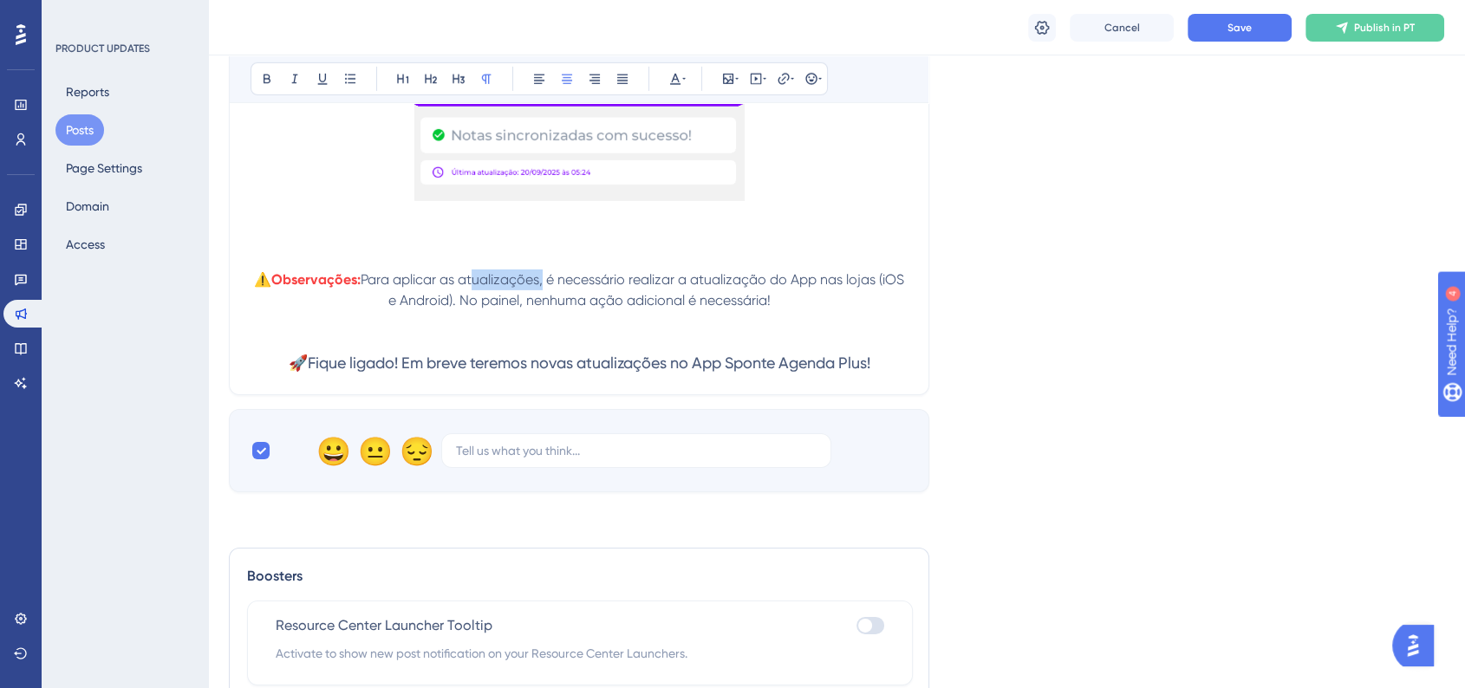
drag, startPoint x: 467, startPoint y: 287, endPoint x: 539, endPoint y: 285, distance: 72.0
click at [539, 285] on span "Para aplicar as atualizações, é necessário realizar a atualização do App nas lo…" at bounding box center [634, 289] width 547 height 37
click at [889, 276] on p "⚠️ Observações: Para aplicar as implementações, é necessário realizar a atualiz…" at bounding box center [579, 291] width 657 height 42
click at [1218, 31] on button "Save" at bounding box center [1240, 28] width 104 height 28
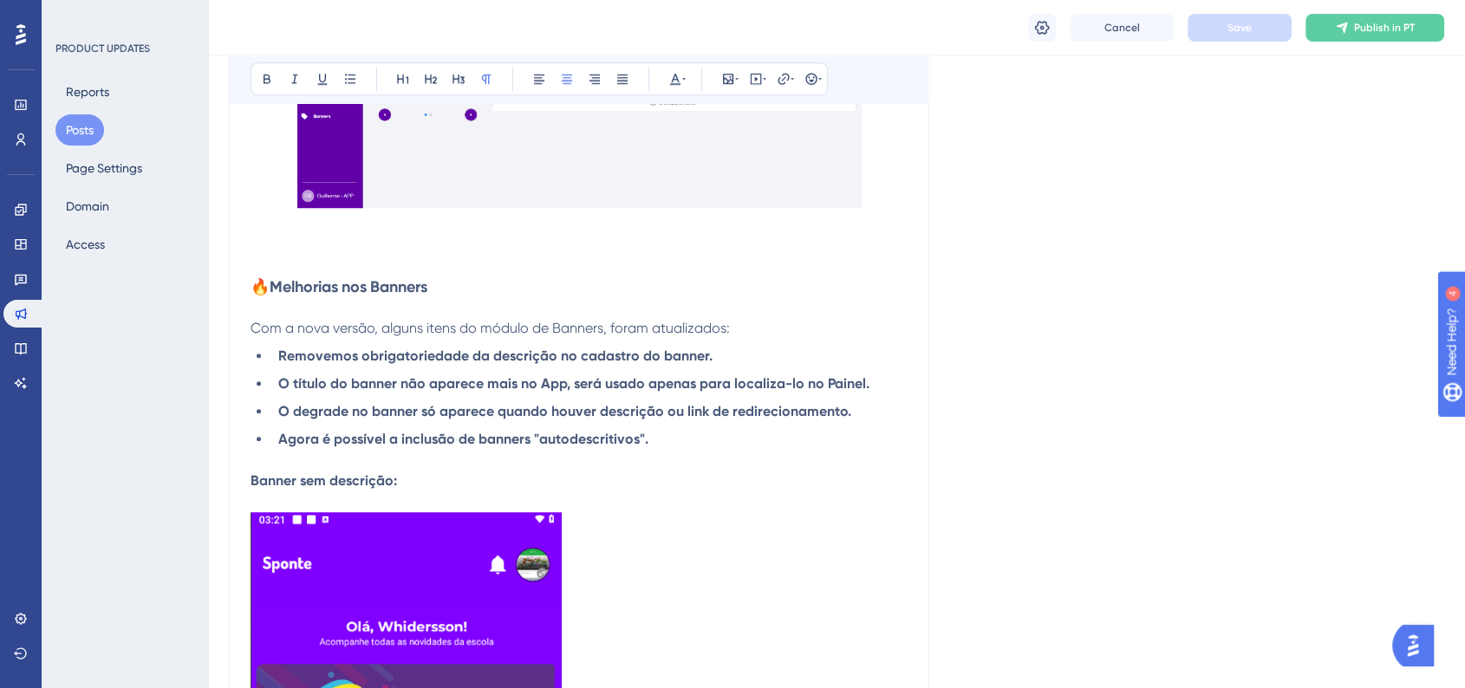
scroll to position [109, 0]
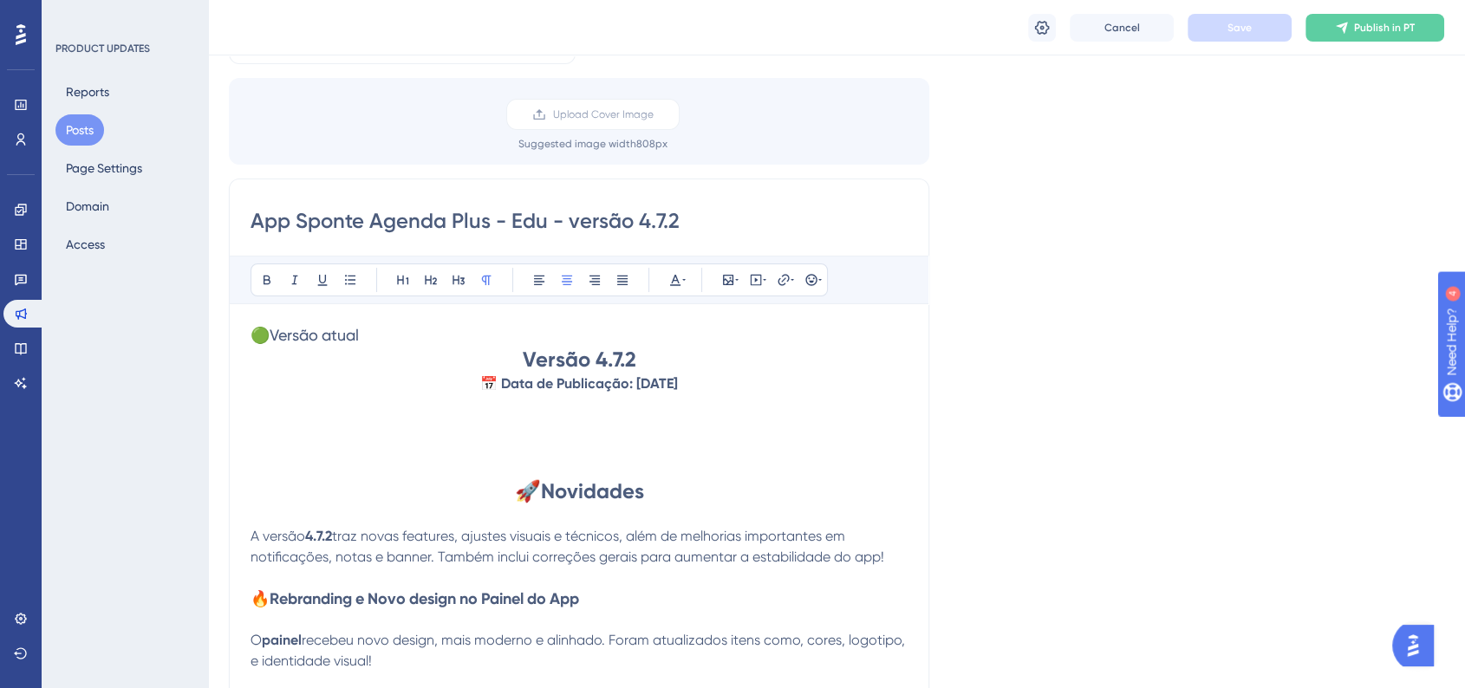
click at [619, 493] on strong "Novidades" at bounding box center [592, 490] width 103 height 25
click at [678, 283] on icon at bounding box center [675, 280] width 14 height 14
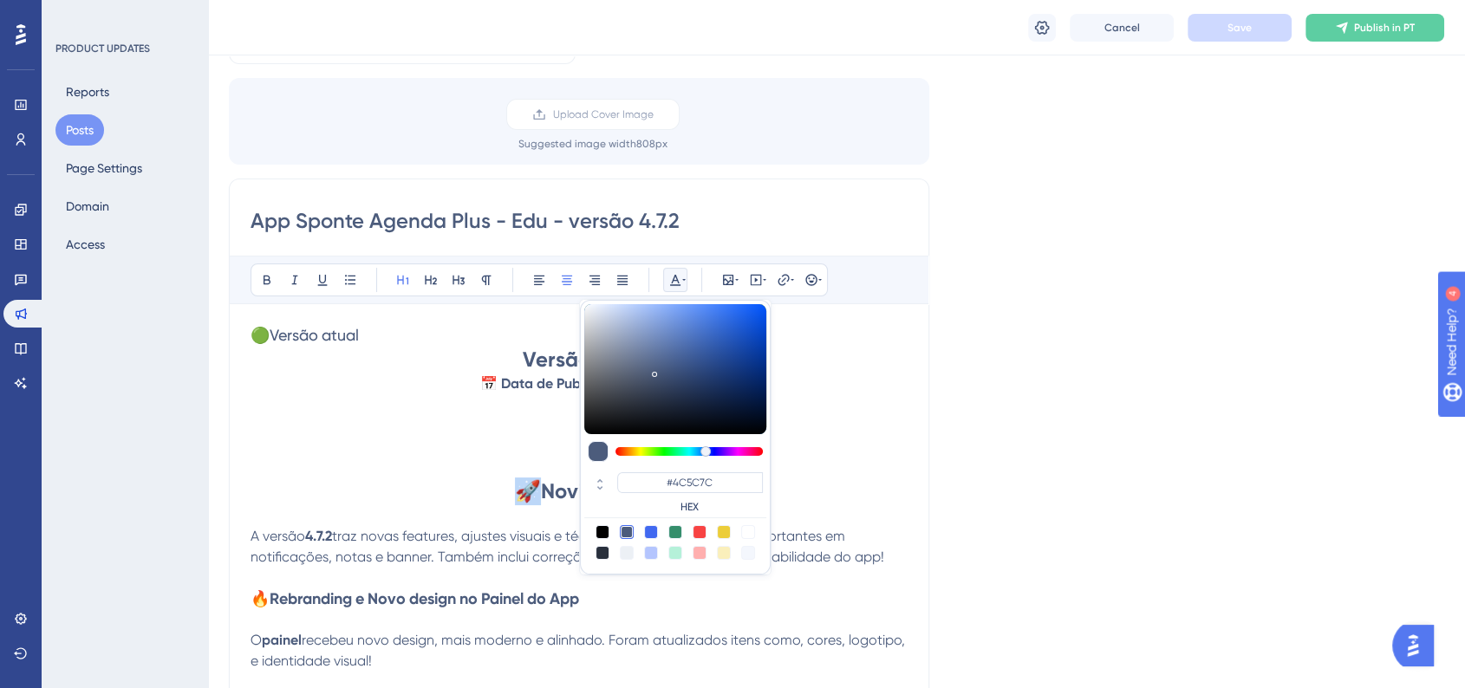
click at [683, 466] on div "#4C5C7C HEX" at bounding box center [675, 437] width 191 height 275
click at [683, 473] on input "#4C5C7C" at bounding box center [690, 482] width 146 height 21
paste input "270049"
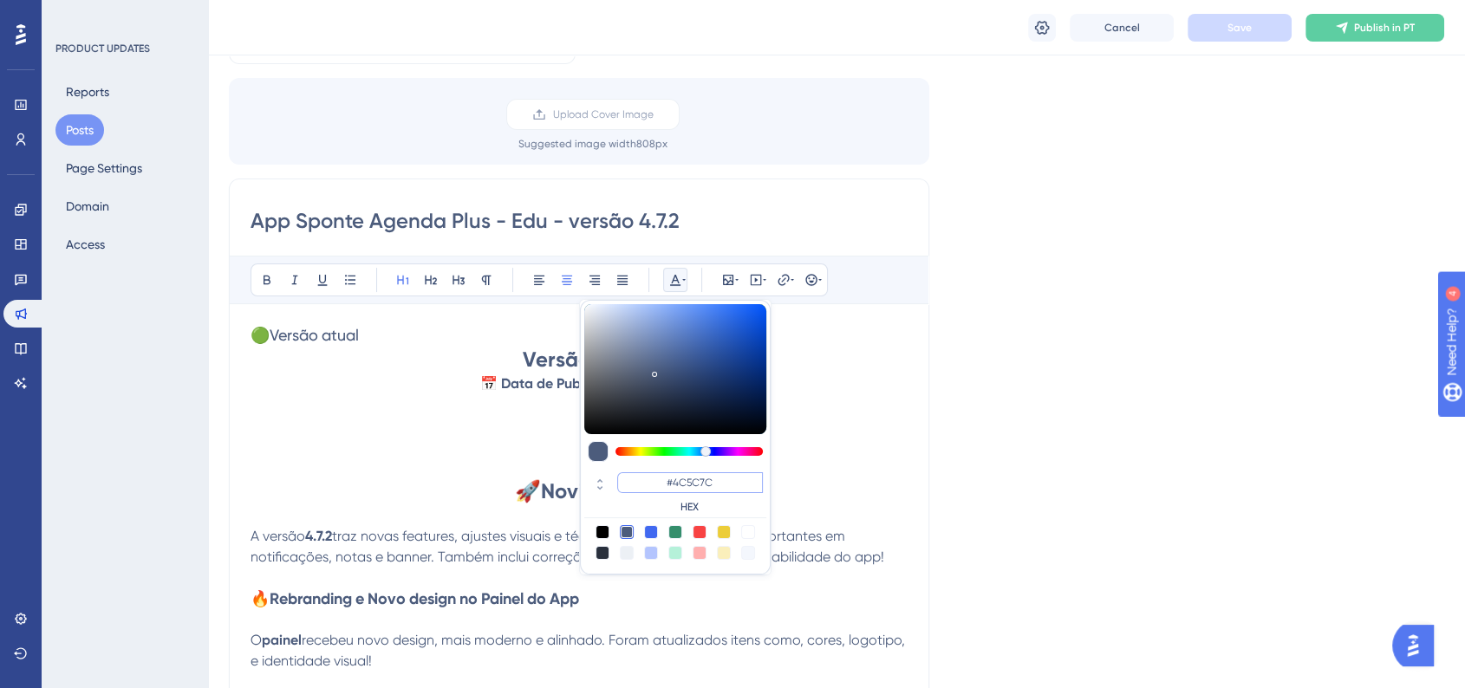
type input "#270049"
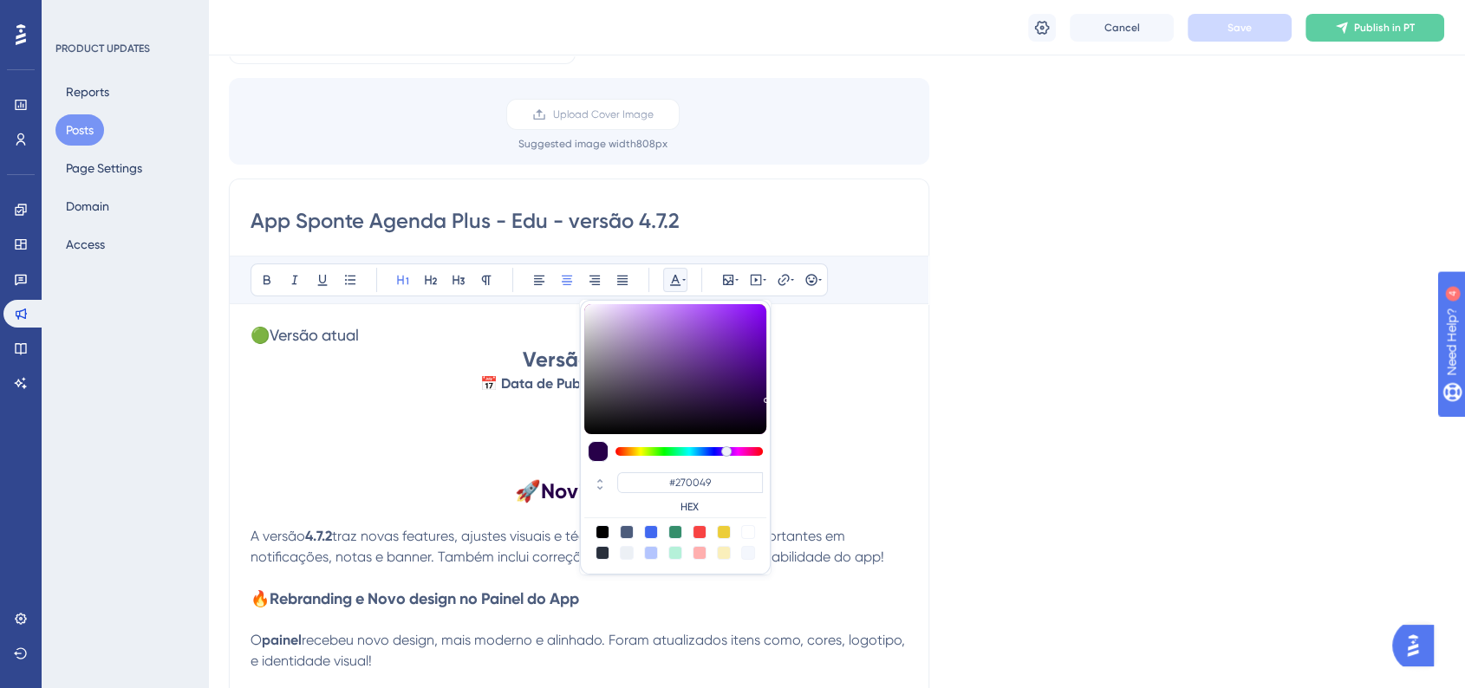
drag, startPoint x: 1058, startPoint y: 450, endPoint x: 977, endPoint y: 452, distance: 80.7
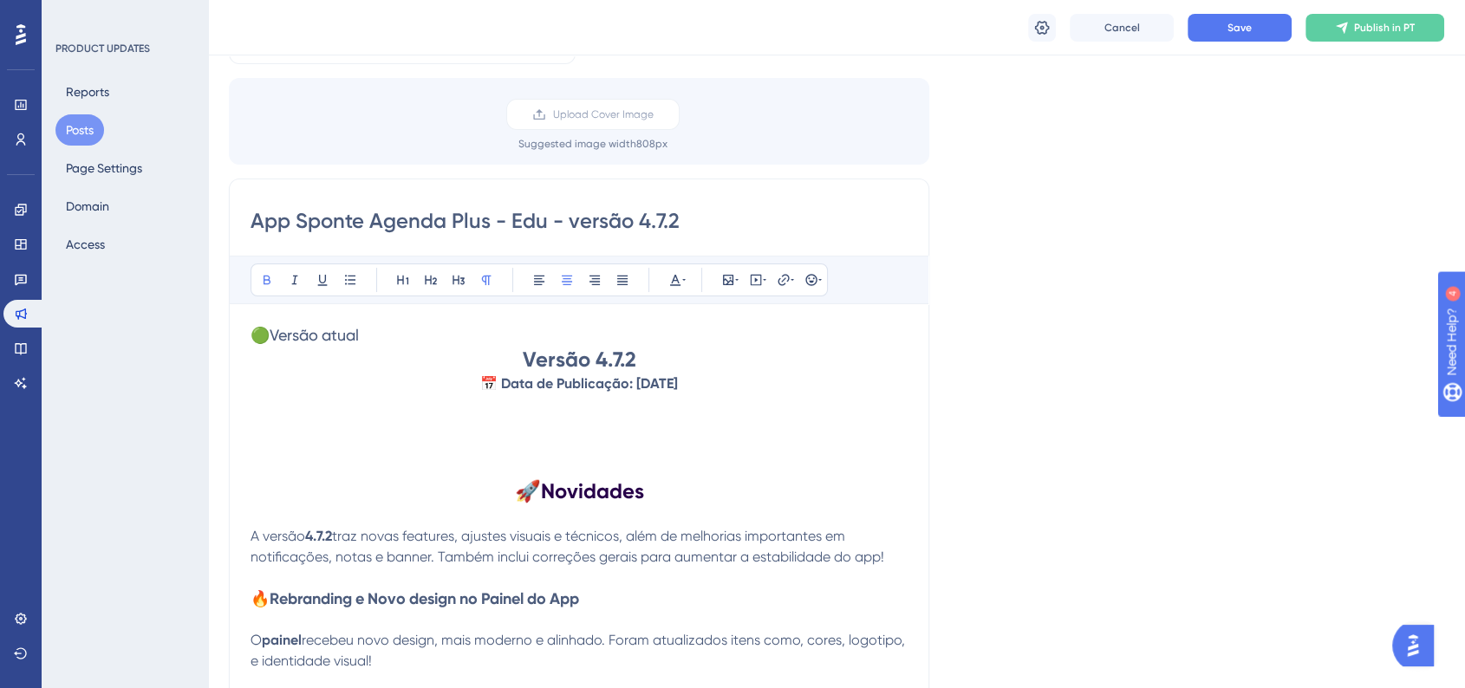
drag, startPoint x: 703, startPoint y: 387, endPoint x: 478, endPoint y: 362, distance: 225.8
click at [679, 279] on icon at bounding box center [675, 280] width 14 height 14
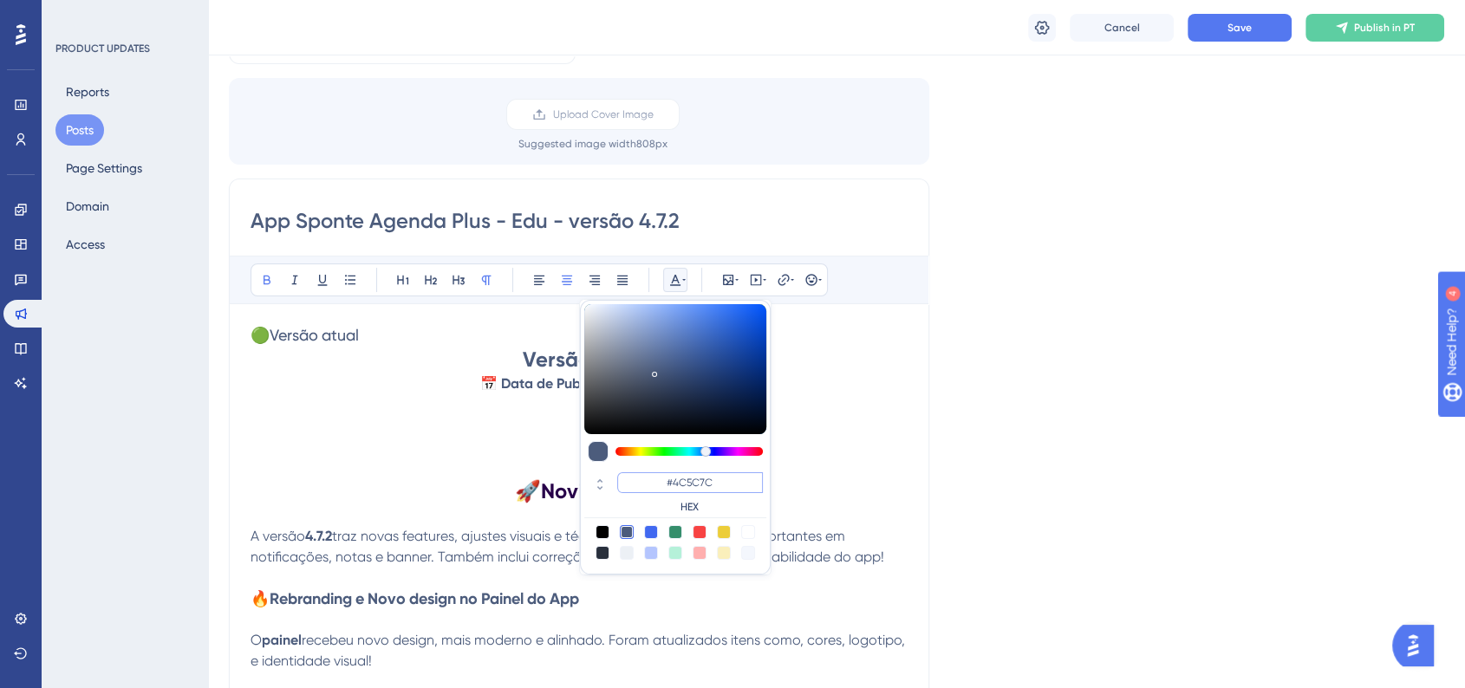
click at [691, 477] on input "#4C5C7C" at bounding box center [690, 482] width 146 height 21
paste input "270049"
type input "#270049"
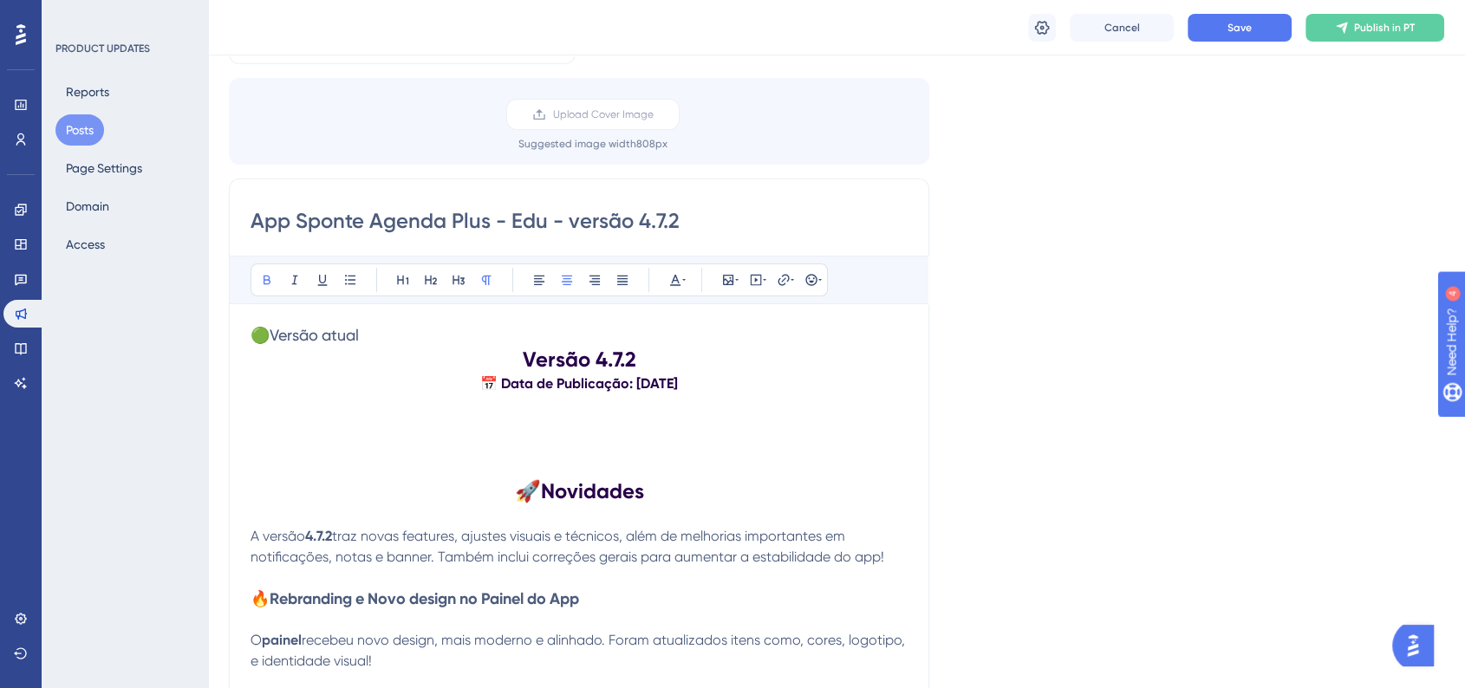
click at [678, 390] on strong "📅 Data de Publicação: [DATE]" at bounding box center [579, 383] width 198 height 16
drag, startPoint x: 700, startPoint y: 388, endPoint x: 479, endPoint y: 362, distance: 221.7
click at [674, 289] on button at bounding box center [675, 280] width 24 height 24
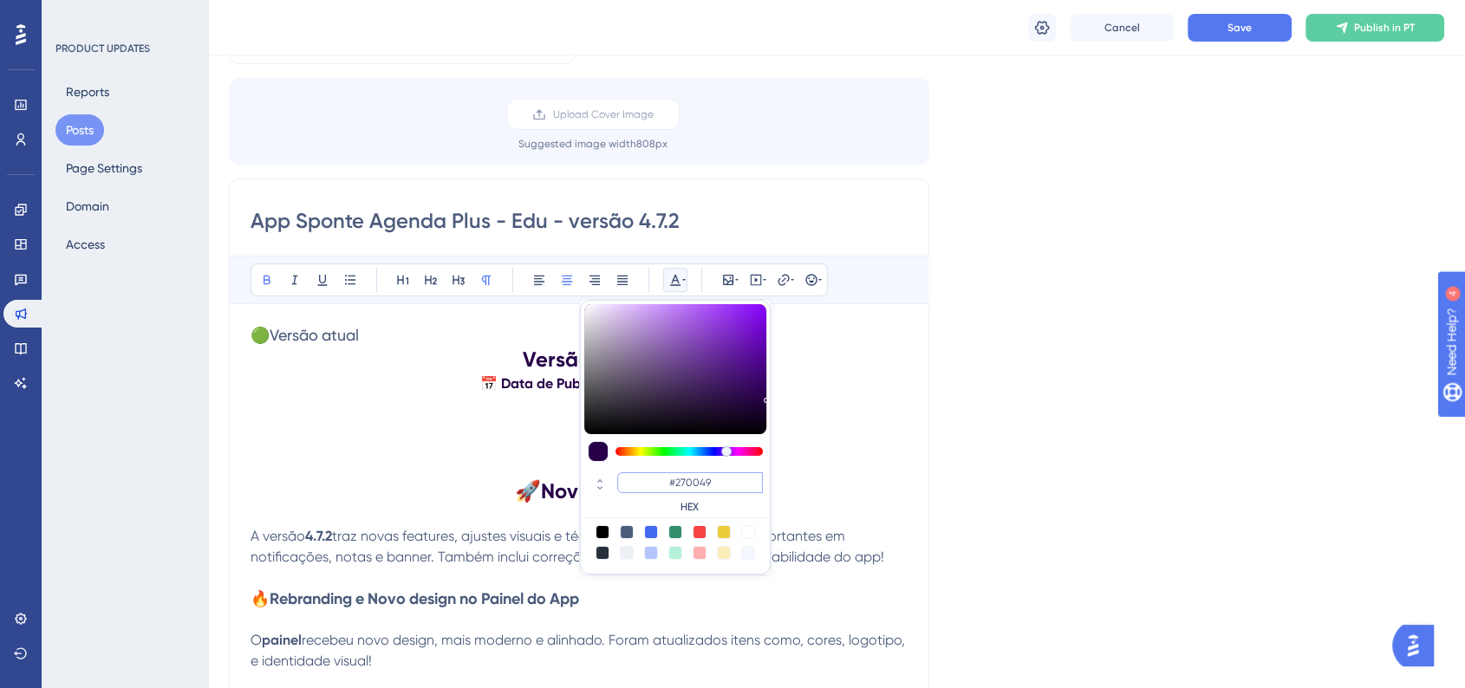
click at [689, 486] on input "#270049" at bounding box center [690, 482] width 146 height 21
paste input "6200A8"
type input "#6200A8"
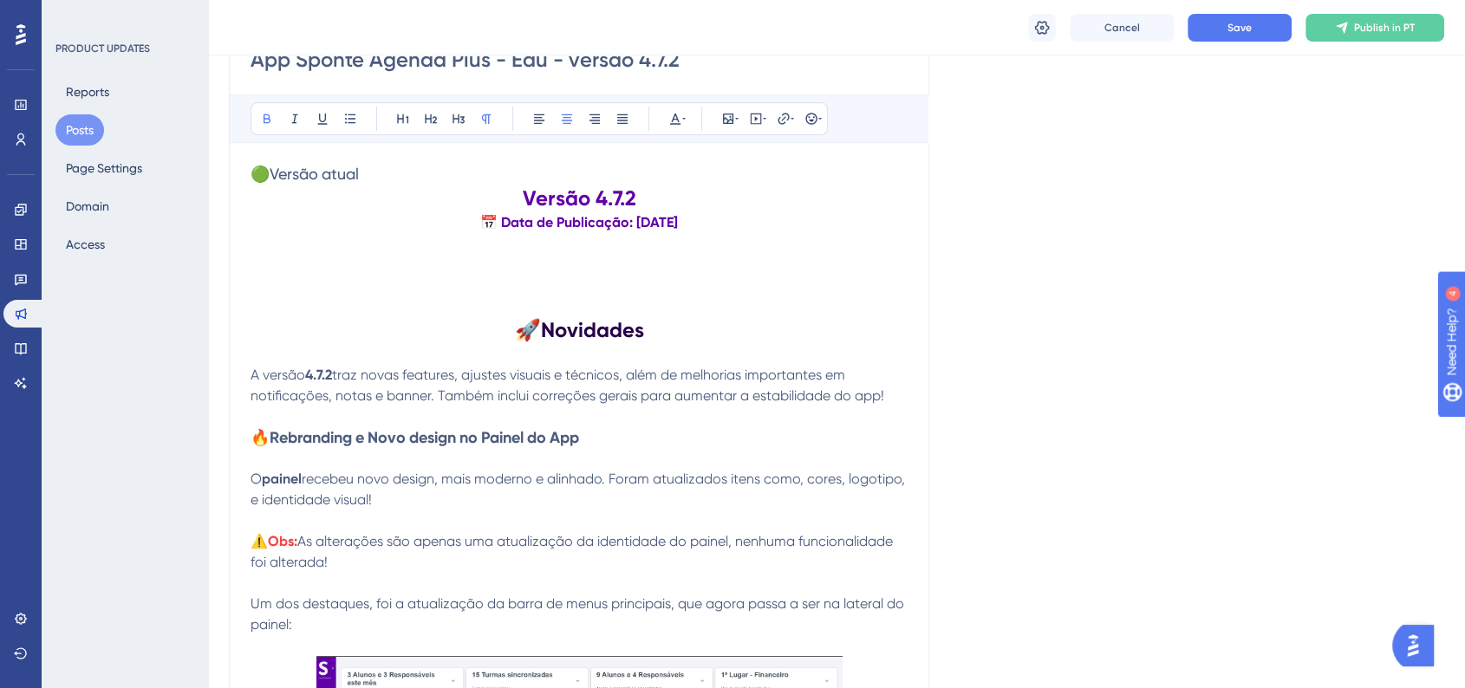
scroll to position [302, 0]
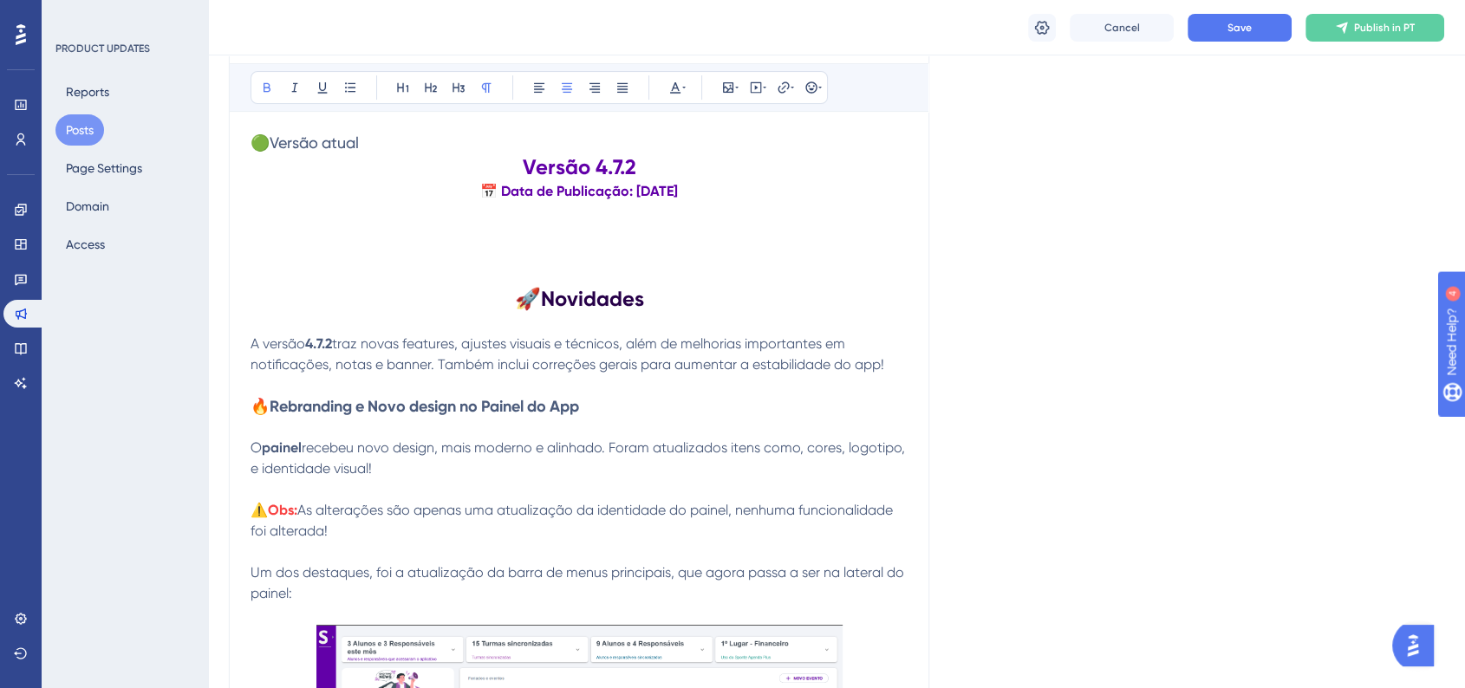
click at [514, 161] on h1 "Versão 4.7.2" at bounding box center [579, 167] width 657 height 28
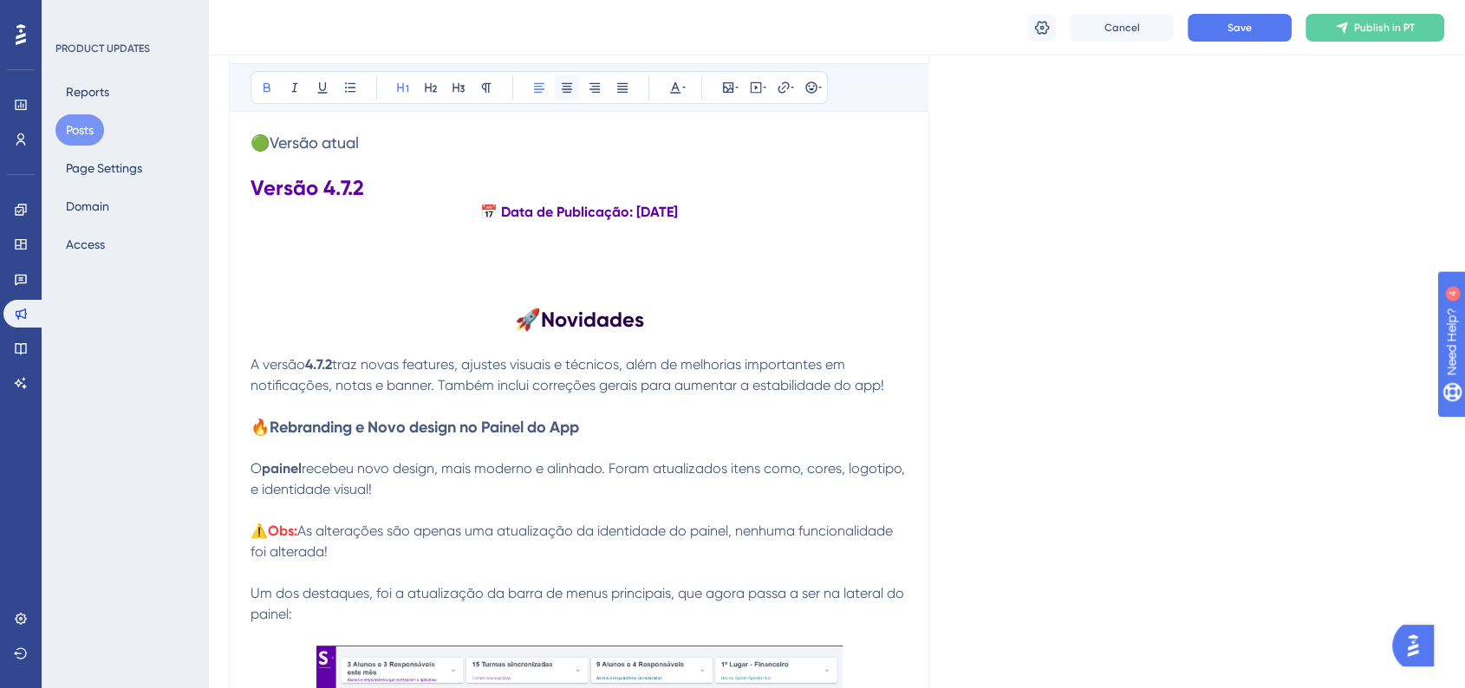
click at [563, 92] on icon at bounding box center [567, 88] width 14 height 14
click at [1214, 38] on button "Save" at bounding box center [1240, 28] width 104 height 28
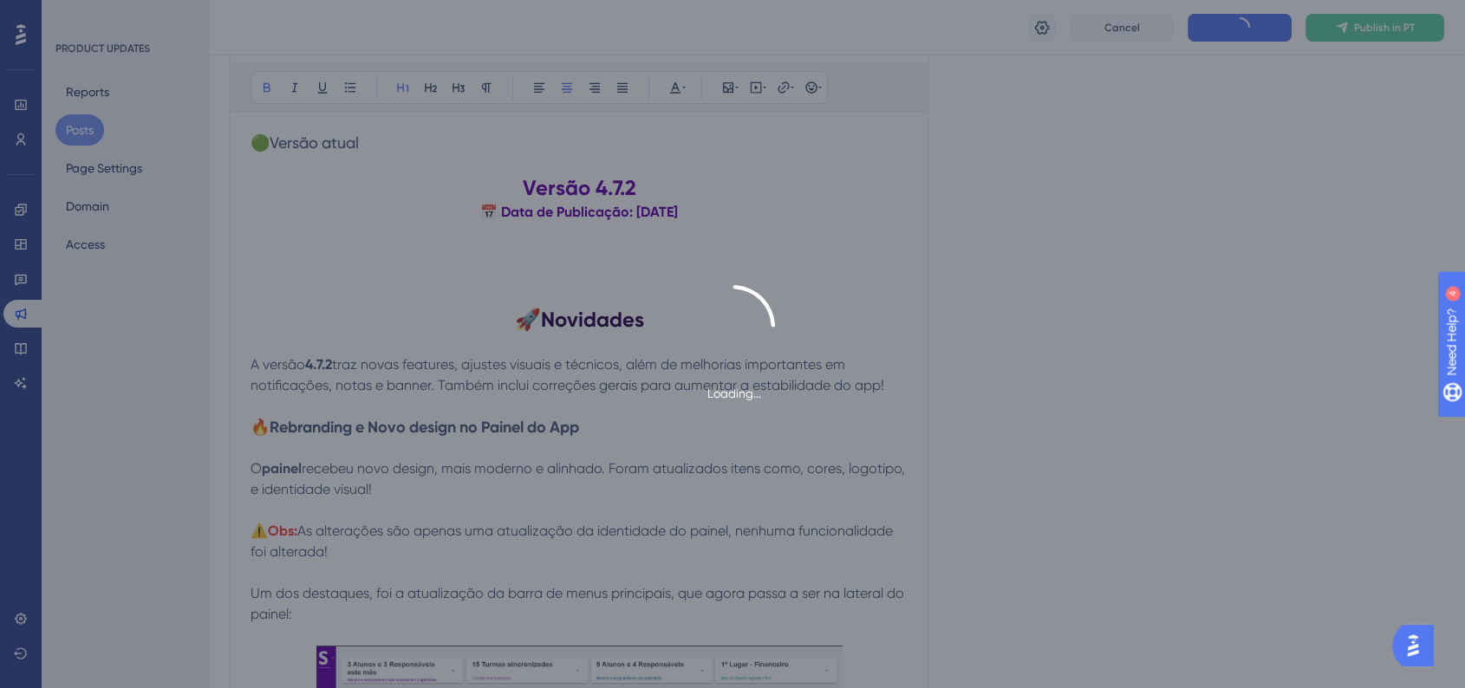
click at [1084, 328] on div "Loading..." at bounding box center [732, 344] width 1465 height 119
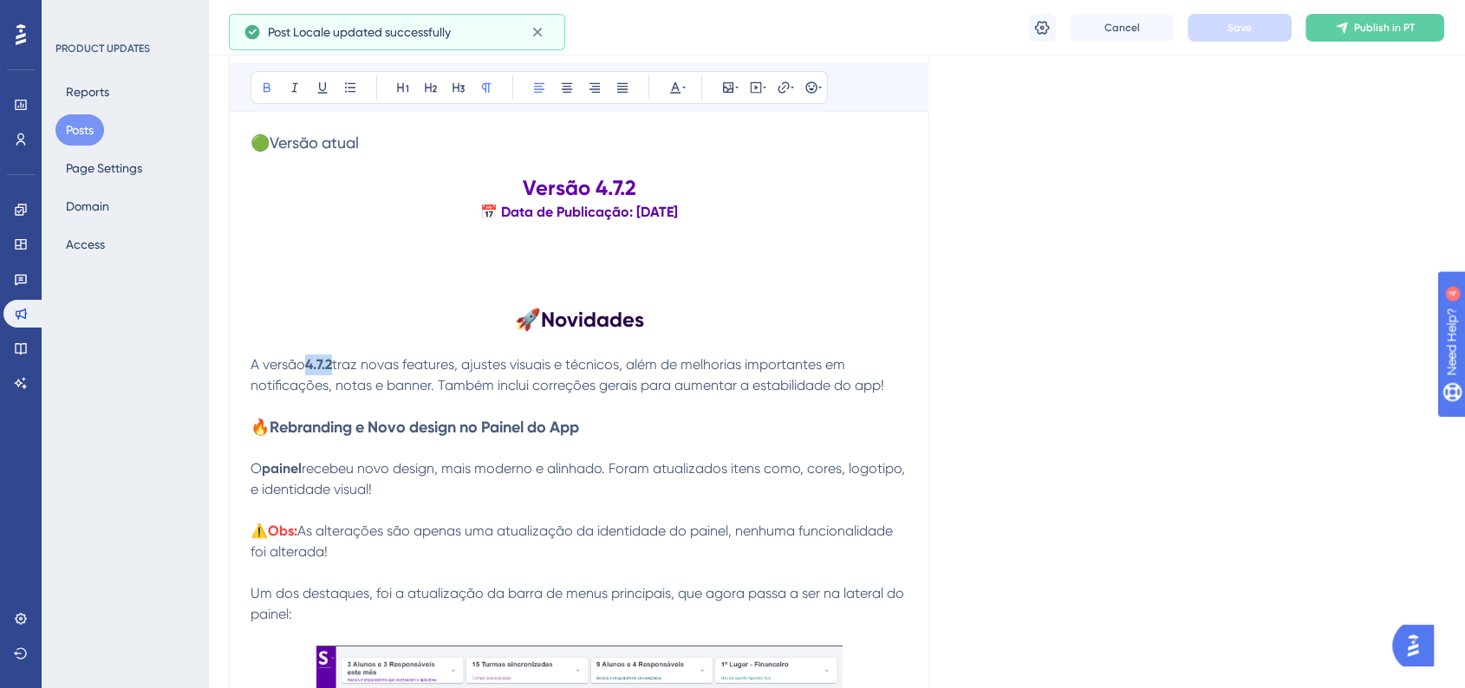
drag, startPoint x: 309, startPoint y: 369, endPoint x: 334, endPoint y: 368, distance: 24.3
click at [332, 368] on strong "4.7.2" at bounding box center [318, 364] width 27 height 16
click at [685, 88] on icon at bounding box center [683, 88] width 3 height 14
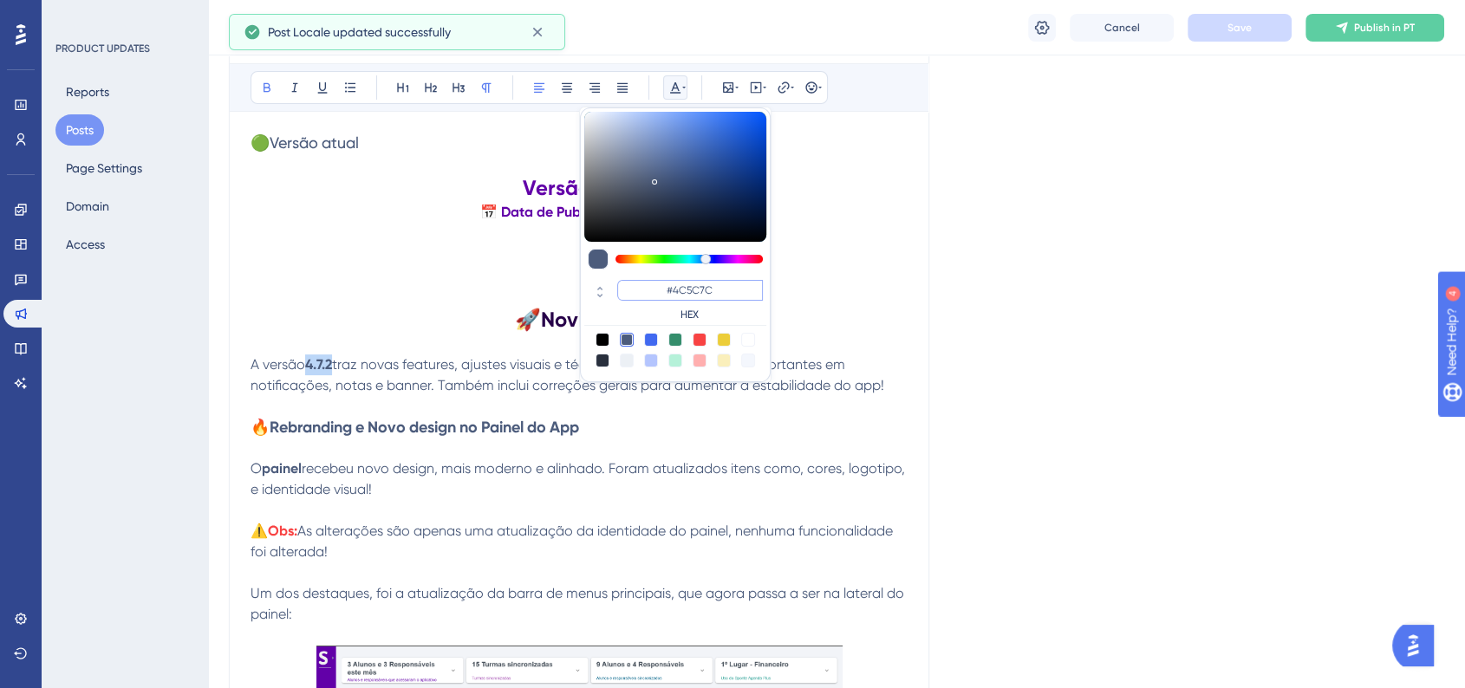
click at [707, 297] on input "#4C5C7C" at bounding box center [690, 290] width 146 height 21
click at [707, 298] on input "#4C5C7C" at bounding box center [690, 290] width 146 height 21
paste input "6200A8"
type input "#6200A8"
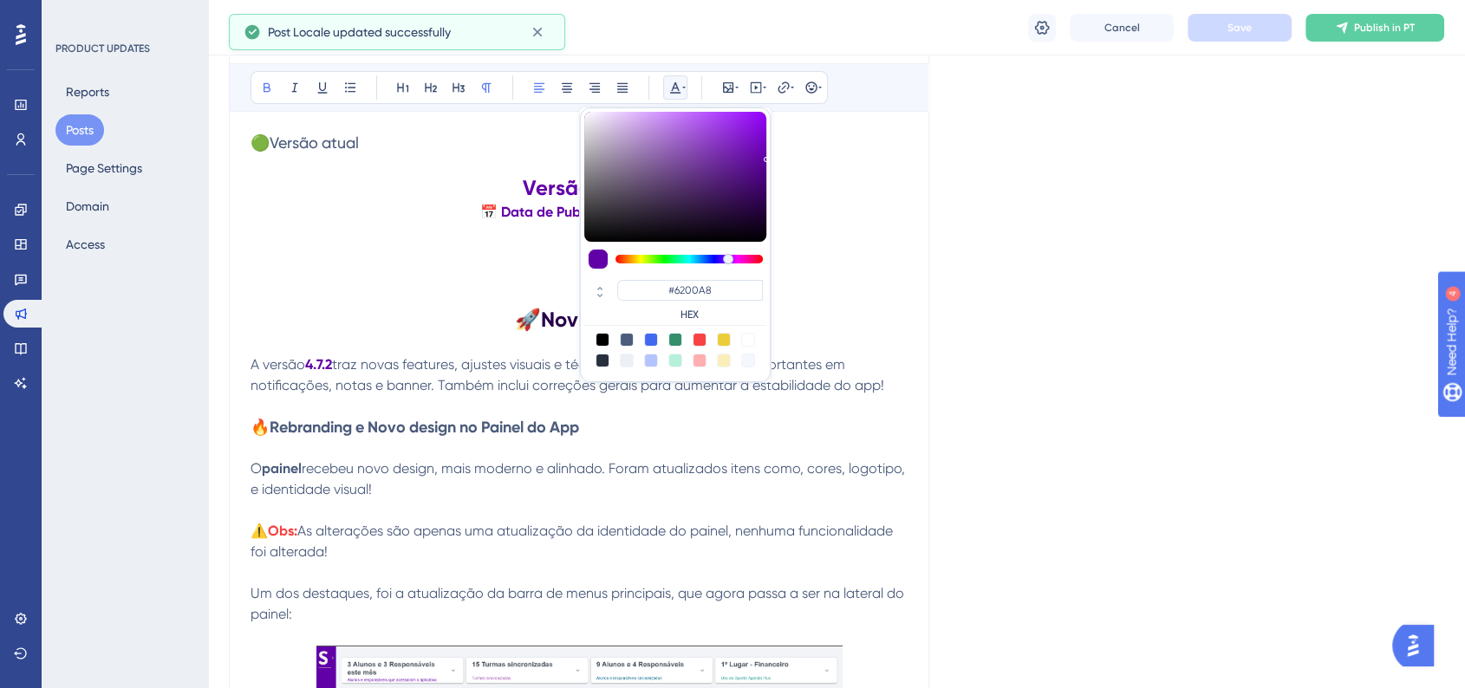
drag, startPoint x: 1063, startPoint y: 347, endPoint x: 1079, endPoint y: 365, distance: 24.5
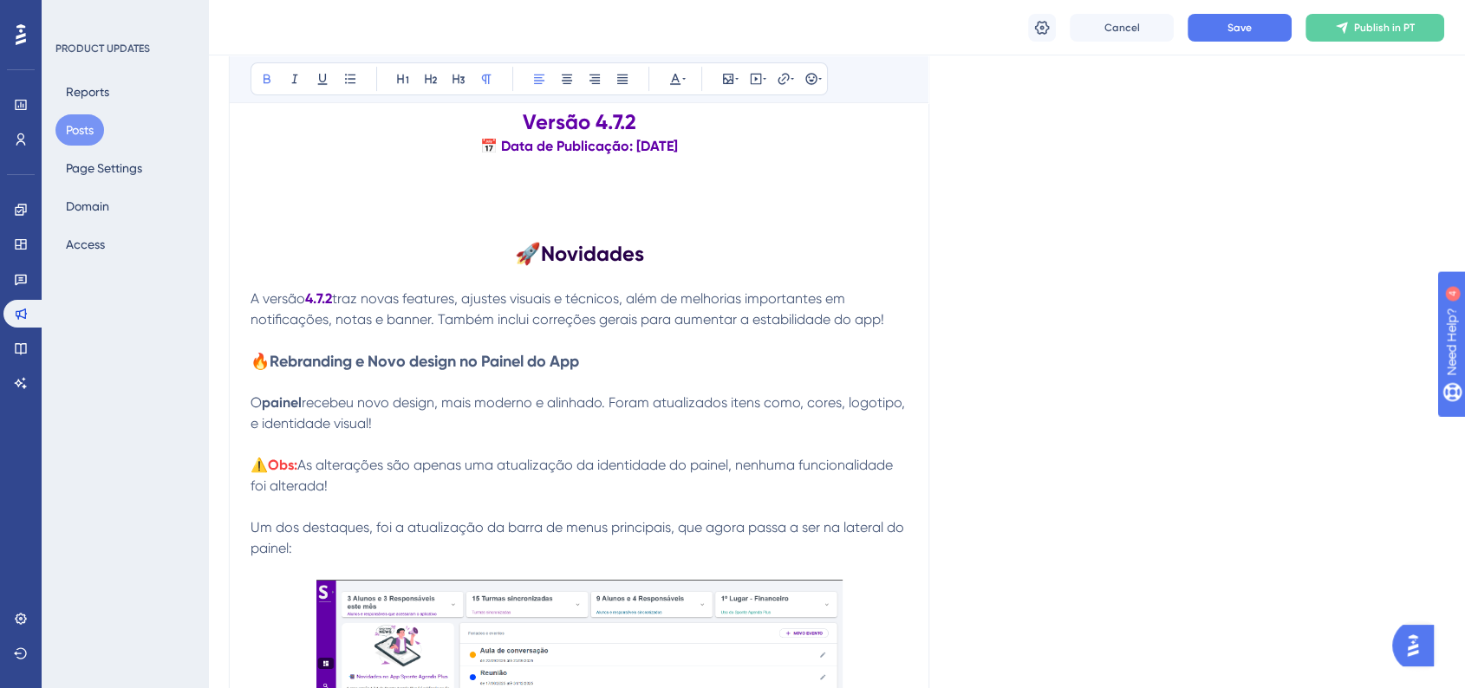
scroll to position [398, 0]
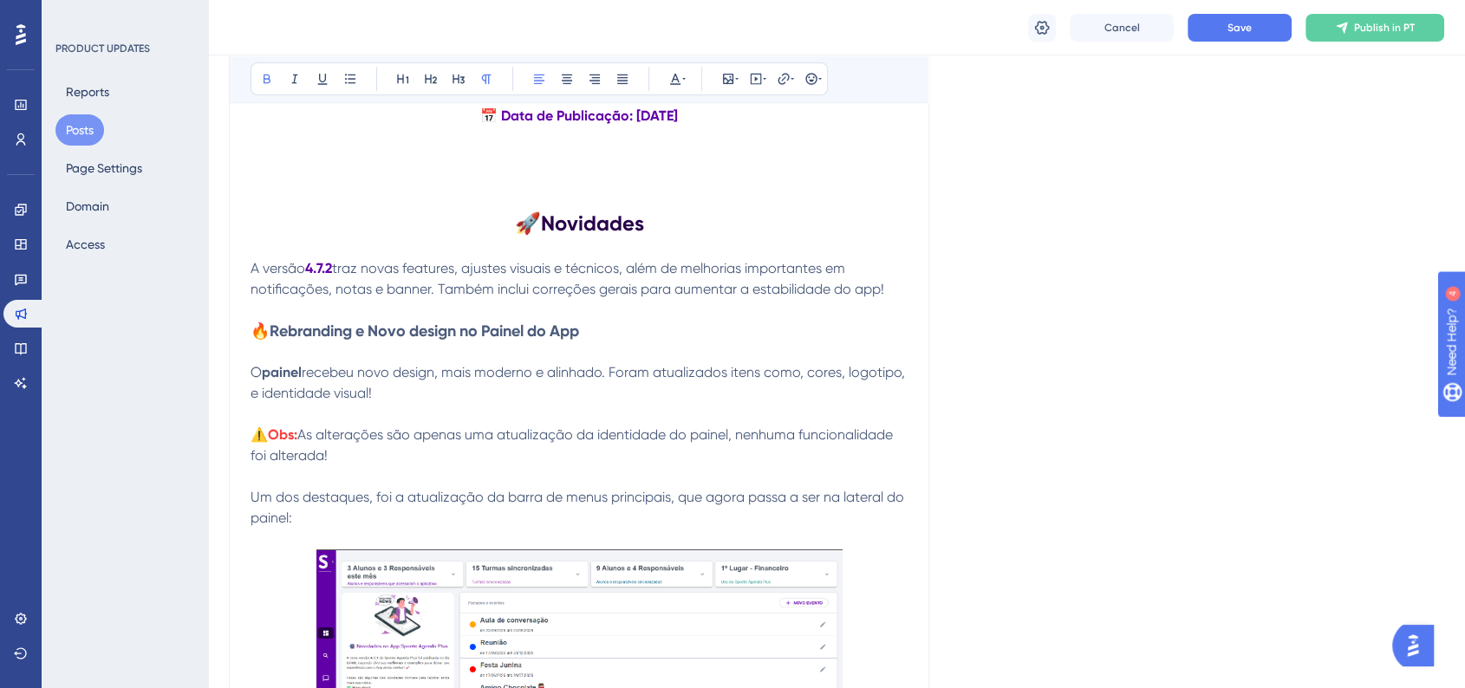
click at [554, 330] on strong "🔥Rebranding e Novo design no Painel do App" at bounding box center [415, 331] width 329 height 19
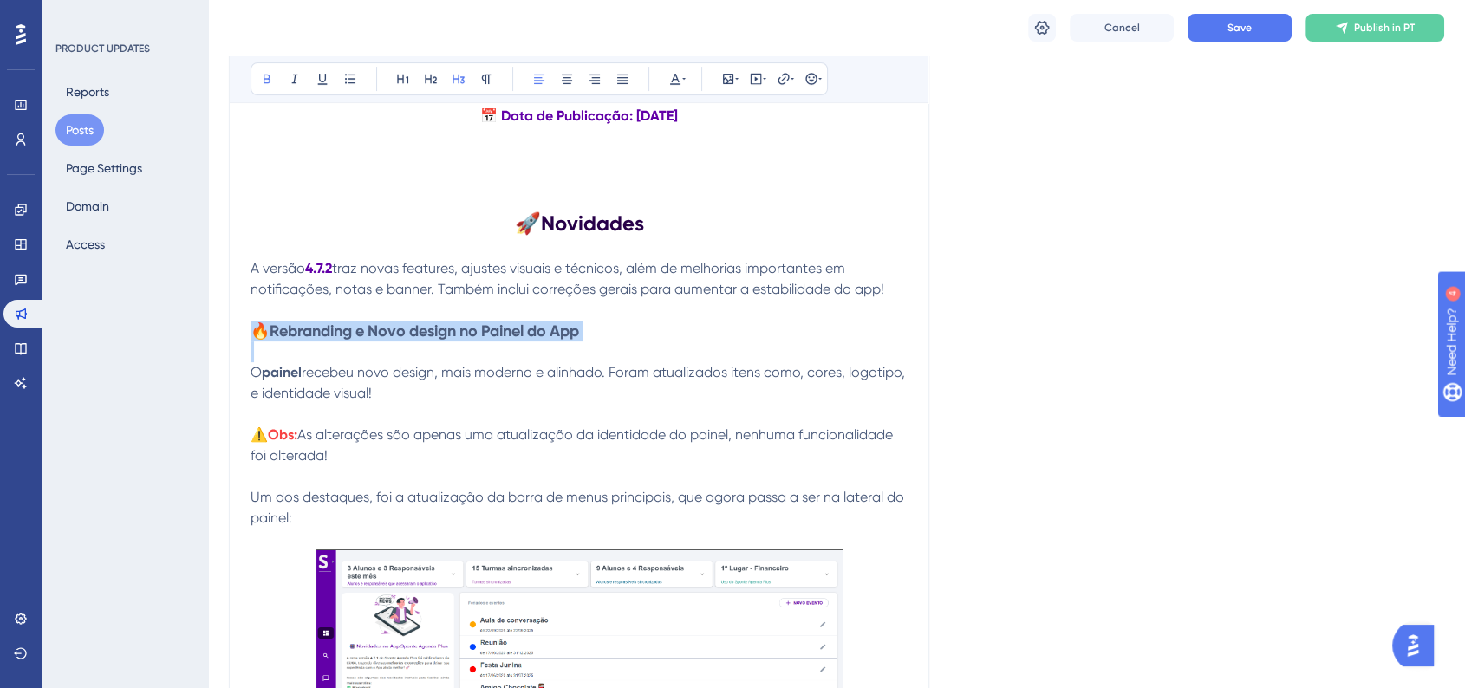
click at [554, 330] on strong "🔥Rebranding e Novo design no Painel do App" at bounding box center [415, 331] width 329 height 19
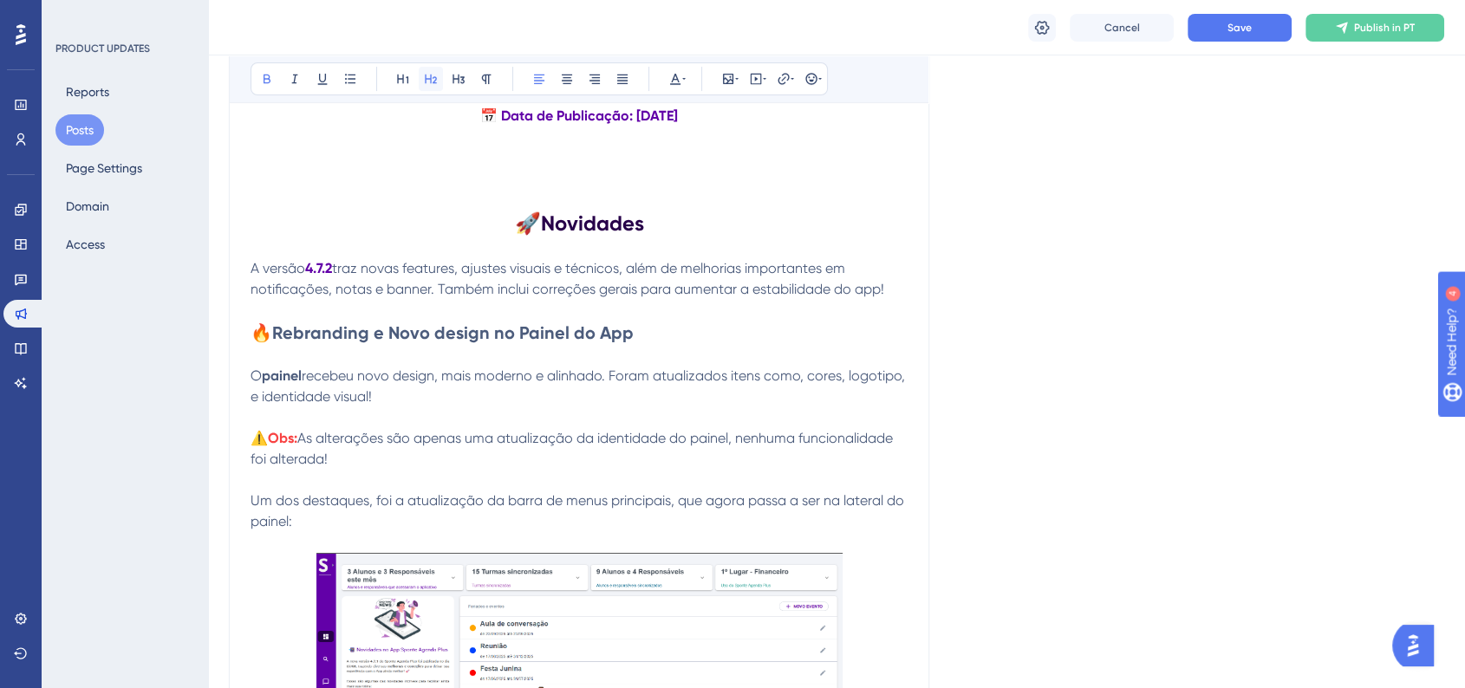
click at [424, 83] on icon at bounding box center [431, 79] width 14 height 14
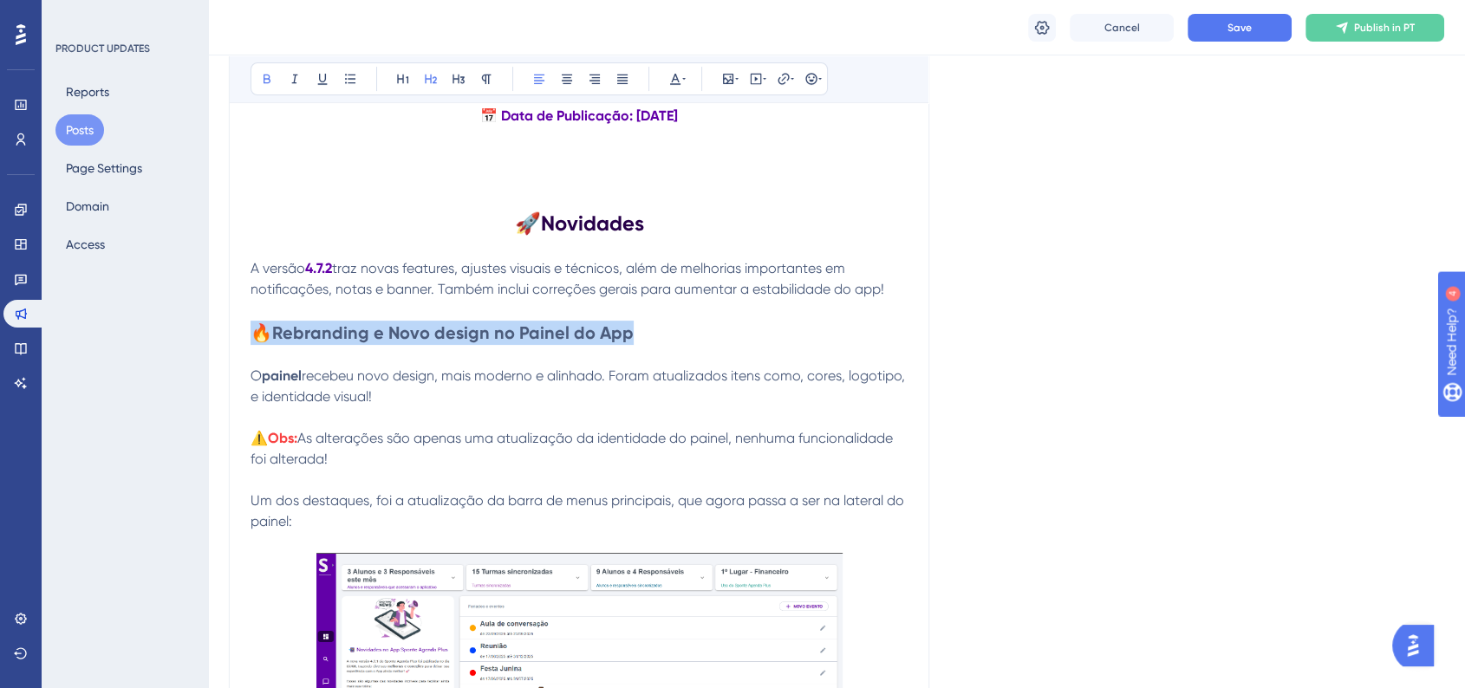
click at [533, 309] on p at bounding box center [579, 310] width 657 height 21
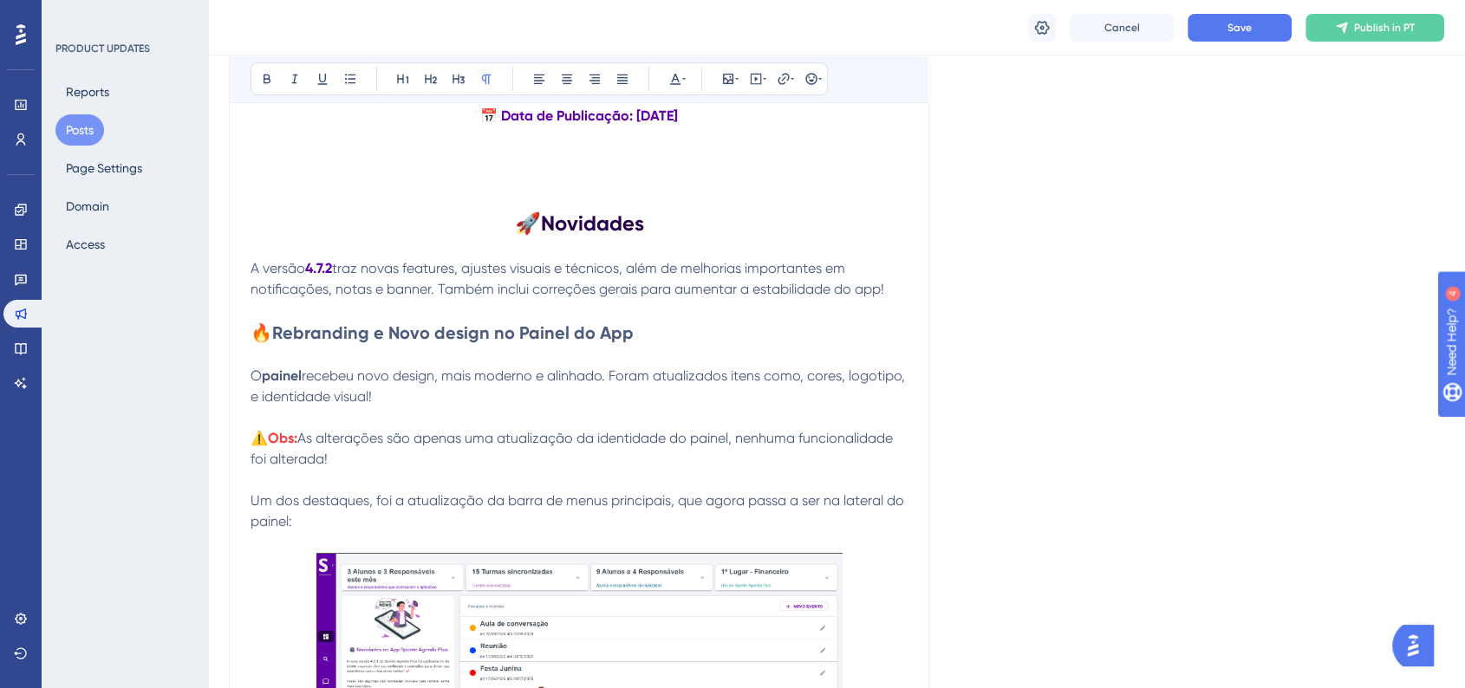
click at [260, 332] on strong "🔥Rebranding e Novo design no Painel do App" at bounding box center [442, 332] width 383 height 21
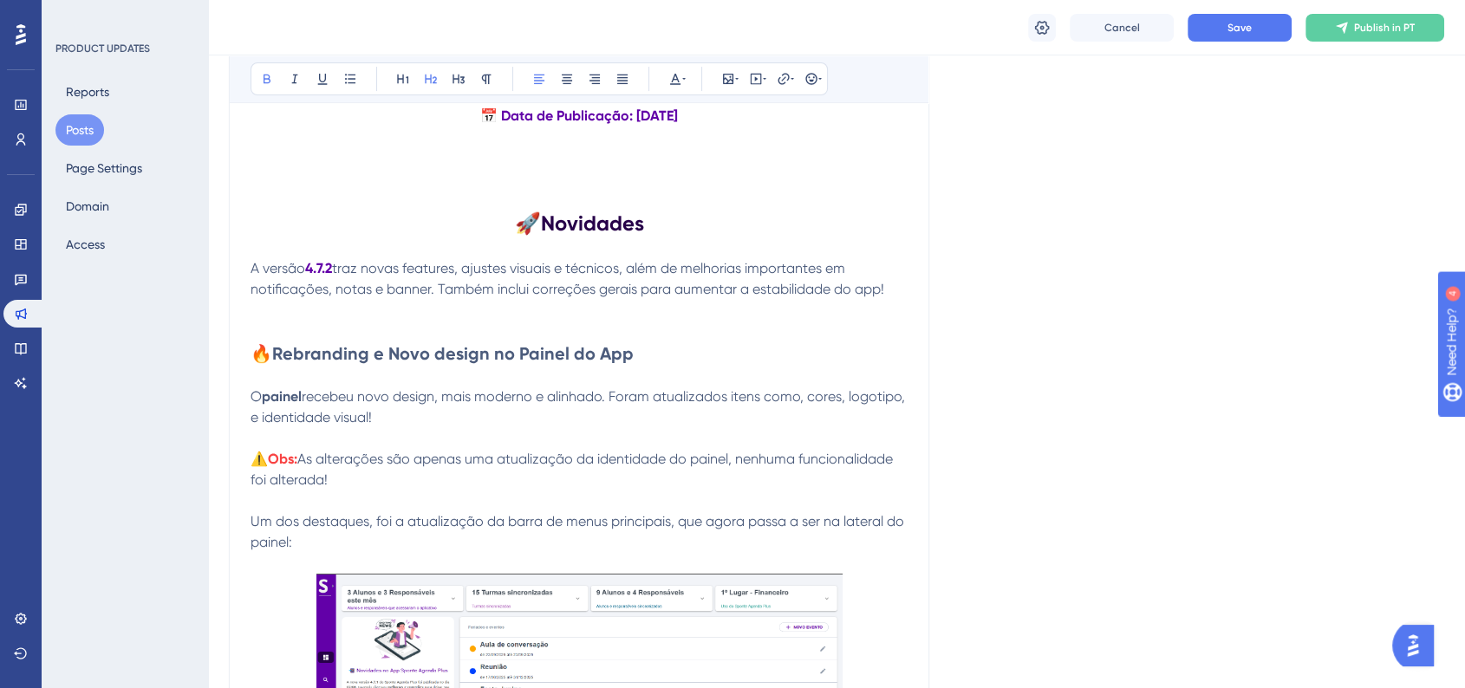
click at [380, 351] on strong "🔥Rebranding e Novo design no Painel do App" at bounding box center [442, 353] width 383 height 21
click at [381, 351] on strong "🔥Rebranding e Novo design no Painel do App" at bounding box center [442, 353] width 383 height 21
click at [656, 77] on div "Bold Italic Underline Bullet Point Heading 1 Heading 2 Heading 3 Normal Align L…" at bounding box center [539, 78] width 577 height 33
click at [665, 81] on button at bounding box center [675, 79] width 24 height 24
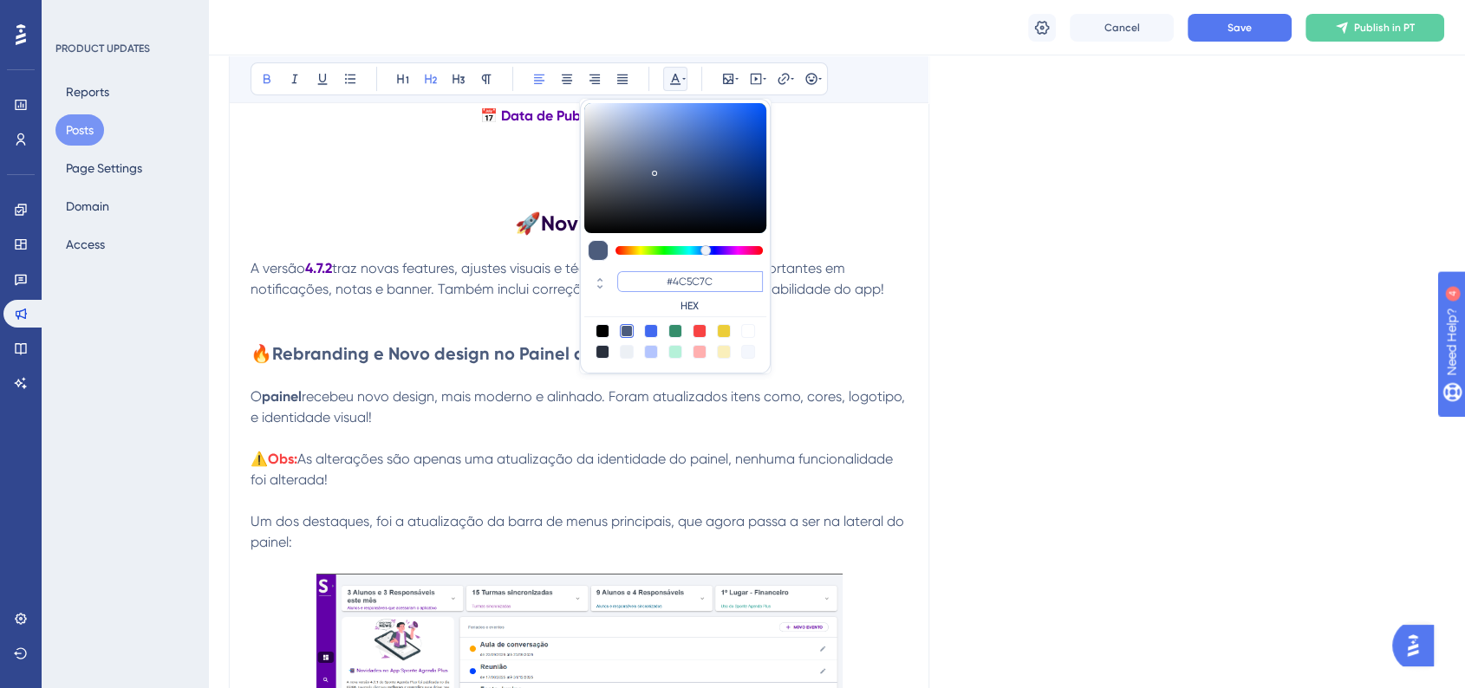
click at [684, 272] on input "#4C5C7C" at bounding box center [690, 281] width 146 height 21
paste input "6200A8"
type input "#6200A8"
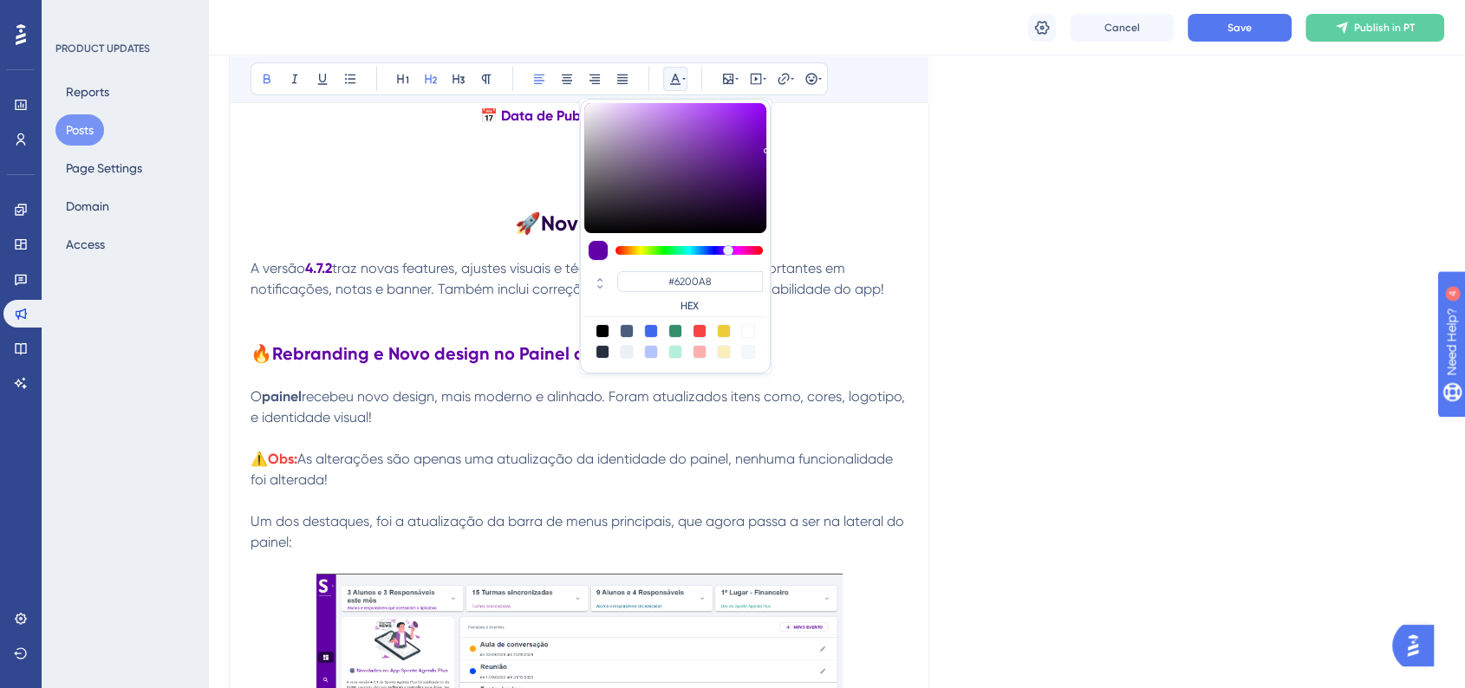
drag, startPoint x: 1054, startPoint y: 328, endPoint x: 1085, endPoint y: 347, distance: 36.6
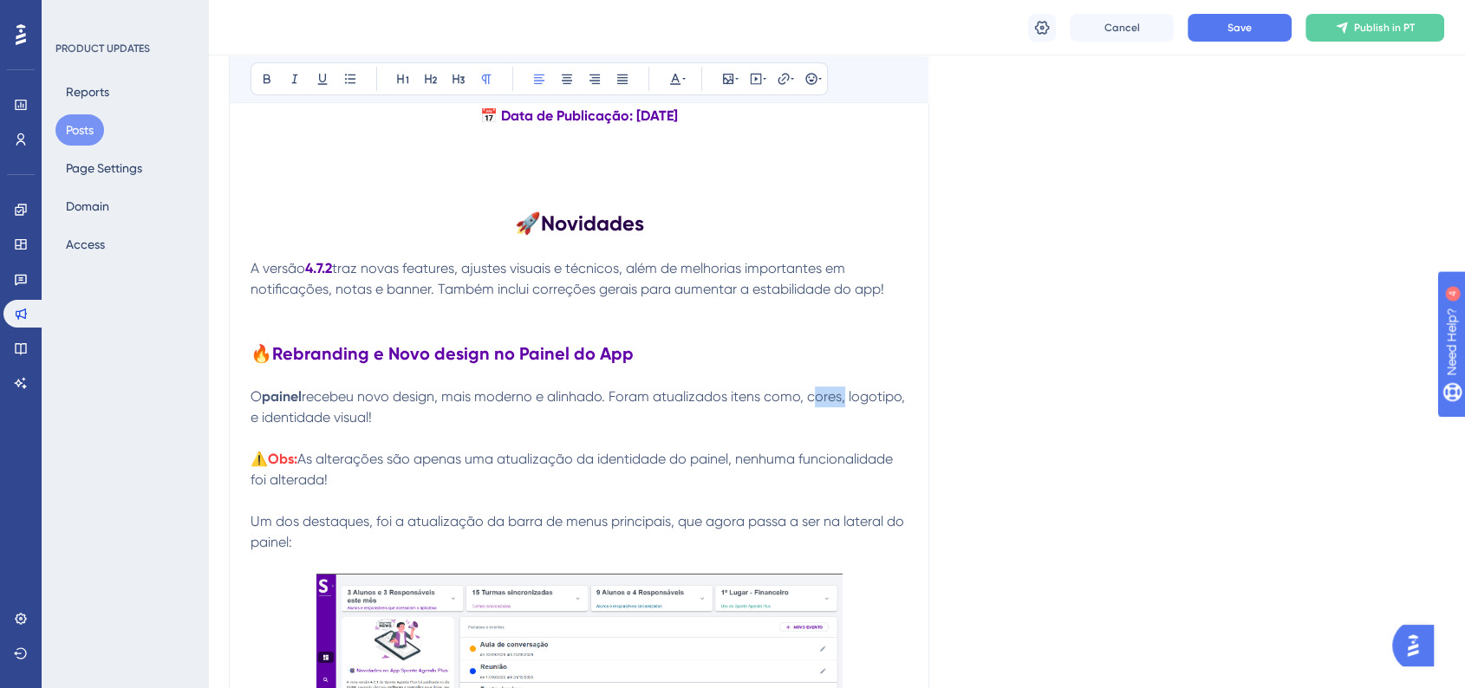
drag, startPoint x: 812, startPoint y: 398, endPoint x: 845, endPoint y: 399, distance: 33.0
click at [845, 399] on span "recebeu novo design, mais moderno e alinhado. Foram atualizados itens como, cor…" at bounding box center [580, 406] width 658 height 37
click at [270, 73] on icon at bounding box center [267, 79] width 14 height 14
drag, startPoint x: 250, startPoint y: 424, endPoint x: 301, endPoint y: 424, distance: 51.1
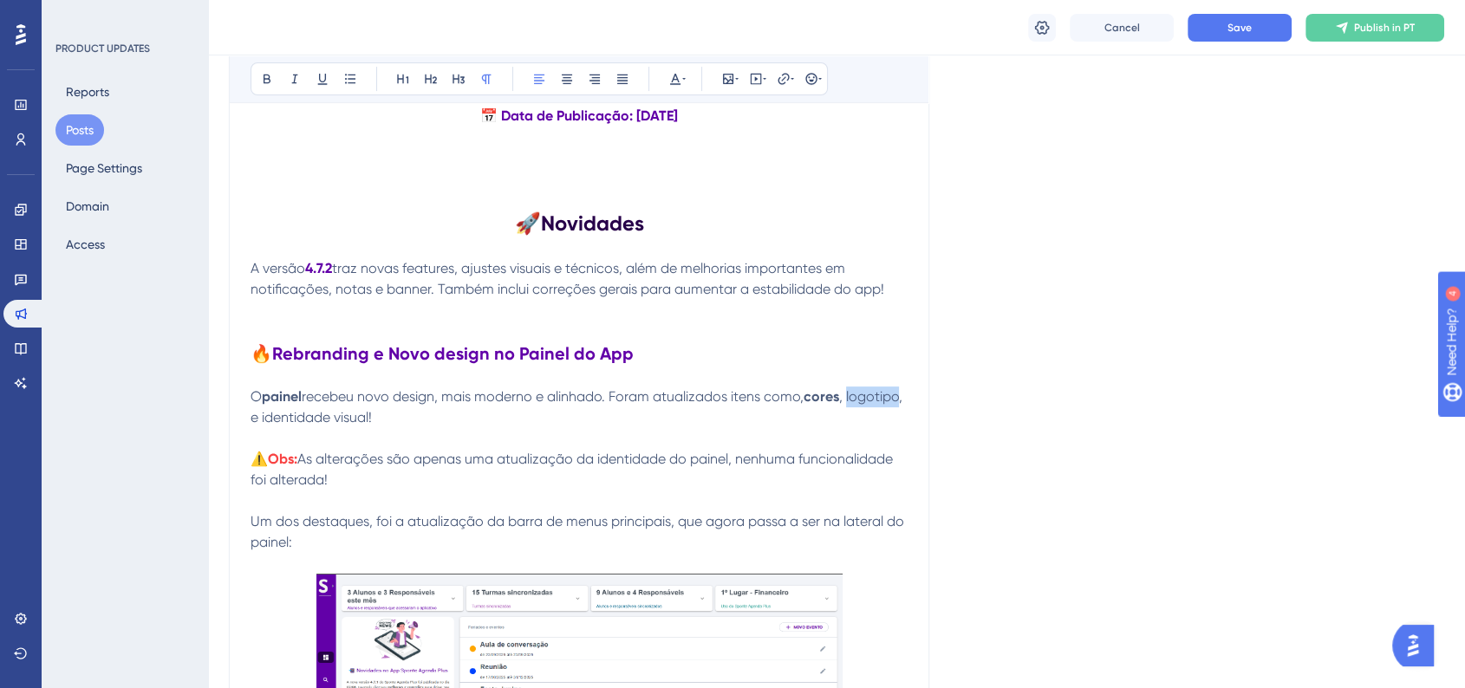
click at [301, 424] on span ", logotipo, e identidade visual!" at bounding box center [578, 406] width 655 height 37
click at [269, 88] on button at bounding box center [267, 79] width 24 height 24
click at [430, 437] on p at bounding box center [579, 438] width 657 height 21
drag, startPoint x: 326, startPoint y: 420, endPoint x: 413, endPoint y: 418, distance: 87.6
click at [420, 418] on span ", e identidade visual!" at bounding box center [578, 406] width 654 height 37
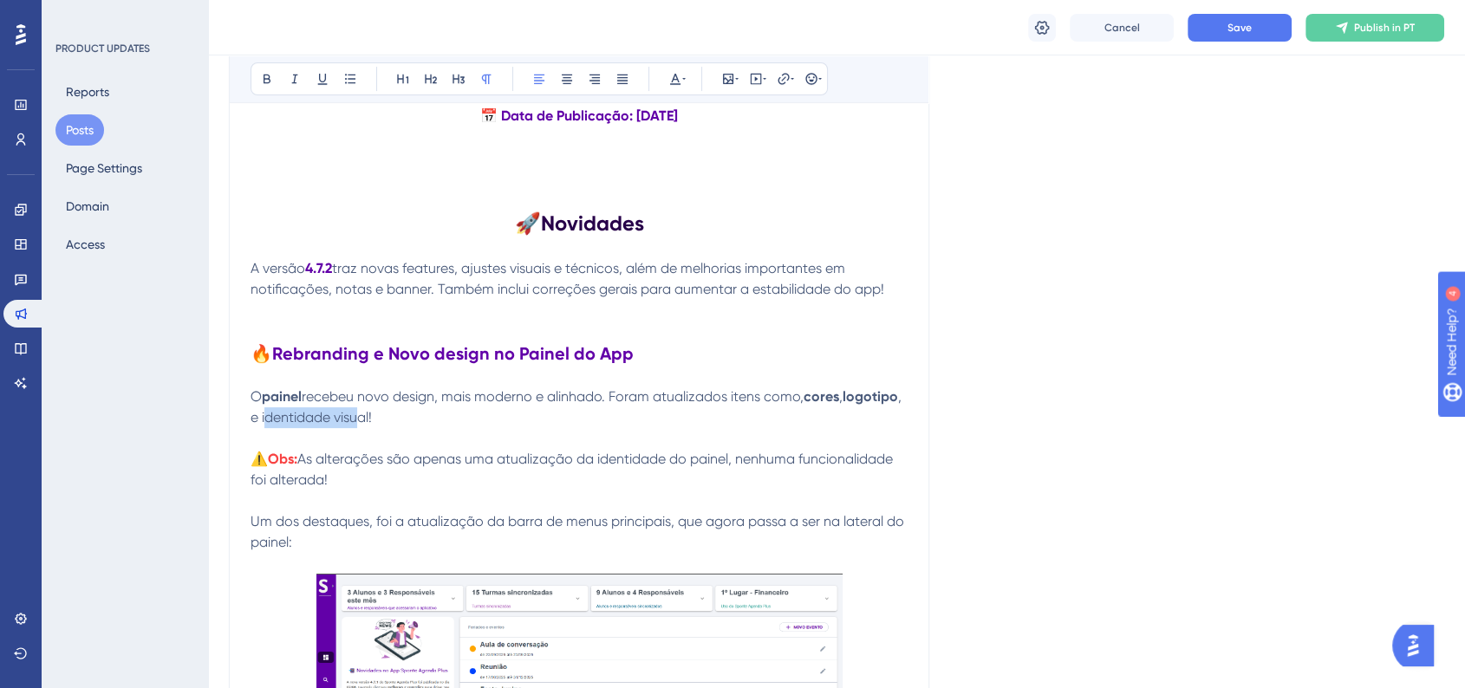
click at [348, 423] on span ", e identidade visual!" at bounding box center [578, 406] width 654 height 37
drag, startPoint x: 321, startPoint y: 424, endPoint x: 430, endPoint y: 420, distance: 109.3
click at [430, 420] on span ", e identidade visual!" at bounding box center [578, 406] width 654 height 37
click at [253, 92] on div "Bold Italic Underline Bullet Point Heading 1 Heading 2 Heading 3 Normal Align L…" at bounding box center [539, 78] width 577 height 33
click at [257, 88] on button at bounding box center [267, 79] width 24 height 24
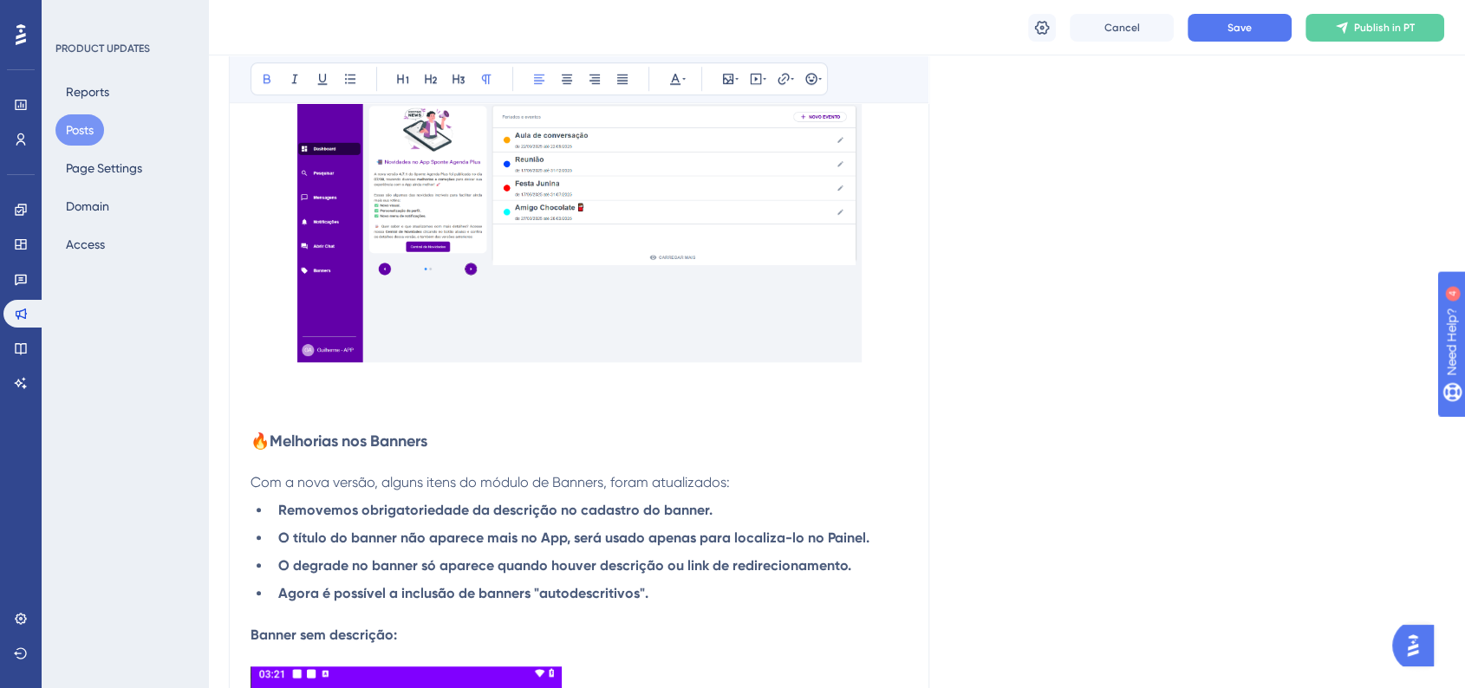
scroll to position [1265, 0]
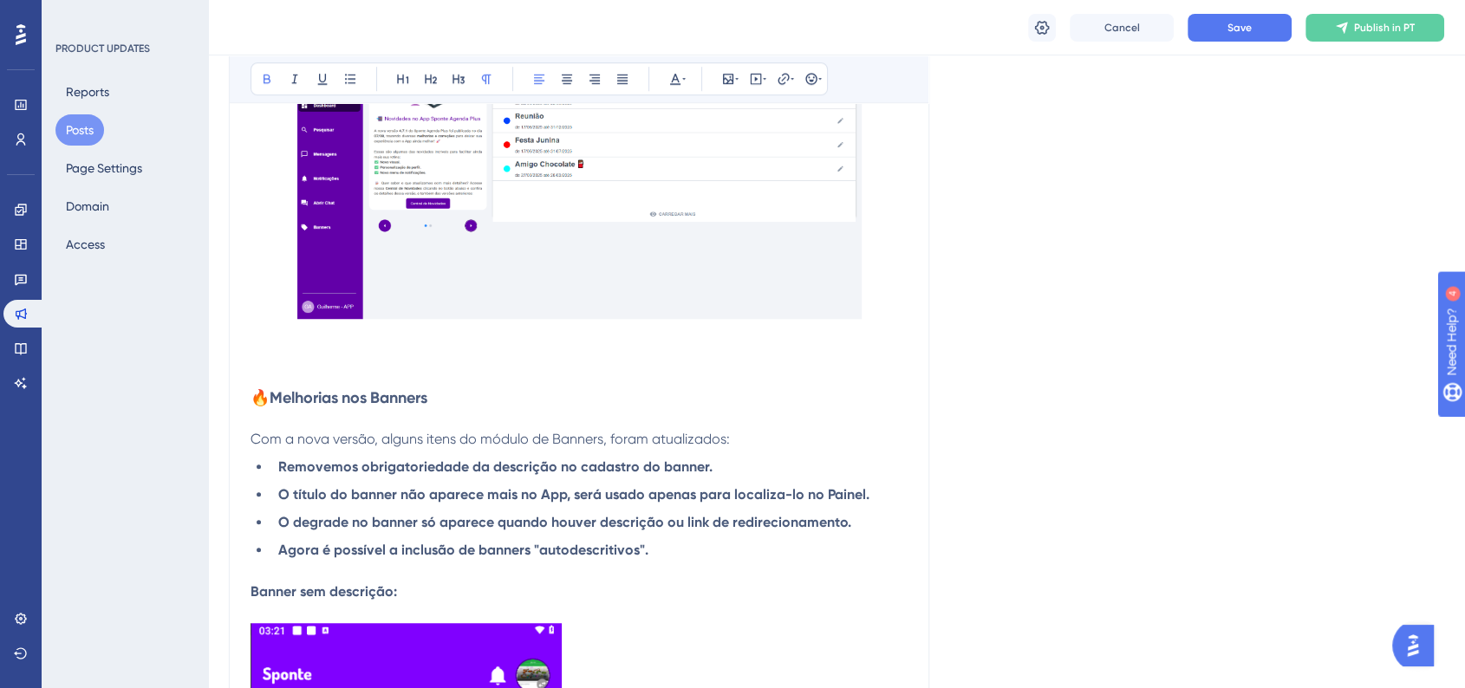
click at [363, 403] on strong "🔥Melhorias nos Banners" at bounding box center [339, 397] width 177 height 19
click at [441, 83] on button at bounding box center [431, 79] width 24 height 24
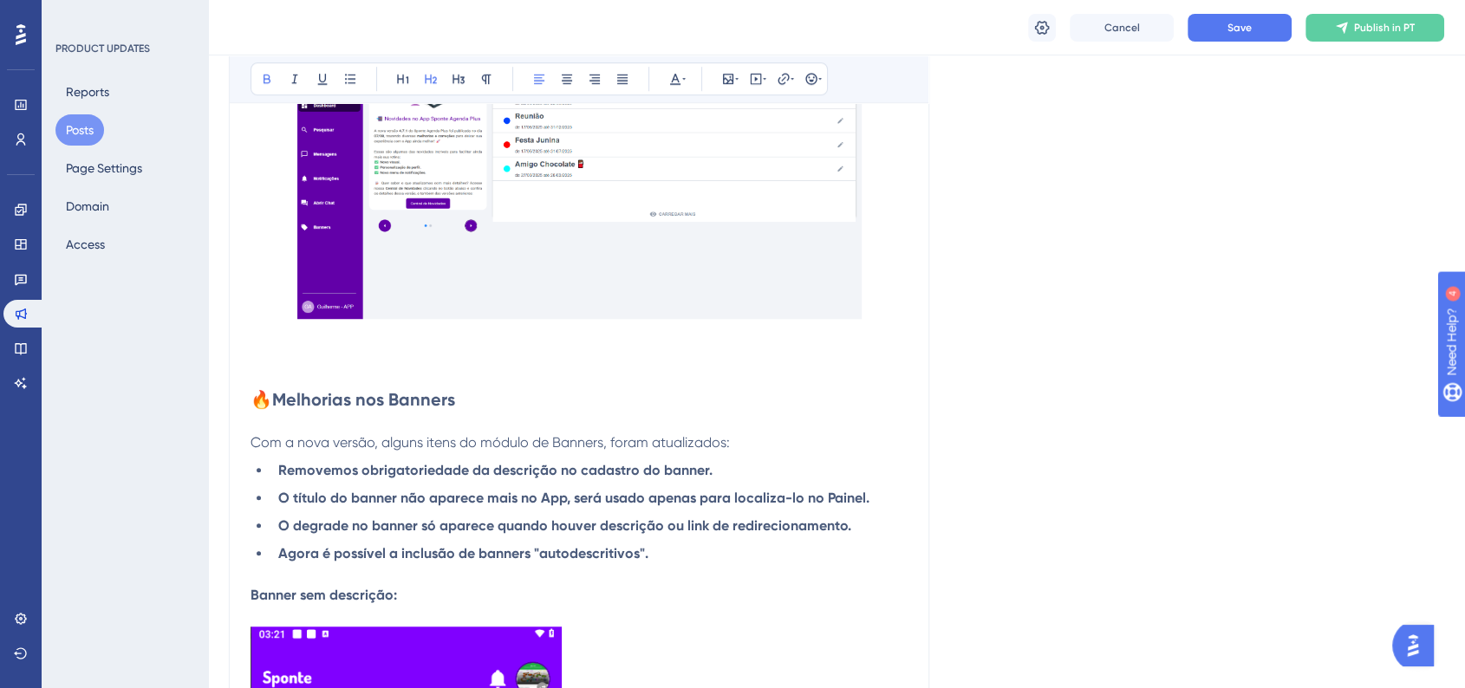
click at [374, 414] on p at bounding box center [579, 422] width 657 height 21
click at [396, 395] on strong "🔥Melhorias nos Banners" at bounding box center [353, 399] width 205 height 21
click at [674, 91] on div "Bold Italic Underline Bullet Point Heading 1 Heading 2 Heading 3 Normal Align L…" at bounding box center [539, 78] width 577 height 33
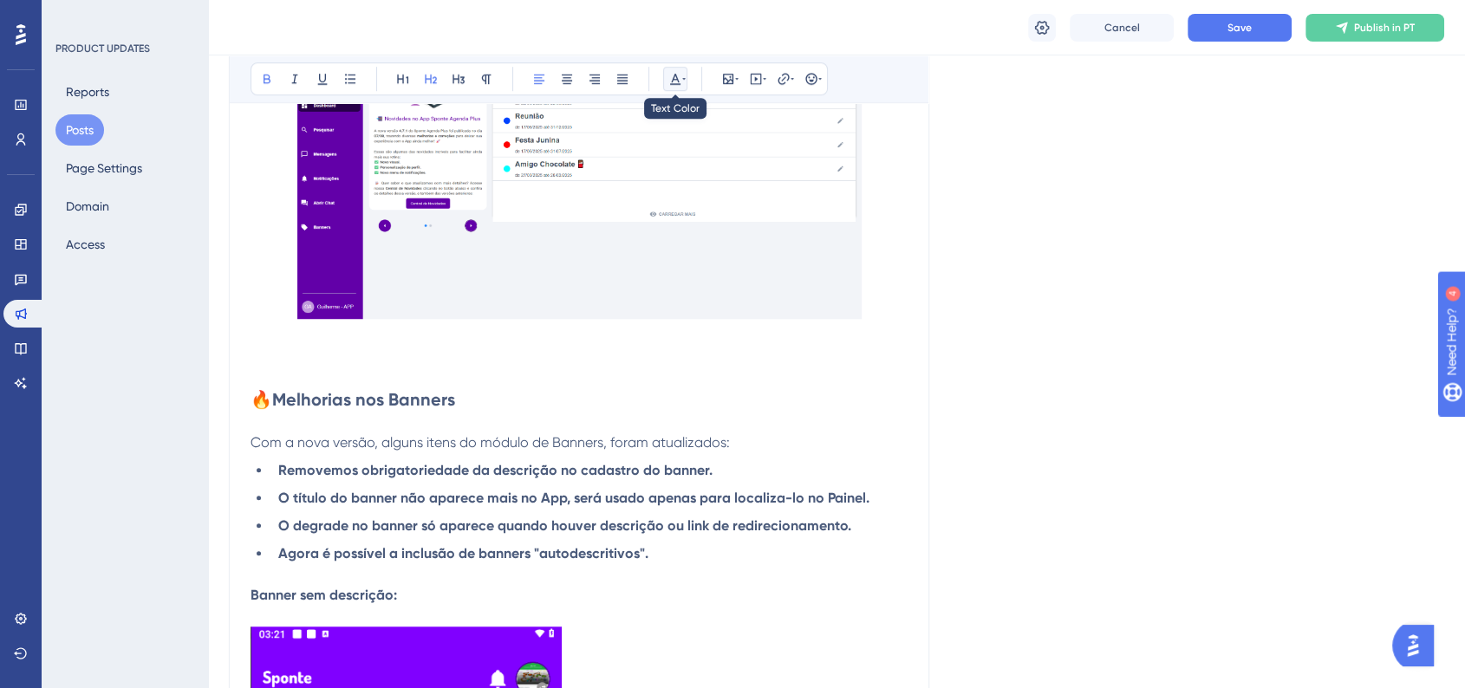
click at [677, 83] on icon at bounding box center [675, 79] width 10 height 11
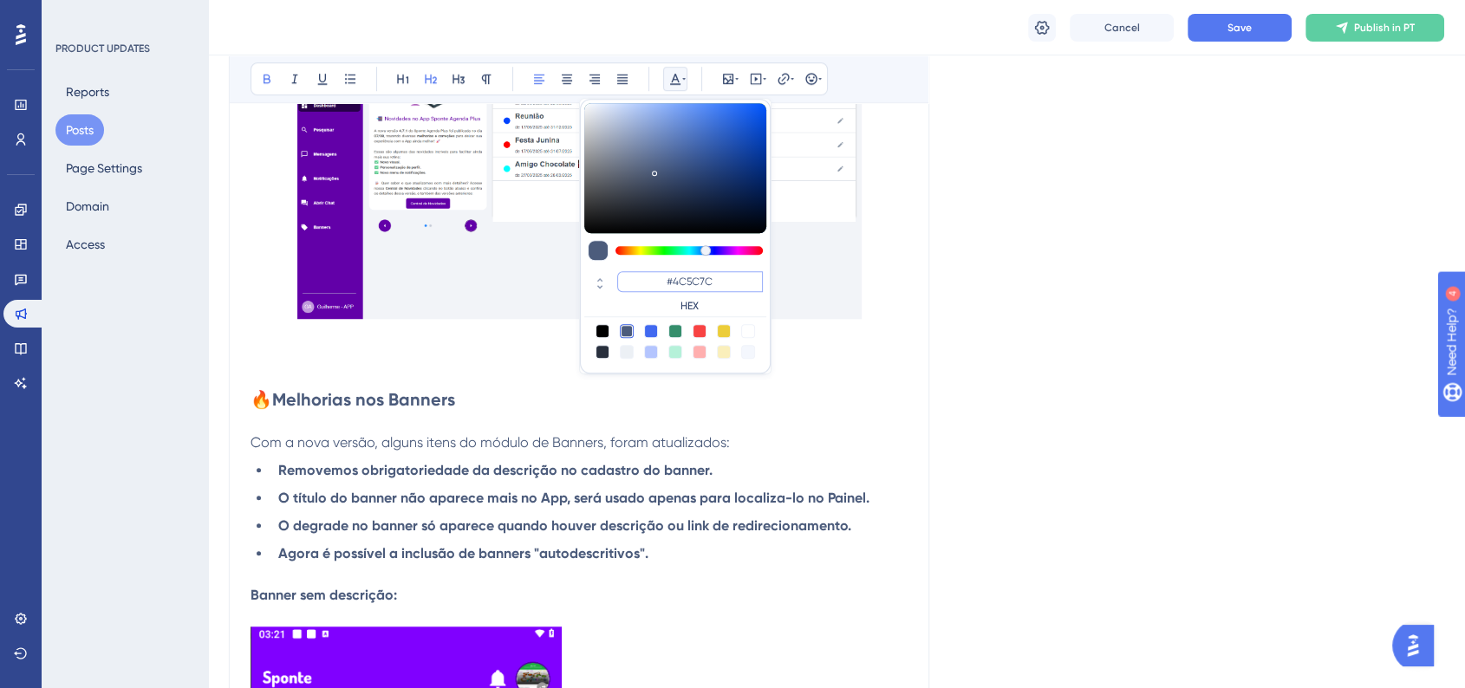
click at [695, 276] on input "#4C5C7C" at bounding box center [690, 281] width 146 height 21
paste input "6200A8"
type input "#6200A8"
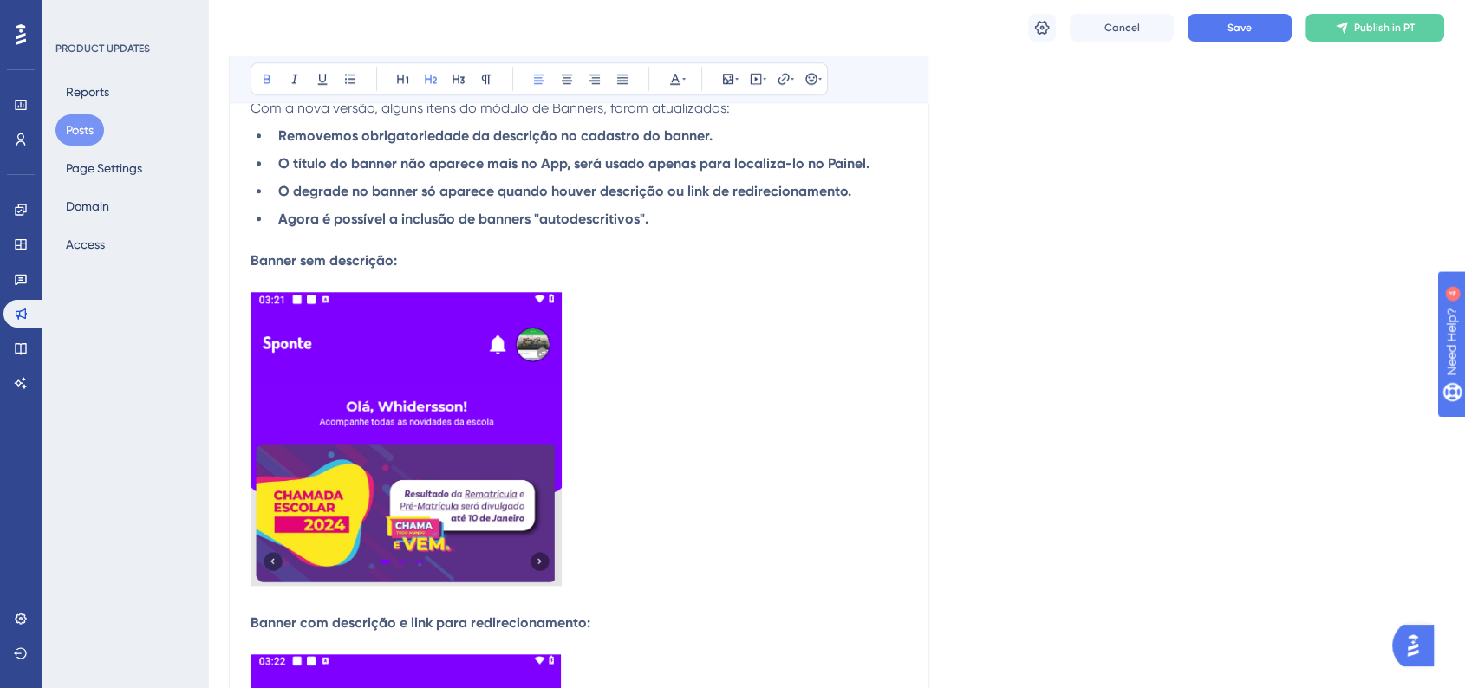
scroll to position [1553, 0]
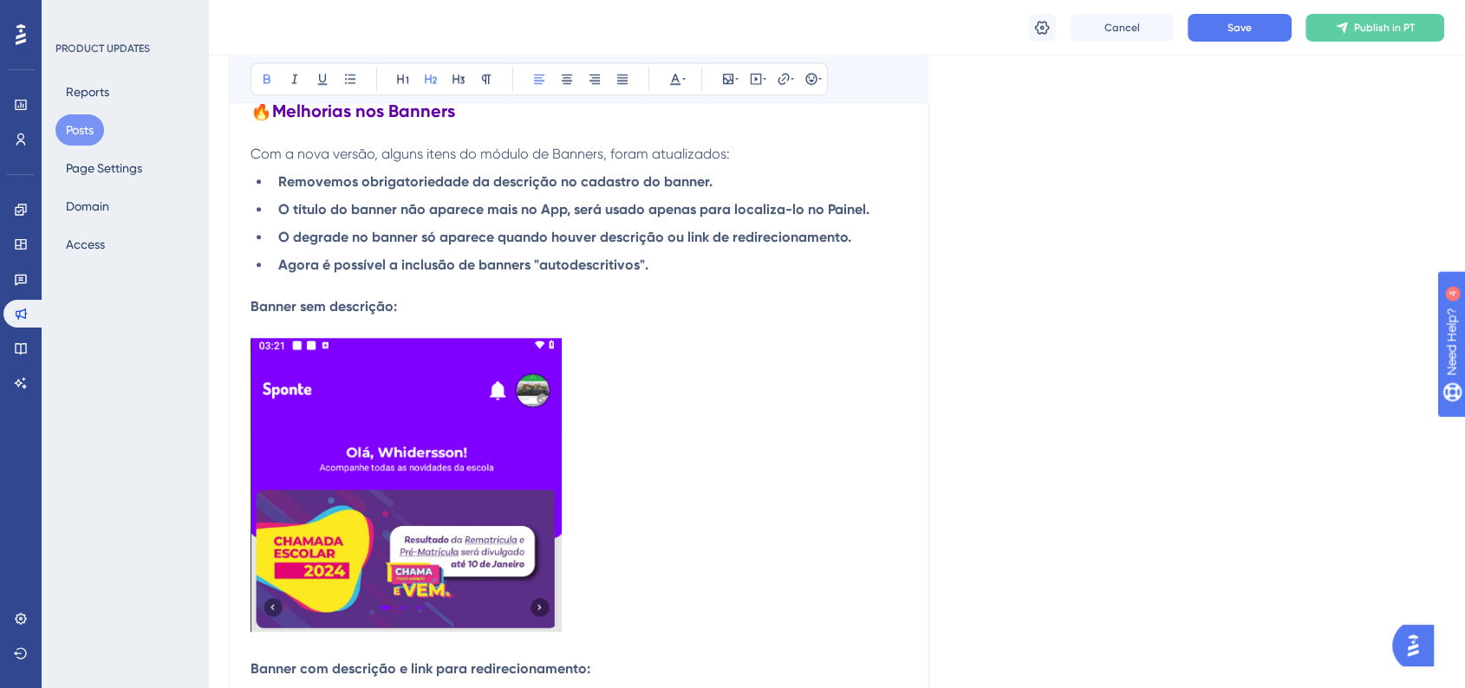
click at [358, 304] on strong "Banner sem descrição:" at bounding box center [324, 306] width 146 height 16
click at [564, 88] on button at bounding box center [567, 79] width 24 height 24
click at [491, 459] on img at bounding box center [406, 485] width 311 height 295
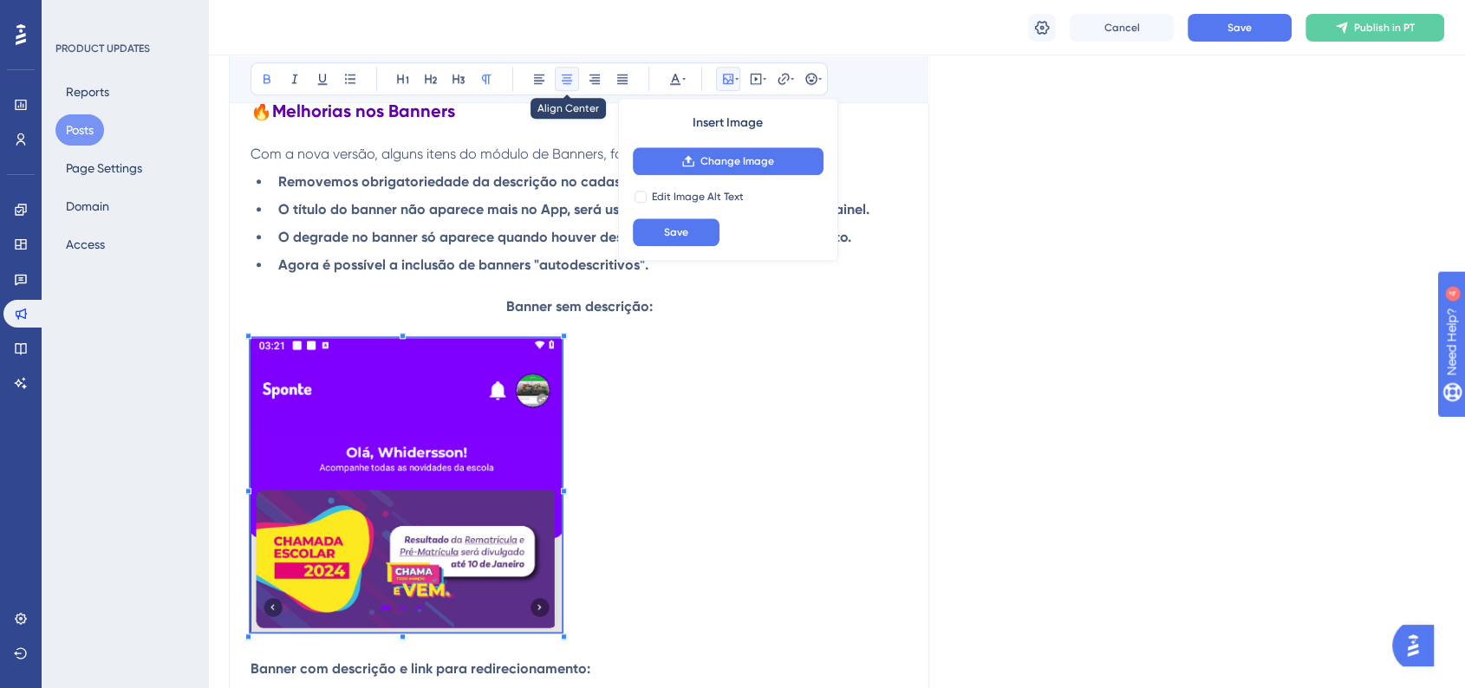
click at [562, 84] on icon at bounding box center [567, 79] width 14 height 14
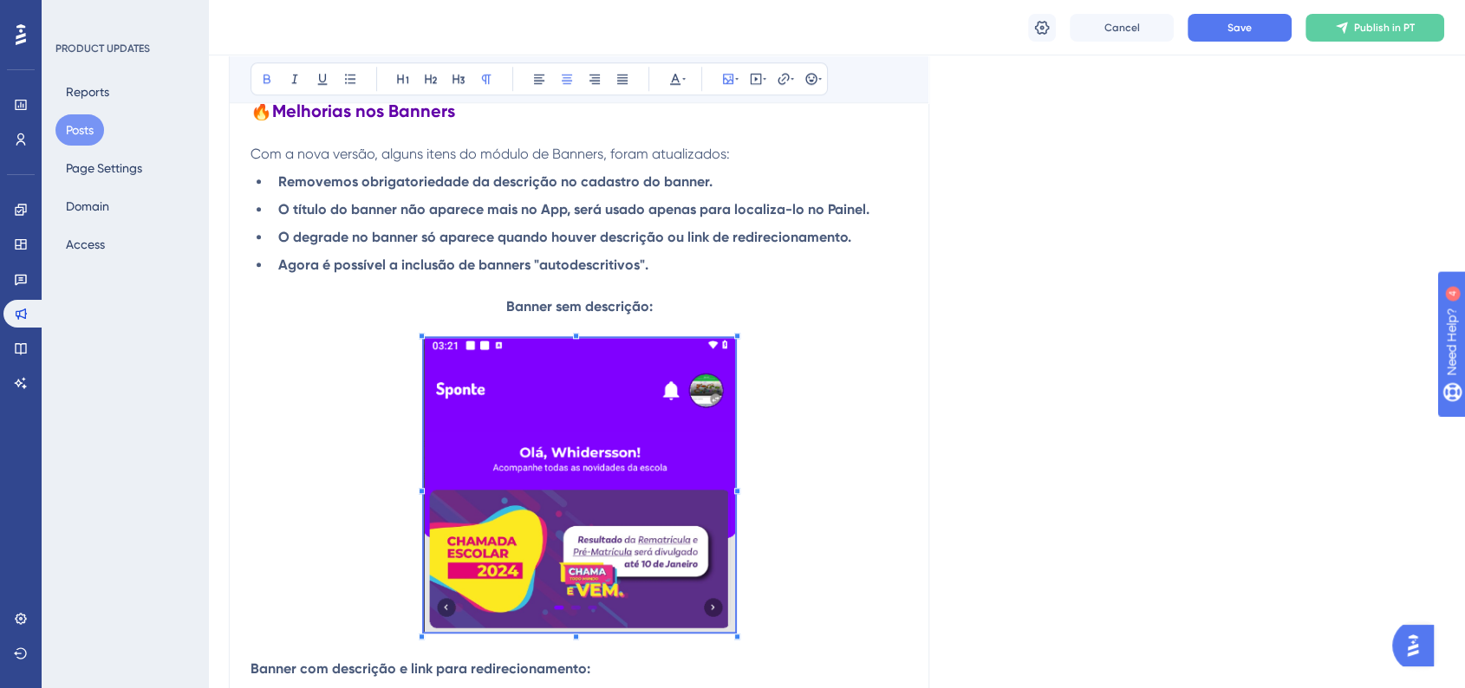
click at [784, 338] on p at bounding box center [579, 327] width 657 height 21
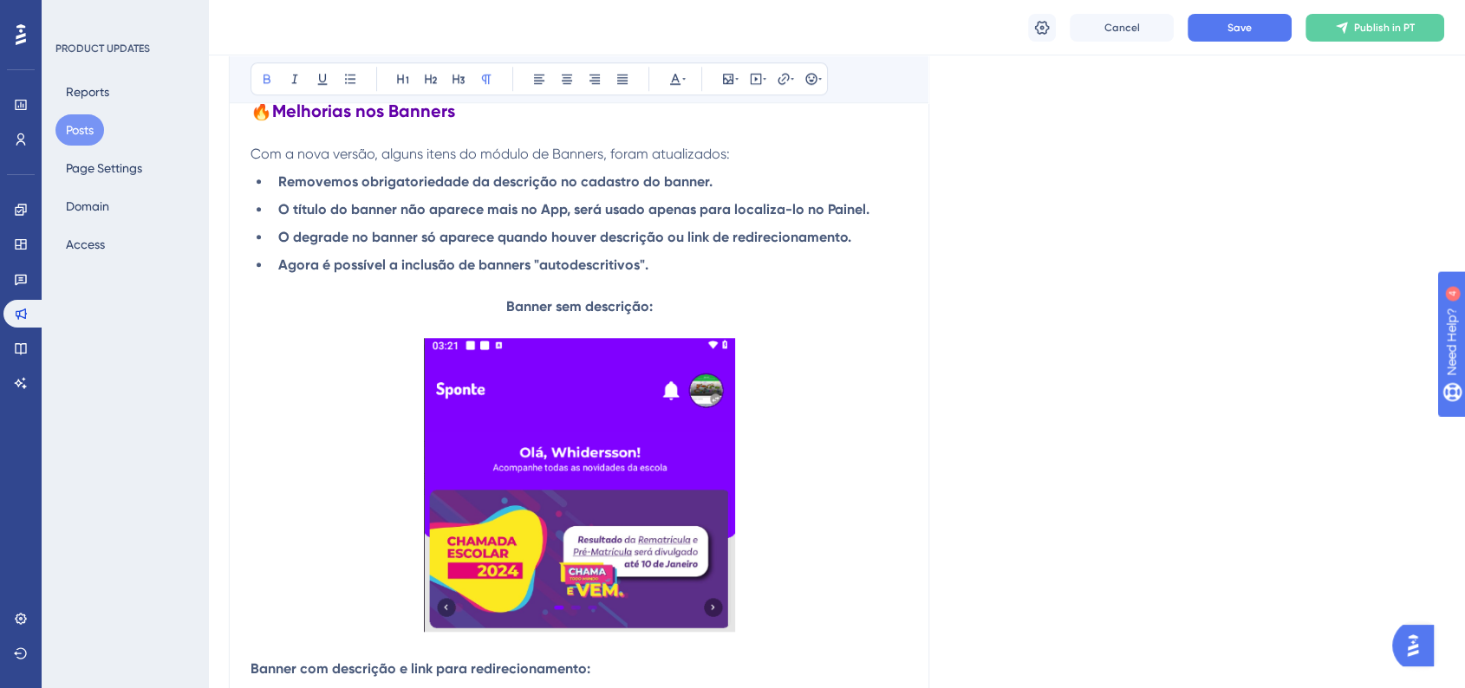
click at [510, 307] on strong "Banner sem descrição:" at bounding box center [579, 306] width 146 height 16
click at [530, 307] on strong "Banner sem descrição:" at bounding box center [579, 306] width 146 height 16
click at [680, 78] on icon at bounding box center [675, 79] width 14 height 14
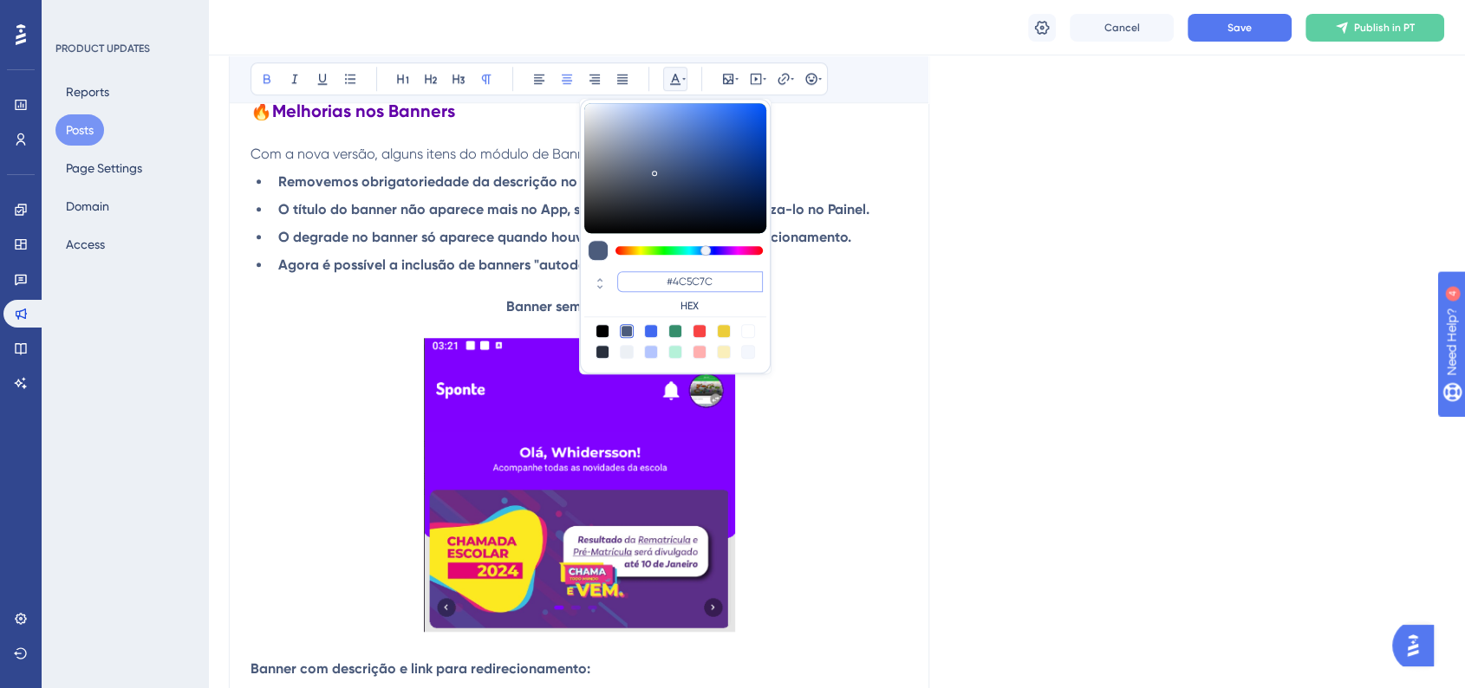
click at [700, 287] on input "#4C5C7C" at bounding box center [690, 281] width 146 height 21
paste input "6200A8"
type input "#6200A8"
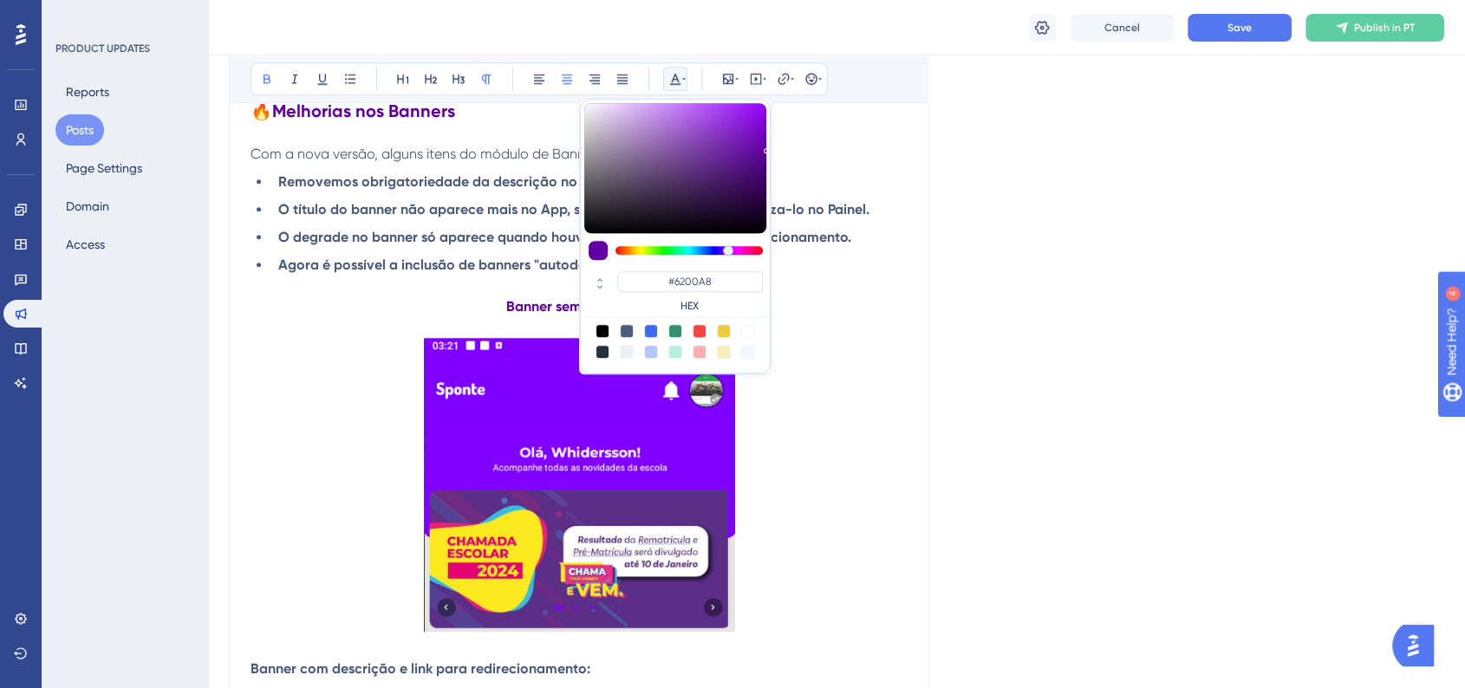
drag, startPoint x: 889, startPoint y: 316, endPoint x: 902, endPoint y: 328, distance: 17.2
click at [890, 317] on p "Banner sem descrição:" at bounding box center [579, 306] width 657 height 21
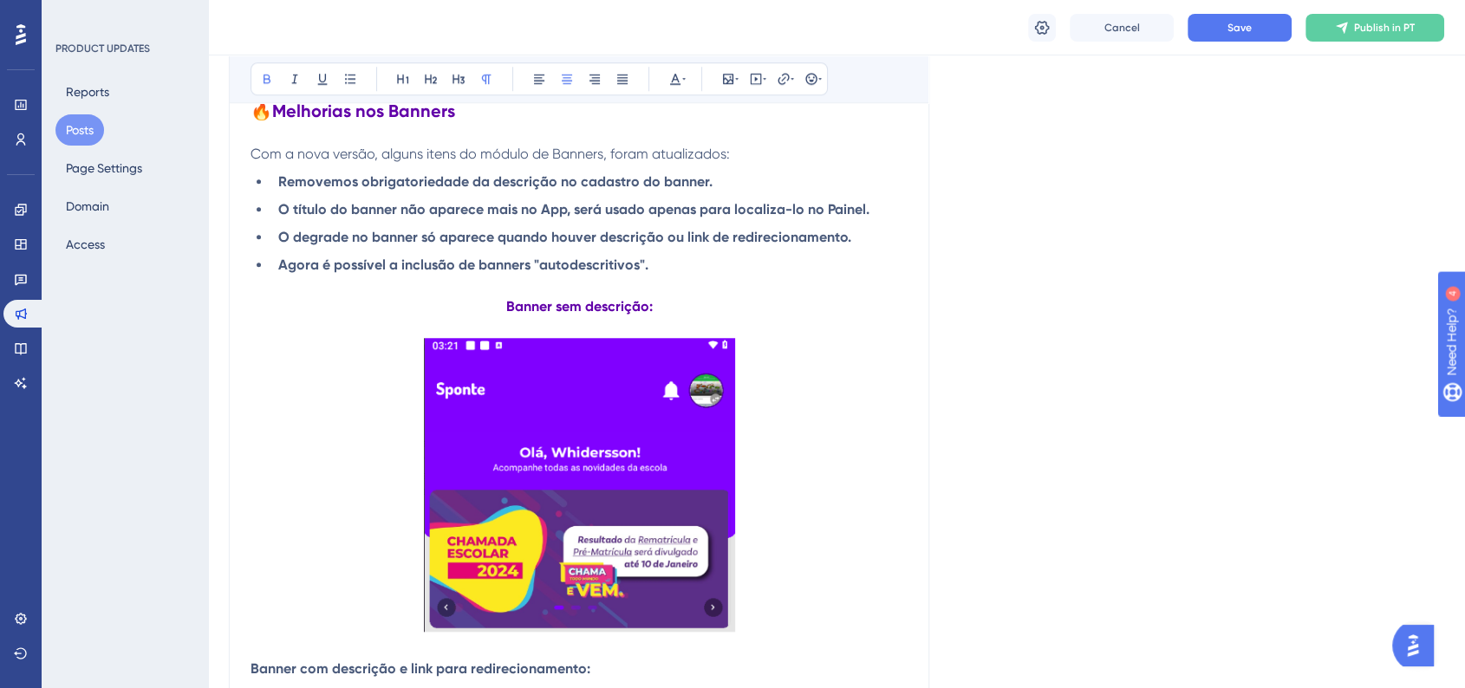
click at [510, 310] on strong "Banner sem descrição:" at bounding box center [579, 306] width 146 height 16
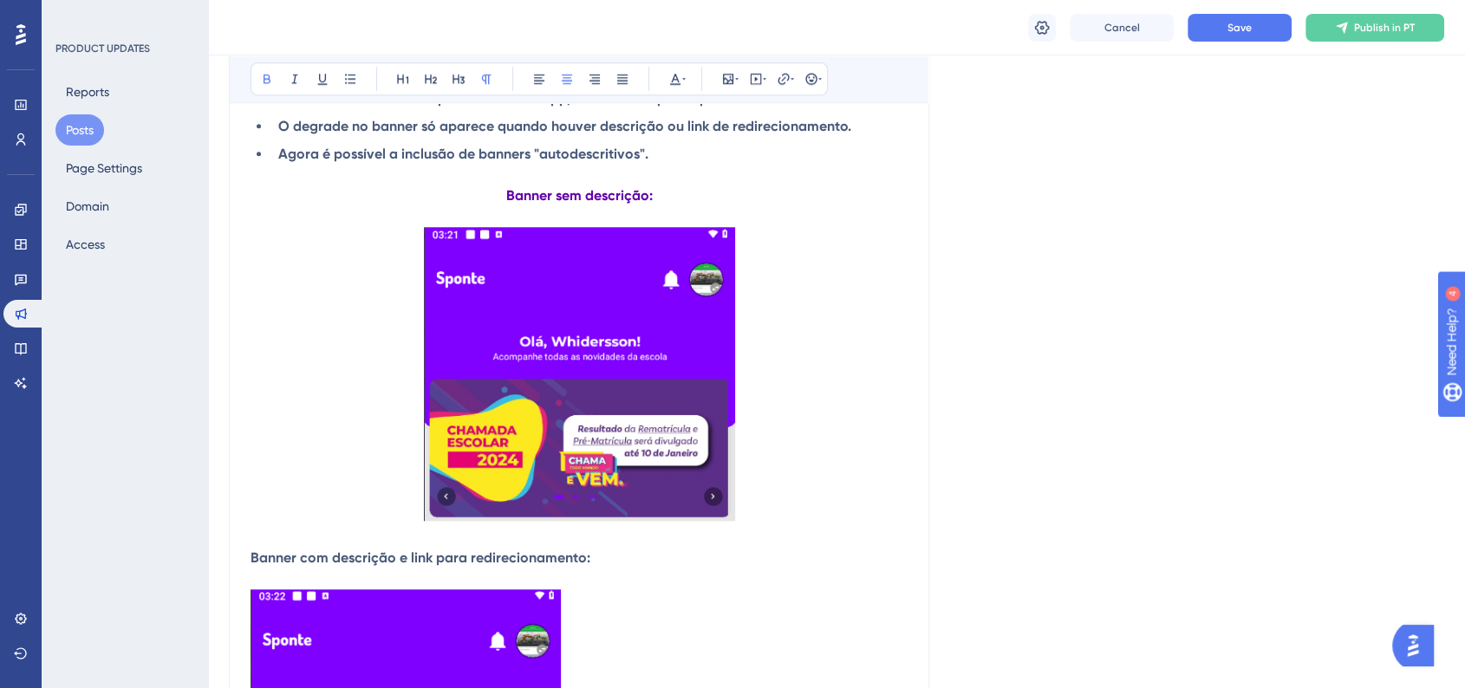
scroll to position [1747, 0]
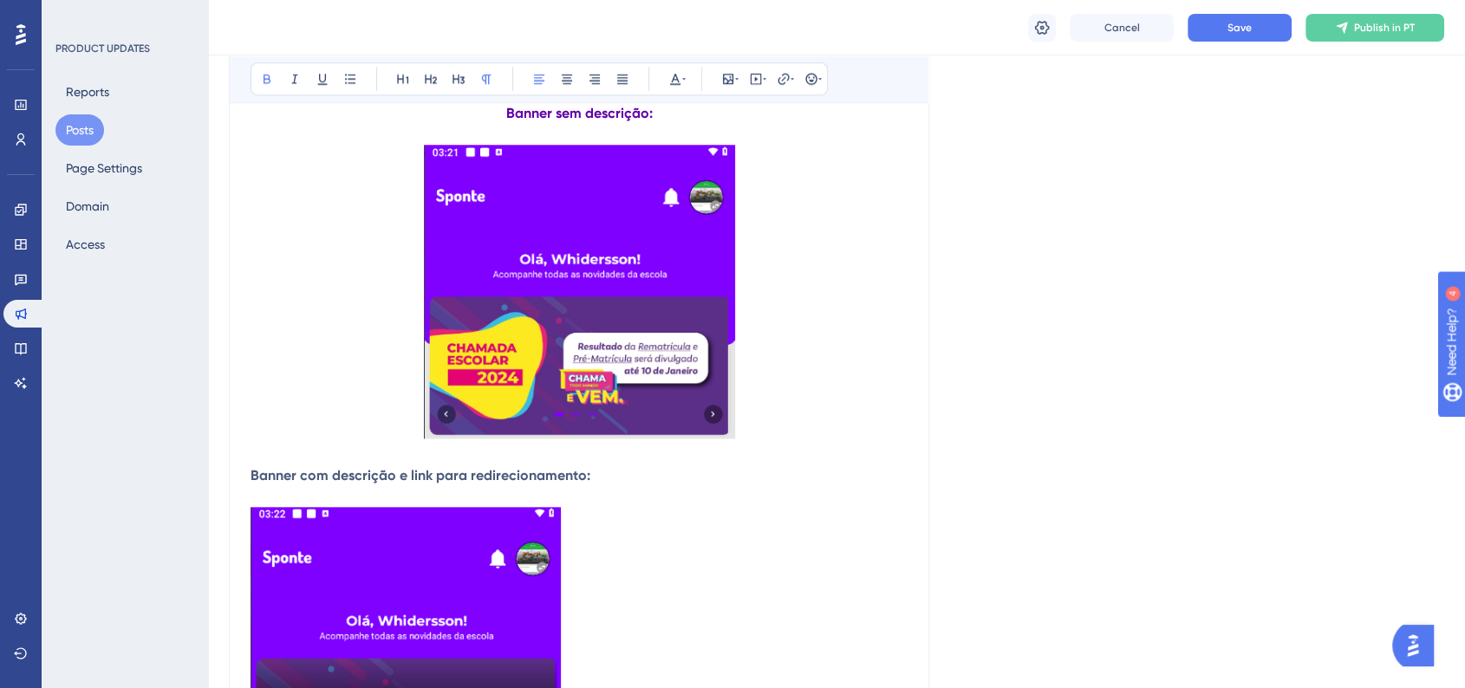
click at [520, 473] on strong "Banner com descrição e link para redirecionamento:" at bounding box center [421, 475] width 340 height 16
click at [519, 476] on strong "Banner com descrição e link para redirecionamento:" at bounding box center [421, 475] width 340 height 16
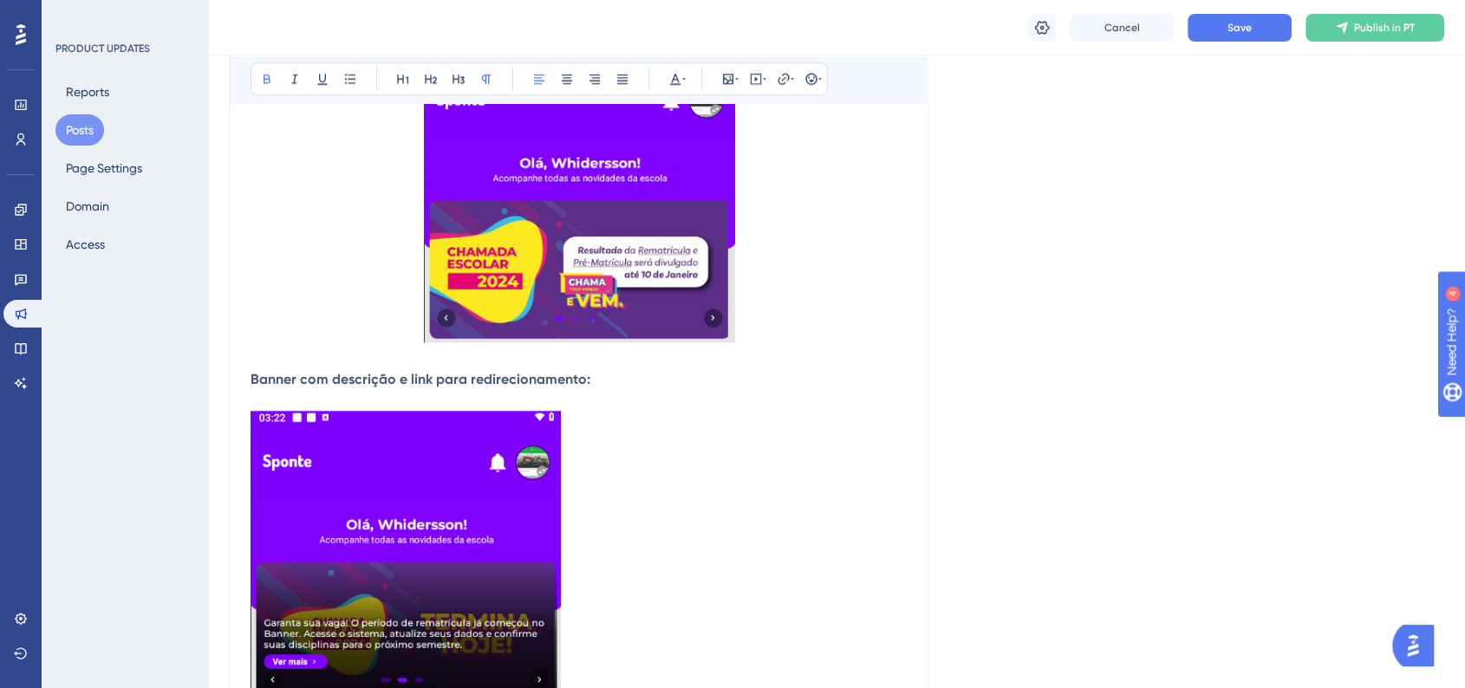
click at [519, 395] on p at bounding box center [579, 400] width 657 height 21
click at [522, 387] on strong "Banner com descrição e link para redirecionamento:" at bounding box center [421, 379] width 340 height 16
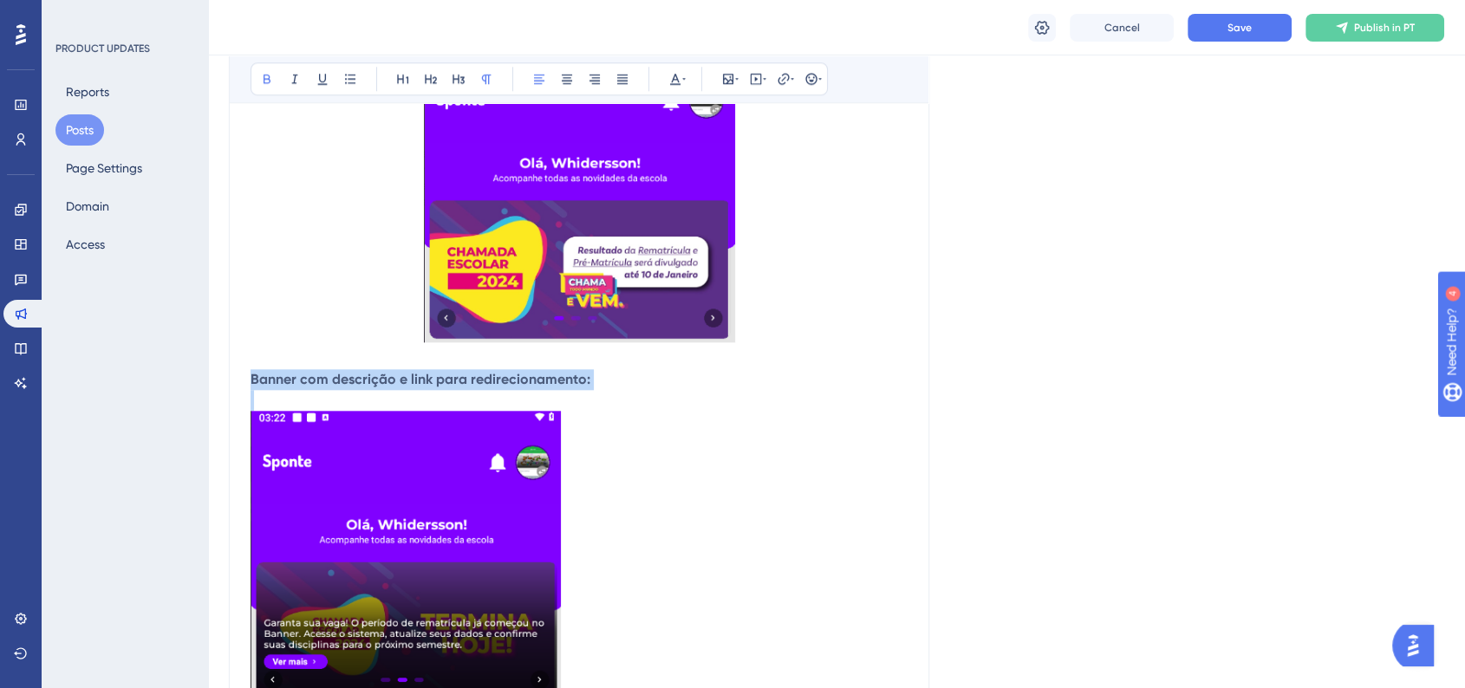
click at [522, 387] on strong "Banner com descrição e link para redirecionamento:" at bounding box center [421, 379] width 340 height 16
click at [576, 87] on button at bounding box center [567, 79] width 24 height 24
click at [680, 85] on icon at bounding box center [675, 79] width 14 height 14
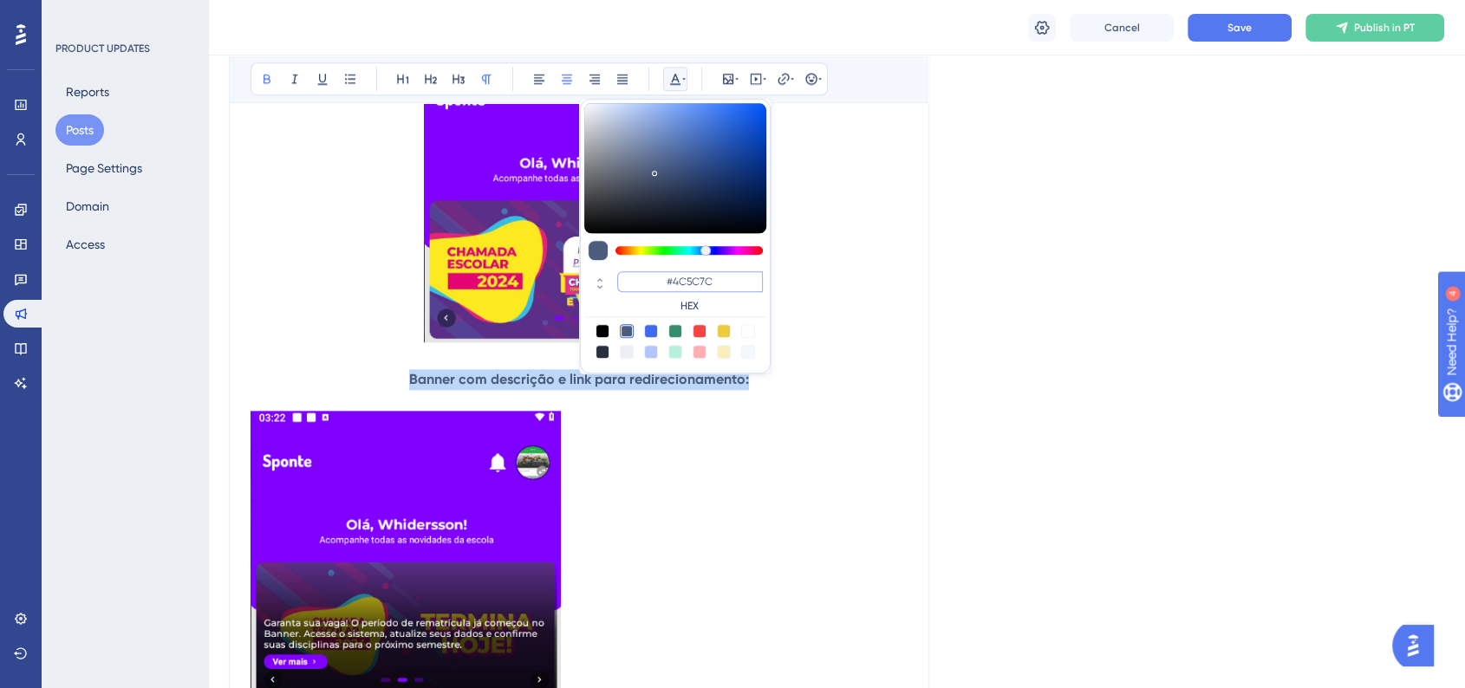
click at [690, 287] on input "#4C5C7C" at bounding box center [690, 281] width 146 height 21
paste input "6200A8"
type input "#6200A8"
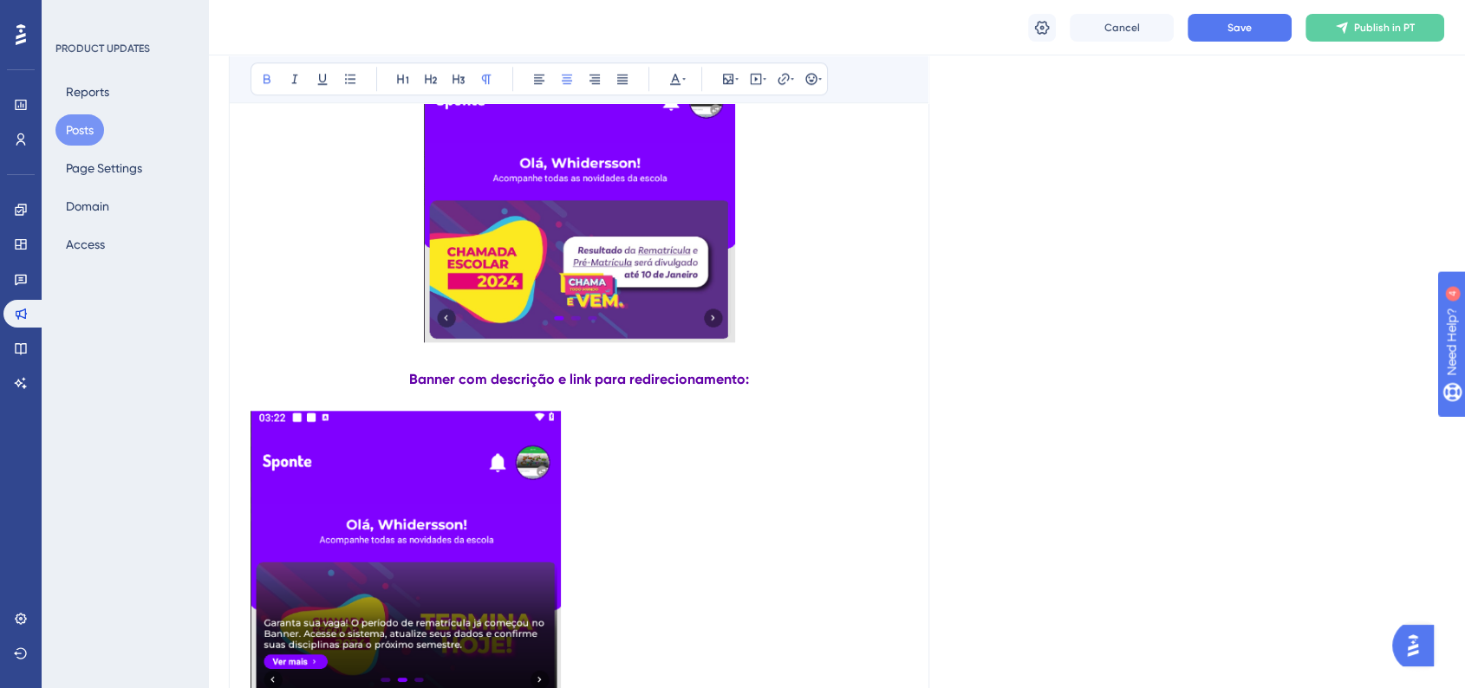
click at [511, 598] on img at bounding box center [406, 560] width 310 height 298
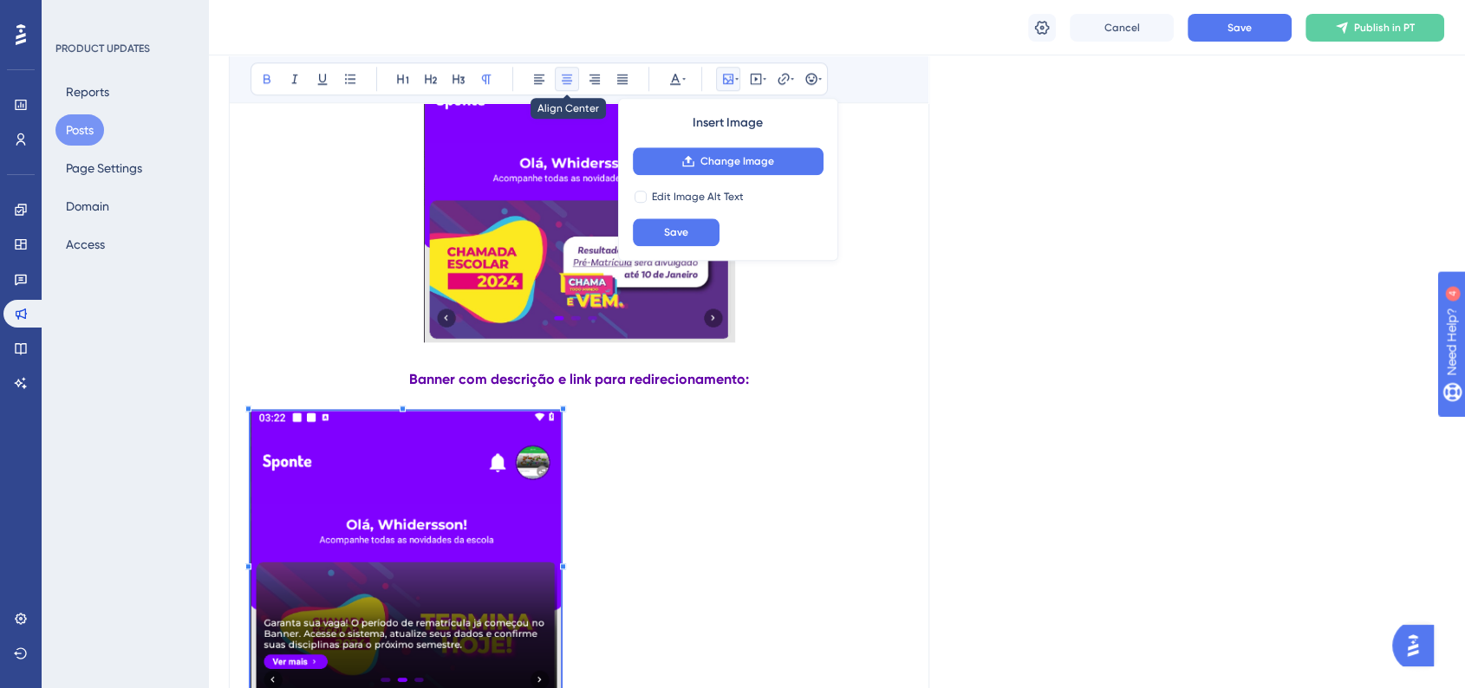
click at [569, 81] on icon at bounding box center [567, 79] width 14 height 14
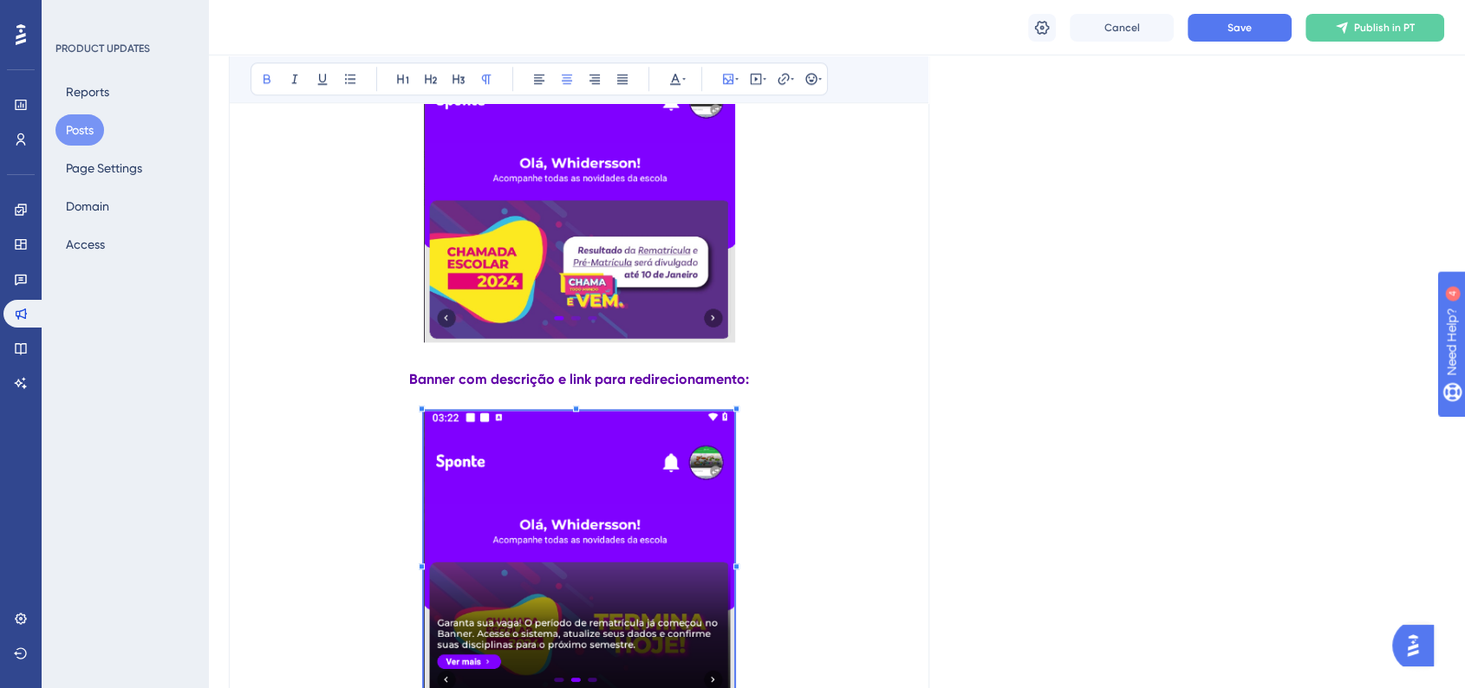
click at [893, 381] on p "Banner com descrição e link para redirecionamento:" at bounding box center [579, 379] width 657 height 21
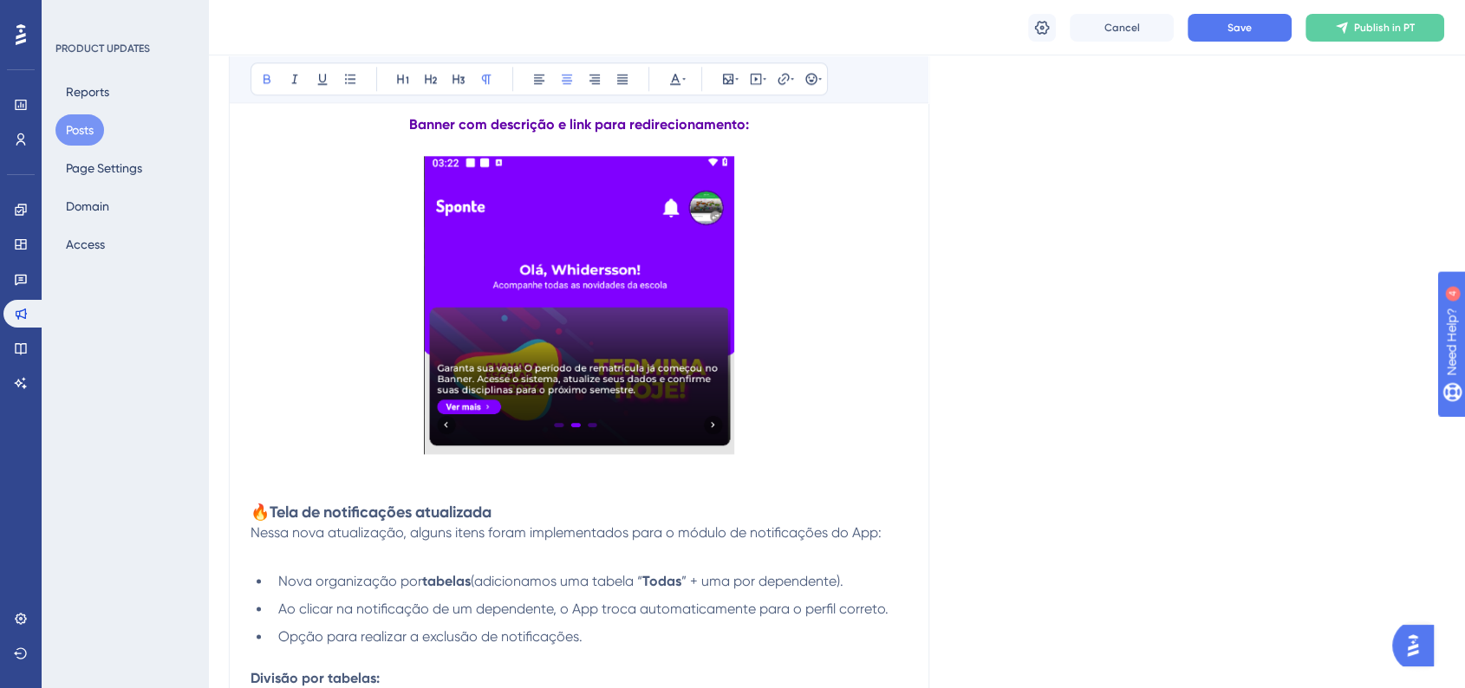
scroll to position [2132, 0]
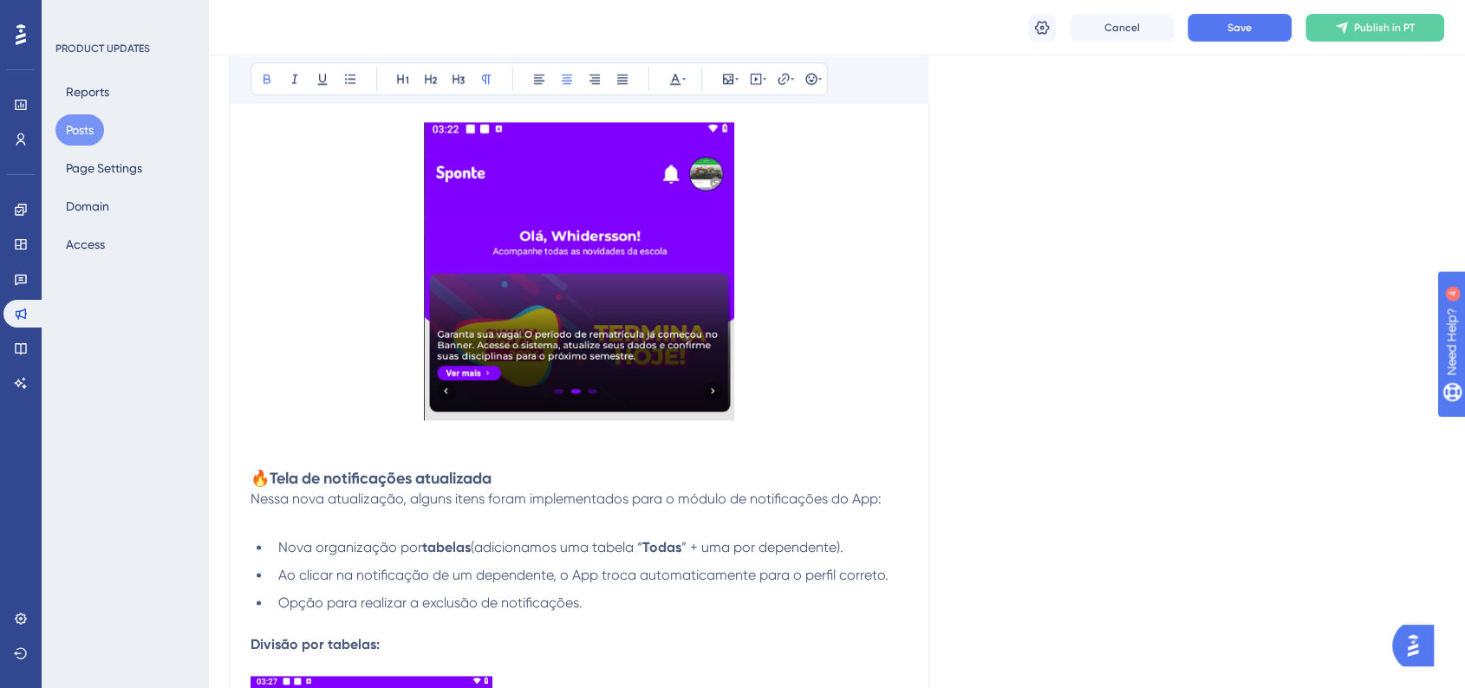
click at [436, 488] on strong "🔥Tela de notificações atualizada" at bounding box center [371, 478] width 241 height 19
click at [399, 488] on strong "🔥Tela de notificações atualizada" at bounding box center [371, 478] width 241 height 19
click at [255, 479] on strong "🔥Tela de notificações atualizada" at bounding box center [371, 478] width 241 height 19
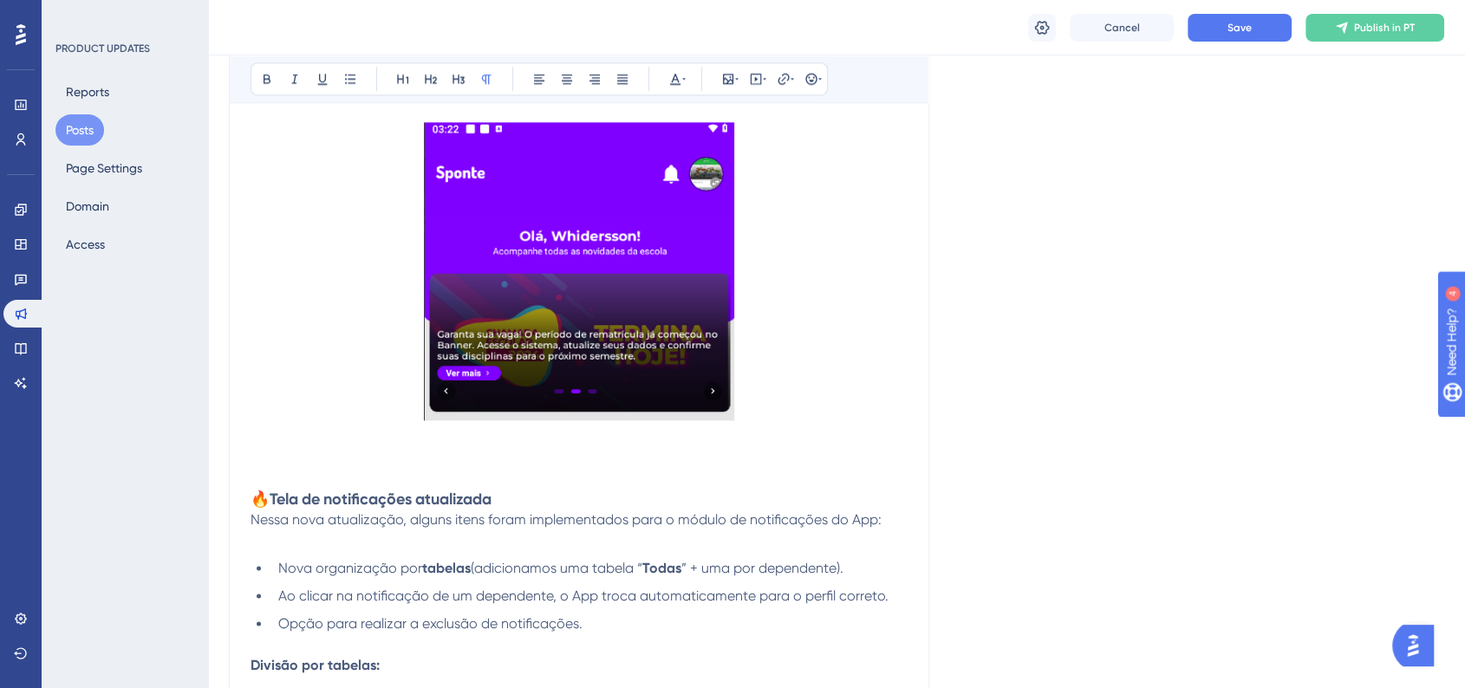
click at [294, 489] on p at bounding box center [579, 478] width 657 height 21
click at [298, 489] on p at bounding box center [579, 478] width 657 height 21
click at [303, 498] on strong "🔥Tela de notificações atualizada" at bounding box center [371, 499] width 241 height 19
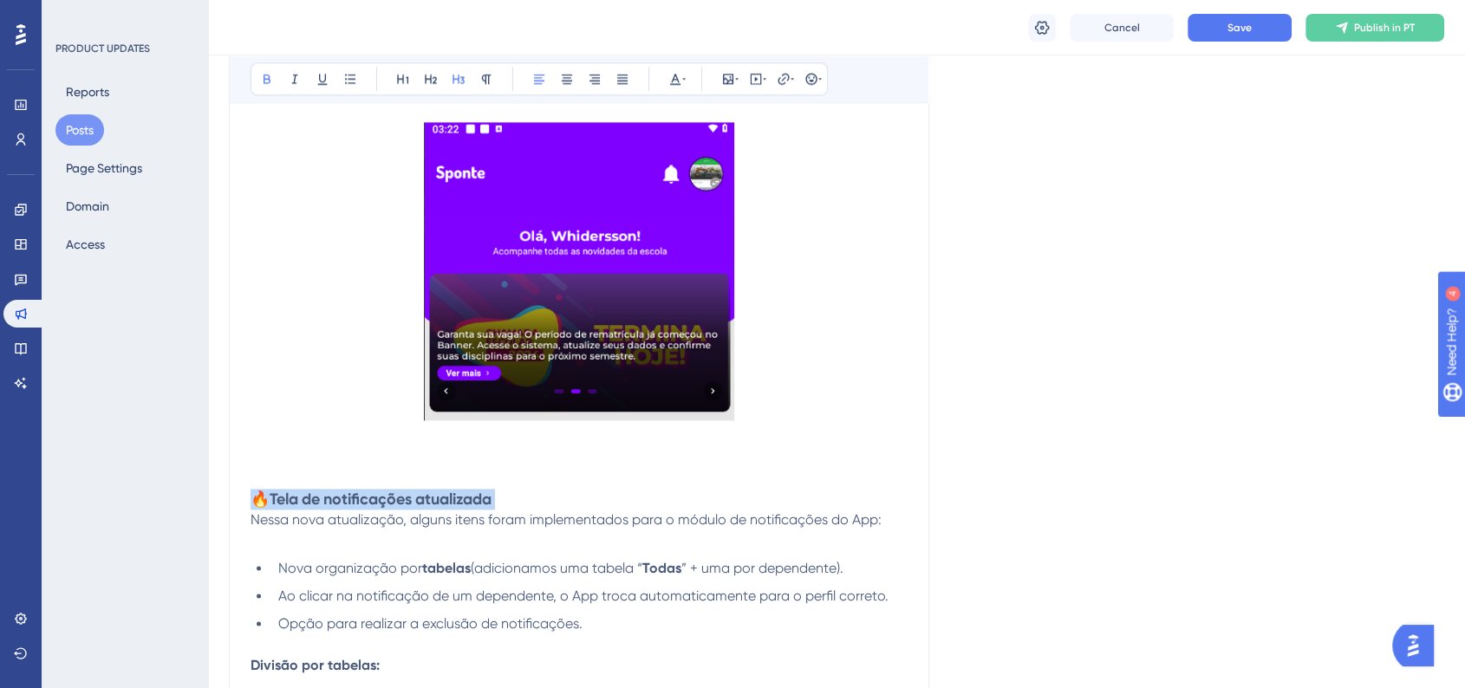
click at [303, 498] on strong "🔥Tela de notificações atualizada" at bounding box center [371, 499] width 241 height 19
click at [432, 78] on icon at bounding box center [431, 79] width 14 height 14
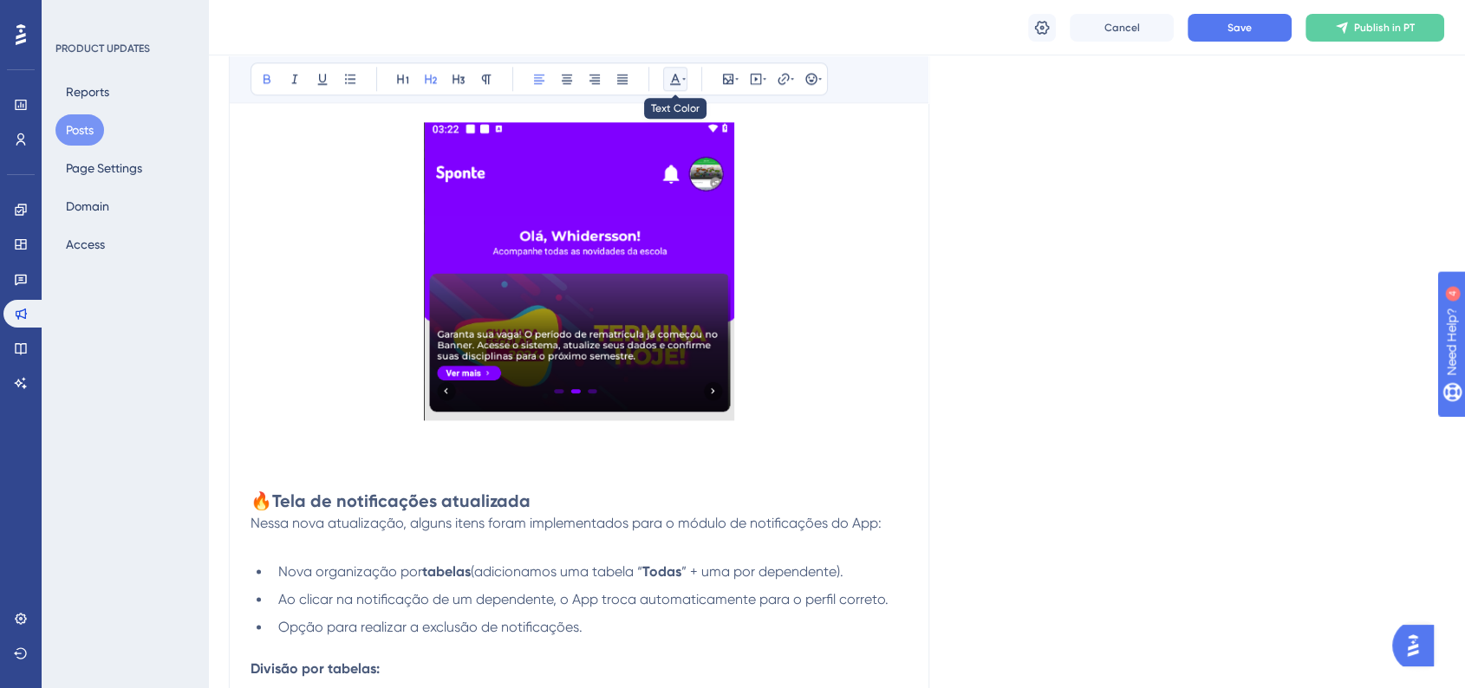
click at [685, 81] on icon at bounding box center [683, 79] width 3 height 14
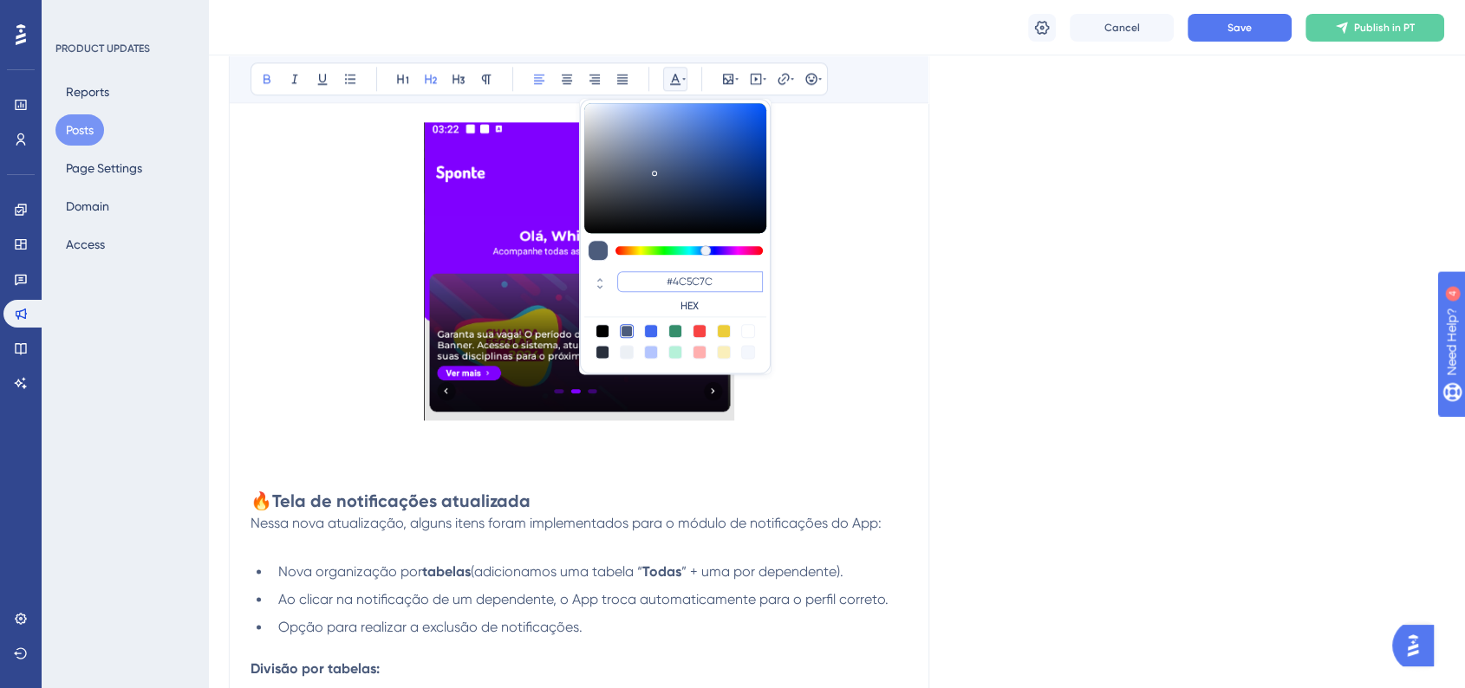
click at [687, 284] on input "#4C5C7C" at bounding box center [690, 281] width 146 height 21
paste input "6200A8"
type input "#6200A8"
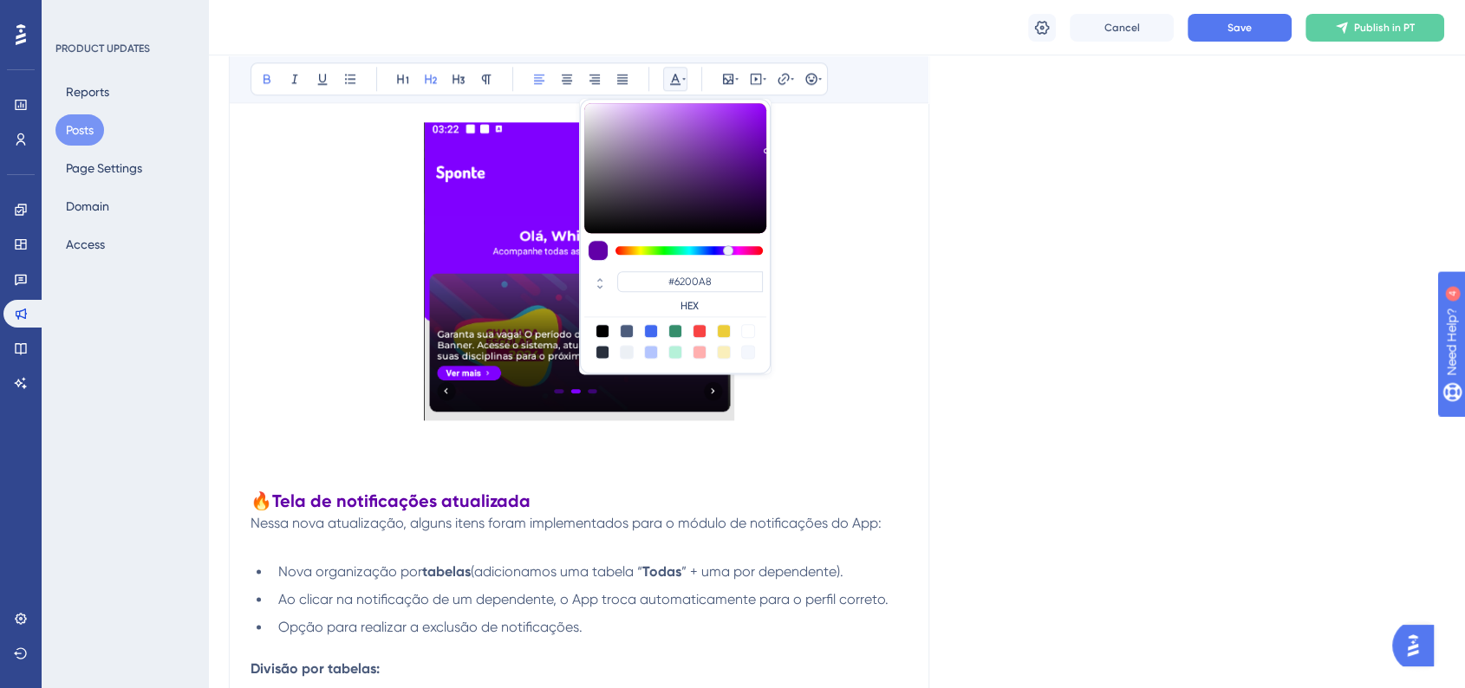
drag, startPoint x: 1080, startPoint y: 411, endPoint x: 1090, endPoint y: 413, distance: 9.9
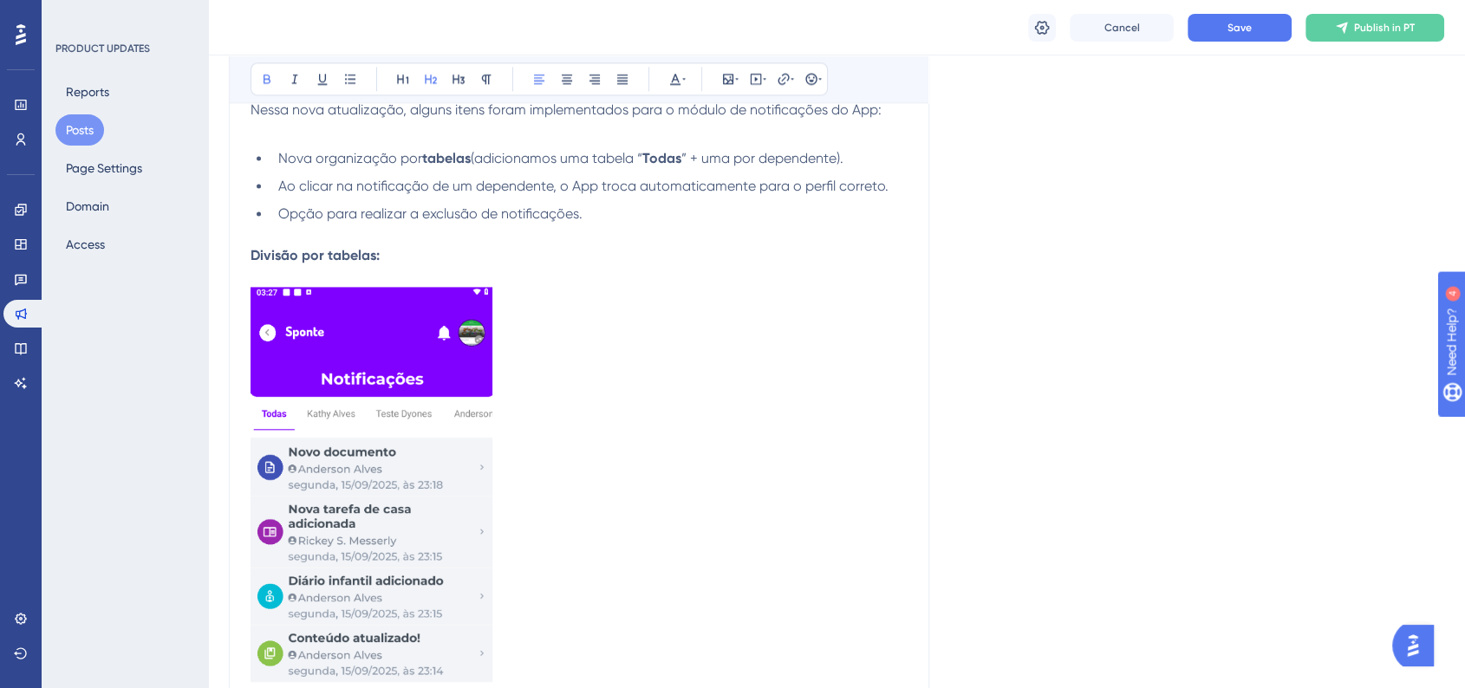
scroll to position [2517, 0]
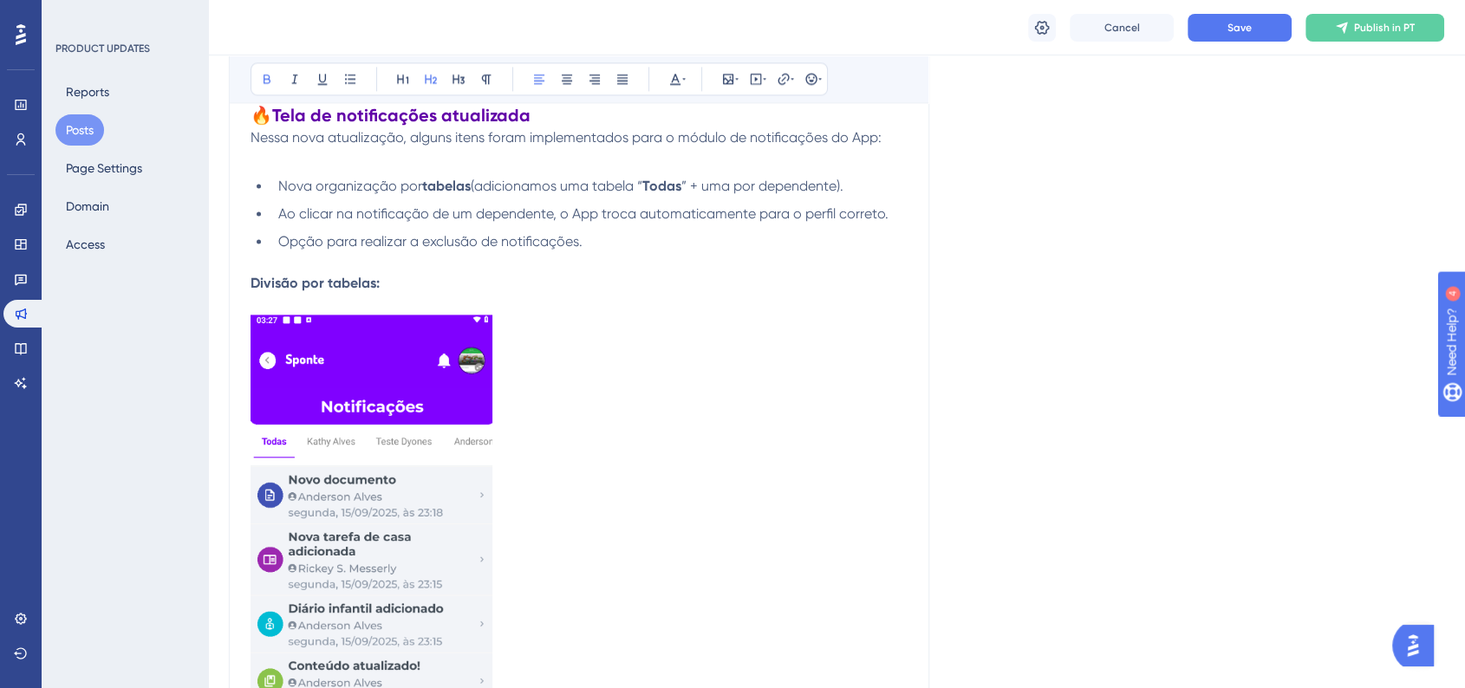
click at [303, 286] on strong "Divisão por tabelas:" at bounding box center [315, 283] width 129 height 16
click at [569, 84] on icon at bounding box center [567, 79] width 14 height 14
click at [667, 80] on button at bounding box center [675, 79] width 24 height 24
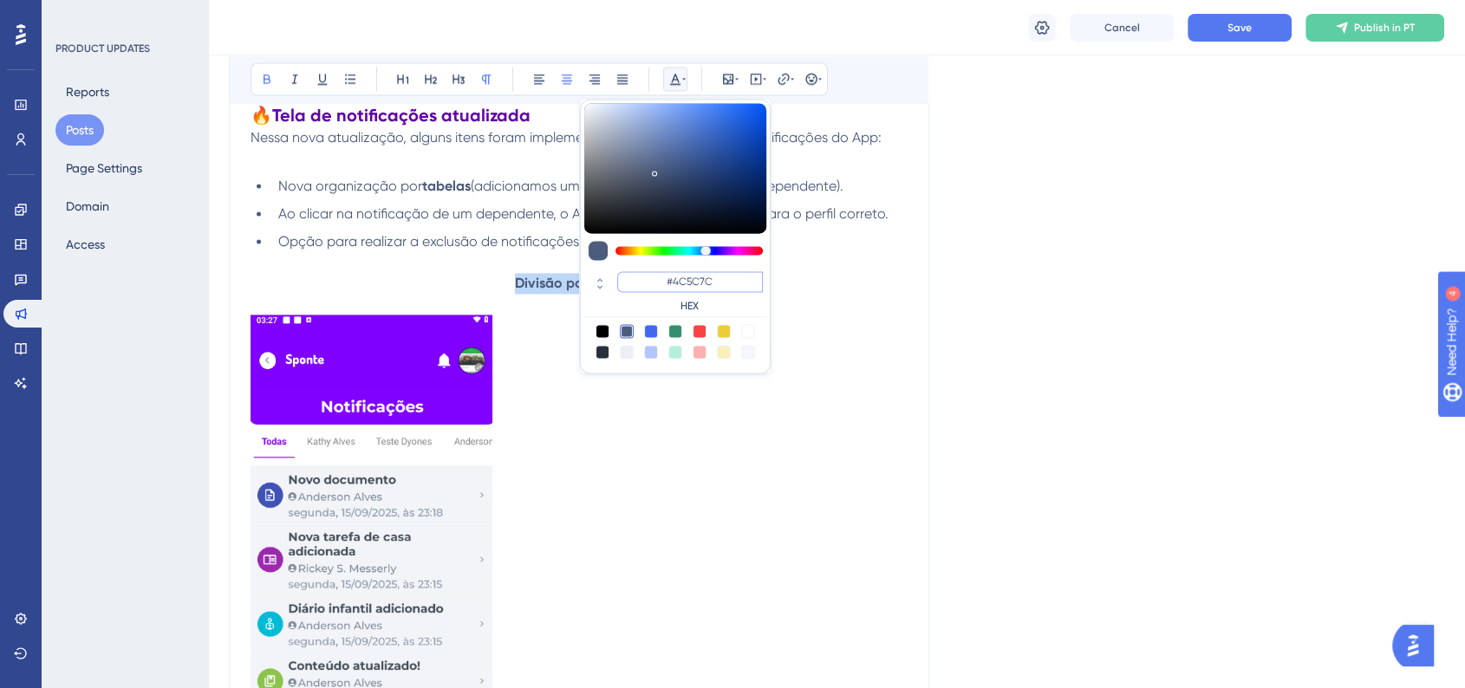
click at [713, 271] on input "#4C5C7C" at bounding box center [690, 281] width 146 height 21
paste input "6200A8"
type input "#6200A8"
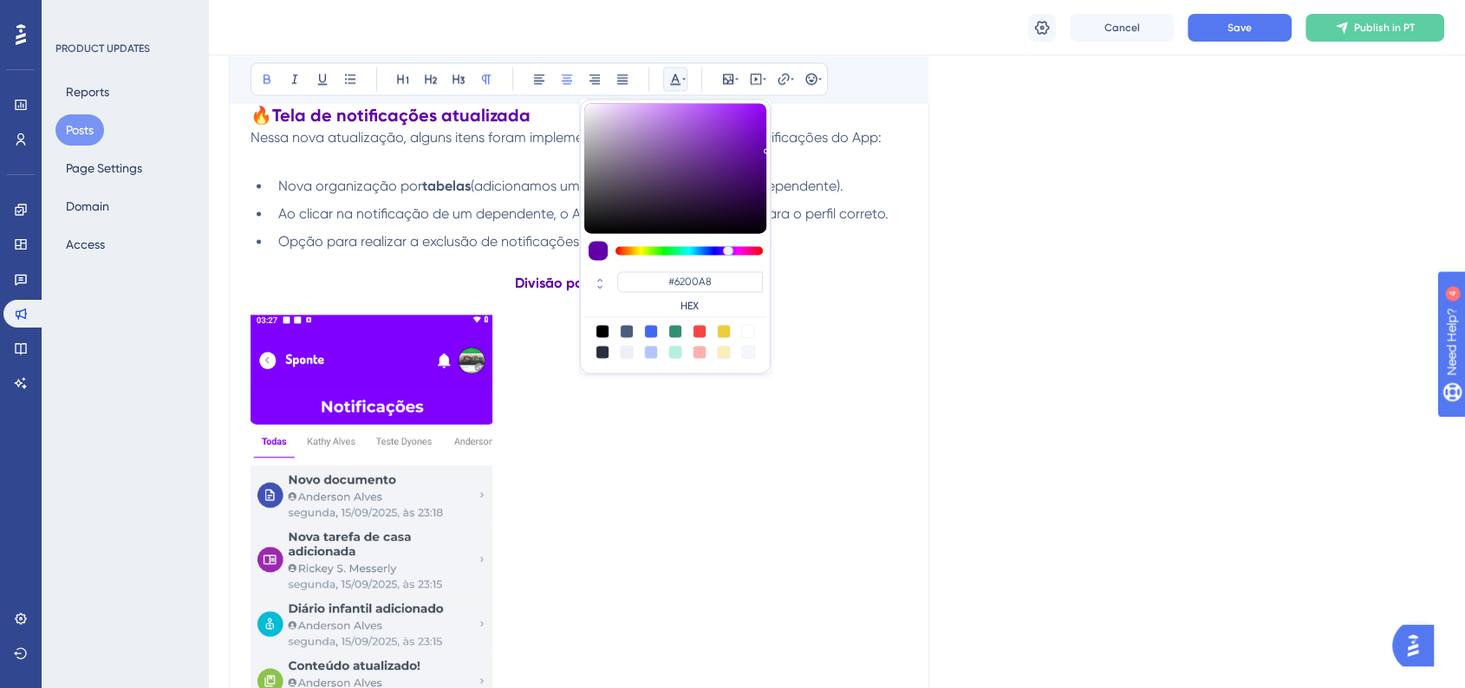
click at [1073, 329] on div "Language Portuguese (Default) Upload Cover Image Suggested image width 808 px A…" at bounding box center [836, 614] width 1215 height 6041
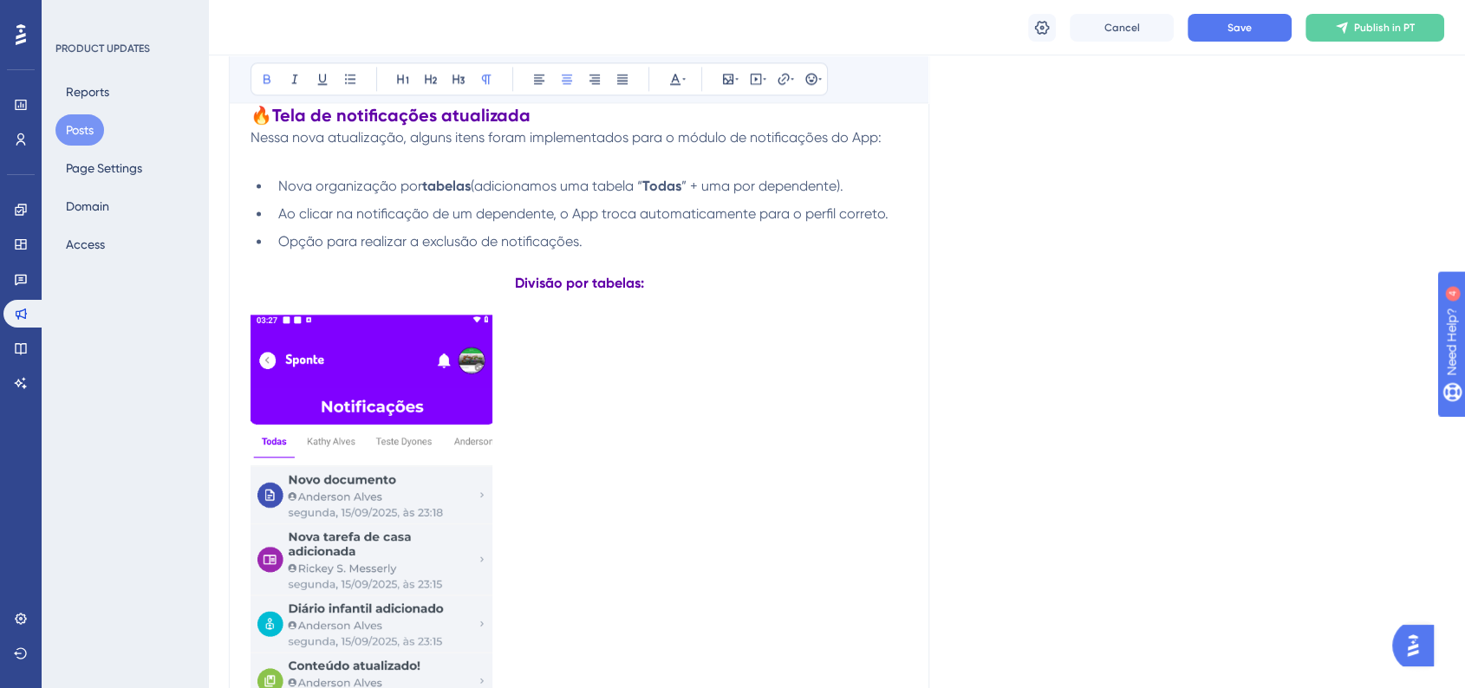
click at [438, 472] on img at bounding box center [372, 512] width 242 height 395
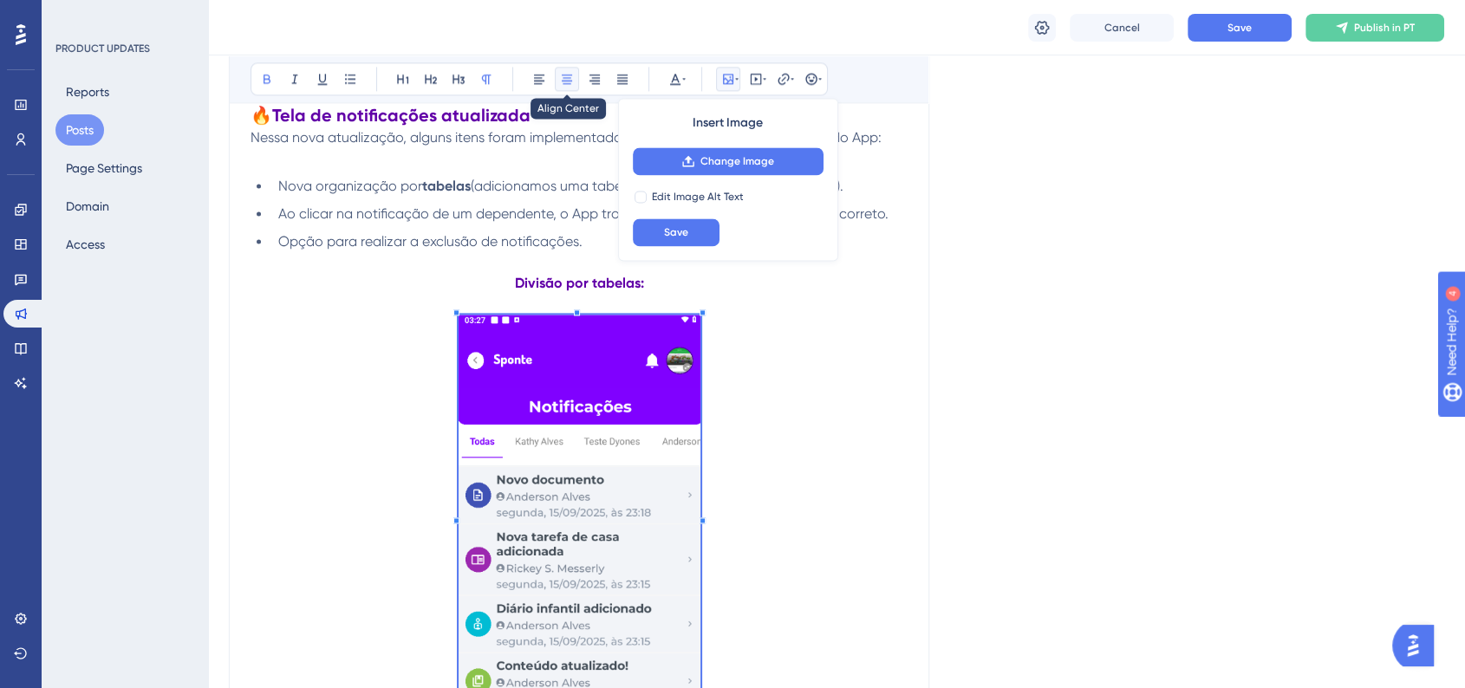
click at [564, 78] on icon at bounding box center [567, 79] width 14 height 14
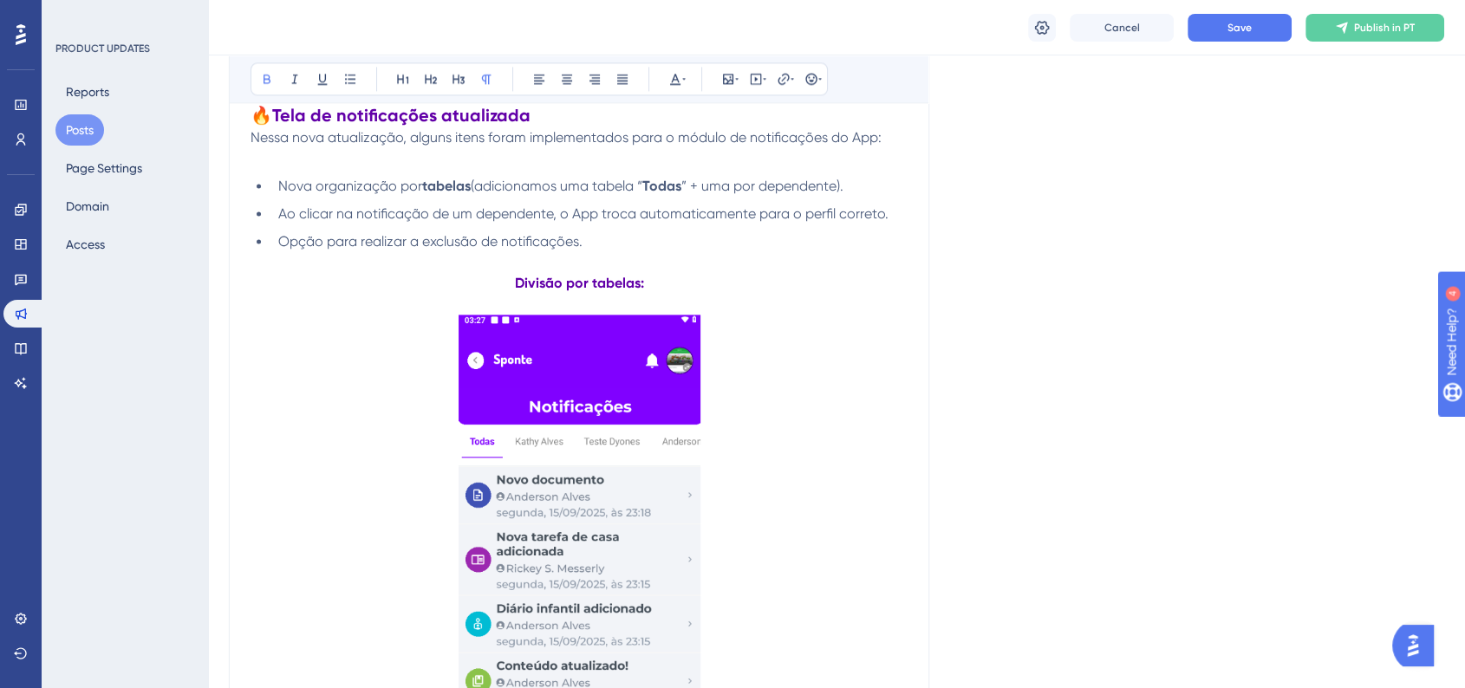
click at [864, 304] on p at bounding box center [579, 304] width 657 height 21
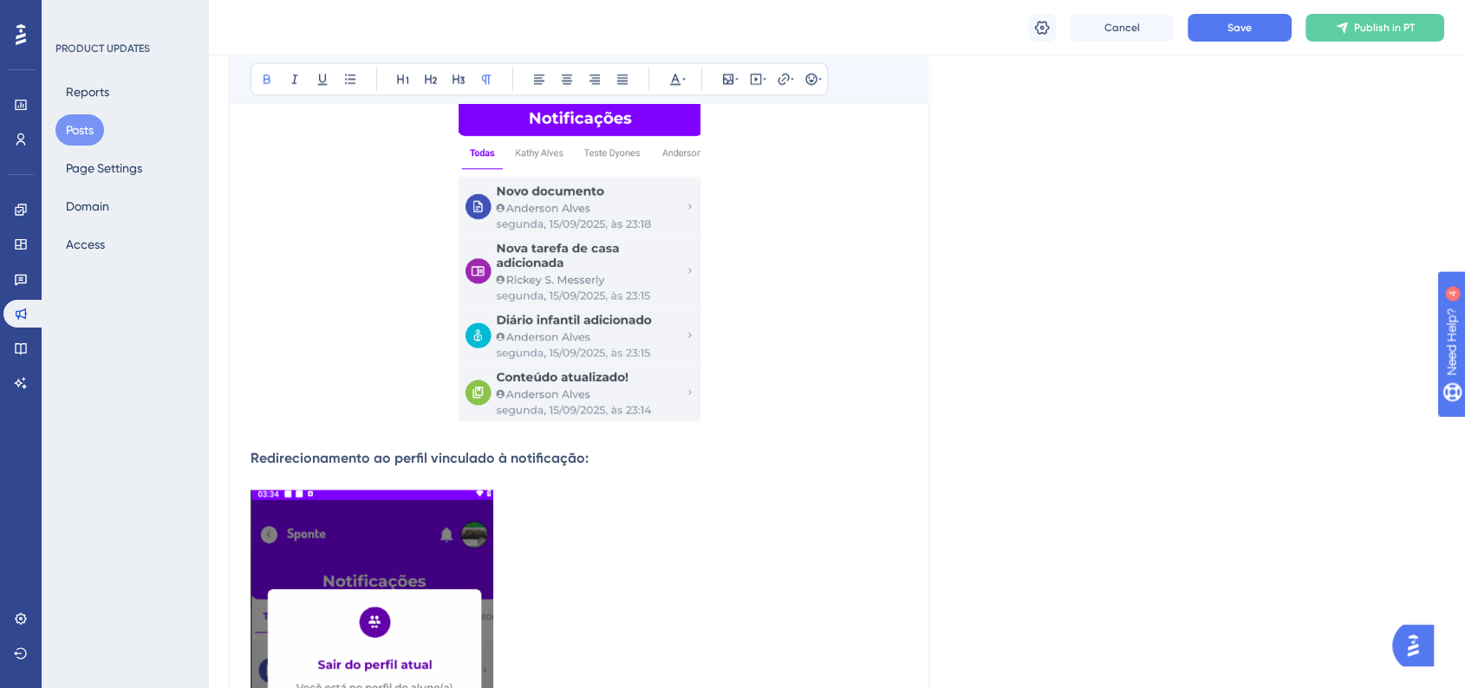
scroll to position [2902, 0]
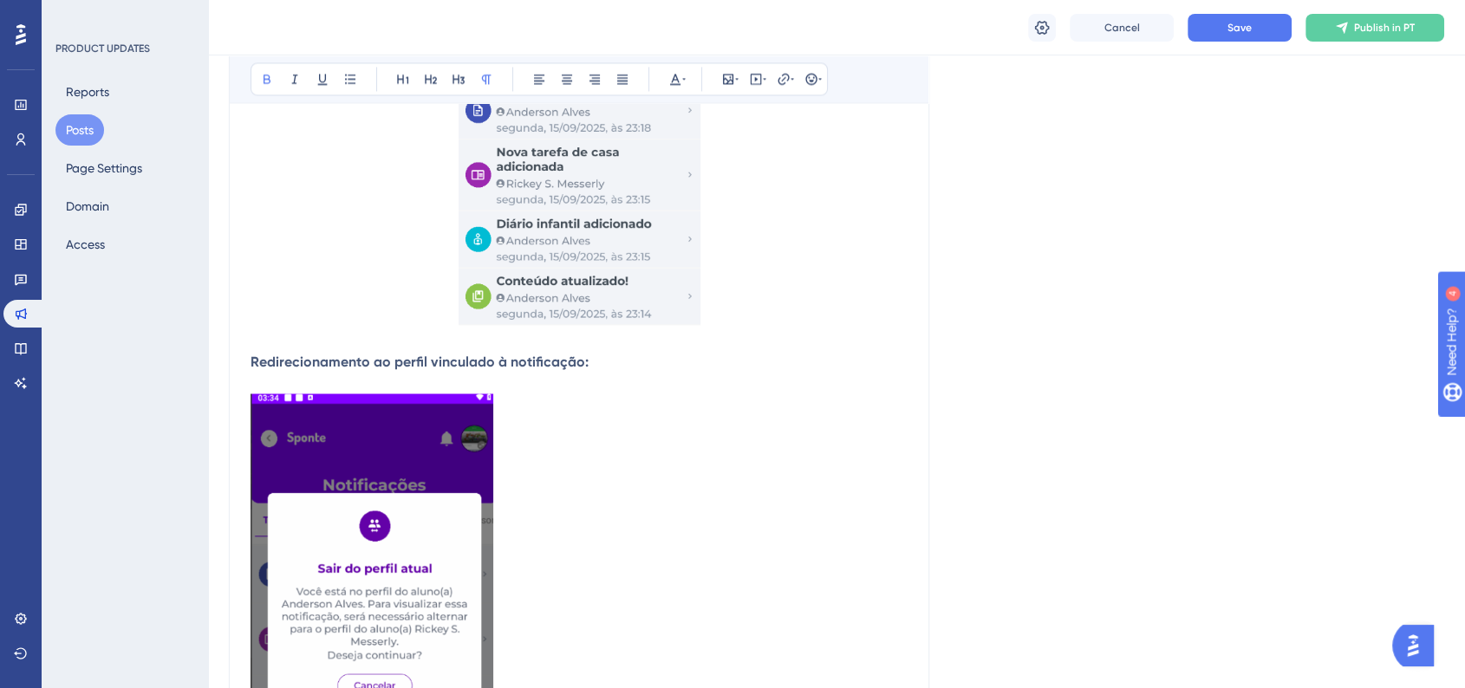
click at [498, 363] on strong "Redirecionamento ao perfil vinculado à notificação:" at bounding box center [420, 362] width 338 height 16
click at [575, 83] on button at bounding box center [567, 79] width 24 height 24
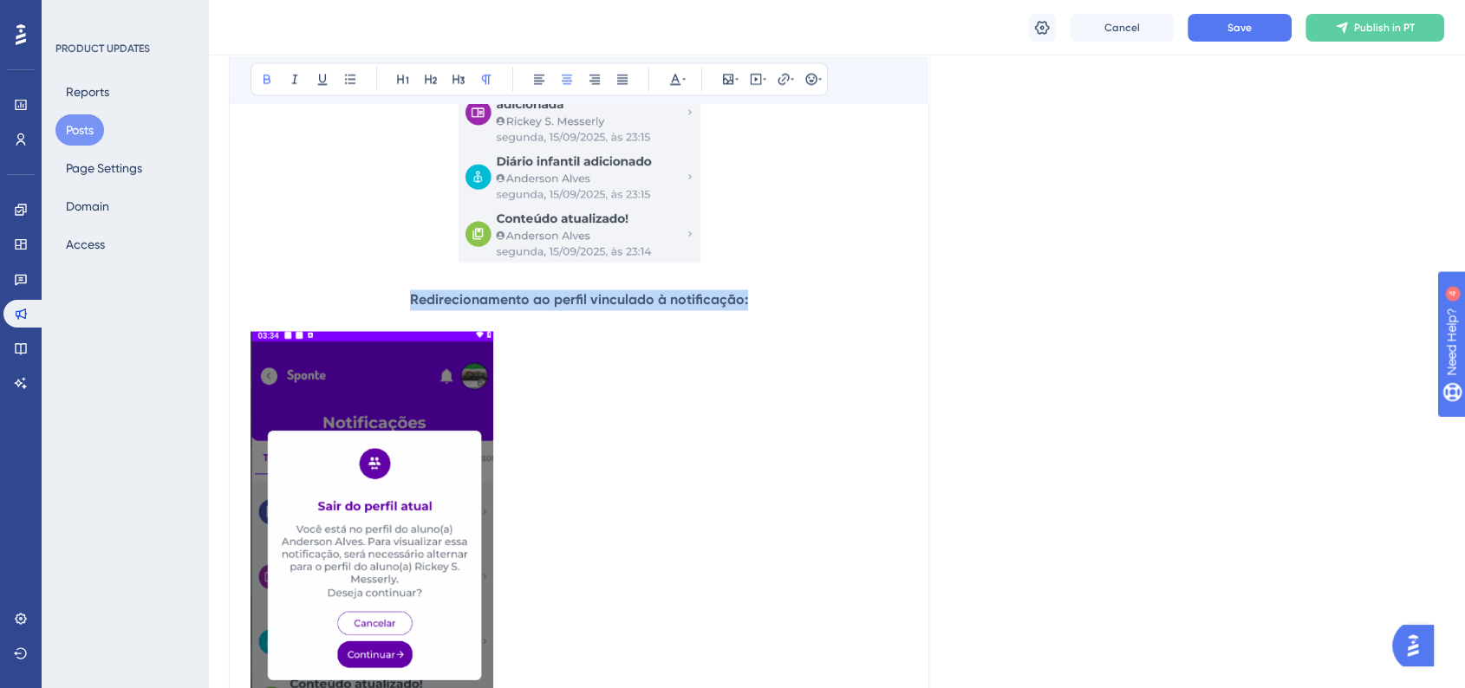
scroll to position [2998, 0]
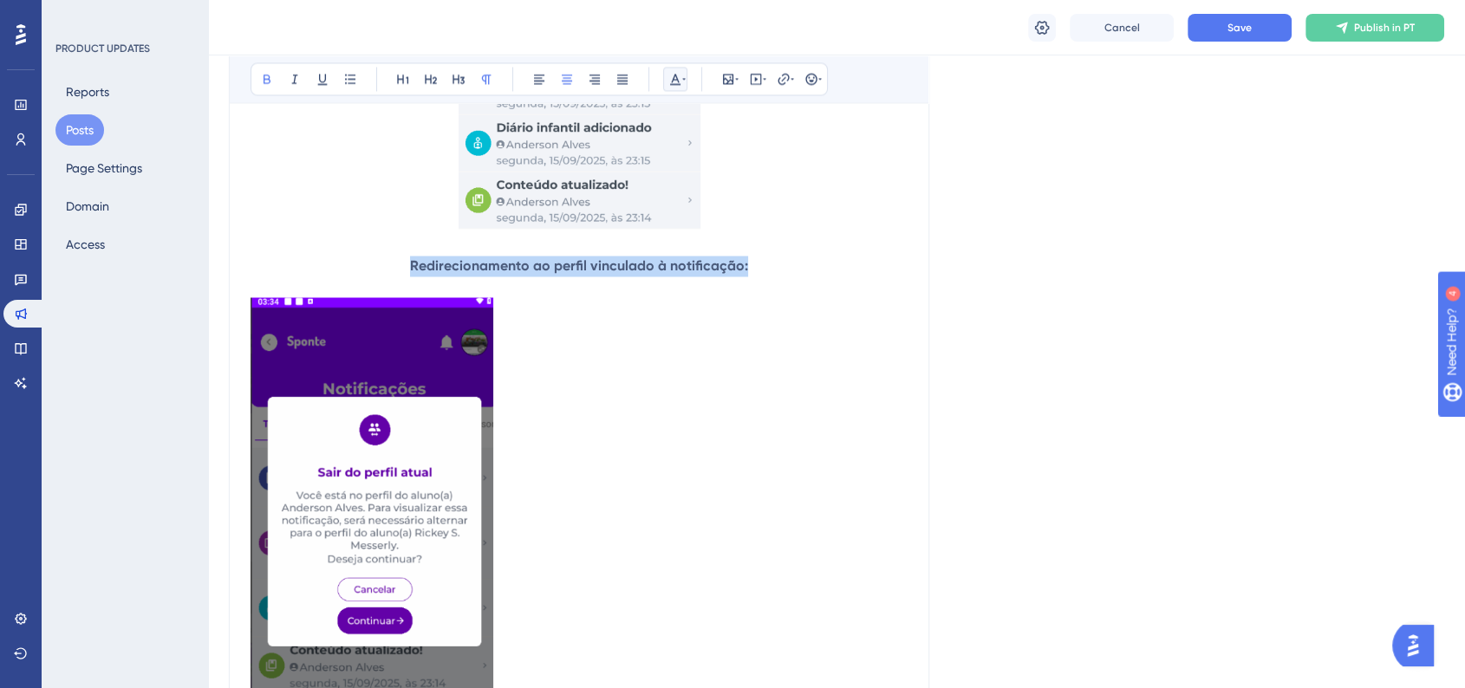
click at [670, 72] on icon at bounding box center [675, 79] width 14 height 14
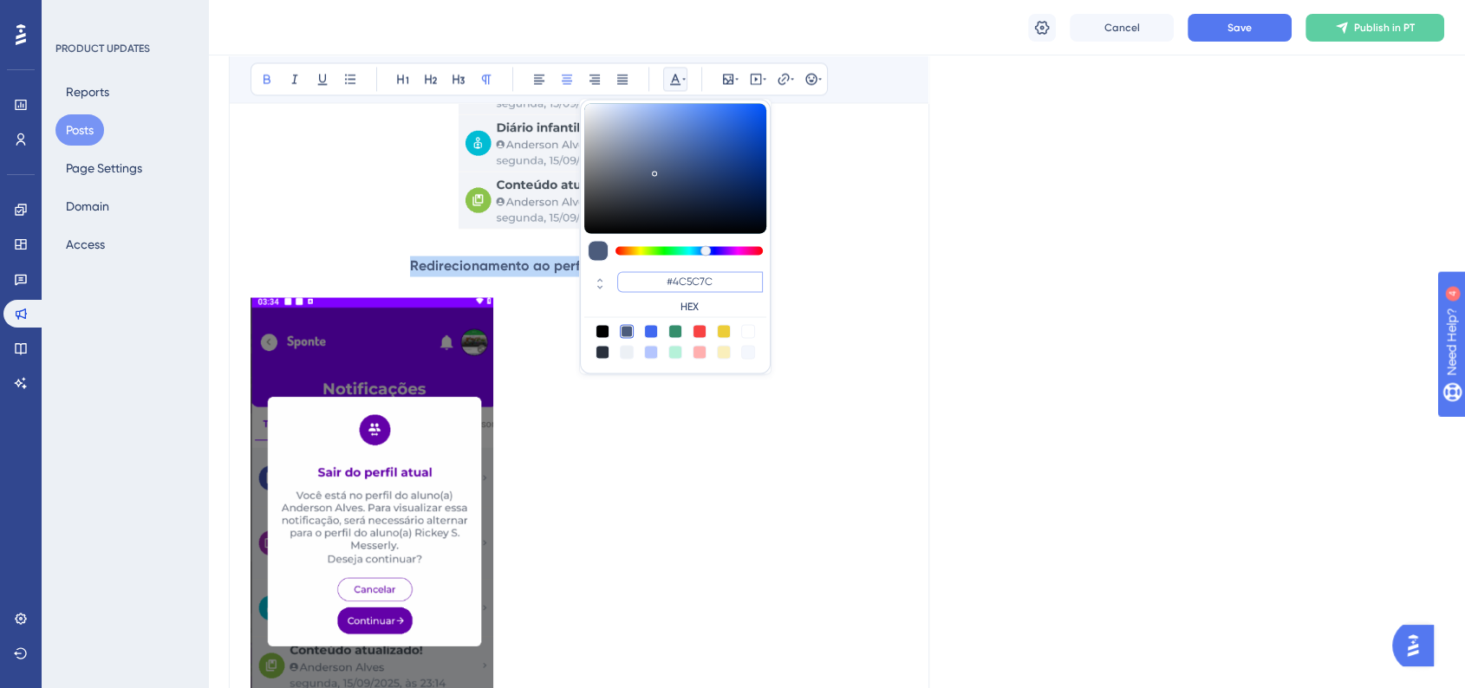
click at [690, 289] on input "#4C5C7C" at bounding box center [690, 281] width 146 height 21
click at [690, 283] on input "#4C5C7C" at bounding box center [690, 281] width 146 height 21
paste input "6200A8"
type input "#6200A8"
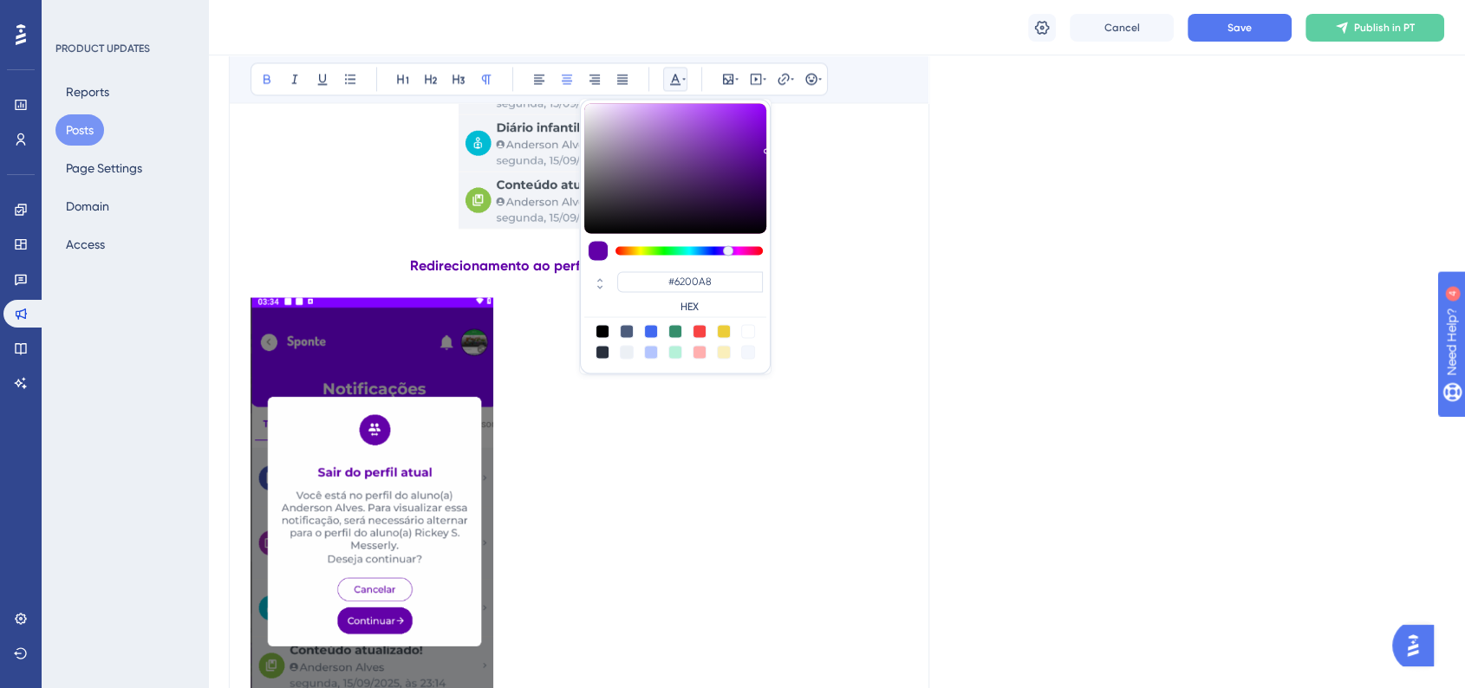
click at [1012, 338] on div "Language Portuguese (Default) Upload Cover Image Suggested image width 808 px A…" at bounding box center [836, 133] width 1215 height 6041
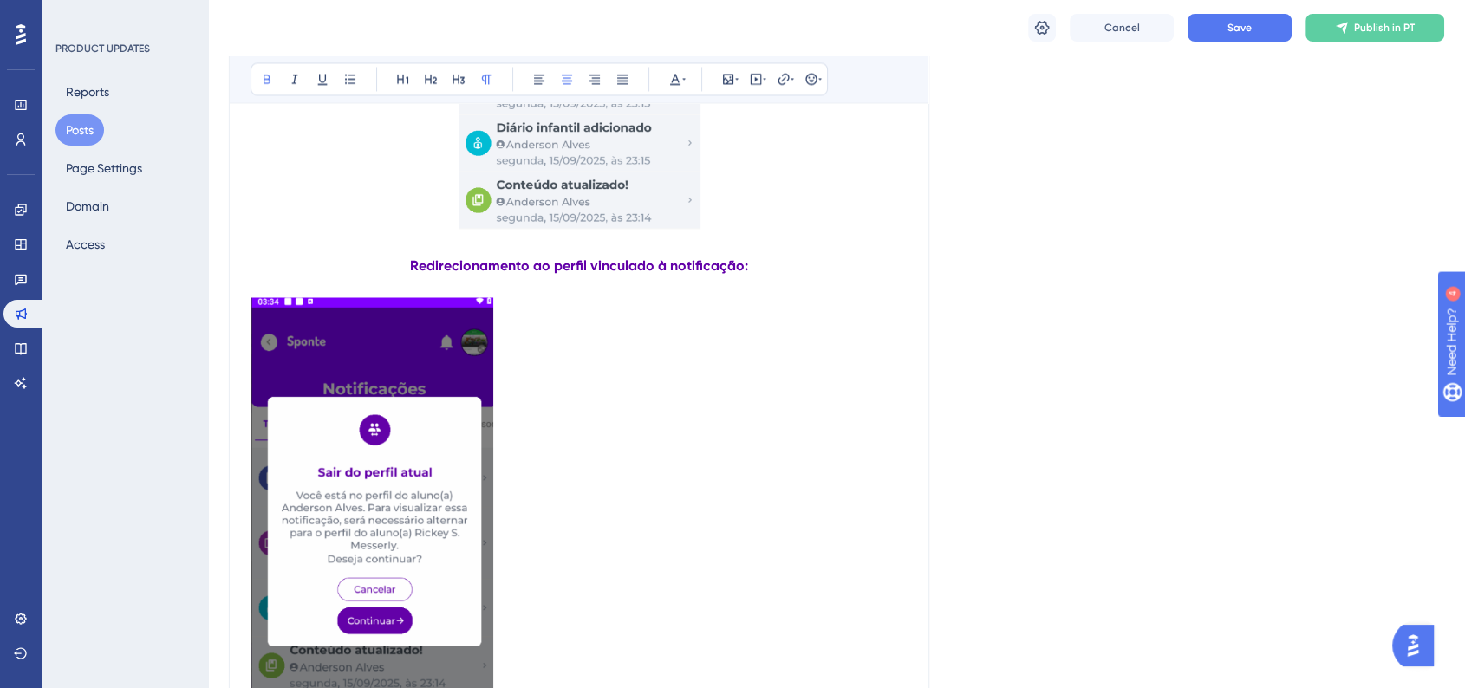
click at [326, 483] on img at bounding box center [372, 513] width 243 height 433
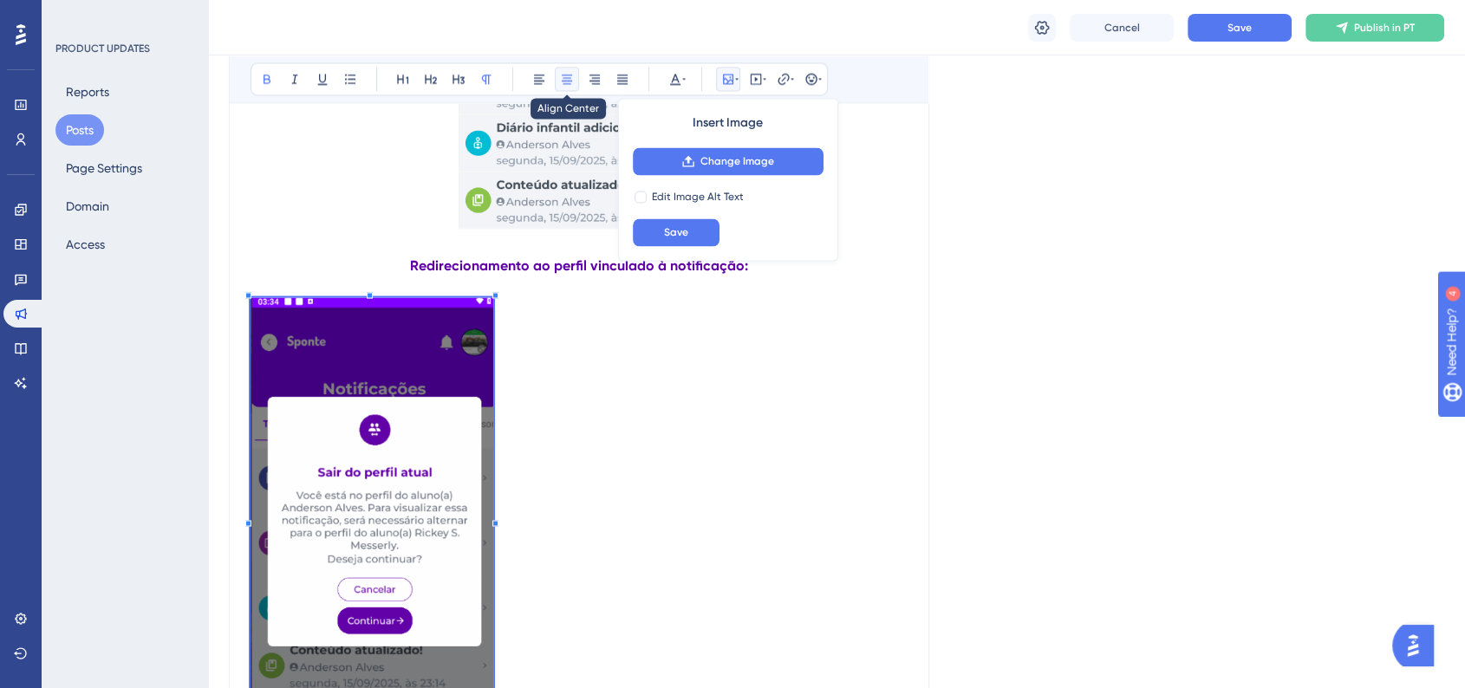
click at [565, 75] on icon at bounding box center [567, 79] width 14 height 14
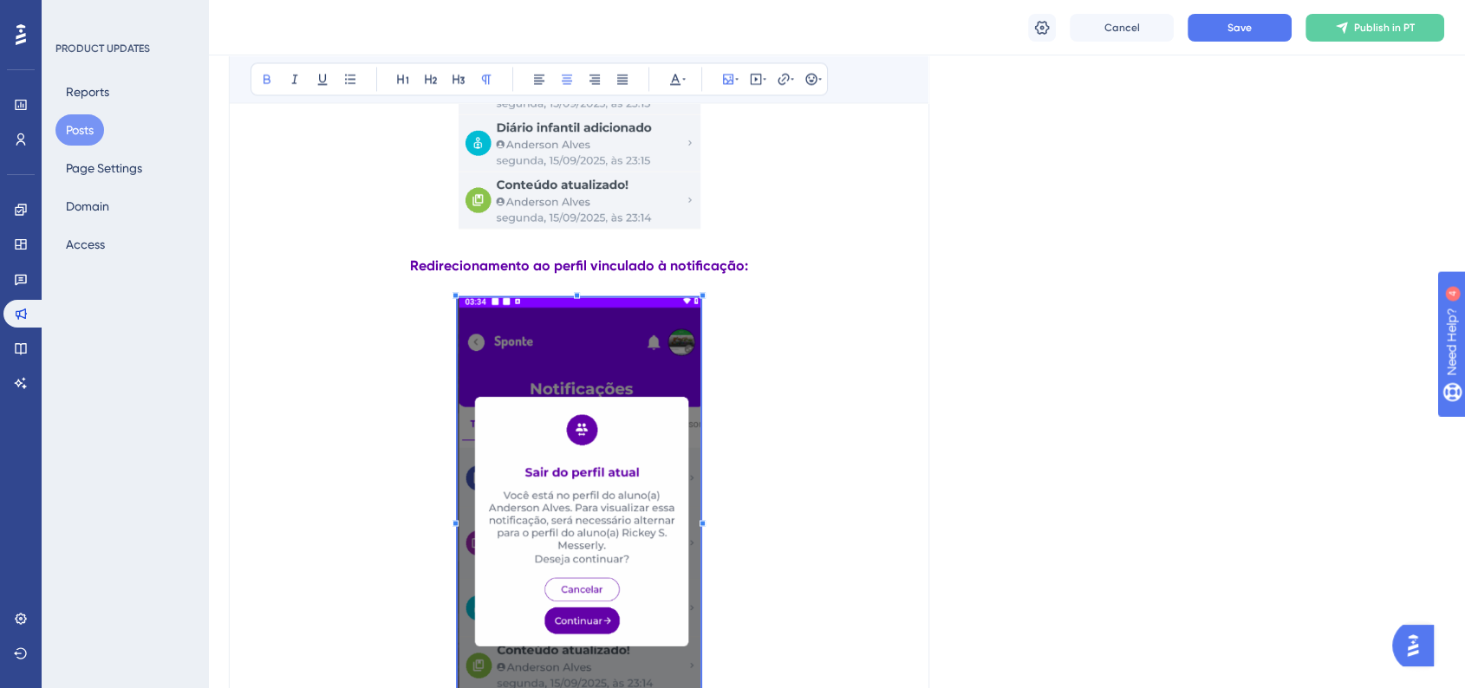
click at [1023, 272] on div "Language Portuguese (Default) Upload Cover Image Suggested image width 808 px A…" at bounding box center [836, 133] width 1215 height 6041
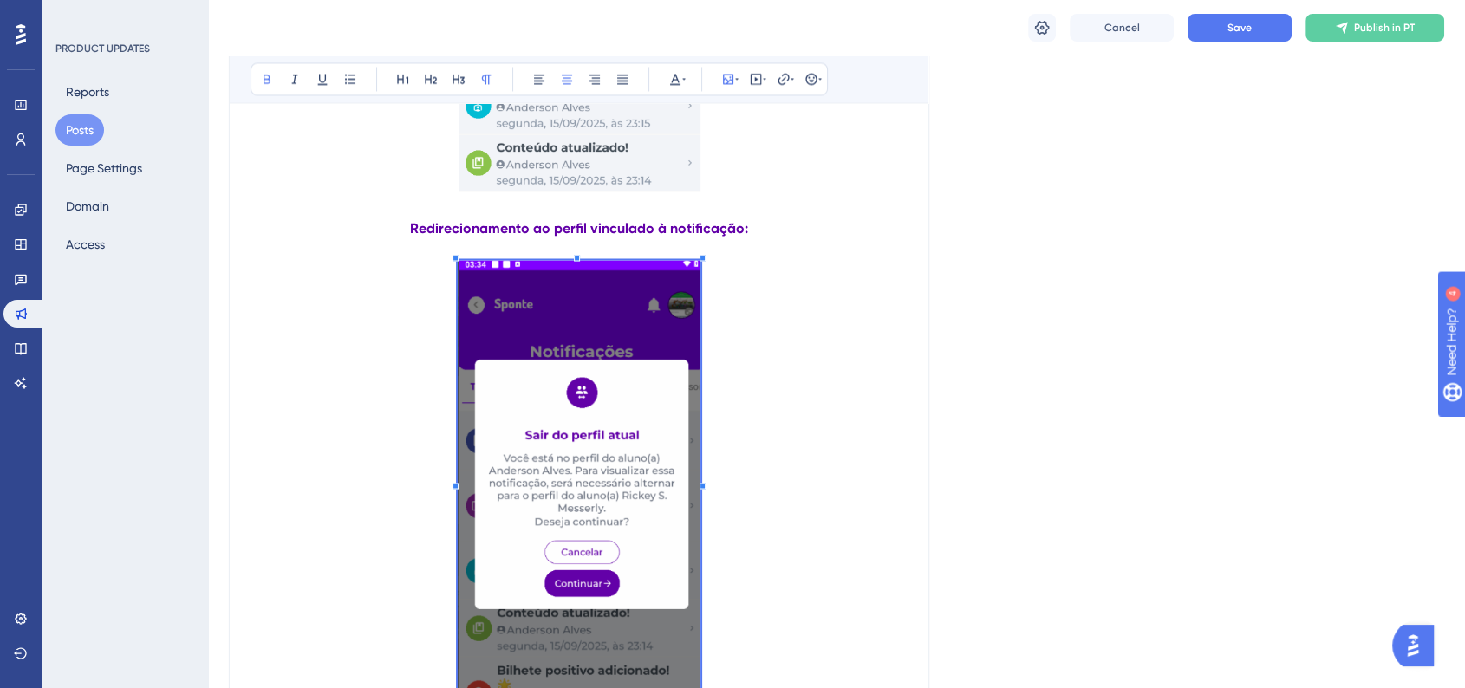
click at [884, 339] on p at bounding box center [579, 479] width 657 height 439
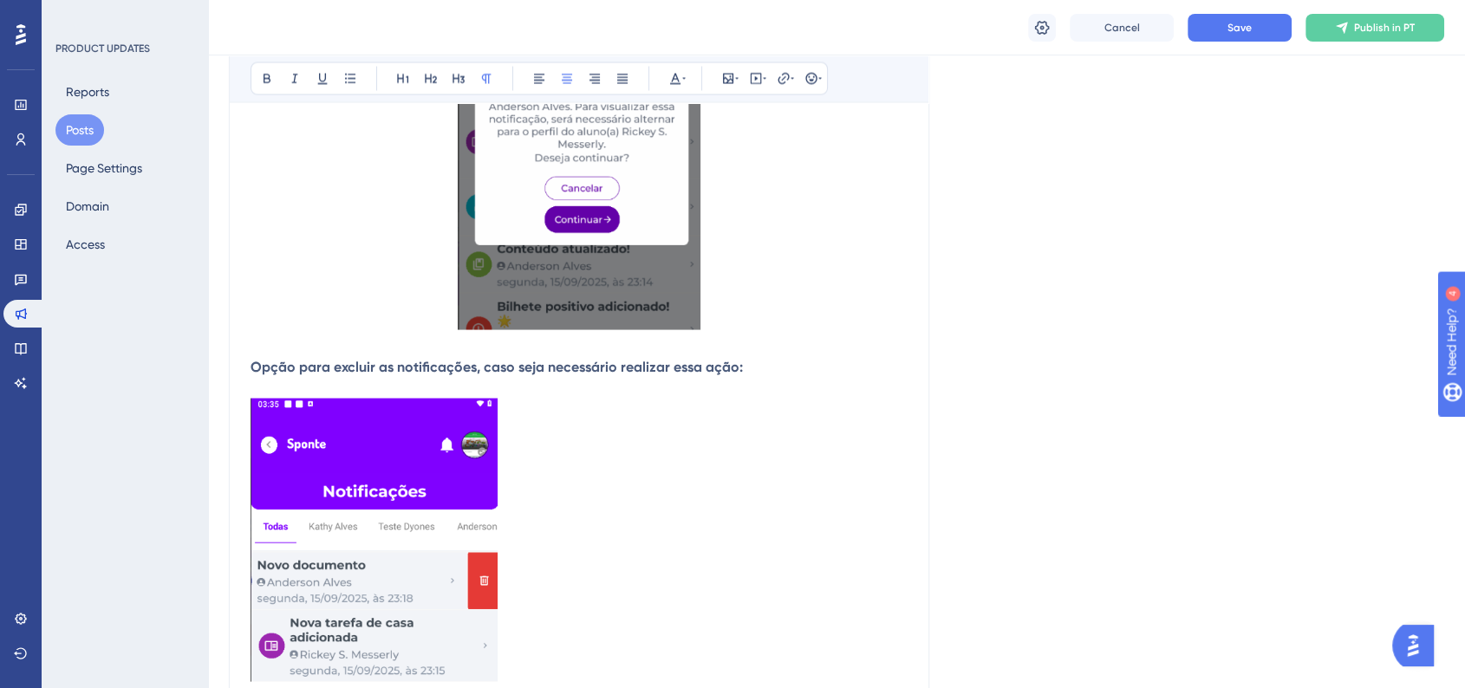
scroll to position [3421, 0]
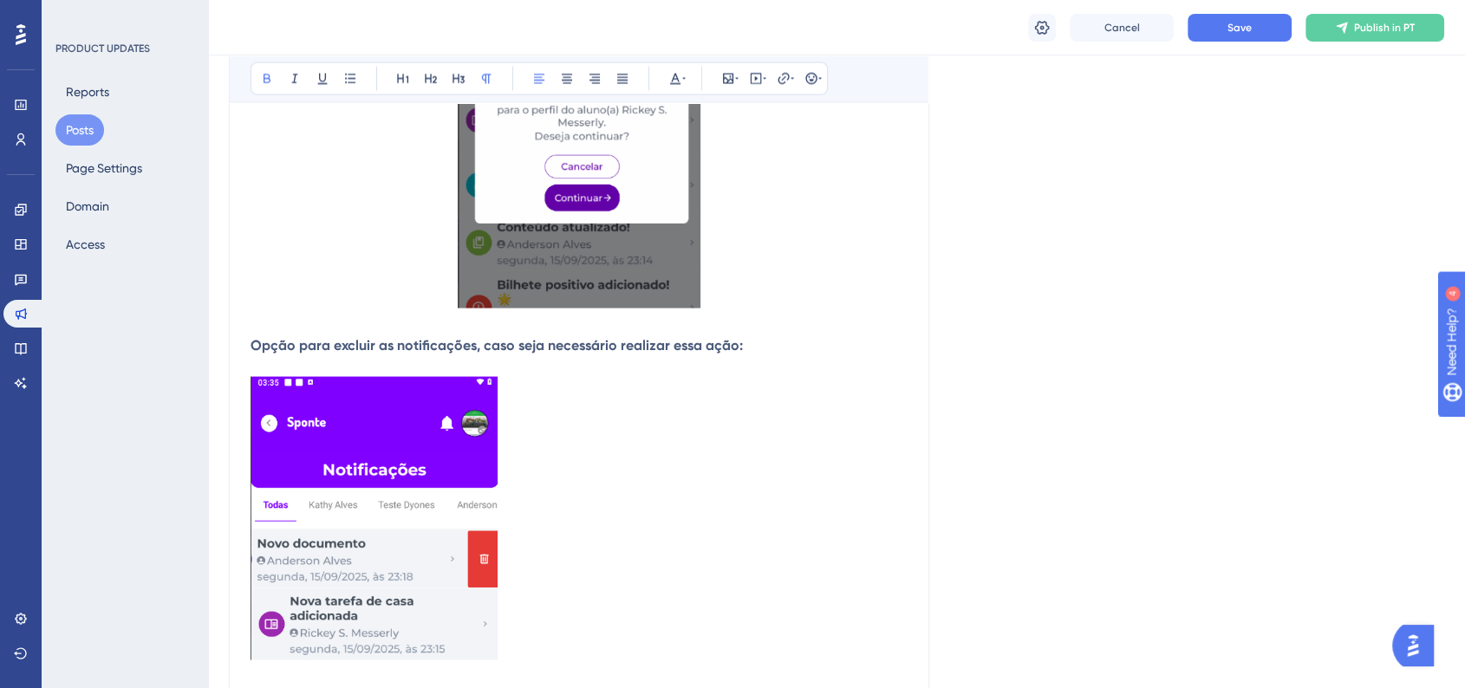
click at [641, 354] on strong "Opção para excluir as notificações, caso seja necessário realizar essa ação:" at bounding box center [497, 345] width 492 height 16
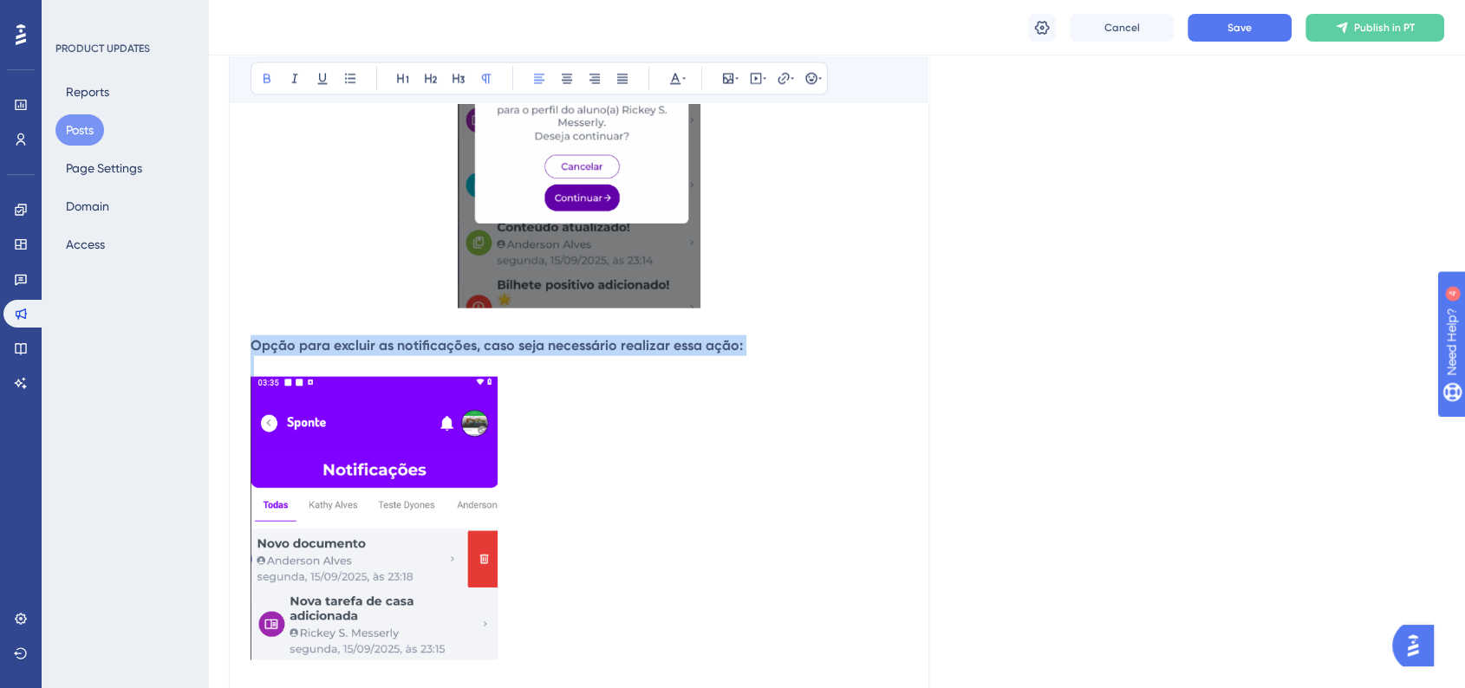
click at [641, 354] on strong "Opção para excluir as notificações, caso seja necessário realizar essa ação:" at bounding box center [497, 345] width 492 height 16
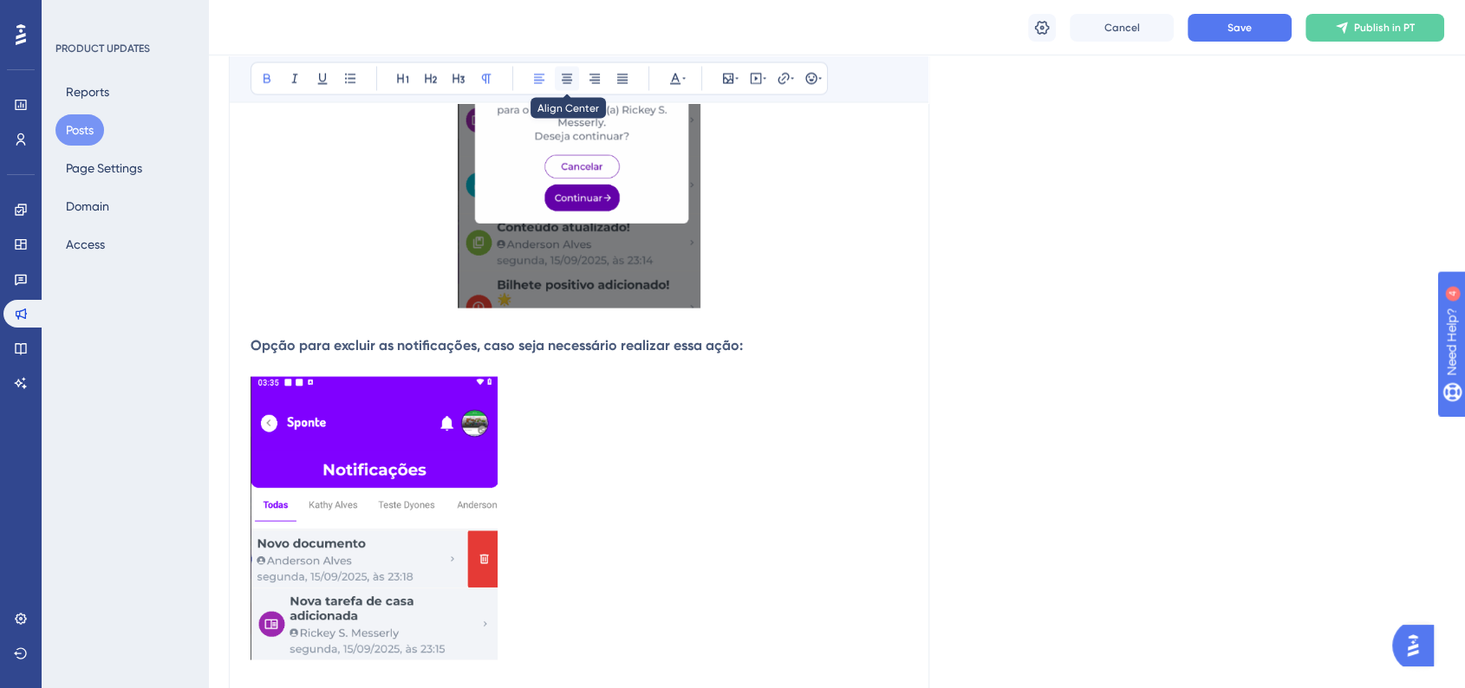
click at [566, 79] on icon at bounding box center [567, 79] width 14 height 14
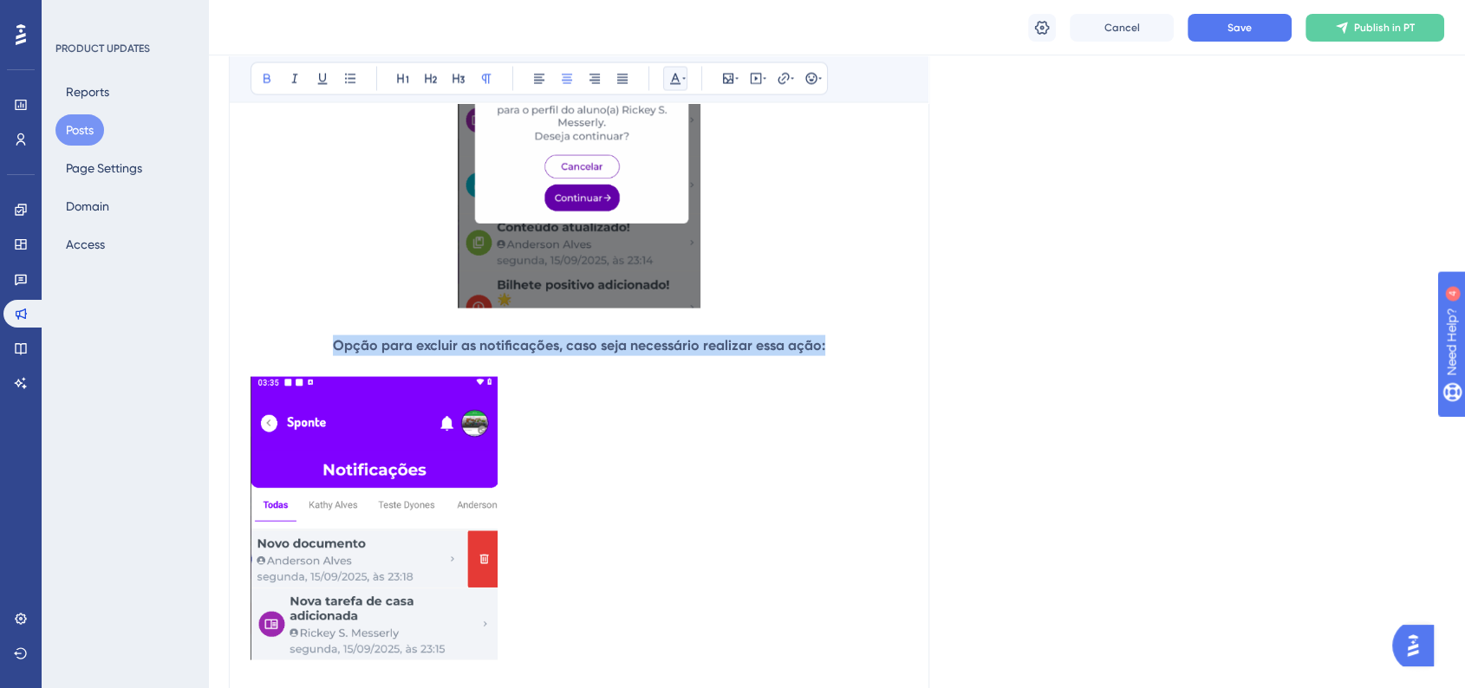
click at [668, 78] on icon at bounding box center [675, 79] width 14 height 14
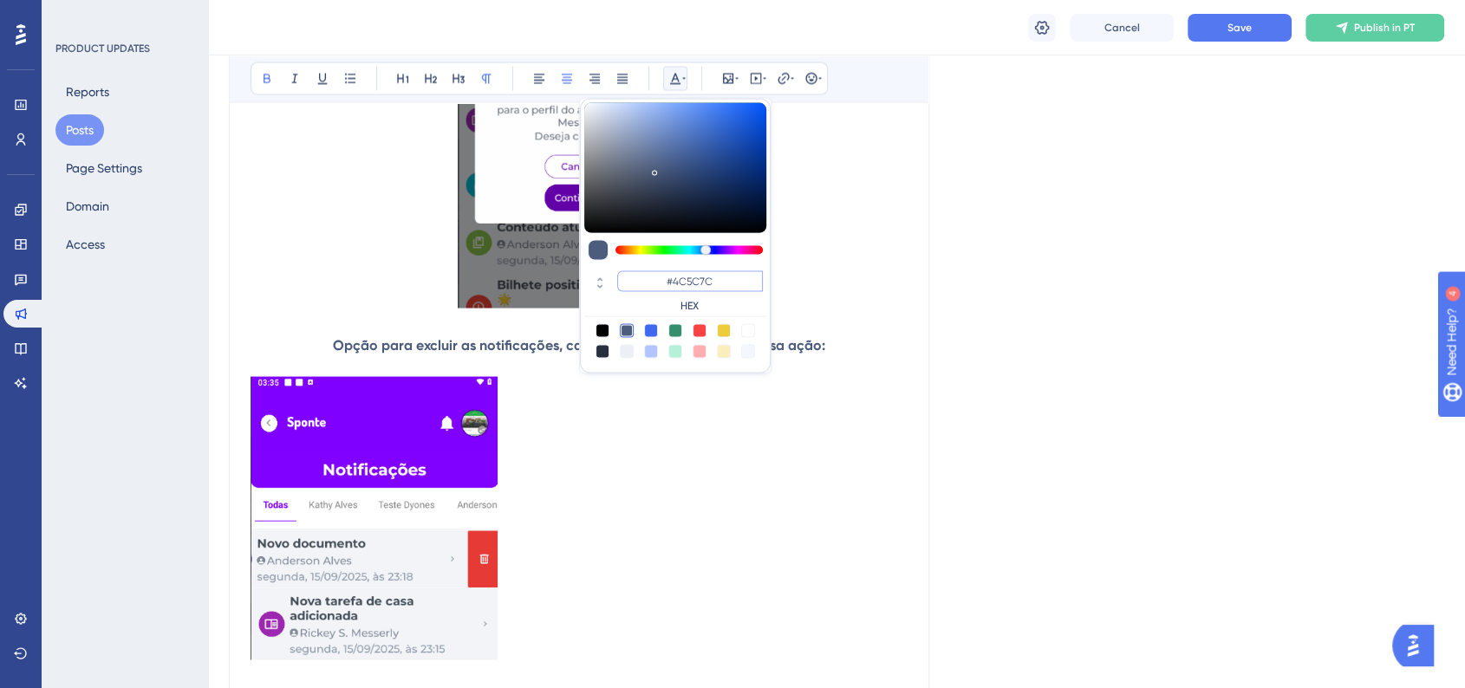
click at [695, 279] on input "#4C5C7C" at bounding box center [690, 281] width 146 height 21
paste input "6200A8"
type input "#6200A8"
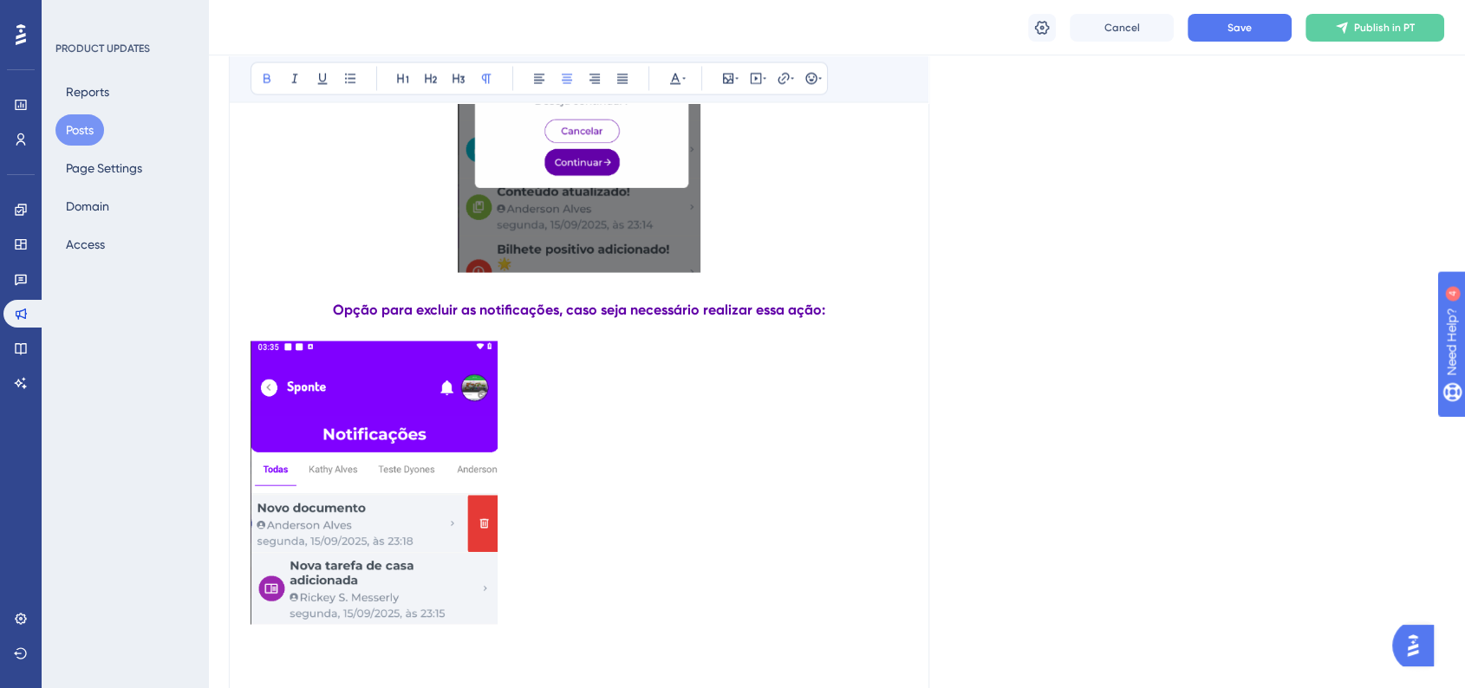
scroll to position [3517, 0]
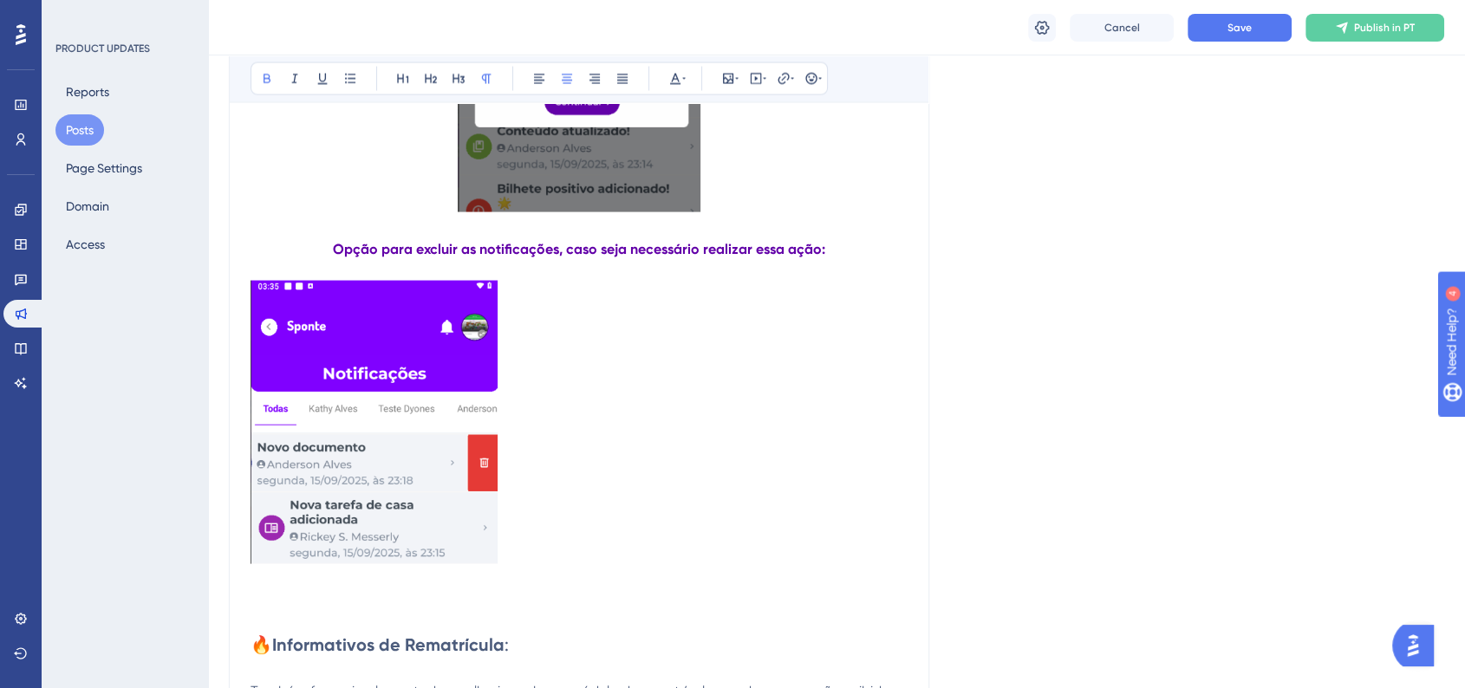
click at [487, 387] on img at bounding box center [374, 422] width 247 height 283
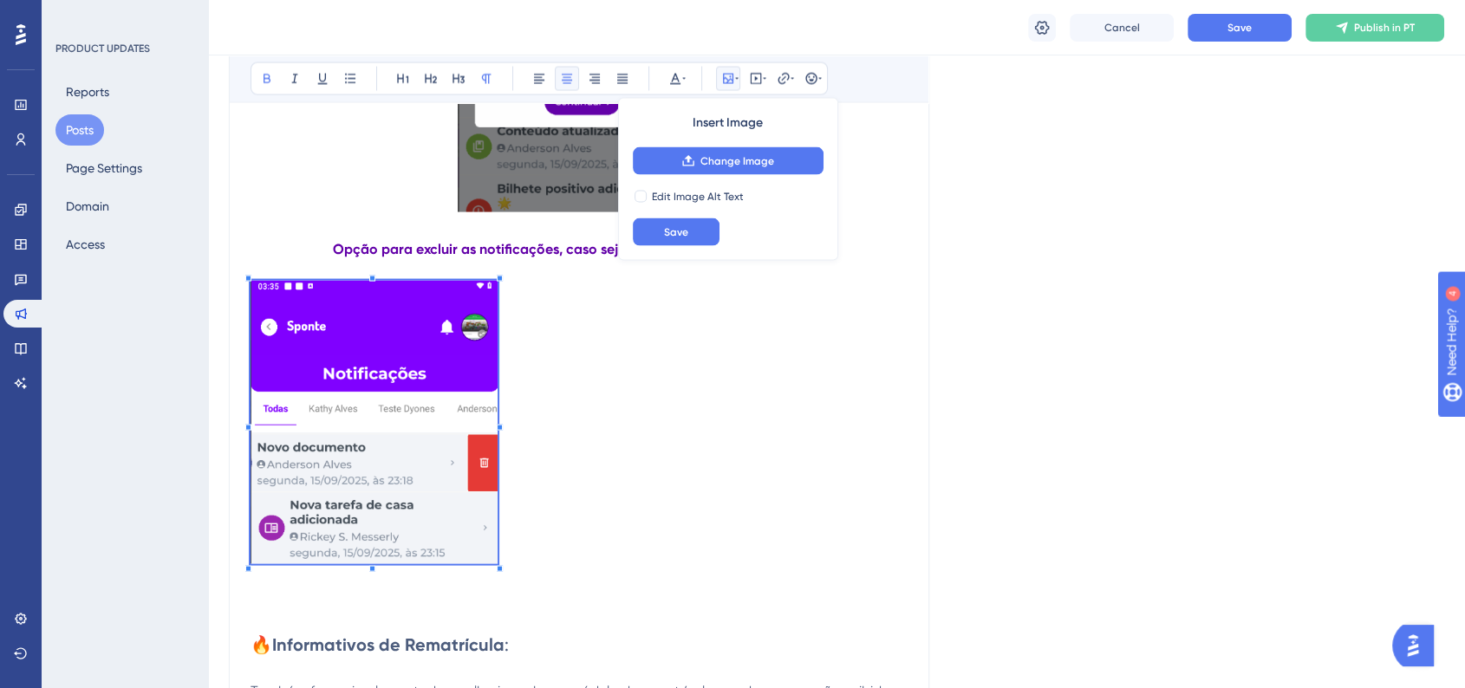
click at [569, 86] on button at bounding box center [567, 79] width 24 height 24
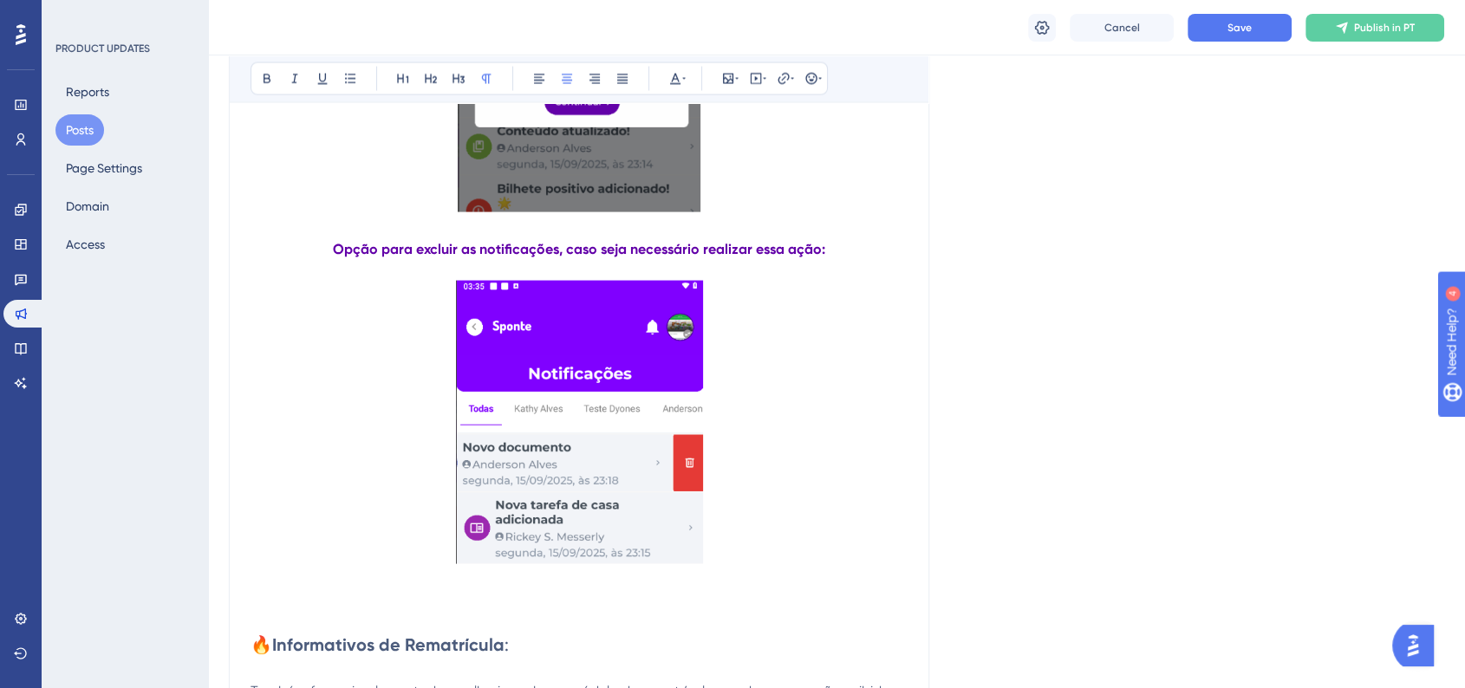
click at [829, 376] on p at bounding box center [579, 426] width 657 height 290
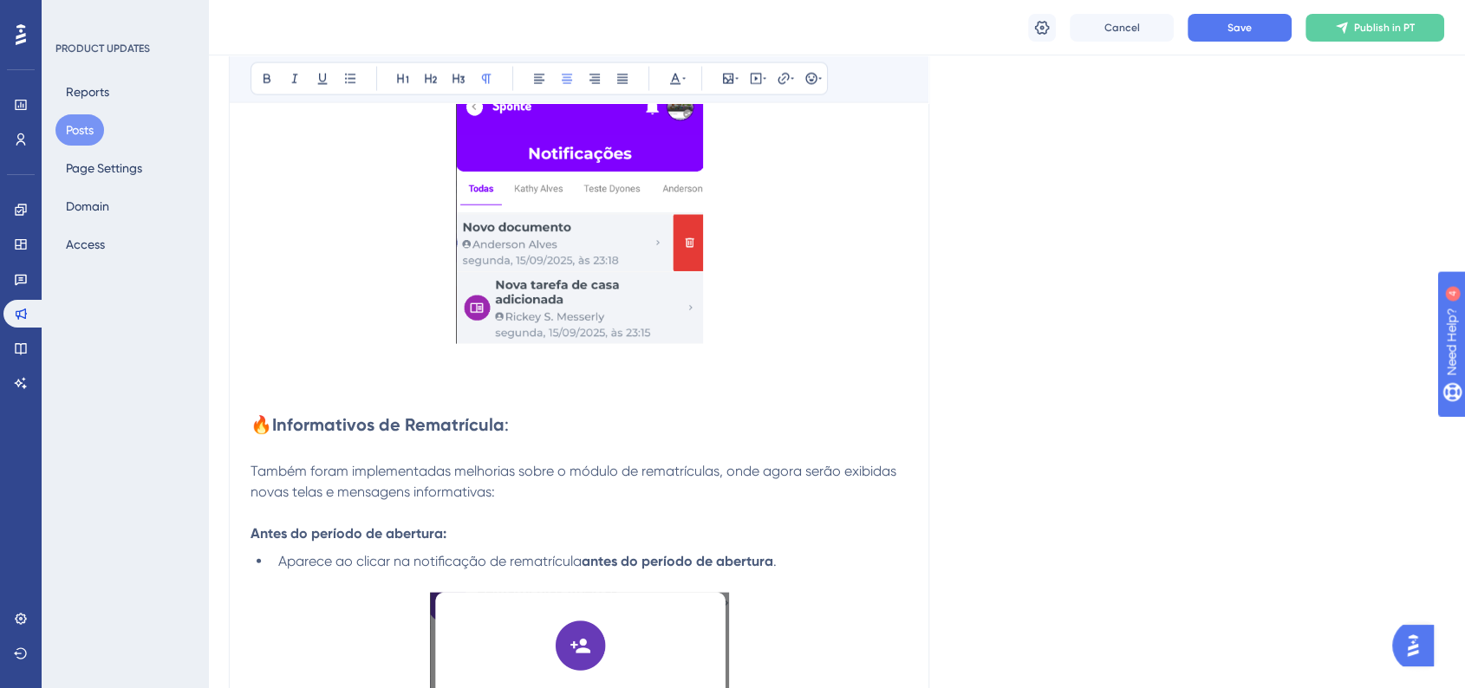
scroll to position [3806, 0]
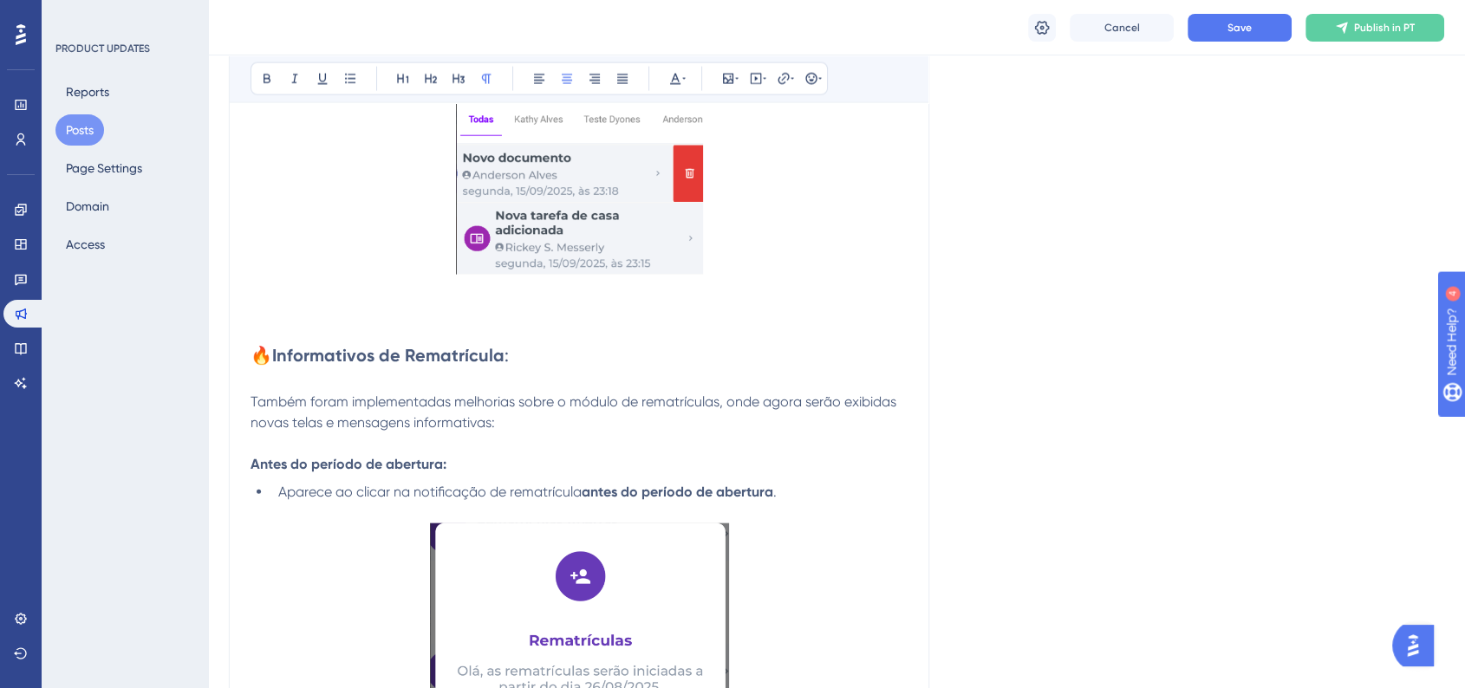
click at [458, 364] on strong "Informativos de Rematrícula" at bounding box center [388, 355] width 232 height 21
click at [431, 72] on icon at bounding box center [431, 79] width 14 height 14
click at [677, 79] on icon at bounding box center [675, 79] width 10 height 11
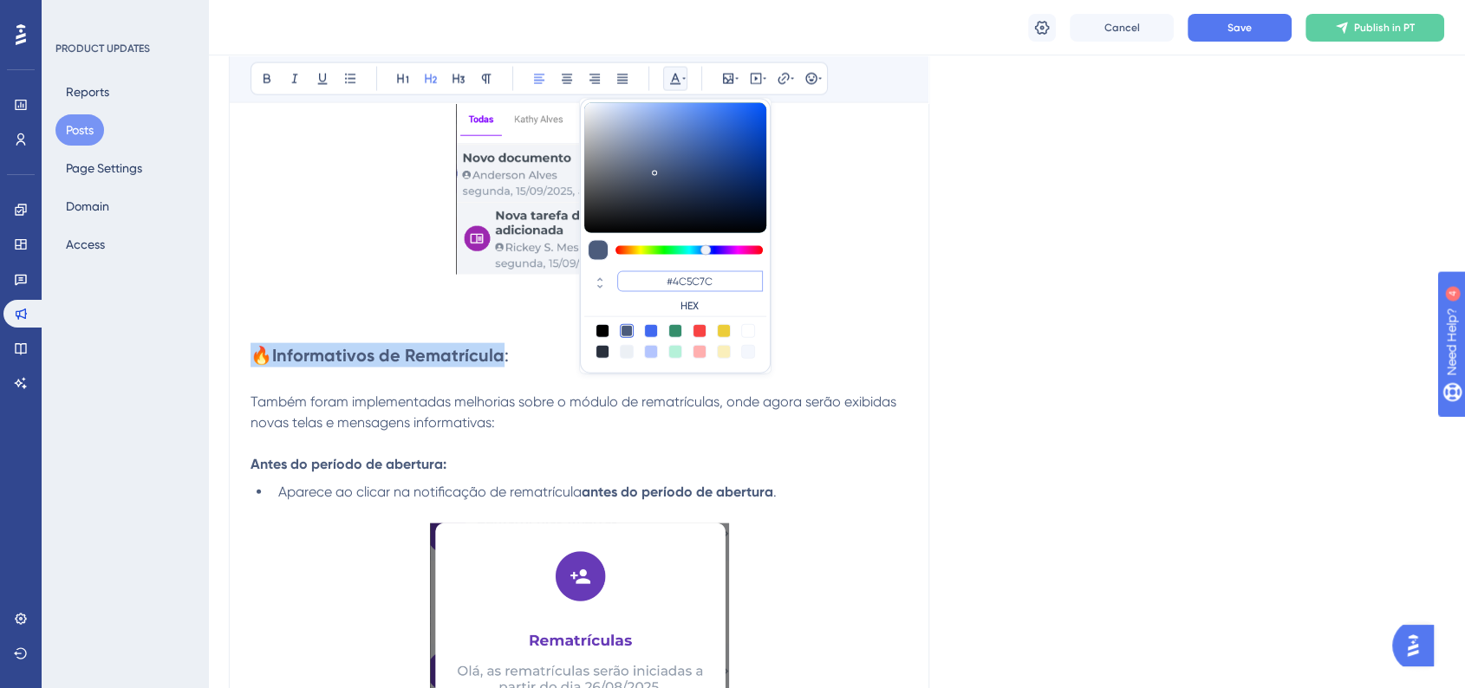
click at [670, 273] on input "#4C5C7C" at bounding box center [690, 281] width 146 height 21
click at [671, 274] on input "#4C5C7C" at bounding box center [690, 281] width 146 height 21
paste input "6200A8"
type input "#6200A8"
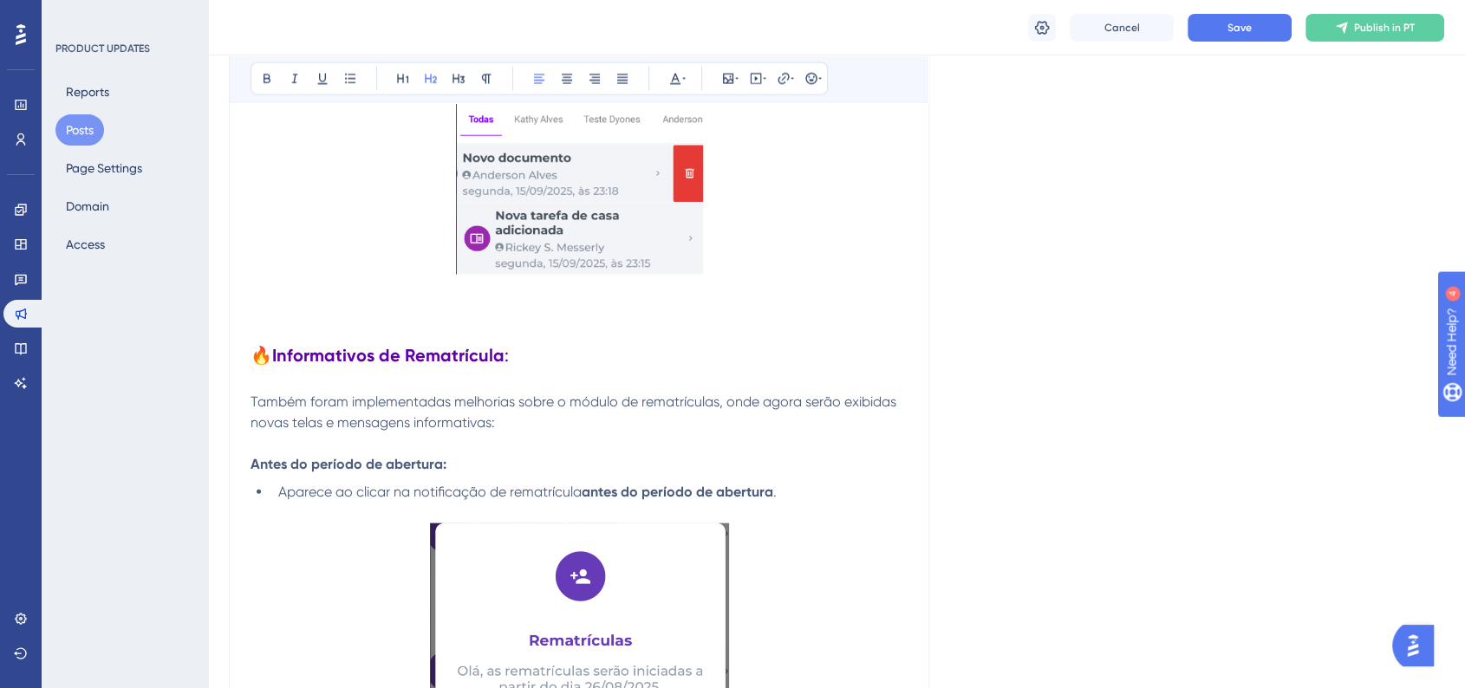
click at [255, 355] on span "🔥" at bounding box center [262, 355] width 22 height 21
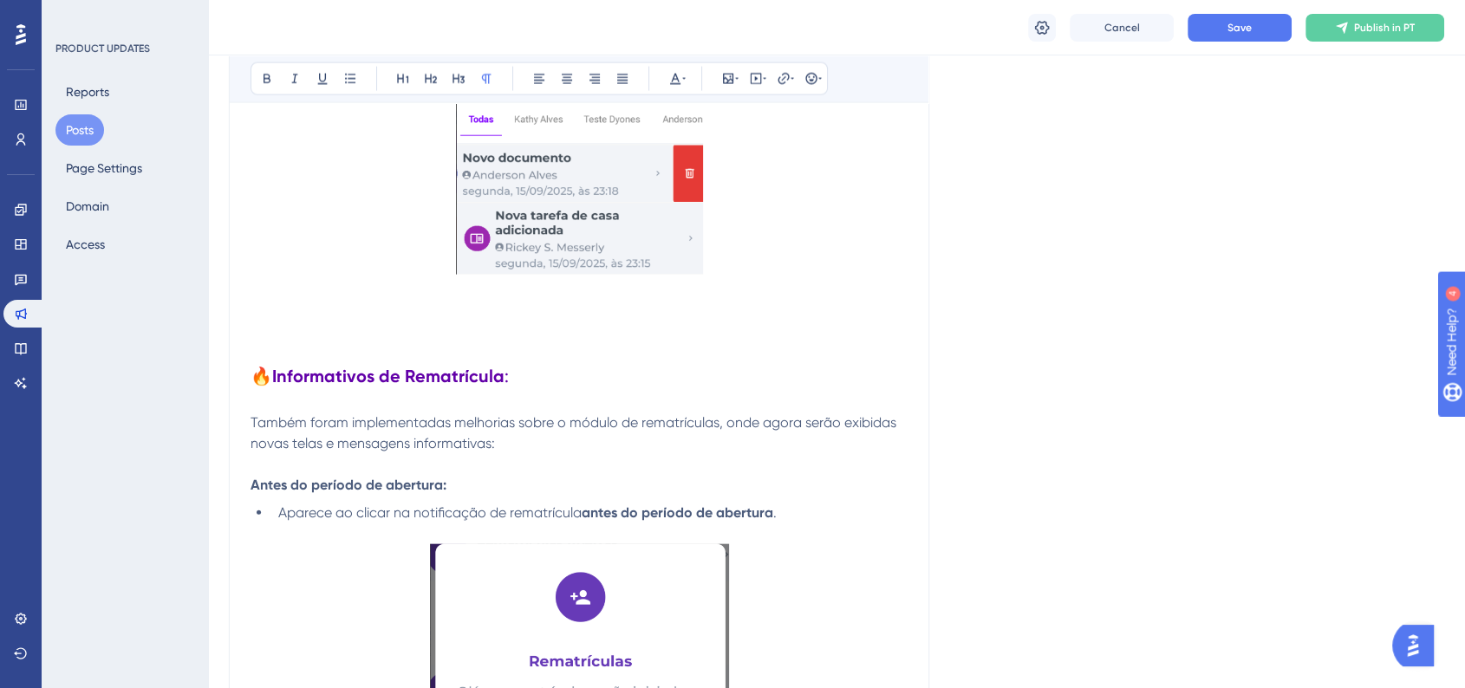
click at [589, 355] on p at bounding box center [579, 353] width 657 height 21
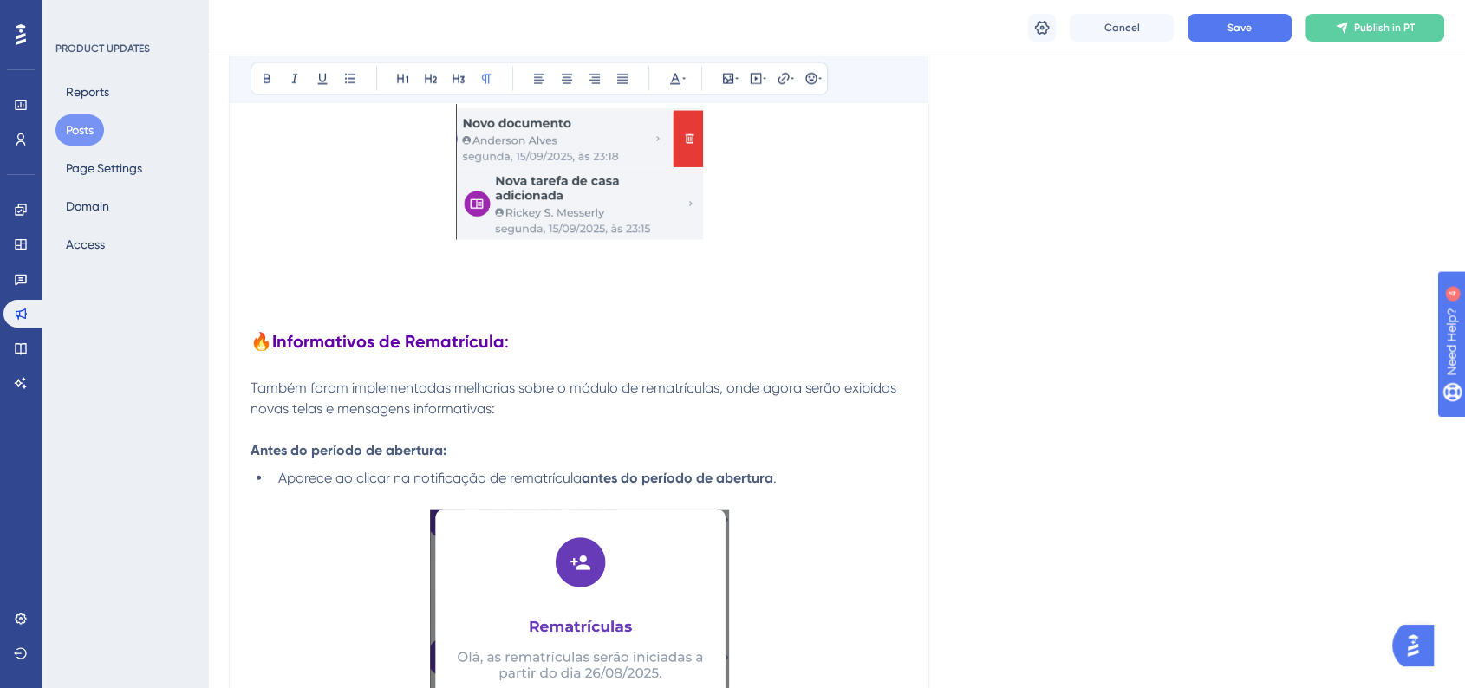
scroll to position [3903, 0]
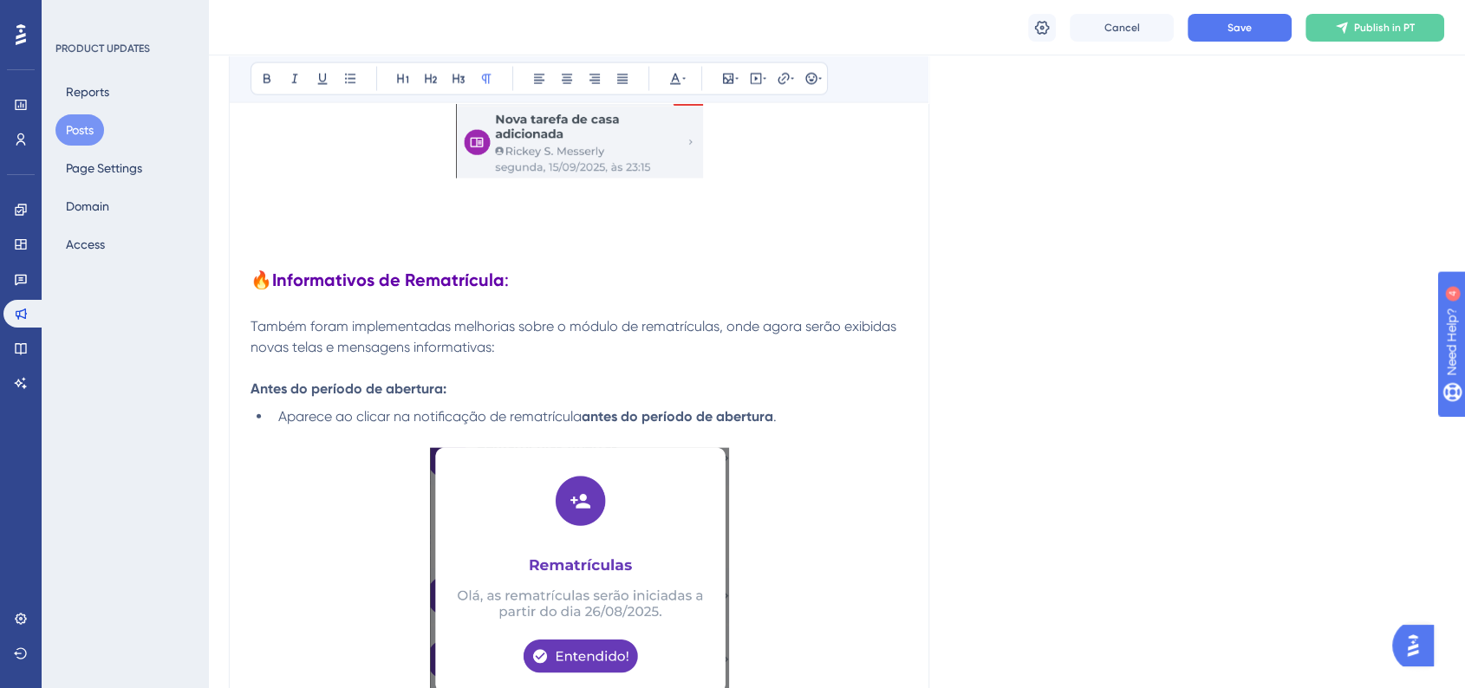
click at [535, 268] on p at bounding box center [579, 257] width 657 height 21
click at [555, 289] on h2 "🔥 Informativos de Rematrícula :" at bounding box center [579, 280] width 657 height 24
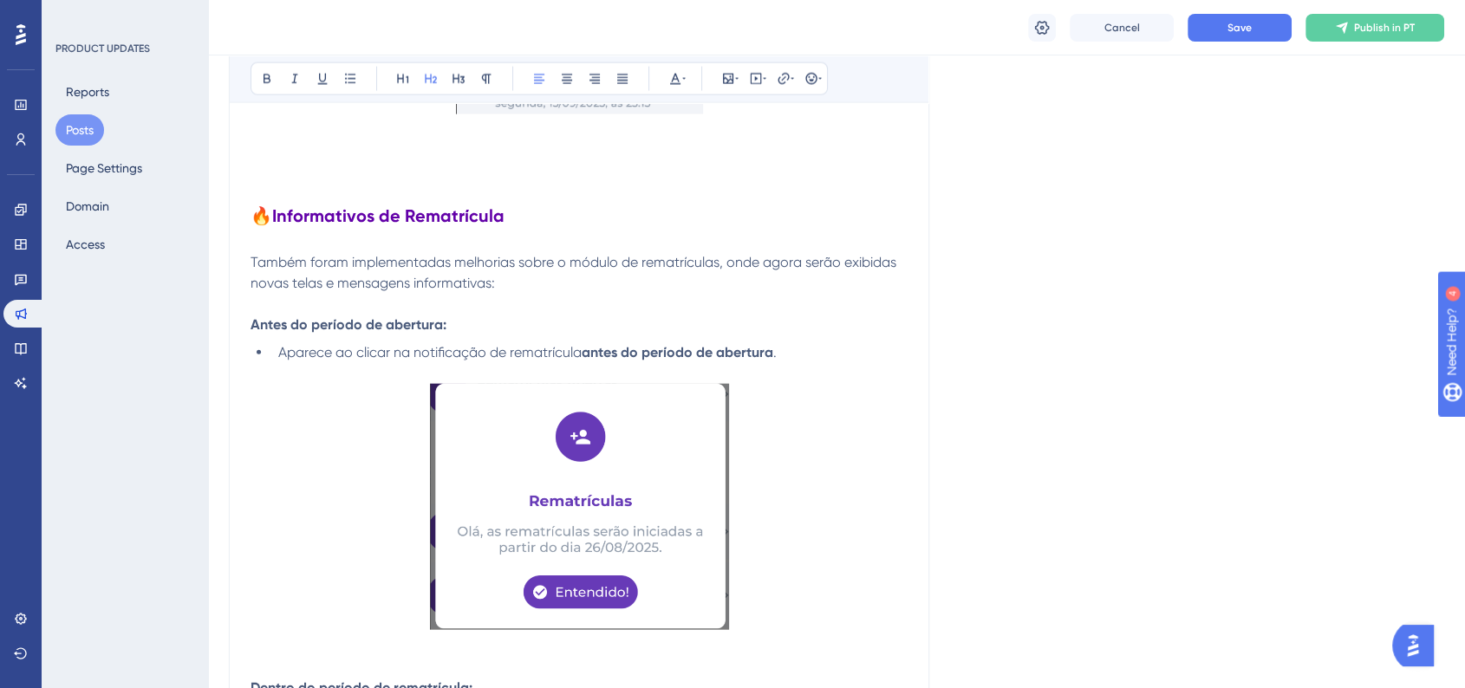
scroll to position [3999, 0]
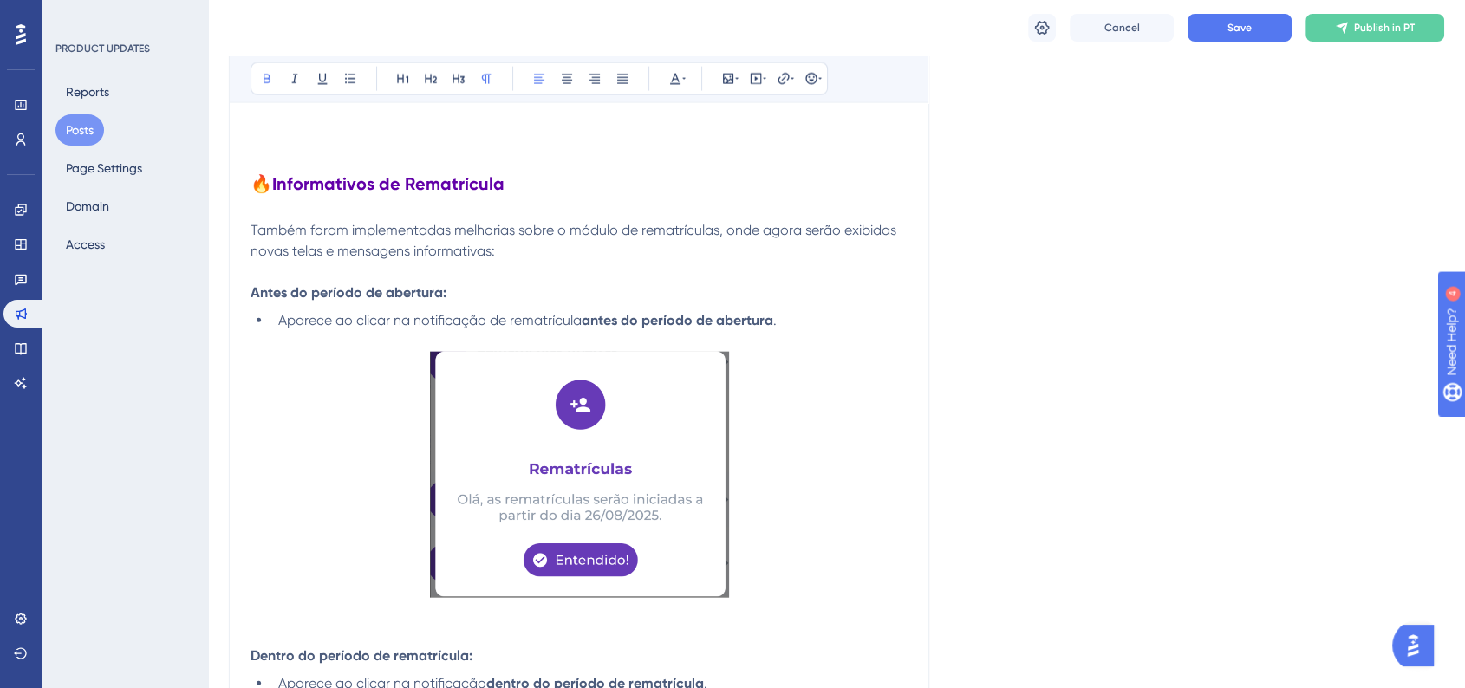
click at [401, 300] on strong "Antes do período de abertura:" at bounding box center [349, 292] width 196 height 16
click at [400, 301] on strong "Antes do período de abertura:" at bounding box center [349, 292] width 196 height 16
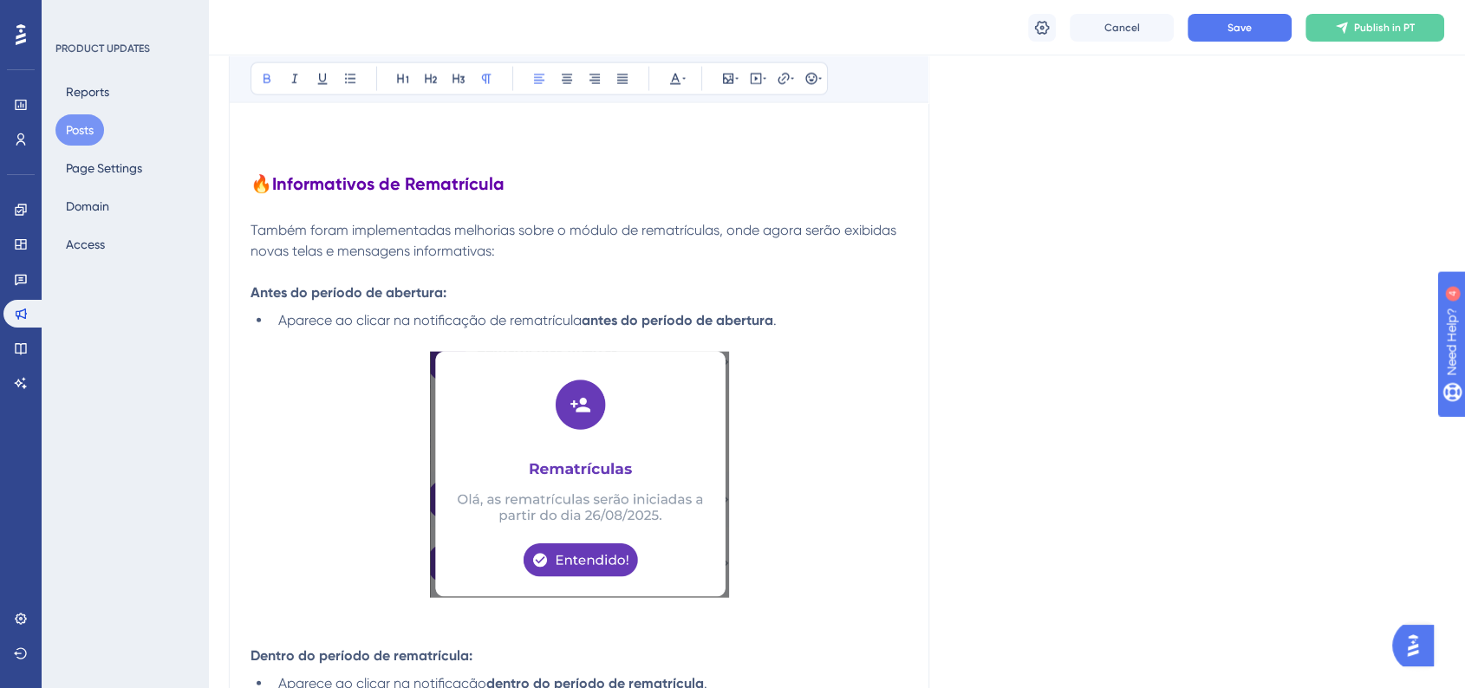
click at [690, 83] on div "Bold Italic Underline Bullet Point Heading 1 Heading 2 Heading 3 Normal Align L…" at bounding box center [539, 78] width 577 height 33
click at [678, 81] on icon at bounding box center [675, 79] width 14 height 14
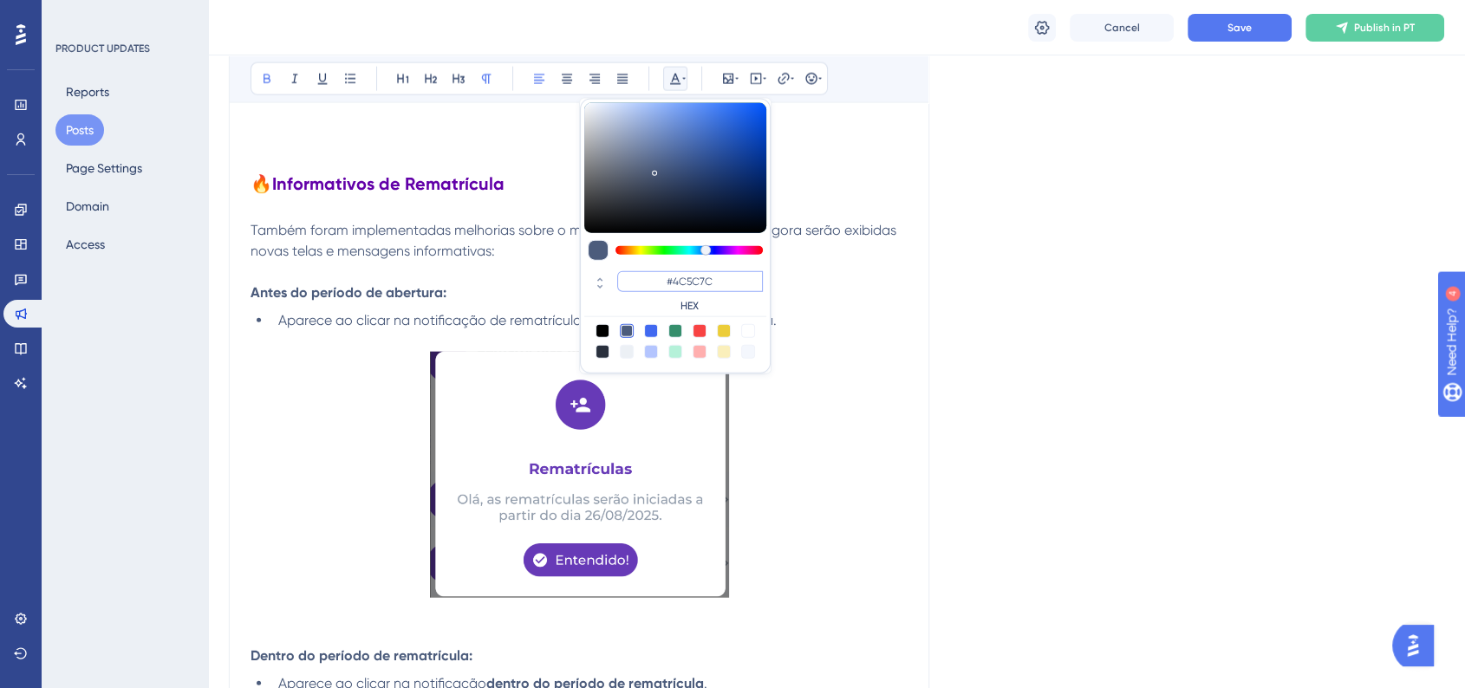
click at [700, 274] on input "#4C5C7C" at bounding box center [690, 281] width 146 height 21
click at [700, 275] on input "#4C5C7C" at bounding box center [690, 281] width 146 height 21
paste input "6200A8"
type input "#6200A8"
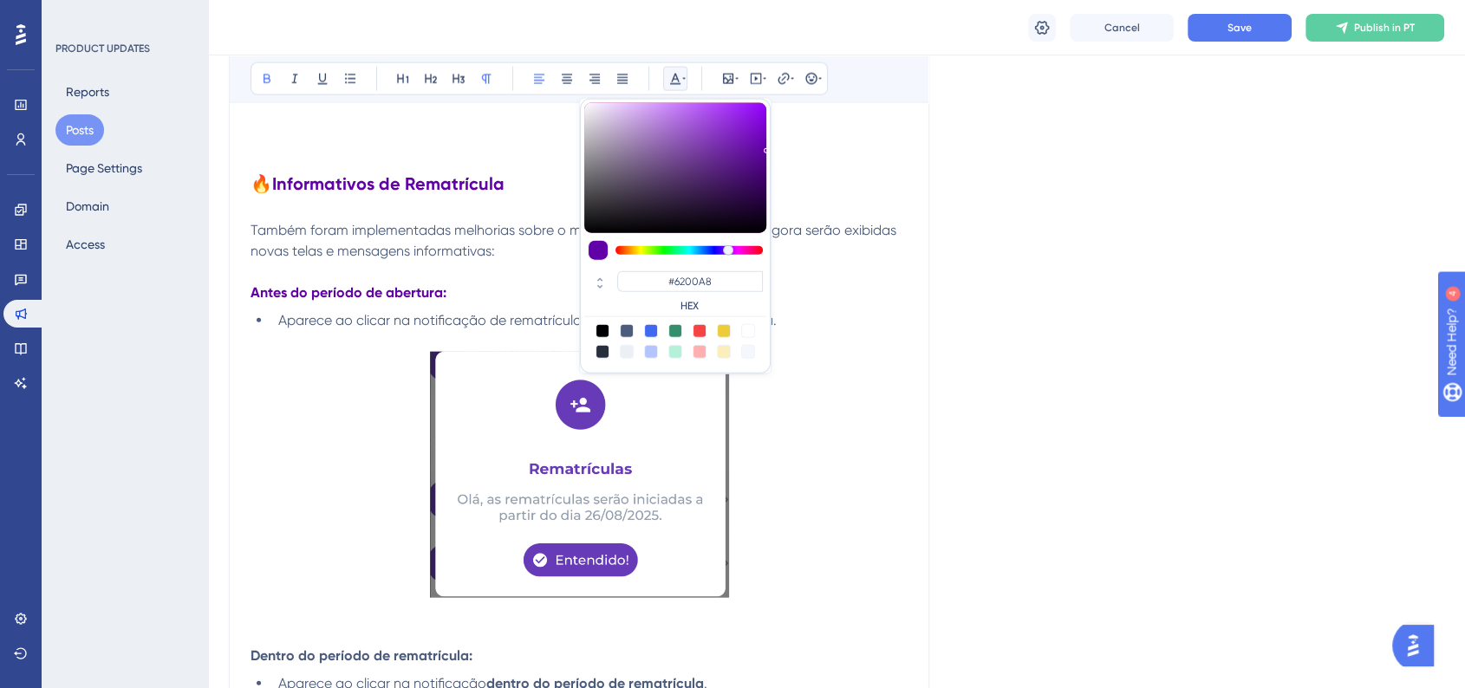
drag, startPoint x: 918, startPoint y: 287, endPoint x: 920, endPoint y: 304, distance: 17.4
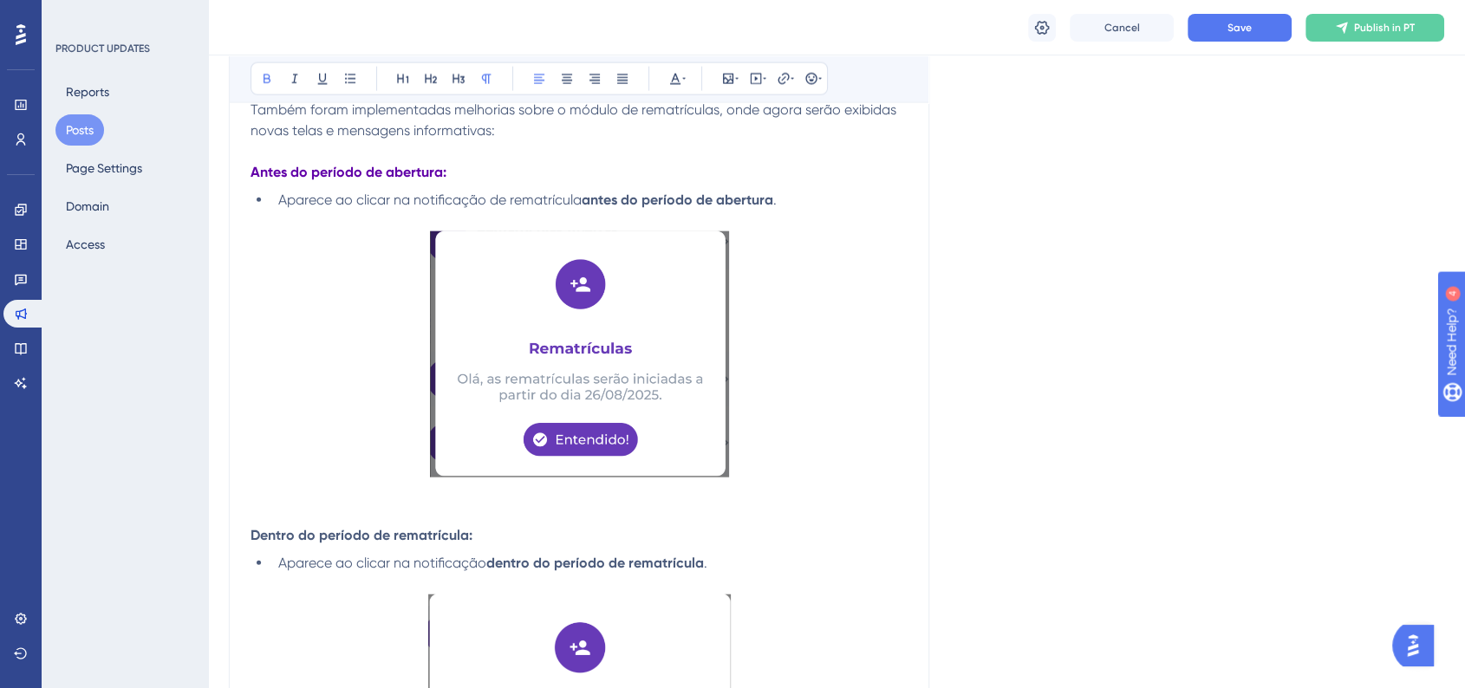
scroll to position [4191, 0]
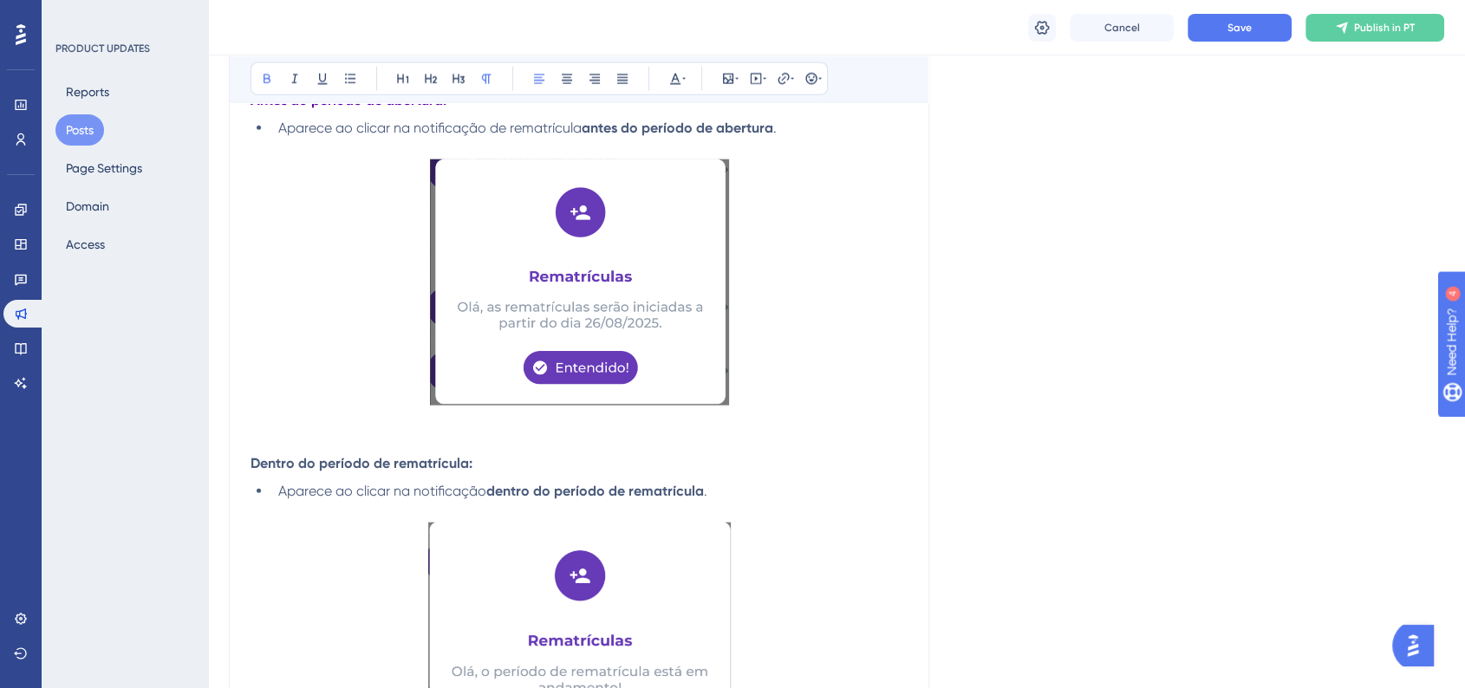
click at [333, 467] on strong "Dentro do período de rematrícula:" at bounding box center [362, 463] width 222 height 16
click at [668, 88] on button at bounding box center [675, 79] width 24 height 24
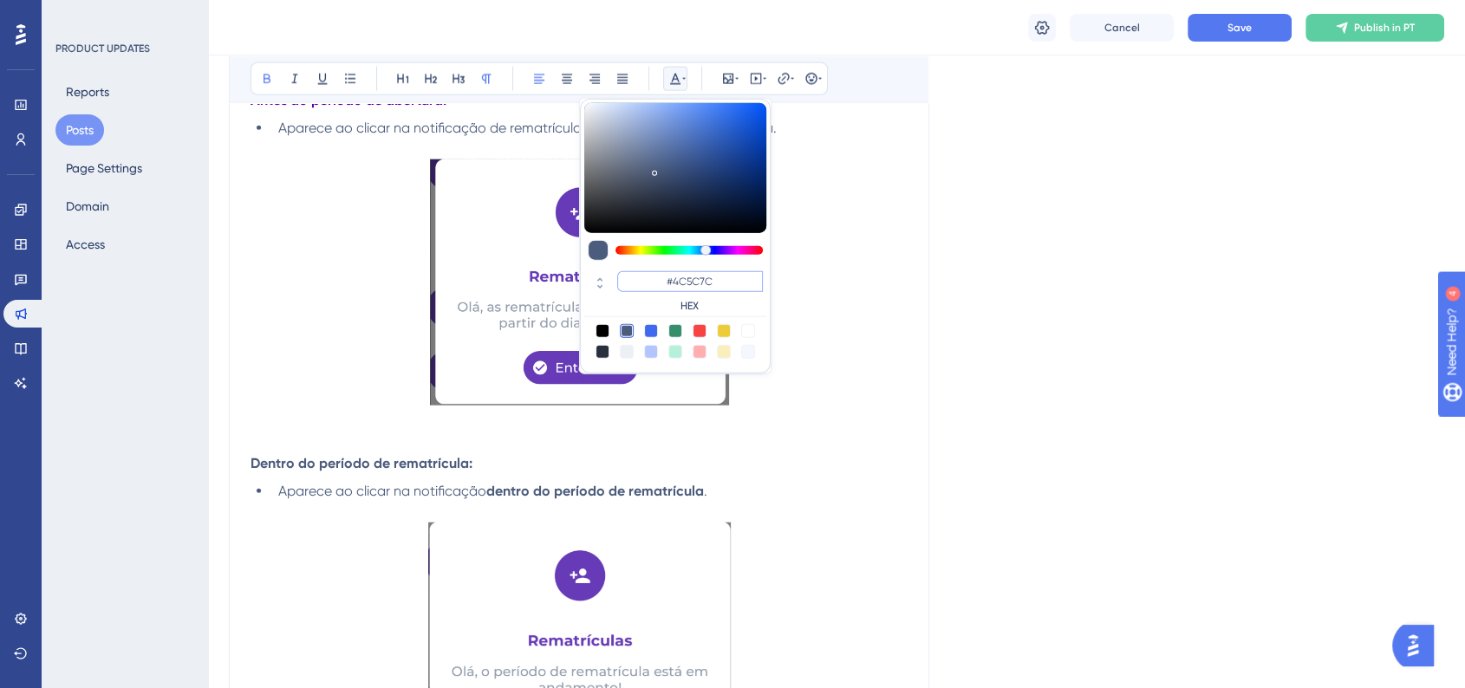
click at [685, 283] on input "#4C5C7C" at bounding box center [690, 281] width 146 height 21
paste input "6200A8"
type input "#6200A8"
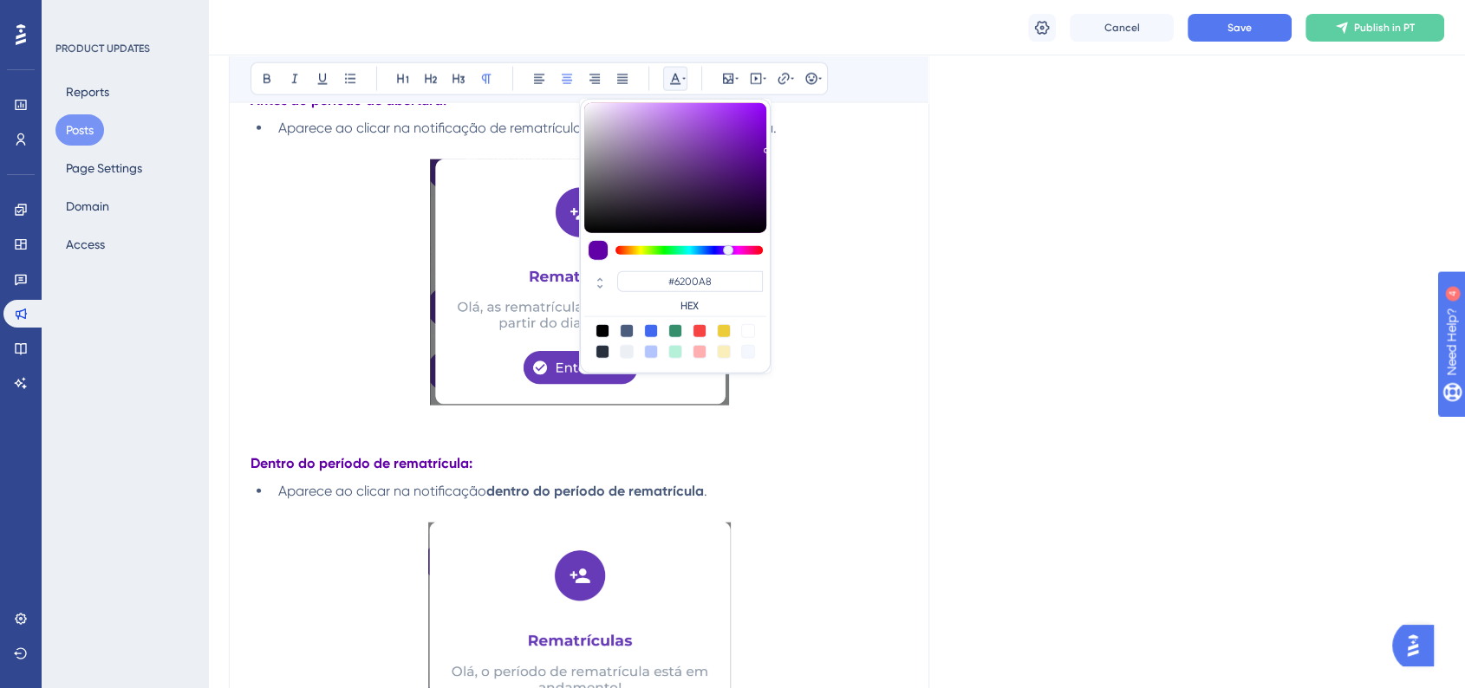
drag, startPoint x: 886, startPoint y: 330, endPoint x: 681, endPoint y: 418, distance: 222.5
click at [887, 331] on p at bounding box center [579, 285] width 657 height 252
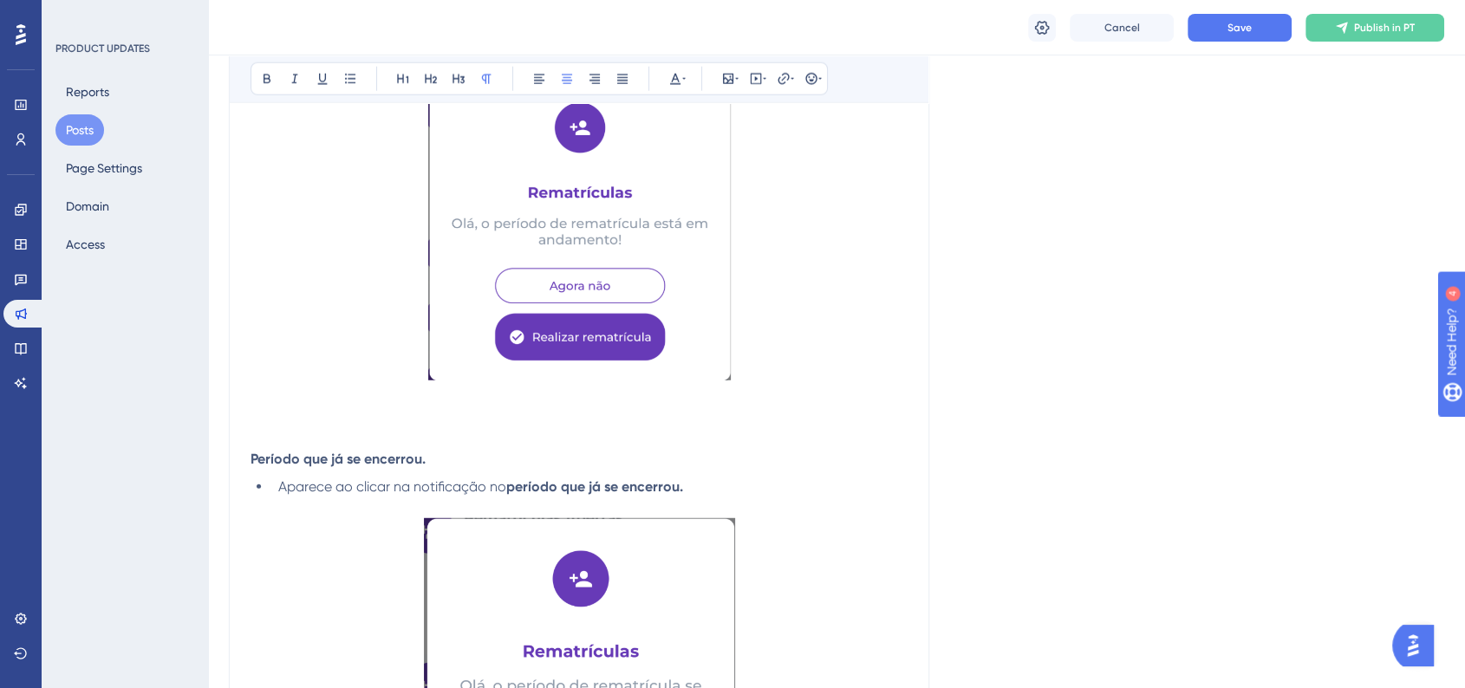
scroll to position [4673, 0]
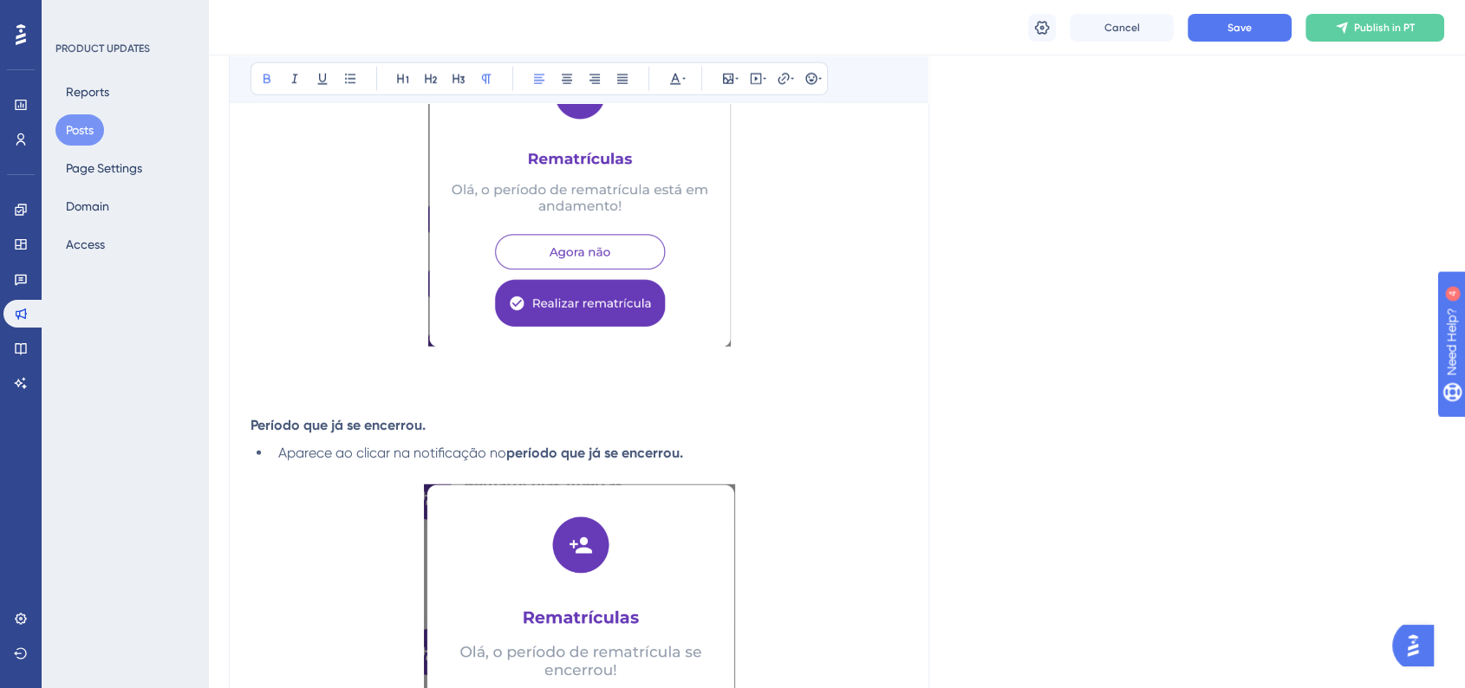
click at [368, 433] on strong "Período que já se encerrou." at bounding box center [338, 425] width 175 height 16
click at [673, 84] on icon at bounding box center [675, 79] width 10 height 11
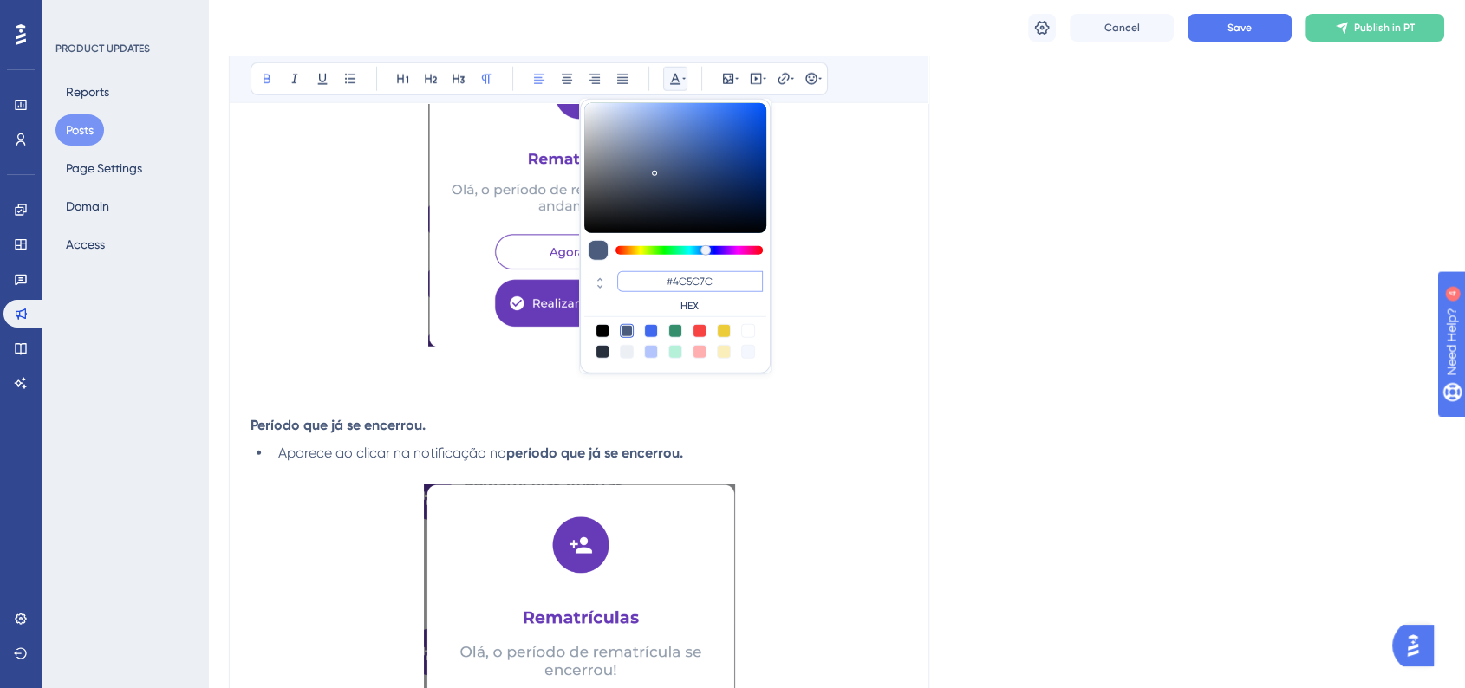
click at [694, 280] on input "#4C5C7C" at bounding box center [690, 281] width 146 height 21
paste input "6200A8"
type input "#6200A8"
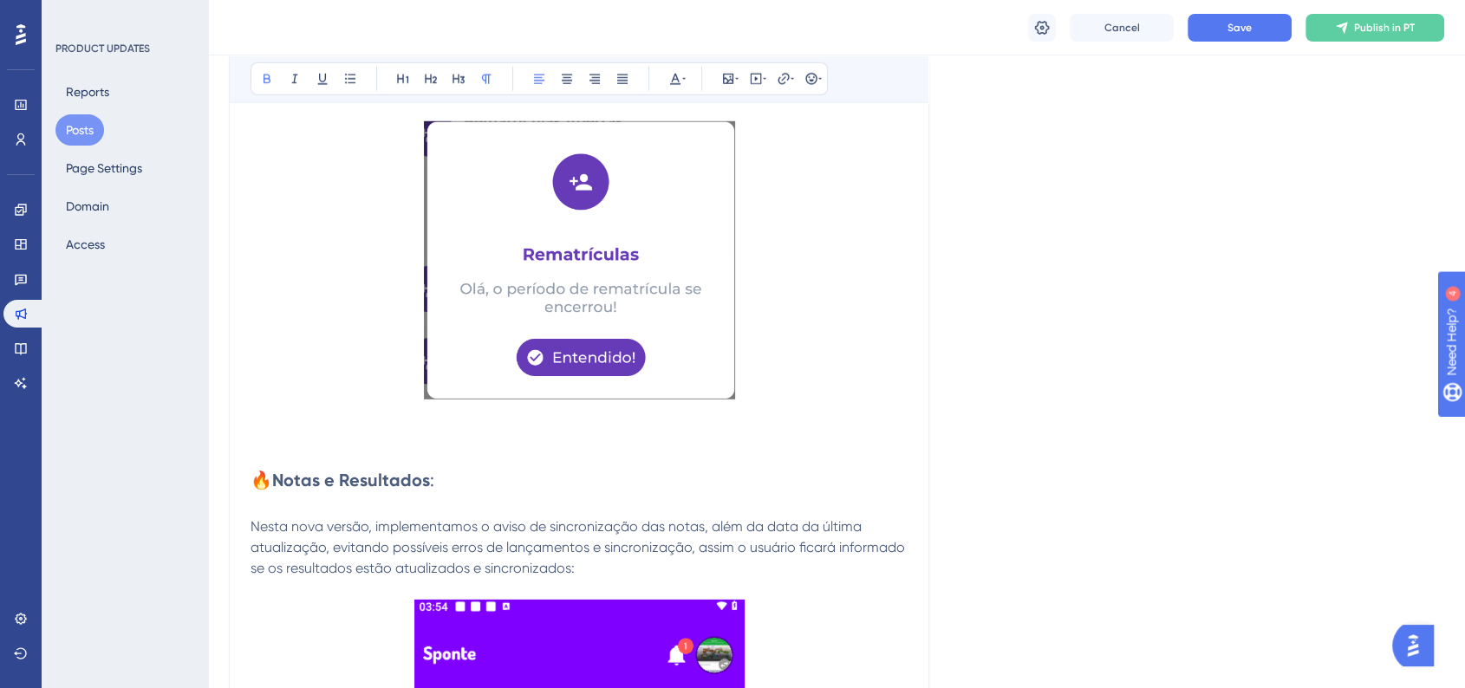
scroll to position [5058, 0]
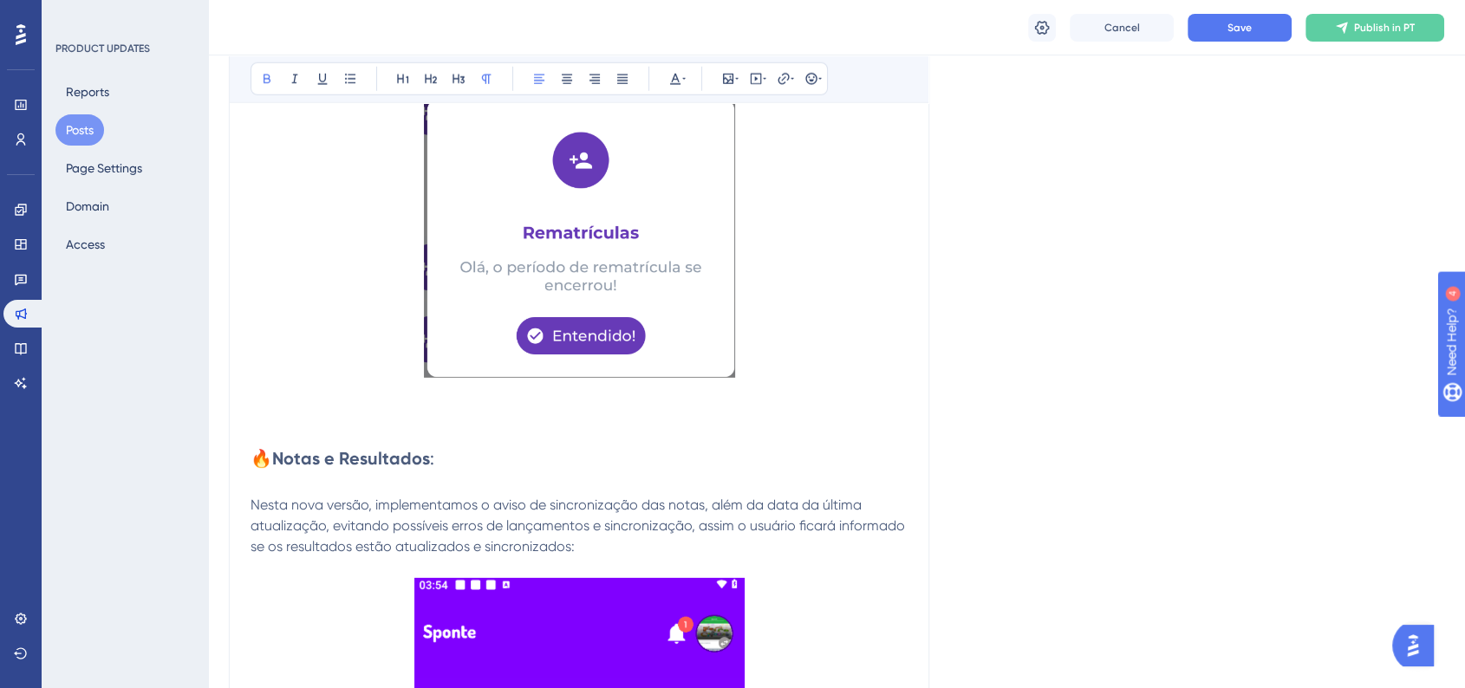
click at [373, 464] on strong "Notas e Resultados" at bounding box center [351, 458] width 158 height 21
click at [676, 87] on button at bounding box center [675, 79] width 24 height 24
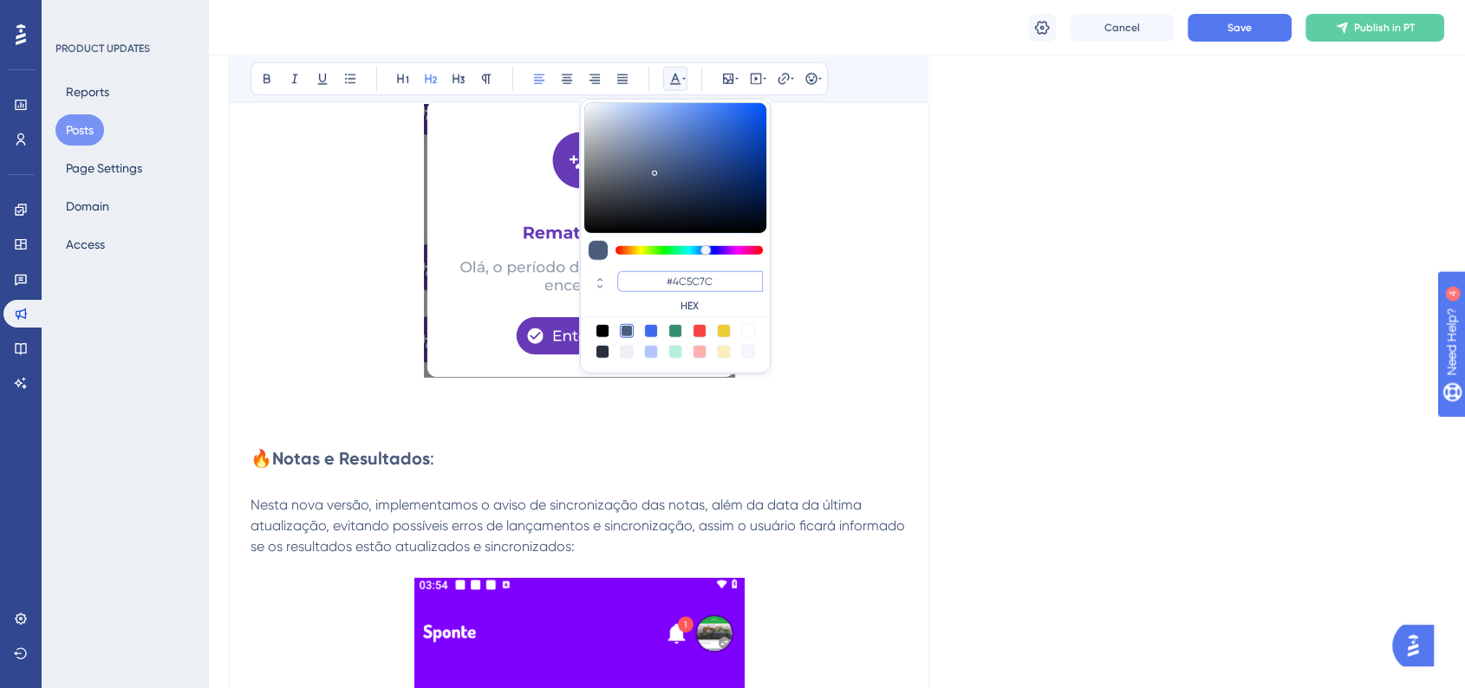
click at [707, 285] on input "#4C5C7C" at bounding box center [690, 281] width 146 height 21
paste input "6200A8"
type input "#6200A8"
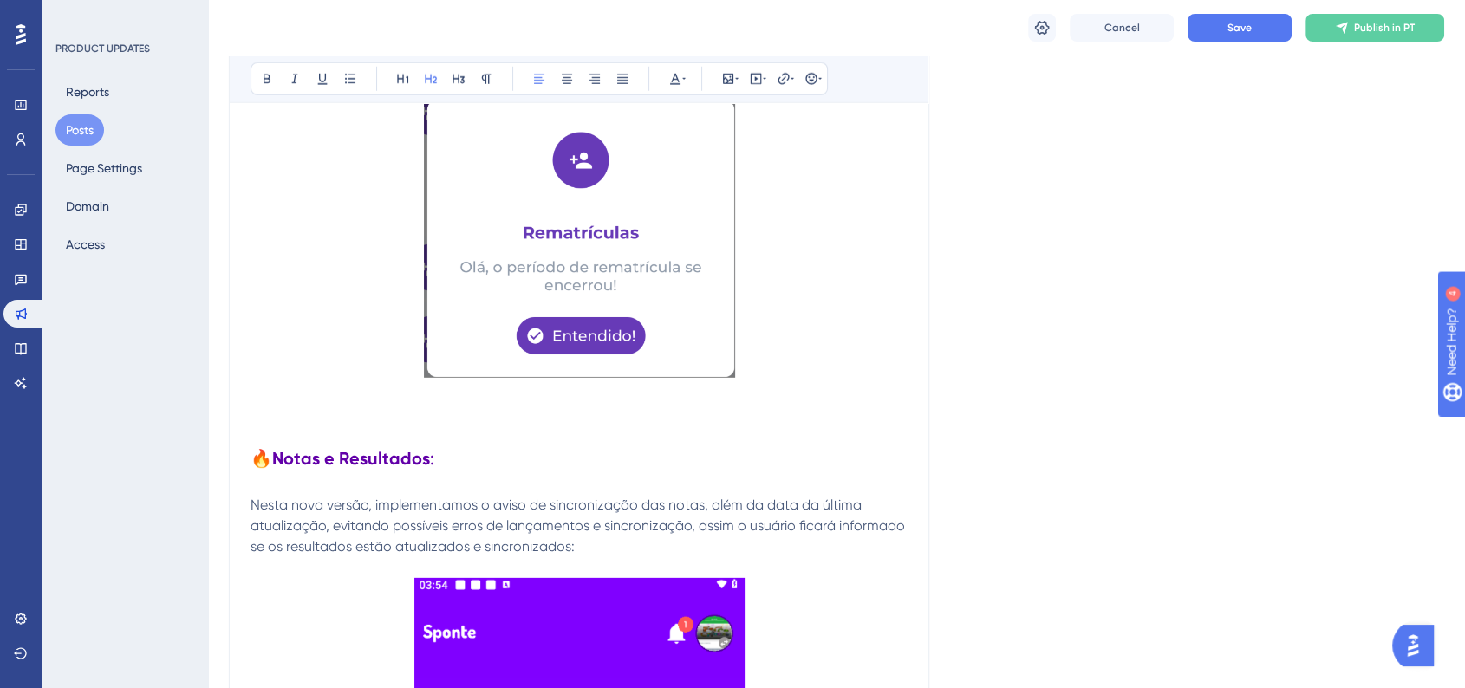
click at [262, 460] on span "🔥" at bounding box center [262, 458] width 22 height 21
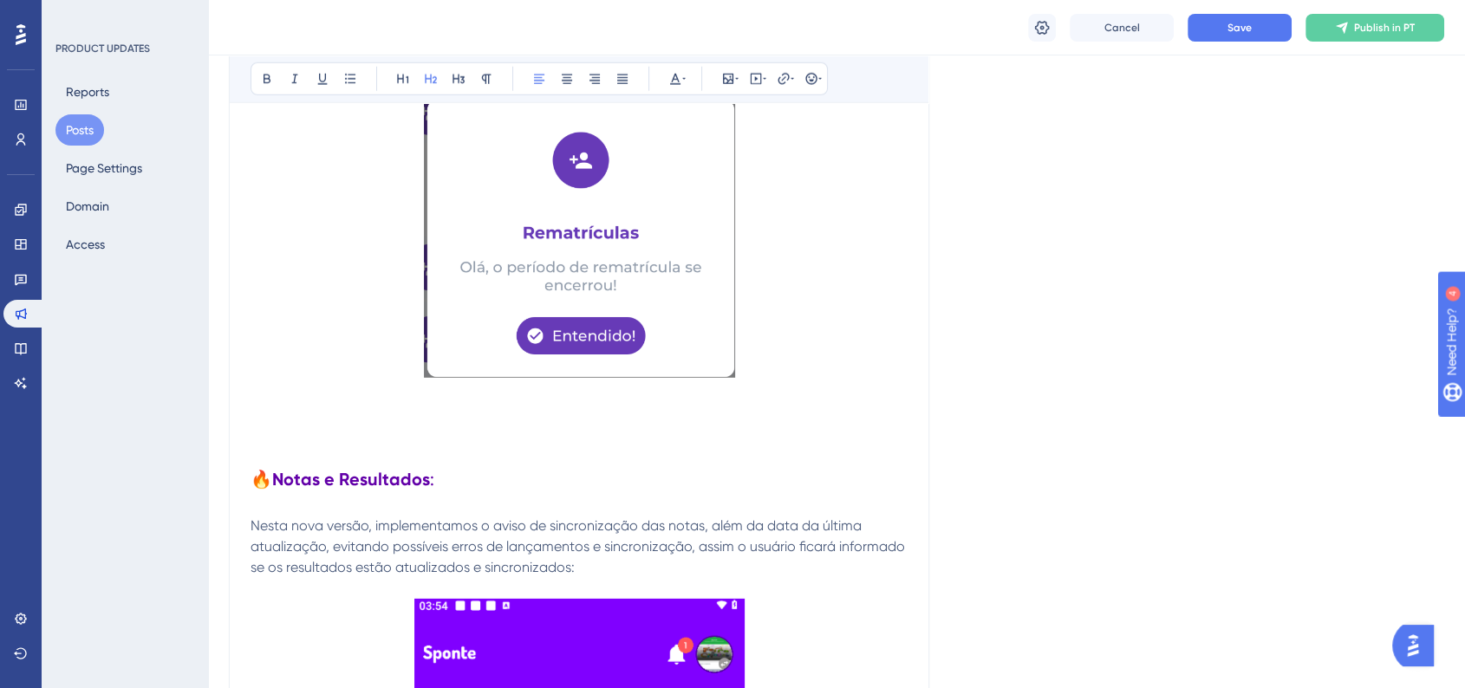
click at [531, 478] on h2 "🔥 Notas e Resultados :" at bounding box center [579, 479] width 657 height 24
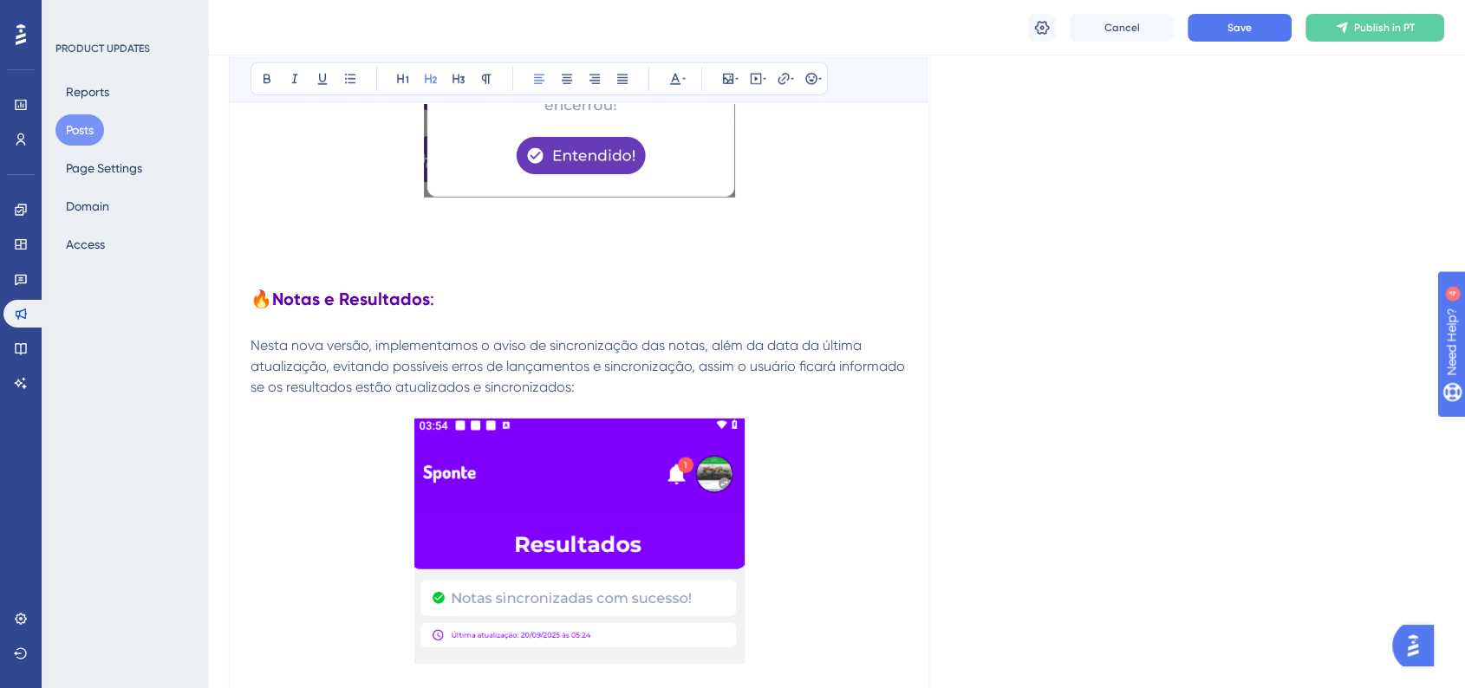
scroll to position [5250, 0]
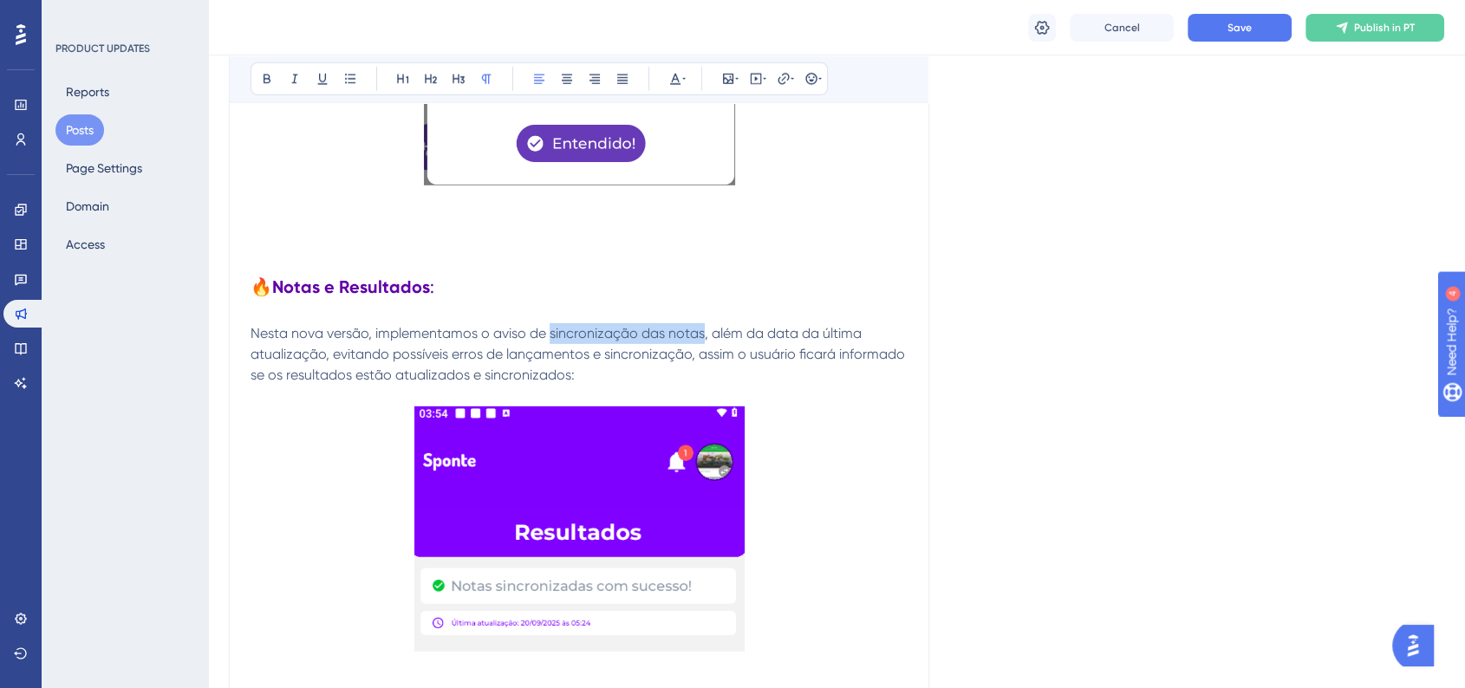
drag, startPoint x: 549, startPoint y: 342, endPoint x: 700, endPoint y: 343, distance: 150.8
click at [700, 343] on span "Nesta nova versão, implementamos o aviso de sincronização das notas, além da da…" at bounding box center [580, 354] width 658 height 58
click at [276, 78] on button at bounding box center [267, 79] width 24 height 24
drag, startPoint x: 770, startPoint y: 344, endPoint x: 322, endPoint y: 354, distance: 448.3
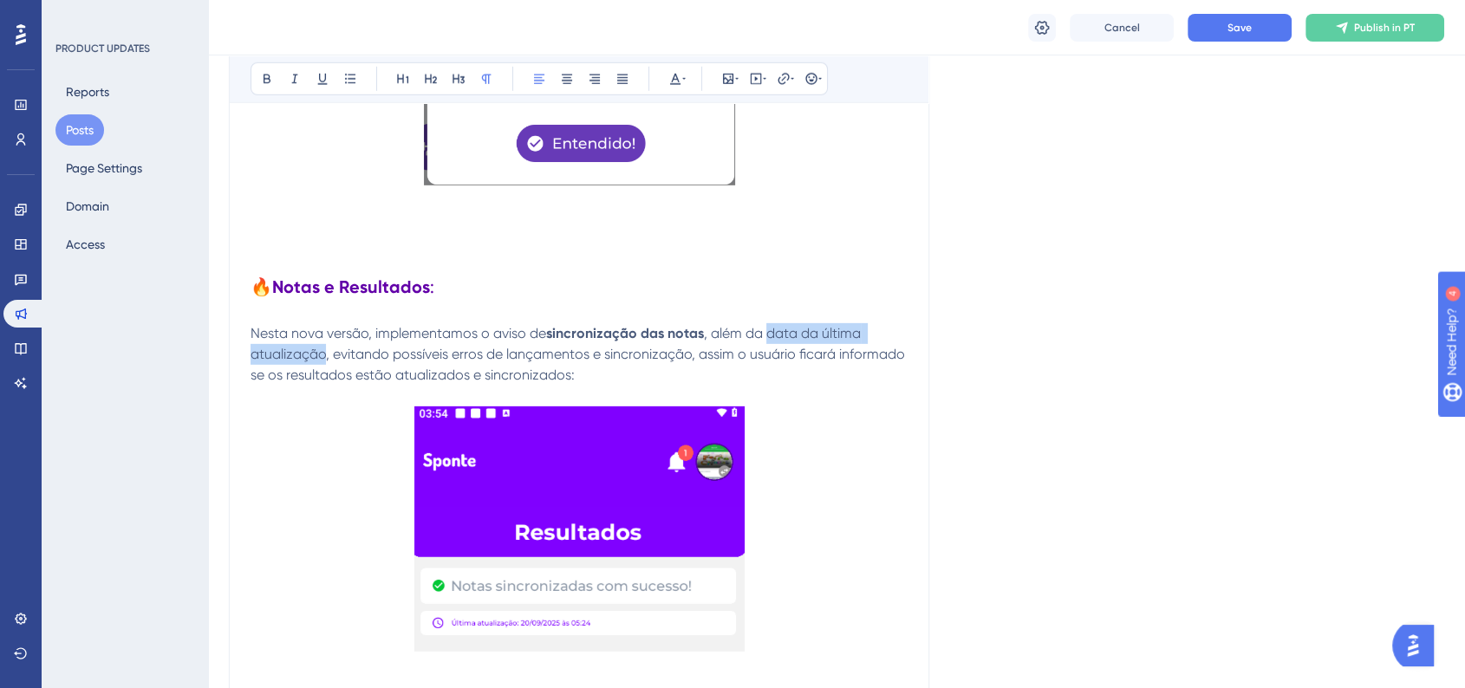
click at [322, 354] on p "Nesta nova versão, implementamos o aviso de sincronização das notas , além da d…" at bounding box center [579, 354] width 657 height 62
click at [271, 85] on button at bounding box center [267, 79] width 24 height 24
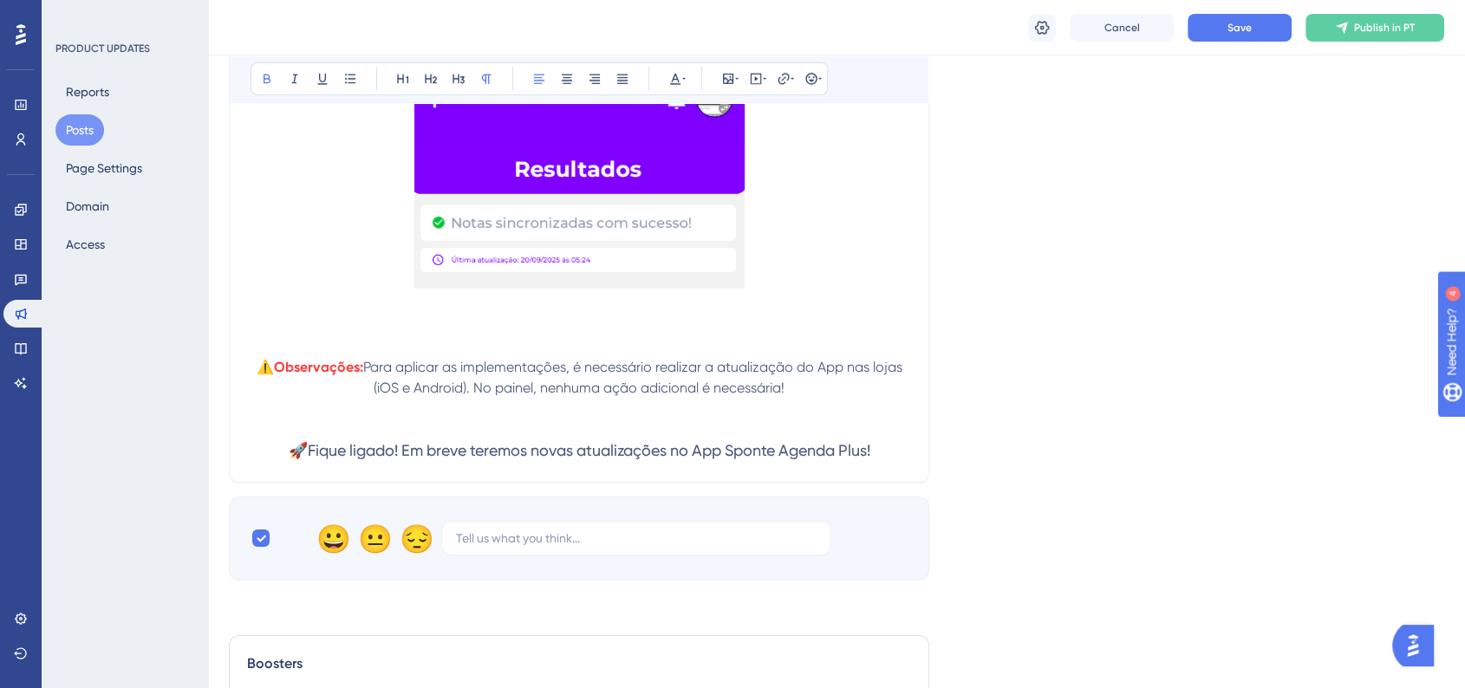
scroll to position [5636, 0]
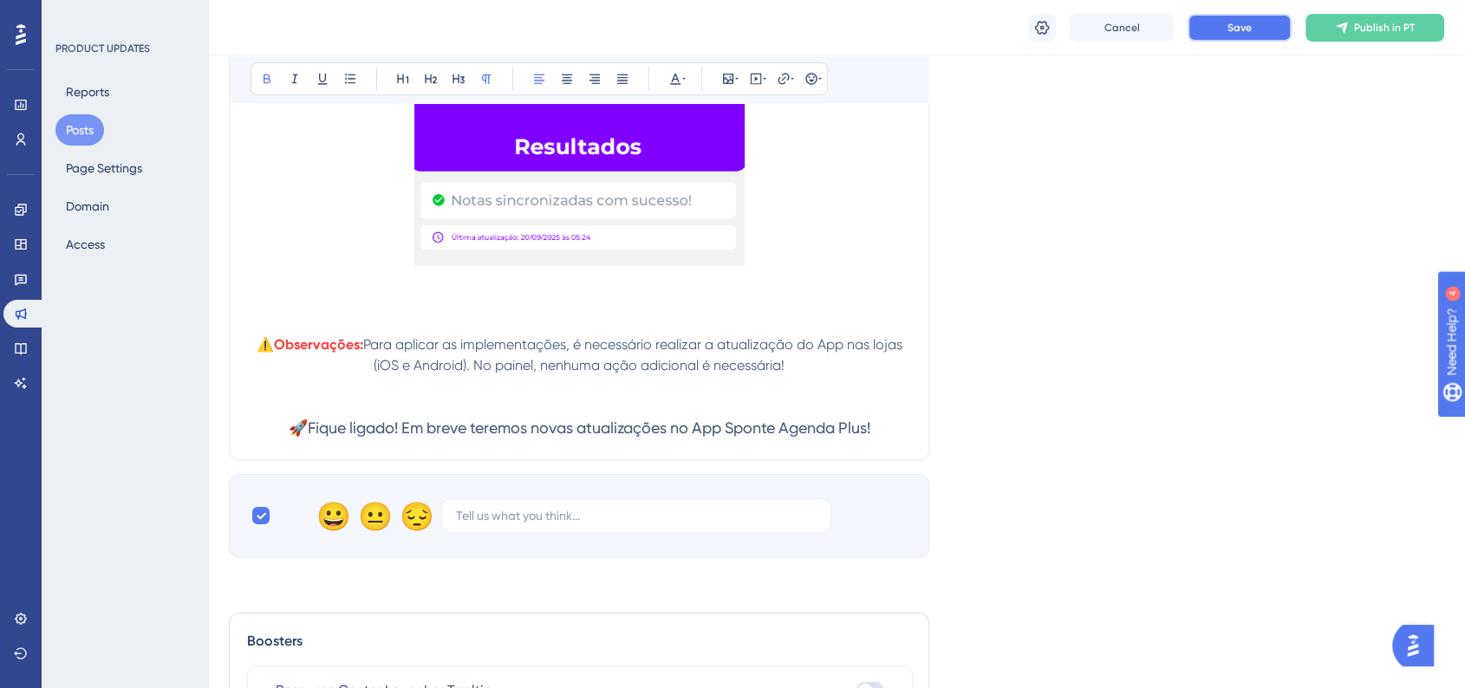
click at [1229, 35] on button "Save" at bounding box center [1240, 28] width 104 height 28
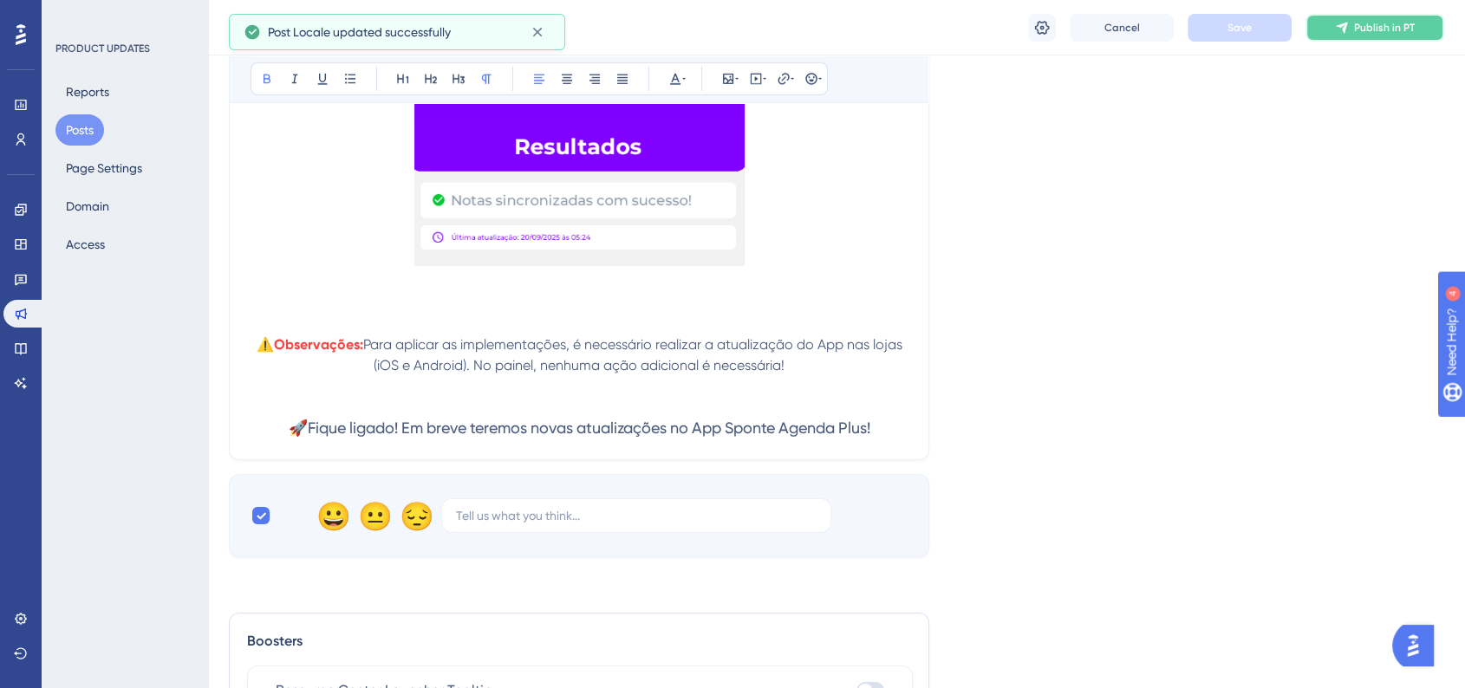
click at [1413, 22] on span "Publish in PT" at bounding box center [1384, 28] width 61 height 14
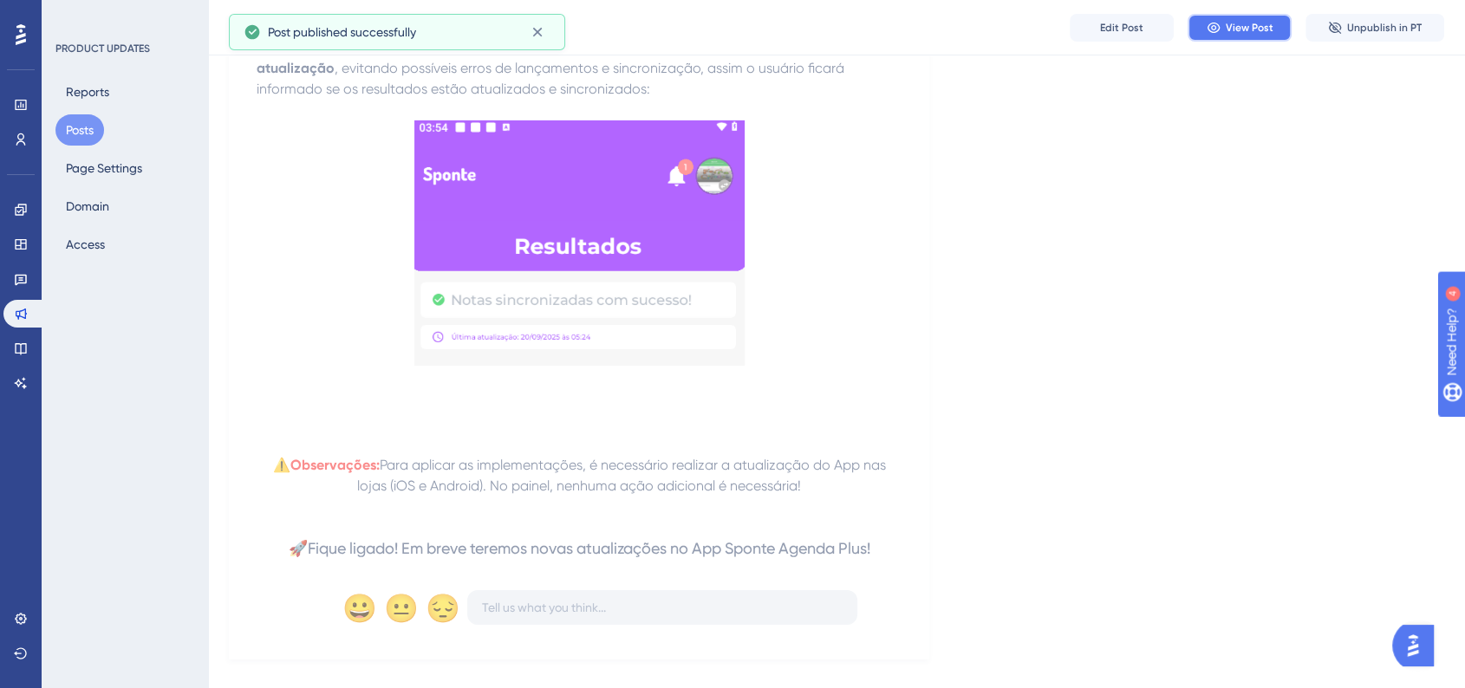
click at [1209, 29] on icon at bounding box center [1213, 28] width 12 height 10
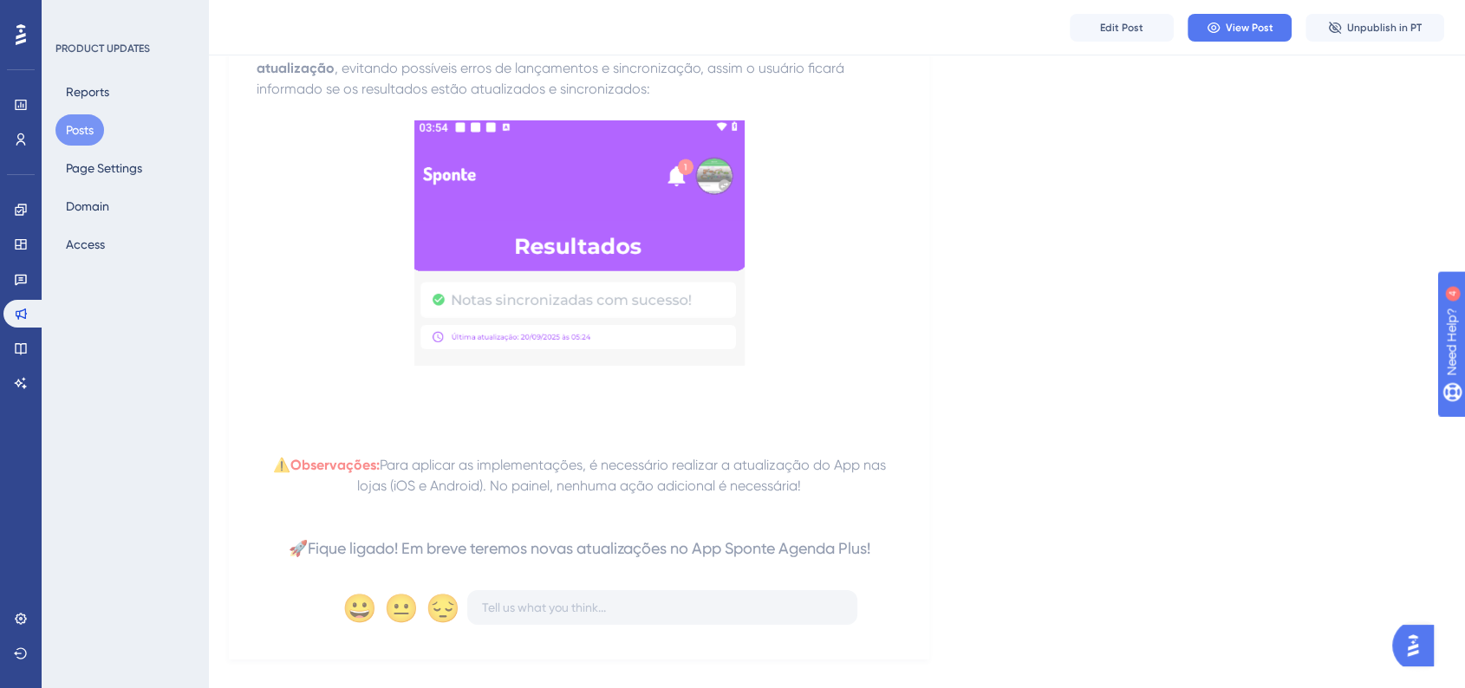
click at [83, 135] on button "Posts" at bounding box center [79, 129] width 49 height 31
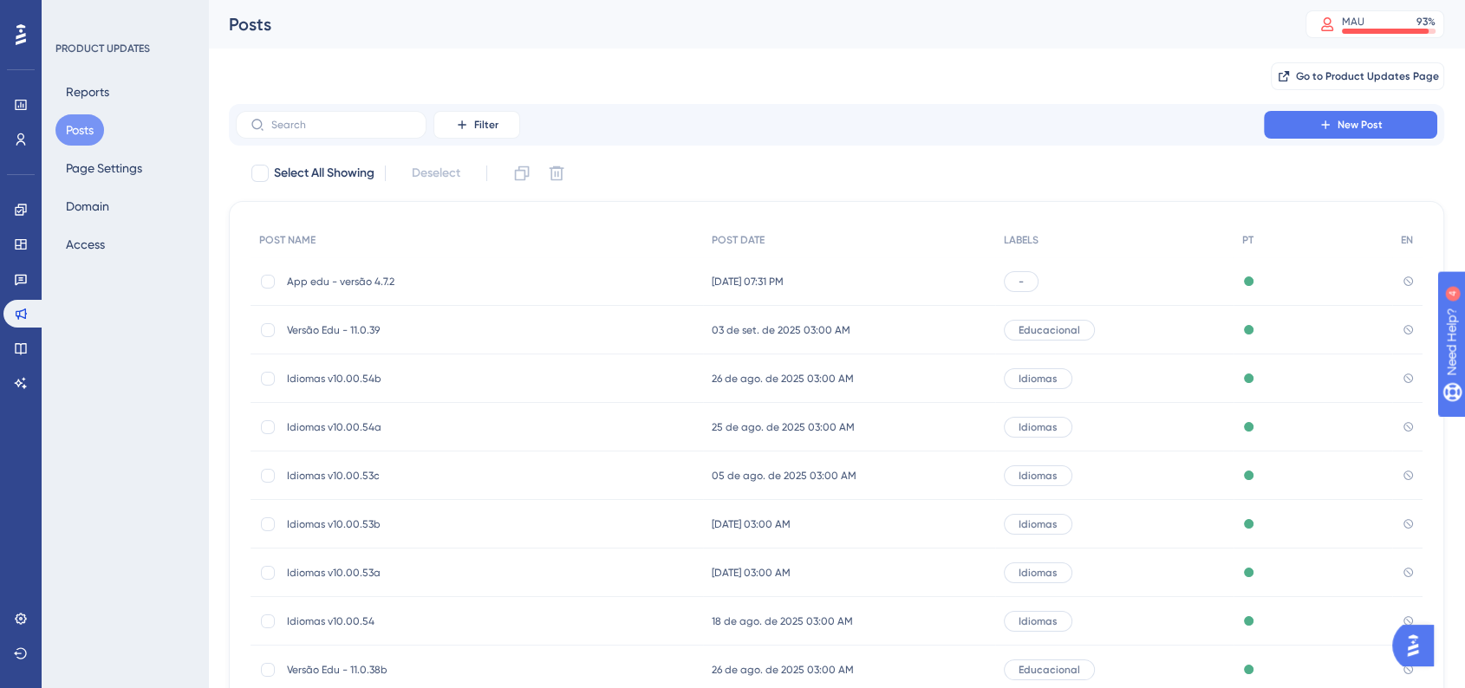
click at [343, 340] on div "Versão Edu - 11.0.39 Versão Edu - 11.0.39" at bounding box center [425, 330] width 277 height 49
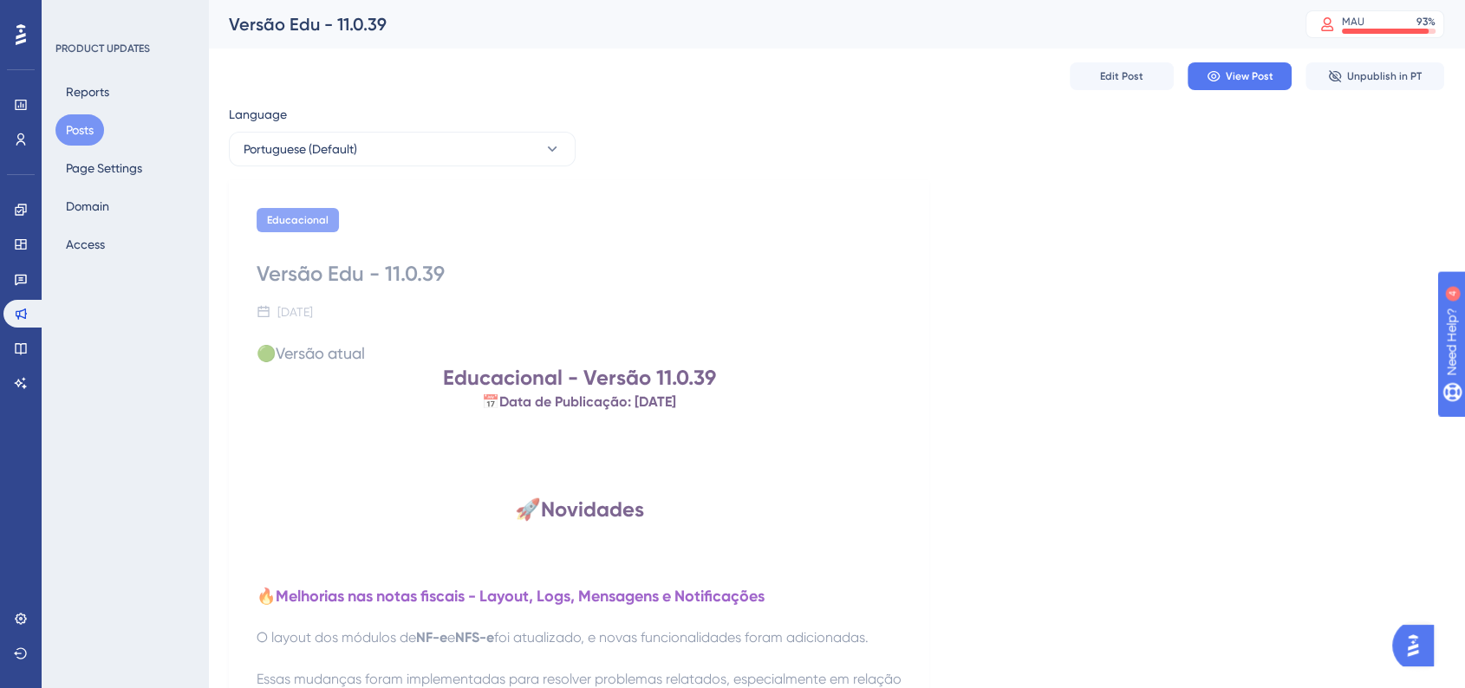
click at [75, 126] on button "Posts" at bounding box center [79, 129] width 49 height 31
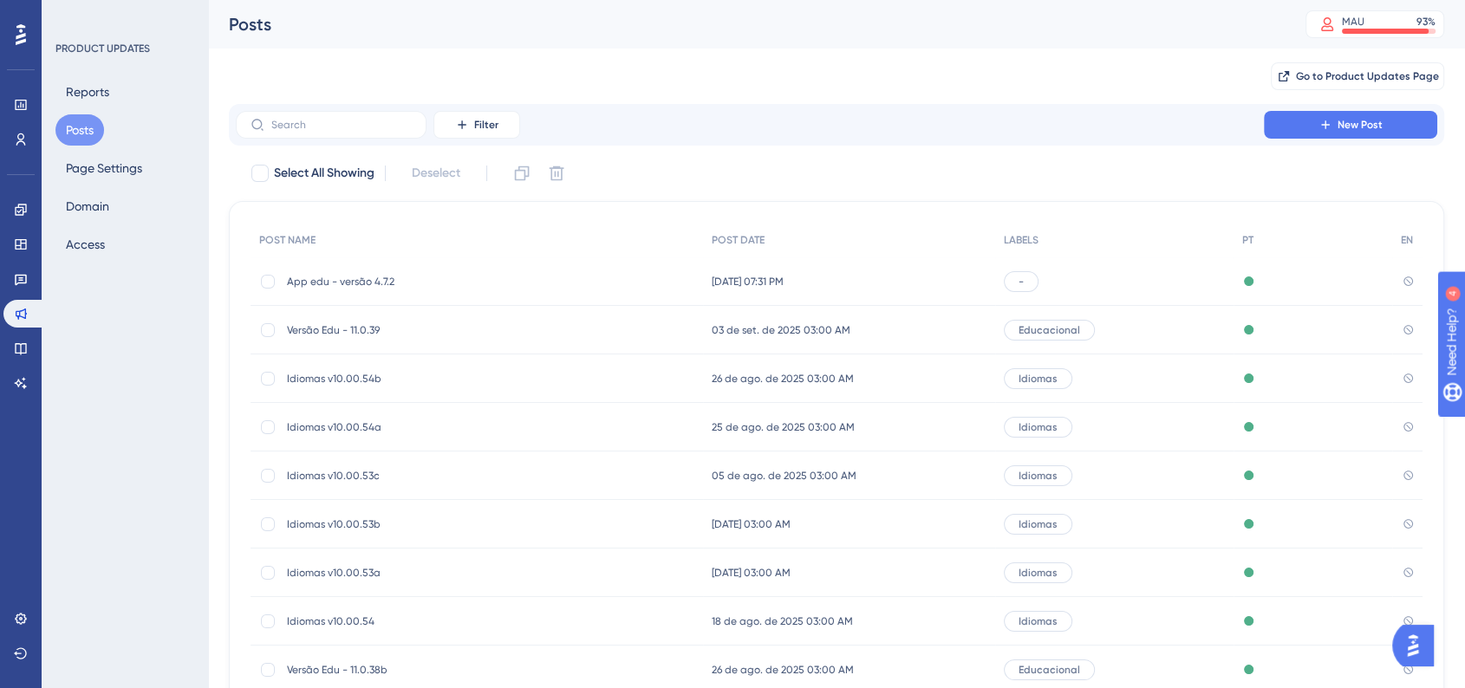
click at [327, 272] on div "App edu - versão 4.7.2 App edu - versão 4.7.2" at bounding box center [425, 281] width 277 height 49
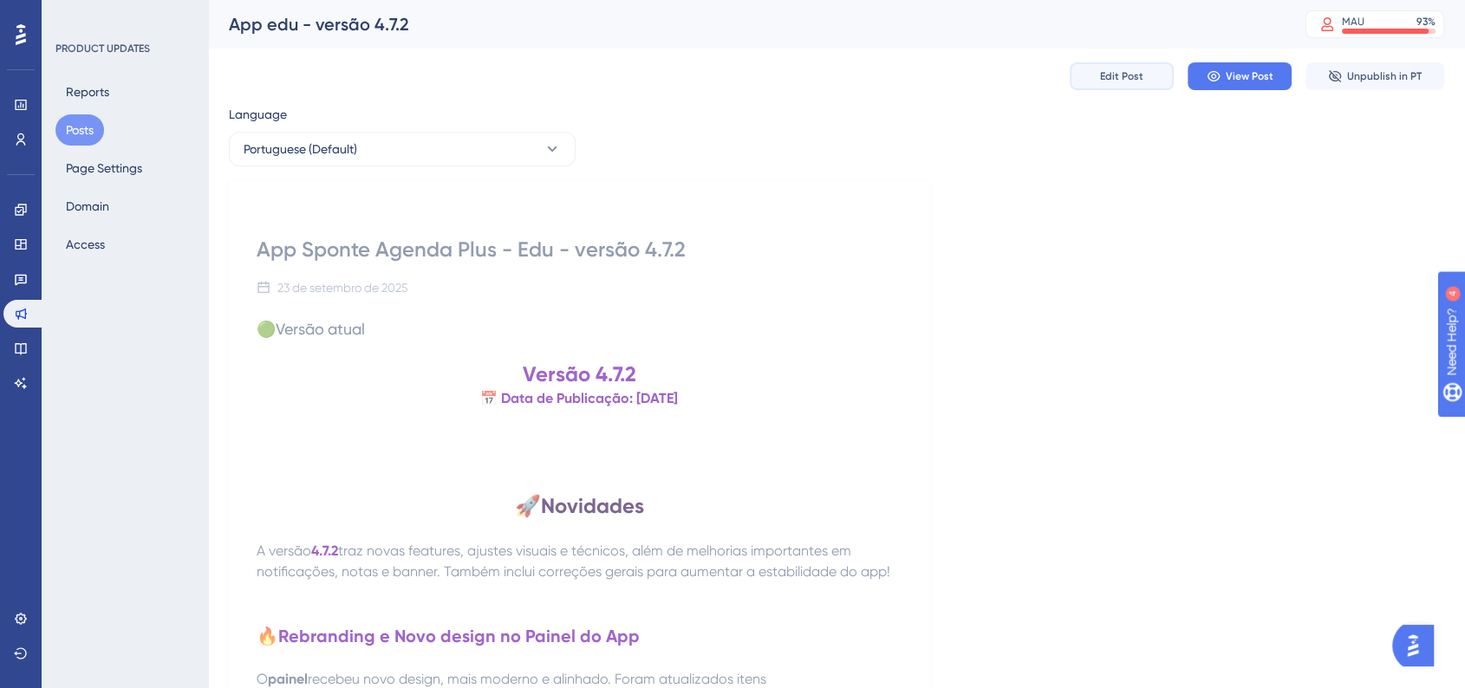
click at [1123, 78] on span "Edit Post" at bounding box center [1121, 76] width 43 height 14
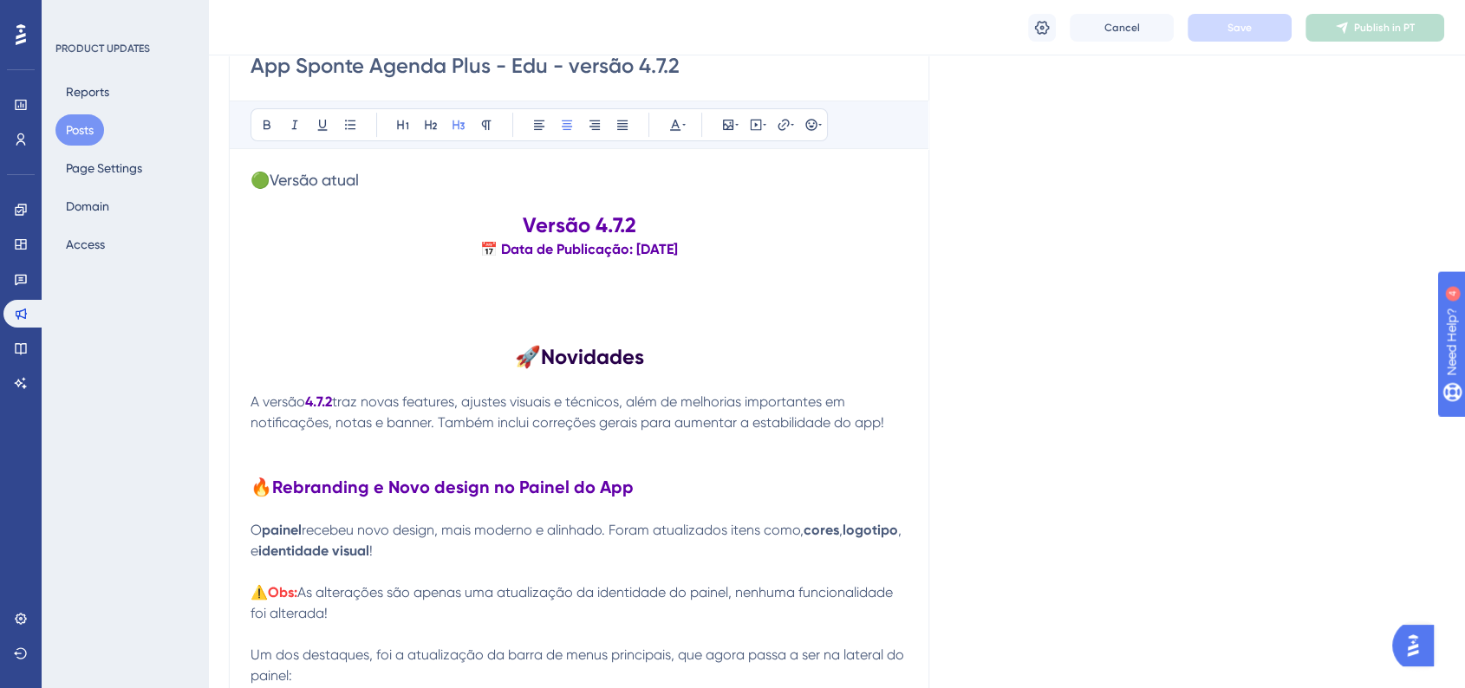
scroll to position [155, 0]
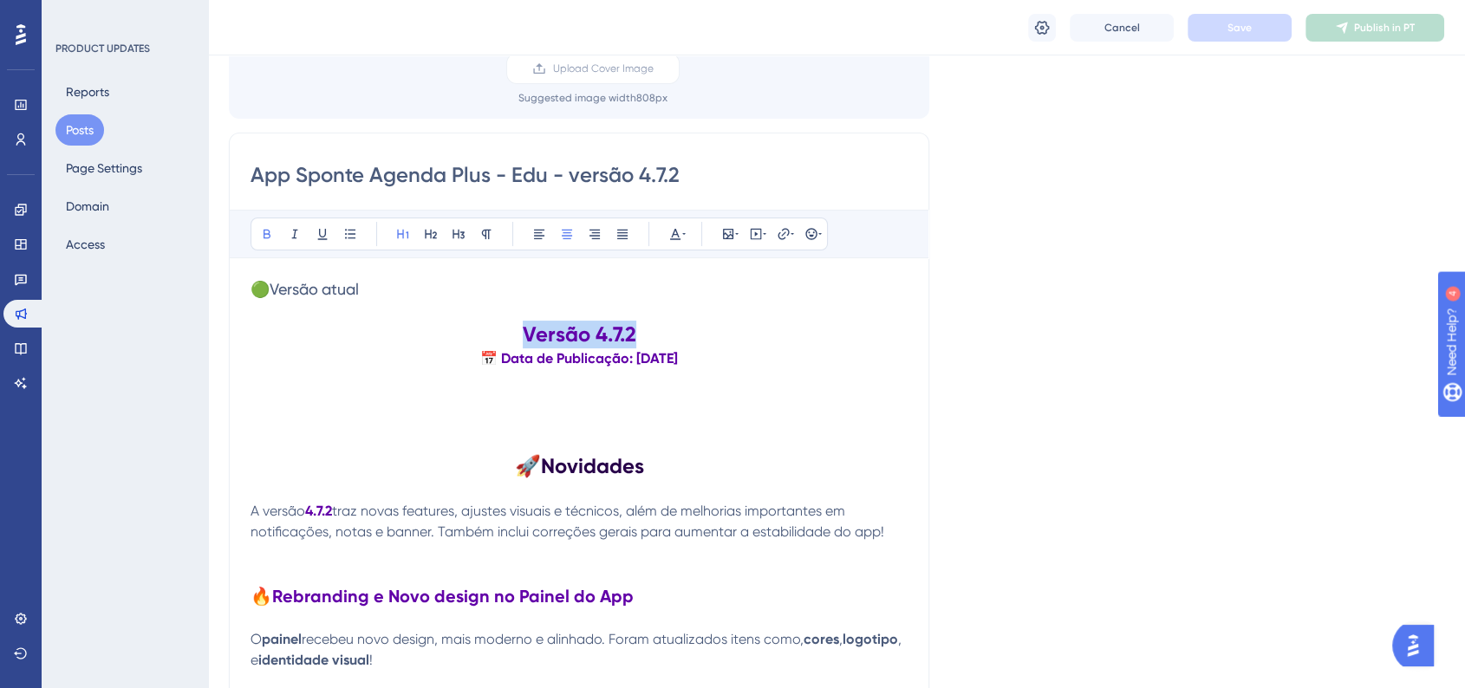
drag, startPoint x: 633, startPoint y: 333, endPoint x: 527, endPoint y: 333, distance: 105.8
click at [527, 333] on h1 "Versão 4.7.2" at bounding box center [579, 335] width 657 height 28
click at [719, 339] on h1 "Versão 4.7.2" at bounding box center [579, 335] width 657 height 28
drag, startPoint x: 700, startPoint y: 358, endPoint x: 462, endPoint y: 342, distance: 238.9
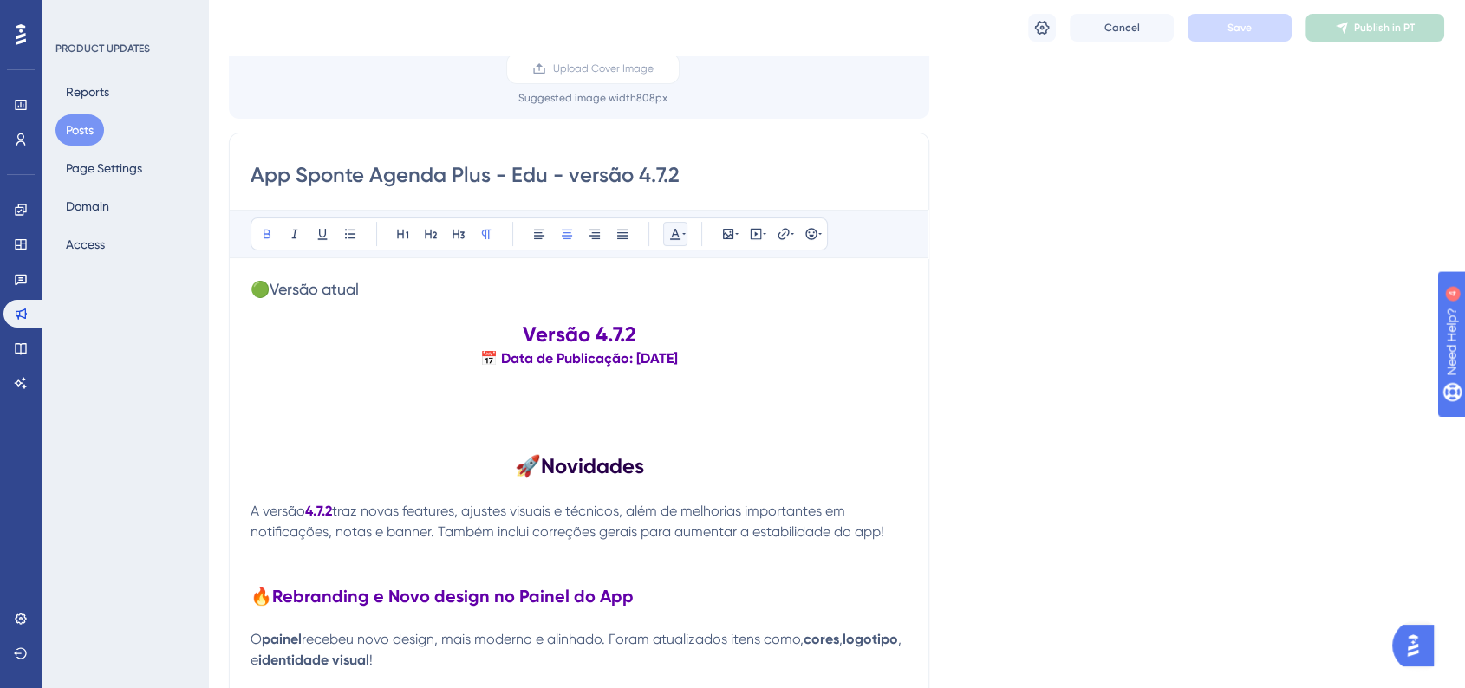
click at [674, 225] on button at bounding box center [675, 234] width 24 height 24
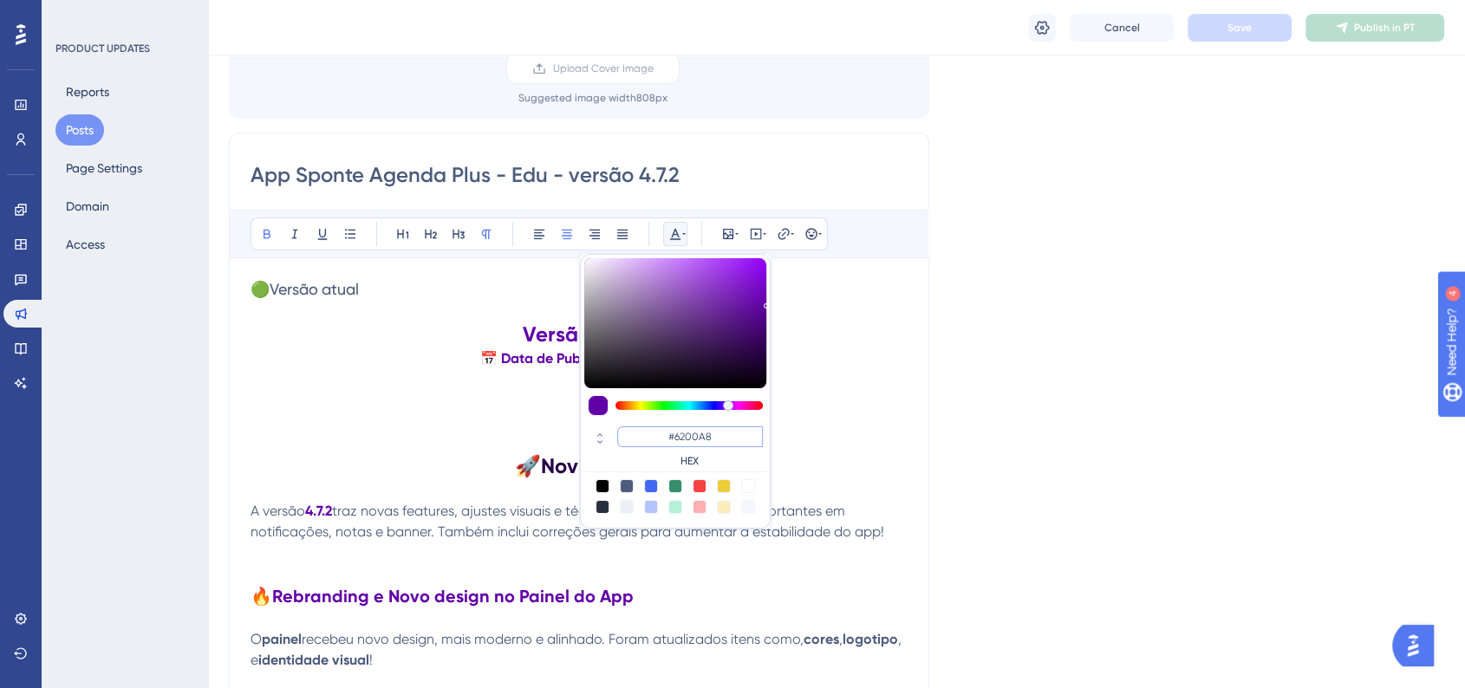
click at [705, 434] on input "#6200A8" at bounding box center [690, 436] width 146 height 21
click at [705, 435] on input "#6200A8" at bounding box center [690, 436] width 146 height 21
click at [703, 435] on input "#6200A8" at bounding box center [690, 436] width 146 height 21
paste input "270049"
type input "#6200A8"
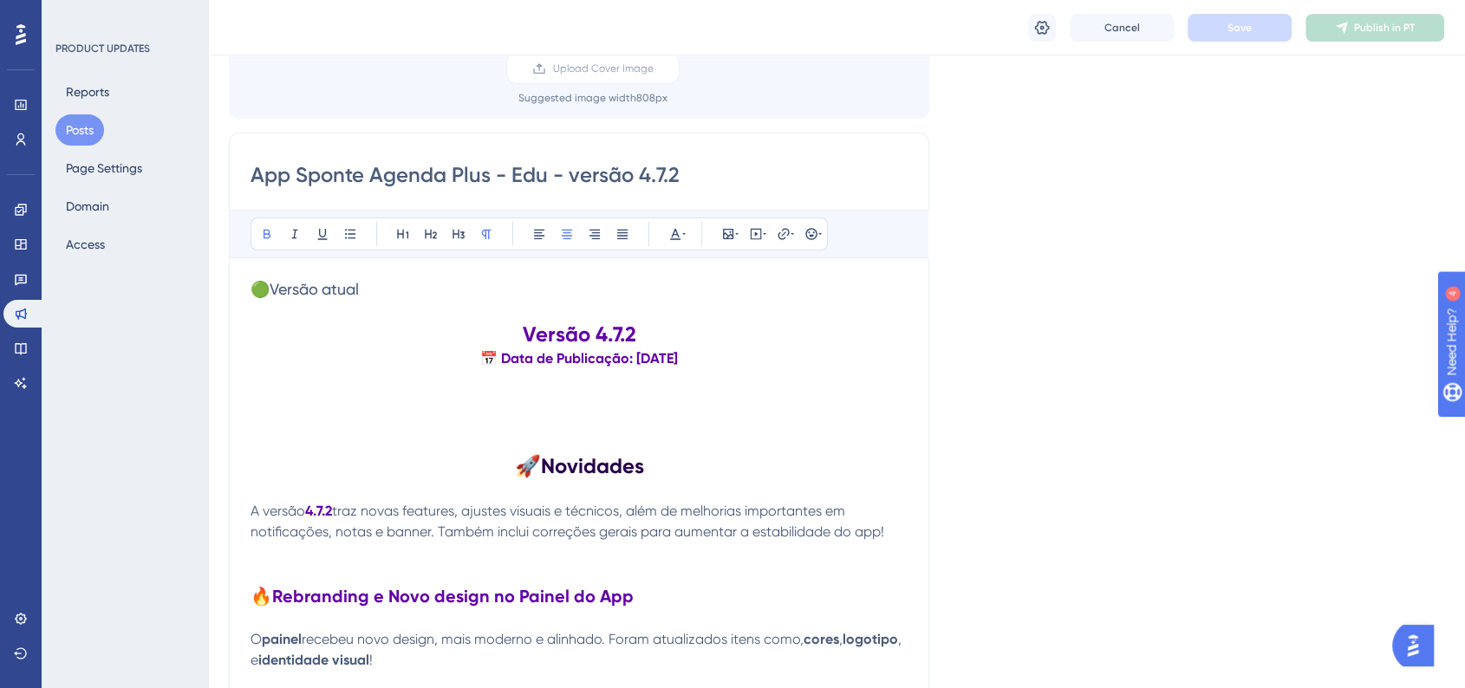
click at [704, 350] on p "📅 Data de Publicação: [DATE]" at bounding box center [579, 358] width 657 height 21
drag, startPoint x: 727, startPoint y: 360, endPoint x: 496, endPoint y: 323, distance: 234.3
click at [650, 235] on div "Bold Italic Underline Bullet Point Heading 1 Heading 2 Heading 3 Normal Align L…" at bounding box center [539, 234] width 577 height 33
click at [670, 236] on icon at bounding box center [675, 234] width 14 height 14
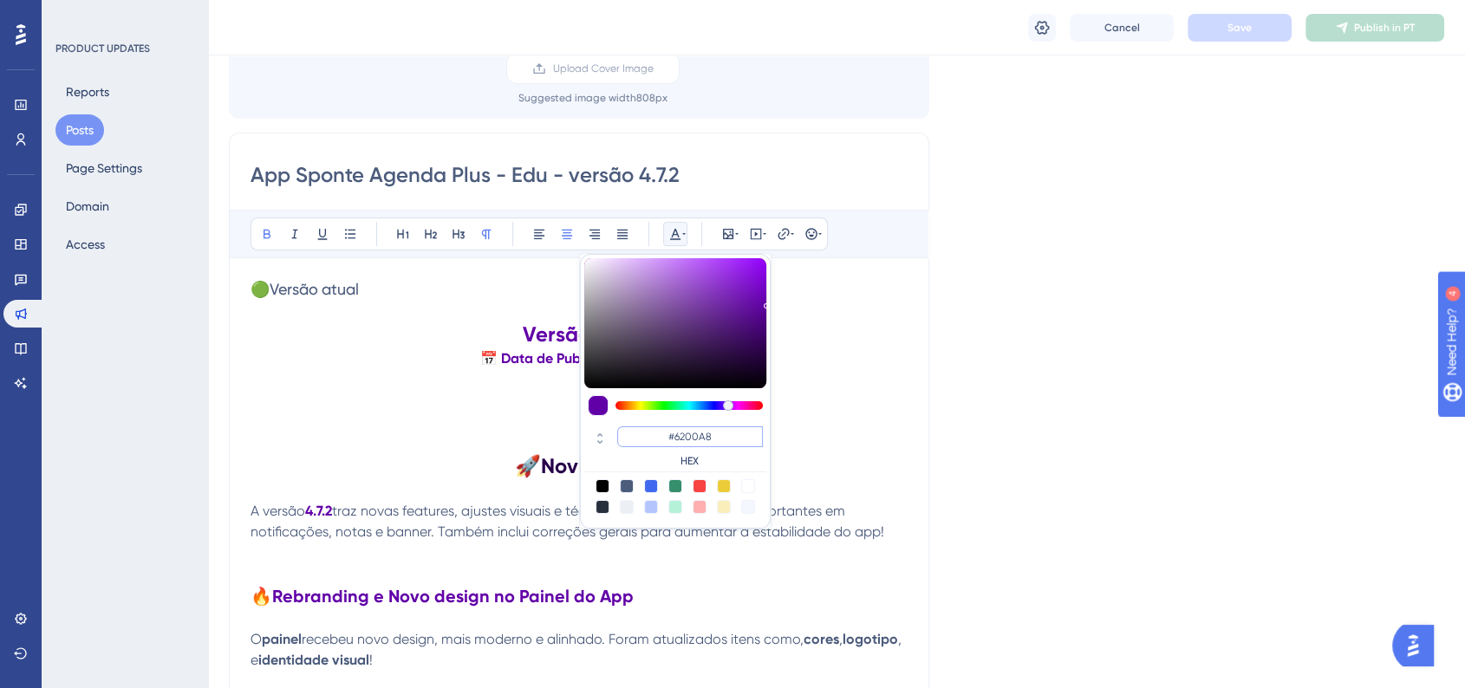
click at [720, 432] on input "#6200A8" at bounding box center [690, 436] width 146 height 21
paste input "270049"
type input "#270049"
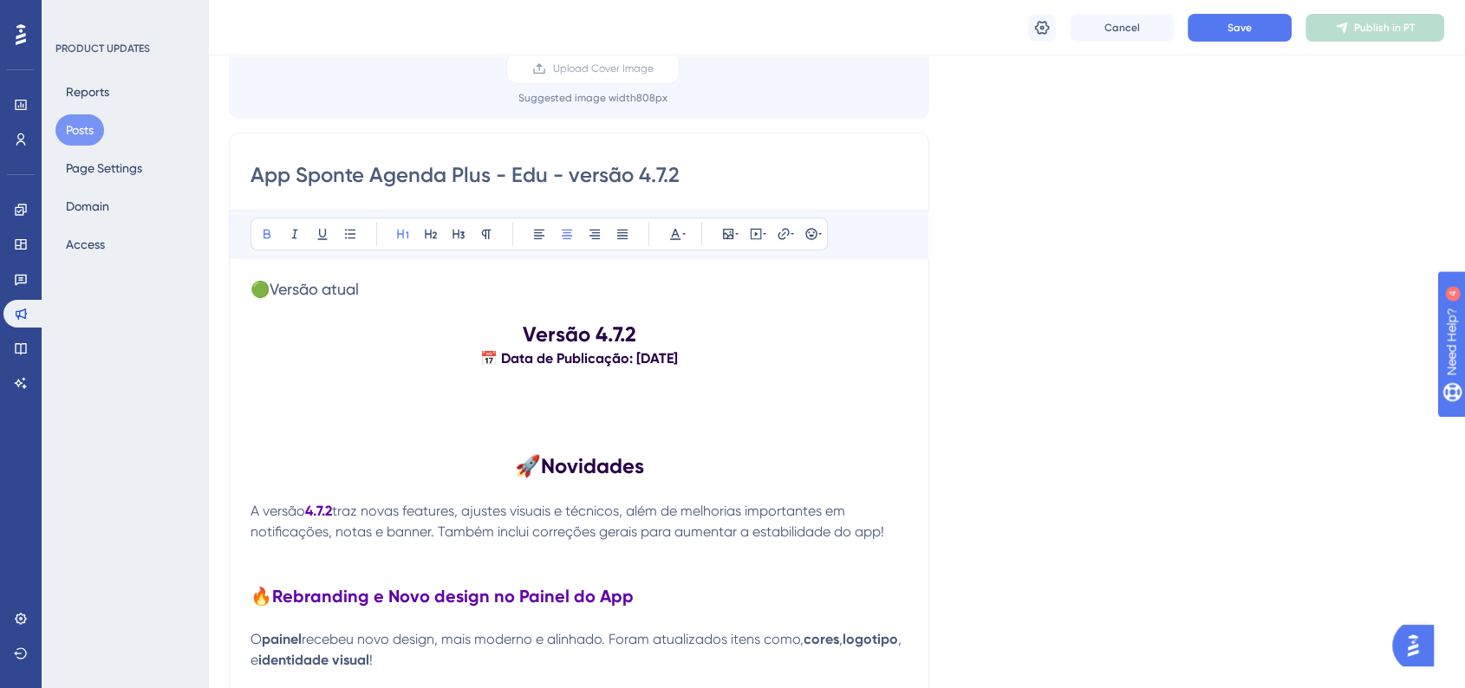
click at [526, 329] on strong "Versão 4.7.2" at bounding box center [580, 334] width 114 height 25
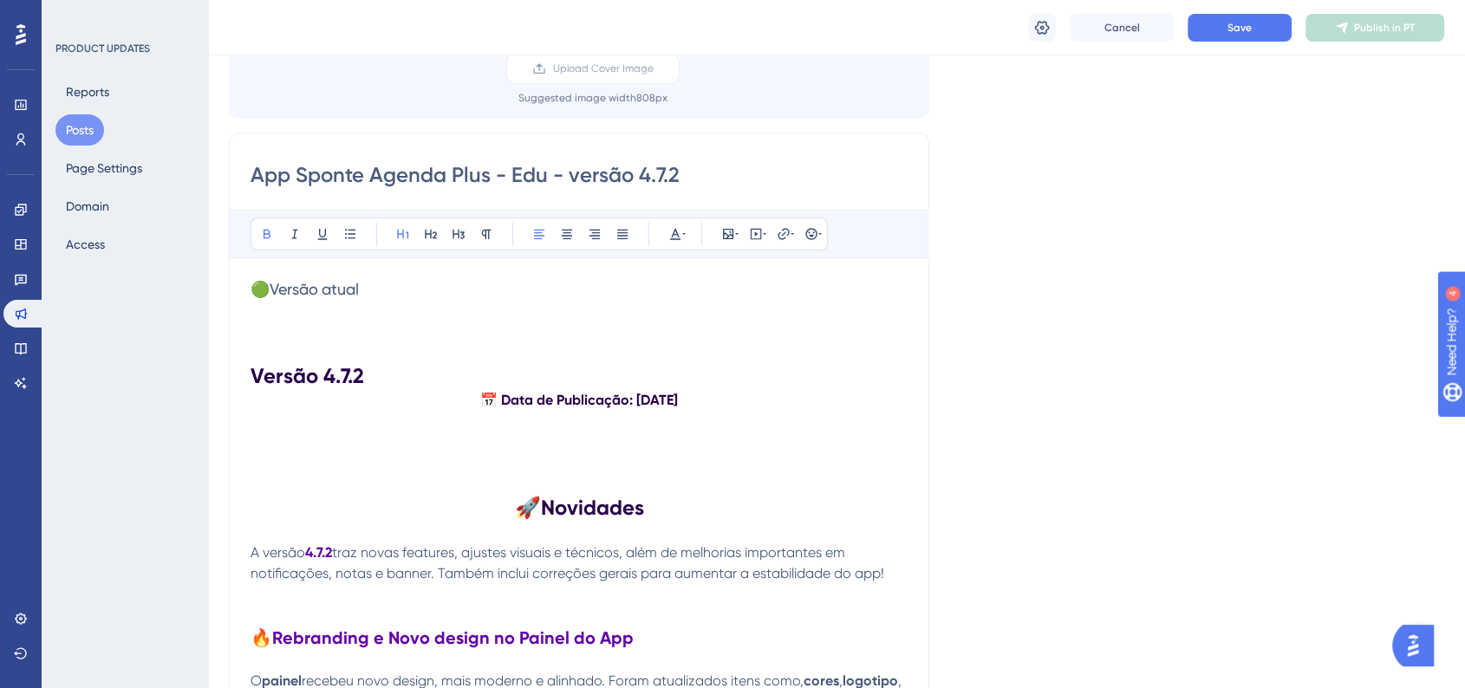
click at [571, 250] on div "Bold Italic Underline Bullet Point Heading 1 Heading 2 Heading 3 Normal Align L…" at bounding box center [579, 234] width 699 height 49
click at [573, 238] on icon at bounding box center [567, 234] width 14 height 14
click at [1266, 36] on button "Save" at bounding box center [1240, 28] width 104 height 28
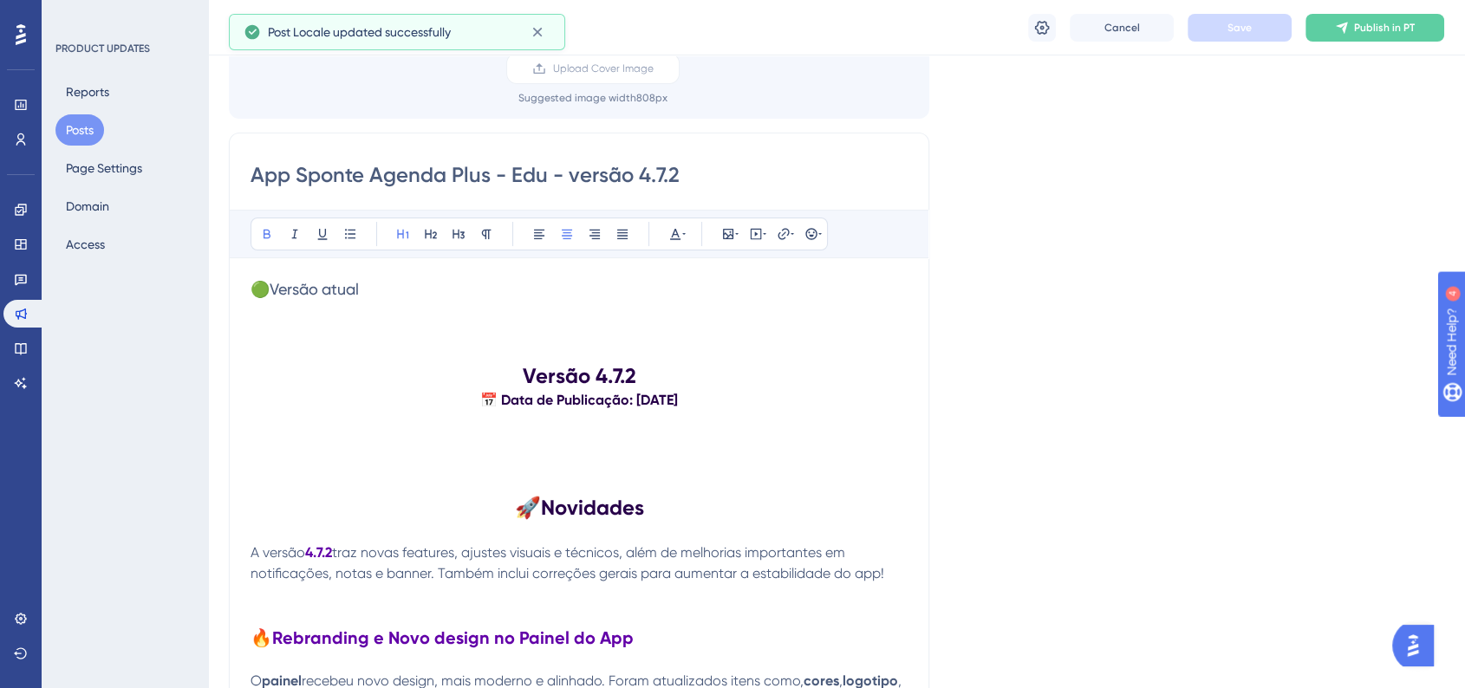
click at [1399, 9] on div "Cancel Save Publish in PT" at bounding box center [836, 27] width 1257 height 55
click at [1396, 18] on button "Publish in PT" at bounding box center [1374, 28] width 139 height 28
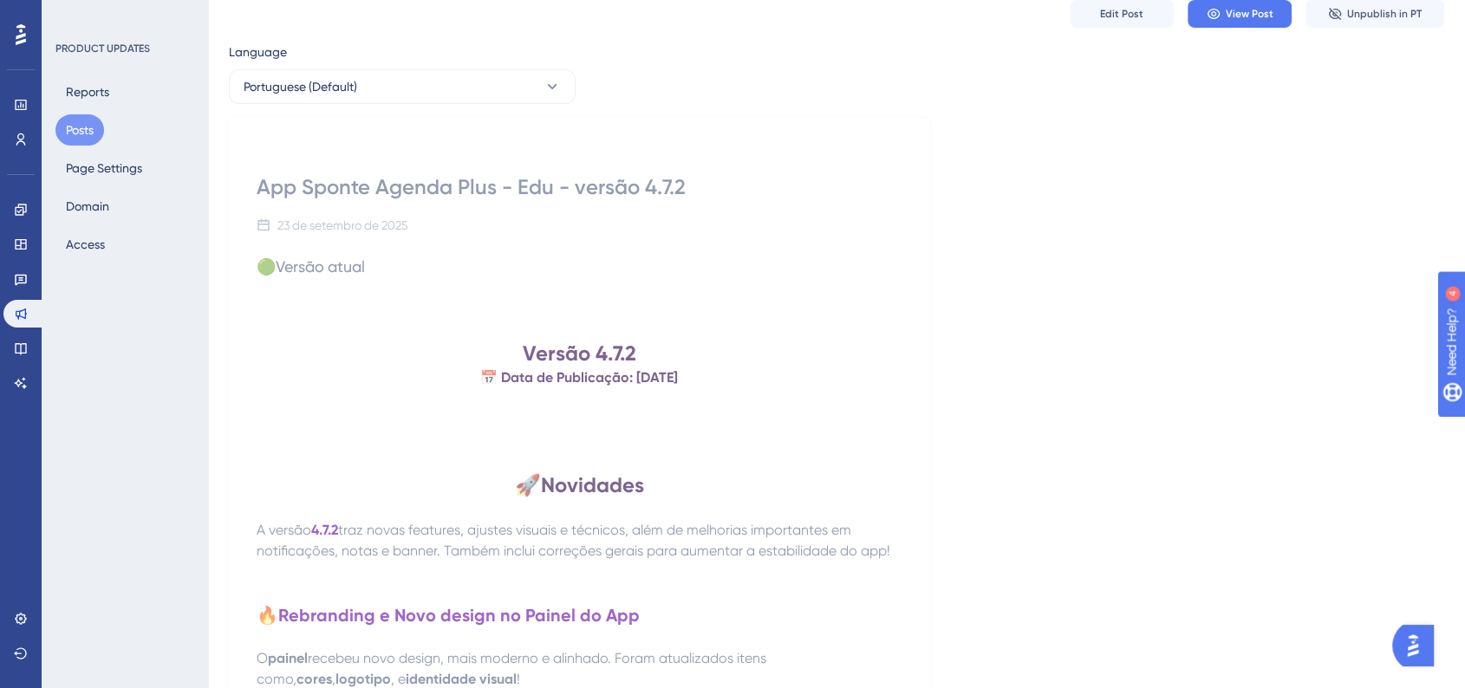
scroll to position [0, 0]
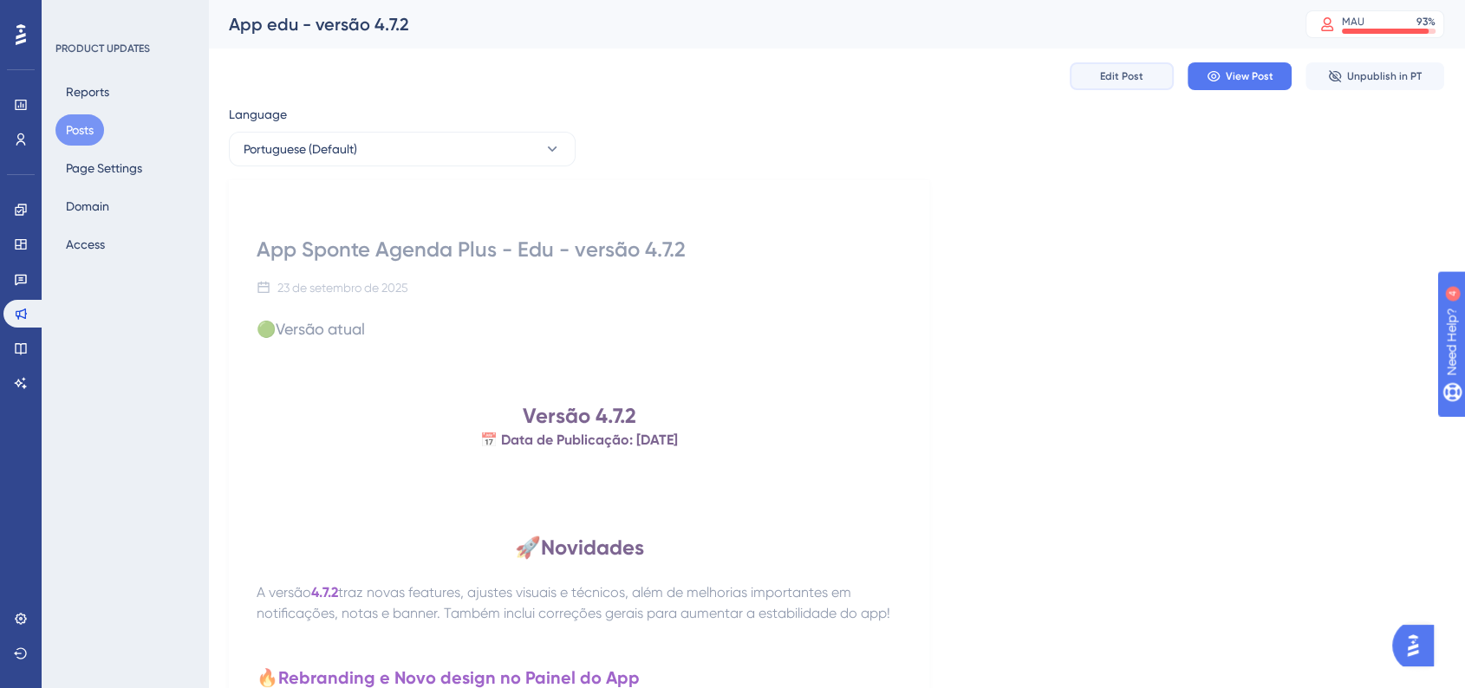
click at [1117, 84] on button "Edit Post" at bounding box center [1122, 76] width 104 height 28
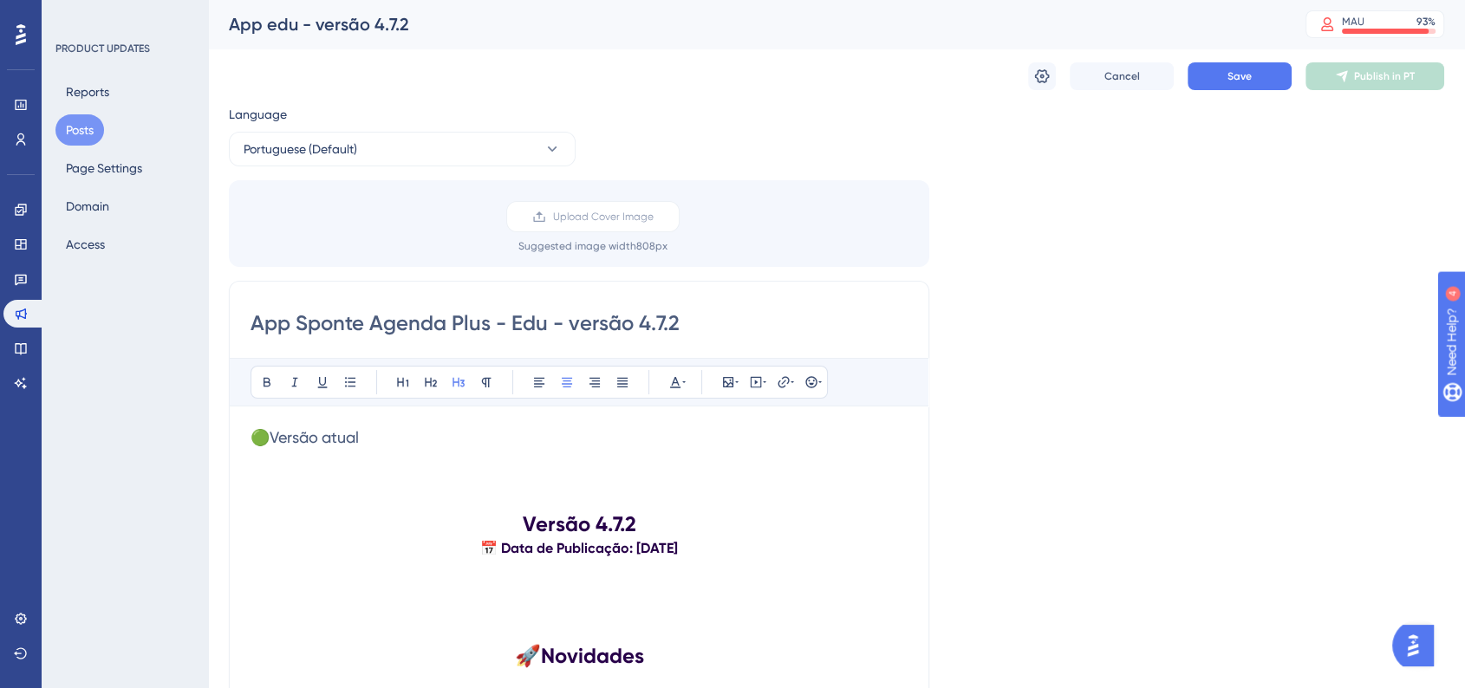
drag, startPoint x: 635, startPoint y: 325, endPoint x: 570, endPoint y: 332, distance: 65.4
click at [570, 332] on input "App Sponte Agenda Plus - Edu - versão 4.7.2" at bounding box center [579, 323] width 657 height 28
type input "App Sponte Agenda Plus - Edu - v4.7.2"
drag, startPoint x: 544, startPoint y: 330, endPoint x: 494, endPoint y: 328, distance: 50.3
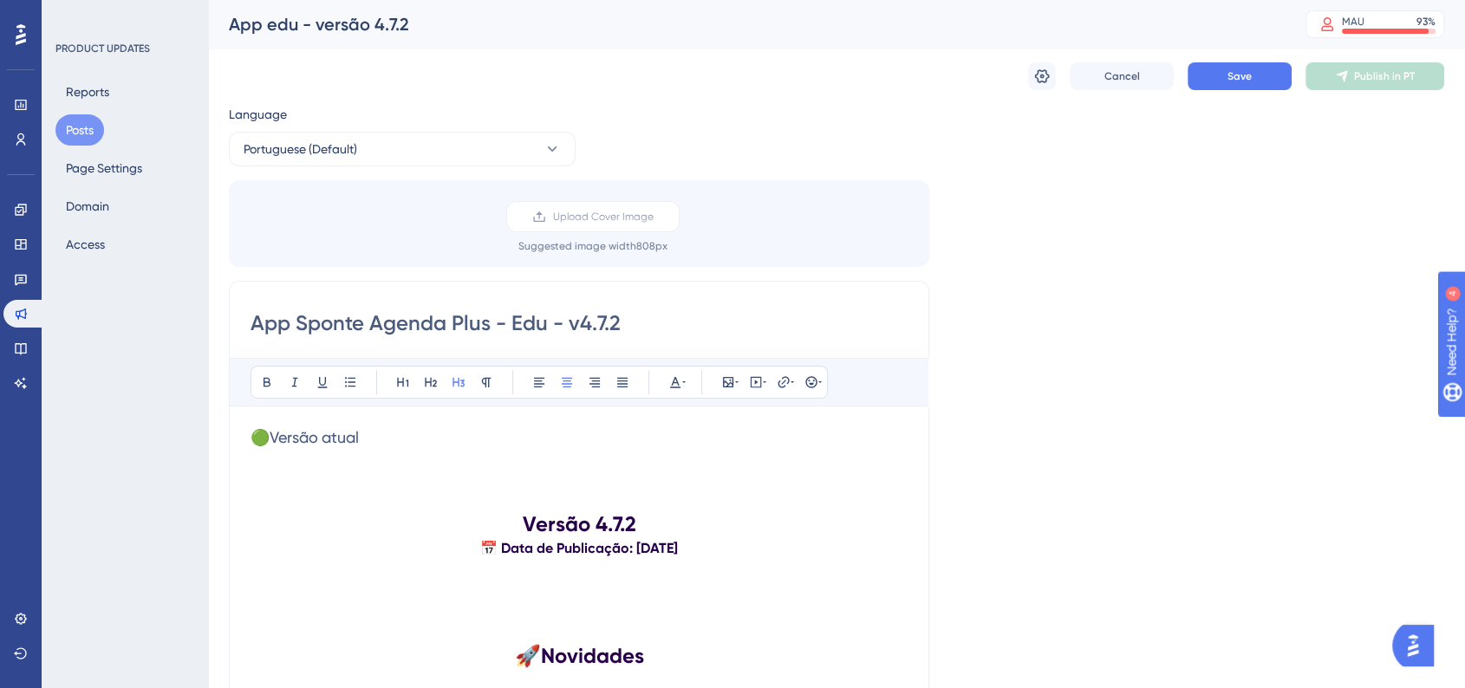
click at [494, 328] on input "App Sponte Agenda Plus - Edu - v4.7.2" at bounding box center [579, 323] width 657 height 28
drag, startPoint x: 1052, startPoint y: 304, endPoint x: 1201, endPoint y: 140, distance: 220.9
click at [1229, 73] on span "Save" at bounding box center [1239, 76] width 24 height 14
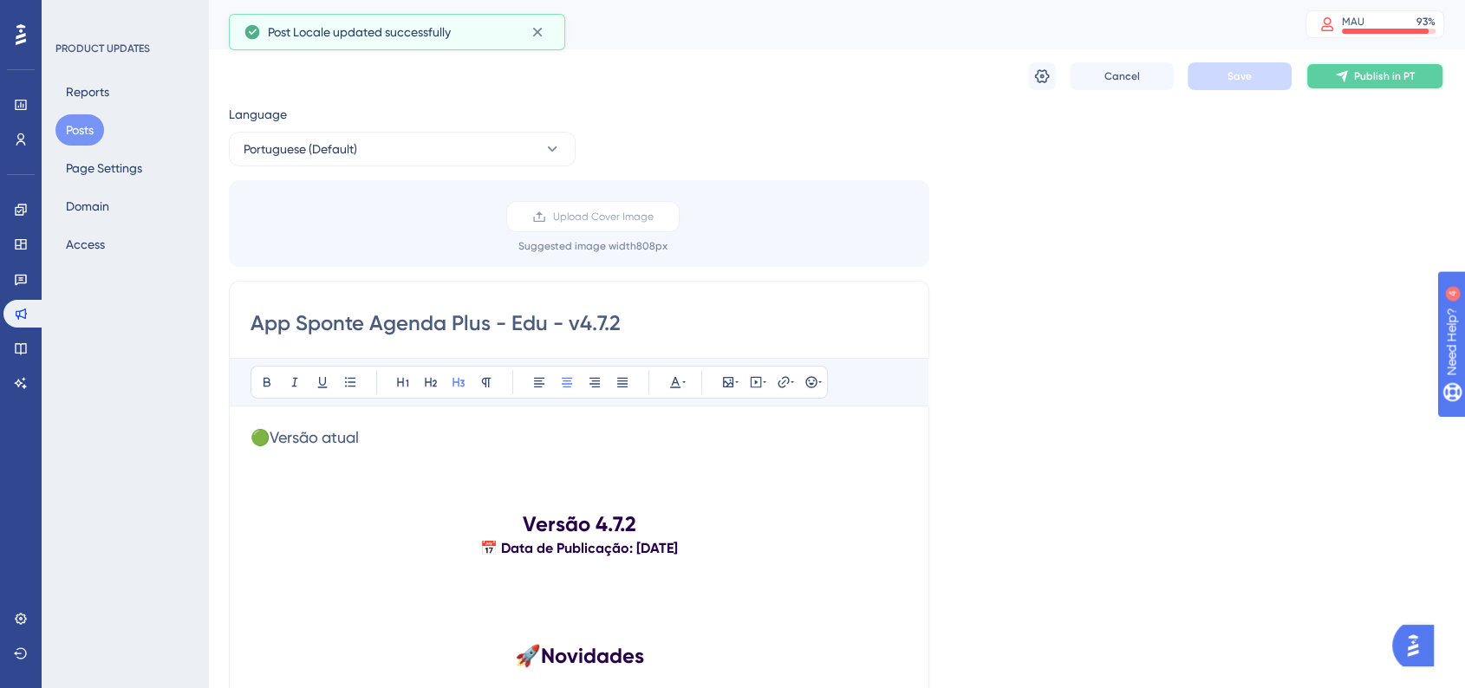
click at [1311, 76] on button "Publish in PT" at bounding box center [1374, 76] width 139 height 28
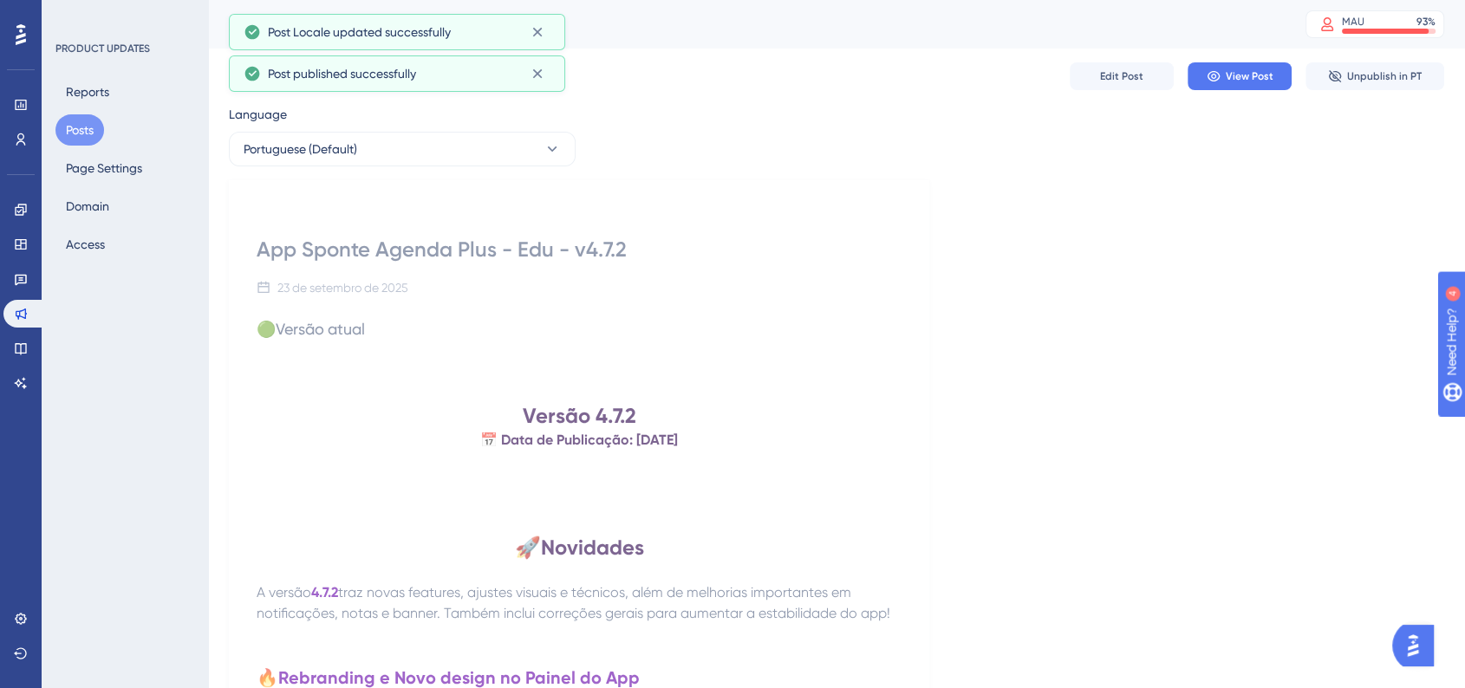
click at [91, 126] on button "Posts" at bounding box center [79, 129] width 49 height 31
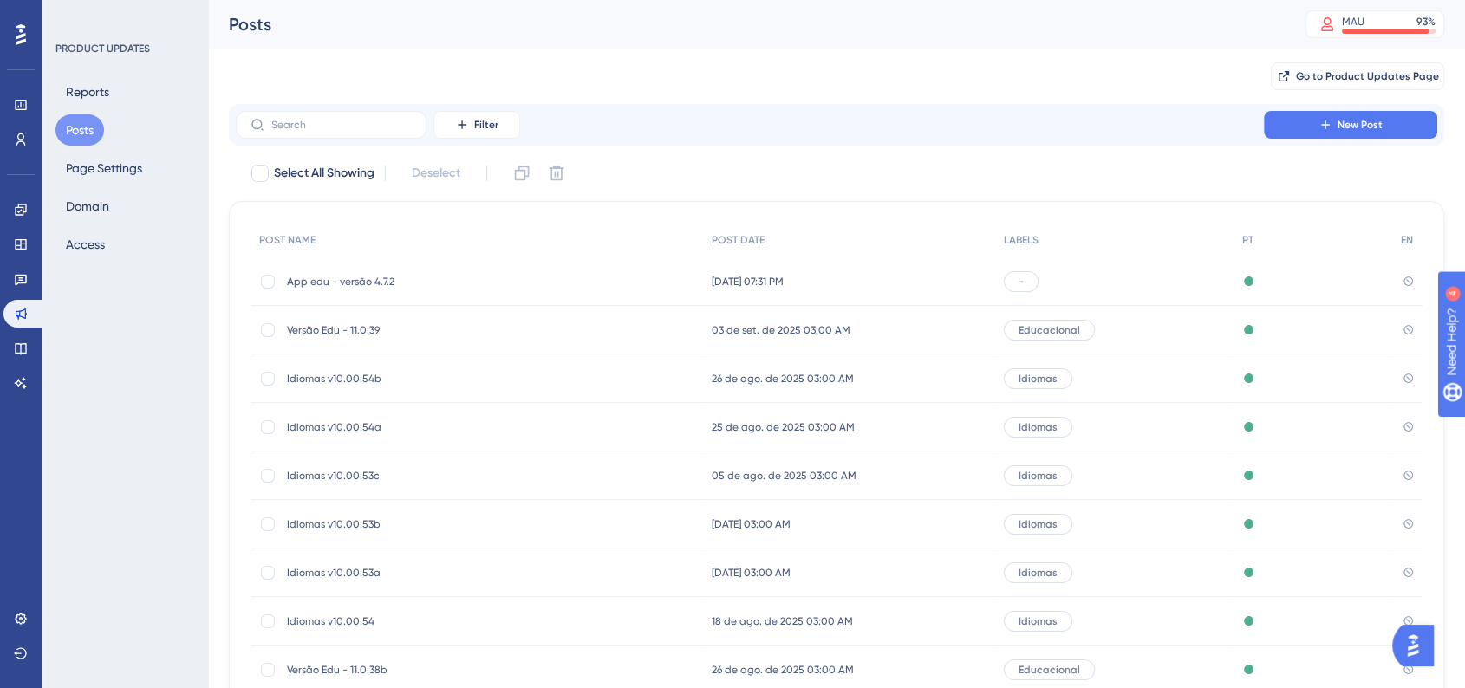
click at [478, 299] on div "App edu - versão 4.7.2 App edu - versão 4.7.2" at bounding box center [425, 281] width 277 height 49
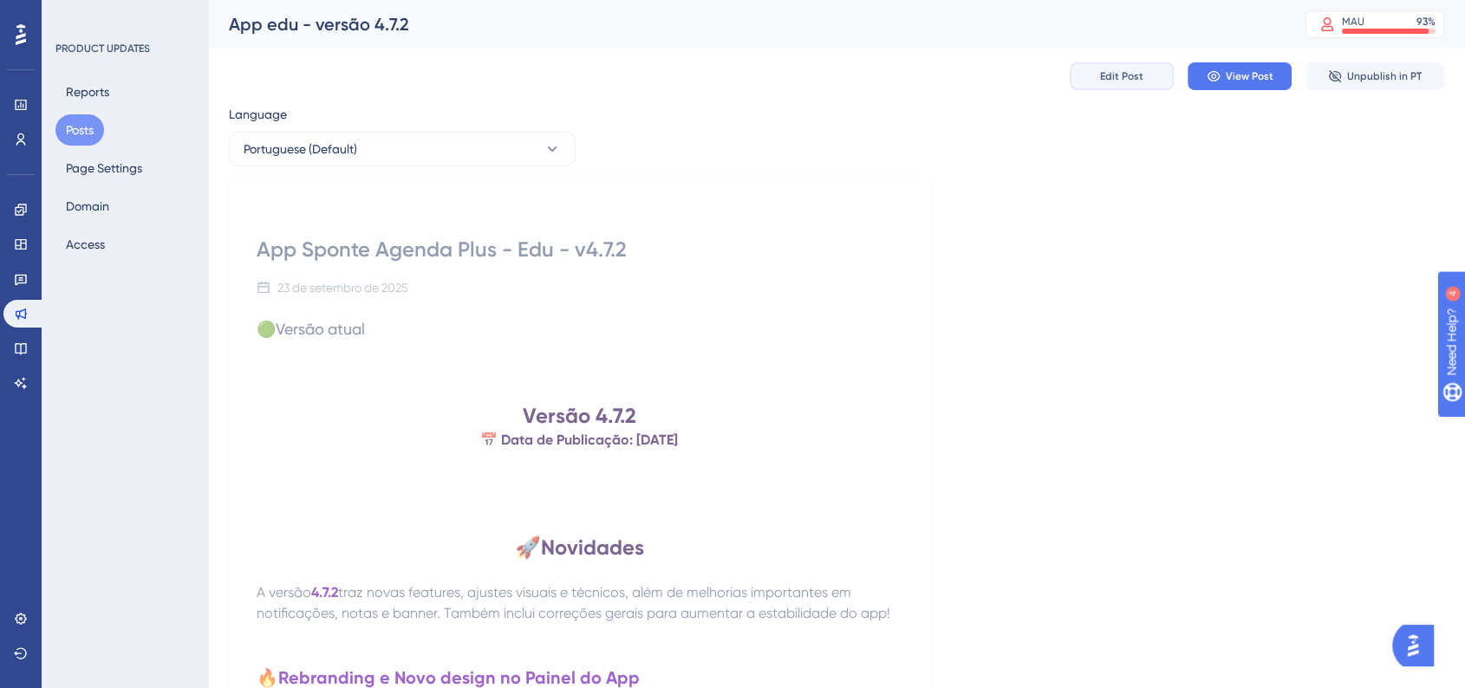
click at [1147, 85] on button "Edit Post" at bounding box center [1122, 76] width 104 height 28
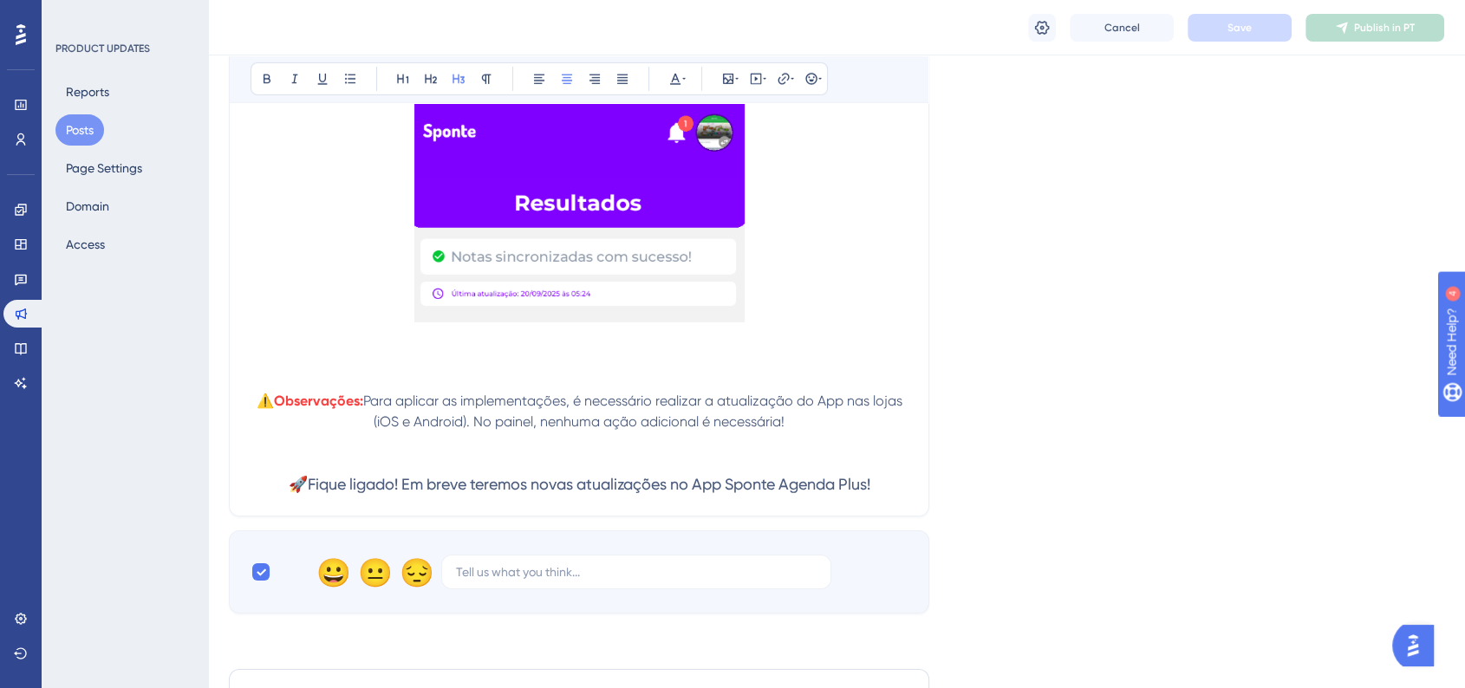
scroll to position [5590, 0]
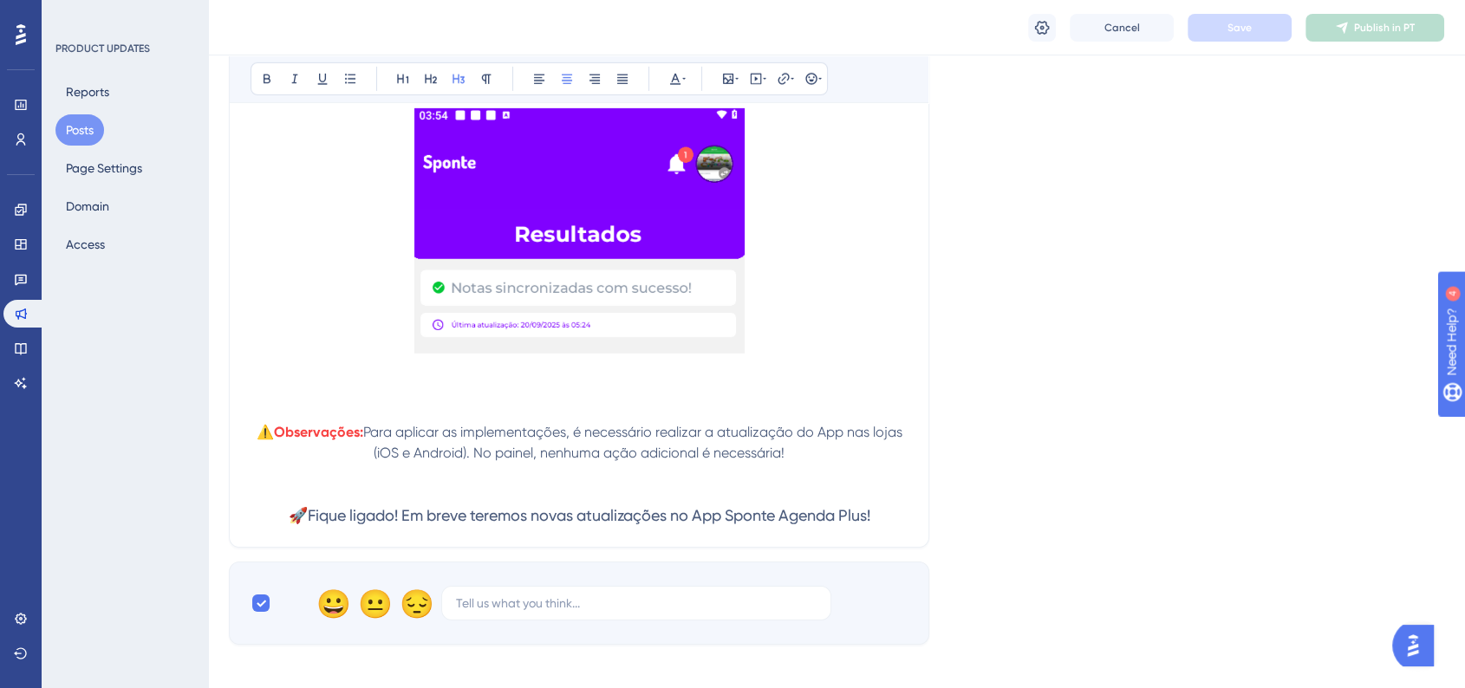
click at [627, 337] on img at bounding box center [579, 230] width 330 height 245
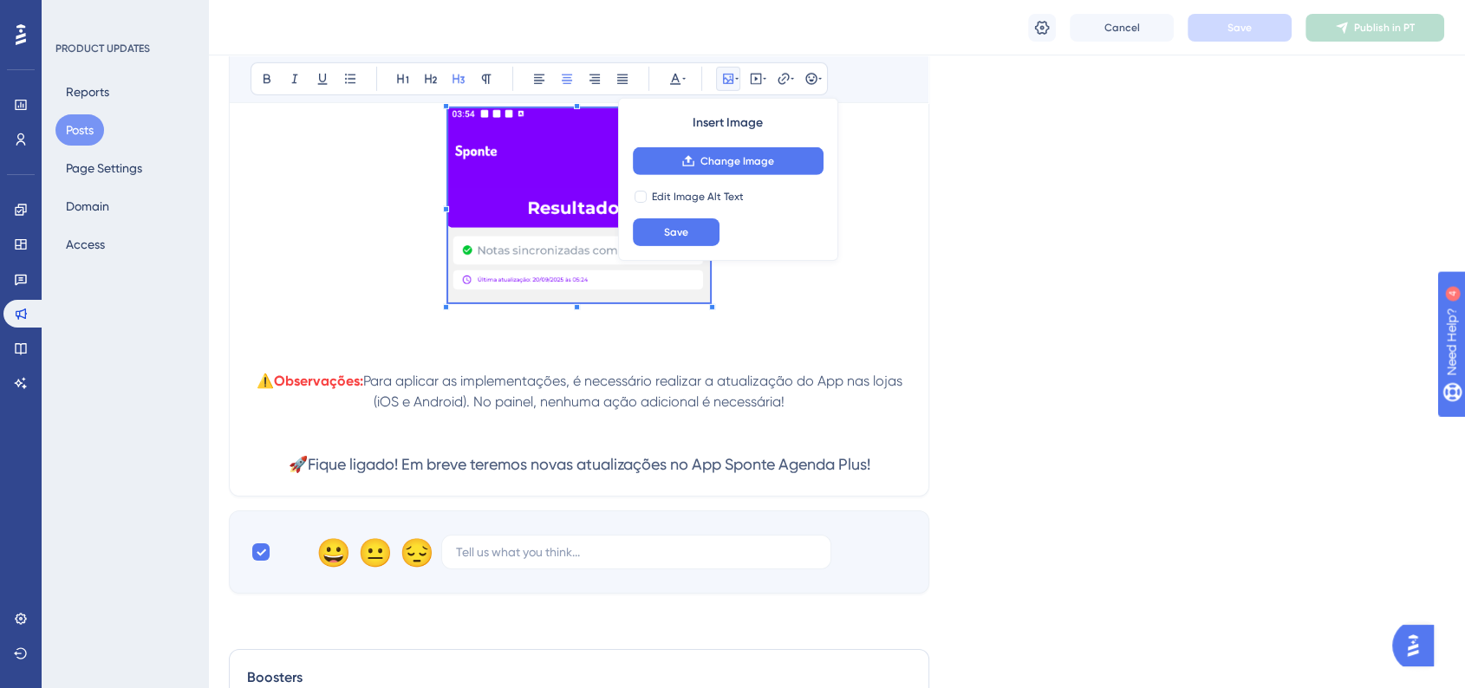
click at [664, 296] on span at bounding box center [579, 208] width 262 height 200
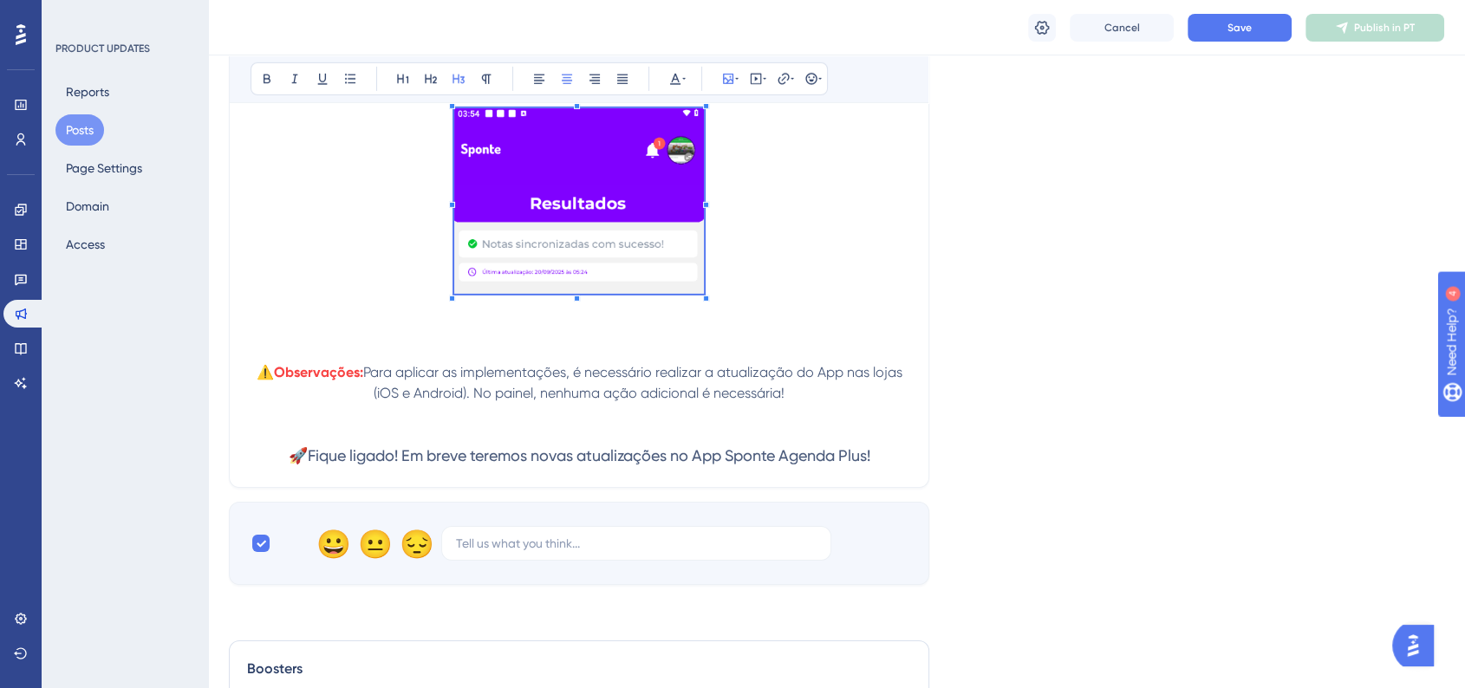
click at [798, 206] on p at bounding box center [579, 204] width 657 height 192
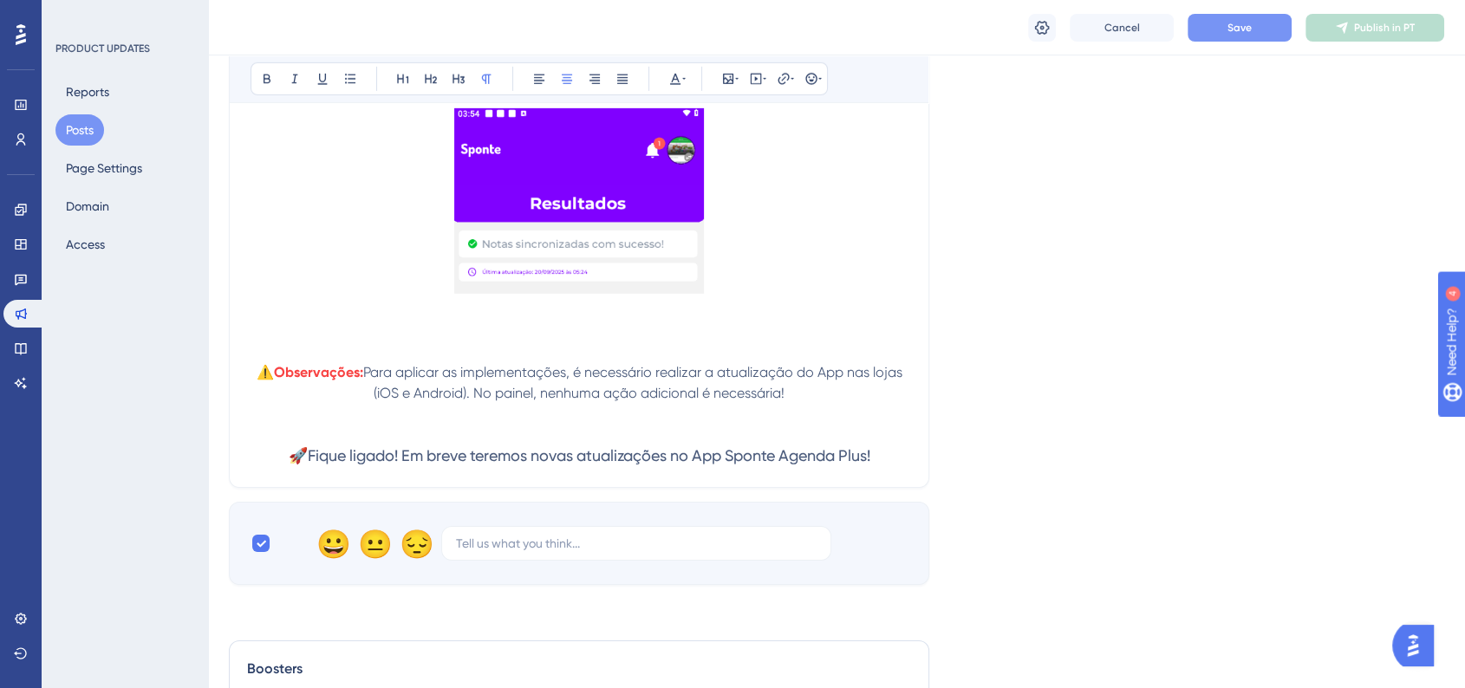
click at [1227, 41] on button "Save" at bounding box center [1240, 28] width 104 height 28
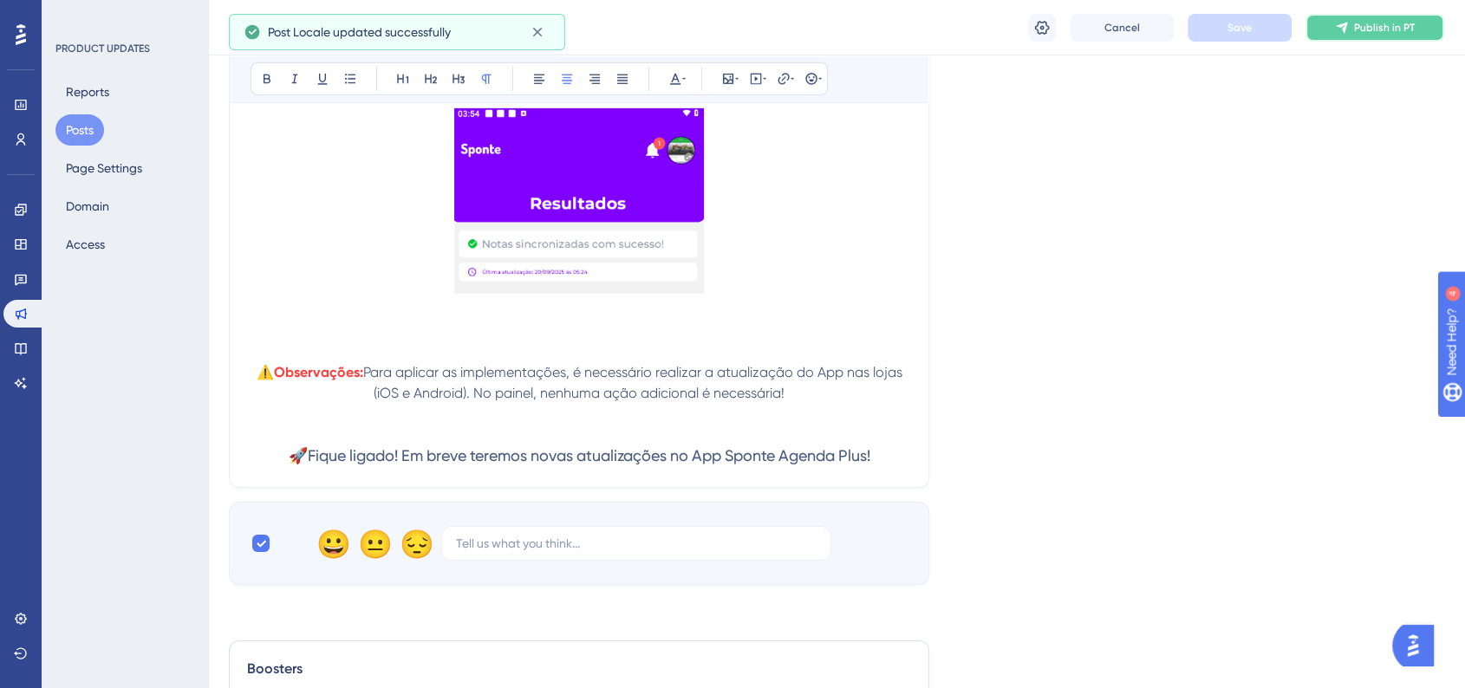
click at [1360, 34] on span "Publish in PT" at bounding box center [1384, 28] width 61 height 14
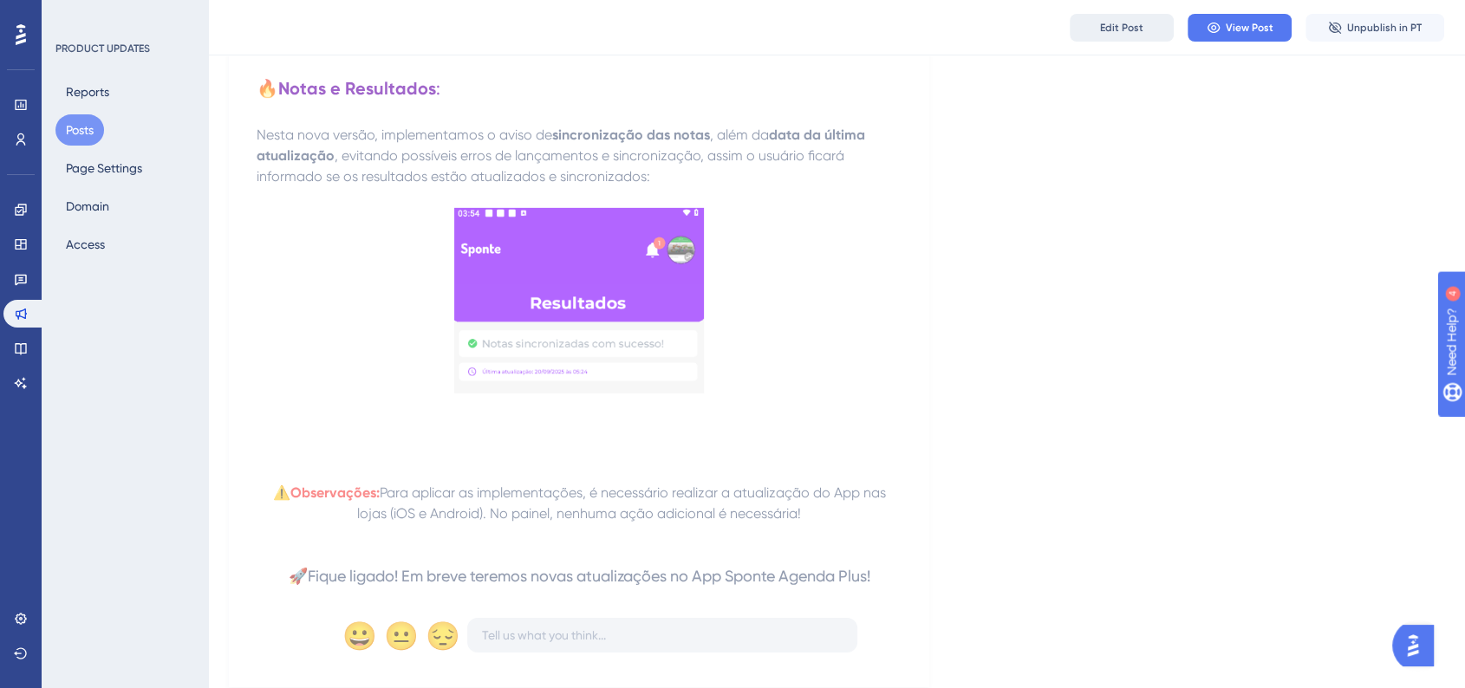
click at [1155, 23] on button "Edit Post" at bounding box center [1122, 28] width 104 height 28
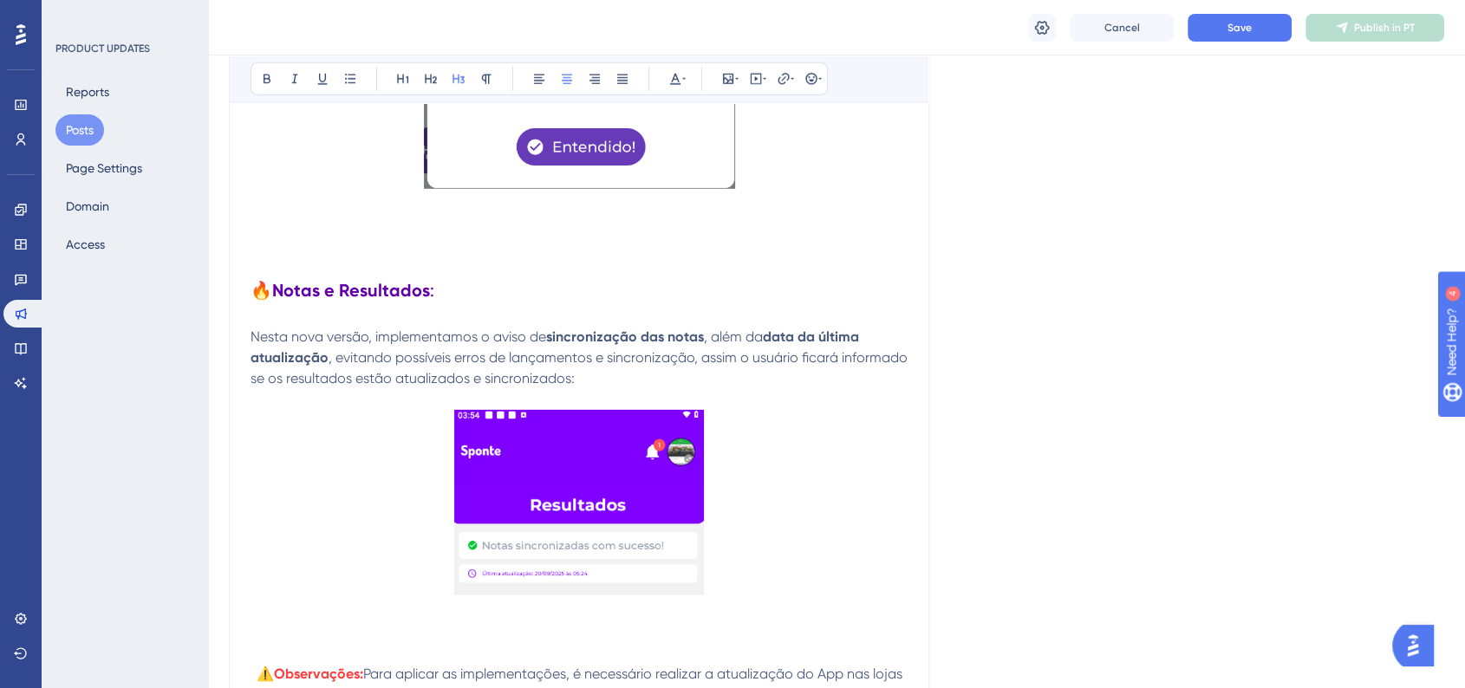
scroll to position [5205, 0]
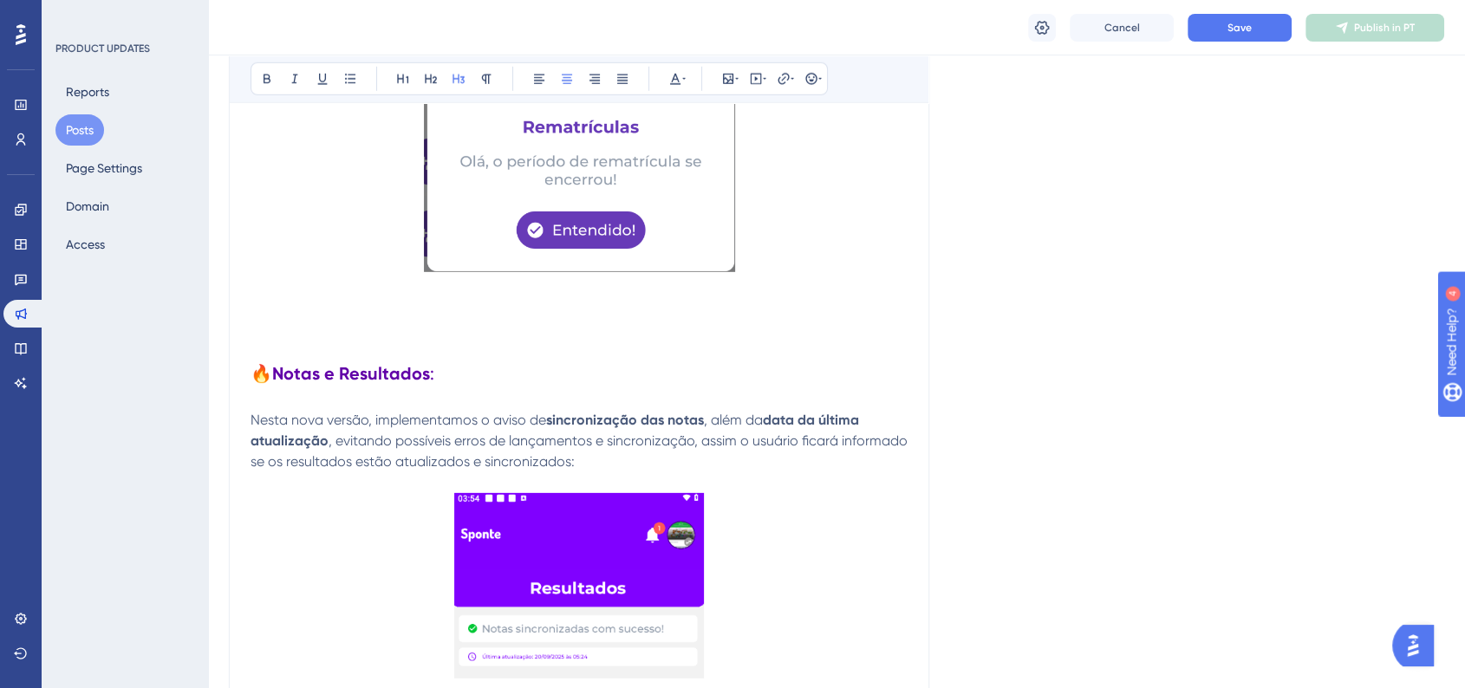
click at [805, 431] on strong "data da última atualização" at bounding box center [557, 430] width 612 height 37
click at [1221, 31] on button "Save" at bounding box center [1240, 28] width 104 height 28
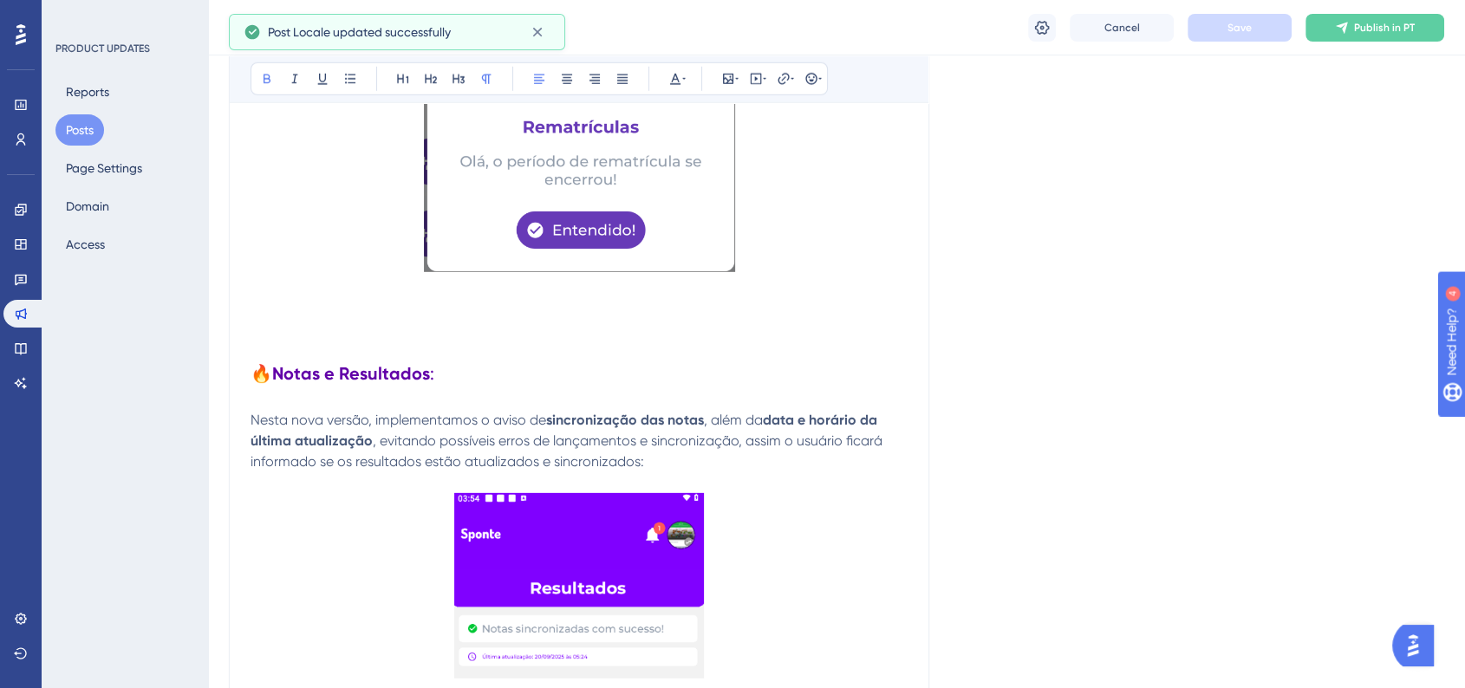
click at [1335, 42] on div "Cancel Save Publish in PT" at bounding box center [836, 27] width 1257 height 55
click at [1338, 35] on button "Publish in PT" at bounding box center [1374, 28] width 139 height 28
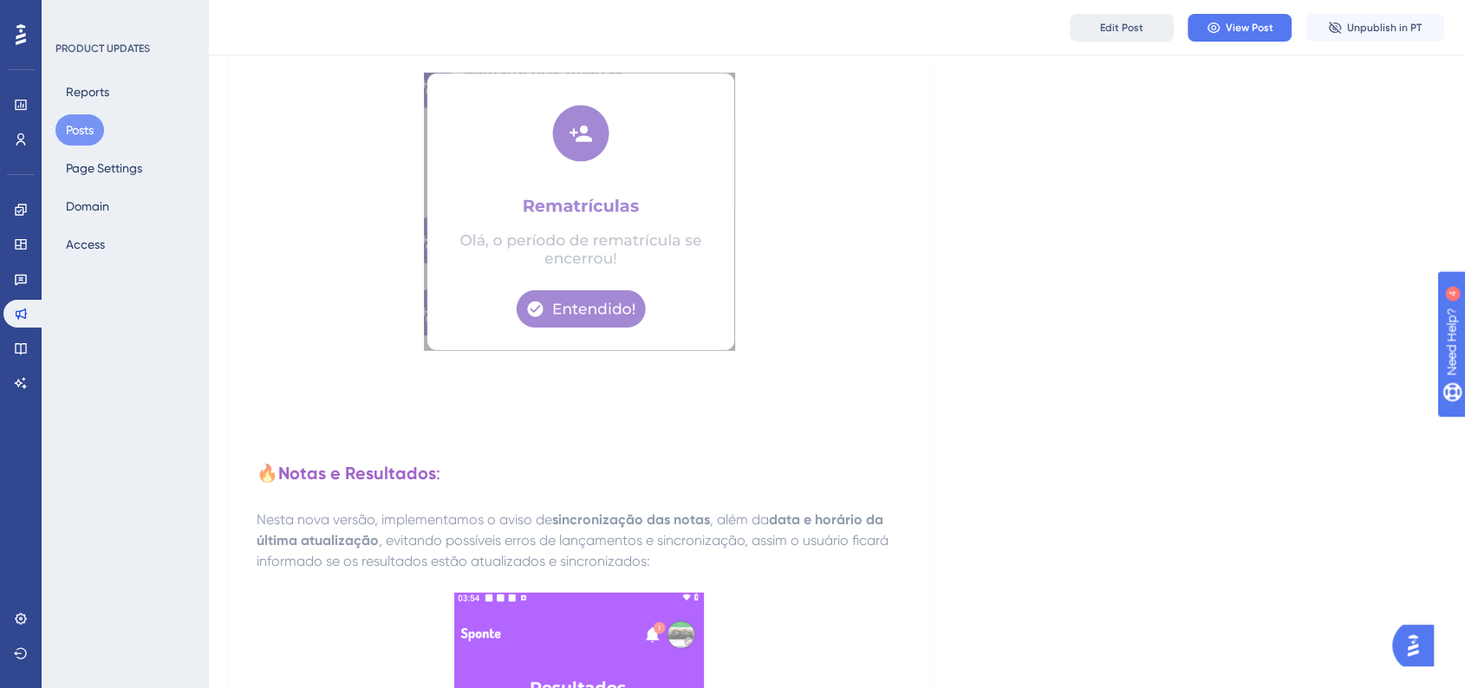
click at [1136, 41] on button "Edit Post" at bounding box center [1122, 28] width 104 height 28
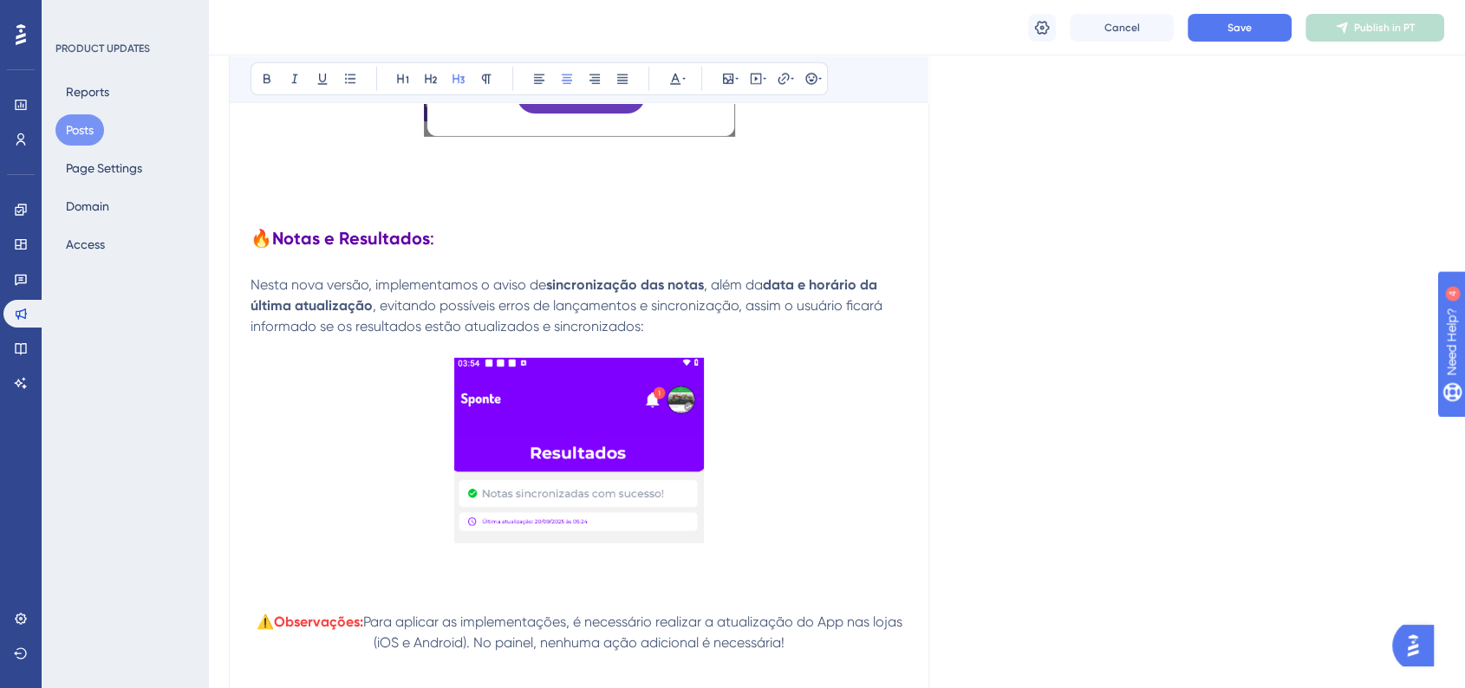
scroll to position [5249, 0]
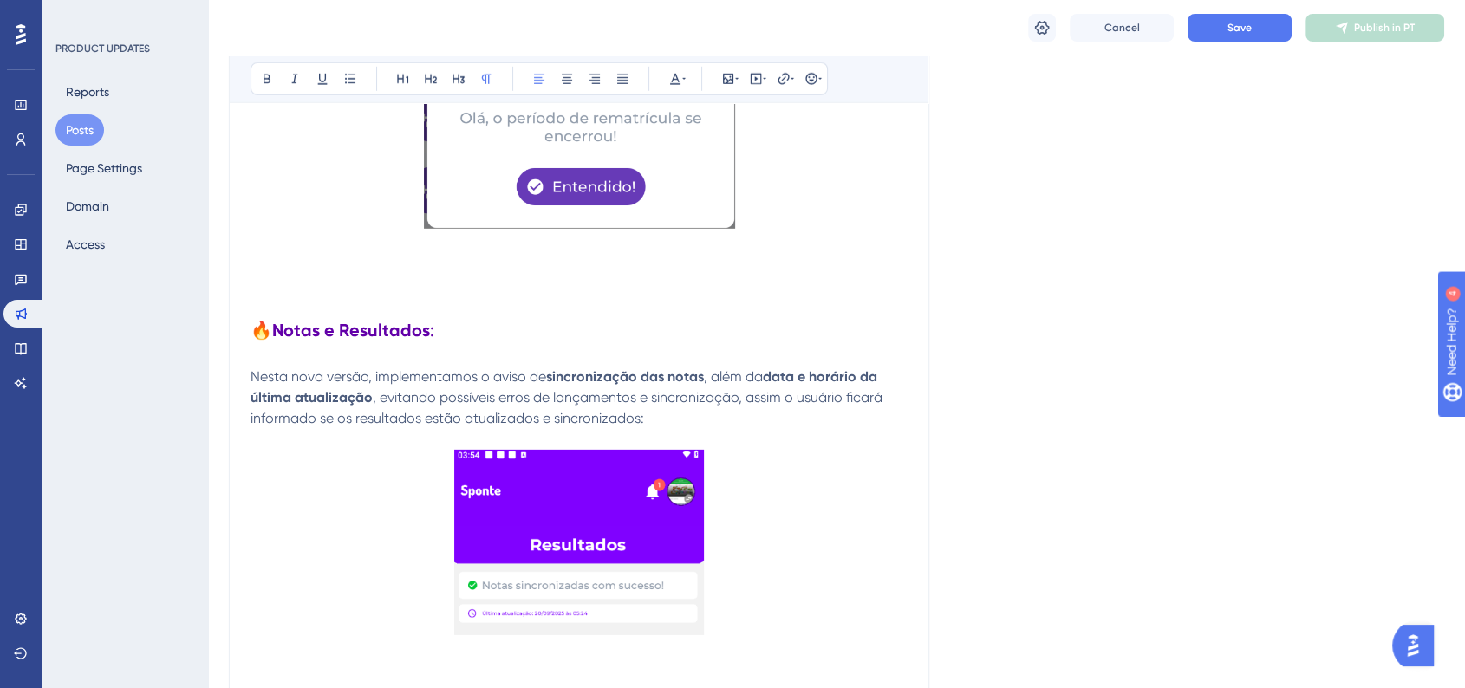
click at [680, 429] on p "Nesta nova versão, implementamos o aviso de sincronização das notas , além da d…" at bounding box center [579, 398] width 657 height 62
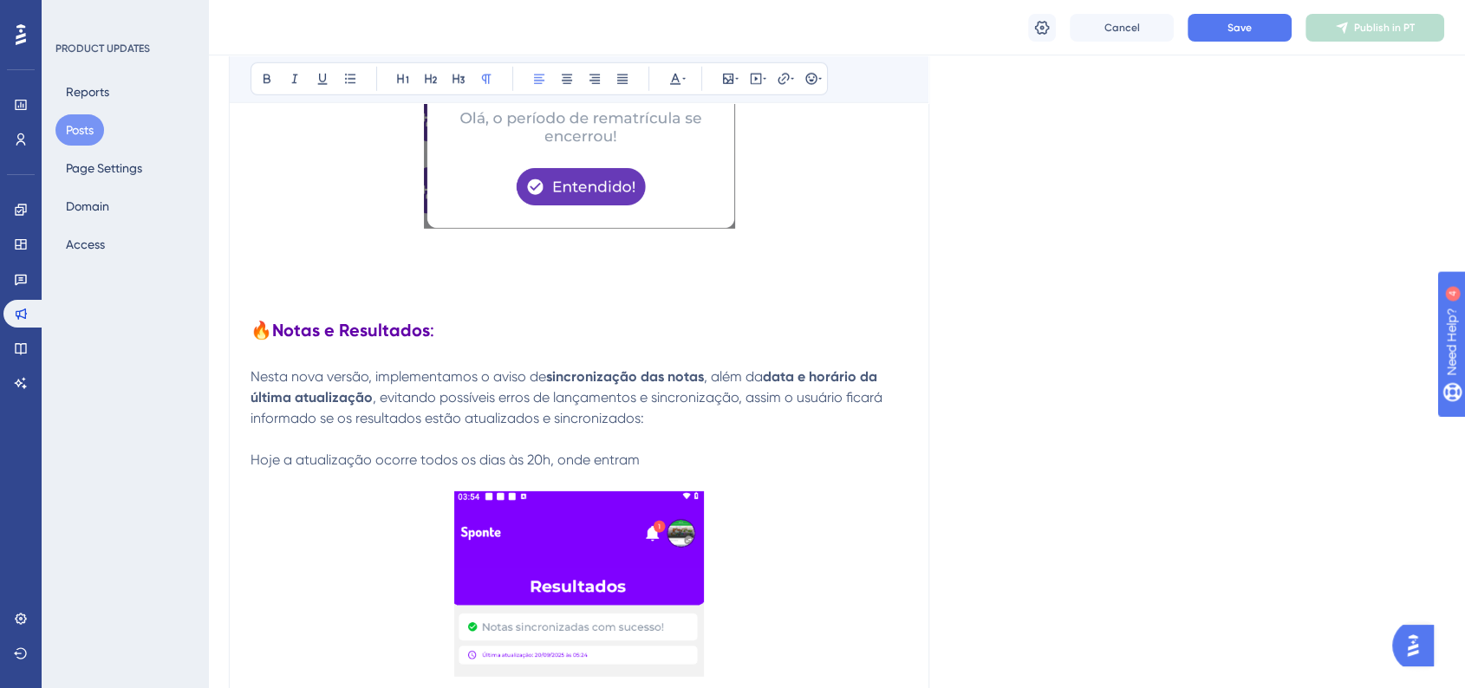
click at [658, 469] on p "Hoje a atualização ocorre todos os dias às 20h, onde entram" at bounding box center [579, 460] width 657 height 21
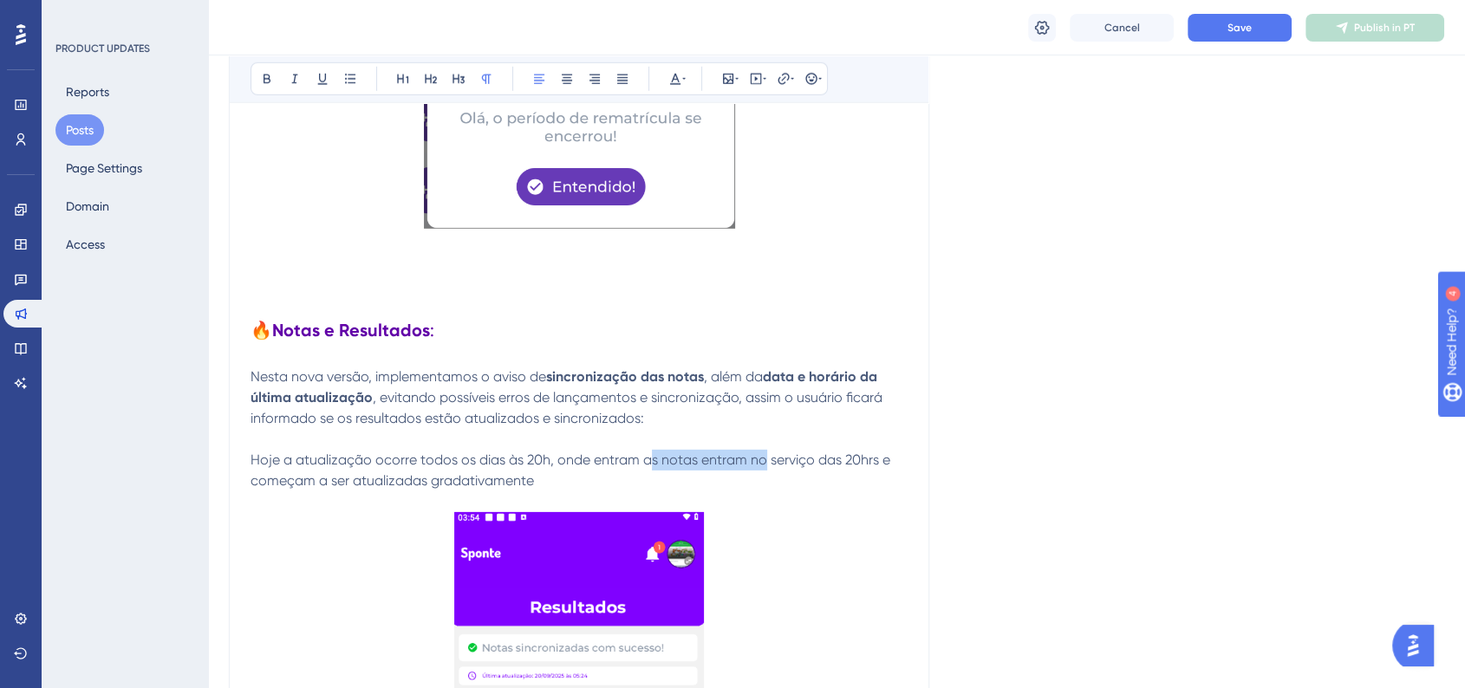
drag, startPoint x: 653, startPoint y: 478, endPoint x: 765, endPoint y: 478, distance: 111.8
click at [765, 478] on p "Hoje a atualização ocorre todos os dias às 20h, onde entram as notas entram no …" at bounding box center [579, 471] width 657 height 42
click at [252, 467] on span "Hoje a atualização ocorre todos os dias às 20h, onde entram em um serviço e com…" at bounding box center [551, 470] width 601 height 37
click at [815, 82] on icon at bounding box center [810, 78] width 11 height 11
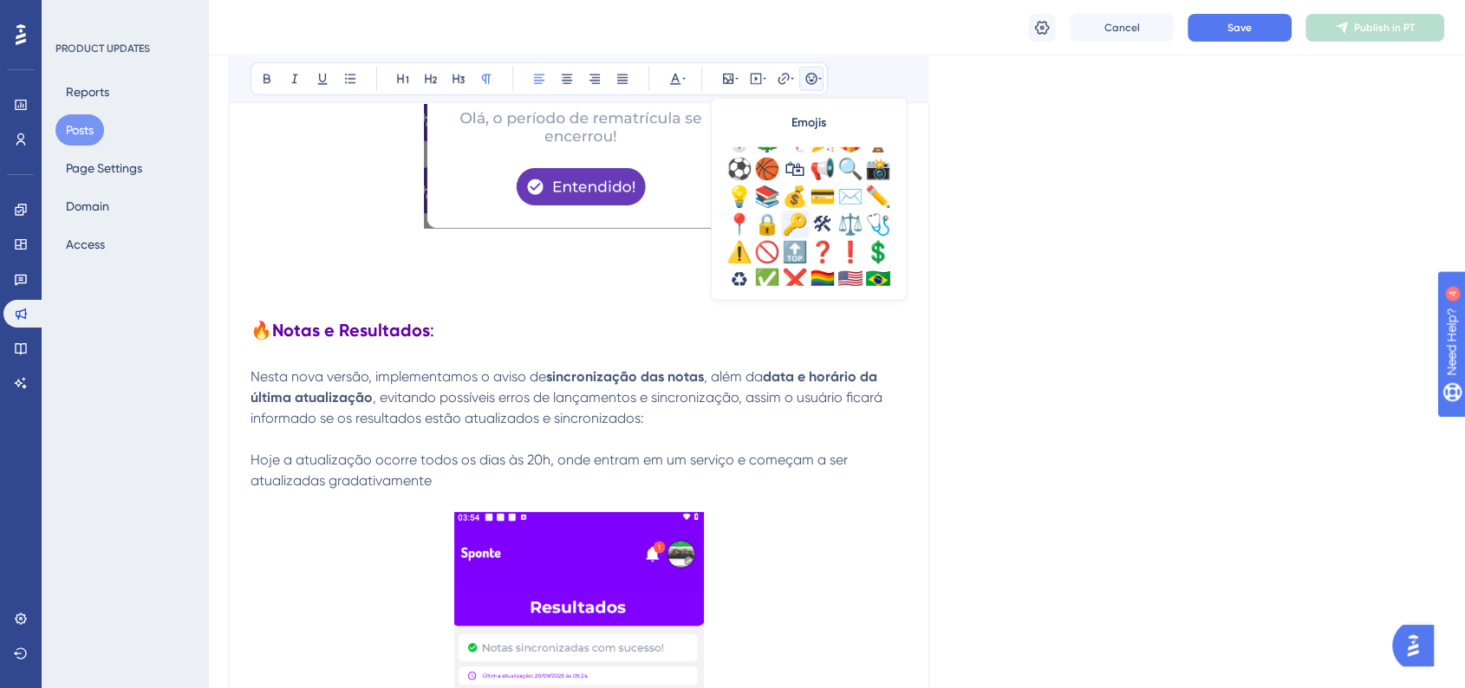
scroll to position [577, 0]
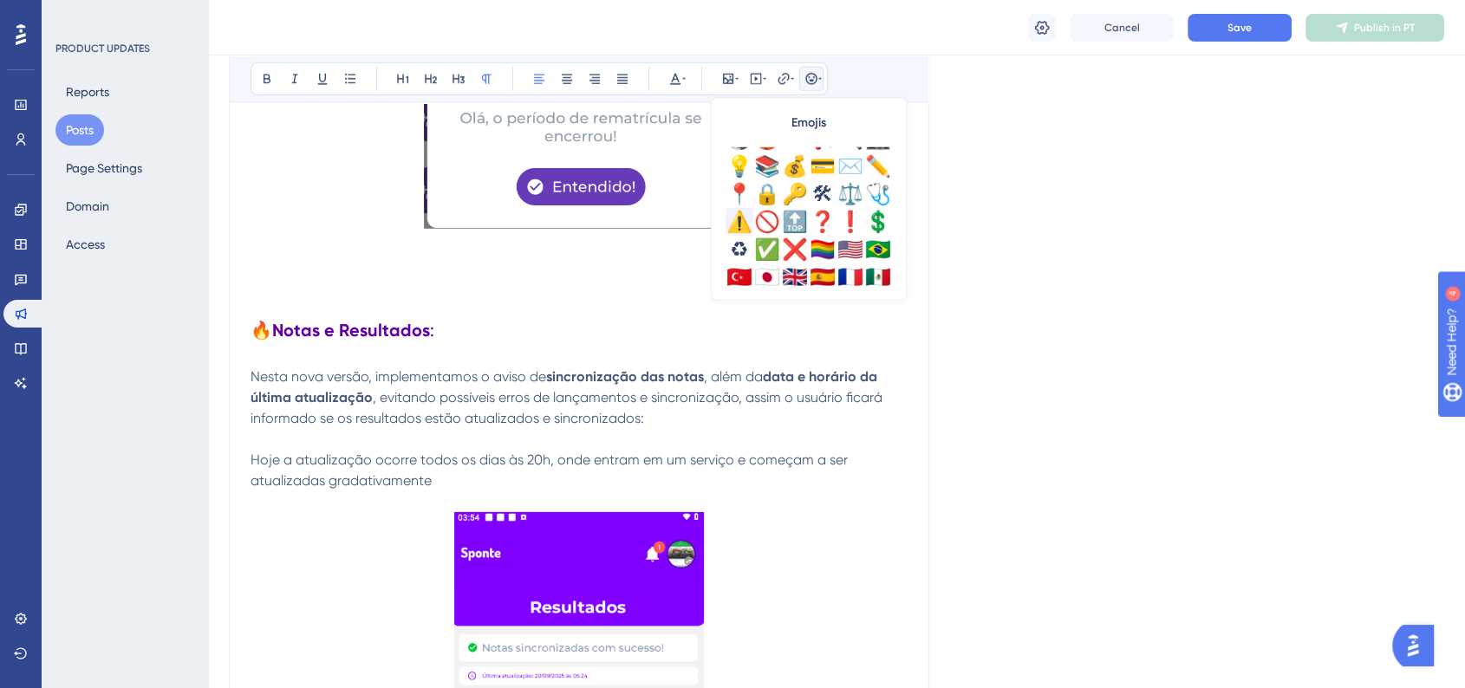
click at [742, 225] on div "⚠️" at bounding box center [740, 222] width 28 height 28
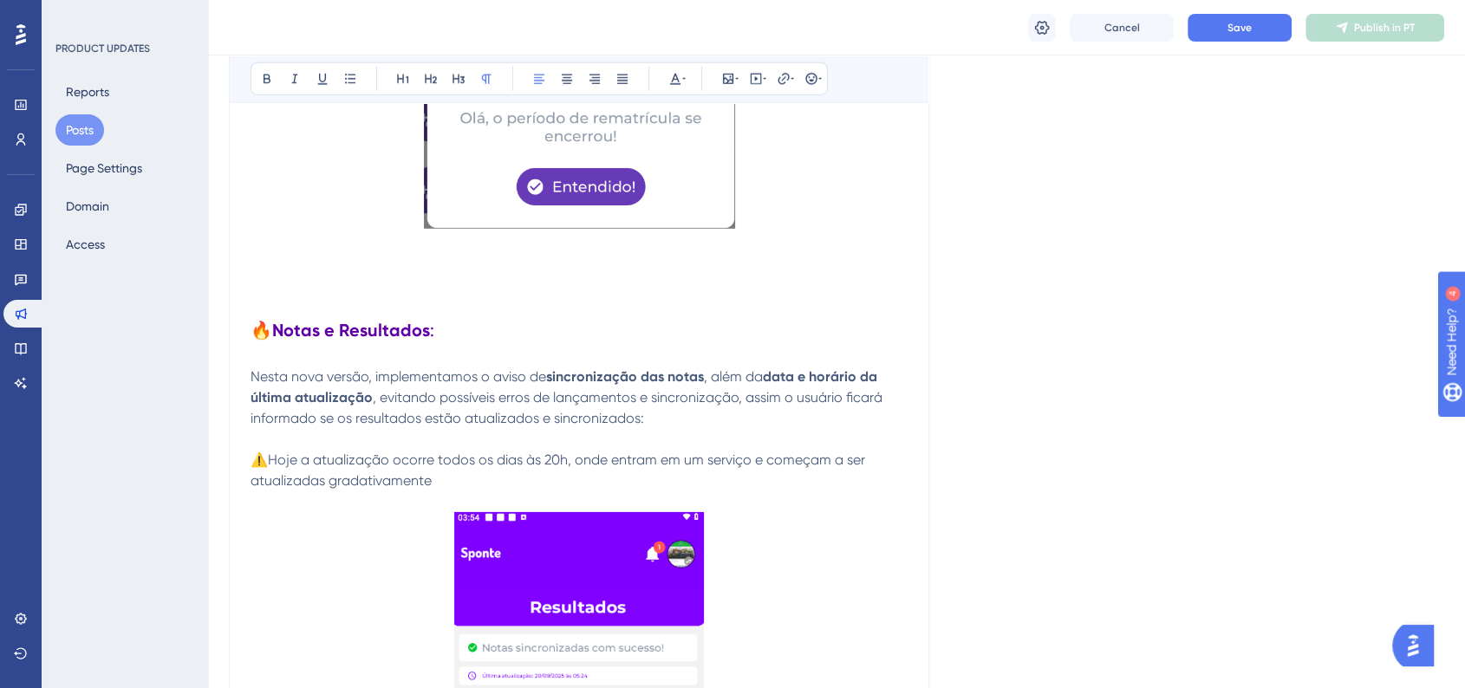
click at [466, 491] on p "⚠️Hoje a atualização ocorre todos os dias às 20h, onde entram em um serviço e c…" at bounding box center [579, 471] width 657 height 42
click at [612, 474] on span "⚠️Hoje a atualização ocorre todos os dias às 20h, onde entram em um serviço e c…" at bounding box center [560, 470] width 618 height 37
click at [1277, 29] on button "Save" at bounding box center [1240, 28] width 104 height 28
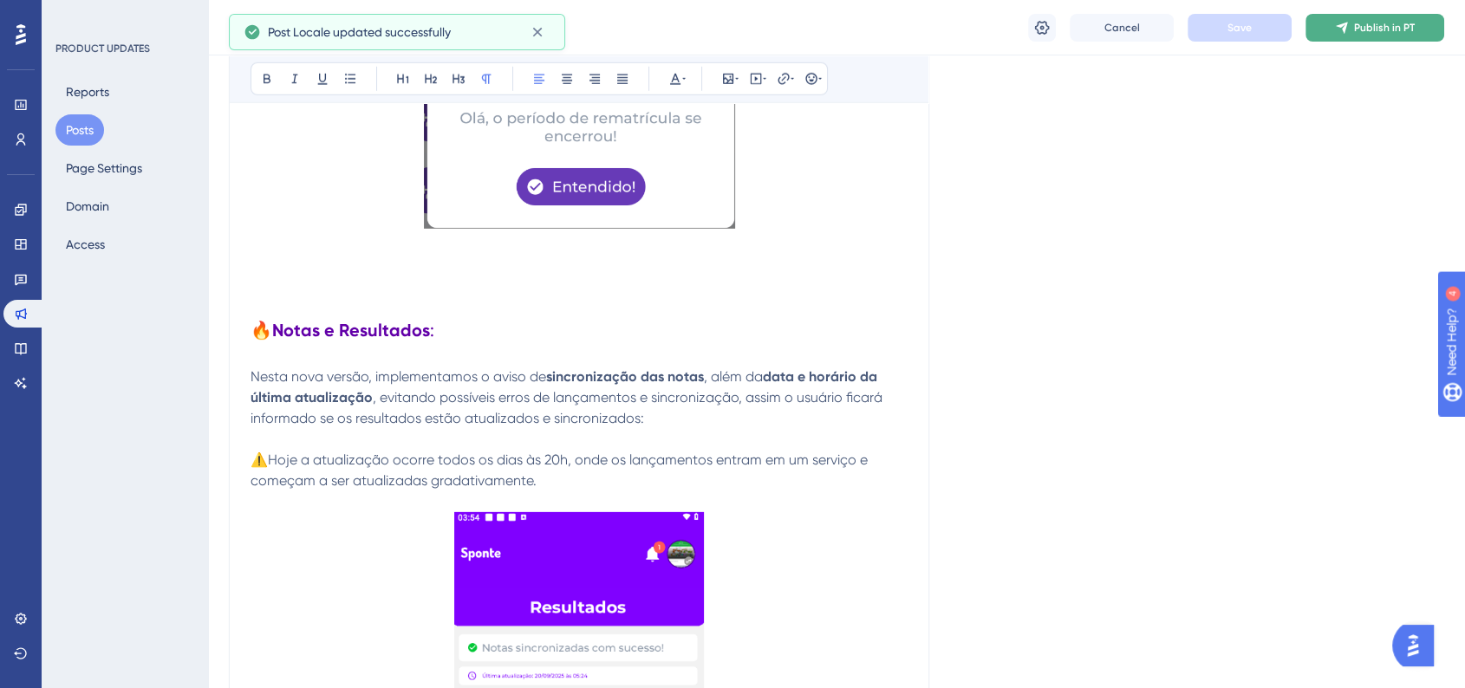
click at [1357, 31] on span "Publish in PT" at bounding box center [1384, 28] width 61 height 14
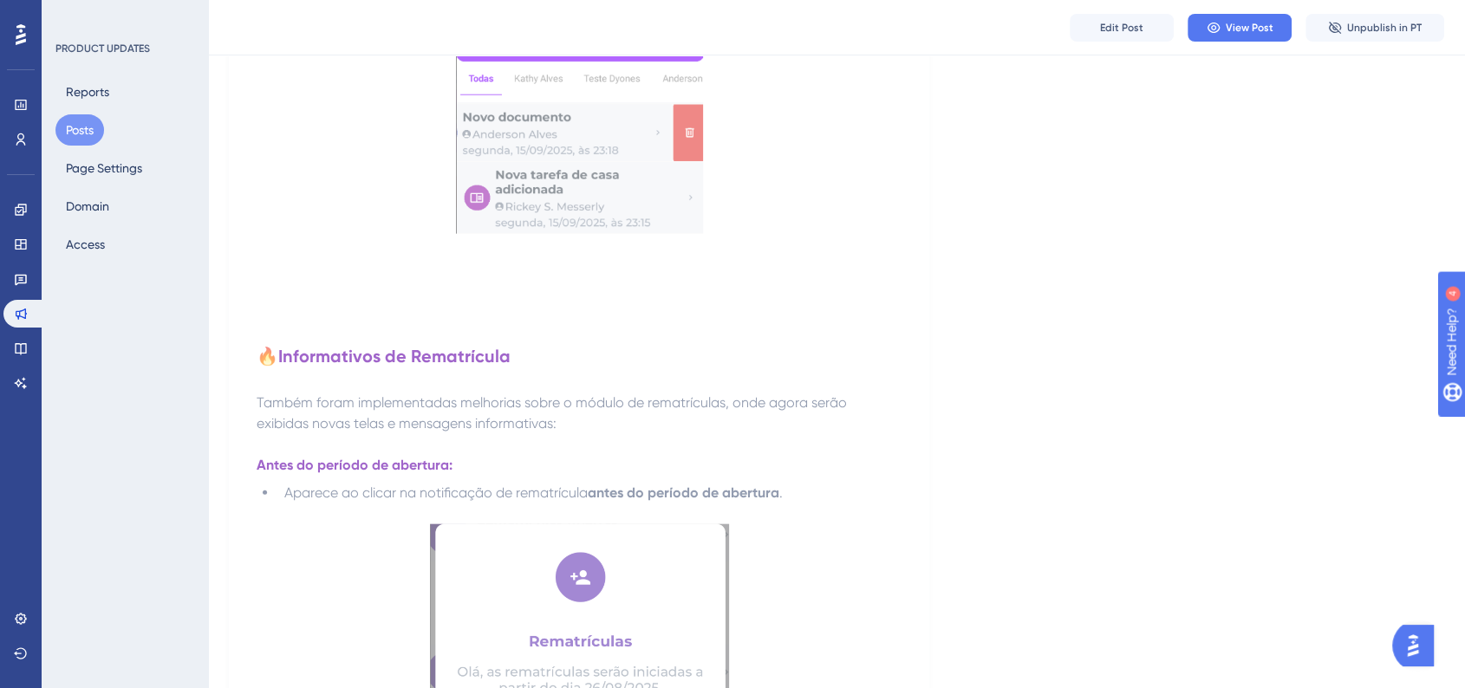
scroll to position [3900, 0]
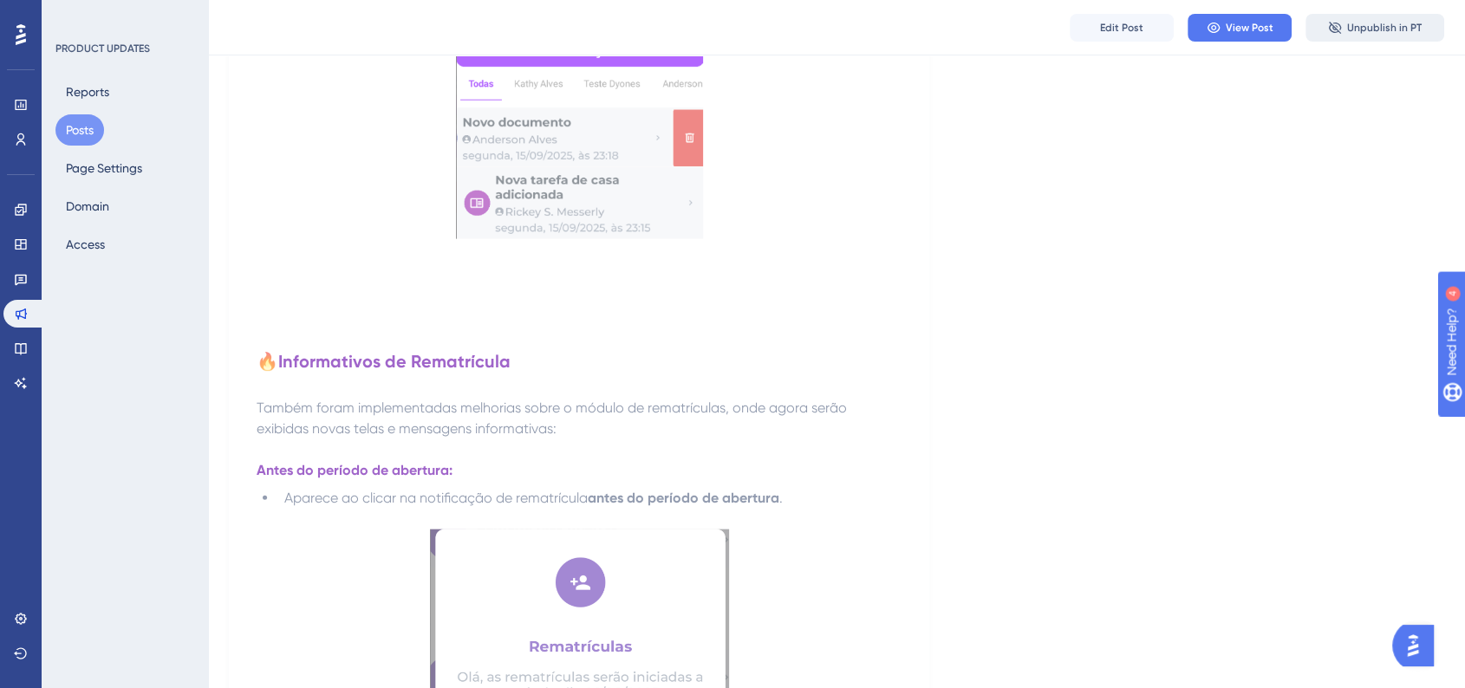
click at [1348, 26] on span "Unpublish in PT" at bounding box center [1384, 28] width 75 height 14
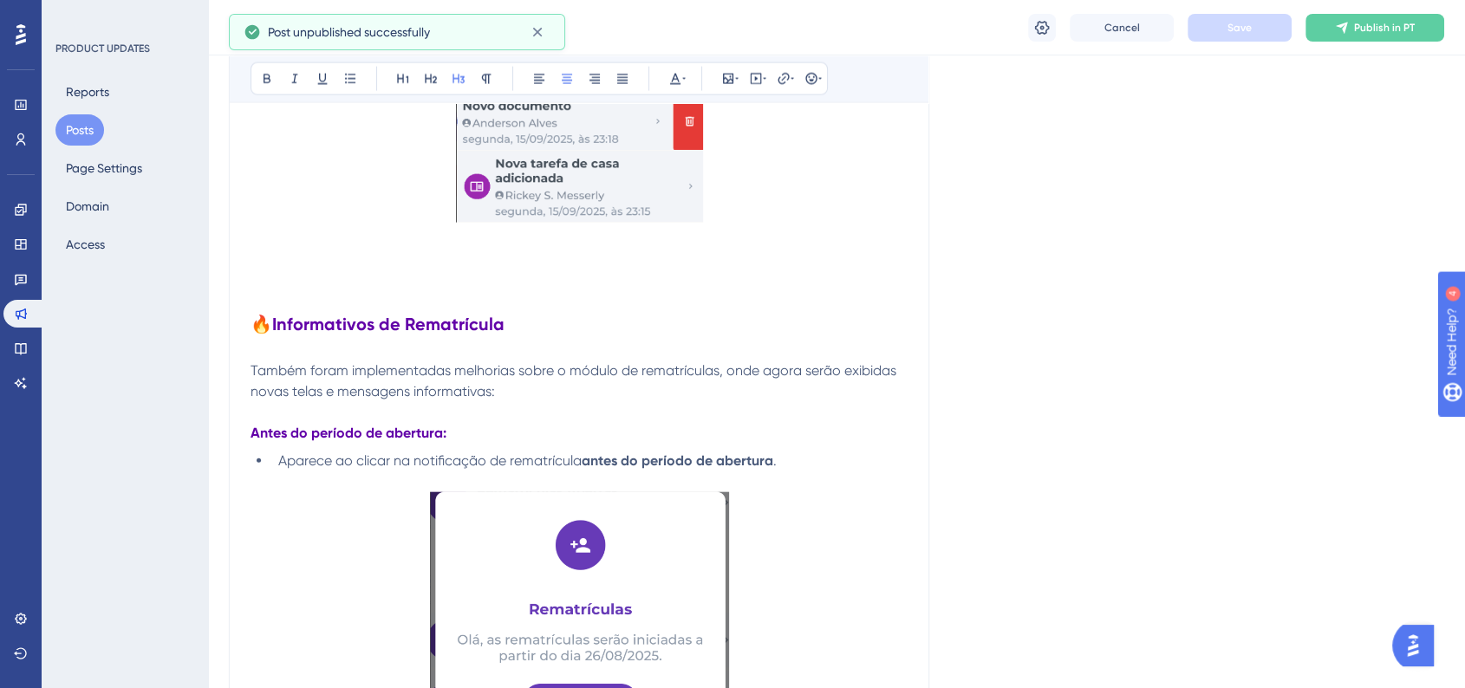
scroll to position [2807, 0]
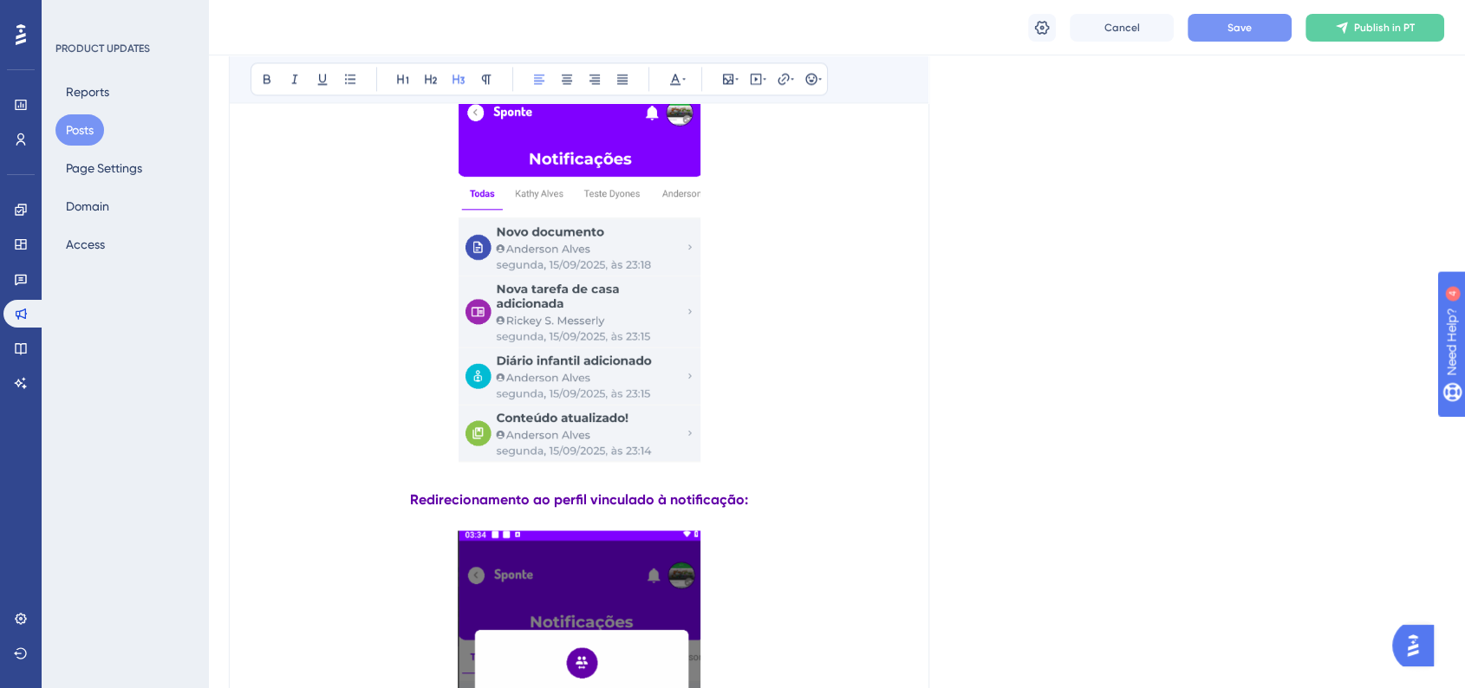
click at [1235, 37] on button "Save" at bounding box center [1240, 28] width 104 height 28
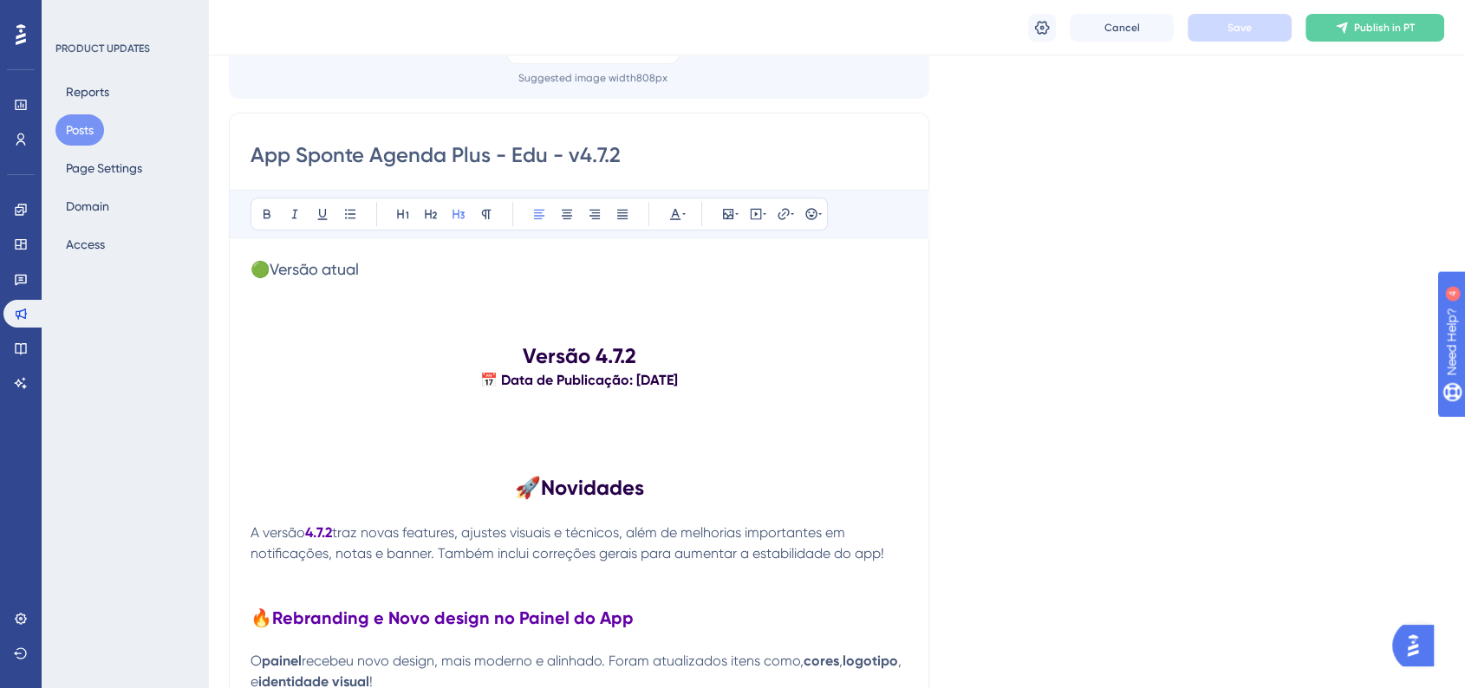
scroll to position [289, 0]
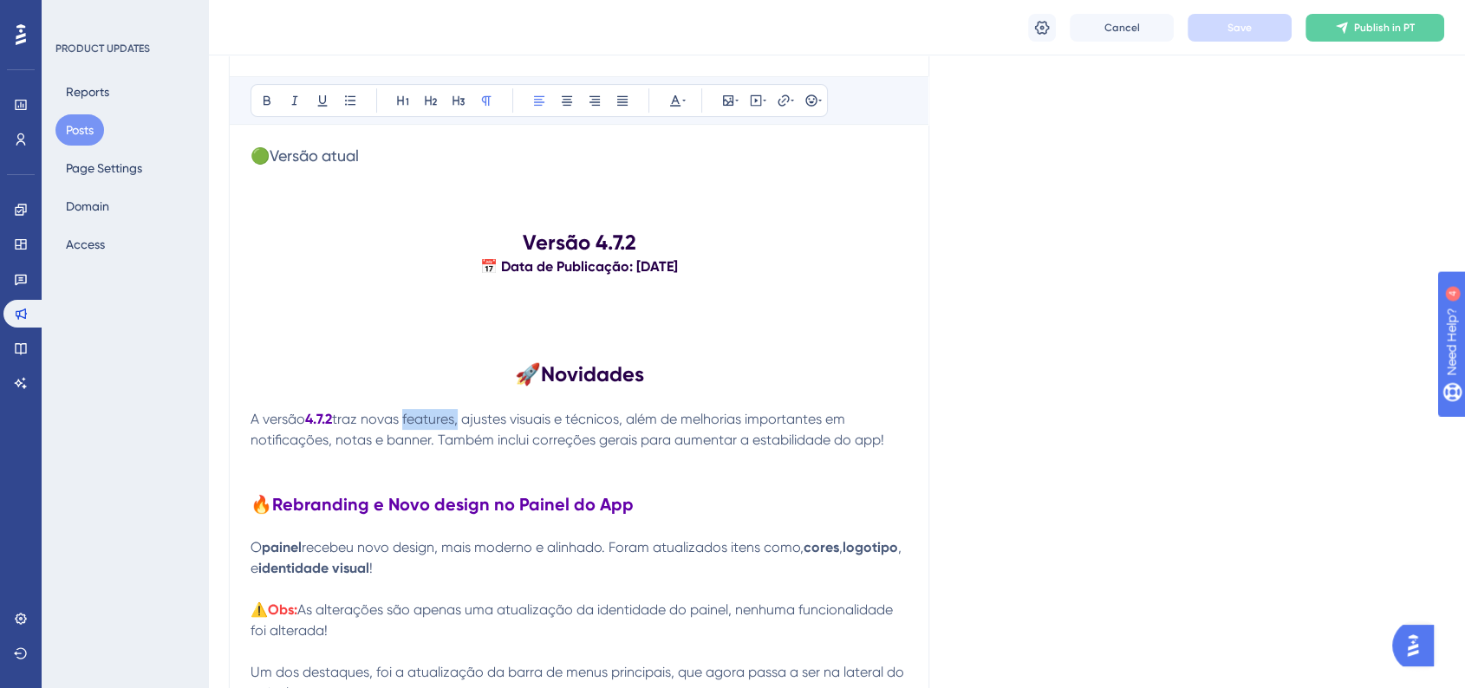
drag, startPoint x: 407, startPoint y: 427, endPoint x: 458, endPoint y: 426, distance: 51.2
click at [458, 426] on p "A versão 4.7.2 traz novas features, ajustes visuais e técnicos, além de melhori…" at bounding box center [579, 430] width 657 height 42
click at [1247, 25] on span "Save" at bounding box center [1239, 28] width 24 height 14
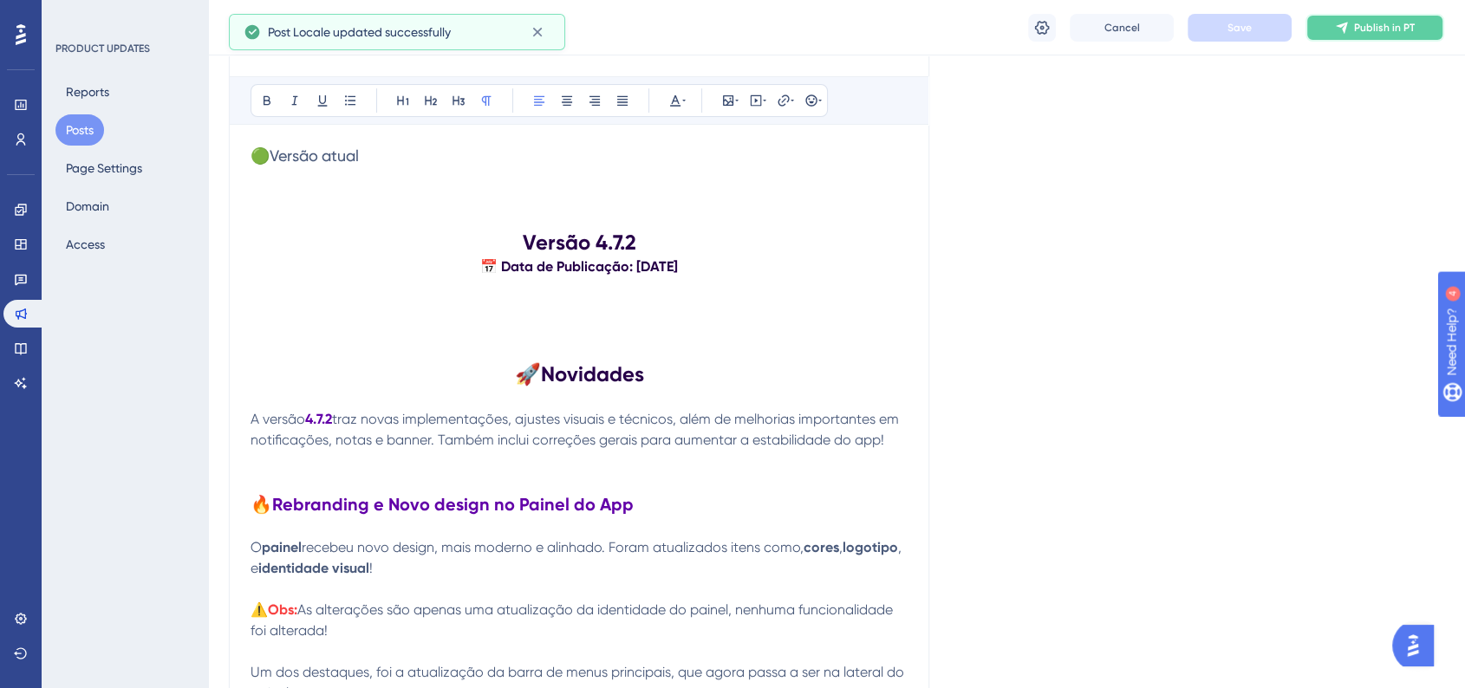
click at [1388, 39] on button "Publish in PT" at bounding box center [1374, 28] width 139 height 28
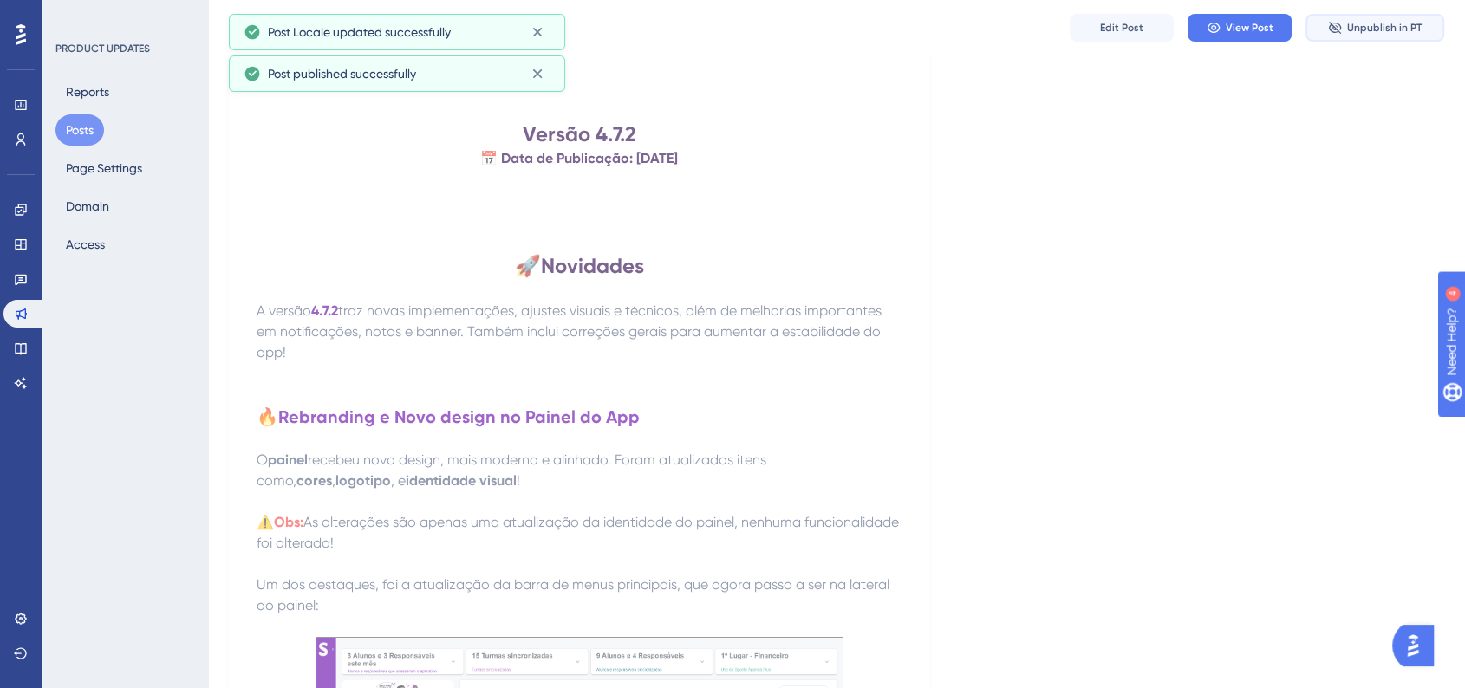
click at [1348, 32] on span "Unpublish in PT" at bounding box center [1384, 28] width 75 height 14
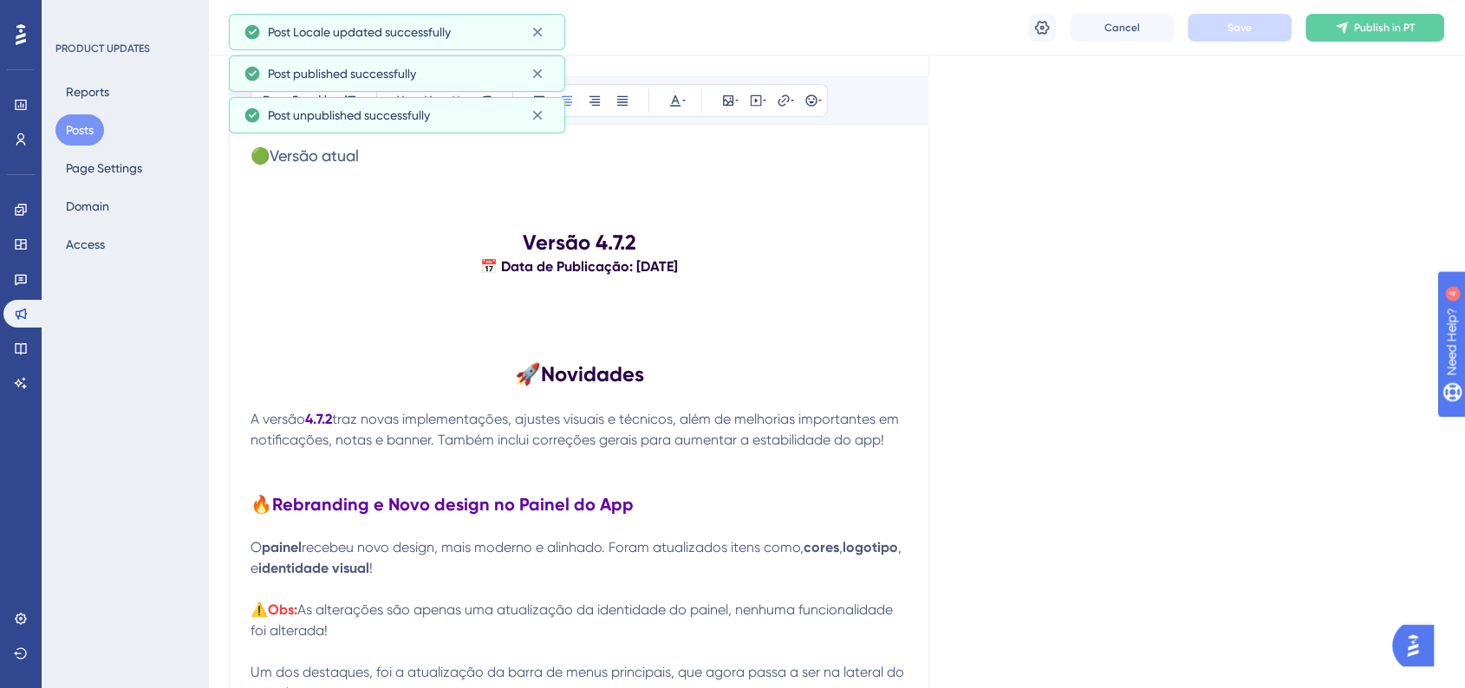
scroll to position [2288, 0]
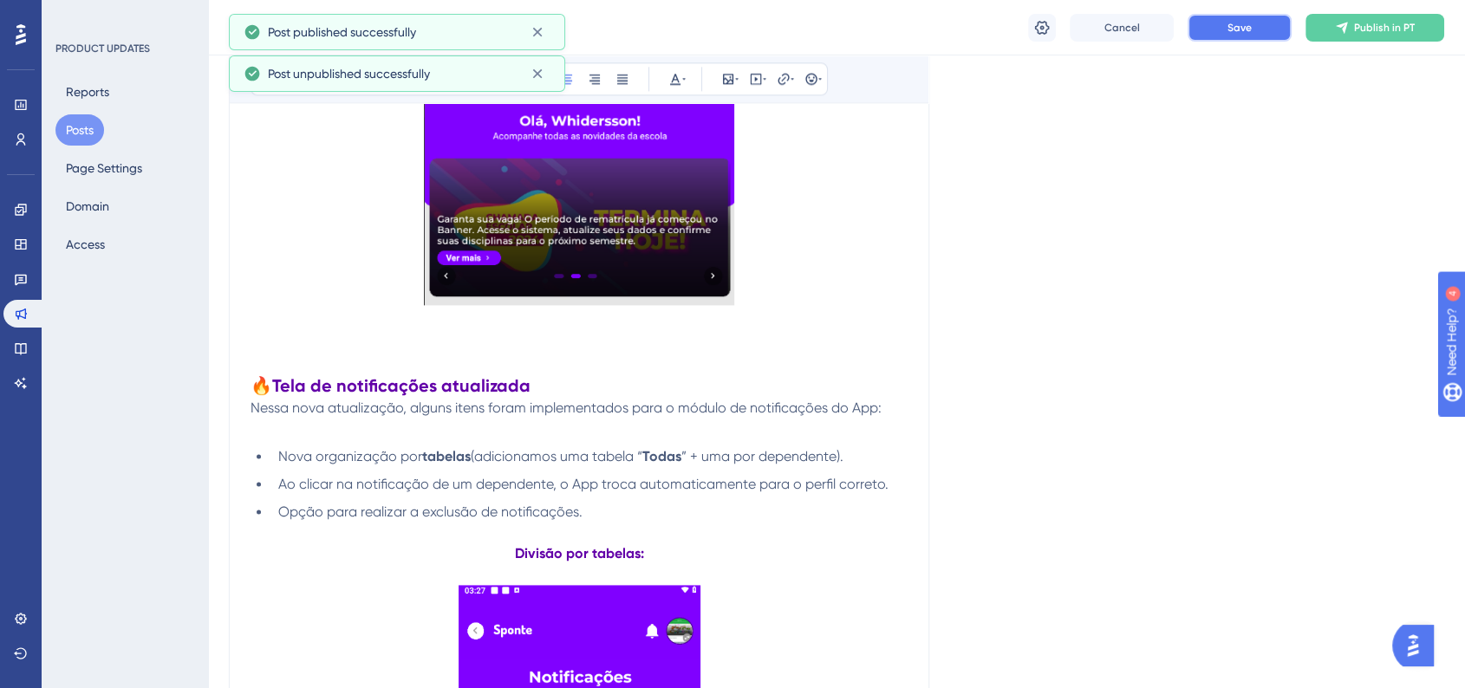
click at [1234, 26] on span "Save" at bounding box center [1239, 28] width 24 height 14
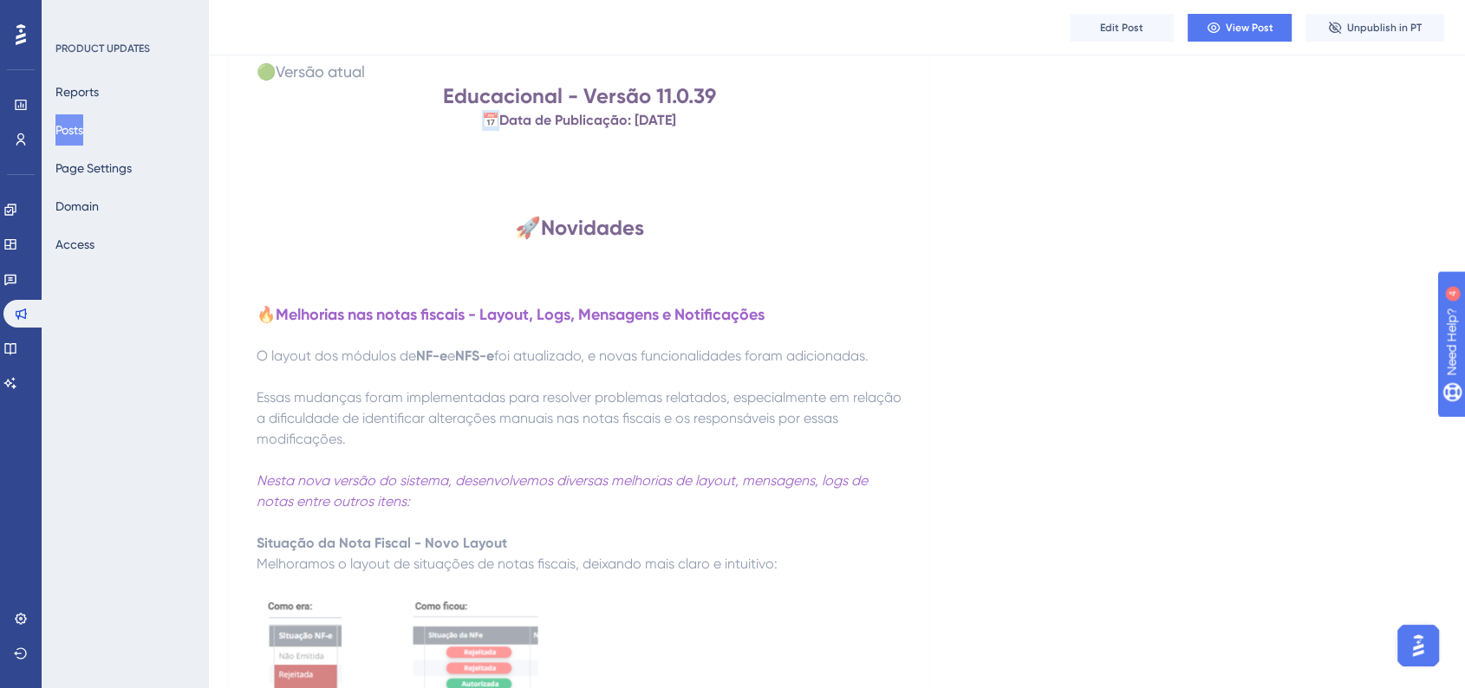
scroll to position [289, 0]
click at [83, 134] on button "Posts" at bounding box center [69, 129] width 28 height 31
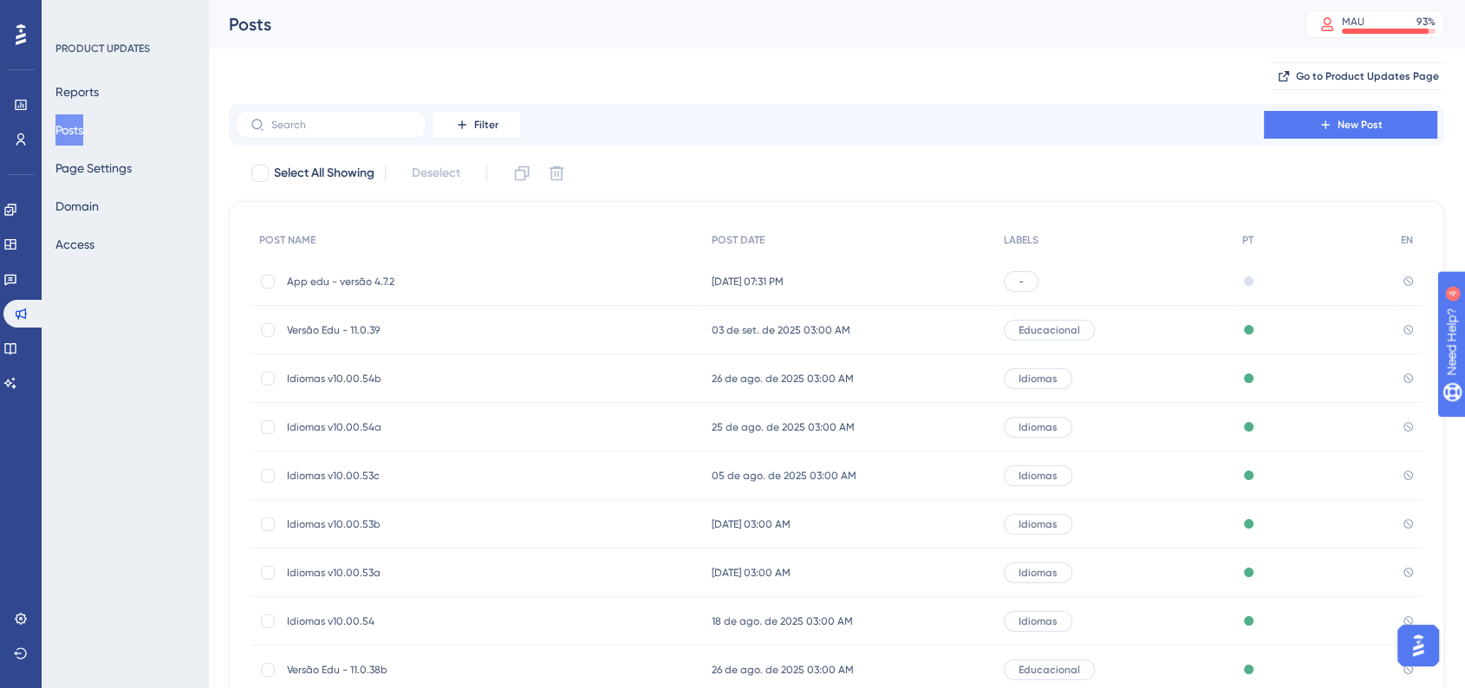
click at [1111, 293] on div "-" at bounding box center [1114, 281] width 238 height 49
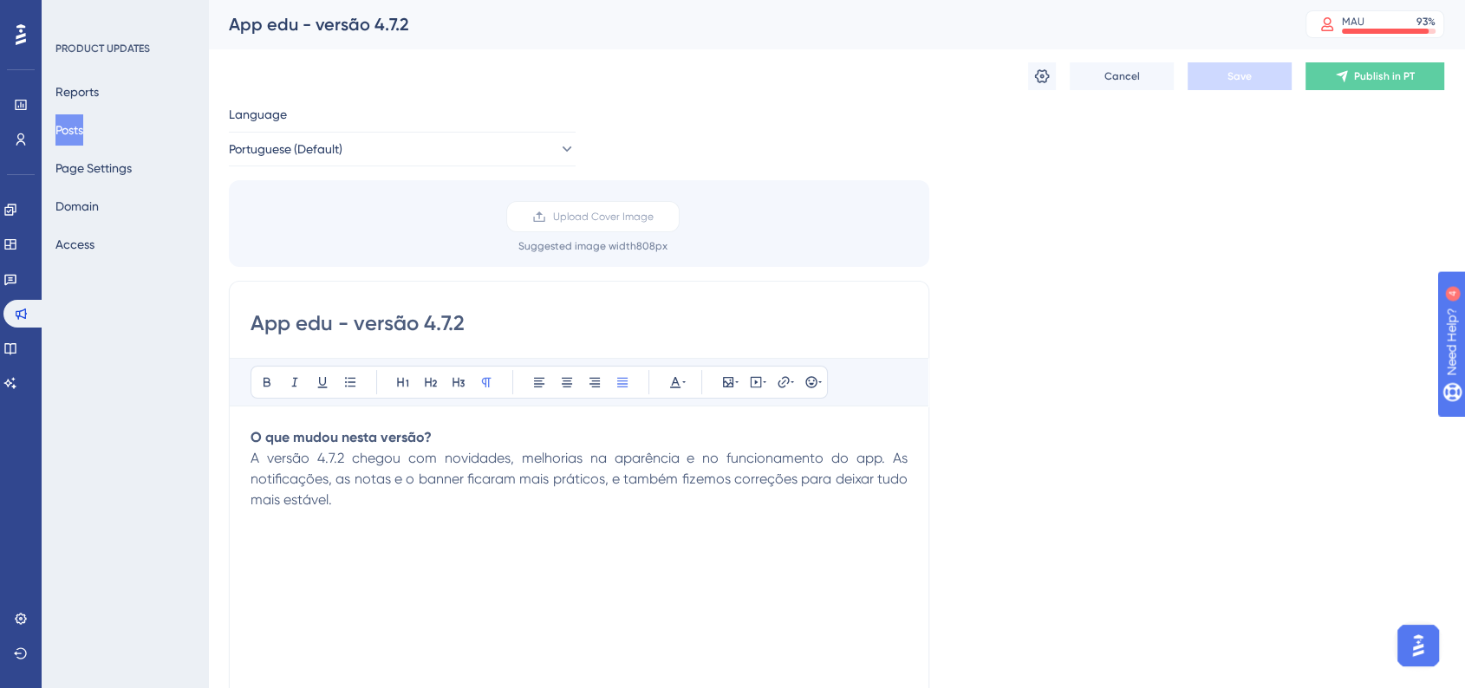
click at [83, 127] on button "Posts" at bounding box center [69, 129] width 28 height 31
